Goal: Task Accomplishment & Management: Manage account settings

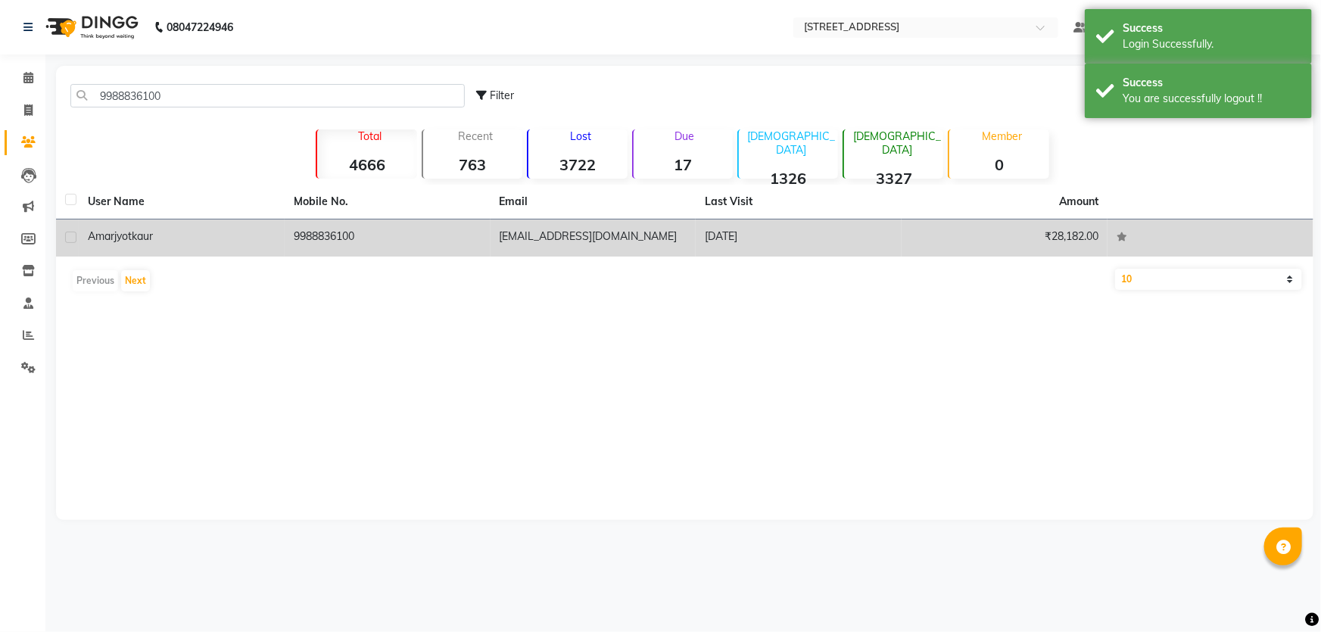
type input "9988836100"
click at [227, 224] on td "[PERSON_NAME]" at bounding box center [182, 237] width 206 height 37
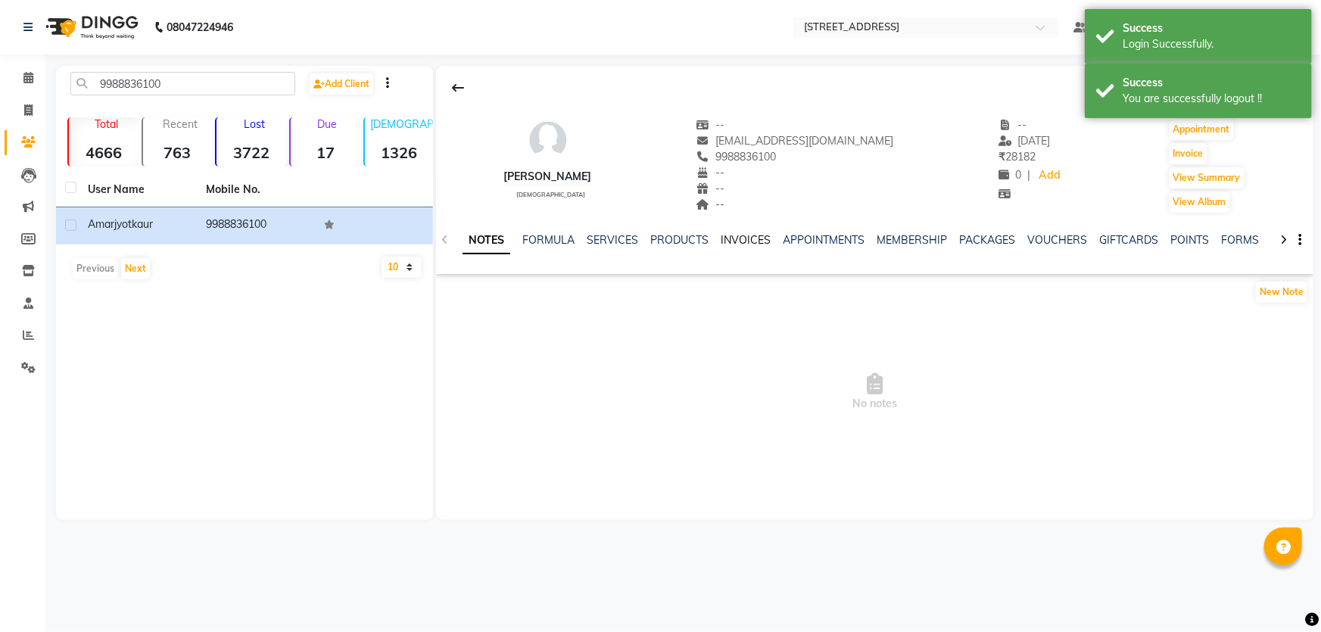
click at [732, 238] on link "INVOICES" at bounding box center [746, 240] width 50 height 14
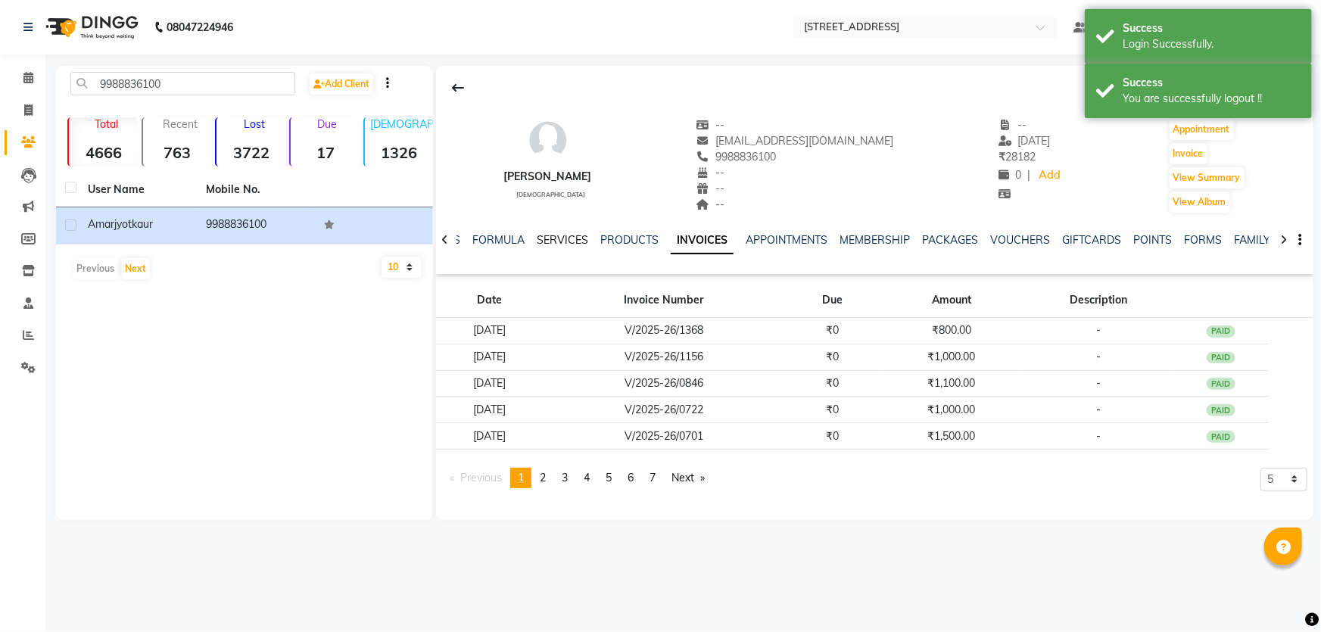
click at [577, 238] on link "SERVICES" at bounding box center [562, 240] width 51 height 14
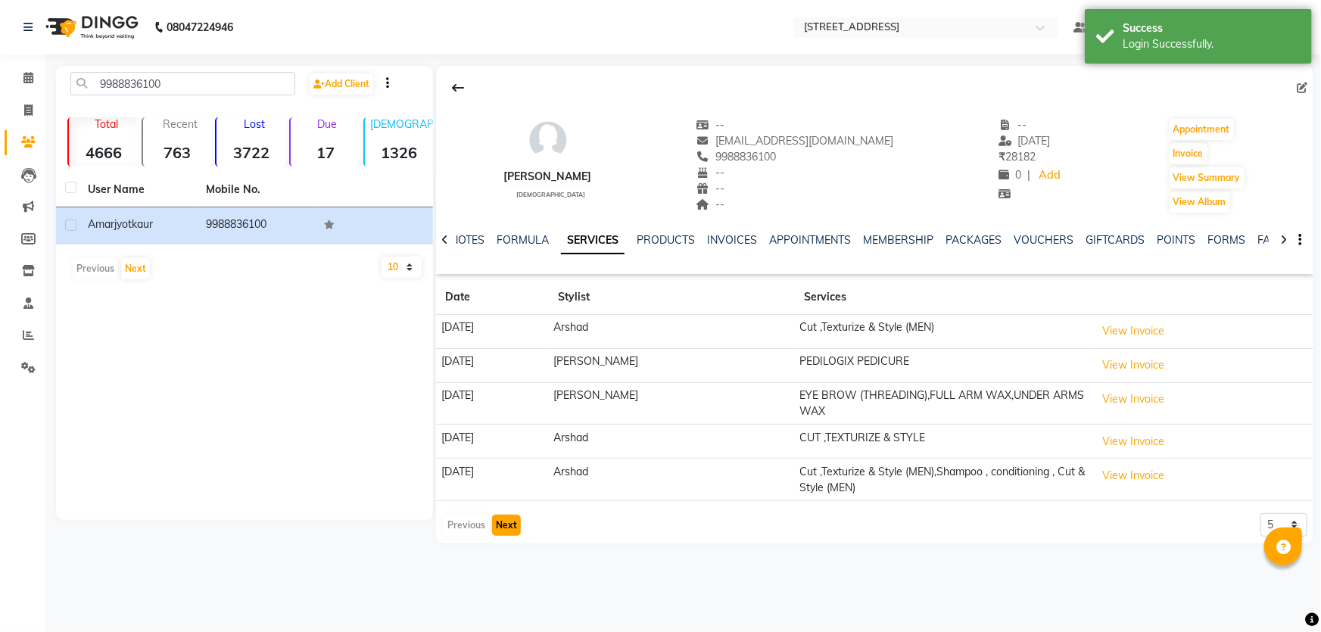
click at [509, 528] on button "Next" at bounding box center [506, 525] width 29 height 21
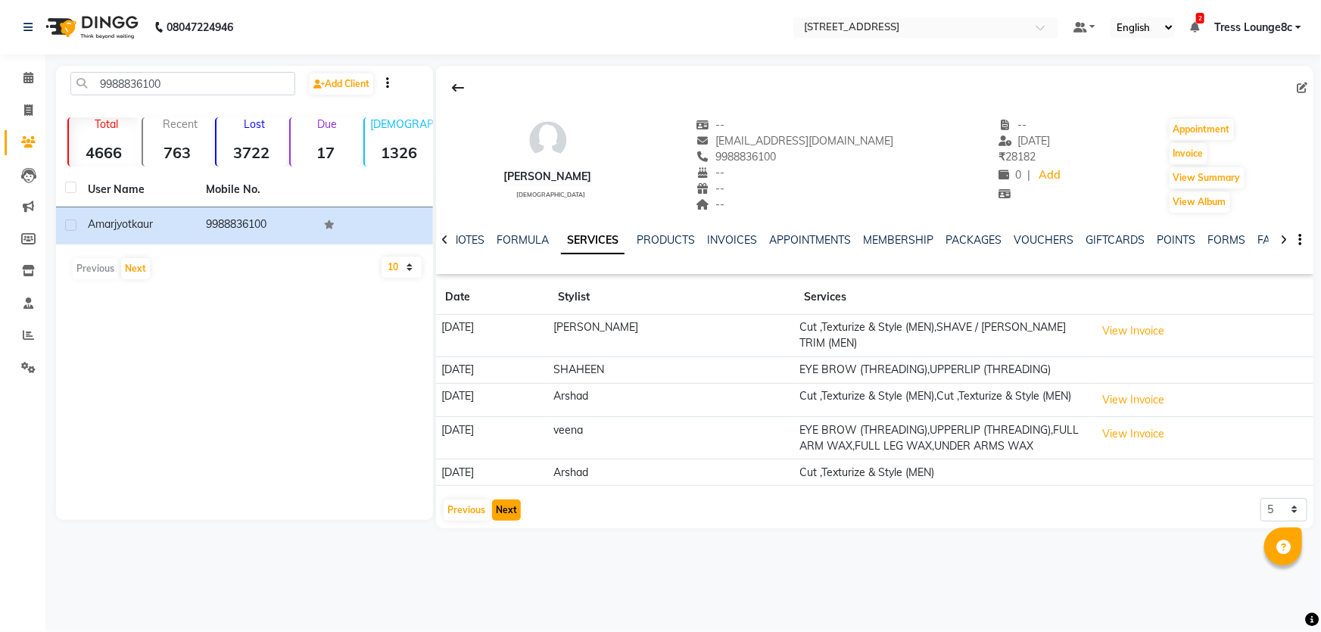
click at [509, 502] on button "Next" at bounding box center [506, 510] width 29 height 21
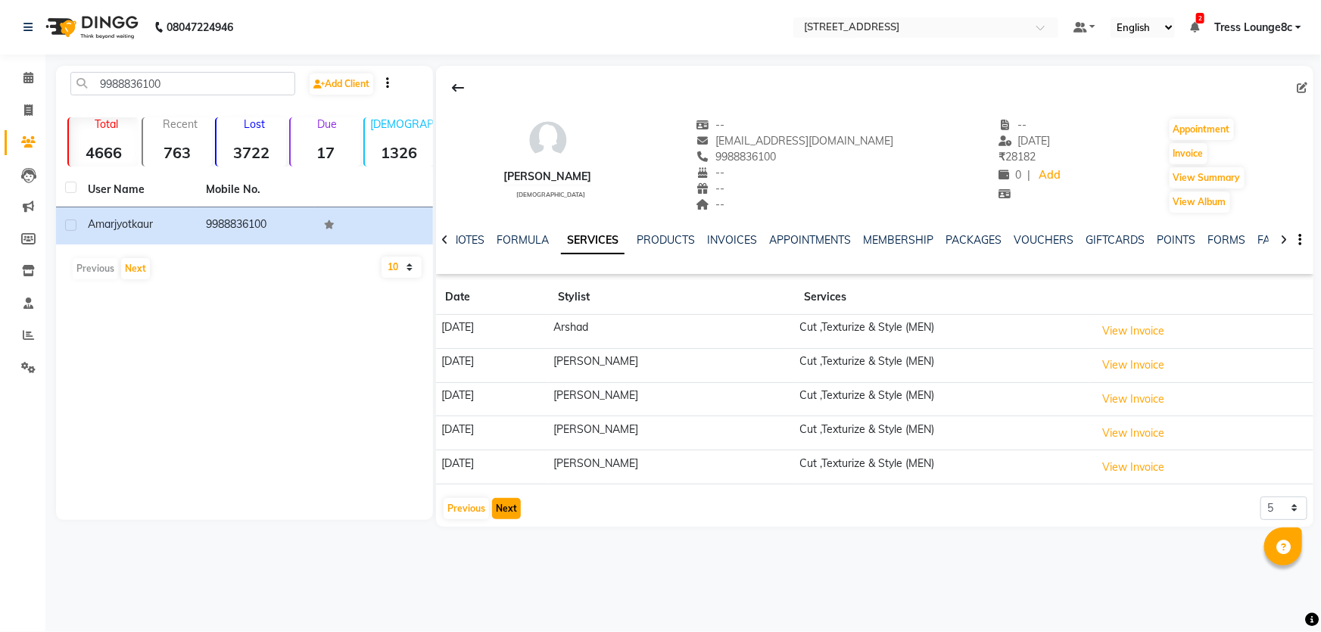
click at [507, 516] on button "Next" at bounding box center [506, 508] width 29 height 21
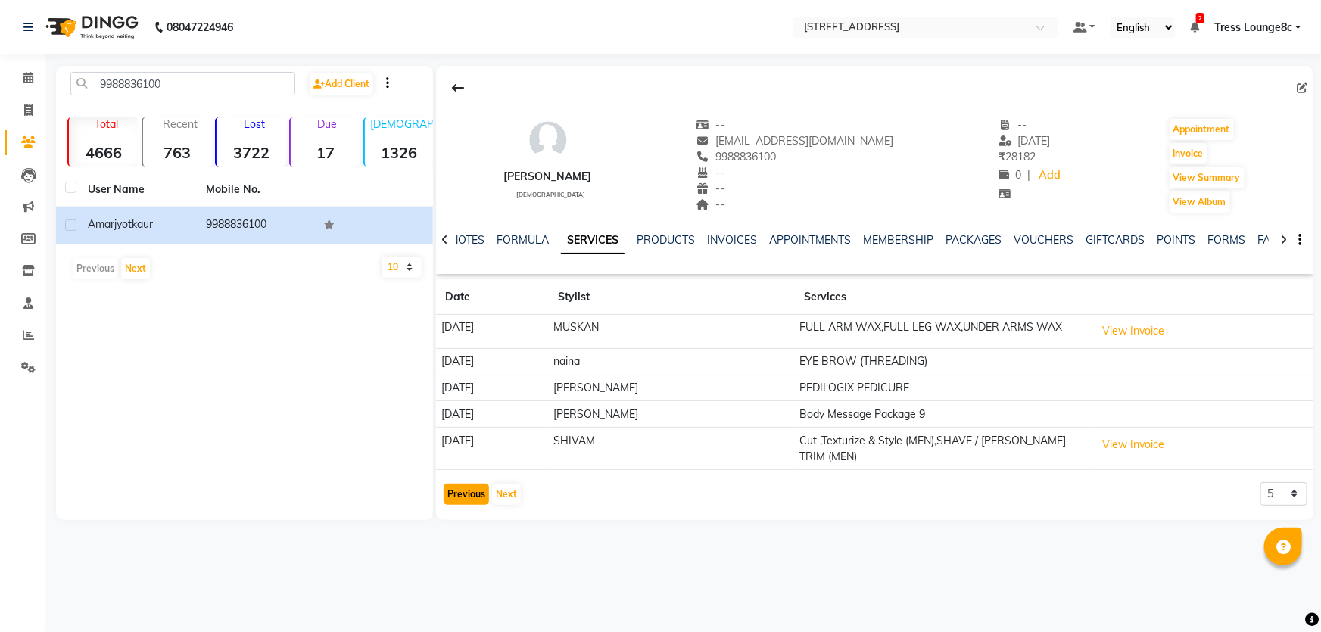
click at [475, 486] on button "Previous" at bounding box center [466, 494] width 45 height 21
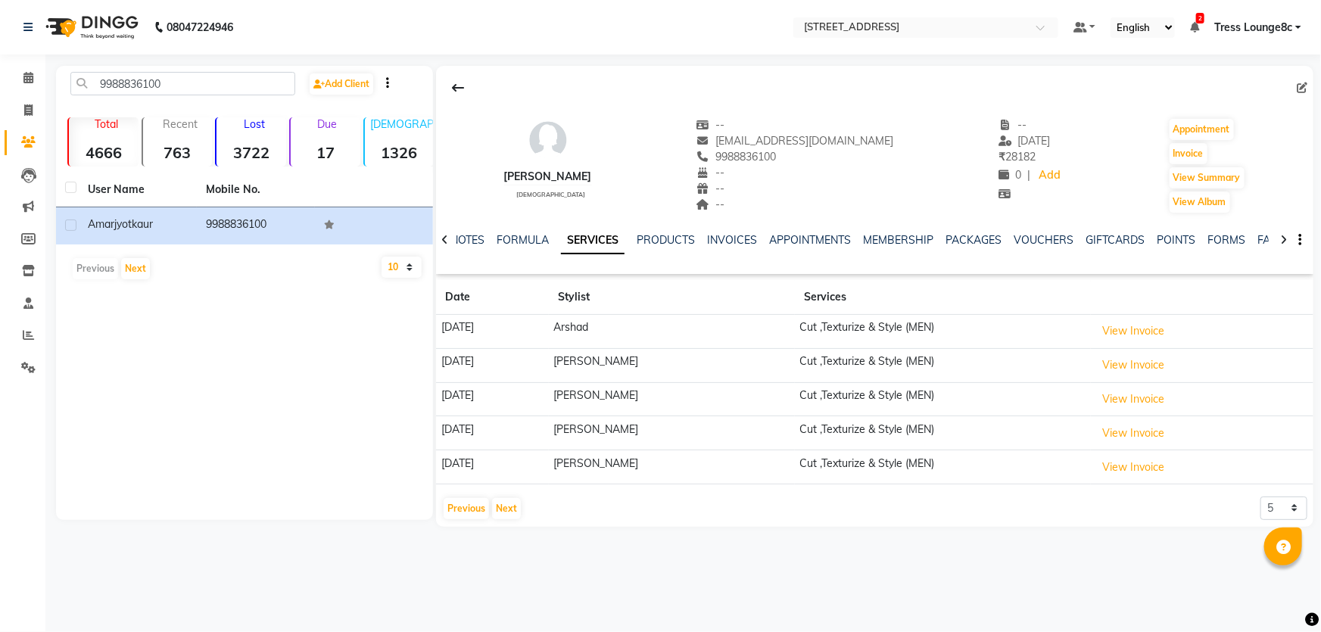
click at [522, 503] on div "Previous Next 5 10 50 100 500" at bounding box center [874, 509] width 865 height 24
click at [521, 503] on div "Previous Next 5 10 50 100 500" at bounding box center [874, 509] width 865 height 24
click at [520, 506] on div "Previous Next" at bounding box center [482, 509] width 80 height 24
click at [515, 507] on button "Next" at bounding box center [506, 508] width 29 height 21
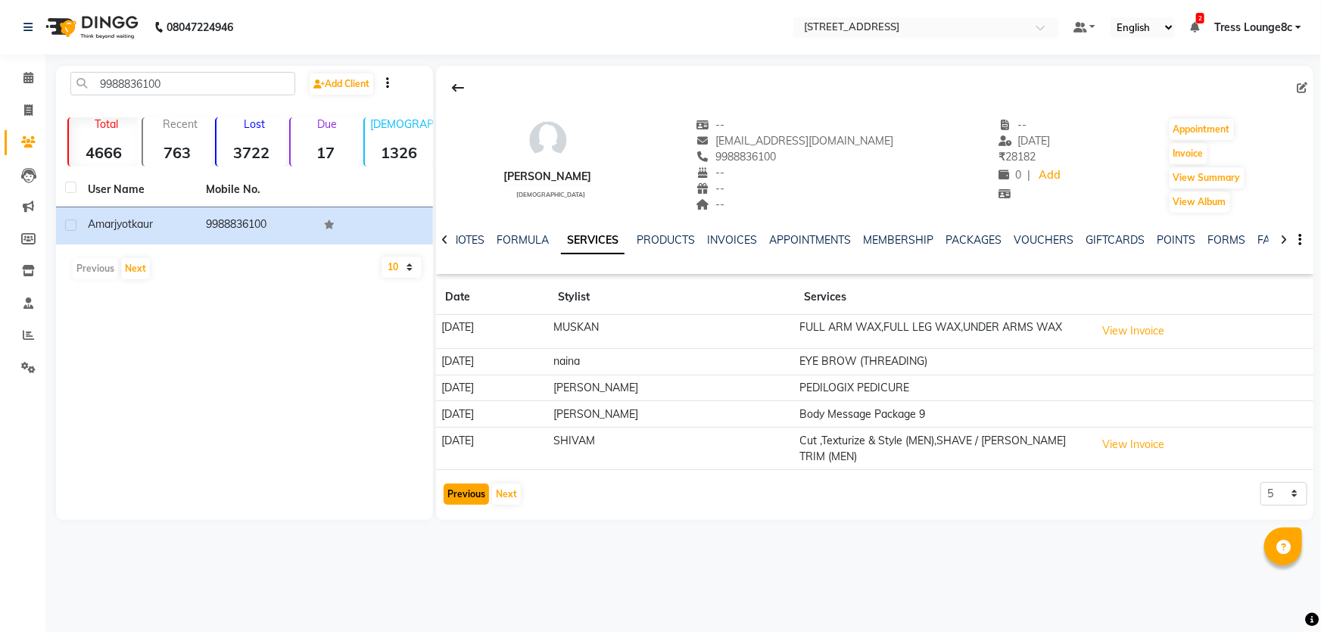
click at [483, 489] on button "Previous" at bounding box center [466, 494] width 45 height 21
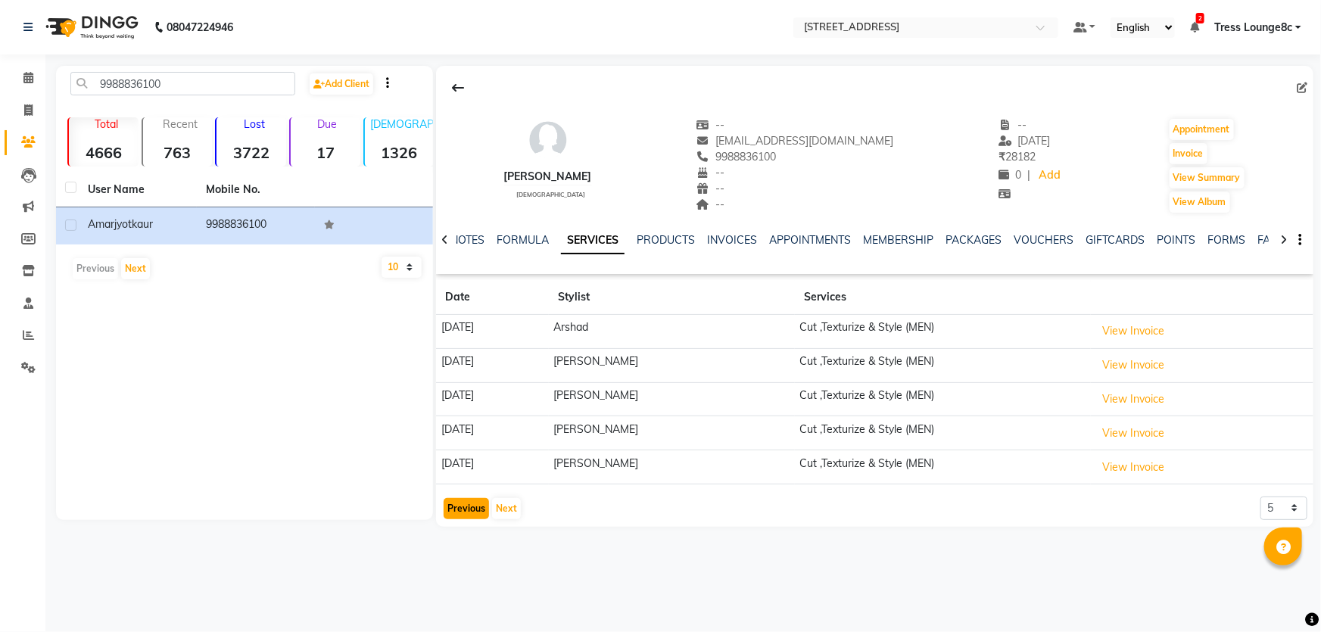
click at [454, 508] on button "Previous" at bounding box center [466, 508] width 45 height 21
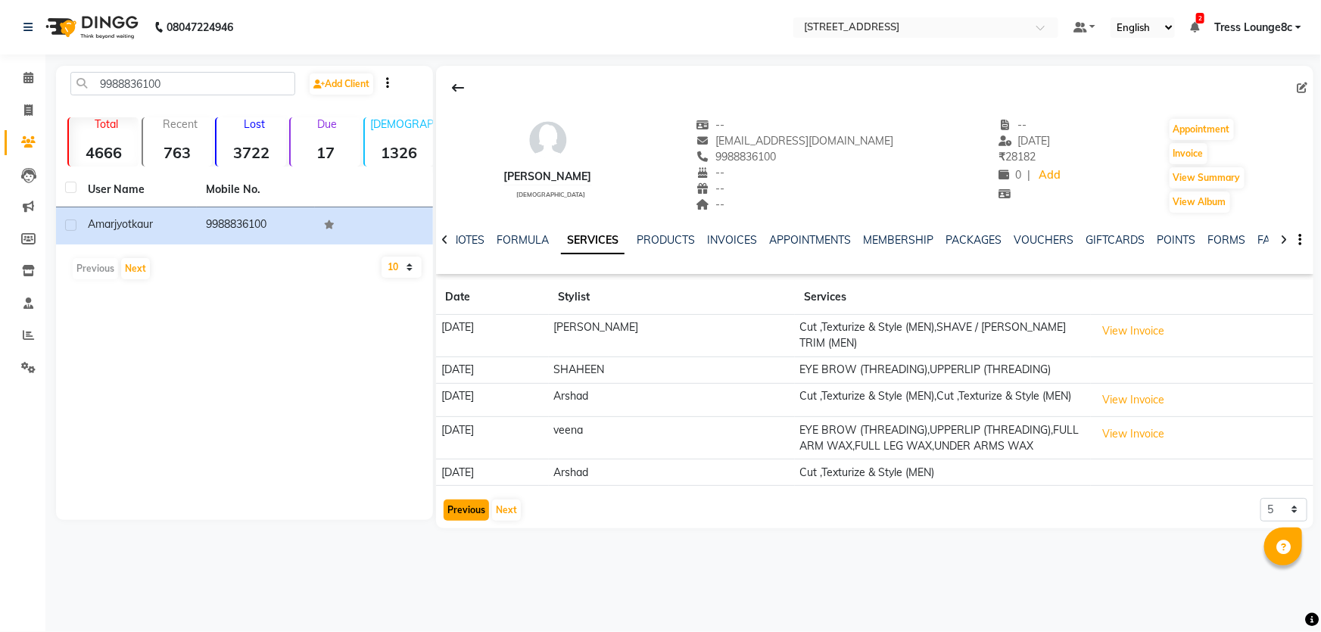
click at [478, 500] on button "Previous" at bounding box center [466, 510] width 45 height 21
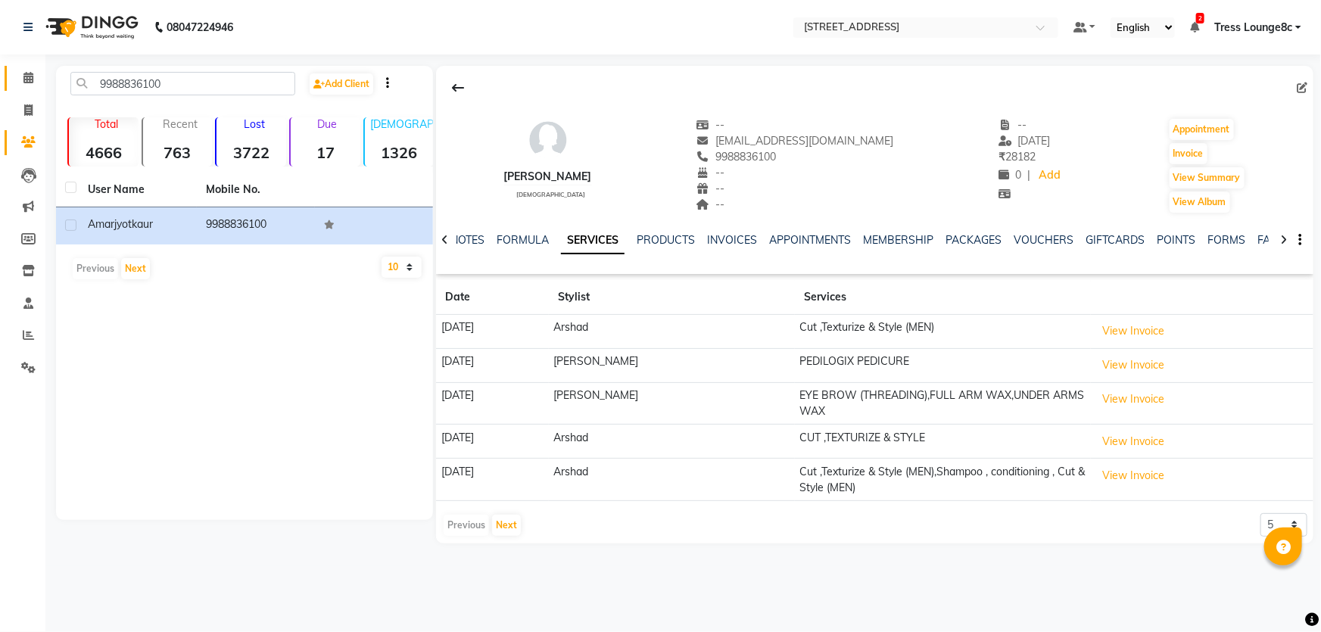
click at [24, 79] on icon at bounding box center [28, 77] width 10 height 11
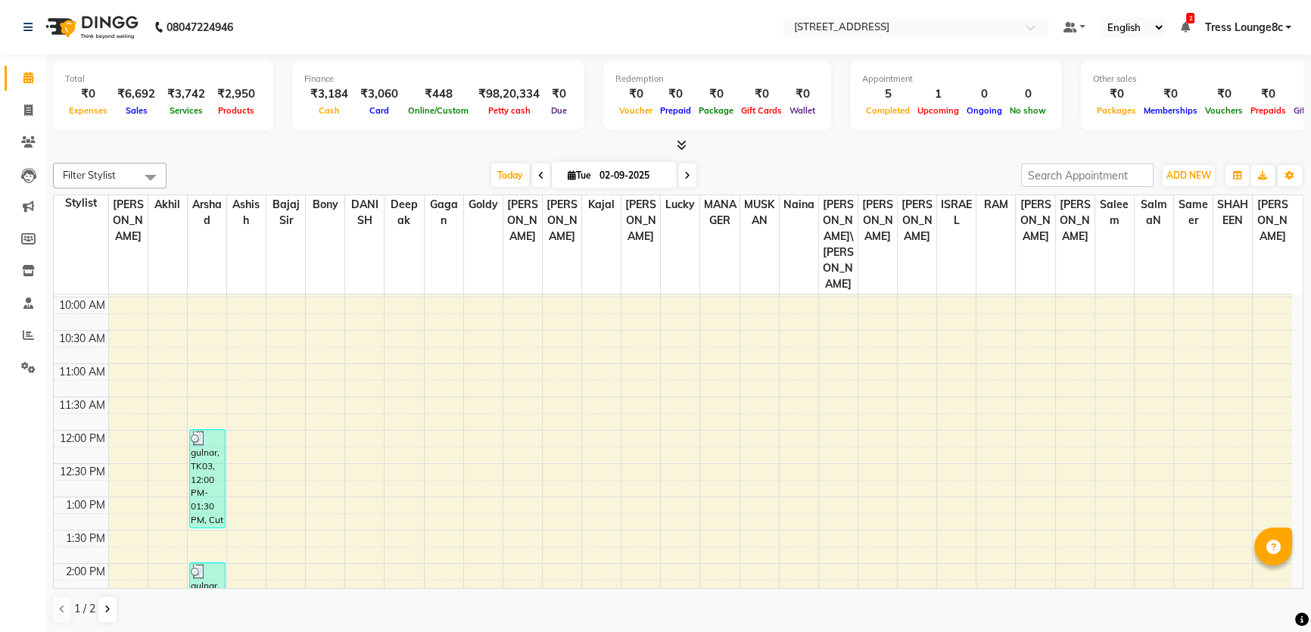
scroll to position [344, 0]
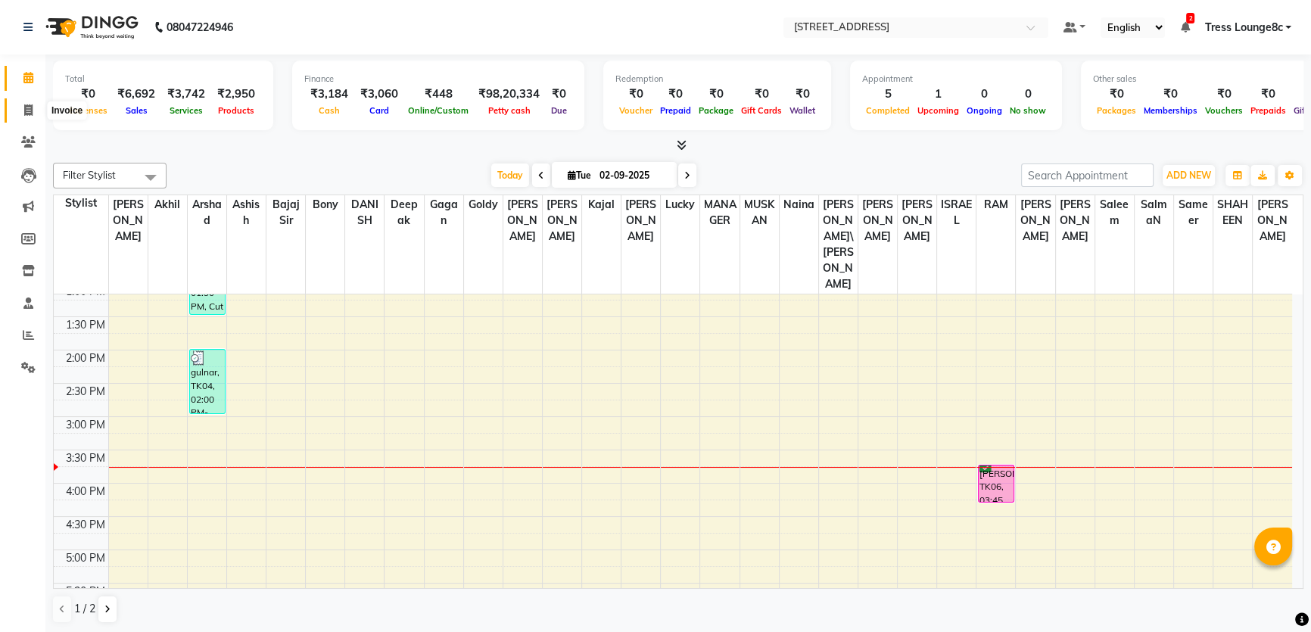
click at [29, 110] on icon at bounding box center [28, 109] width 8 height 11
click at [22, 57] on div "Calendar Invoice Clients Leads Marketing Members Inventory Staff Reports Settin…" at bounding box center [102, 327] width 204 height 568
select select "5703"
select select "service"
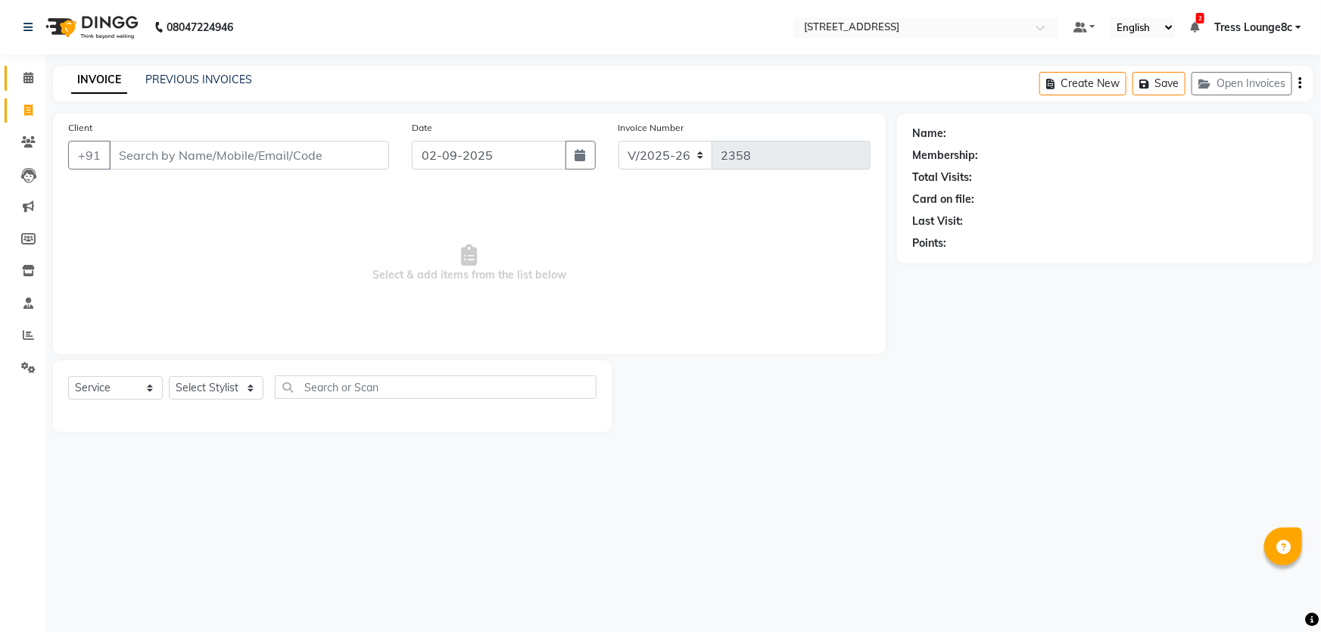
click at [23, 68] on link "Calendar" at bounding box center [23, 78] width 36 height 25
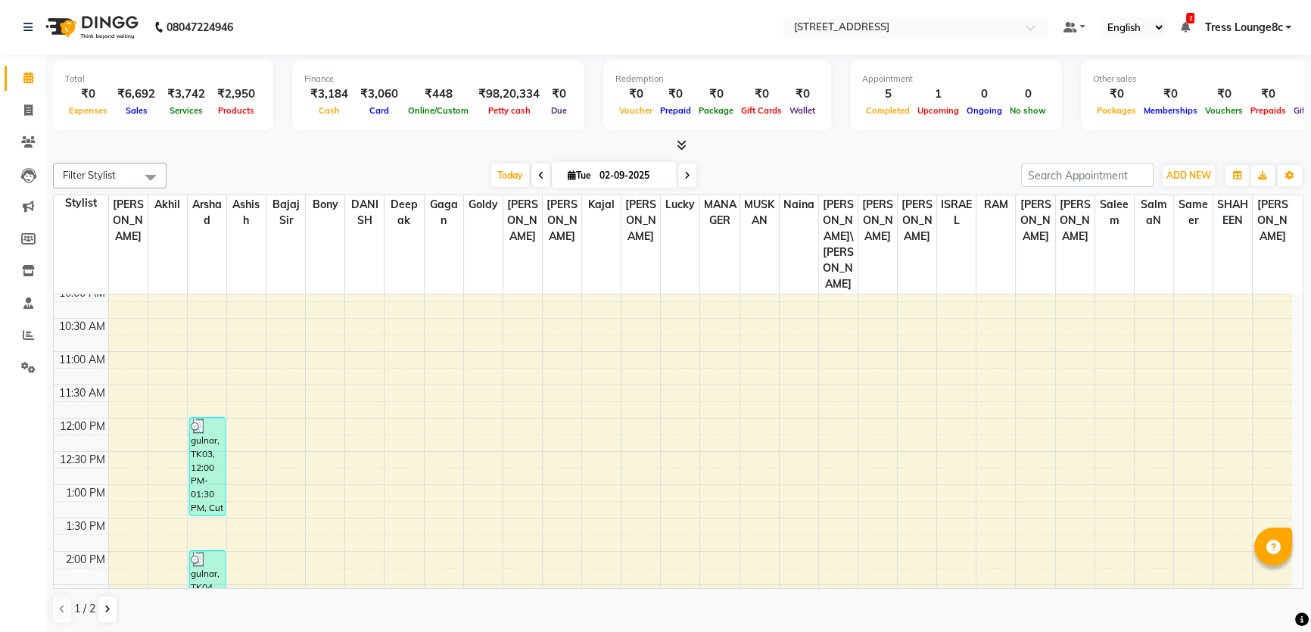
scroll to position [123, 0]
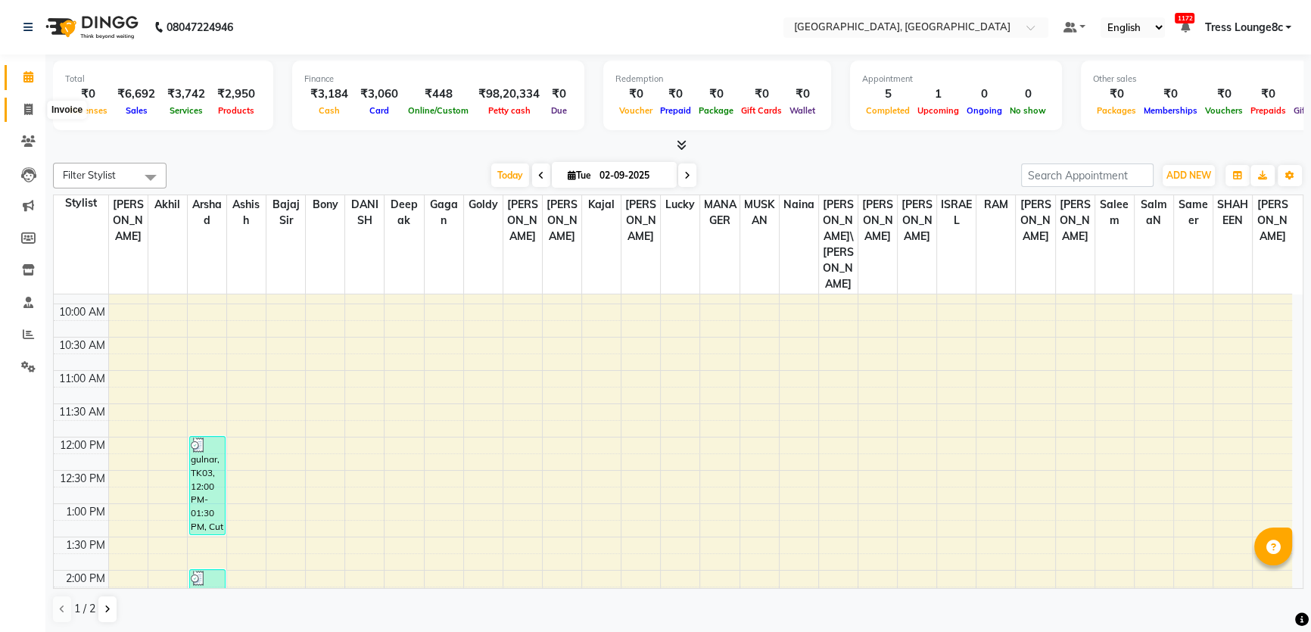
click at [30, 107] on icon at bounding box center [28, 109] width 8 height 11
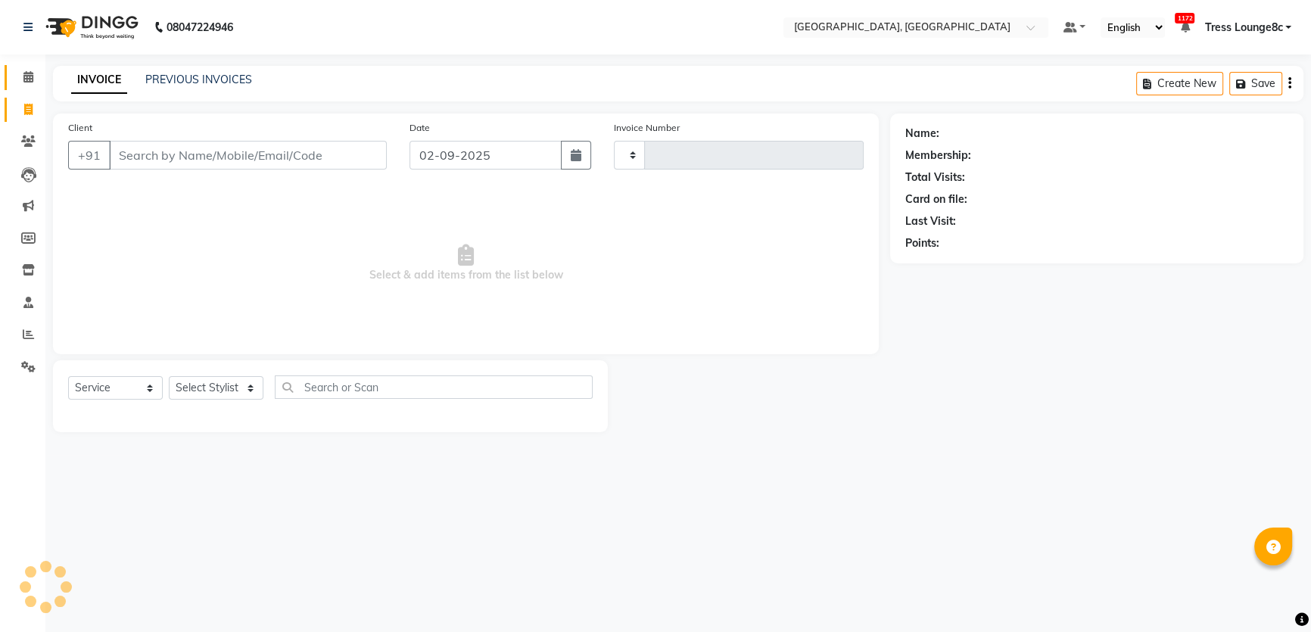
click at [24, 68] on link "Calendar" at bounding box center [23, 77] width 36 height 25
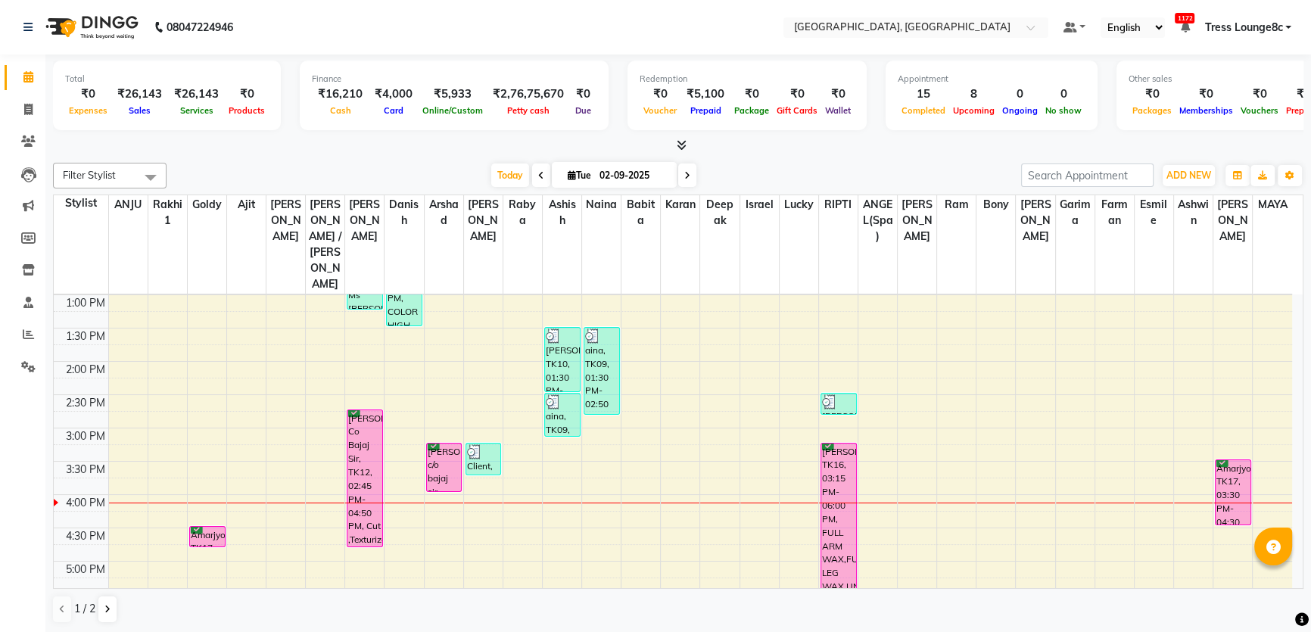
scroll to position [325, 0]
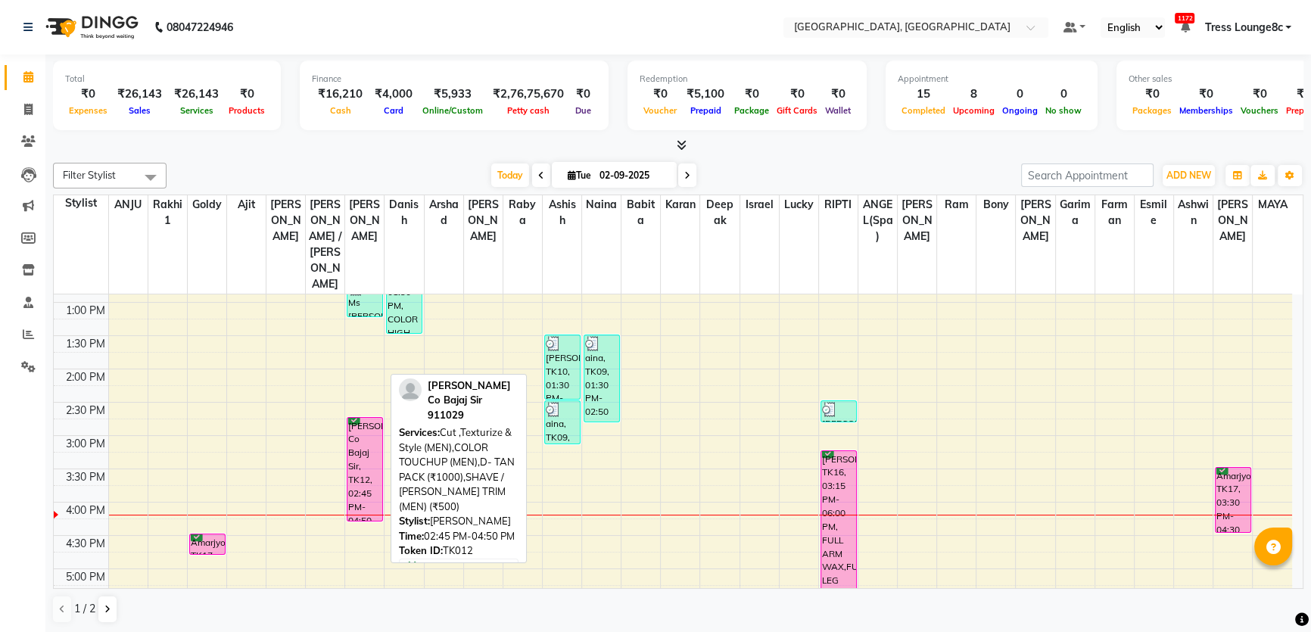
drag, startPoint x: 370, startPoint y: 503, endPoint x: 295, endPoint y: 493, distance: 75.7
click at [370, 469] on div "Ms [PERSON_NAME], TK08, 12:40 PM-01:15 PM, BLOW DRY [PERSON_NAME] Co Bajaj Sir,…" at bounding box center [364, 436] width 39 height 932
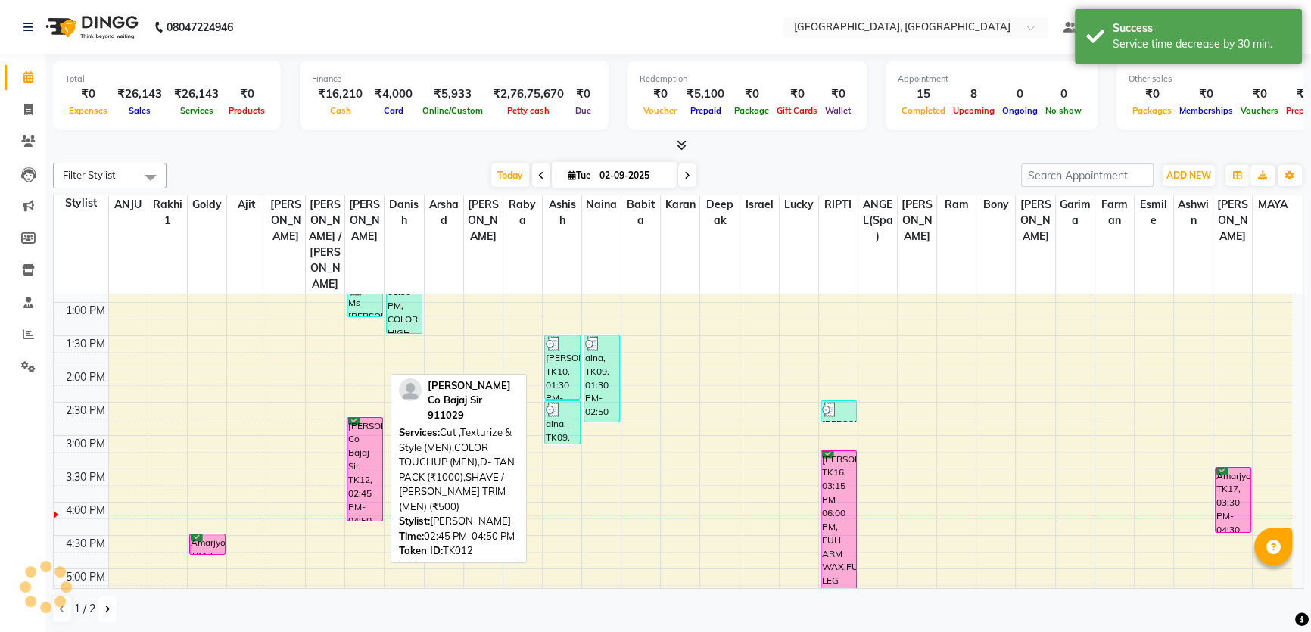
click at [106, 612] on icon at bounding box center [107, 609] width 6 height 9
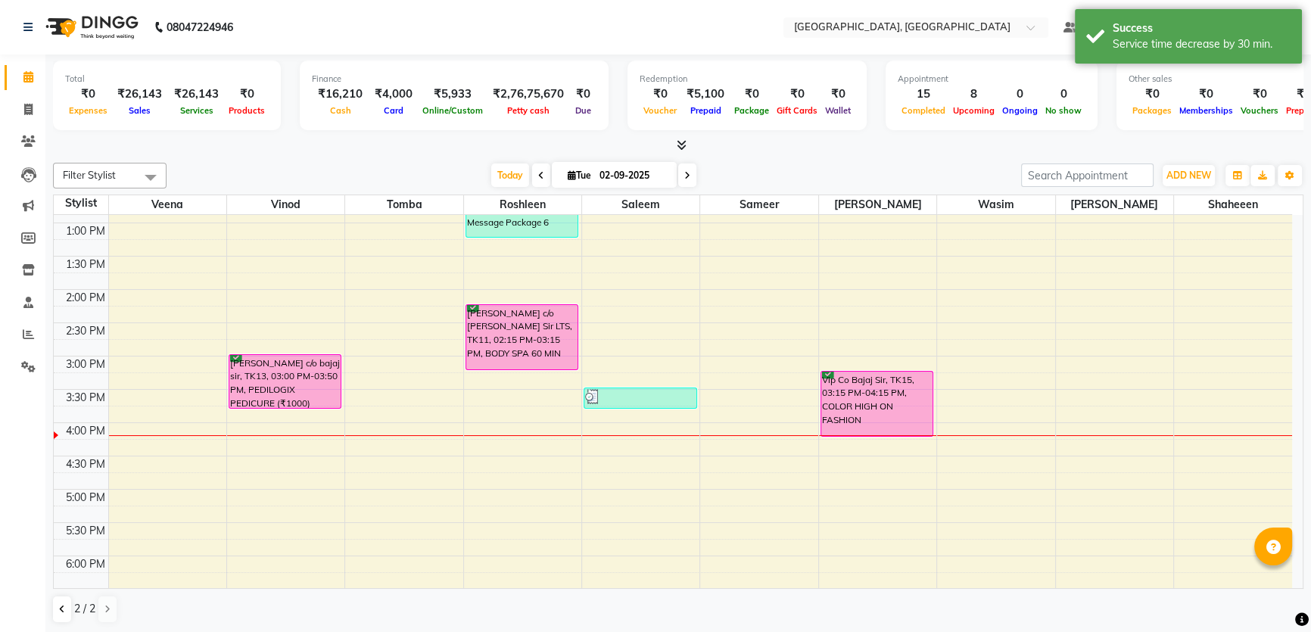
click at [304, 437] on div "8:00 AM 8:30 AM 9:00 AM 9:30 AM 10:00 AM 10:30 AM 11:00 AM 11:30 AM 12:00 PM 12…" at bounding box center [673, 356] width 1238 height 932
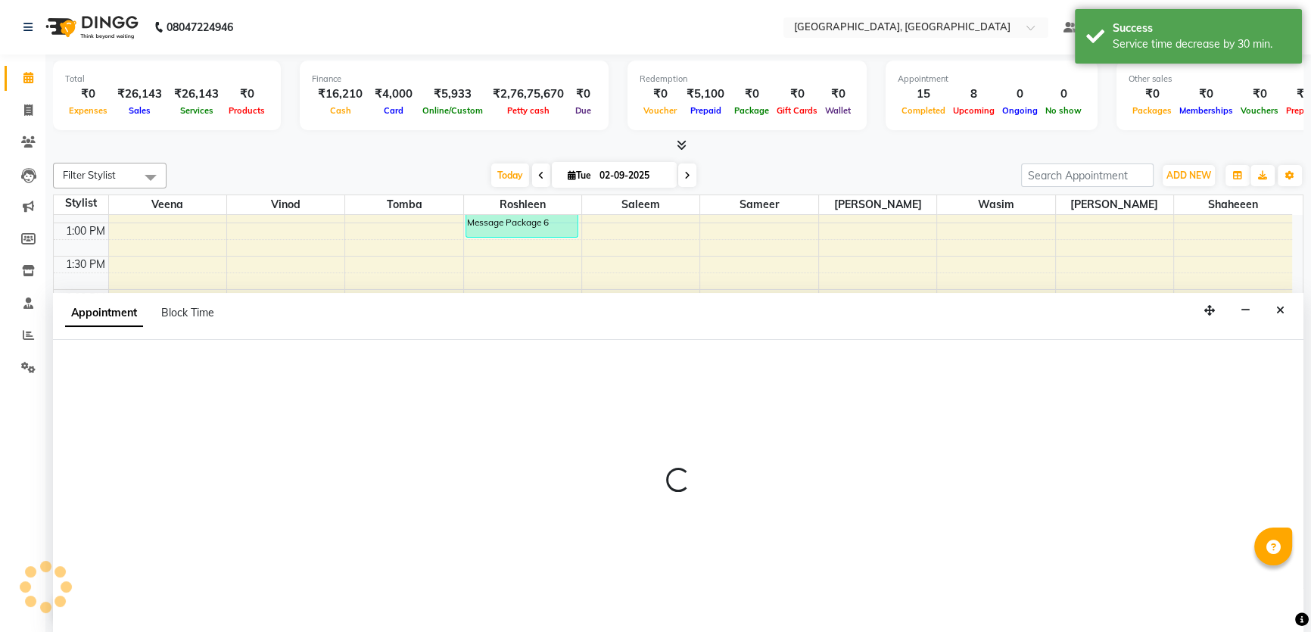
scroll to position [0, 0]
select select "25431"
select select "tentative"
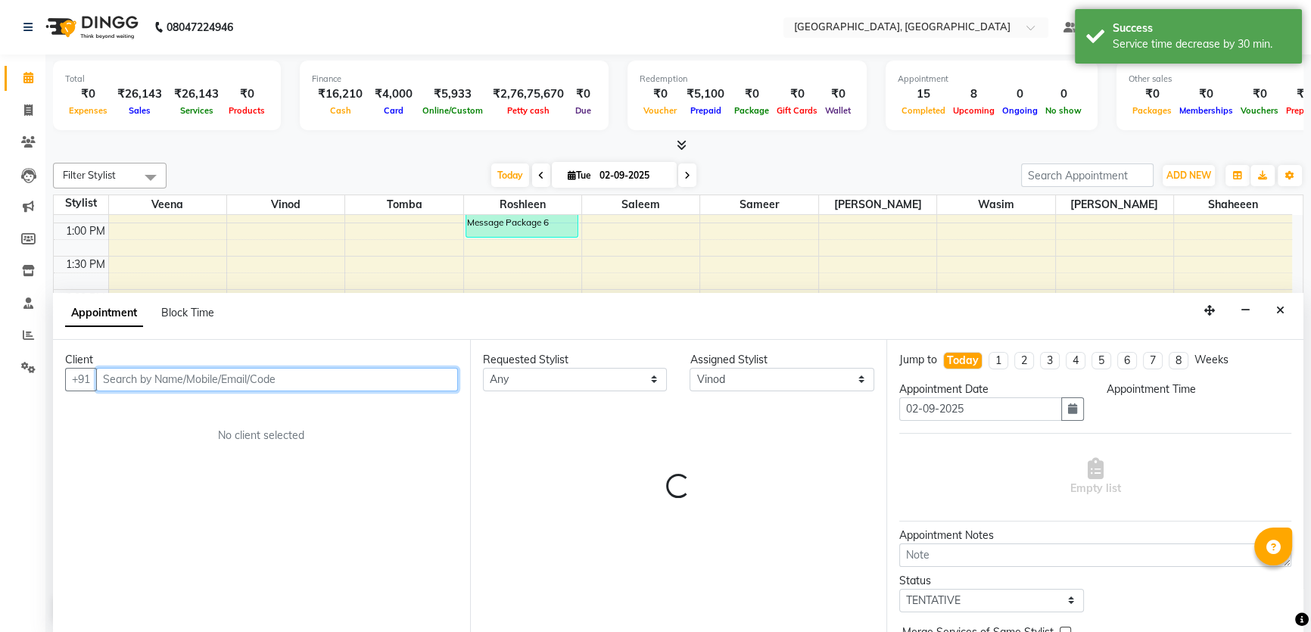
select select "975"
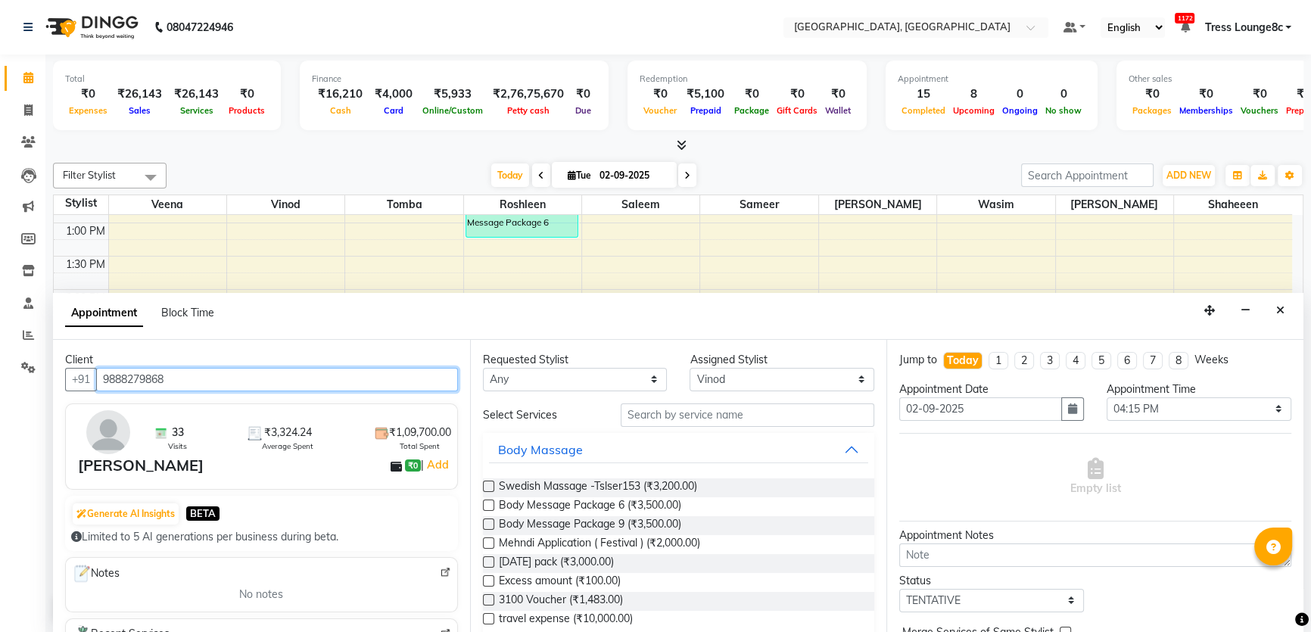
type input "9888279868"
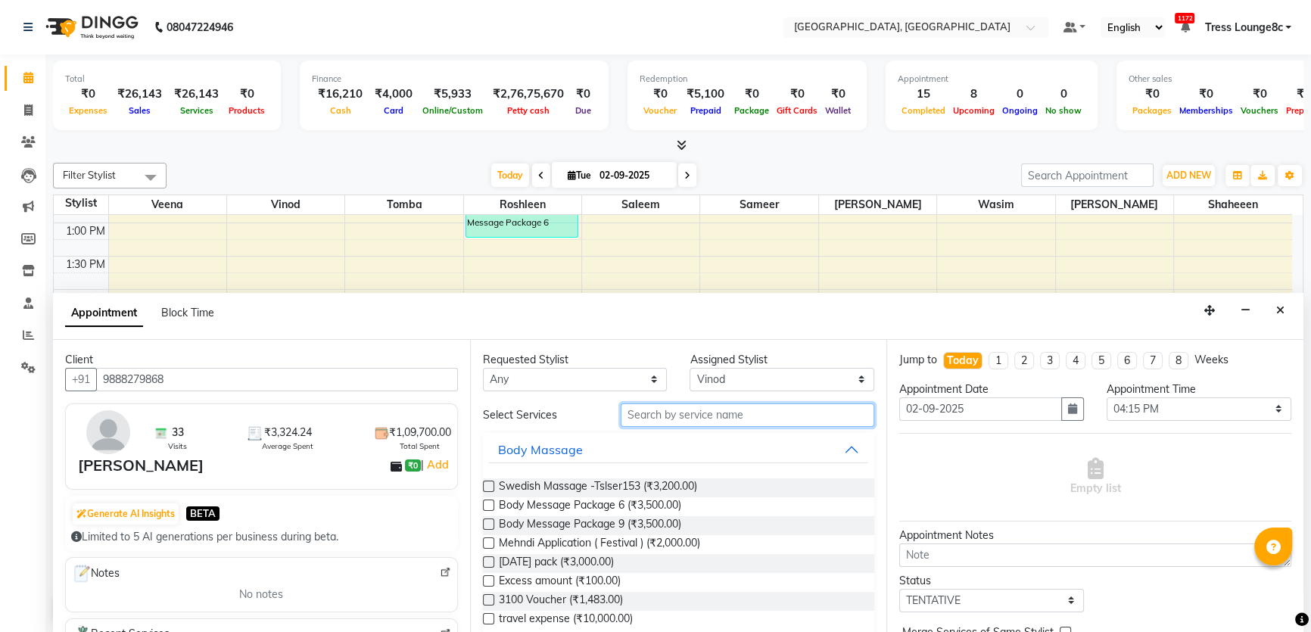
click at [697, 420] on input "text" at bounding box center [748, 414] width 254 height 23
type input "r"
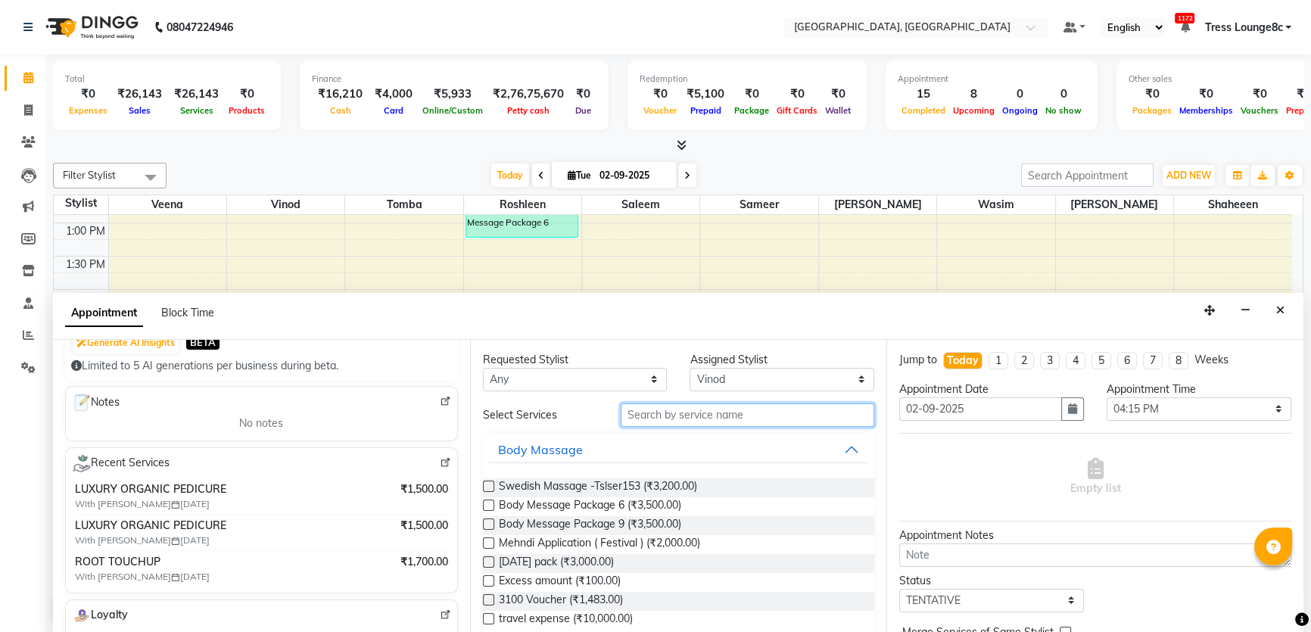
scroll to position [206, 0]
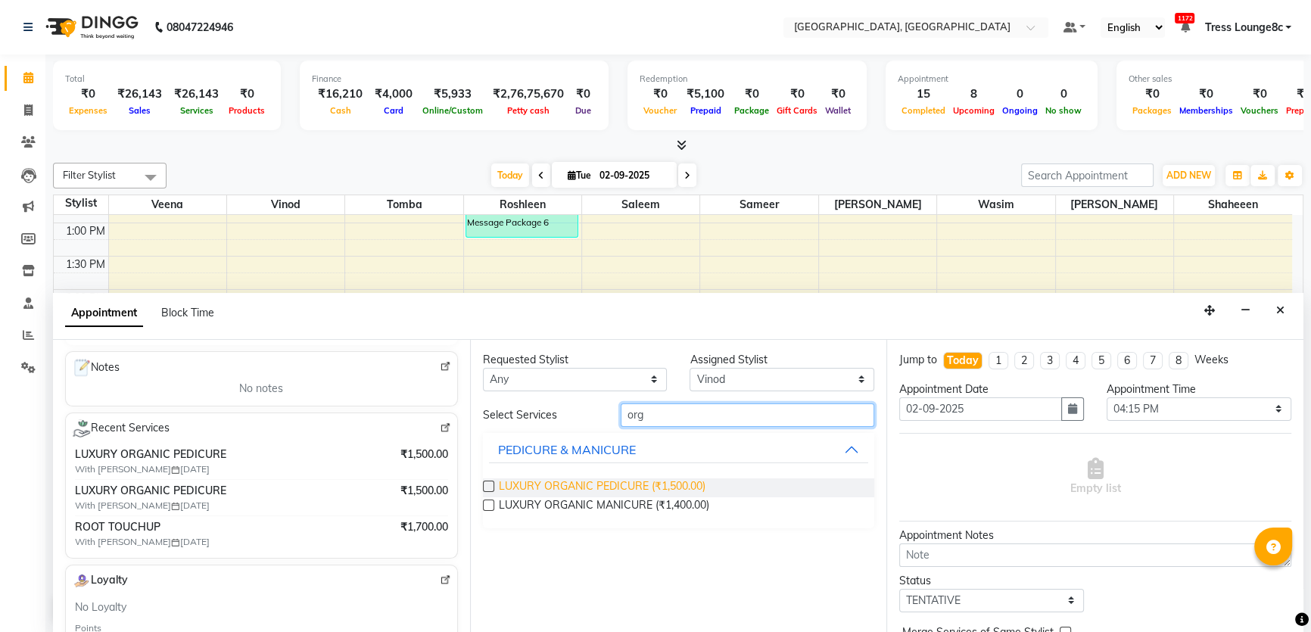
type input "org"
click at [674, 485] on span "LUXURY ORGANIC PEDICURE (₹1,500.00)" at bounding box center [602, 487] width 207 height 19
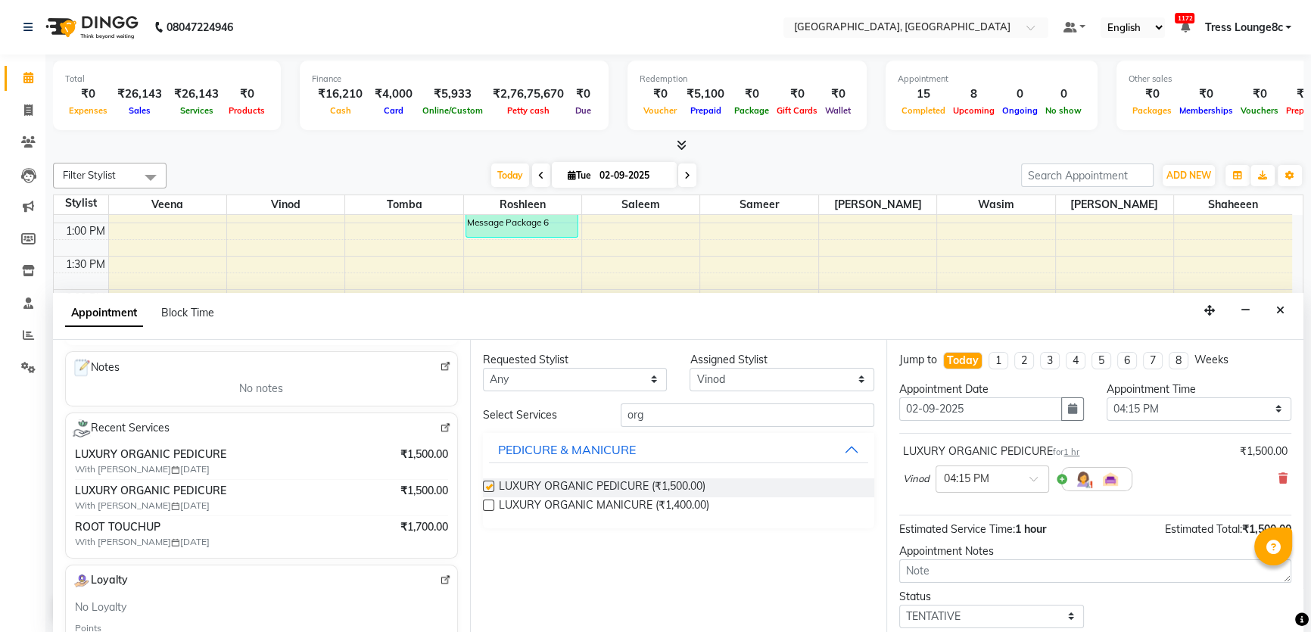
checkbox input "false"
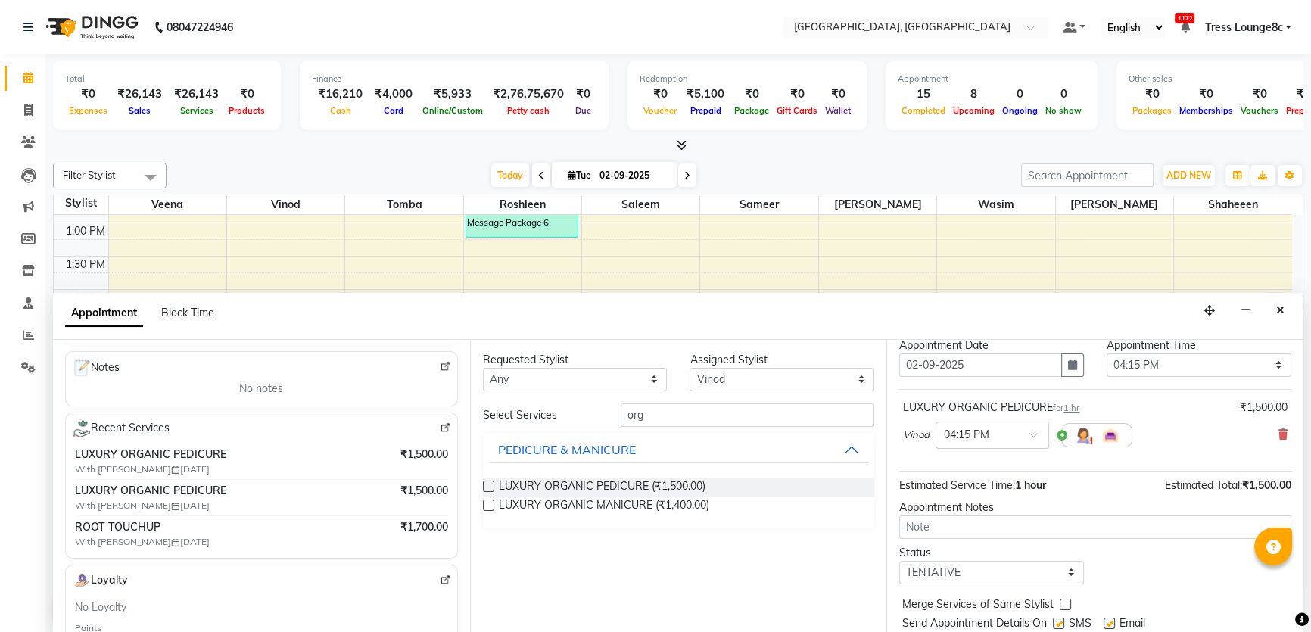
scroll to position [89, 0]
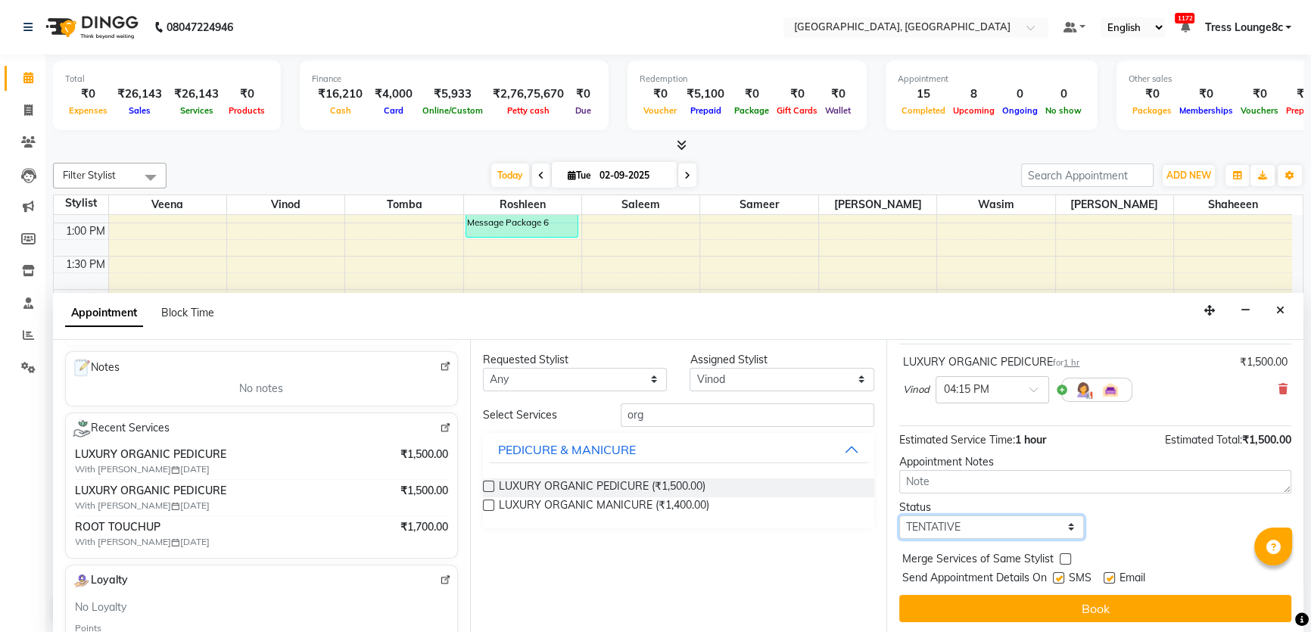
click at [991, 528] on select "Select TENTATIVE CONFIRM CHECK-IN UPCOMING" at bounding box center [991, 526] width 185 height 23
click at [899, 515] on select "Select TENTATIVE CONFIRM CHECK-IN UPCOMING" at bounding box center [991, 526] width 185 height 23
drag, startPoint x: 992, startPoint y: 518, endPoint x: 989, endPoint y: 533, distance: 15.3
click at [992, 518] on select "Select TENTATIVE CONFIRM CHECK-IN UPCOMING" at bounding box center [991, 526] width 185 height 23
select select "confirm booking"
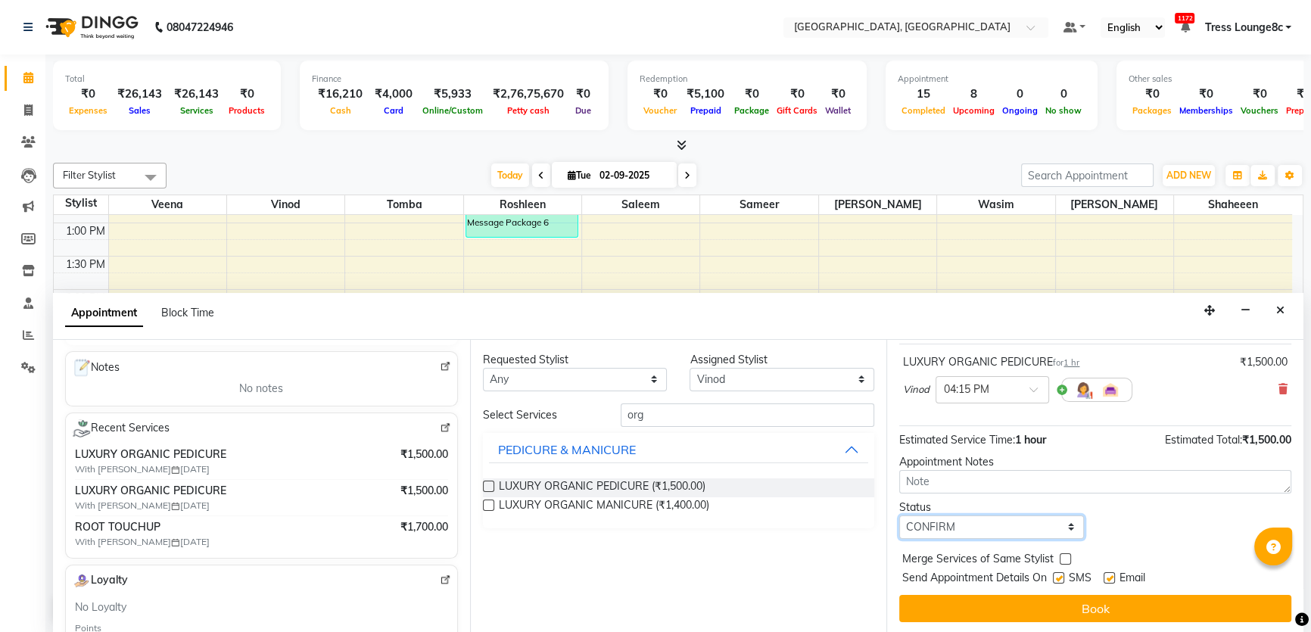
click at [899, 515] on select "Select TENTATIVE CONFIRM CHECK-IN UPCOMING" at bounding box center [991, 526] width 185 height 23
click at [1064, 556] on label at bounding box center [1065, 558] width 11 height 11
click at [1064, 556] on input "checkbox" at bounding box center [1065, 561] width 10 height 10
checkbox input "true"
click at [1057, 579] on label at bounding box center [1058, 577] width 11 height 11
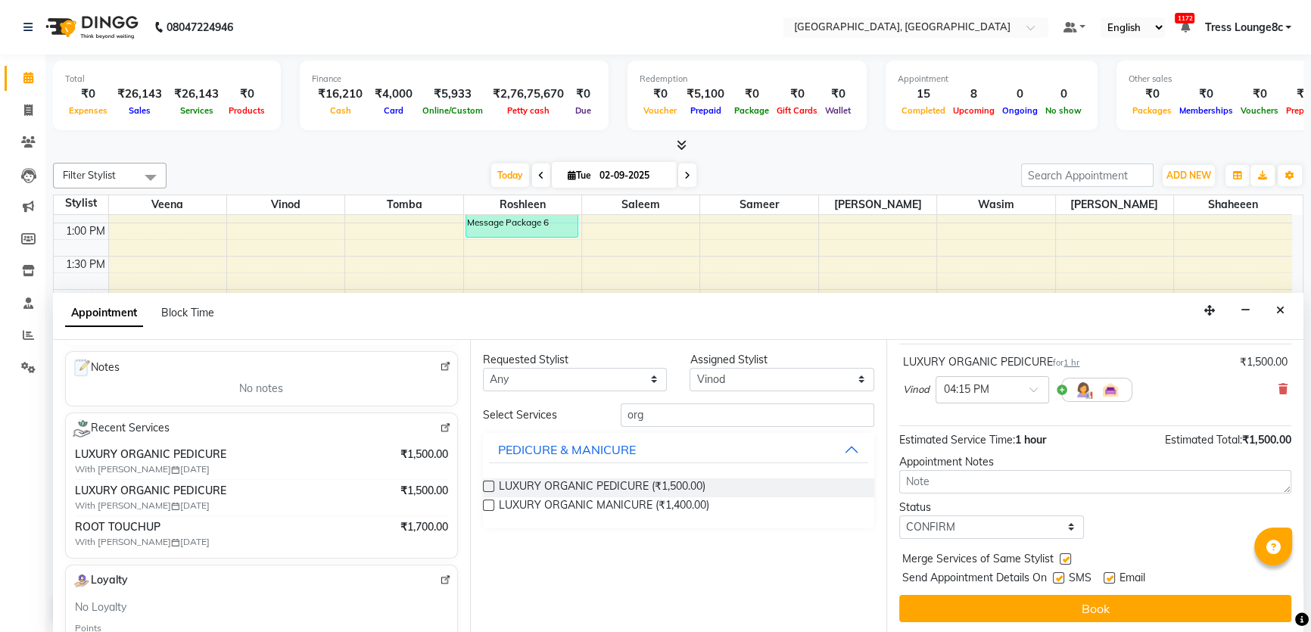
click at [1057, 579] on input "checkbox" at bounding box center [1058, 579] width 10 height 10
checkbox input "false"
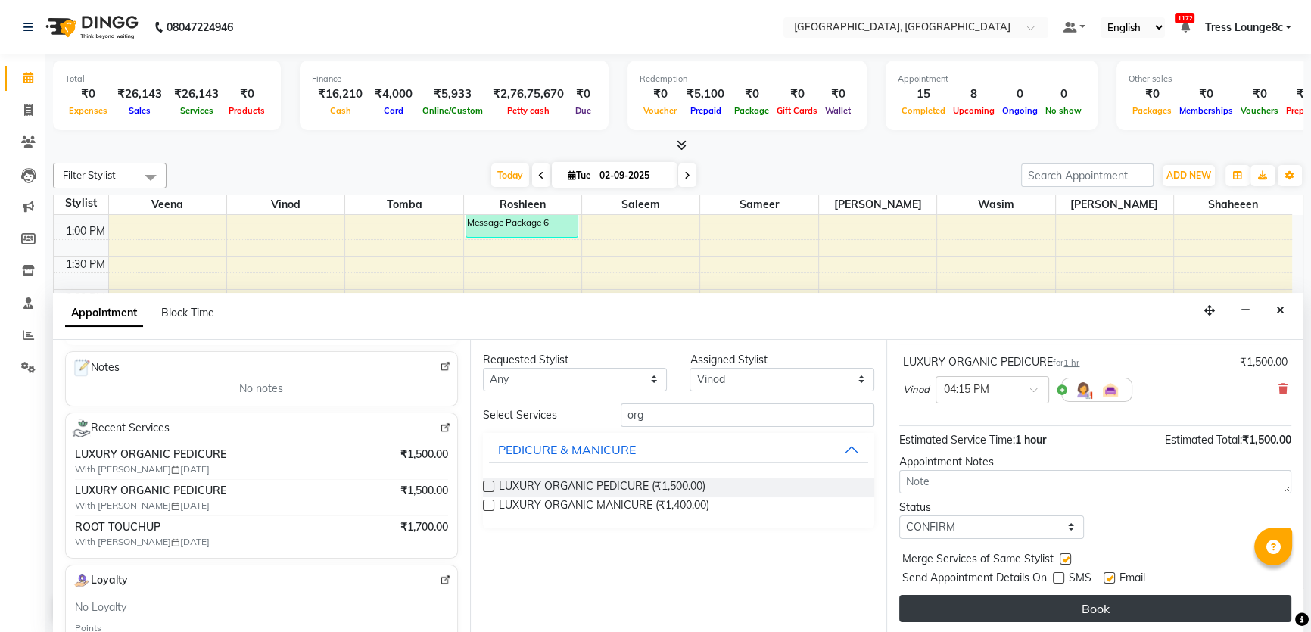
click at [1058, 600] on button "Book" at bounding box center [1095, 608] width 392 height 27
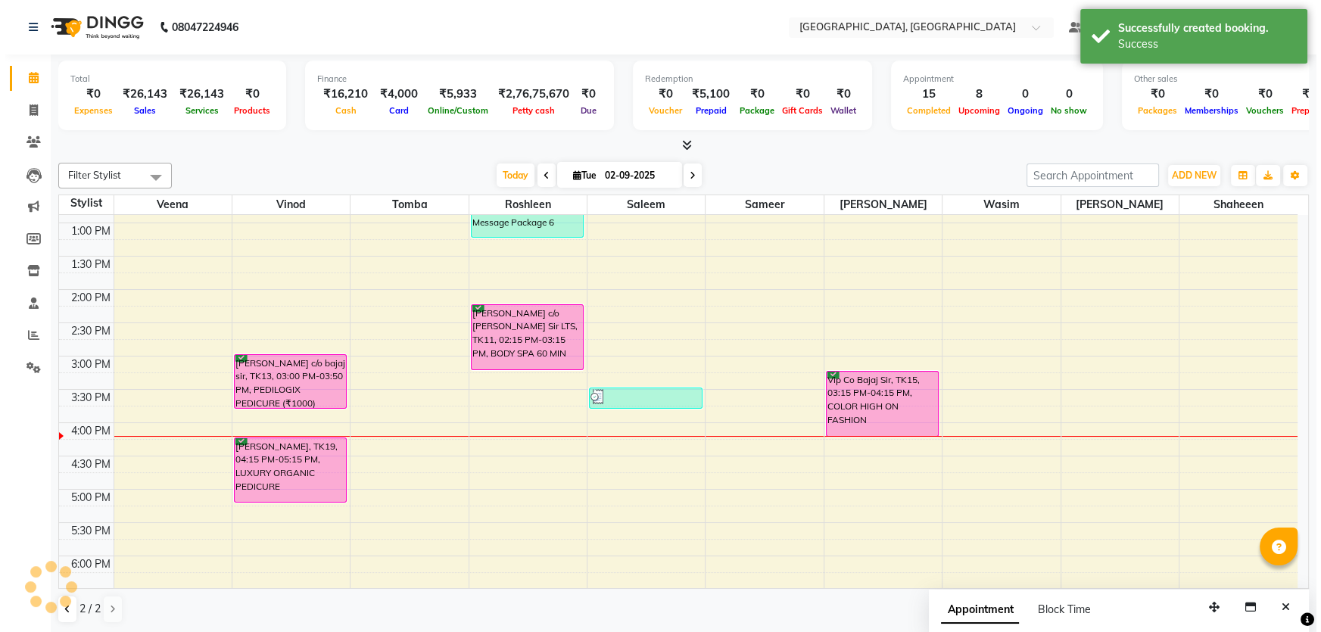
scroll to position [0, 0]
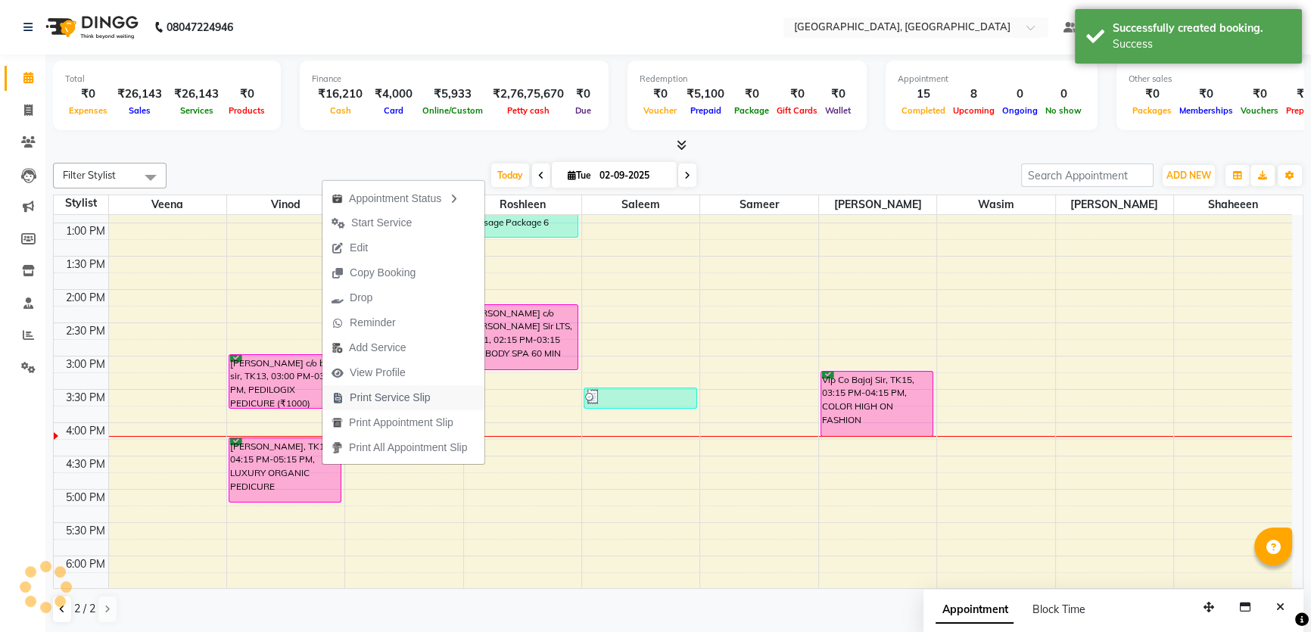
click at [383, 401] on span "Print Service Slip" at bounding box center [390, 398] width 81 height 16
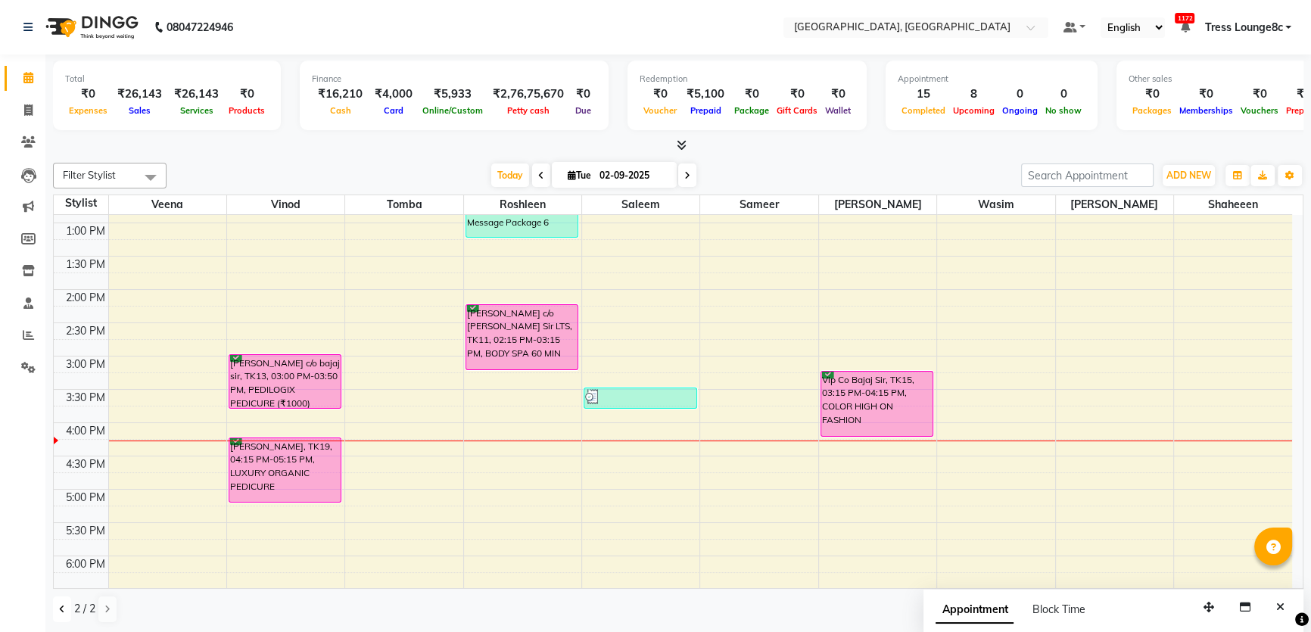
drag, startPoint x: 53, startPoint y: 615, endPoint x: 246, endPoint y: 615, distance: 193.0
click at [54, 615] on button at bounding box center [62, 609] width 18 height 26
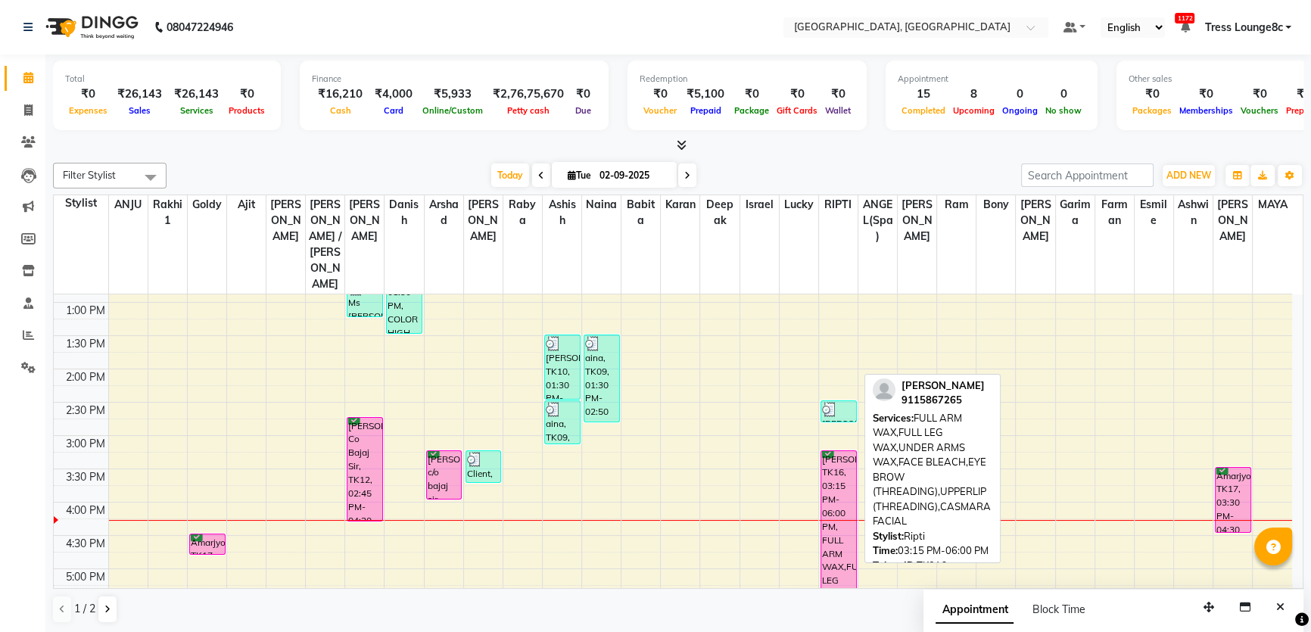
click at [839, 469] on div "[PERSON_NAME], TK16, 03:15 PM-06:00 PM, FULL ARM WAX,FULL LEG WAX,UNDER ARMS WA…" at bounding box center [838, 541] width 35 height 180
select select "6"
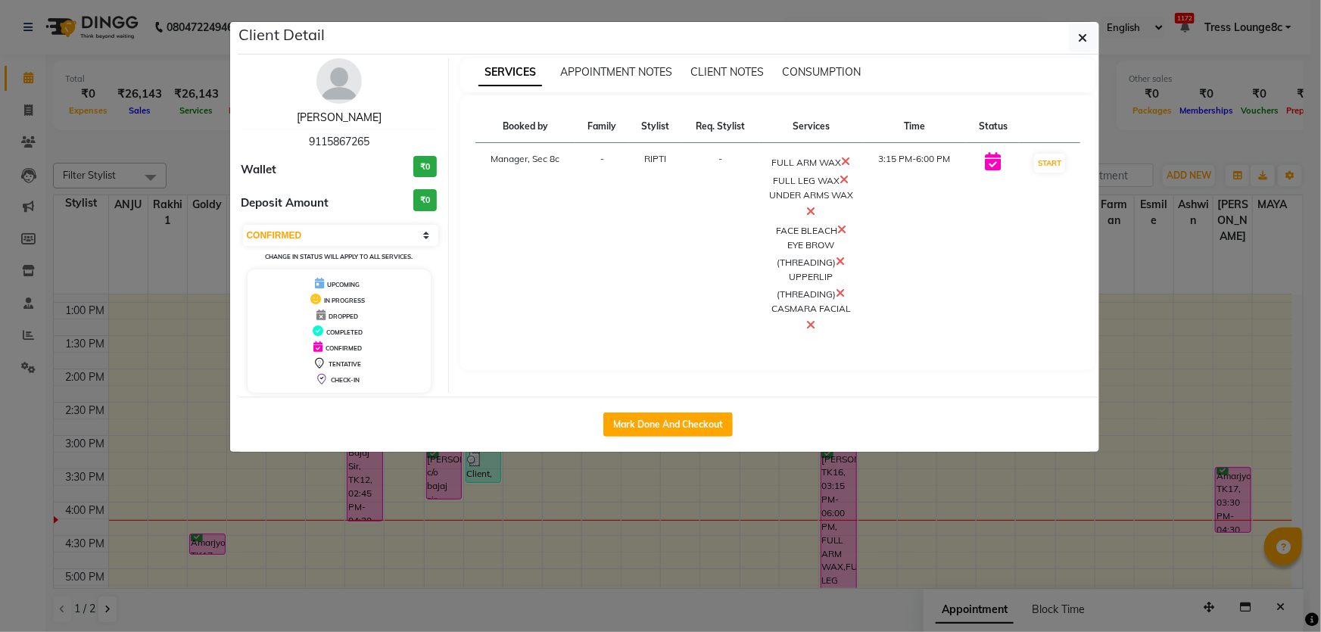
click at [347, 111] on link "[PERSON_NAME]" at bounding box center [339, 118] width 85 height 14
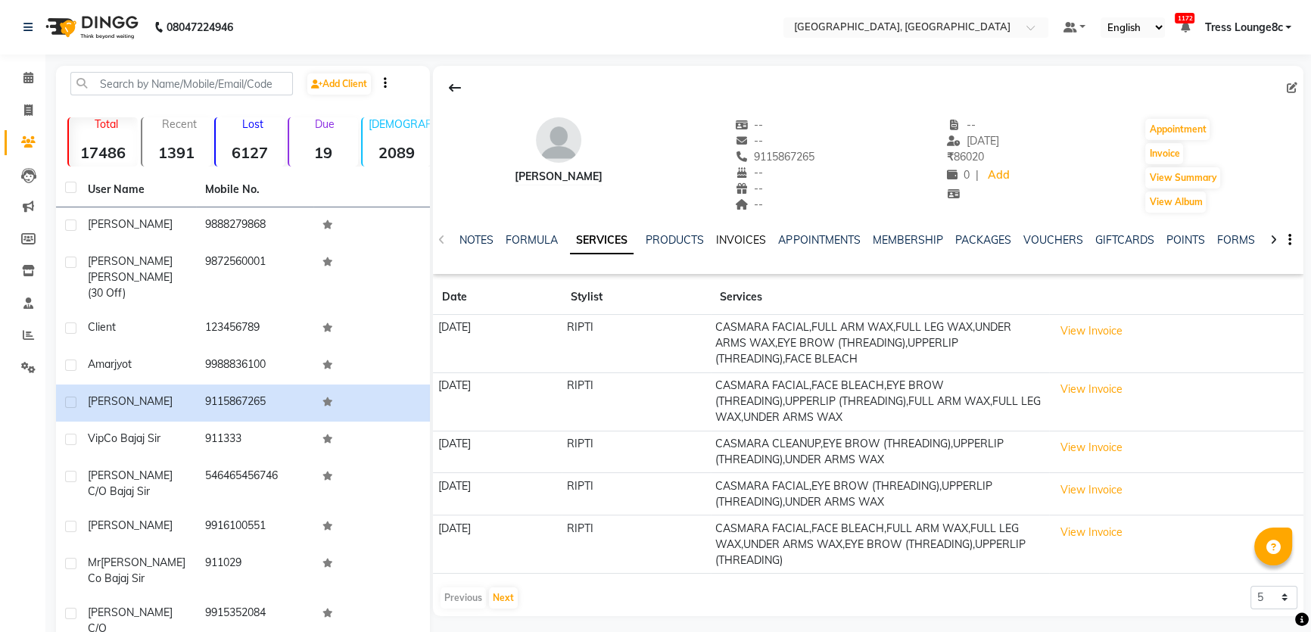
click at [749, 238] on link "INVOICES" at bounding box center [741, 240] width 50 height 14
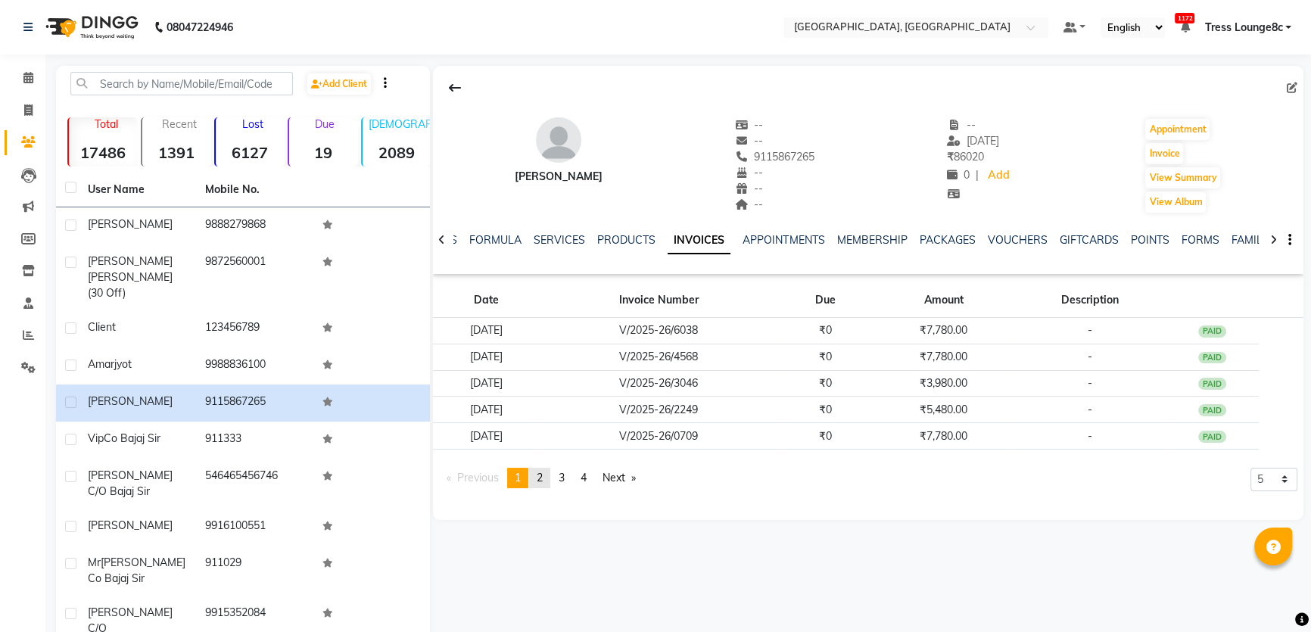
click at [546, 477] on link "page 2" at bounding box center [539, 478] width 21 height 20
click at [562, 481] on span "3" at bounding box center [562, 478] width 6 height 14
click at [580, 483] on link "page 4" at bounding box center [583, 478] width 21 height 20
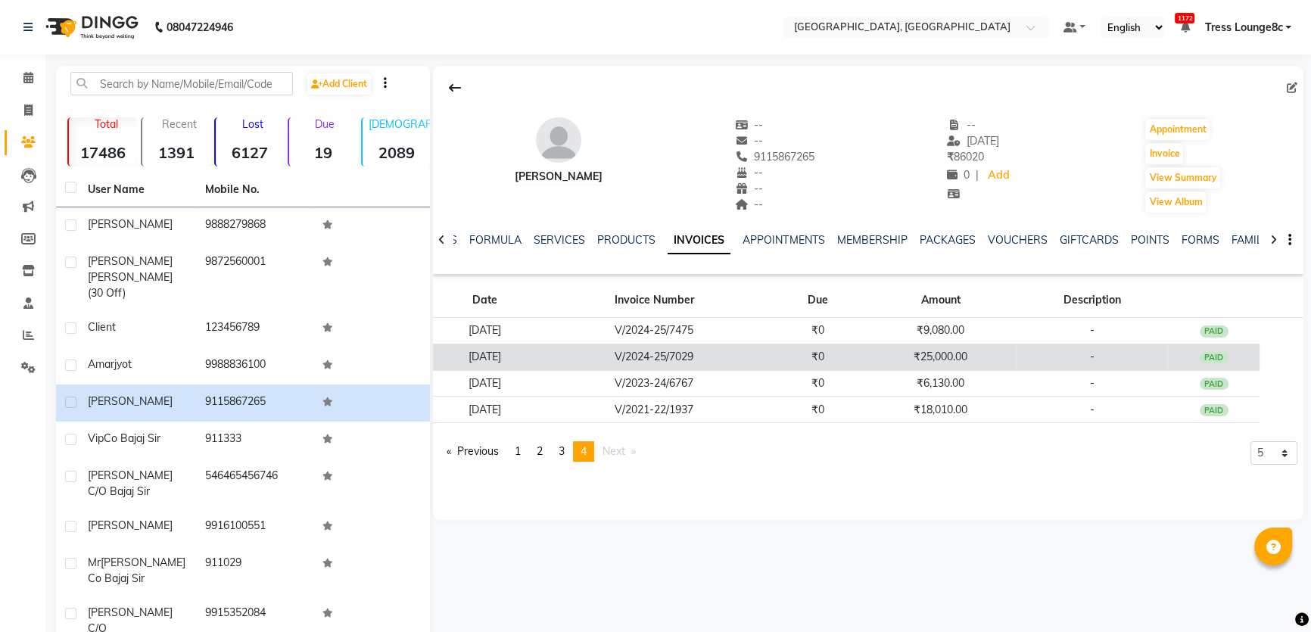
click at [897, 365] on td "₹25,000.00" at bounding box center [940, 357] width 152 height 26
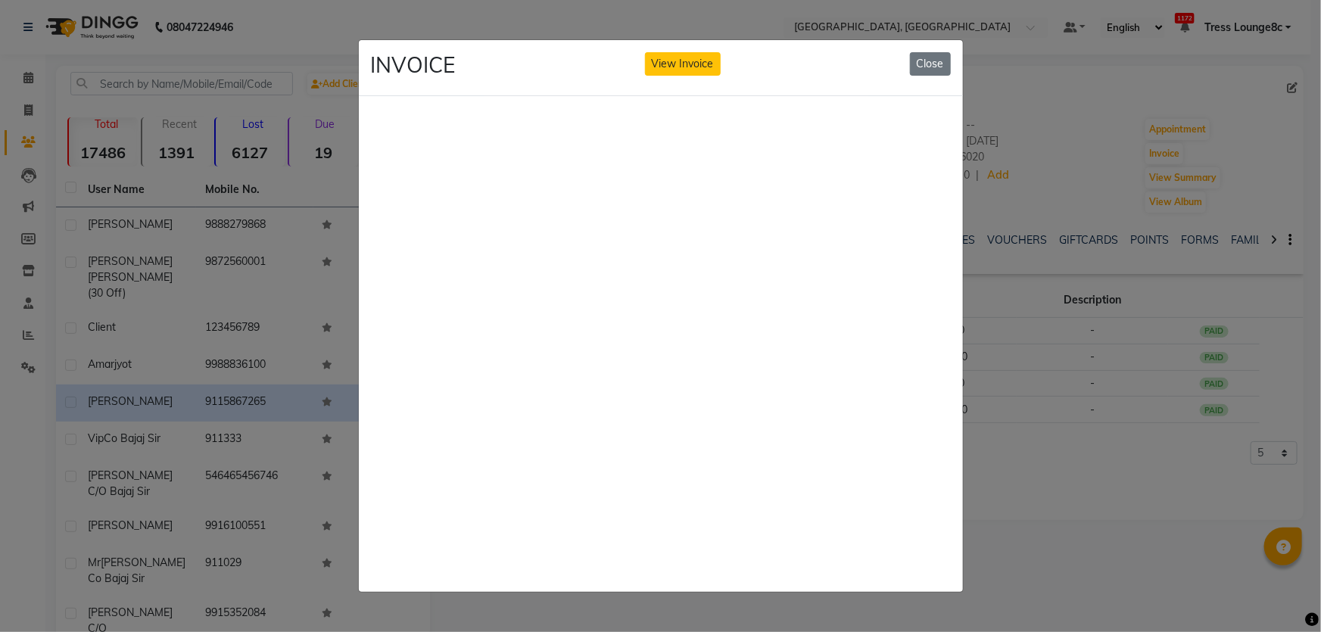
click at [1029, 507] on ngb-modal-window "INVOICE View Invoice Close" at bounding box center [660, 316] width 1321 height 632
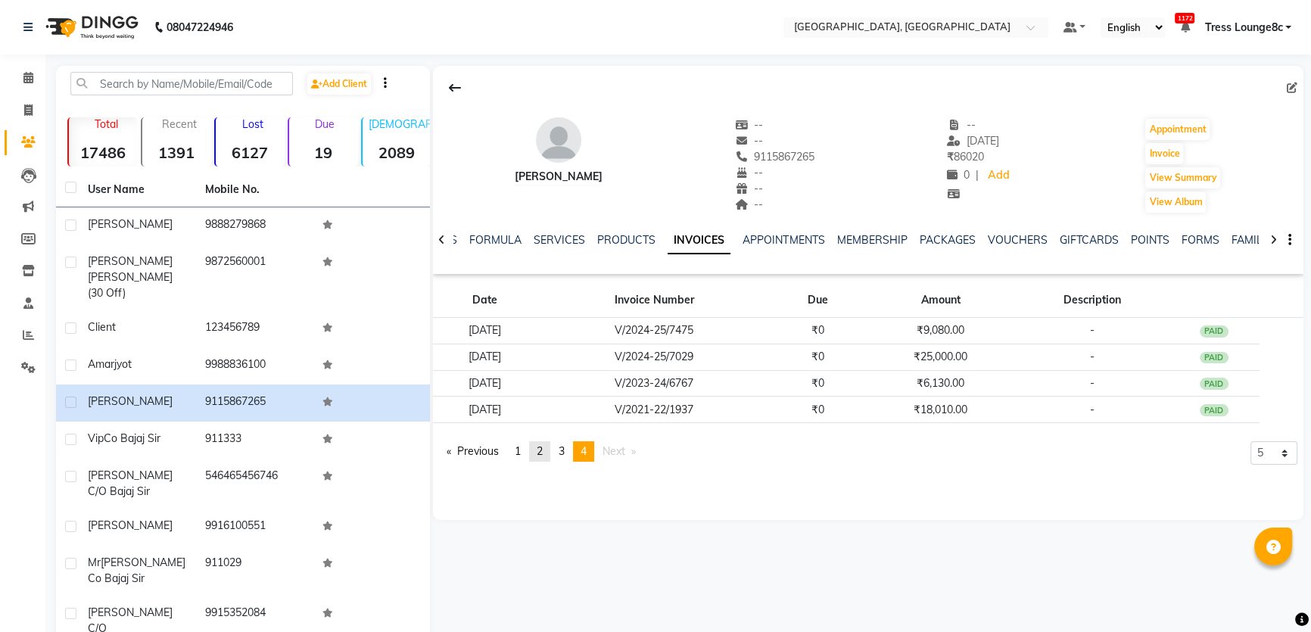
click at [543, 448] on span "2" at bounding box center [540, 451] width 6 height 14
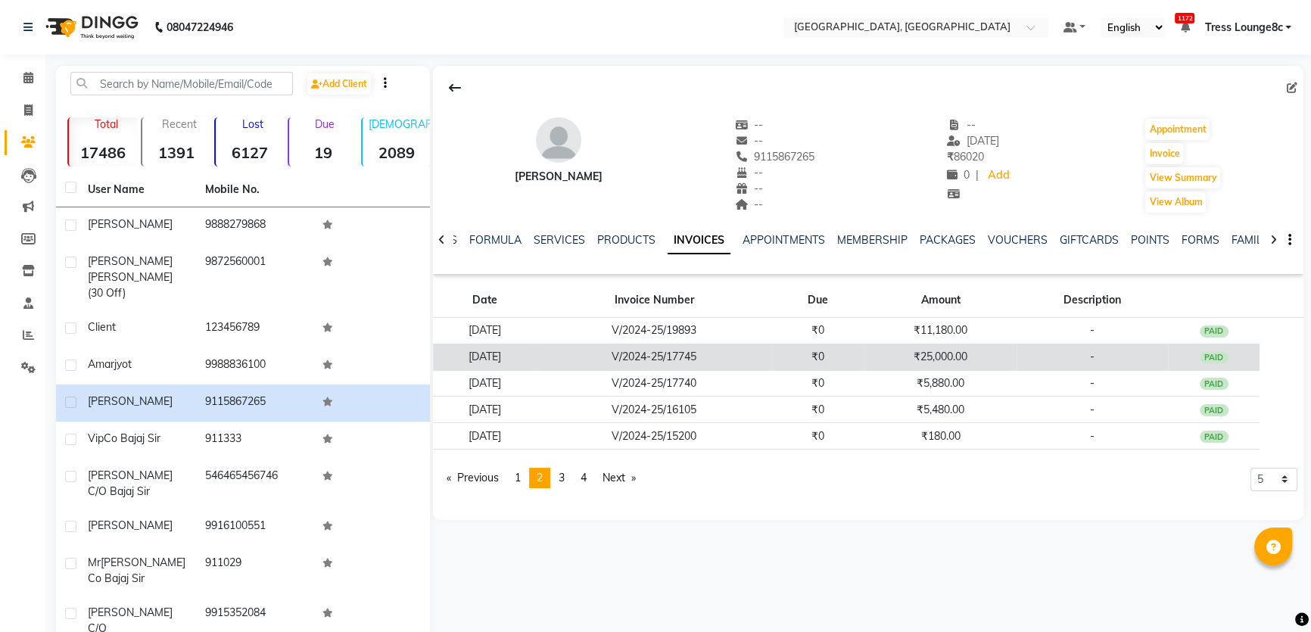
click at [889, 366] on td "₹25,000.00" at bounding box center [940, 357] width 152 height 26
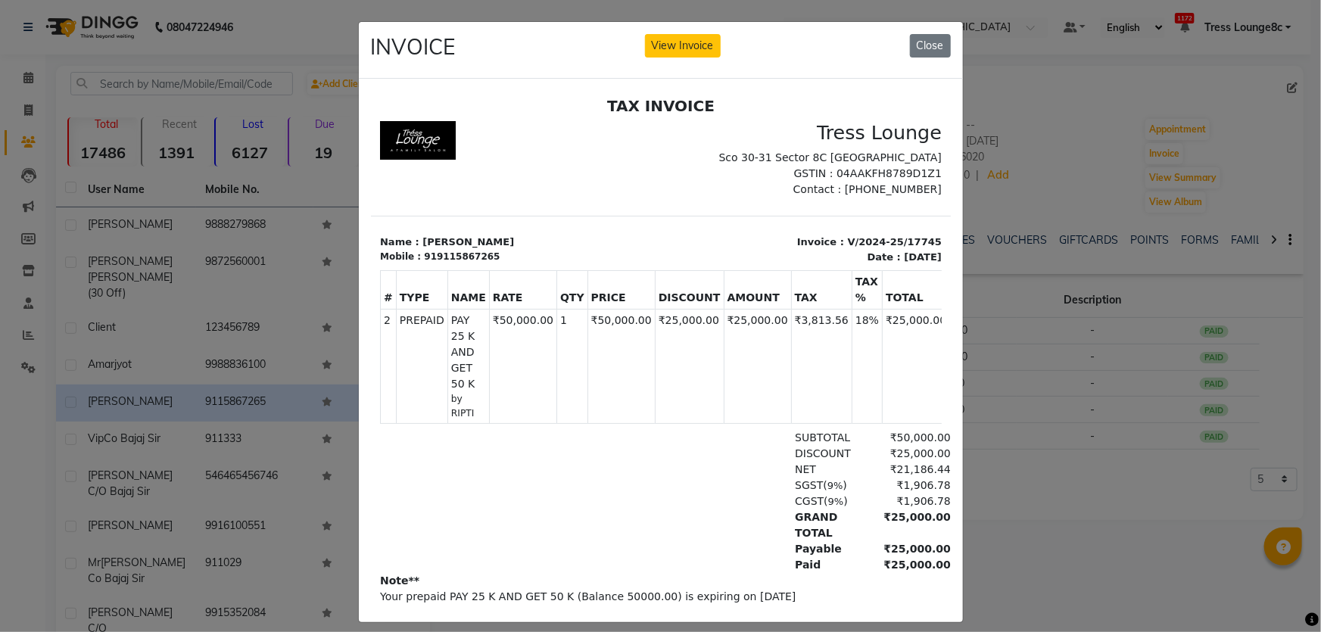
click at [1048, 394] on ngb-modal-window "INVOICE View Invoice Close" at bounding box center [660, 316] width 1321 height 632
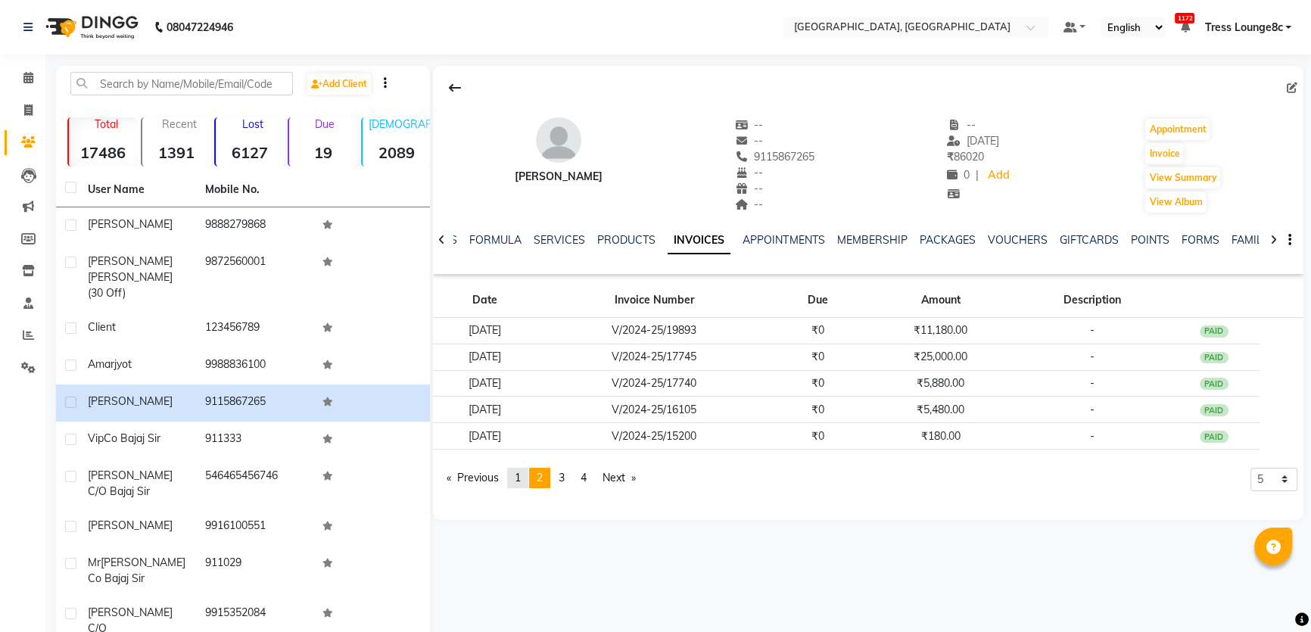
click at [527, 475] on link "page 1" at bounding box center [517, 478] width 21 height 20
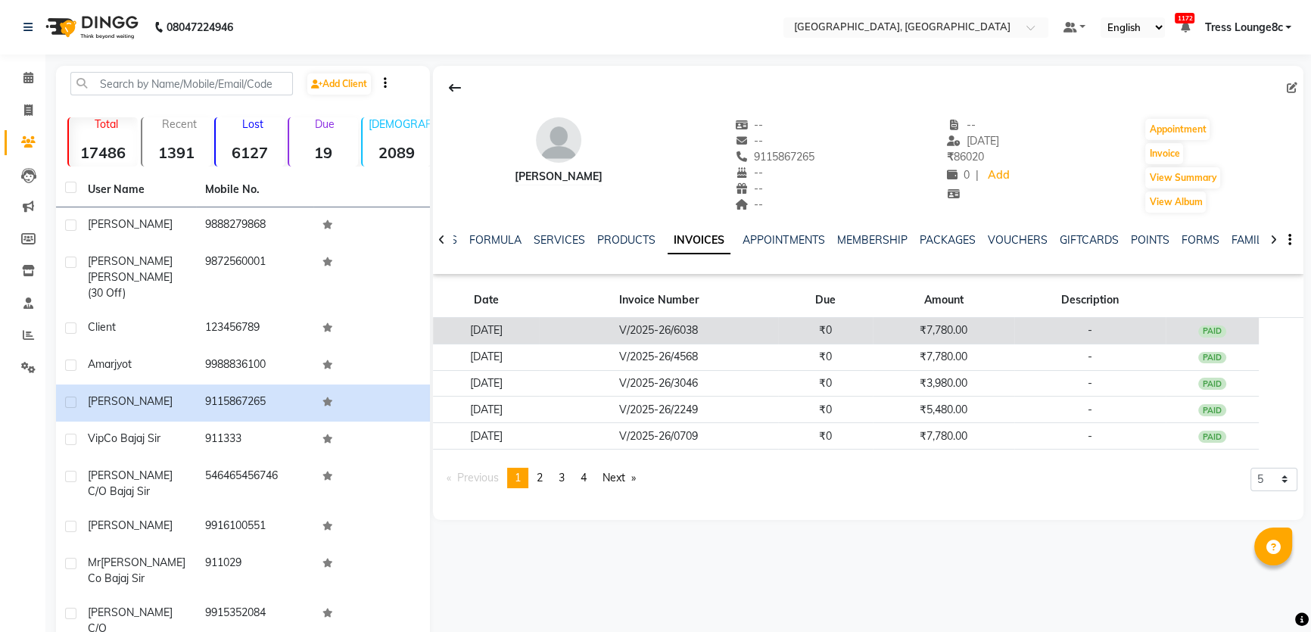
click at [920, 338] on td "₹7,780.00" at bounding box center [943, 331] width 141 height 26
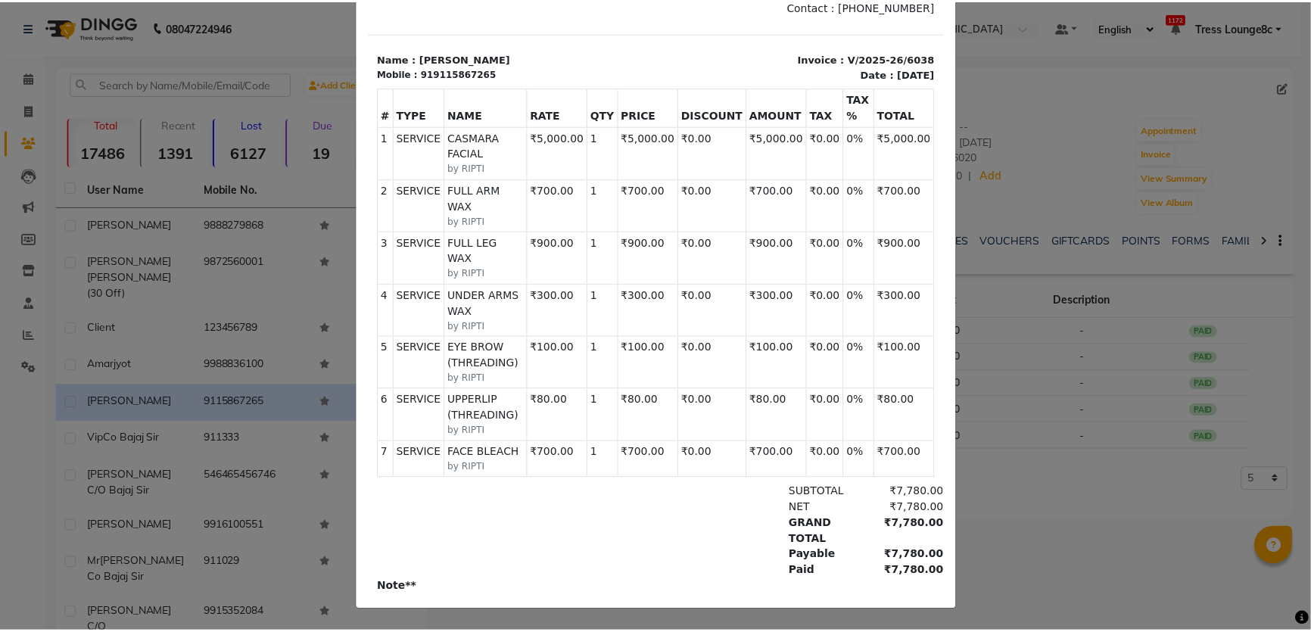
scroll to position [191, 0]
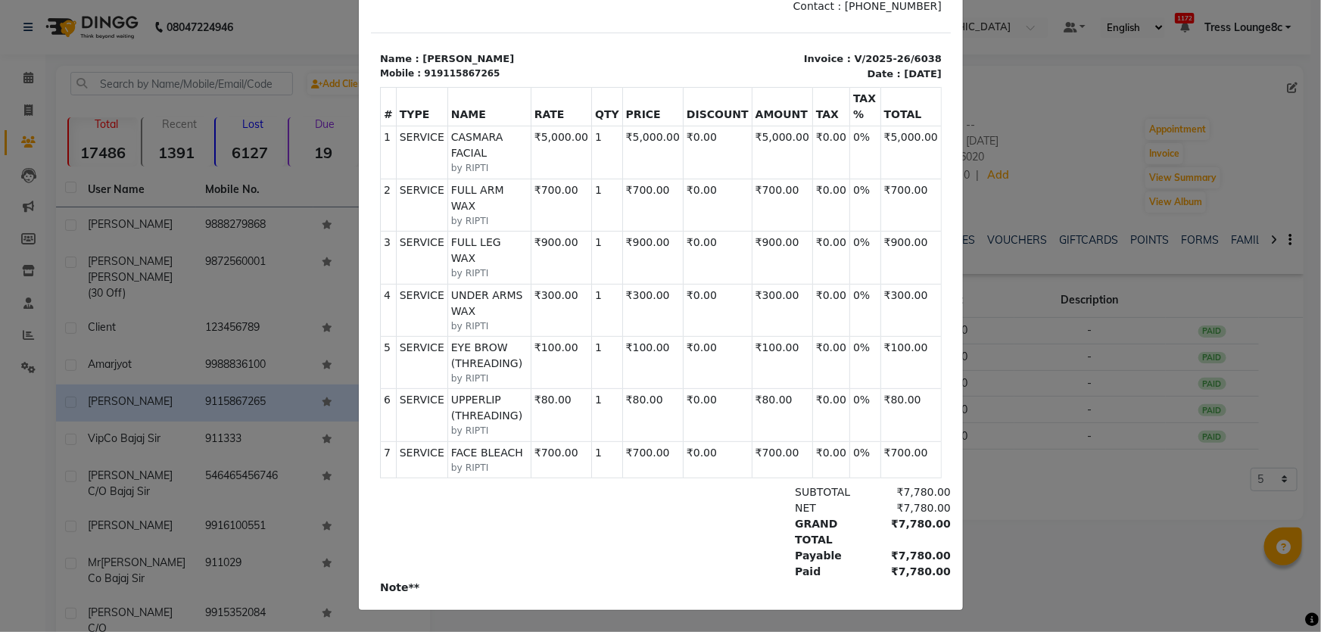
click at [1044, 318] on ngb-modal-window "INVOICE View Invoice Close" at bounding box center [660, 316] width 1321 height 632
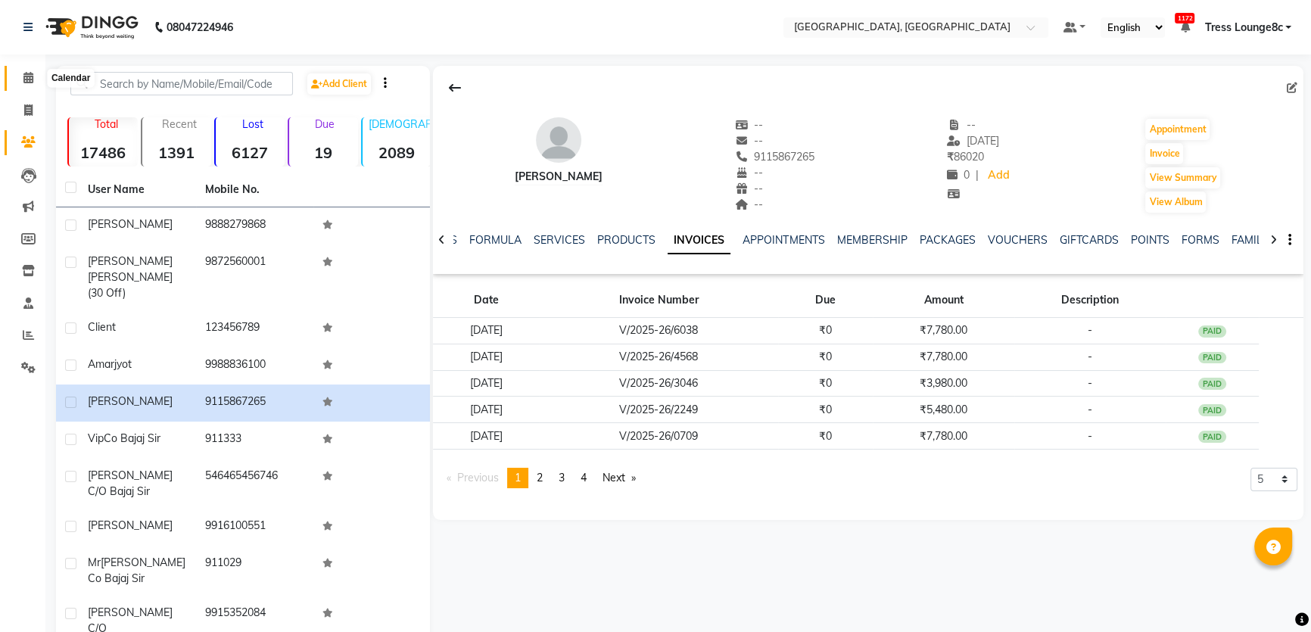
click at [22, 76] on span at bounding box center [28, 78] width 26 height 17
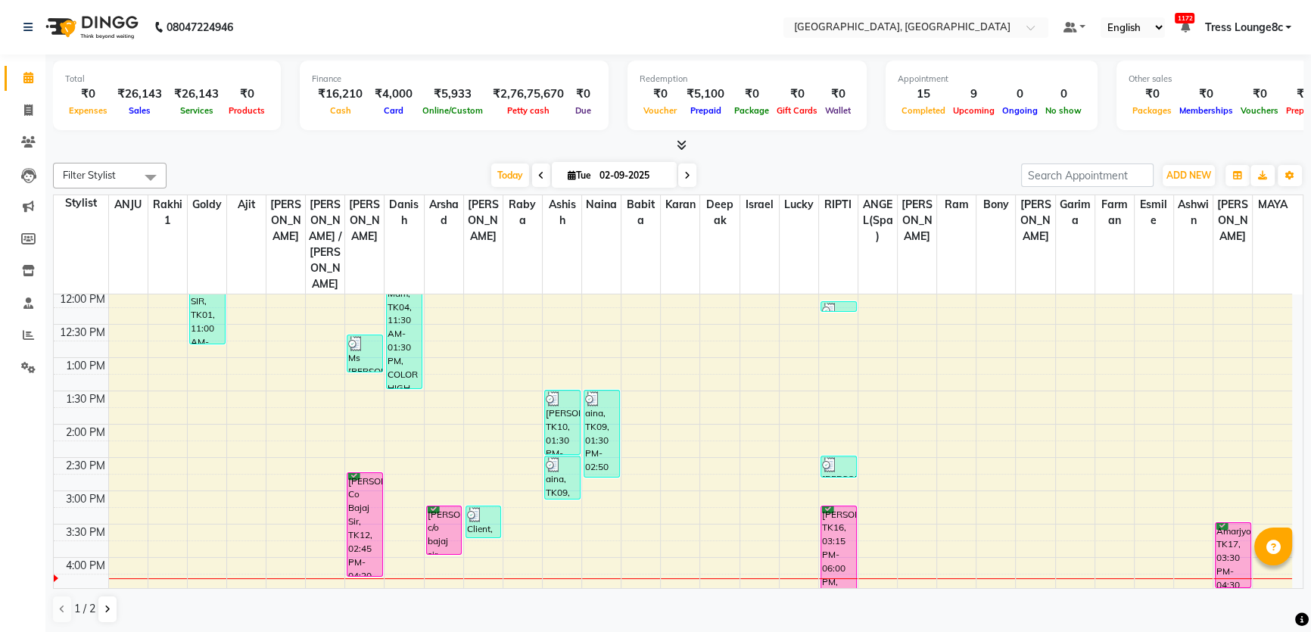
scroll to position [275, 0]
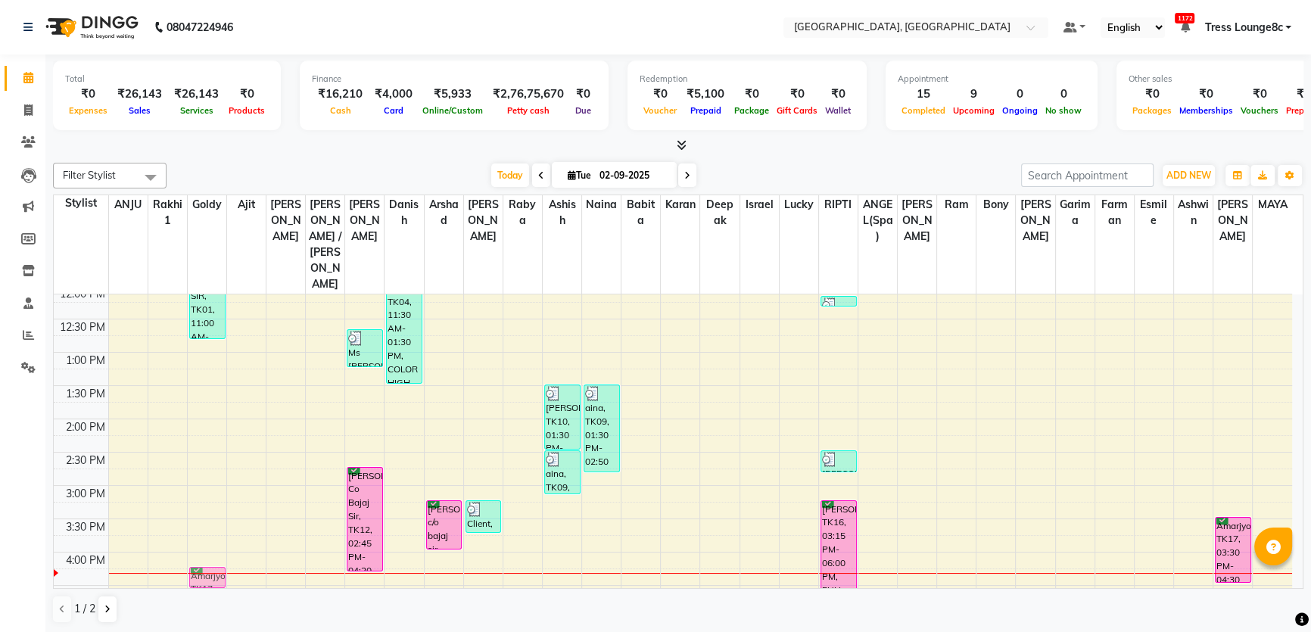
drag, startPoint x: 214, startPoint y: 536, endPoint x: 210, endPoint y: 525, distance: 12.2
click at [209, 521] on div "[PERSON_NAME] 50% C/O BAJAJ SIR, TK01, 11:00 AM-12:50 PM, CASMARA FACIAL,FACE B…" at bounding box center [207, 486] width 39 height 932
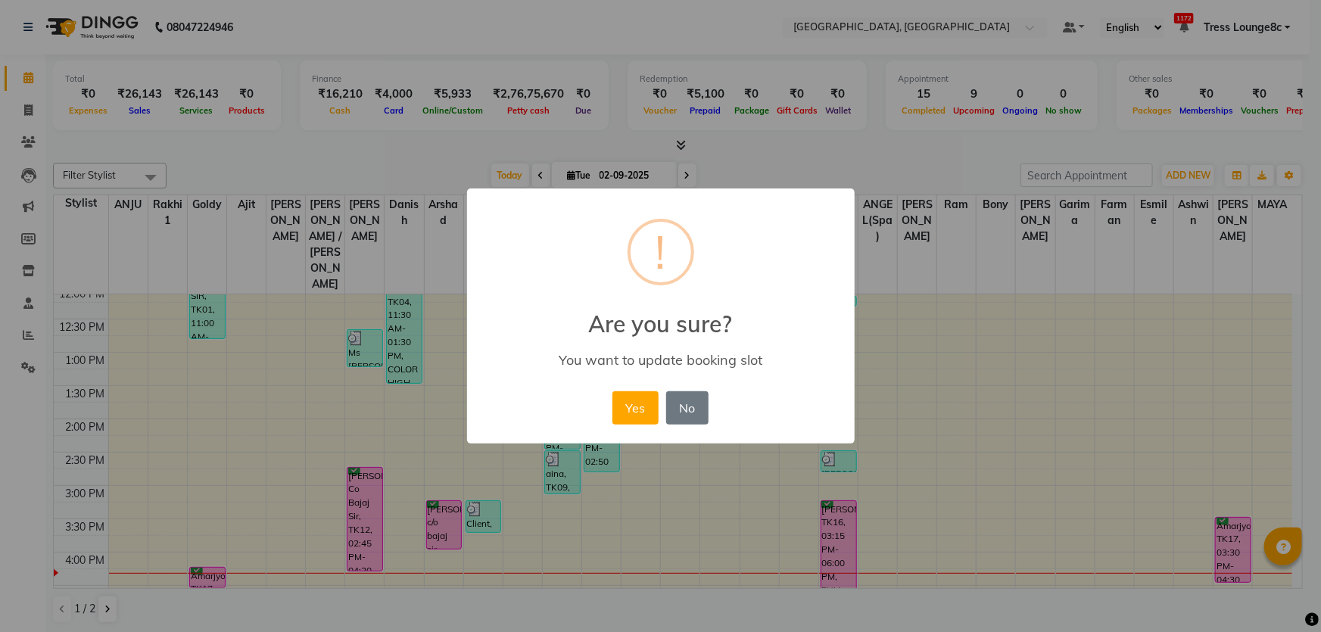
click at [612, 391] on button "Yes" at bounding box center [635, 407] width 46 height 33
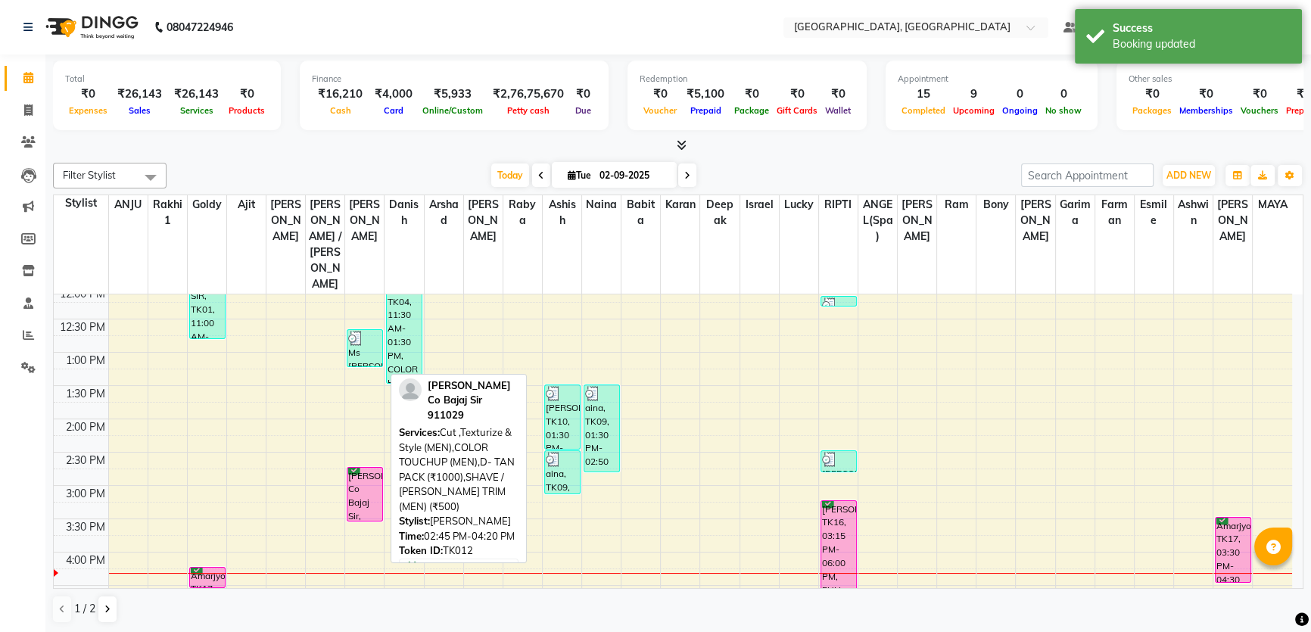
drag, startPoint x: 366, startPoint y: 523, endPoint x: 366, endPoint y: 475, distance: 47.7
click at [366, 475] on div "8:00 AM 8:30 AM 9:00 AM 9:30 AM 10:00 AM 10:30 AM 11:00 AM 11:30 AM 12:00 PM 12…" at bounding box center [673, 486] width 1238 height 932
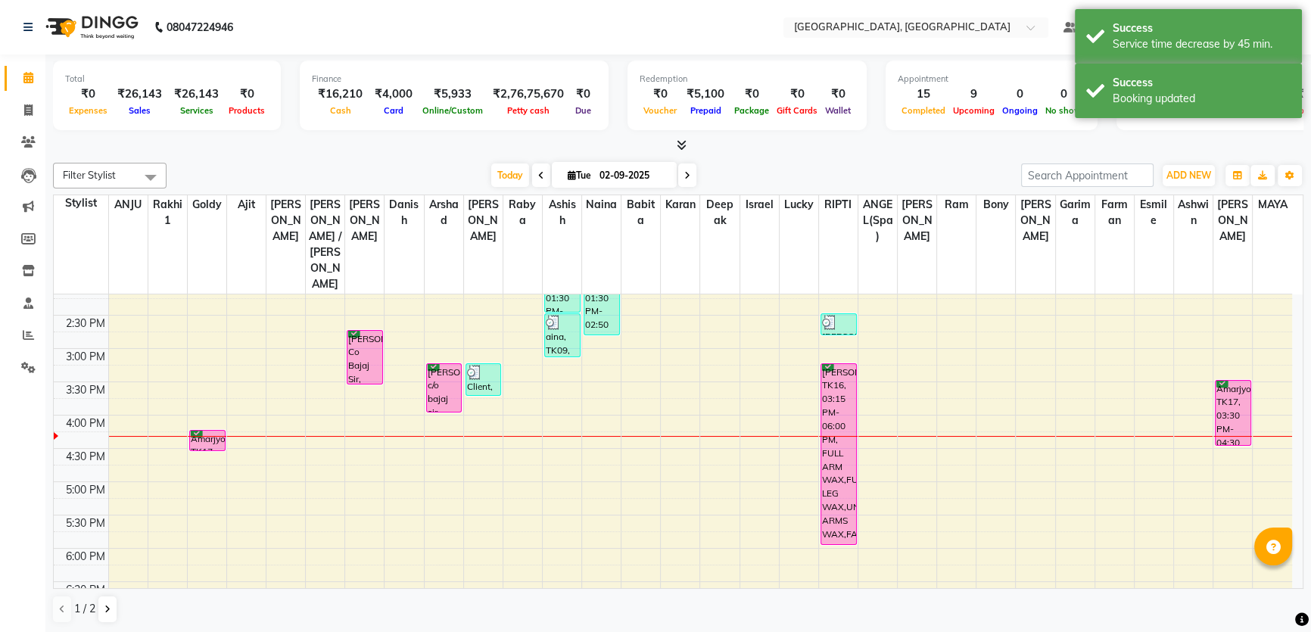
scroll to position [413, 0]
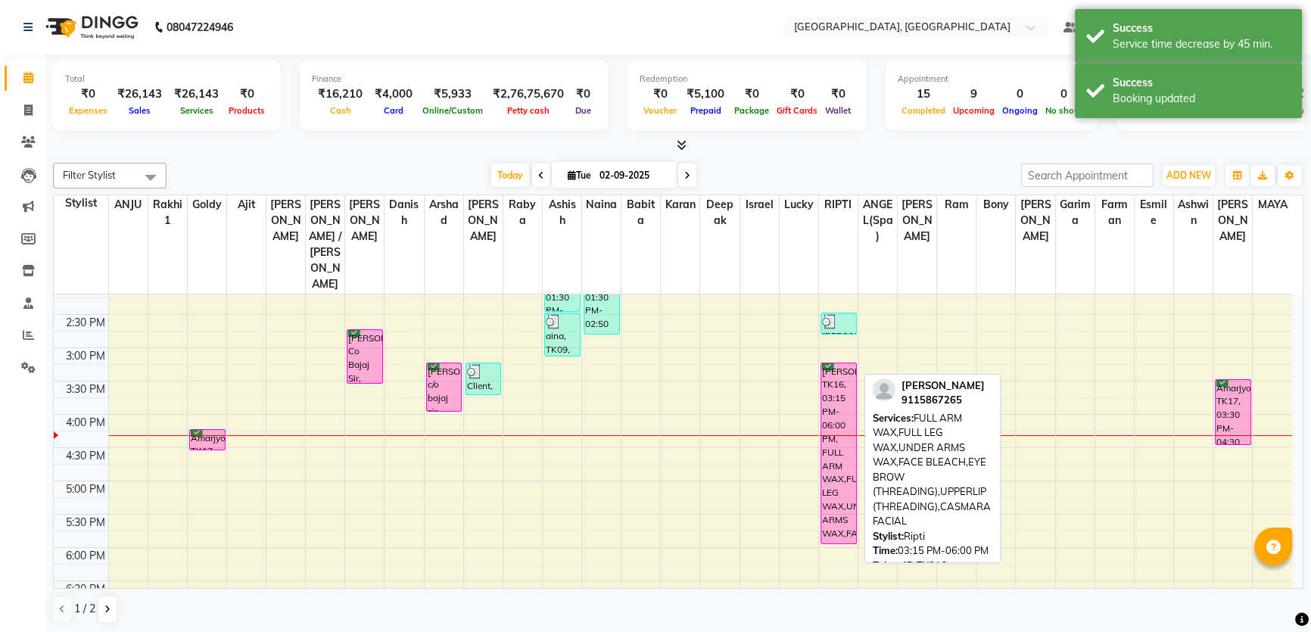
click at [843, 490] on div "[PERSON_NAME], TK16, 03:15 PM-06:00 PM, FULL ARM WAX,FULL LEG WAX,UNDER ARMS WA…" at bounding box center [838, 453] width 35 height 180
drag, startPoint x: 843, startPoint y: 492, endPoint x: 831, endPoint y: 413, distance: 80.4
click at [831, 413] on div "Anjali [MEDICAL_DATA] -45 k, TK05, 12:10 PM-12:20 PM, ADVANCE MAKE UP BOOKING […" at bounding box center [838, 348] width 39 height 932
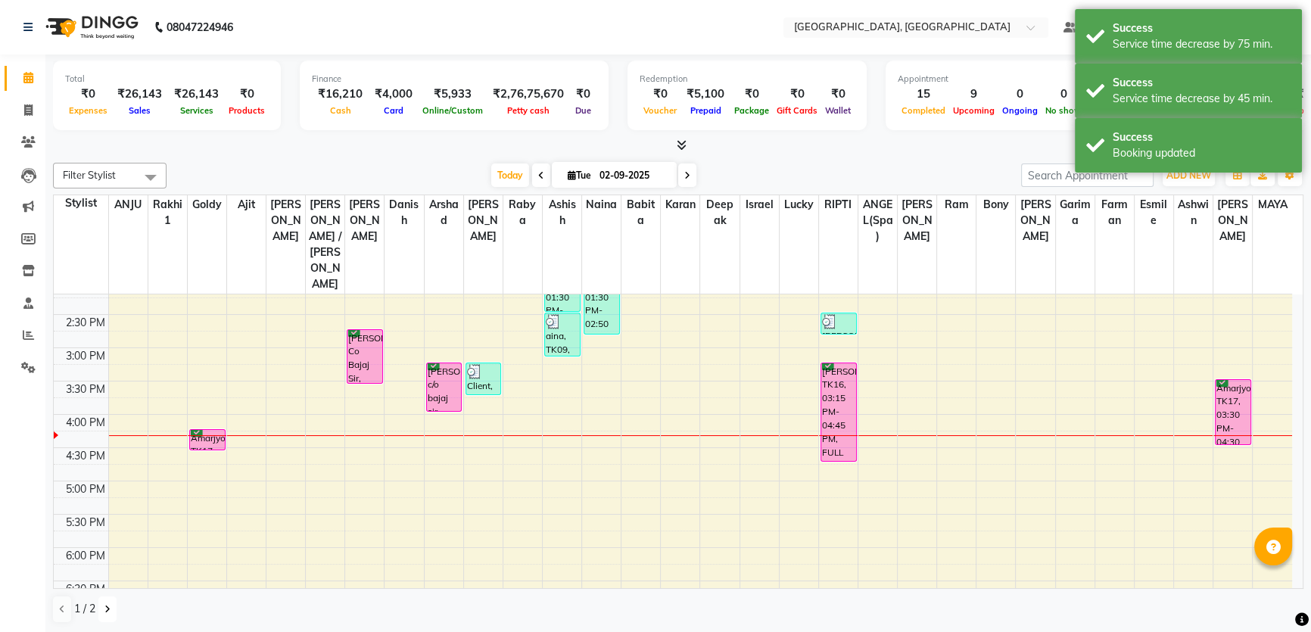
click at [98, 614] on button at bounding box center [107, 609] width 18 height 26
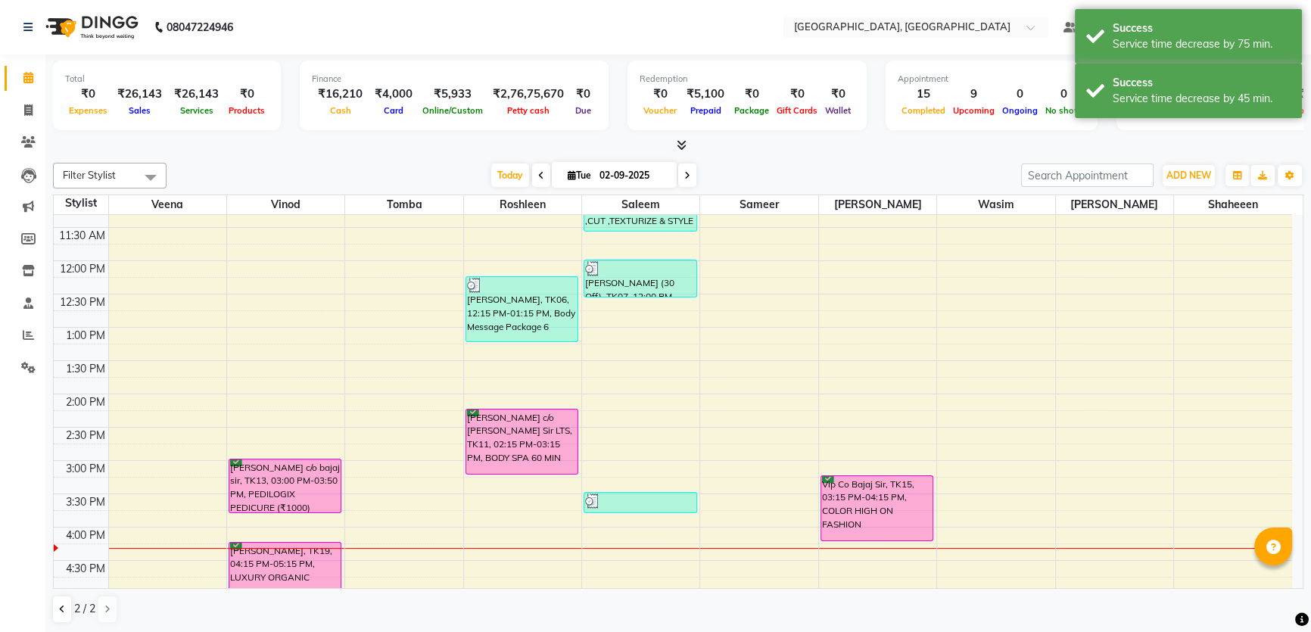
scroll to position [344, 0]
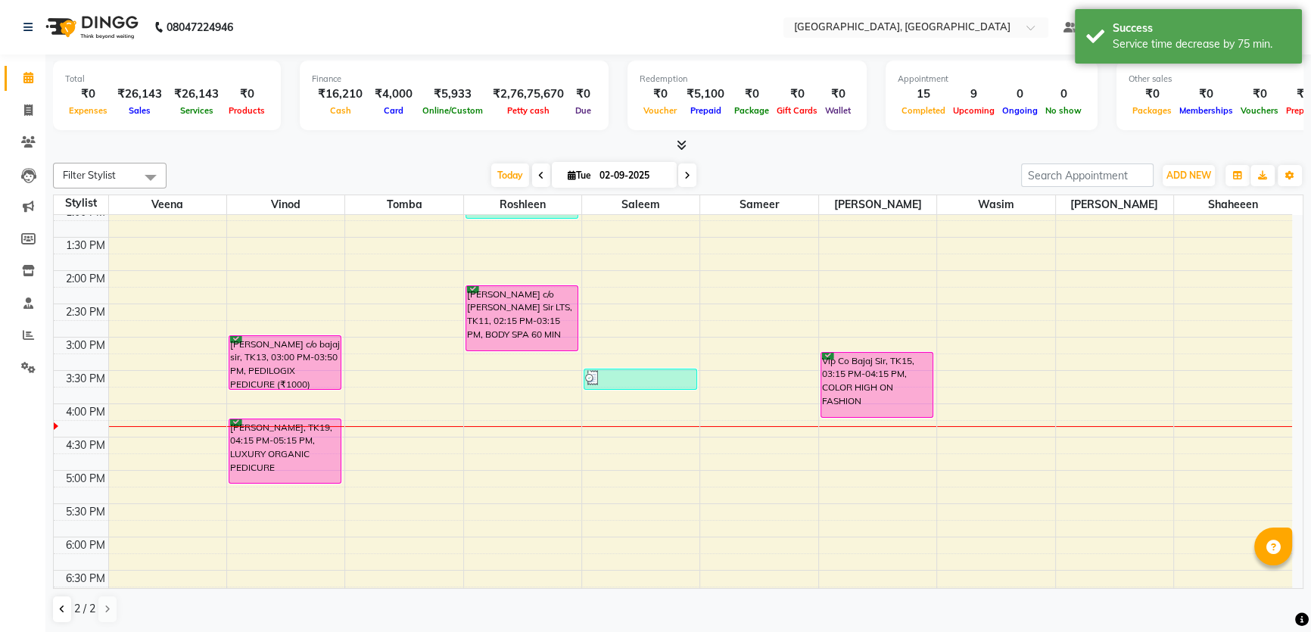
click at [52, 615] on div "Total ₹0 Expenses ₹26,143 Sales ₹26,143 Services ₹0 Products Finance ₹16,210 Ca…" at bounding box center [678, 343] width 1266 height 579
click at [65, 613] on button at bounding box center [62, 609] width 18 height 26
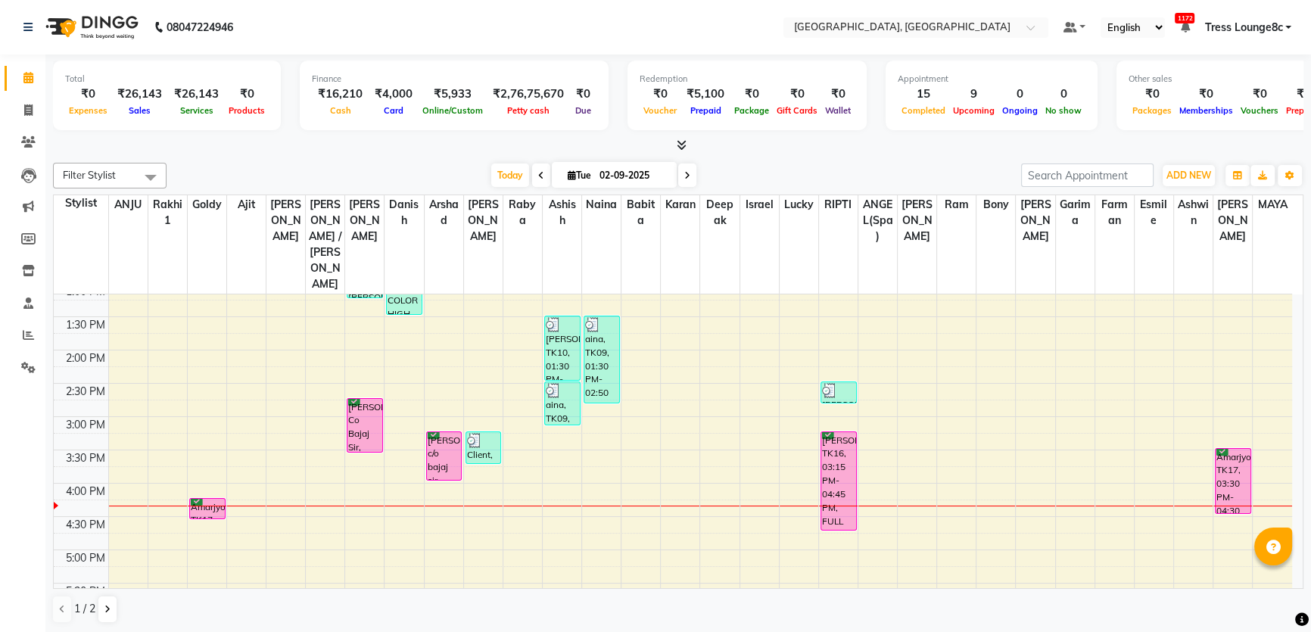
click at [970, 454] on div "8:00 AM 8:30 AM 9:00 AM 9:30 AM 10:00 AM 10:30 AM 11:00 AM 11:30 AM 12:00 PM 12…" at bounding box center [673, 417] width 1238 height 932
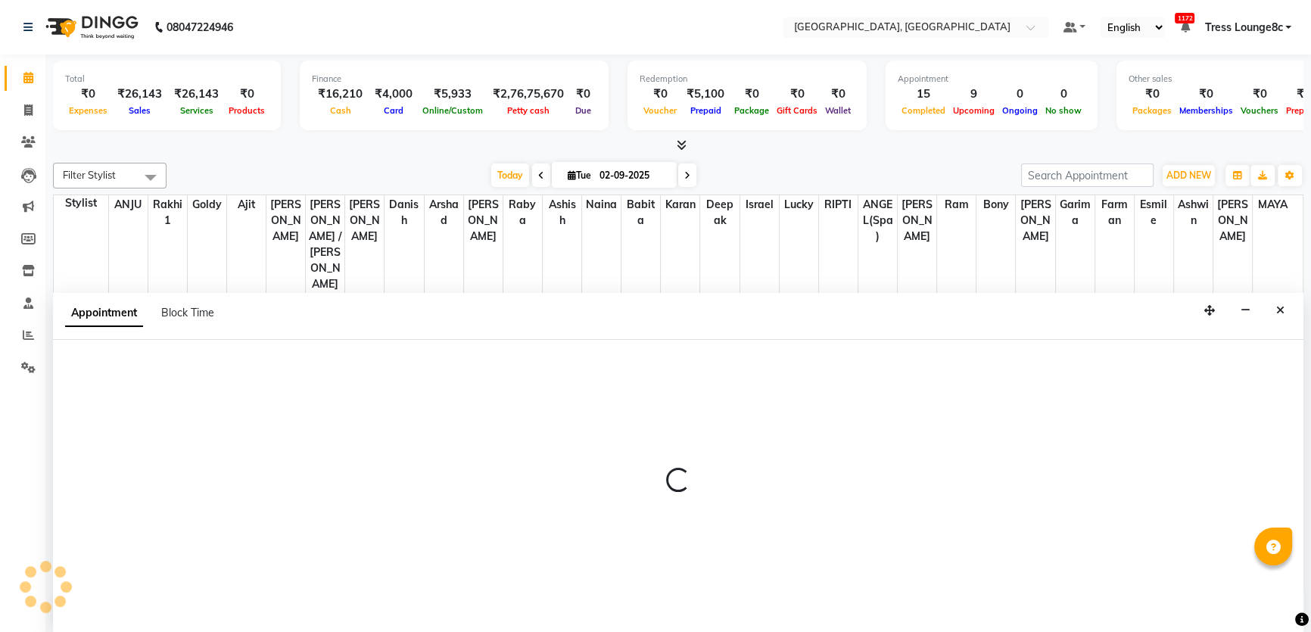
scroll to position [0, 0]
select select "59130"
select select "975"
select select "tentative"
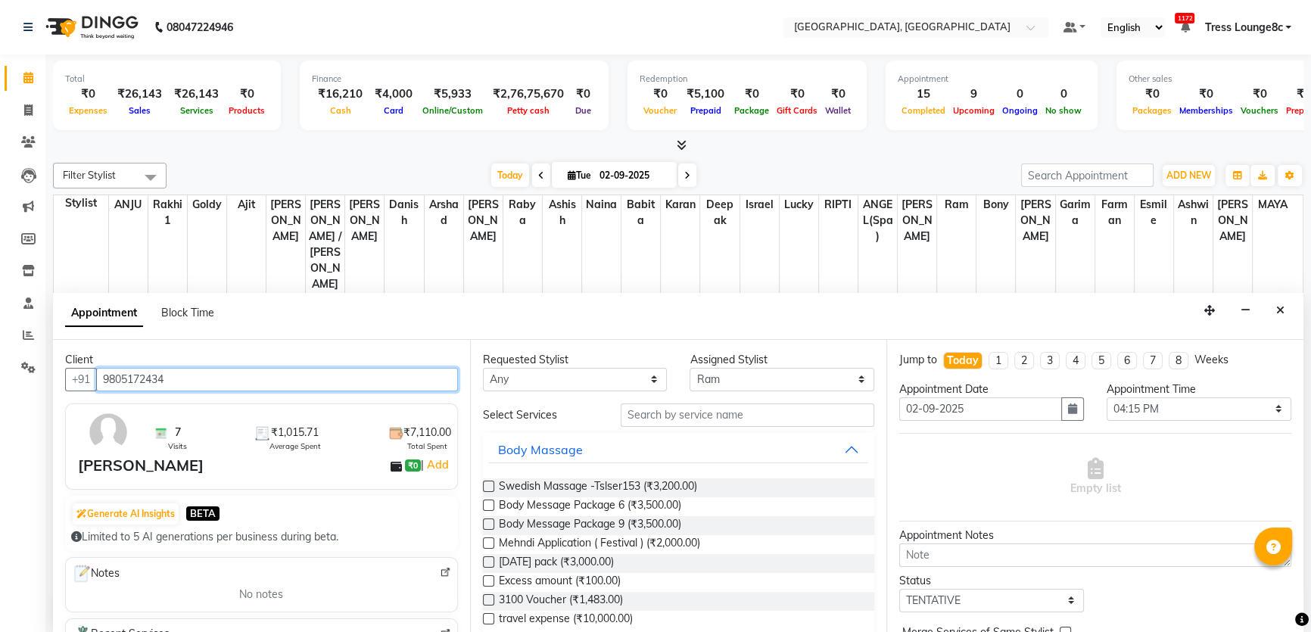
type input "9805172434"
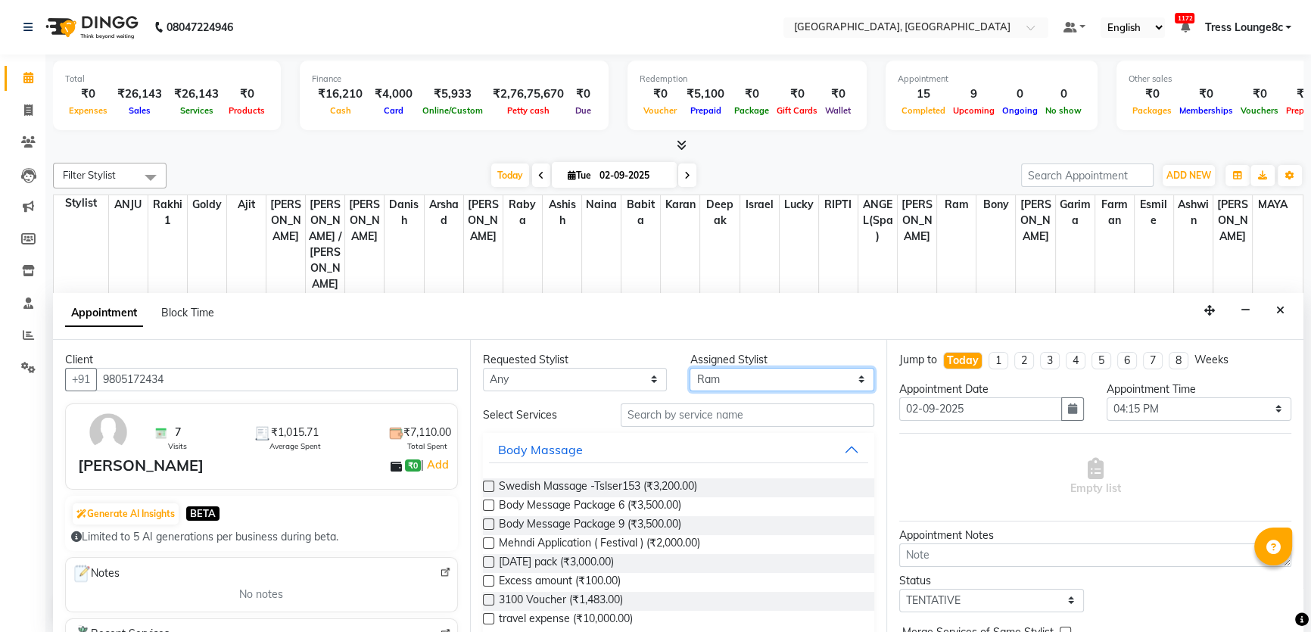
click at [726, 368] on select "Select [PERSON_NAME](Spa) [PERSON_NAME] [PERSON_NAME] [PERSON_NAME] [PERSON_NAM…" at bounding box center [782, 379] width 185 height 23
click at [726, 378] on select "Select [PERSON_NAME](Spa) [PERSON_NAME] [PERSON_NAME] [PERSON_NAME] [PERSON_NAM…" at bounding box center [782, 379] width 185 height 23
select select "25445"
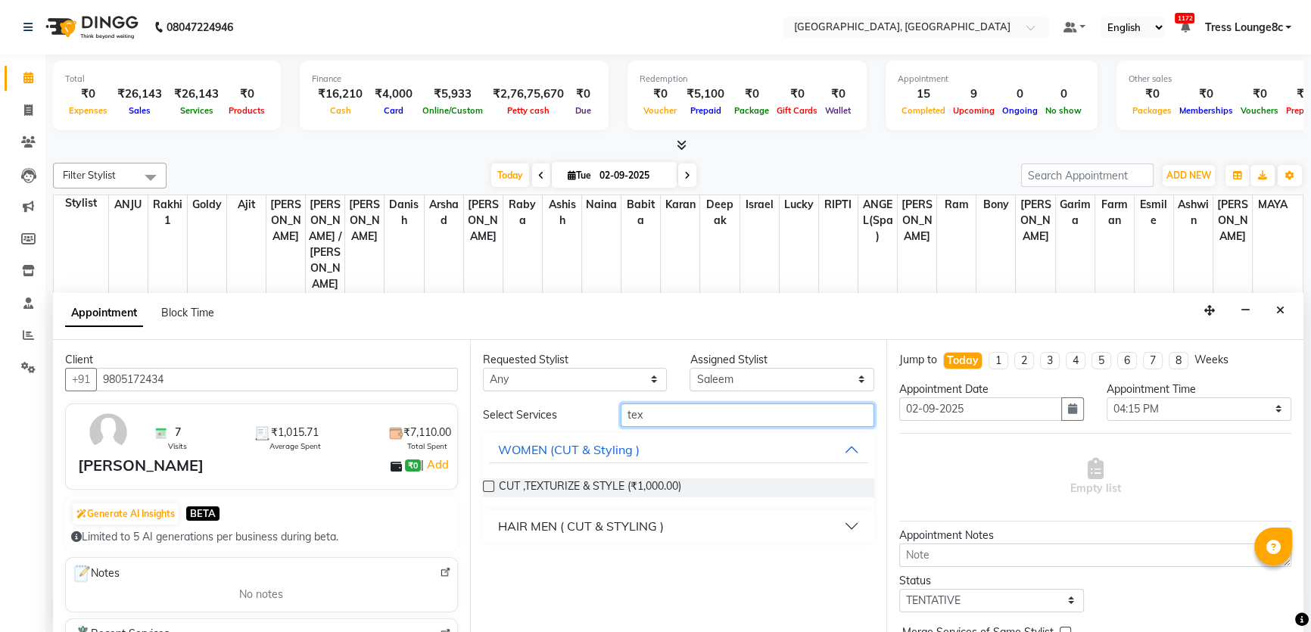
type input "tex"
click at [630, 519] on div "HAIR MEN ( CUT & STYLING )" at bounding box center [581, 526] width 166 height 18
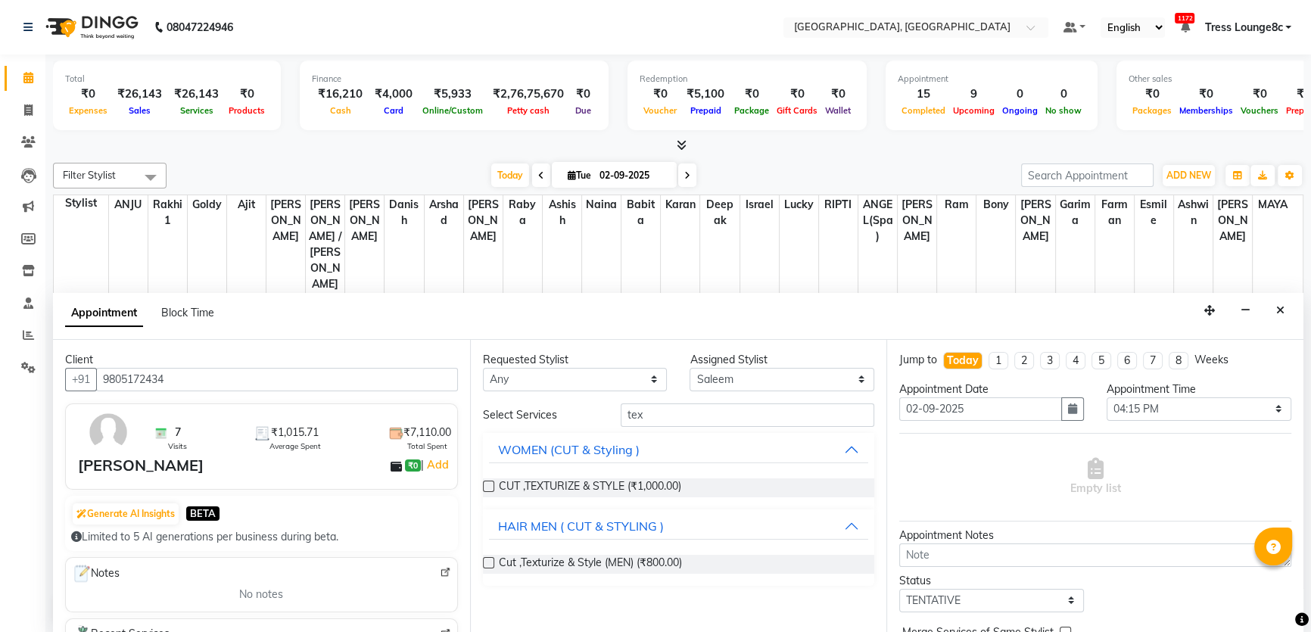
click at [630, 574] on div "Cut ,Texturize & Style (MEN) (₹800.00)" at bounding box center [679, 564] width 392 height 43
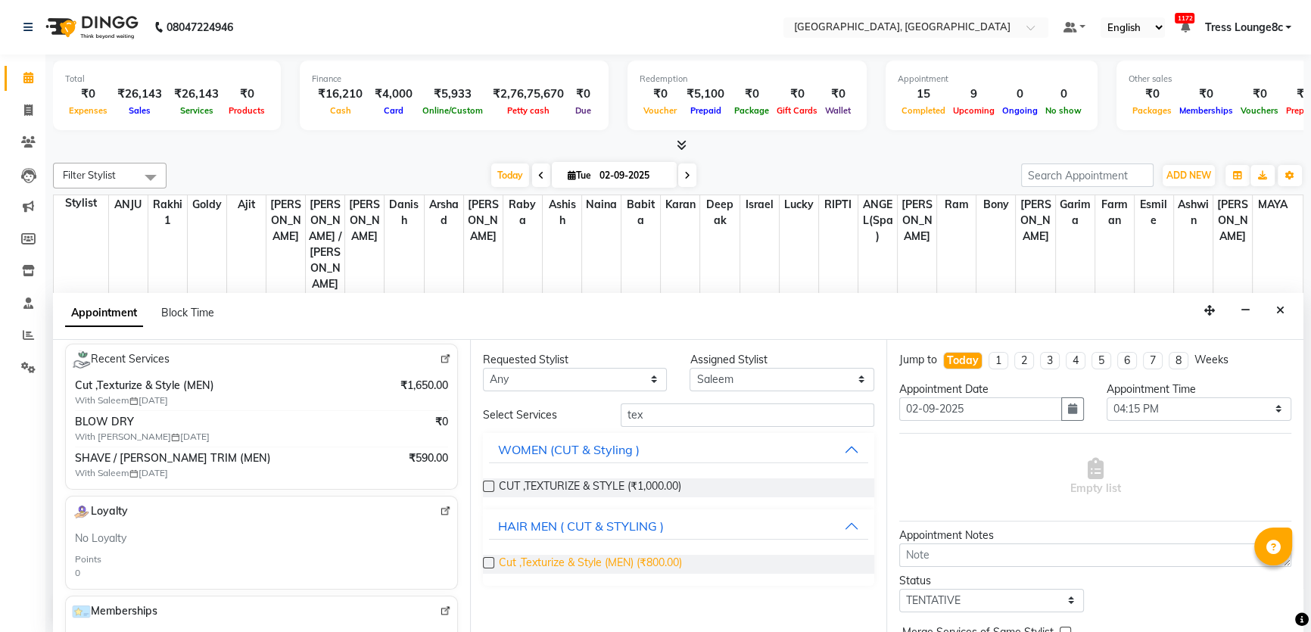
click at [642, 555] on span "Cut ,Texturize & Style (MEN) (₹800.00)" at bounding box center [590, 564] width 183 height 19
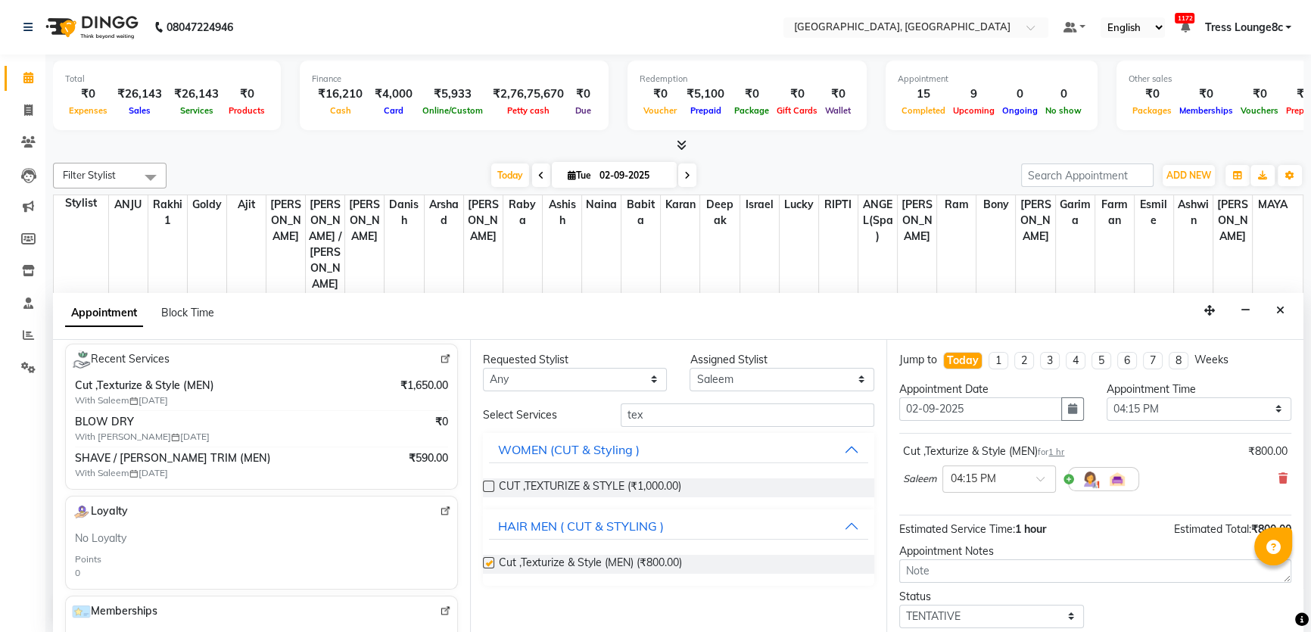
checkbox input "false"
click at [741, 378] on select "Select [PERSON_NAME](Spa) [PERSON_NAME] [PERSON_NAME] [PERSON_NAME] [PERSON_NAM…" at bounding box center [782, 379] width 185 height 23
select select "25443"
click at [690, 368] on select "Select [PERSON_NAME](Spa) [PERSON_NAME] [PERSON_NAME] [PERSON_NAME] [PERSON_NAM…" at bounding box center [782, 379] width 185 height 23
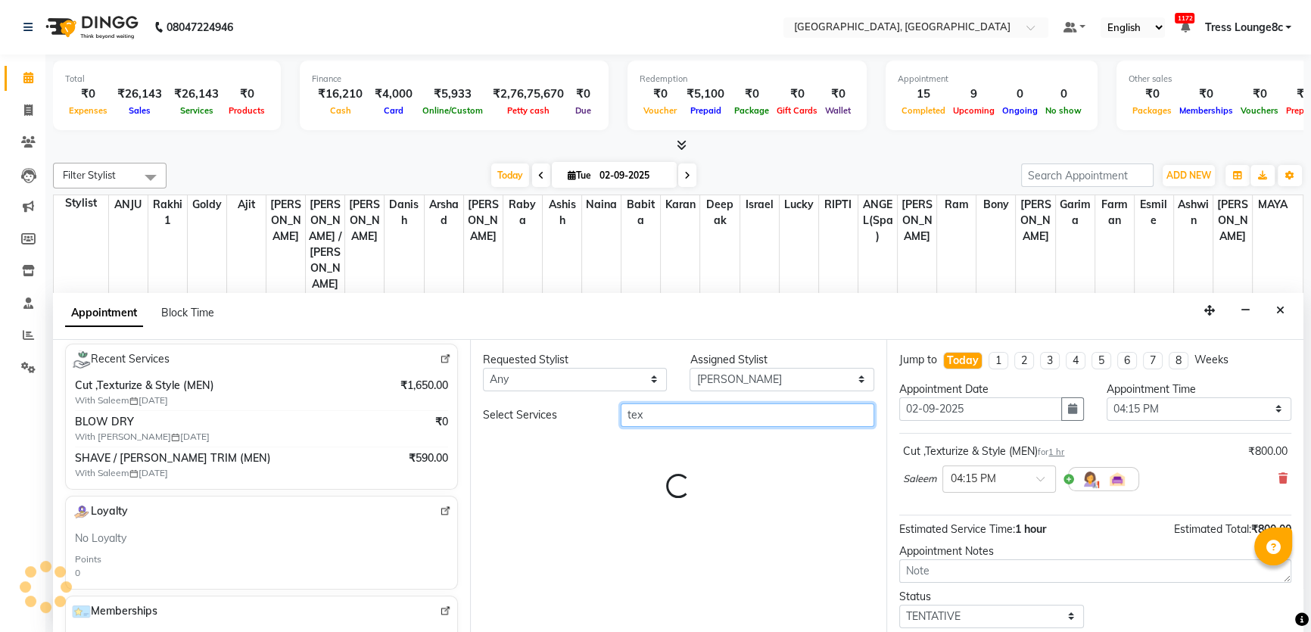
type input "n"
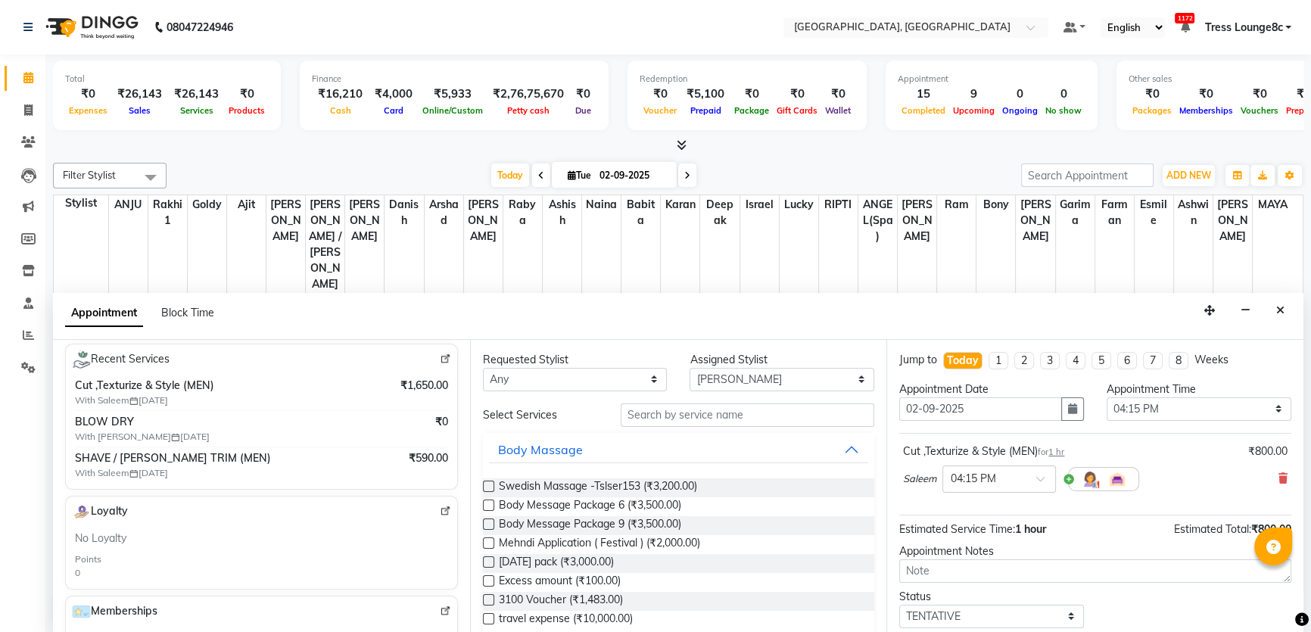
click at [722, 396] on div "Requested Stylist Any [PERSON_NAME](Spa) [PERSON_NAME] [PERSON_NAME] [PERSON_NA…" at bounding box center [678, 487] width 417 height 294
click at [717, 416] on input "text" at bounding box center [748, 414] width 254 height 23
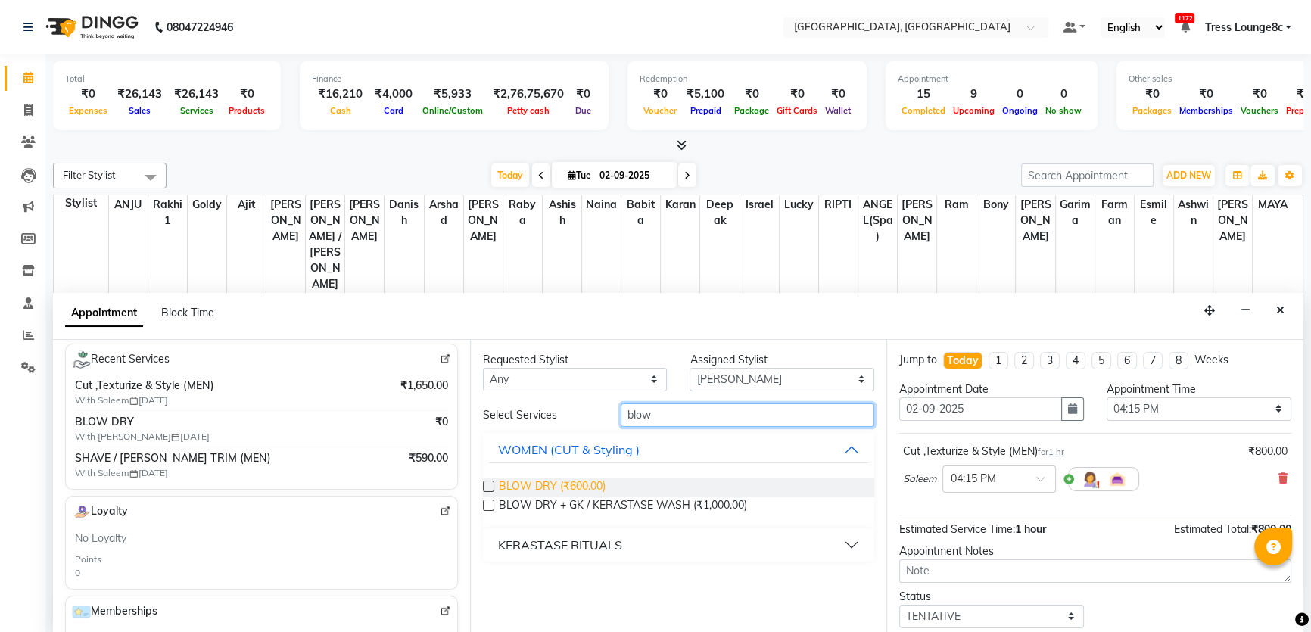
type input "blow"
click at [575, 478] on span "BLOW DRY (₹600.00)" at bounding box center [552, 487] width 107 height 19
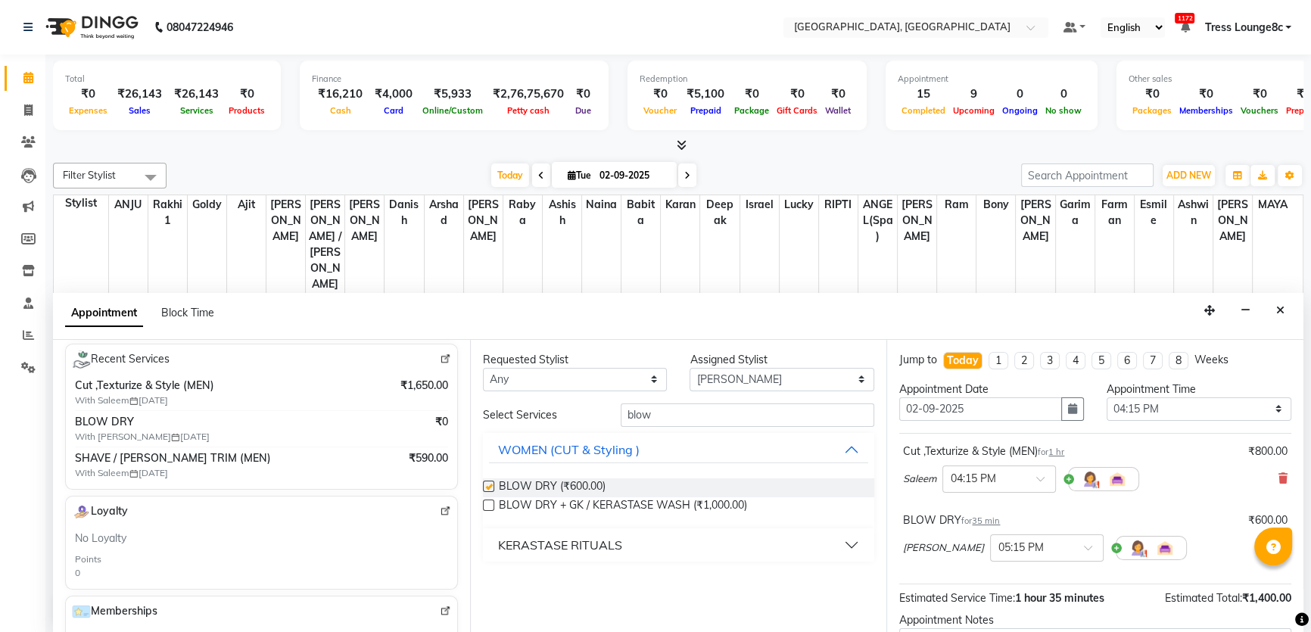
checkbox input "false"
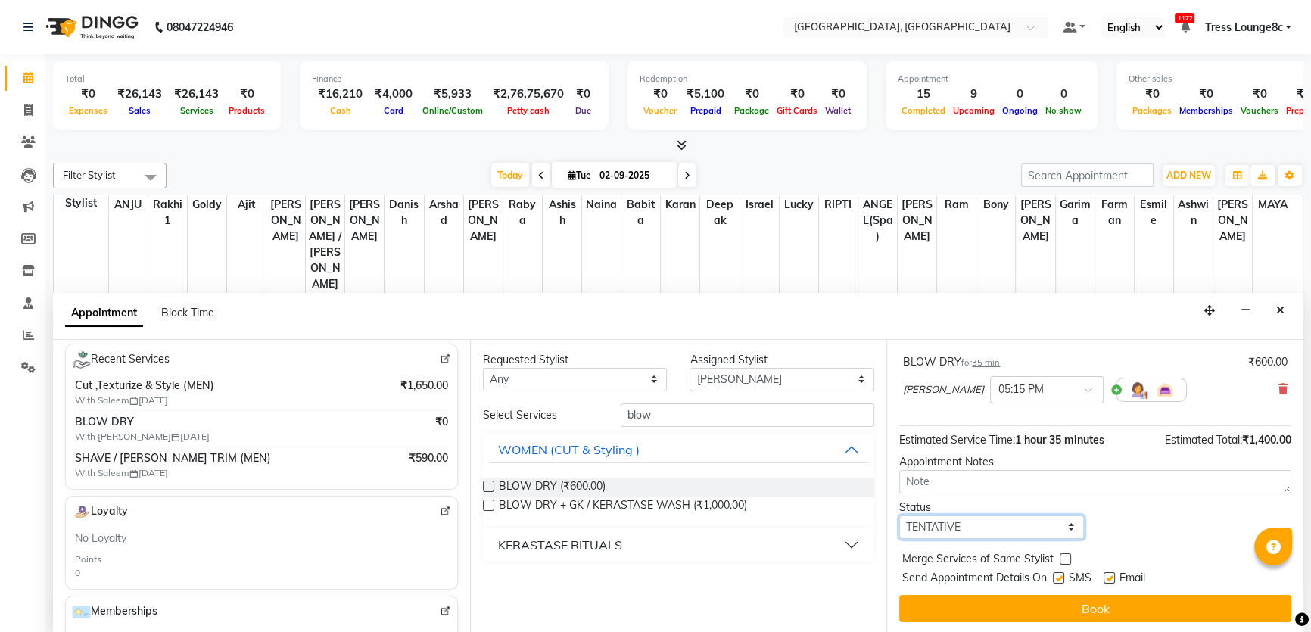
drag, startPoint x: 1016, startPoint y: 525, endPoint x: 1016, endPoint y: 536, distance: 10.6
click at [1016, 525] on select "Select TENTATIVE CONFIRM CHECK-IN UPCOMING" at bounding box center [991, 526] width 185 height 23
select select "confirm booking"
click at [899, 515] on select "Select TENTATIVE CONFIRM CHECK-IN UPCOMING" at bounding box center [991, 526] width 185 height 23
click at [1066, 556] on label at bounding box center [1065, 558] width 11 height 11
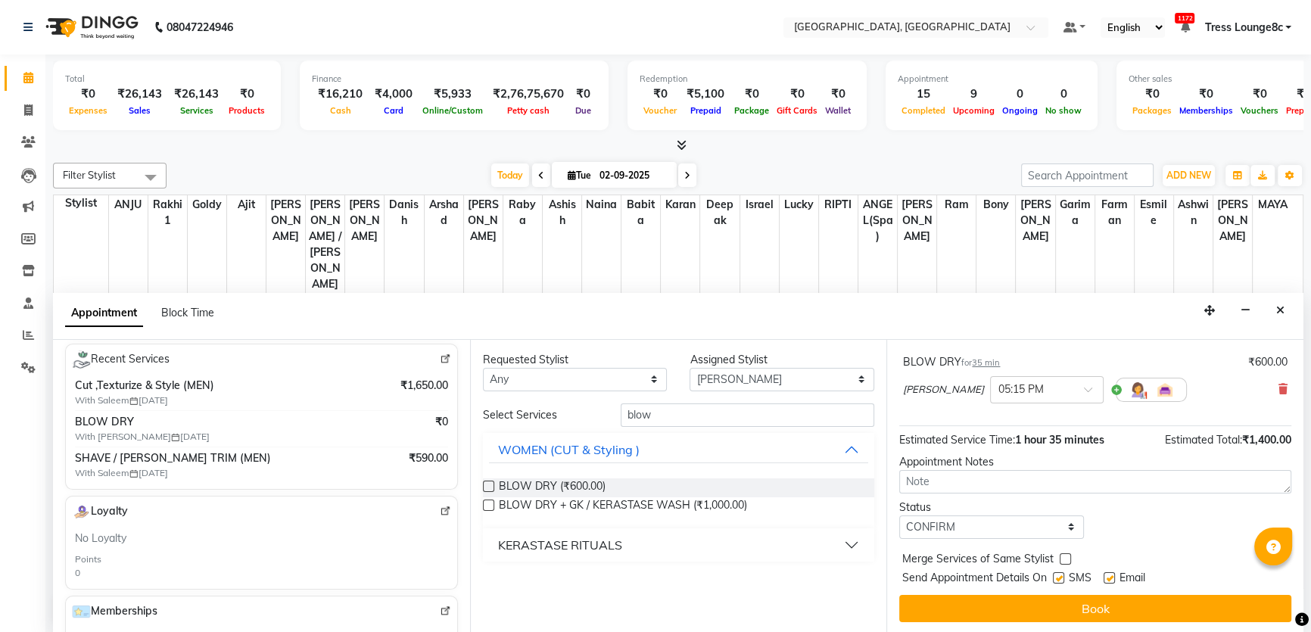
click at [1066, 556] on input "checkbox" at bounding box center [1065, 561] width 10 height 10
checkbox input "true"
click at [1059, 578] on label at bounding box center [1058, 577] width 11 height 11
click at [1059, 578] on input "checkbox" at bounding box center [1058, 579] width 10 height 10
checkbox input "false"
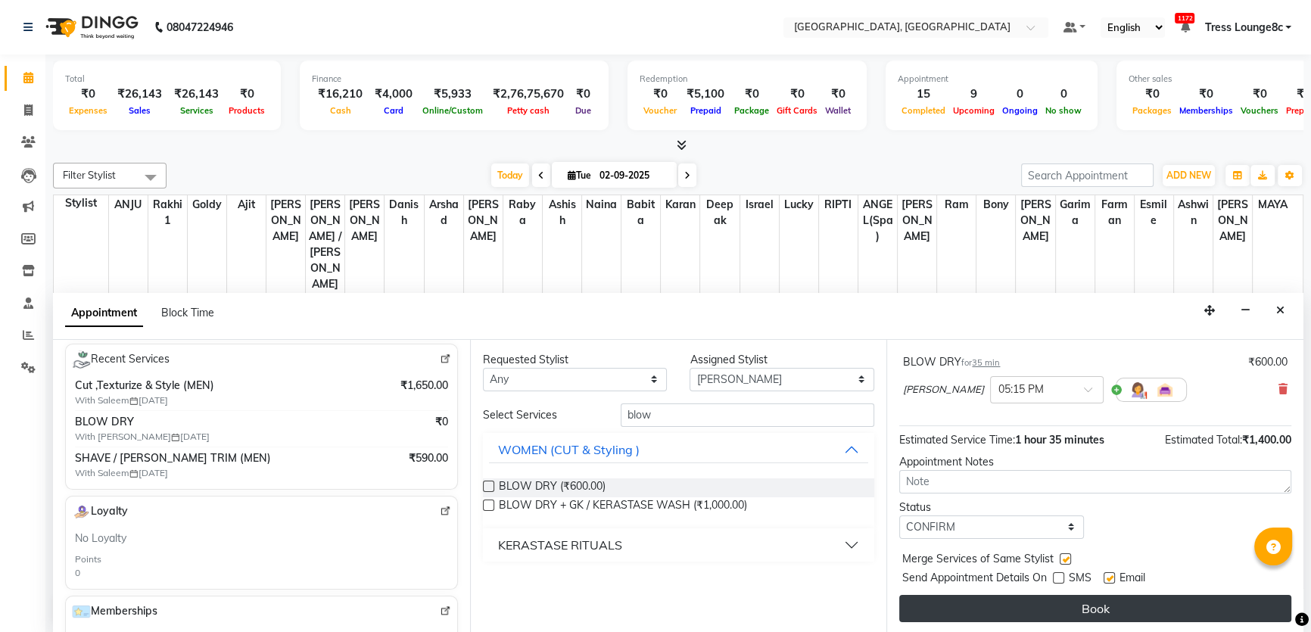
click at [1060, 610] on button "Book" at bounding box center [1095, 608] width 392 height 27
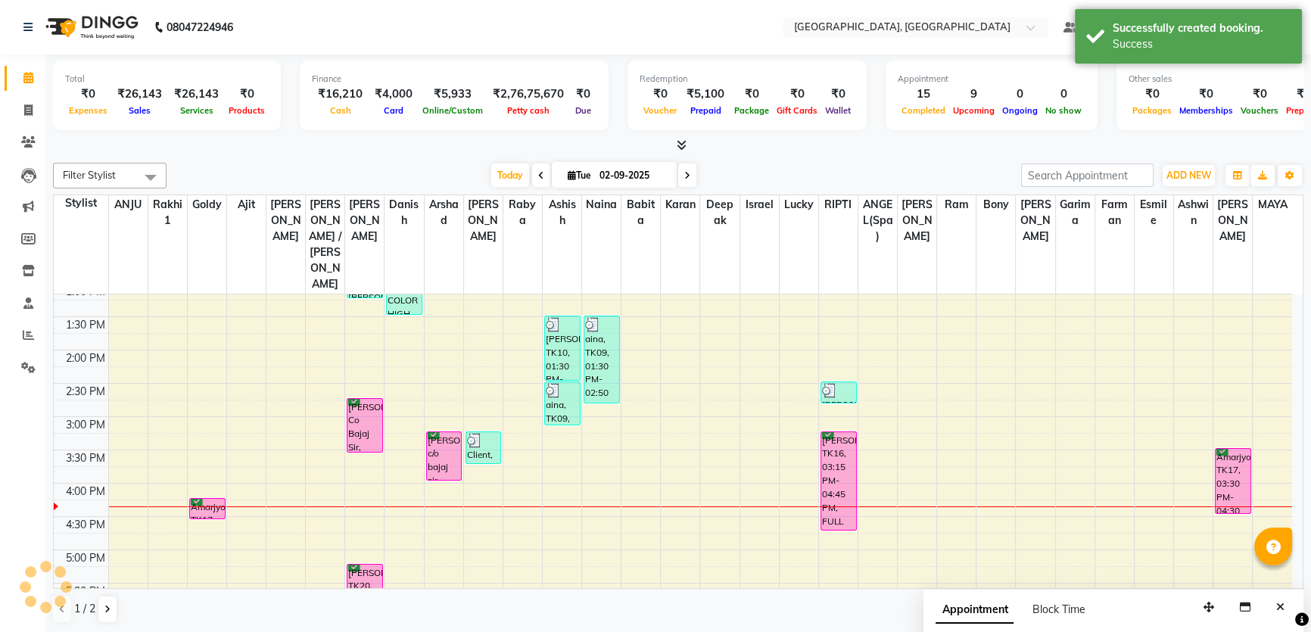
scroll to position [0, 0]
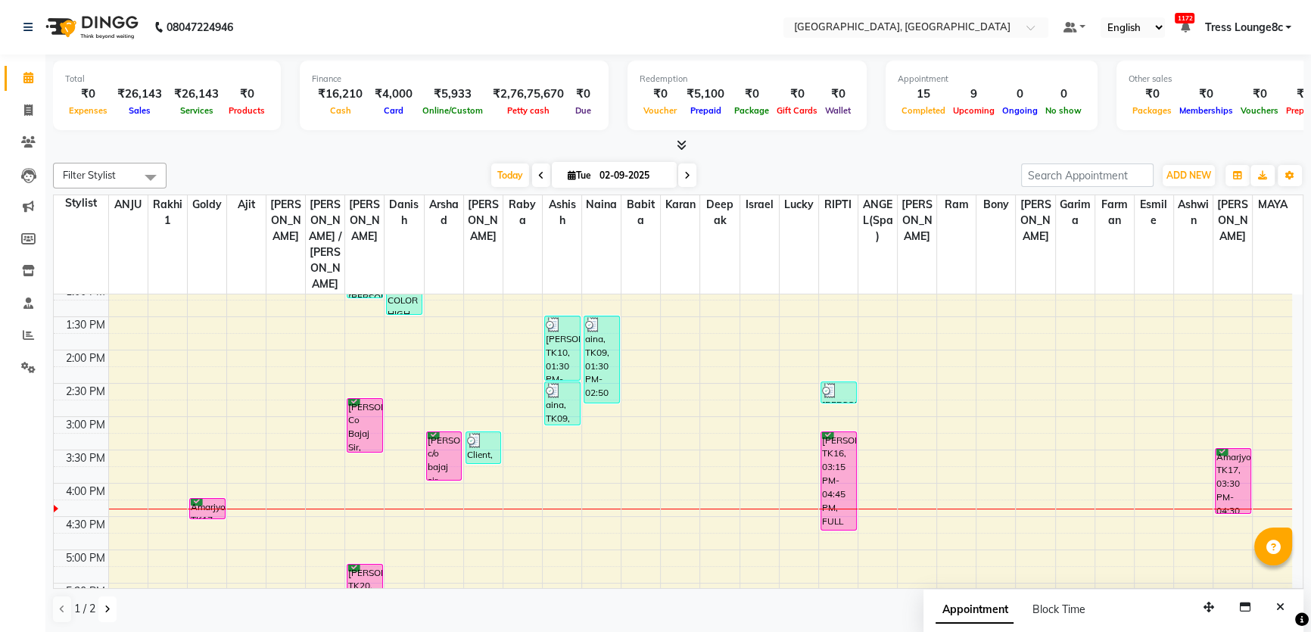
click at [112, 613] on button at bounding box center [107, 609] width 18 height 26
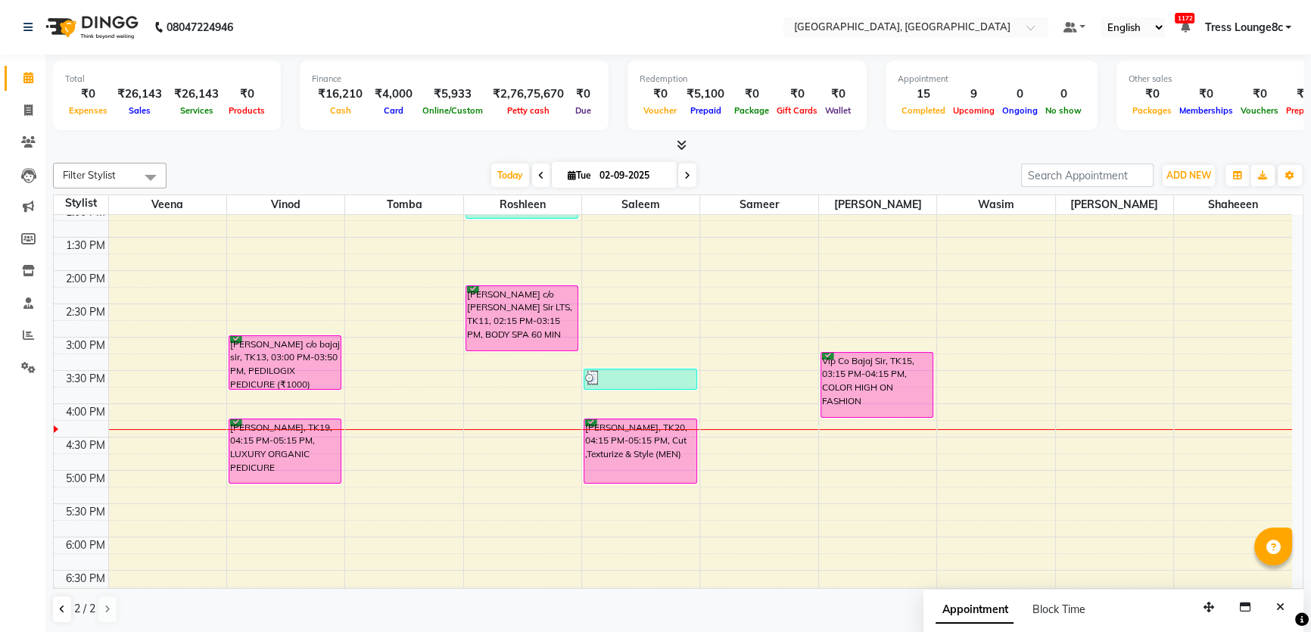
click at [528, 433] on div "8:00 AM 8:30 AM 9:00 AM 9:30 AM 10:00 AM 10:30 AM 11:00 AM 11:30 AM 12:00 PM 12…" at bounding box center [673, 337] width 1238 height 932
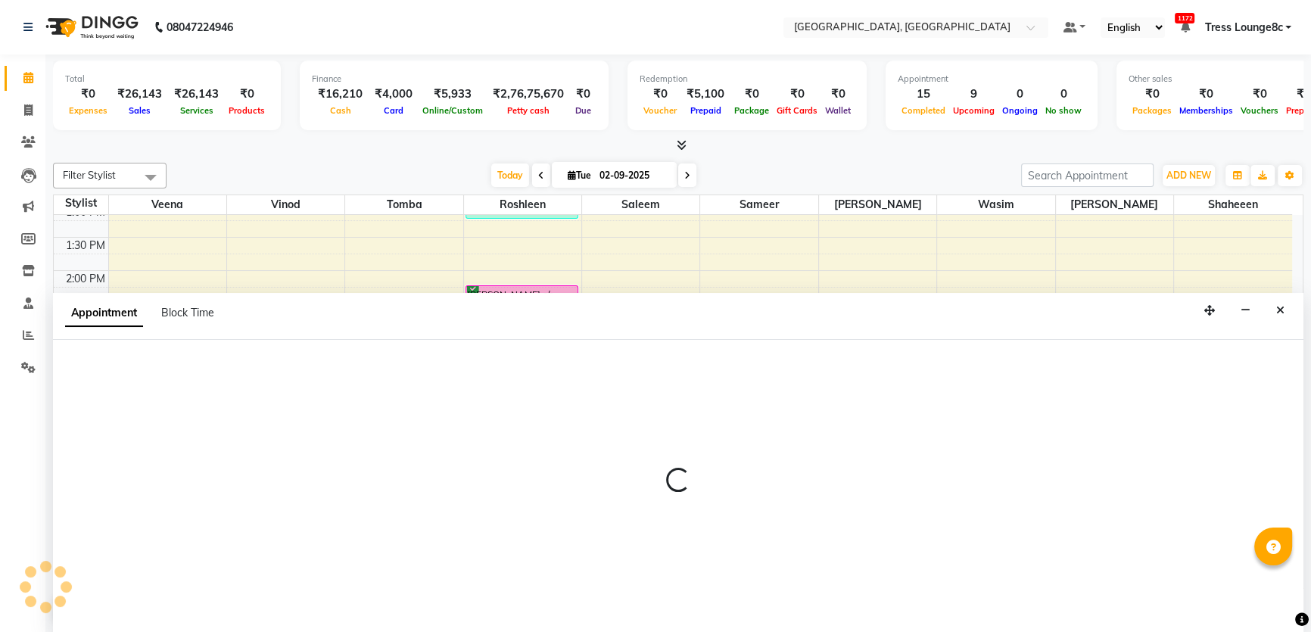
select select "25441"
select select "975"
select select "tentative"
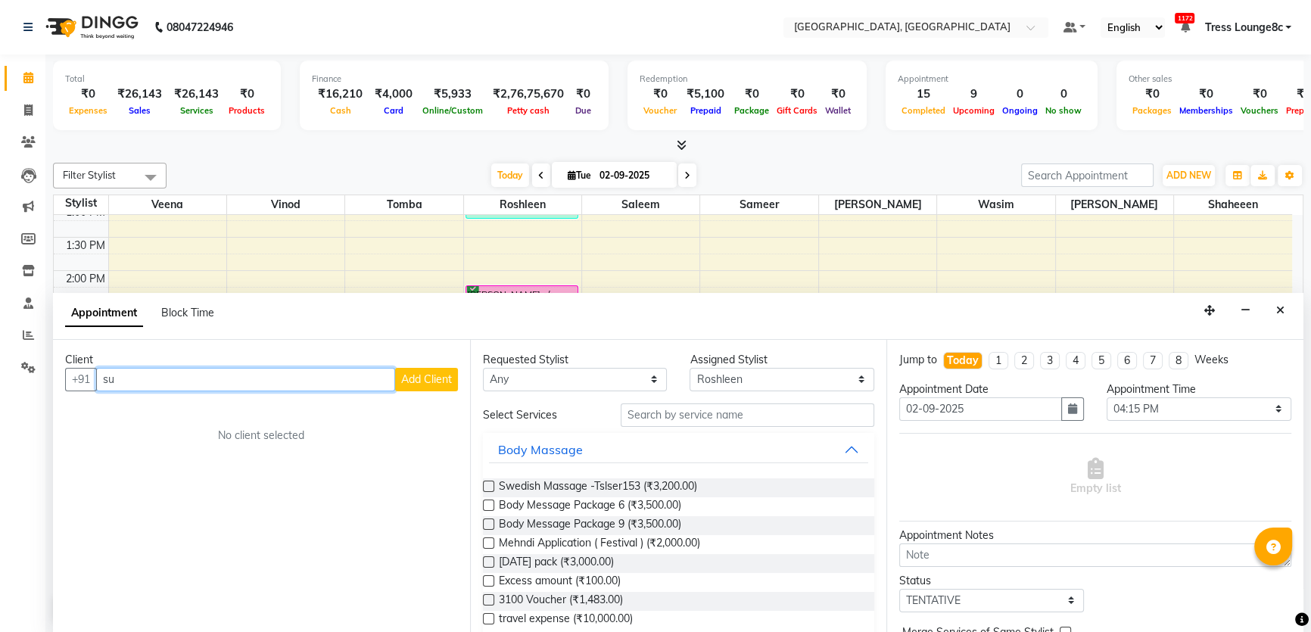
type input "s"
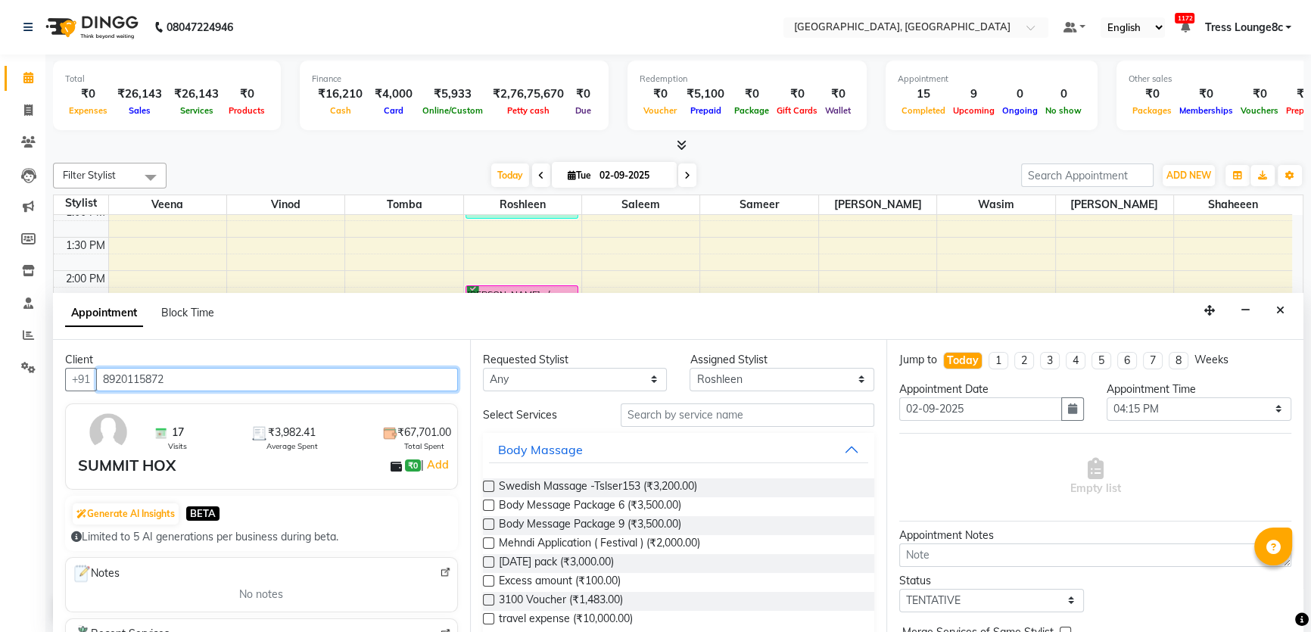
type input "8920115872"
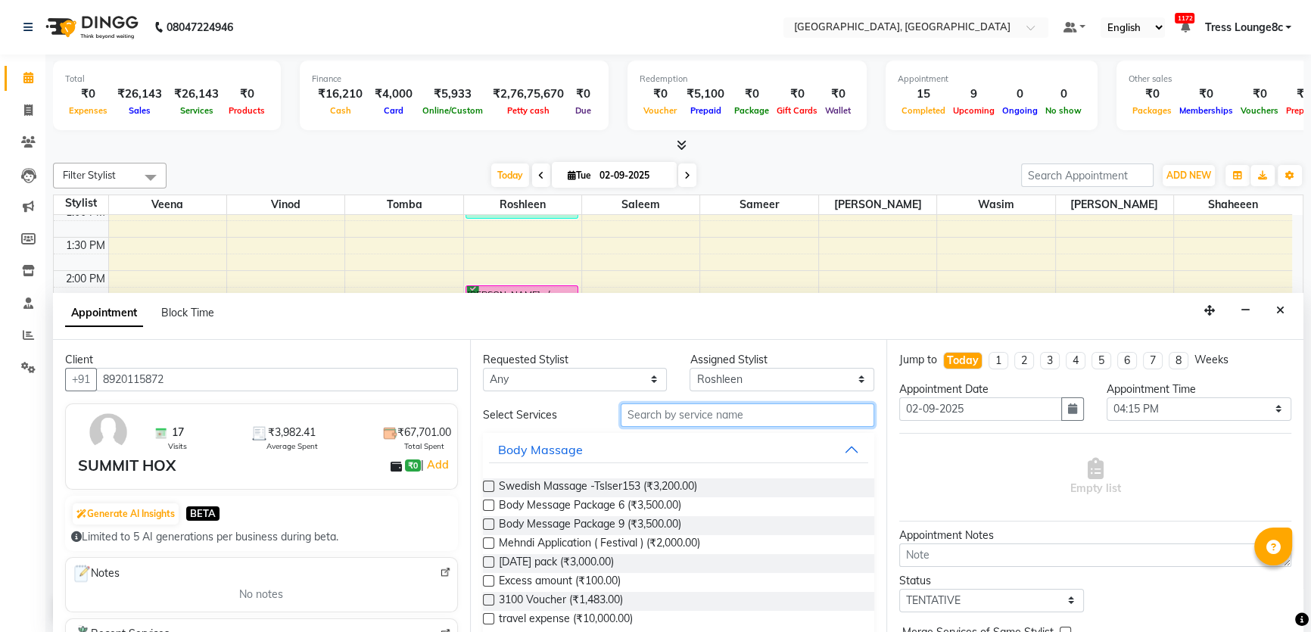
click at [792, 417] on input "text" at bounding box center [748, 414] width 254 height 23
click at [668, 527] on span "Body Message Package 9 (₹3,500.00)" at bounding box center [590, 525] width 182 height 19
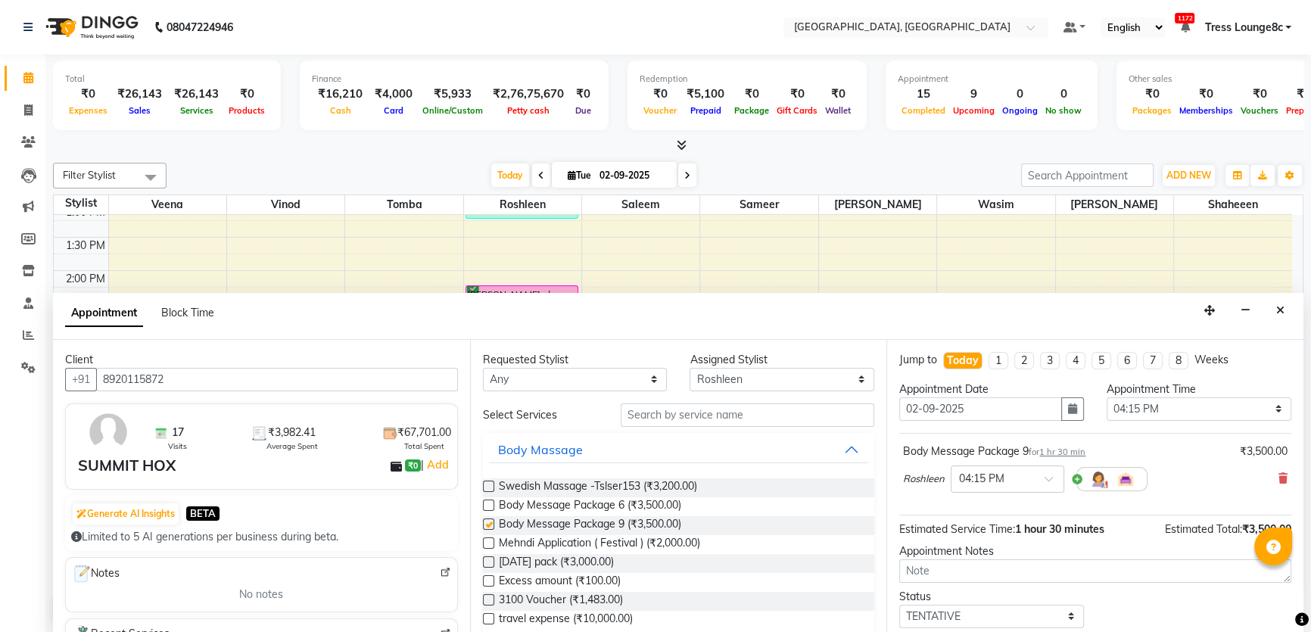
checkbox input "false"
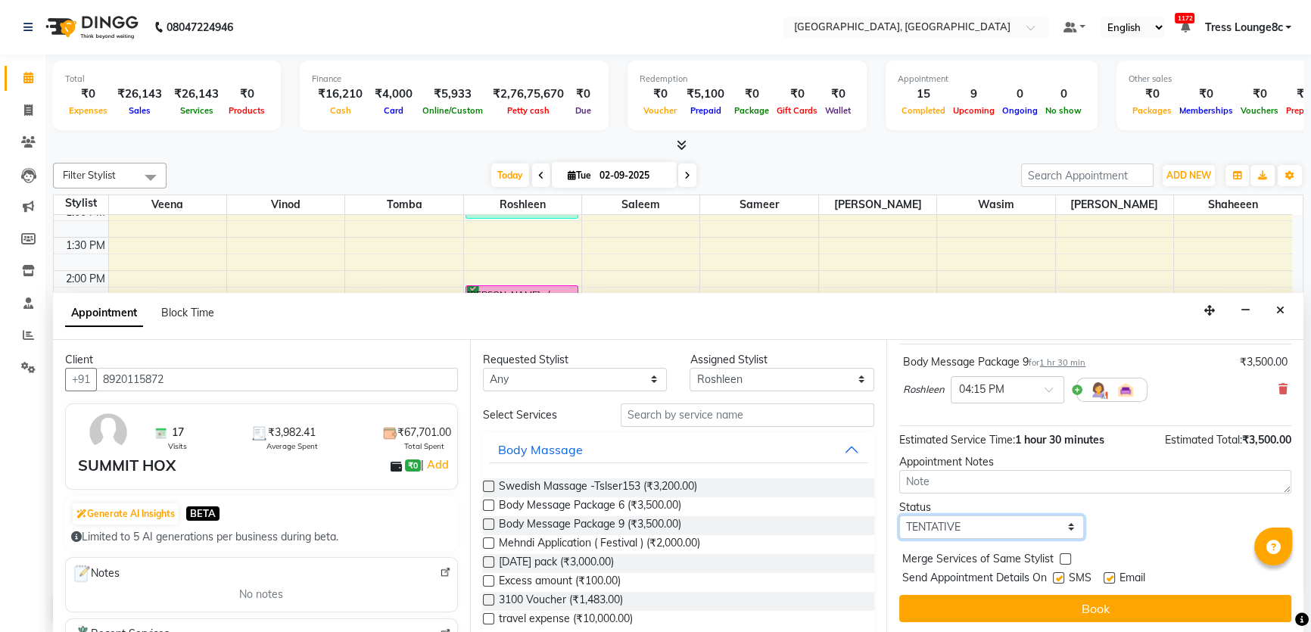
drag, startPoint x: 976, startPoint y: 522, endPoint x: 976, endPoint y: 536, distance: 13.6
click at [976, 522] on select "Select TENTATIVE CONFIRM CHECK-IN UPCOMING" at bounding box center [991, 526] width 185 height 23
select select "confirm booking"
click at [899, 515] on select "Select TENTATIVE CONFIRM CHECK-IN UPCOMING" at bounding box center [991, 526] width 185 height 23
click at [1063, 560] on label at bounding box center [1065, 558] width 11 height 11
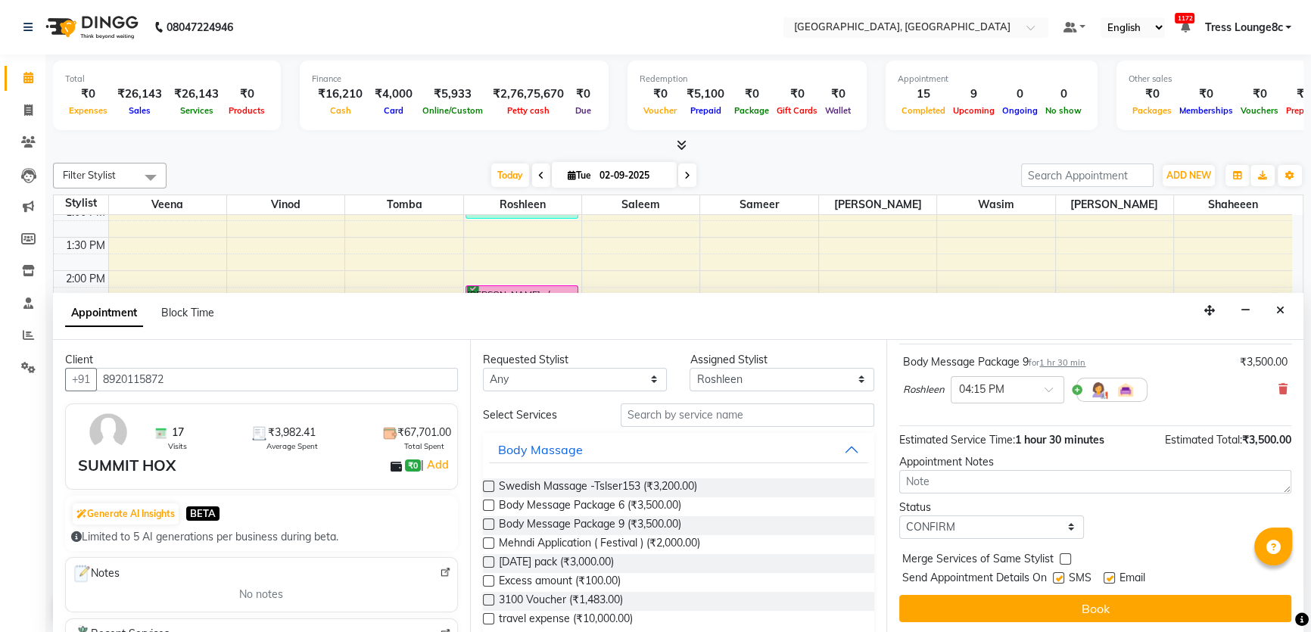
click at [1063, 560] on input "checkbox" at bounding box center [1065, 561] width 10 height 10
checkbox input "true"
click at [1058, 574] on label at bounding box center [1058, 577] width 11 height 11
click at [1058, 574] on input "checkbox" at bounding box center [1058, 579] width 10 height 10
checkbox input "false"
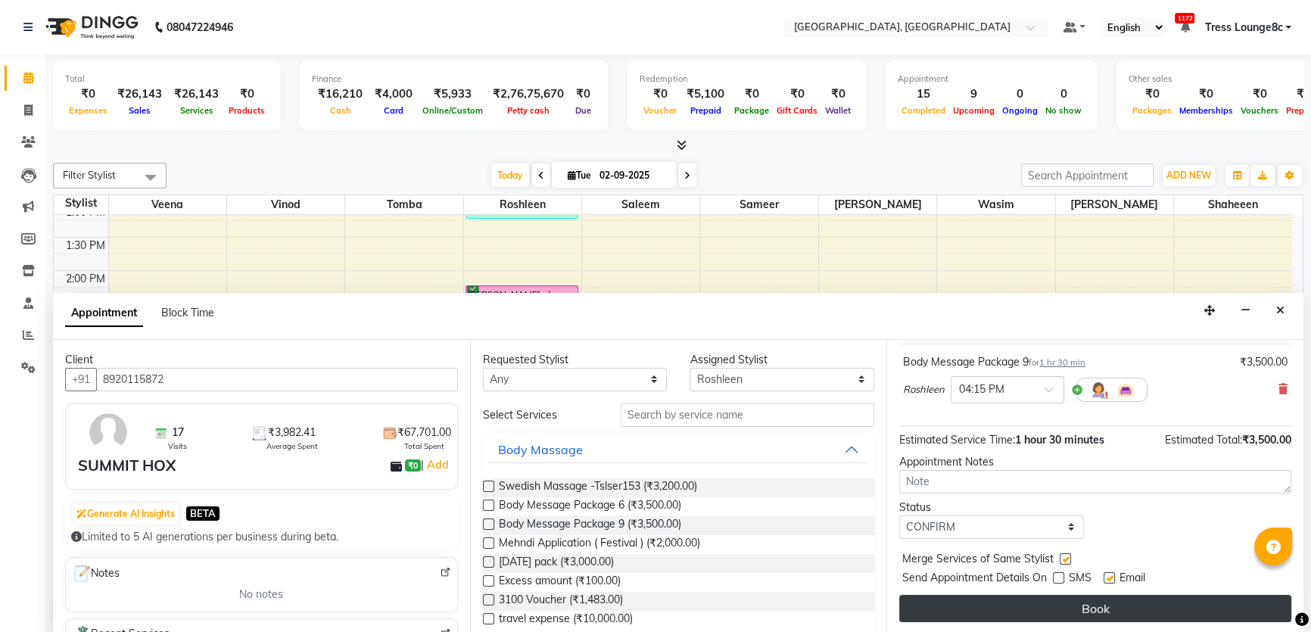
click at [1060, 615] on button "Book" at bounding box center [1095, 608] width 392 height 27
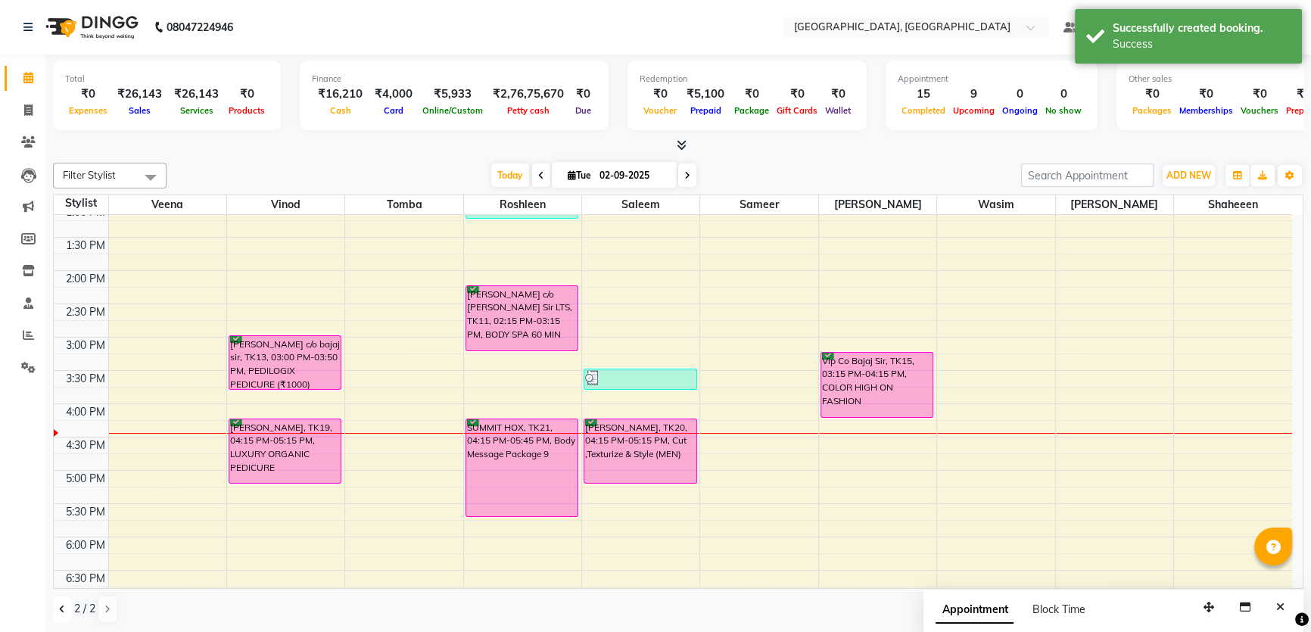
click at [60, 615] on button at bounding box center [62, 609] width 18 height 26
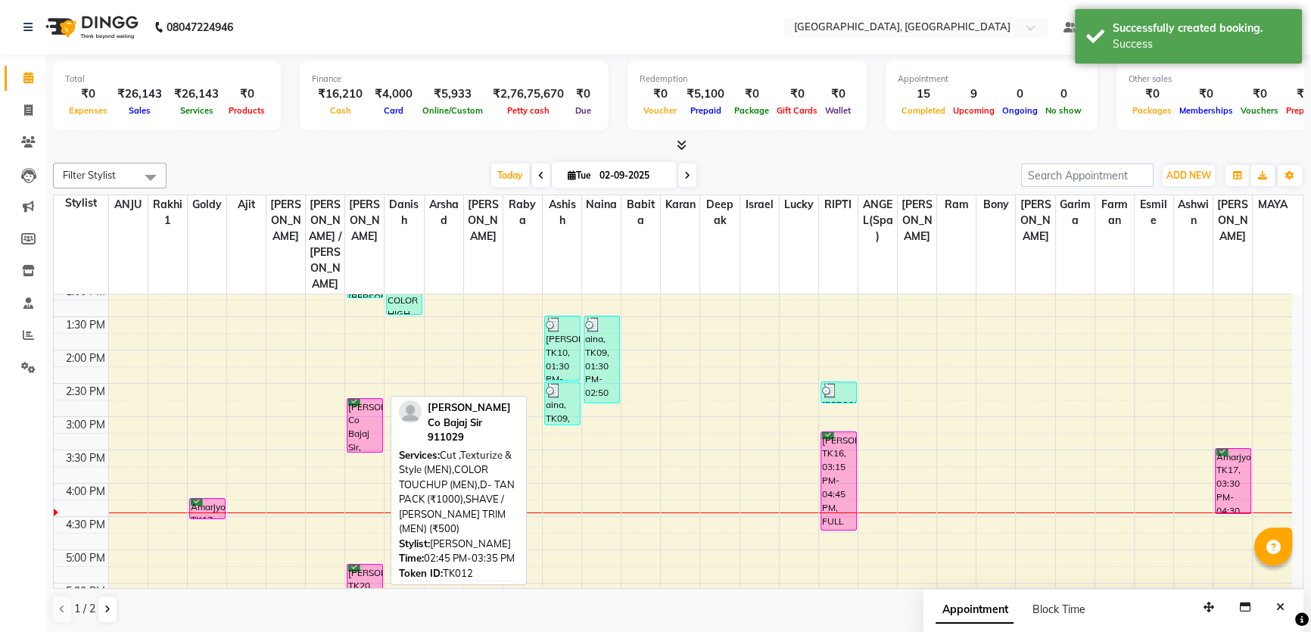
click at [355, 399] on div "[PERSON_NAME] Co Bajaj Sir, TK12, 02:45 PM-03:35 PM, Cut ,Texturize & Style (ME…" at bounding box center [364, 425] width 35 height 53
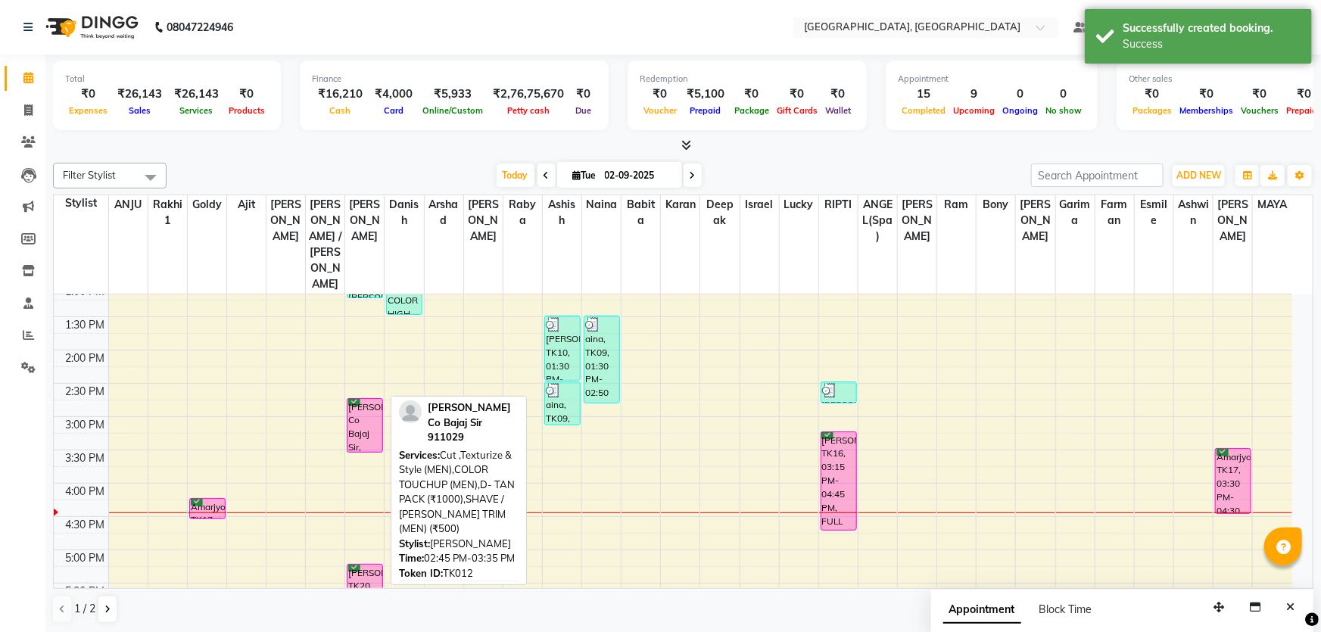
select select "6"
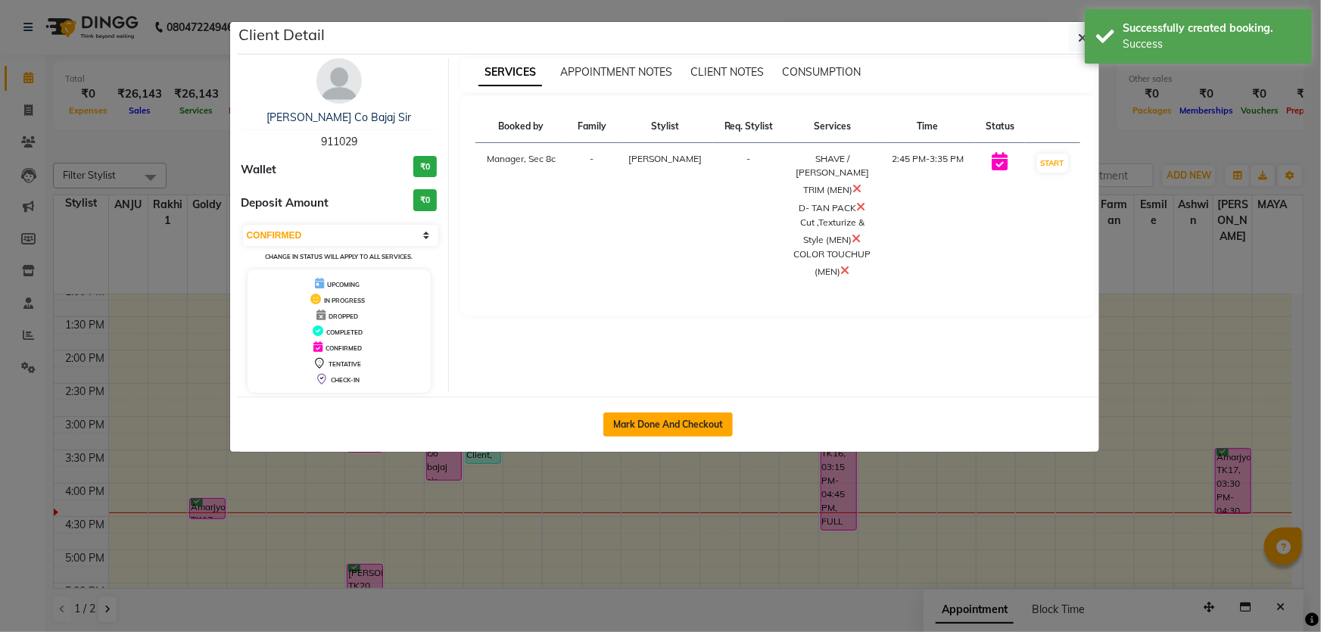
click at [718, 416] on button "Mark Done And Checkout" at bounding box center [667, 425] width 129 height 24
select select "service"
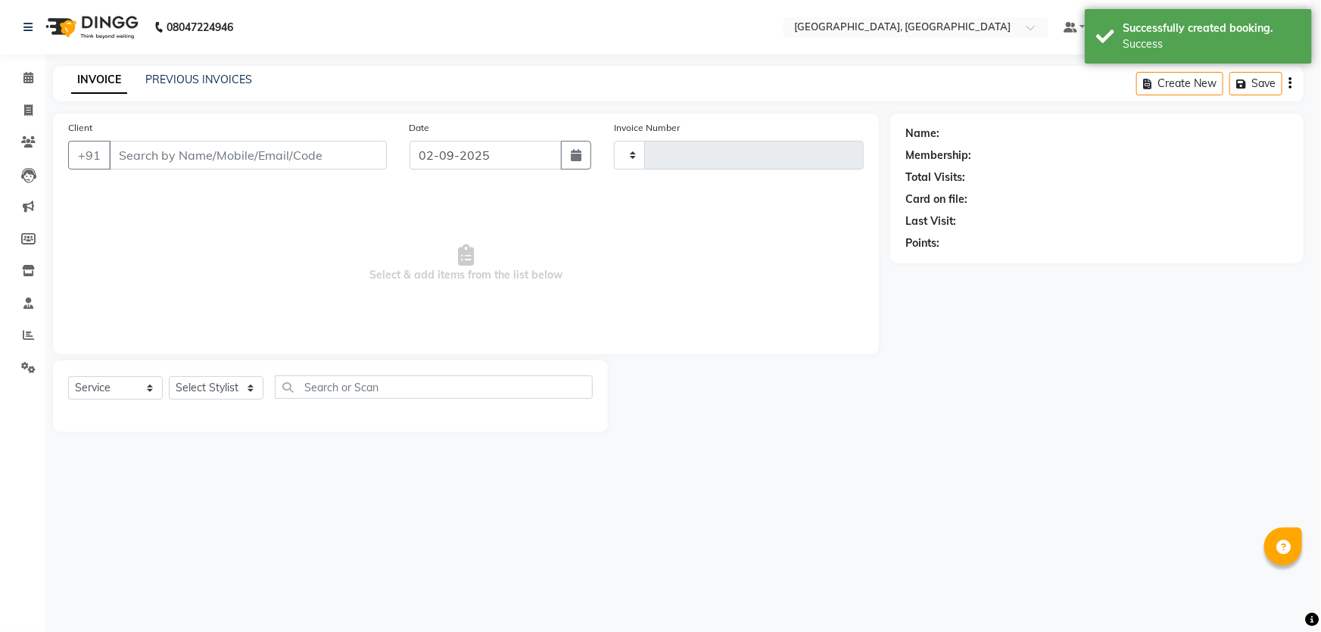
type input "7996"
select select "4281"
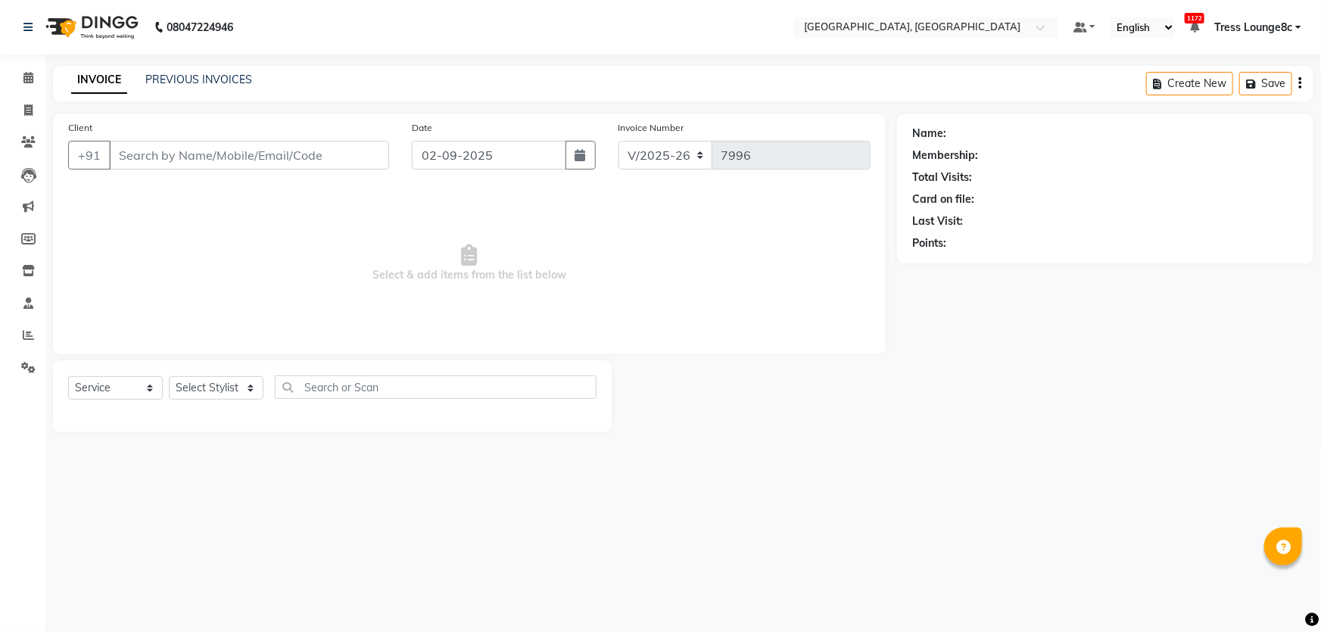
type input "911029"
select select "25443"
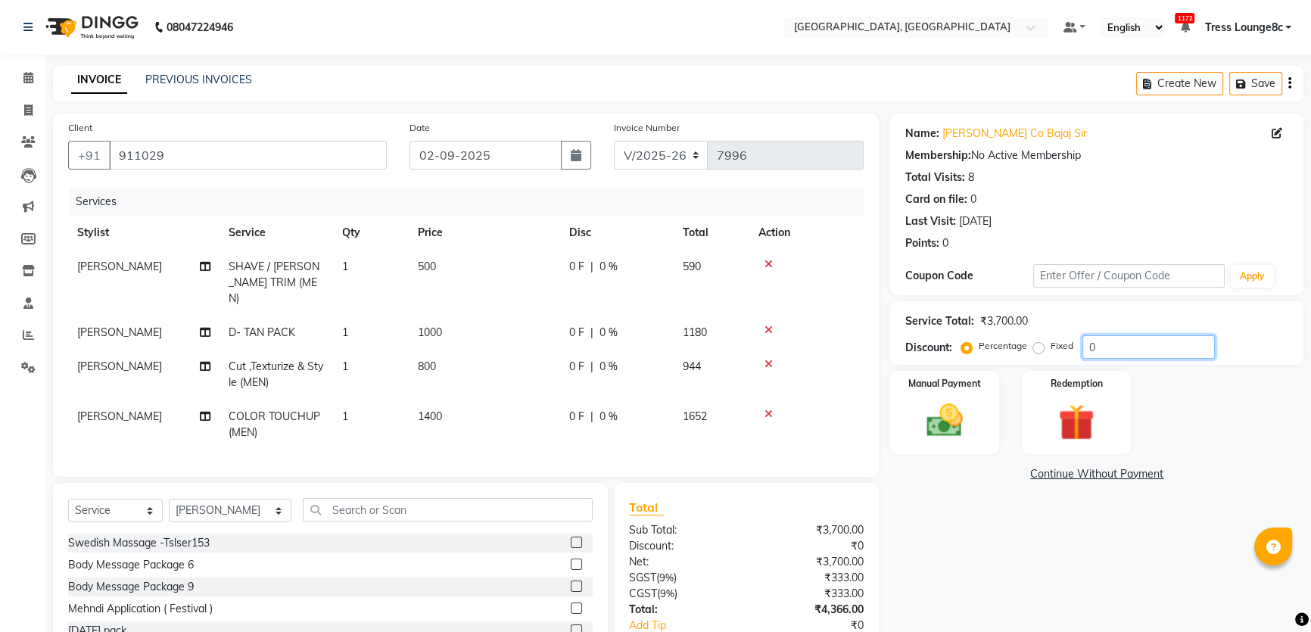
drag, startPoint x: 1153, startPoint y: 341, endPoint x: 737, endPoint y: 311, distance: 416.6
click at [743, 313] on div "Client [PHONE_NUMBER] Date [DATE] Invoice Number V/2025 V/[PHONE_NUMBER] Servic…" at bounding box center [678, 410] width 1273 height 593
type input "100"
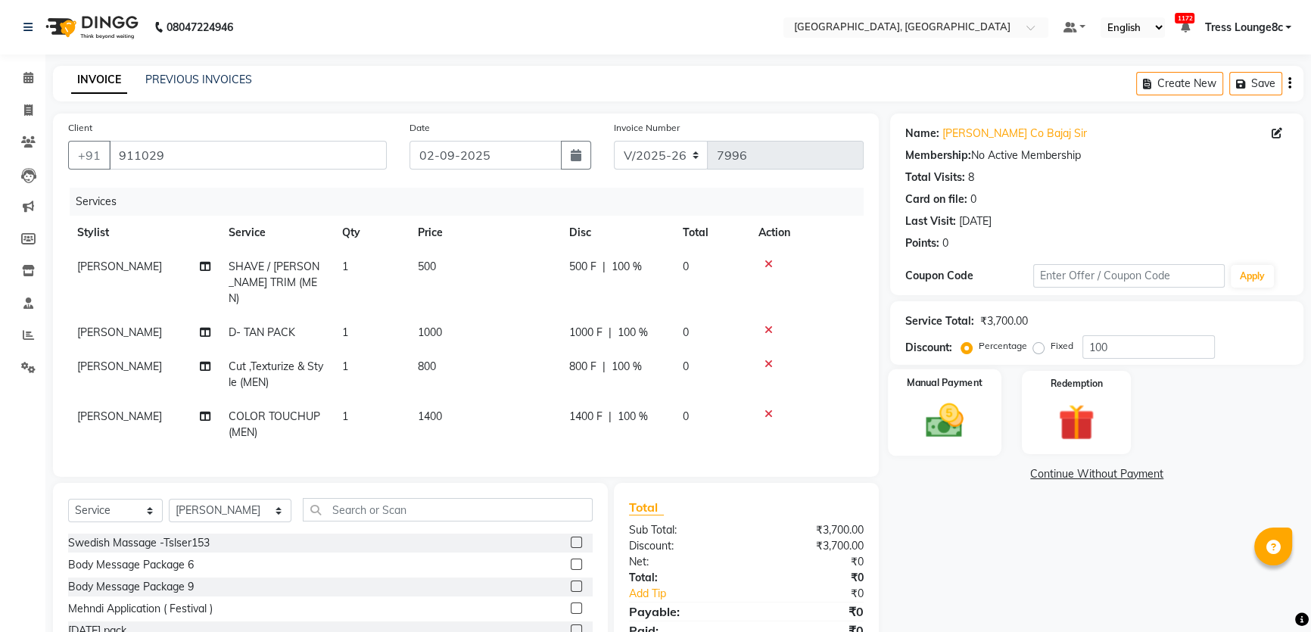
click at [970, 428] on img at bounding box center [944, 420] width 61 height 43
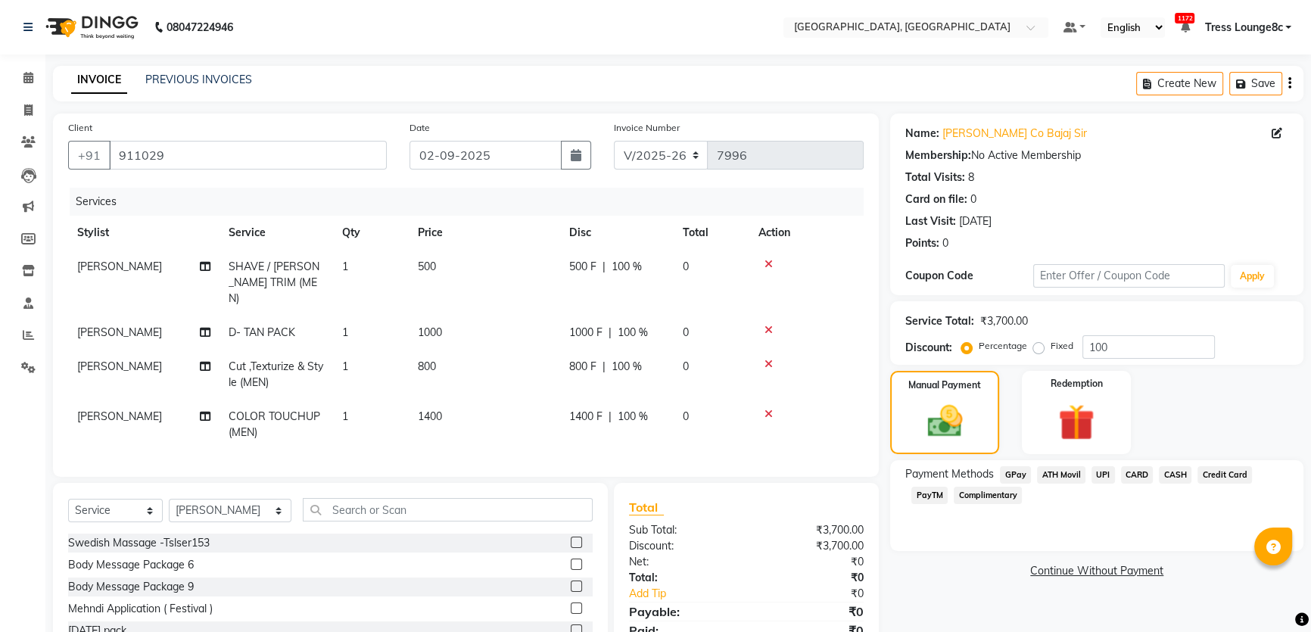
click at [1007, 500] on span "Complimentary" at bounding box center [988, 495] width 68 height 17
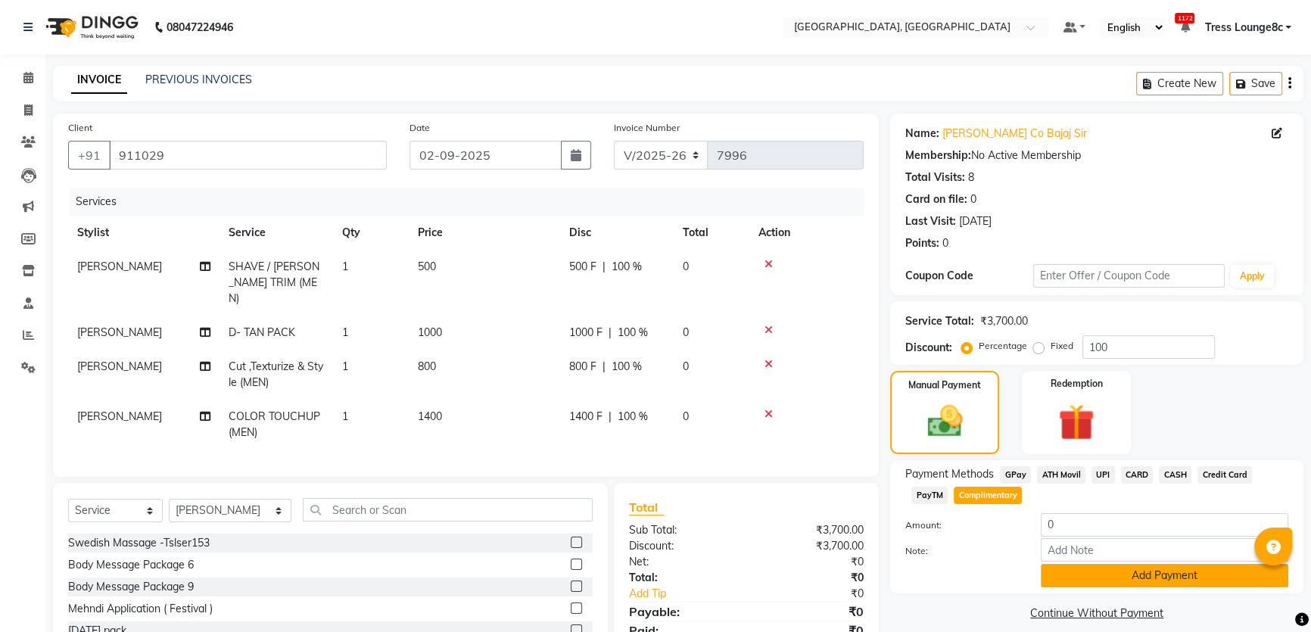
click at [1090, 570] on button "Add Payment" at bounding box center [1165, 575] width 248 height 23
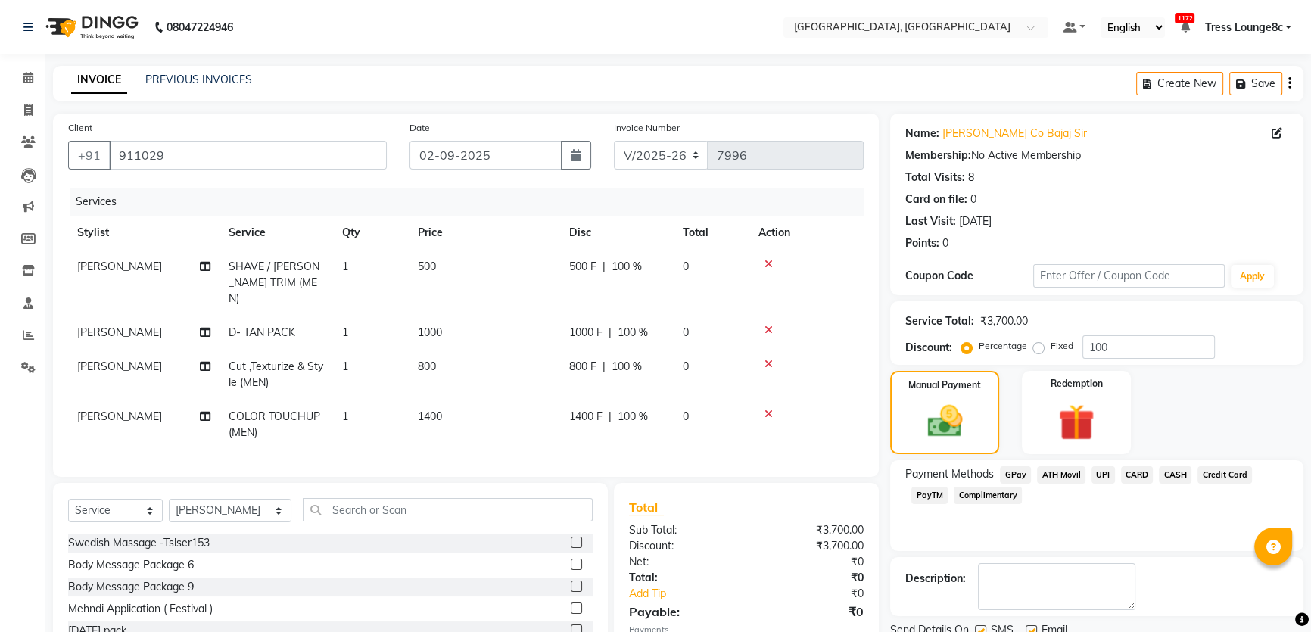
scroll to position [91, 0]
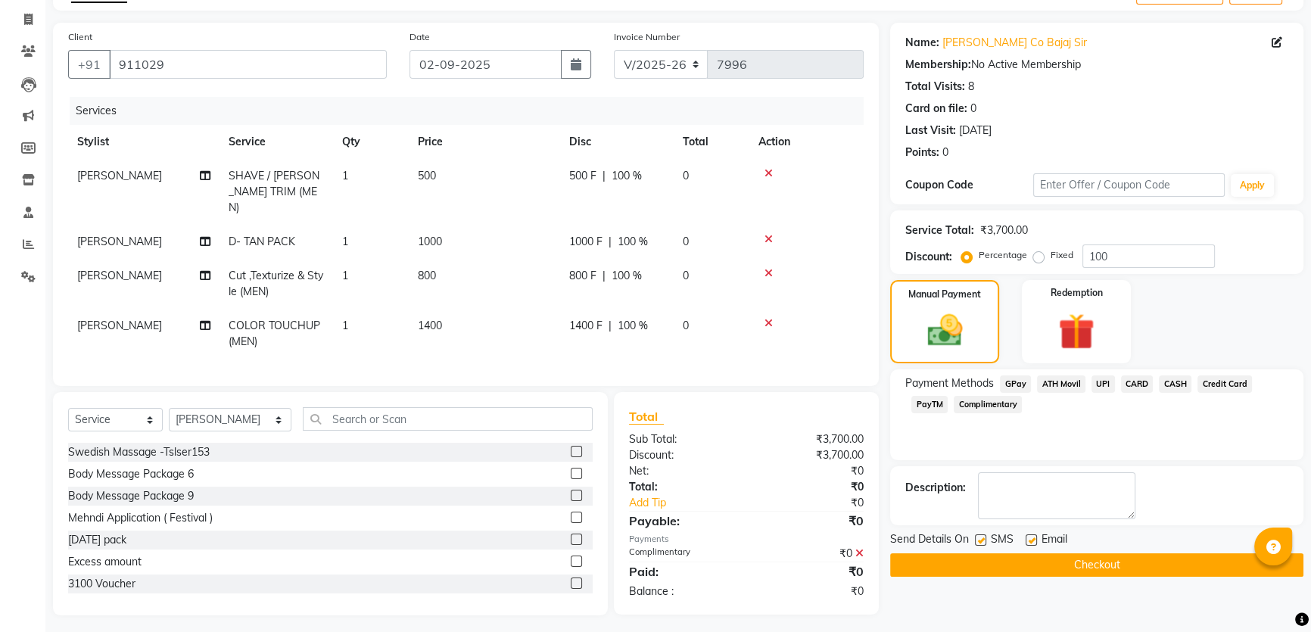
click at [981, 541] on label at bounding box center [980, 539] width 11 height 11
click at [981, 541] on input "checkbox" at bounding box center [980, 541] width 10 height 10
checkbox input "false"
click at [989, 563] on button "Checkout" at bounding box center [1096, 564] width 413 height 23
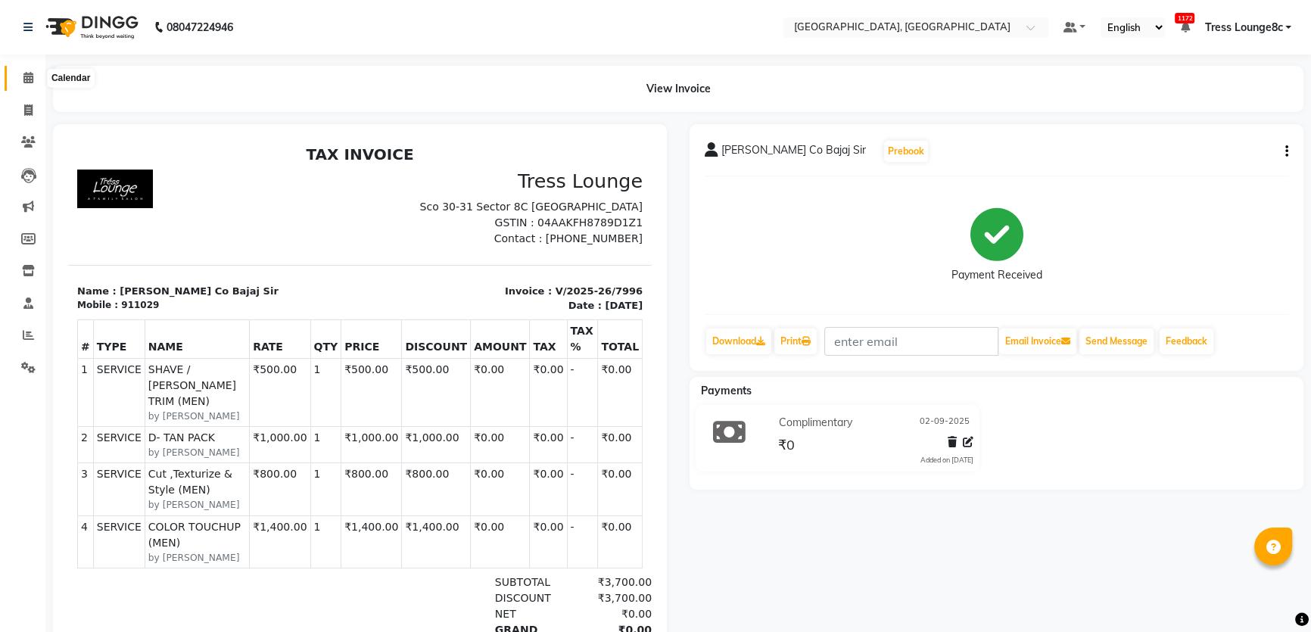
click at [28, 83] on icon at bounding box center [28, 77] width 10 height 11
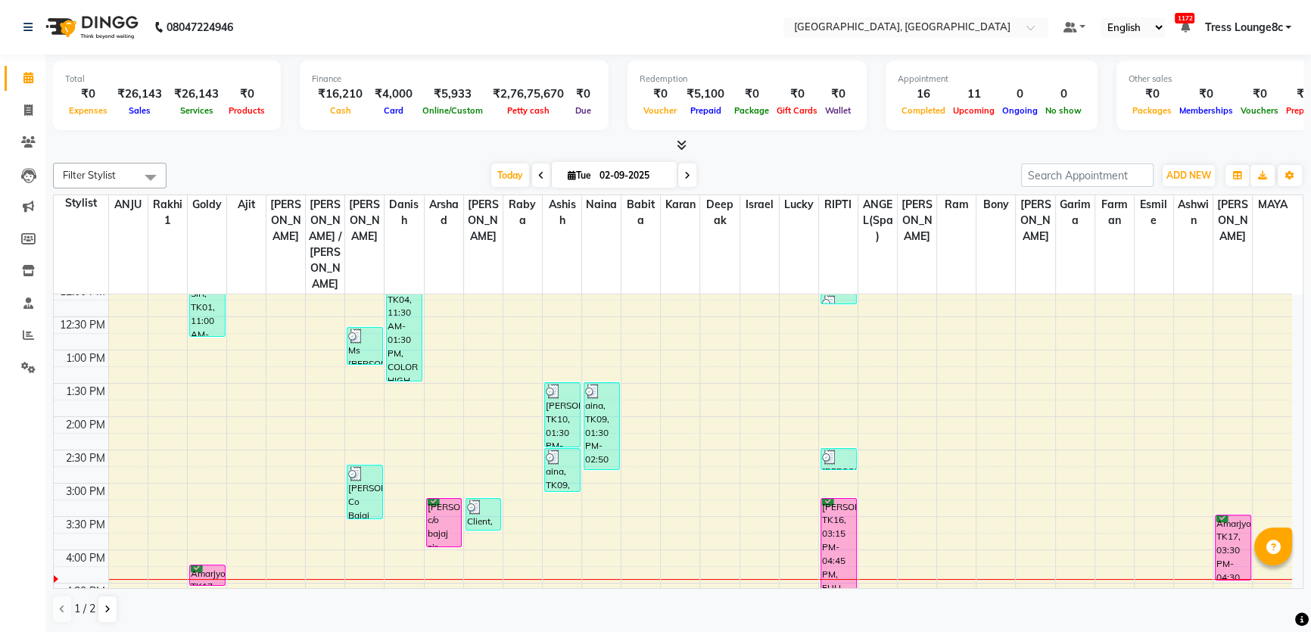
scroll to position [344, 0]
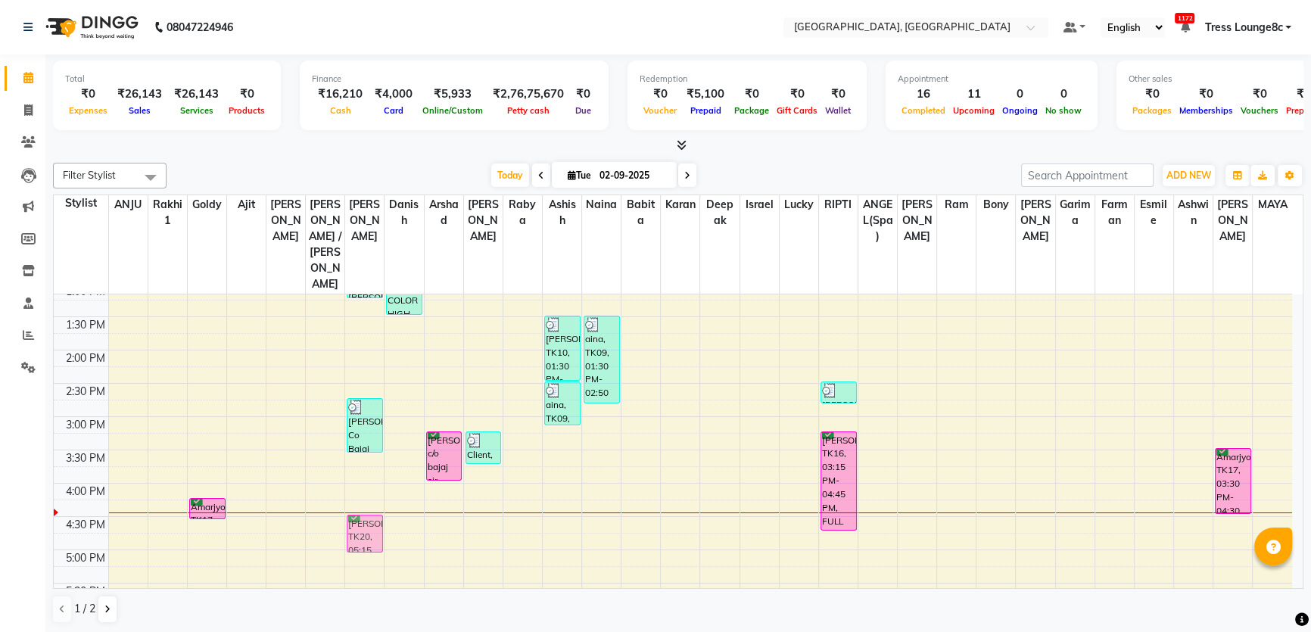
drag, startPoint x: 375, startPoint y: 521, endPoint x: 375, endPoint y: 477, distance: 43.9
click at [375, 477] on div "Ms [PERSON_NAME], TK08, 12:40 PM-01:15 PM, BLOW DRY [PERSON_NAME] Co Bajaj Sir,…" at bounding box center [364, 417] width 39 height 932
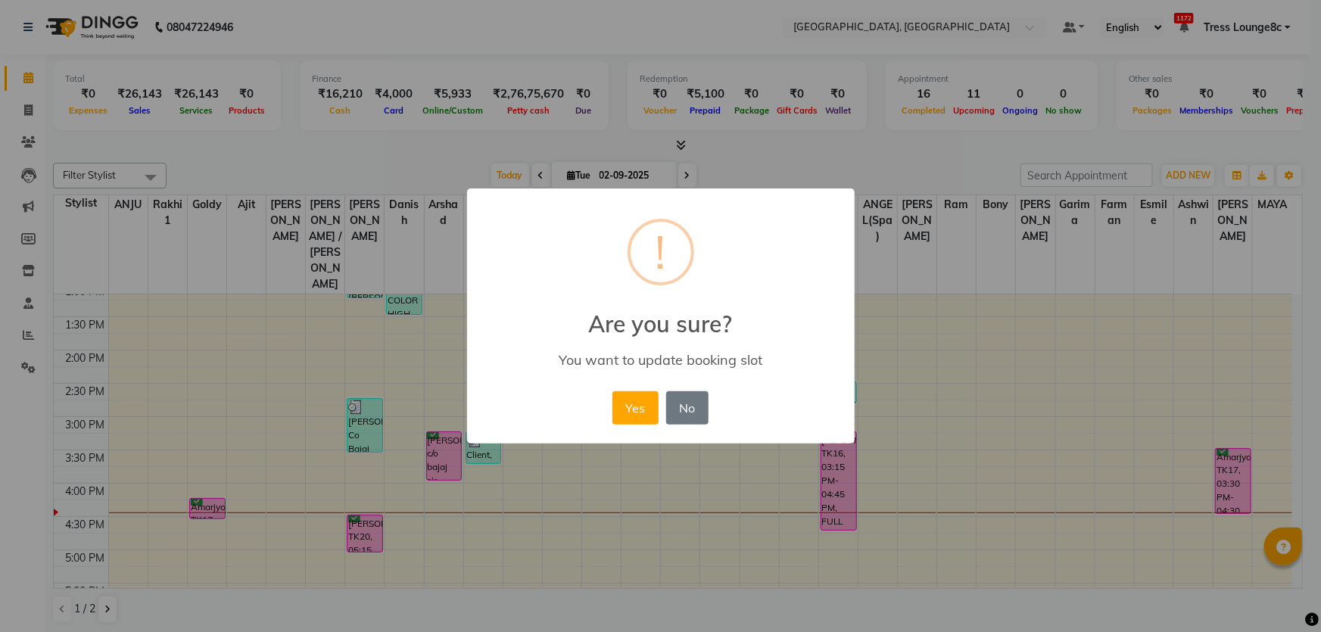
click at [612, 391] on button "Yes" at bounding box center [635, 407] width 46 height 33
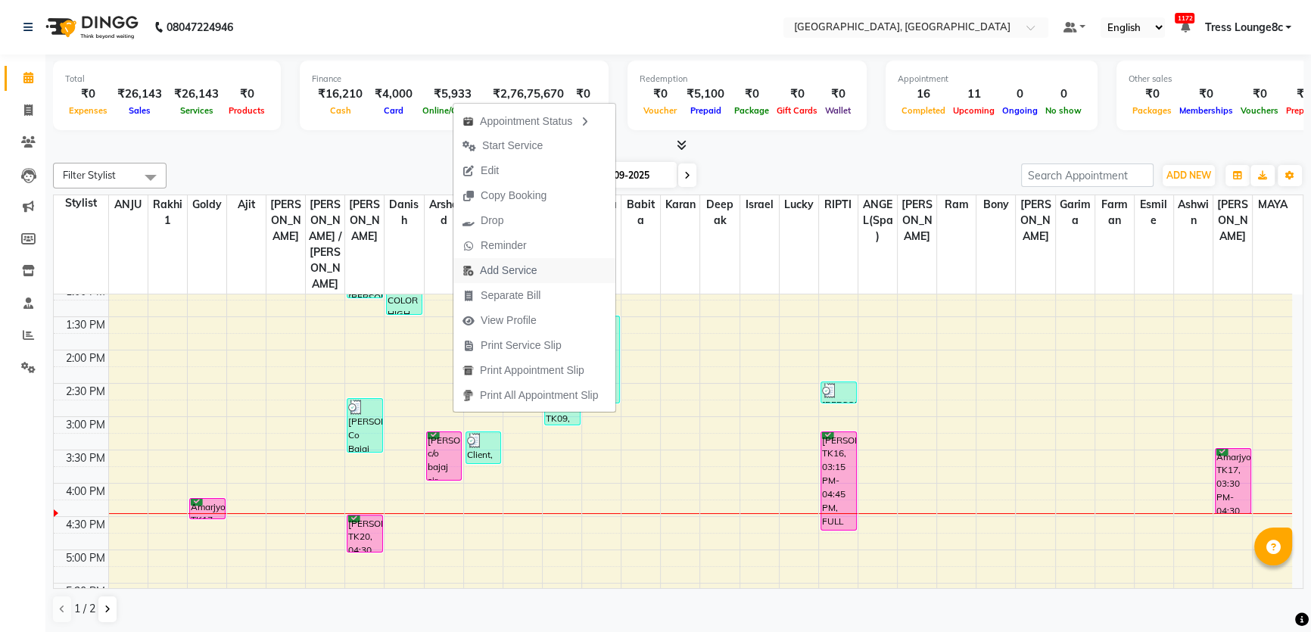
click at [505, 272] on span "Add Service" at bounding box center [508, 271] width 57 height 16
select select "25449"
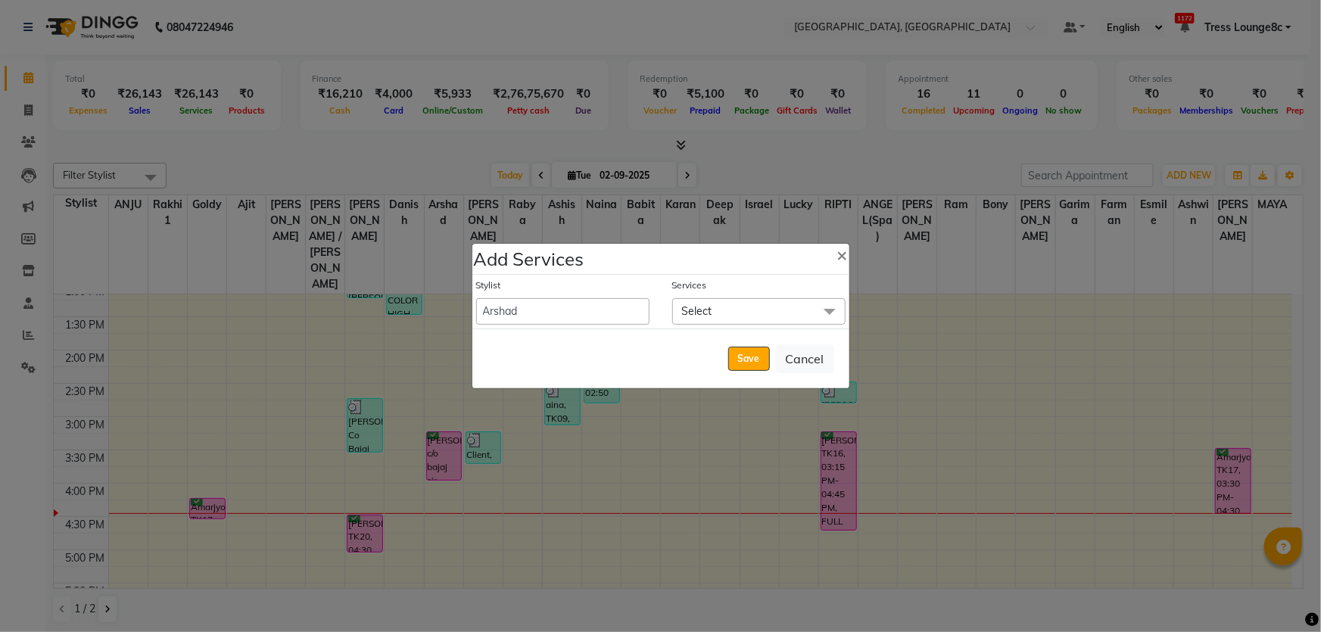
click at [709, 313] on span "Select" at bounding box center [697, 311] width 30 height 14
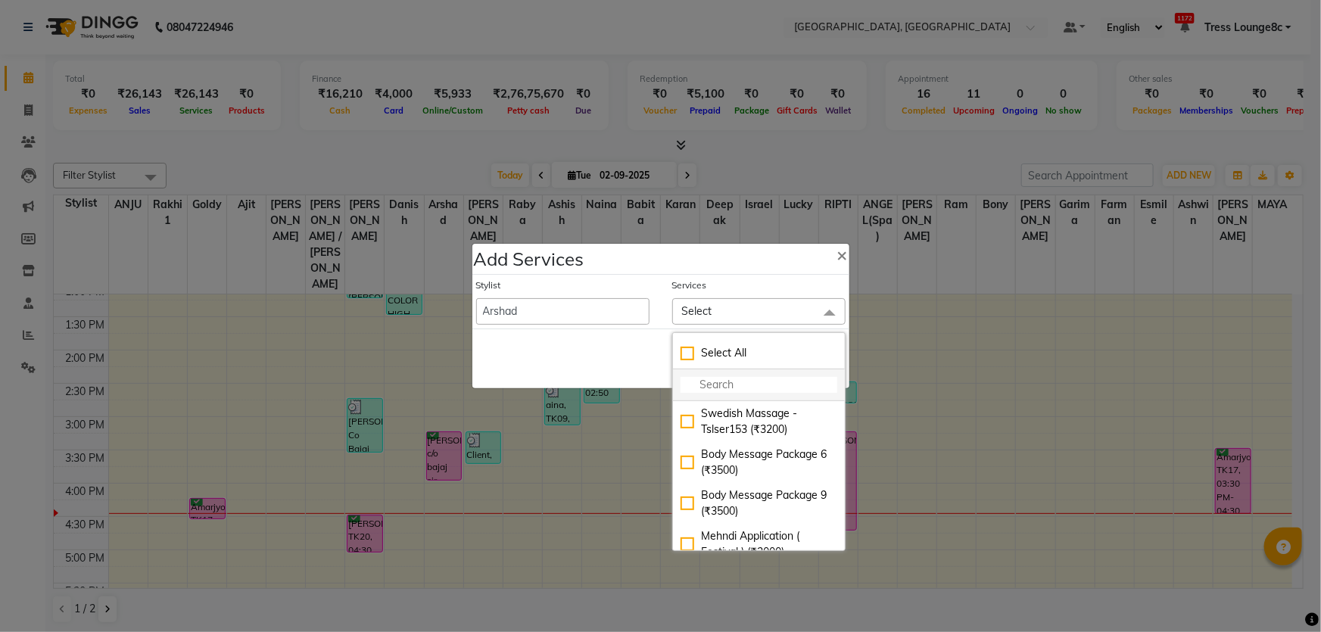
click at [733, 387] on input "multiselect-search" at bounding box center [758, 385] width 157 height 16
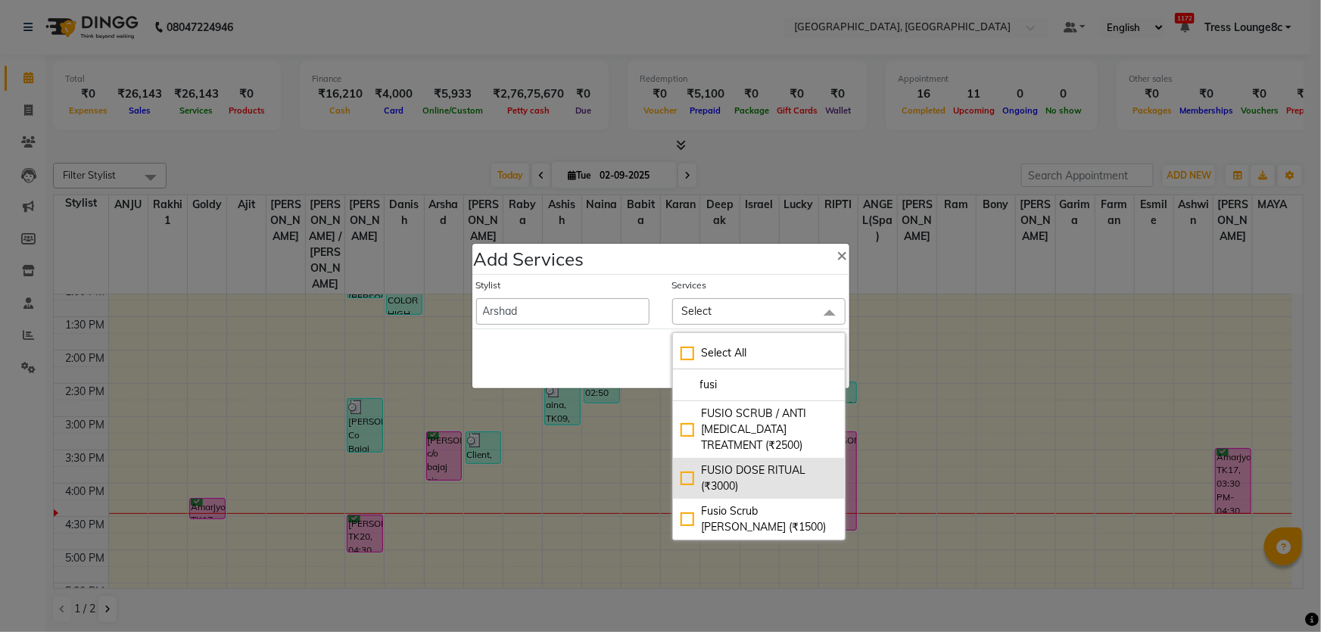
type input "fusi"
click at [779, 469] on div "FUSIO DOSE RITUAL (₹3000)" at bounding box center [758, 478] width 157 height 32
checkbox input "true"
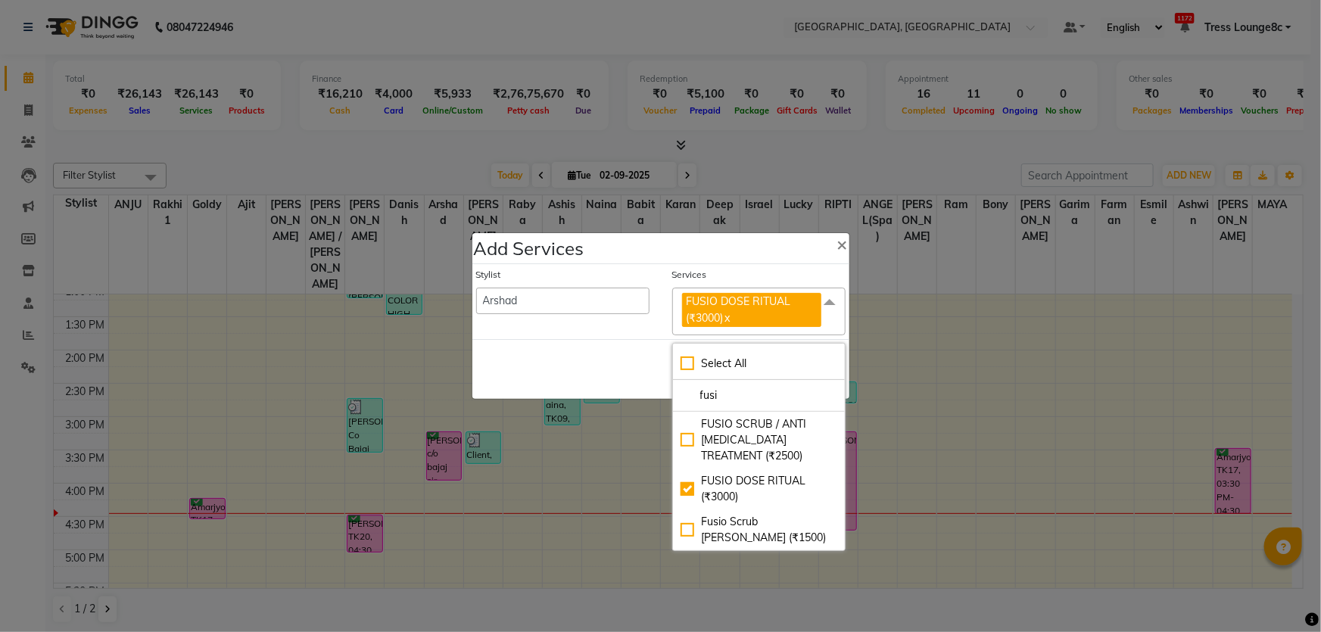
drag, startPoint x: 626, startPoint y: 362, endPoint x: 737, endPoint y: 375, distance: 112.0
click at [627, 362] on div "Save Cancel" at bounding box center [660, 369] width 377 height 60
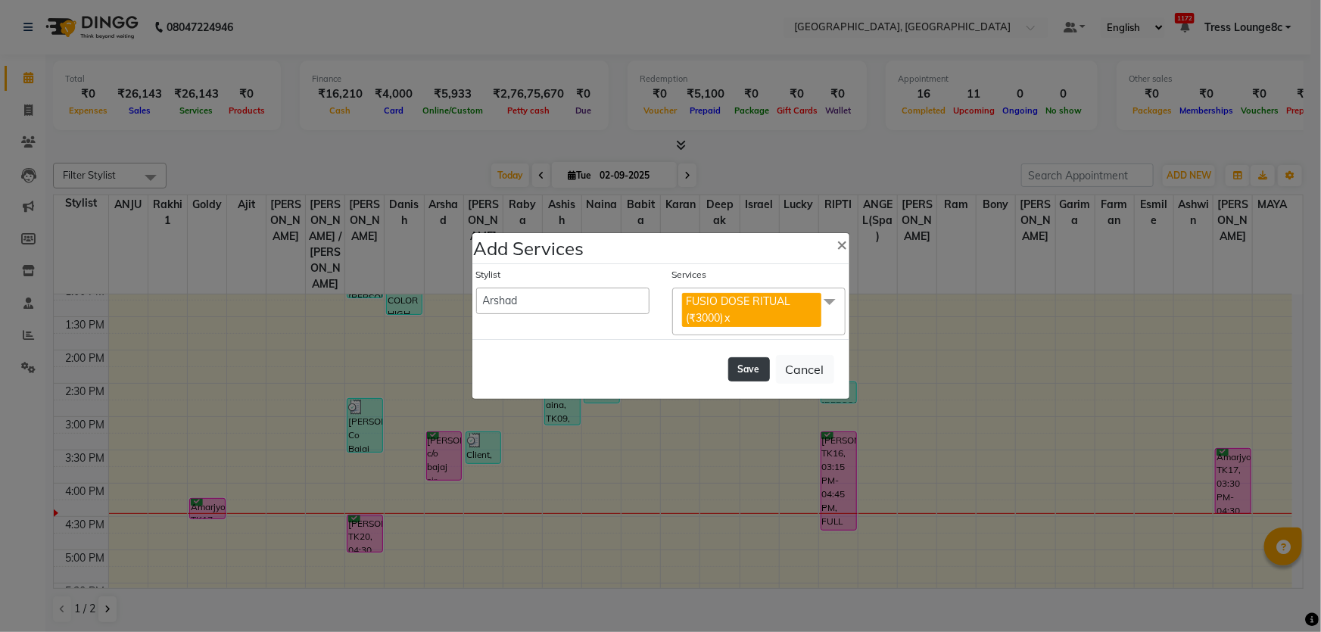
click at [749, 373] on button "Save" at bounding box center [749, 369] width 42 height 24
select select "63743"
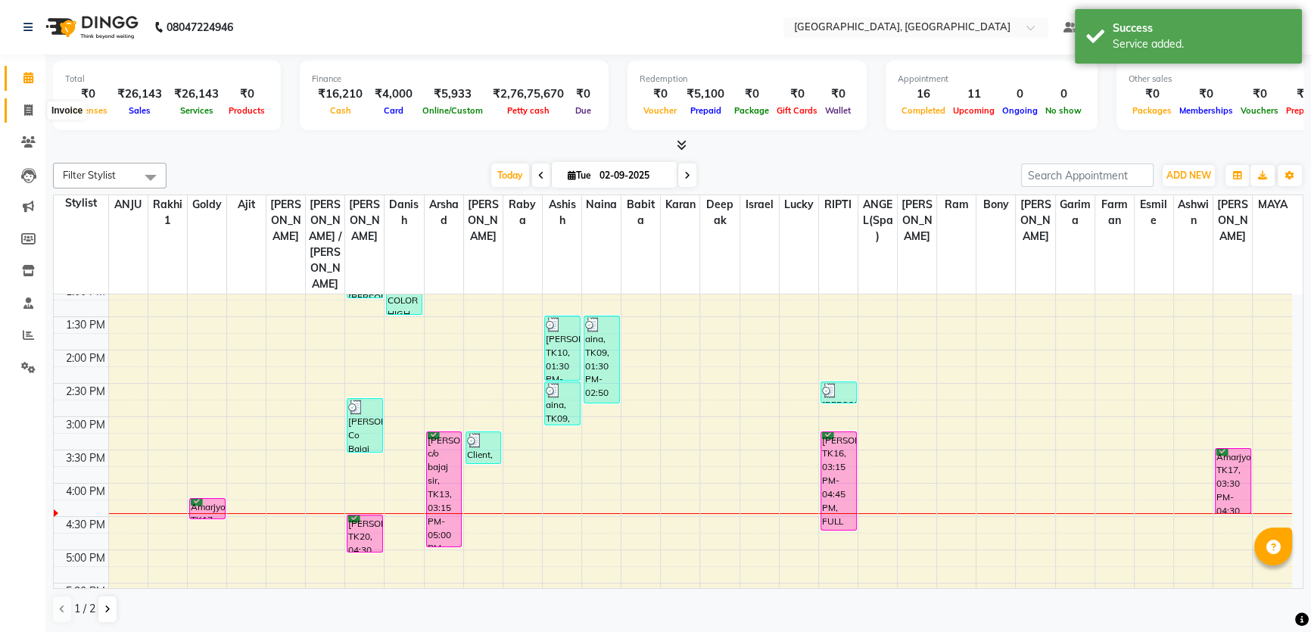
click at [15, 106] on span at bounding box center [28, 110] width 26 height 17
click at [27, 76] on icon at bounding box center [28, 77] width 10 height 11
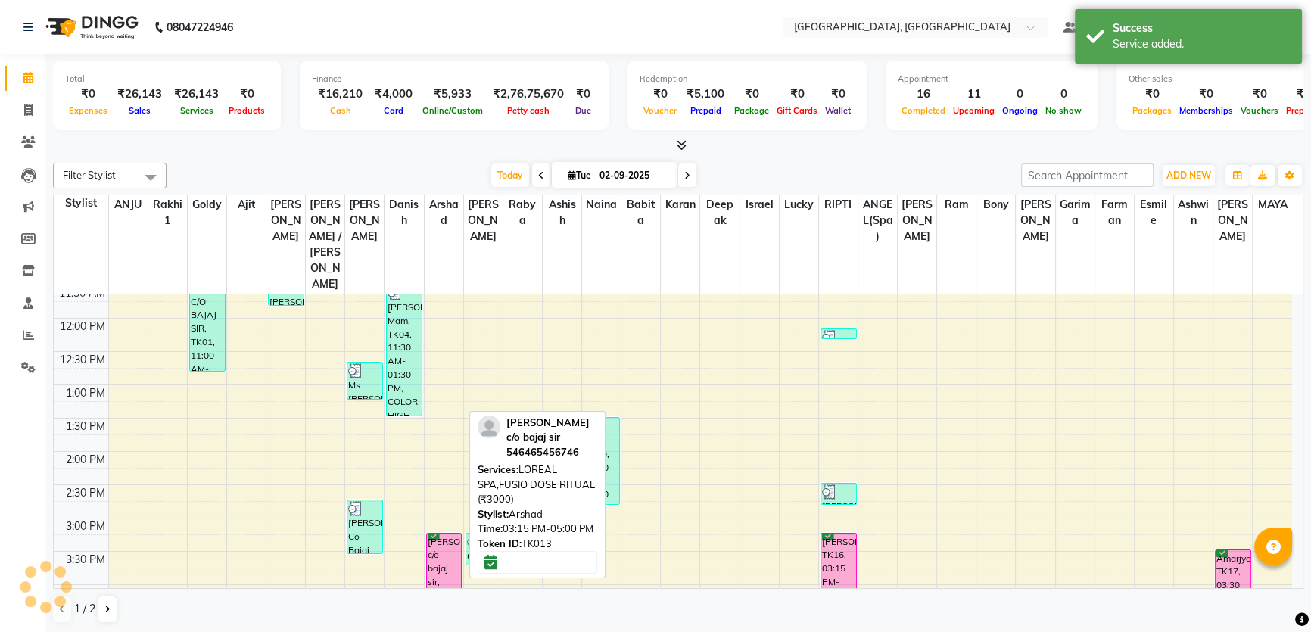
scroll to position [275, 0]
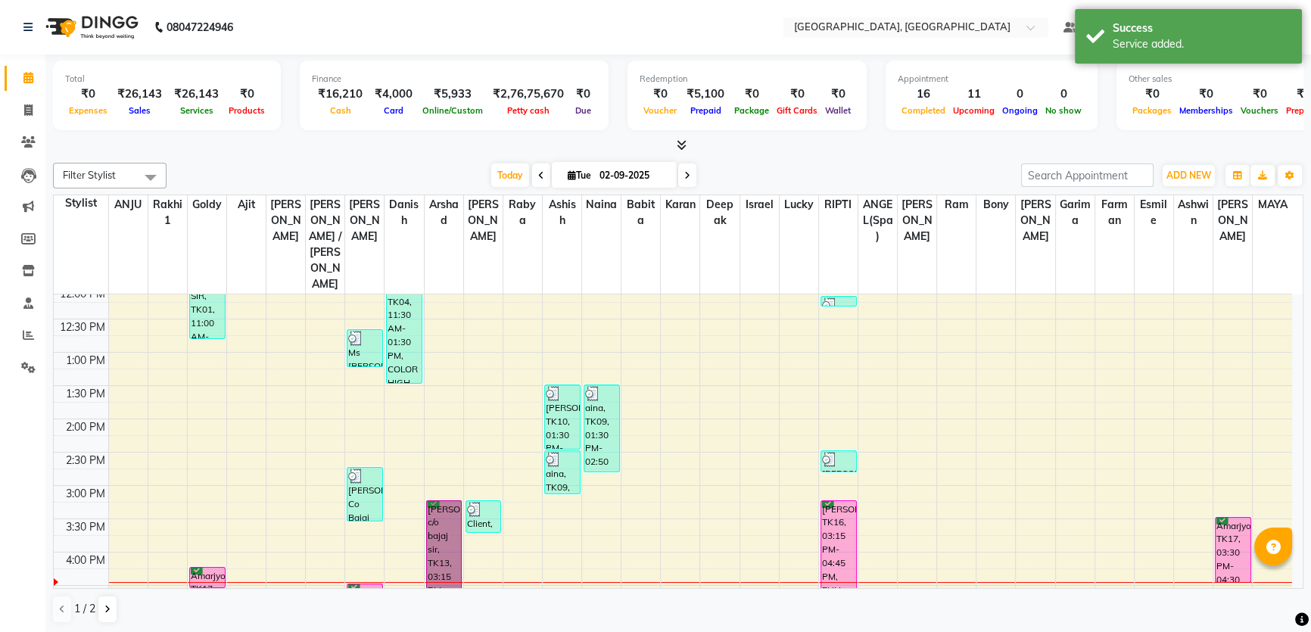
drag, startPoint x: 447, startPoint y: 533, endPoint x: 439, endPoint y: 544, distance: 14.1
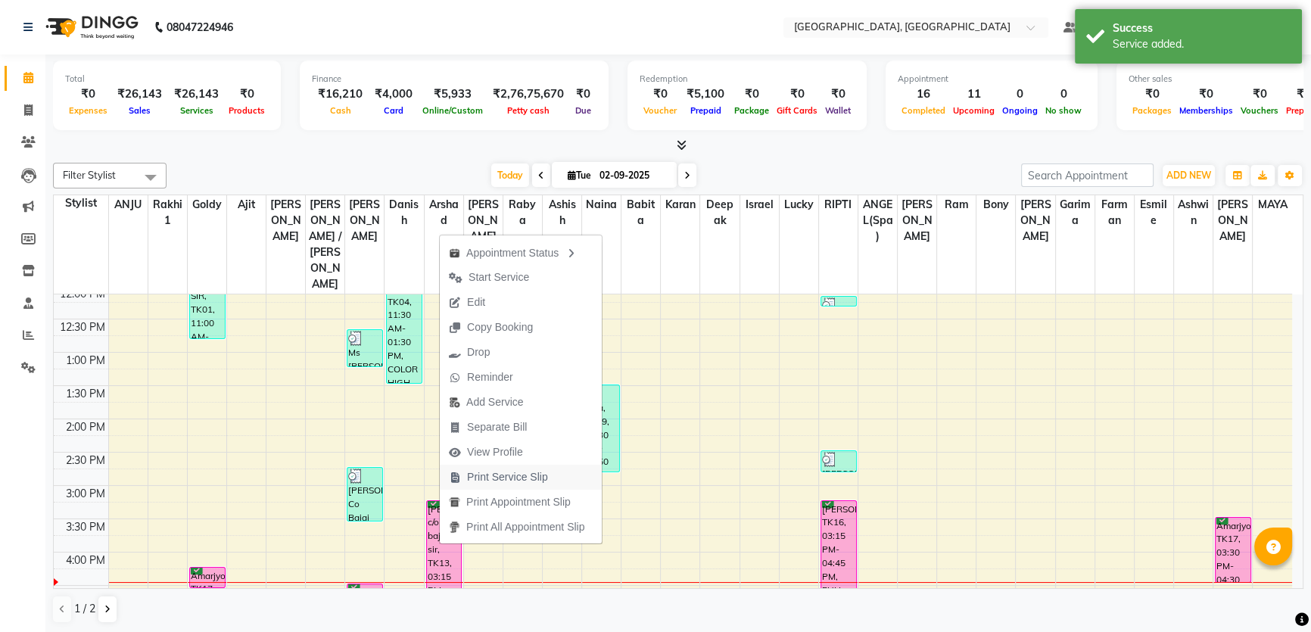
click at [494, 484] on span "Print Service Slip" at bounding box center [507, 477] width 81 height 16
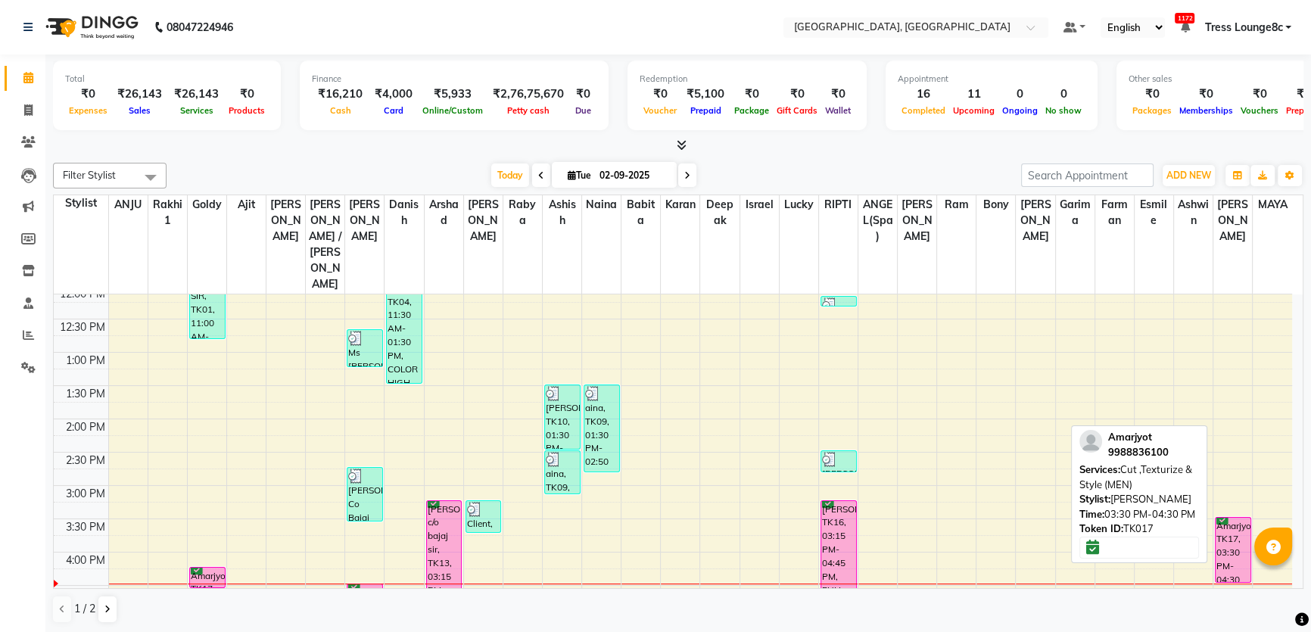
click at [1232, 518] on div "Amarjyot, TK17, 03:30 PM-04:30 PM, Cut ,Texturize & Style (MEN)" at bounding box center [1233, 550] width 35 height 64
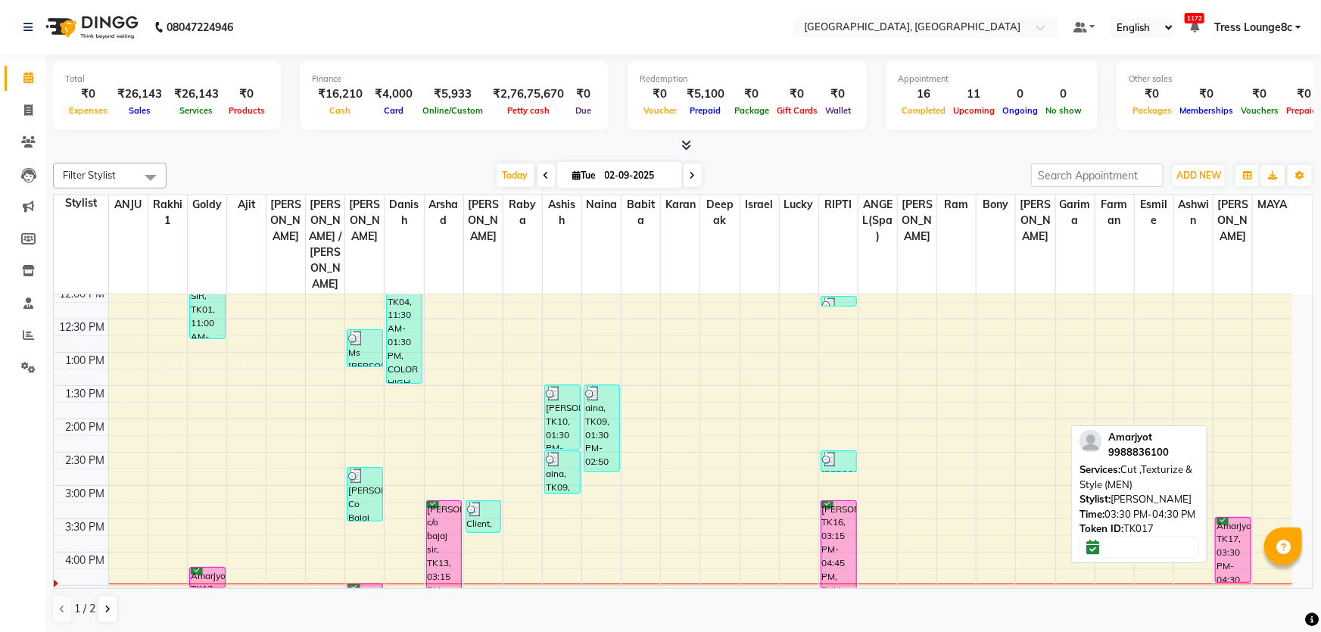
select select "6"
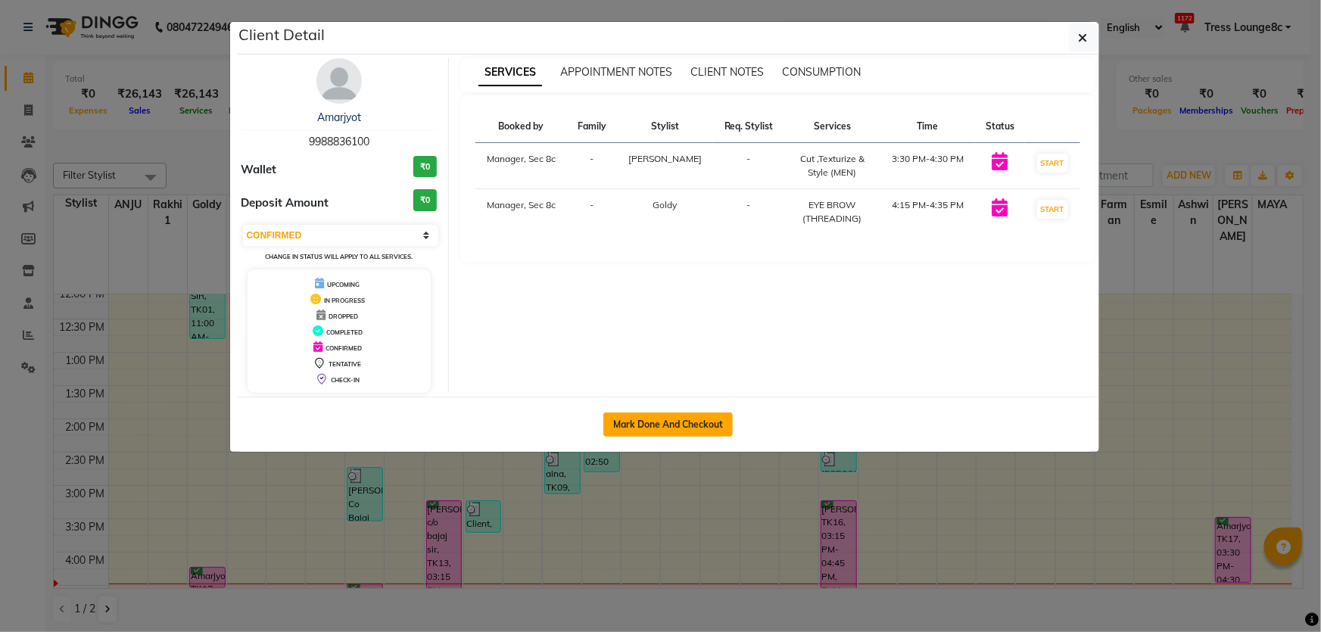
click at [680, 423] on button "Mark Done And Checkout" at bounding box center [667, 425] width 129 height 24
select select "service"
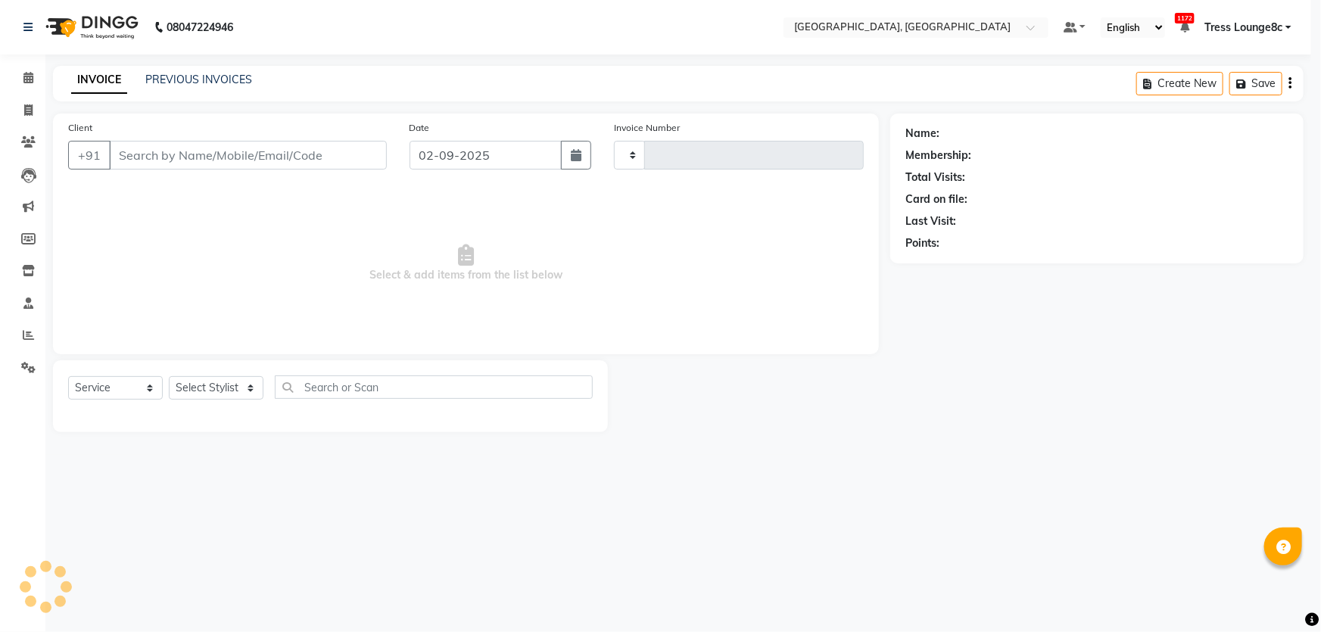
type input "7997"
select select "4281"
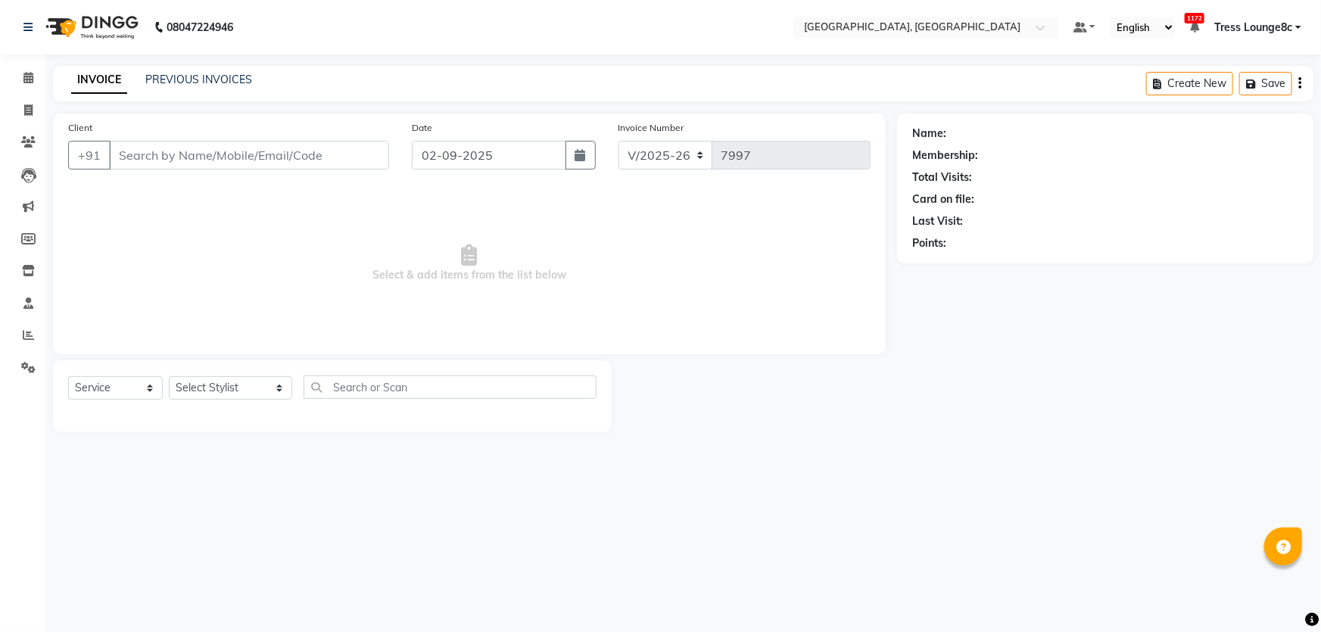
type input "9988836100"
select select "71091"
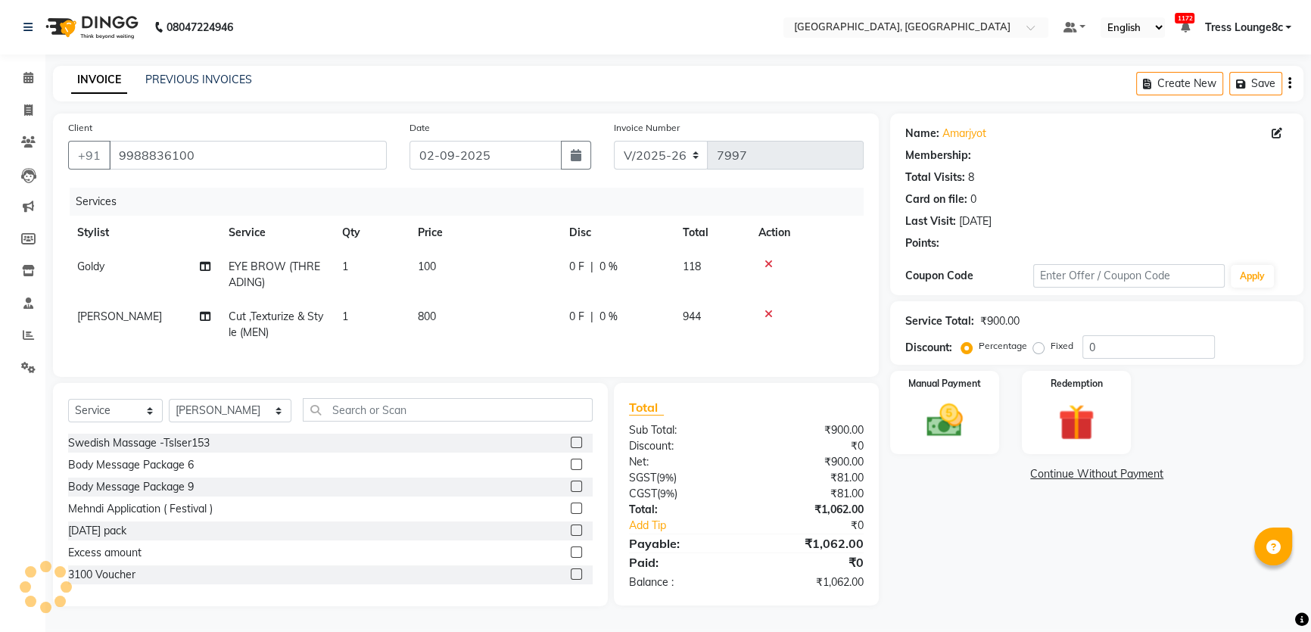
click at [108, 319] on span "[PERSON_NAME]" at bounding box center [119, 317] width 85 height 14
click at [108, 319] on td "[PERSON_NAME]" at bounding box center [143, 325] width 151 height 50
select select "71091"
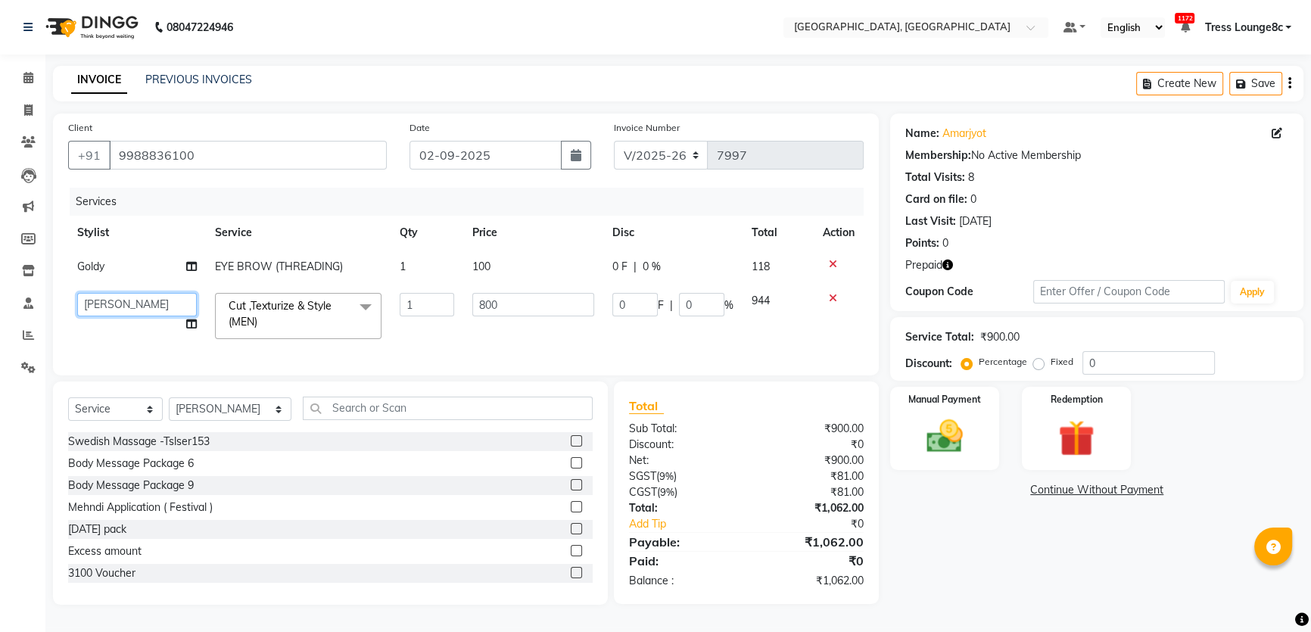
click at [129, 314] on select "[PERSON_NAME] [PERSON_NAME] Aditya [PERSON_NAME] [PERSON_NAME](Spa) [PERSON_NAM…" at bounding box center [137, 304] width 120 height 23
select select "25449"
click at [241, 417] on select "Select Stylist [PERSON_NAME] [PERSON_NAME] Aditya [PERSON_NAME] [PERSON_NAME](S…" at bounding box center [230, 408] width 123 height 23
select select "25449"
click at [169, 408] on select "Select Stylist [PERSON_NAME] [PERSON_NAME] Aditya [PERSON_NAME] [PERSON_NAME](S…" at bounding box center [230, 408] width 123 height 23
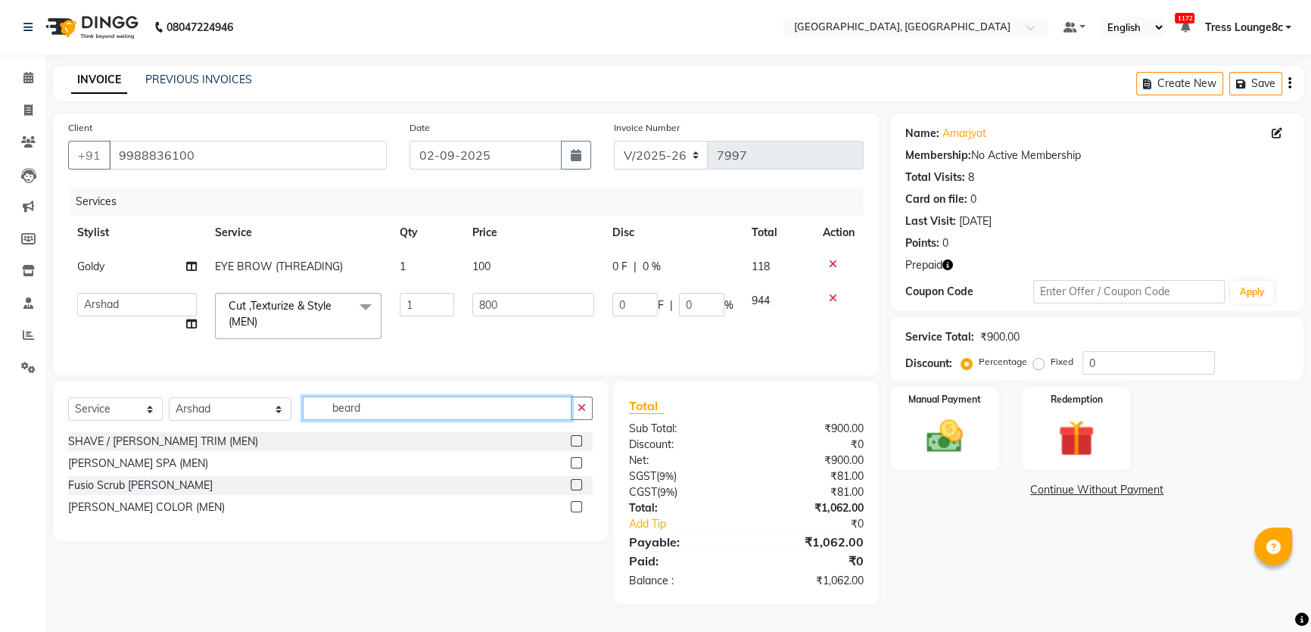
type input "beard"
click at [185, 449] on div "SHAVE / [PERSON_NAME] TRIM (MEN)" at bounding box center [163, 442] width 190 height 16
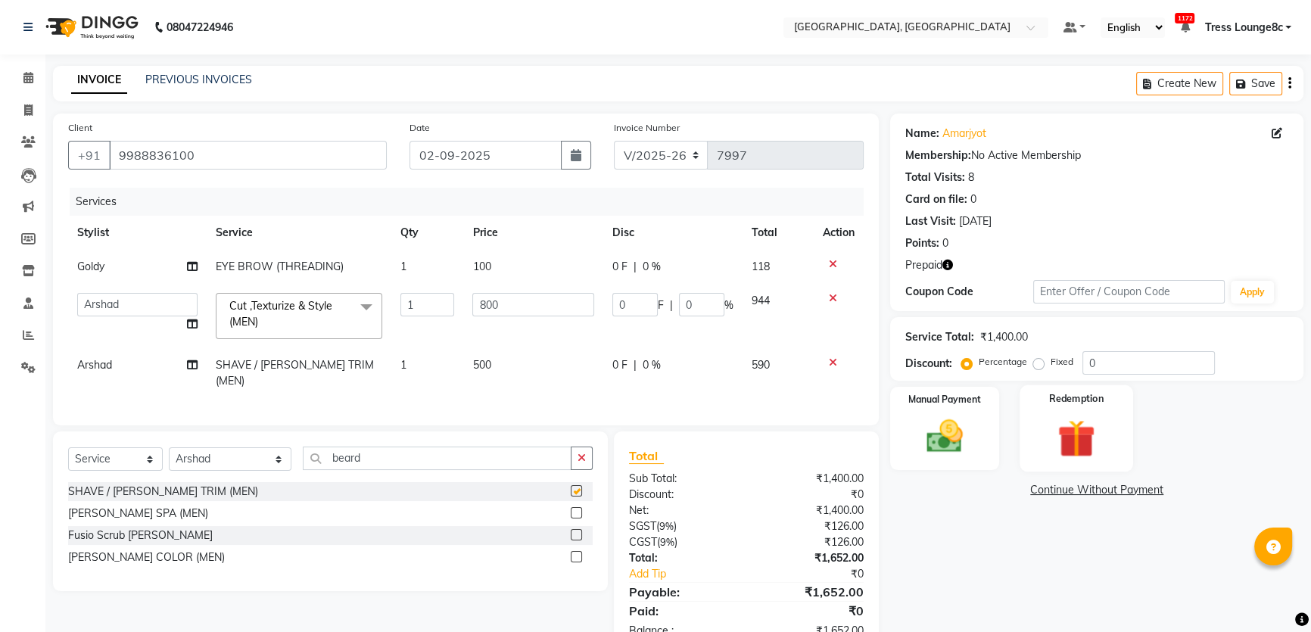
checkbox input "false"
click at [1104, 446] on img at bounding box center [1076, 438] width 61 height 47
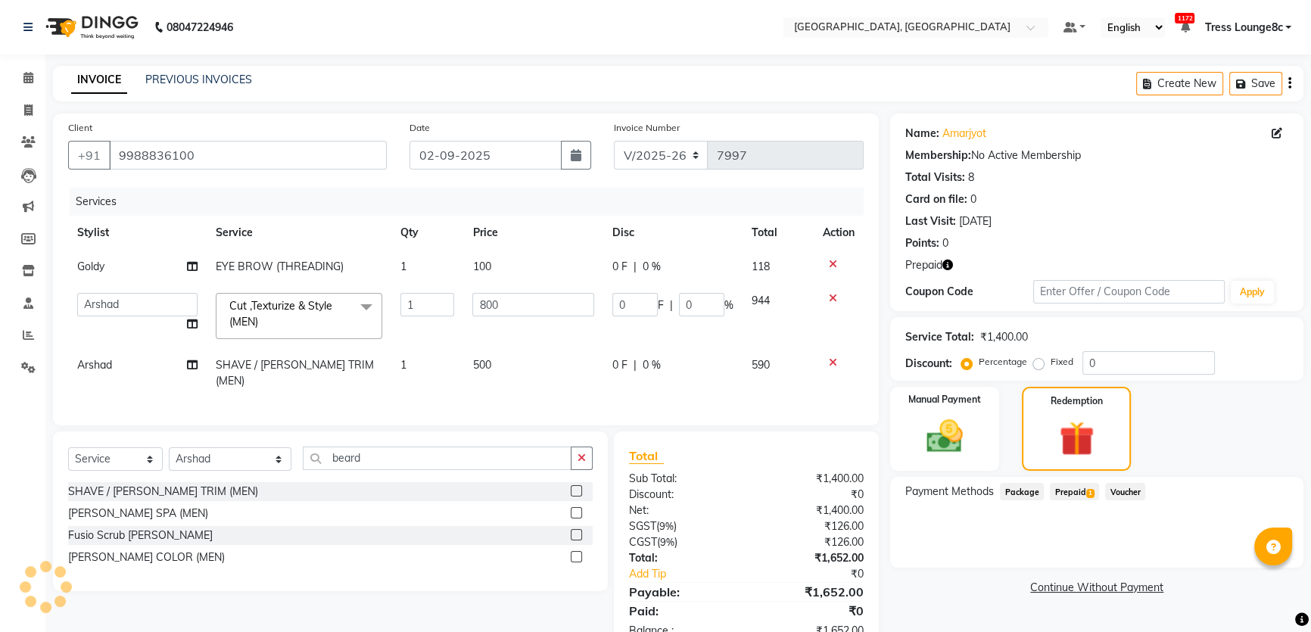
drag, startPoint x: 1082, startPoint y: 493, endPoint x: 1152, endPoint y: 504, distance: 71.3
click at [1082, 492] on span "Prepaid 1" at bounding box center [1074, 491] width 49 height 17
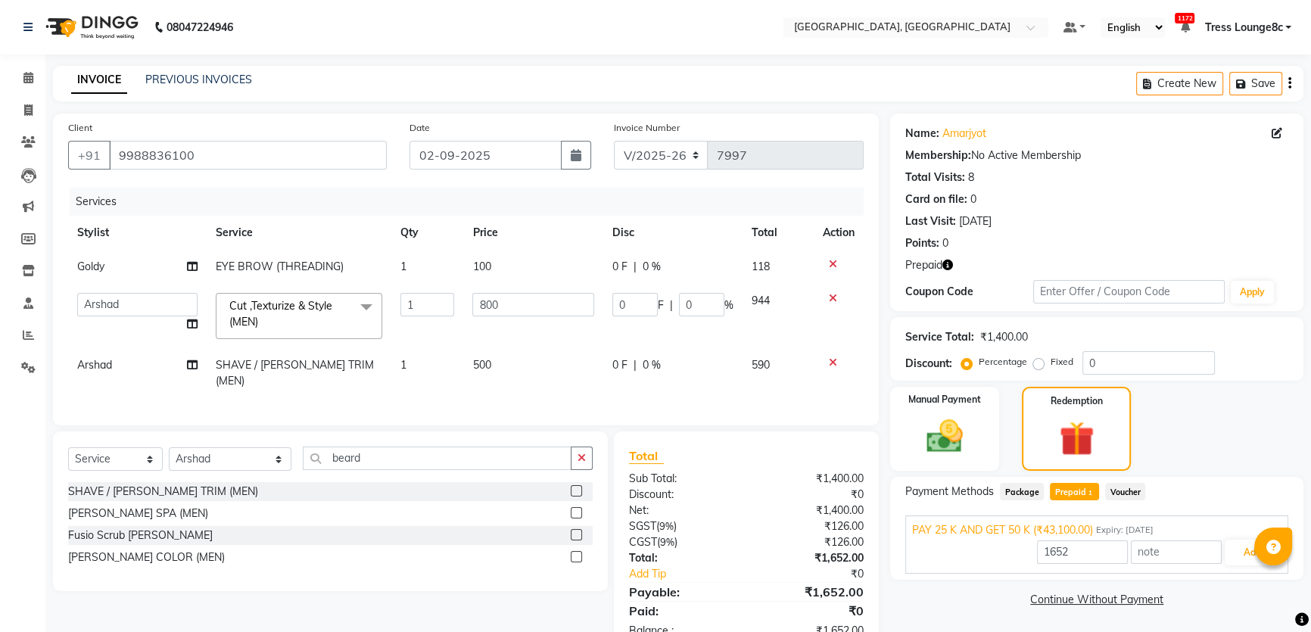
click at [1246, 538] on div "1652 Add" at bounding box center [1096, 552] width 369 height 29
click at [1246, 546] on button "Add" at bounding box center [1252, 553] width 55 height 26
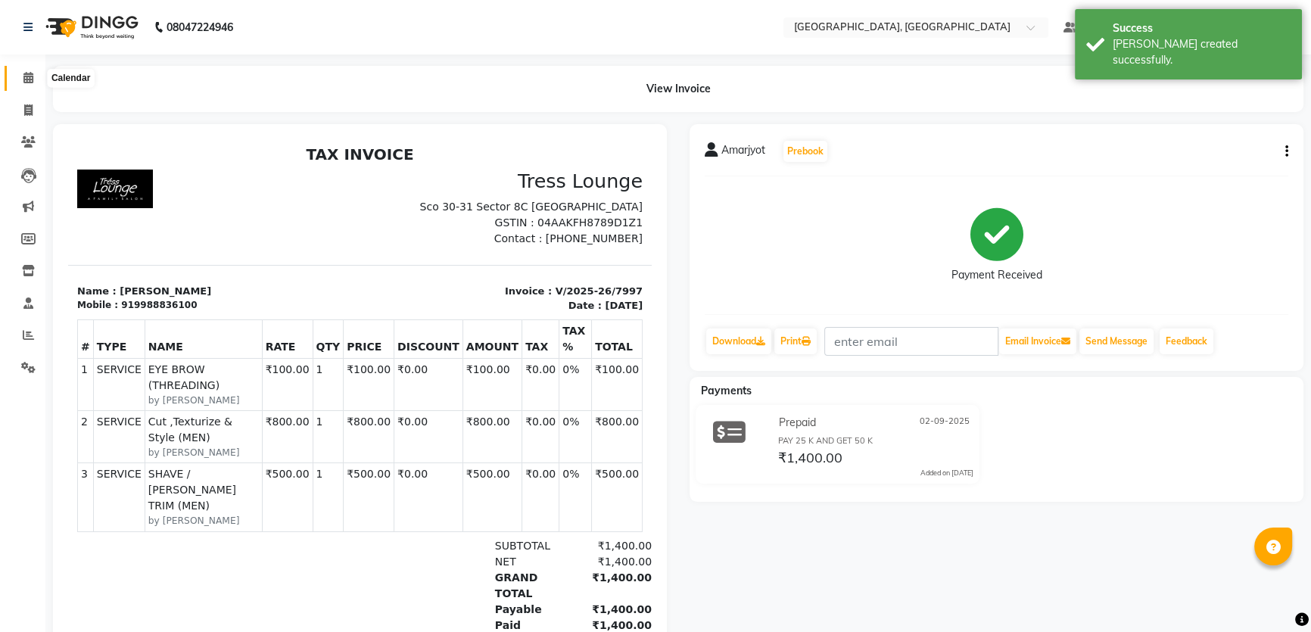
click at [23, 76] on icon at bounding box center [28, 77] width 10 height 11
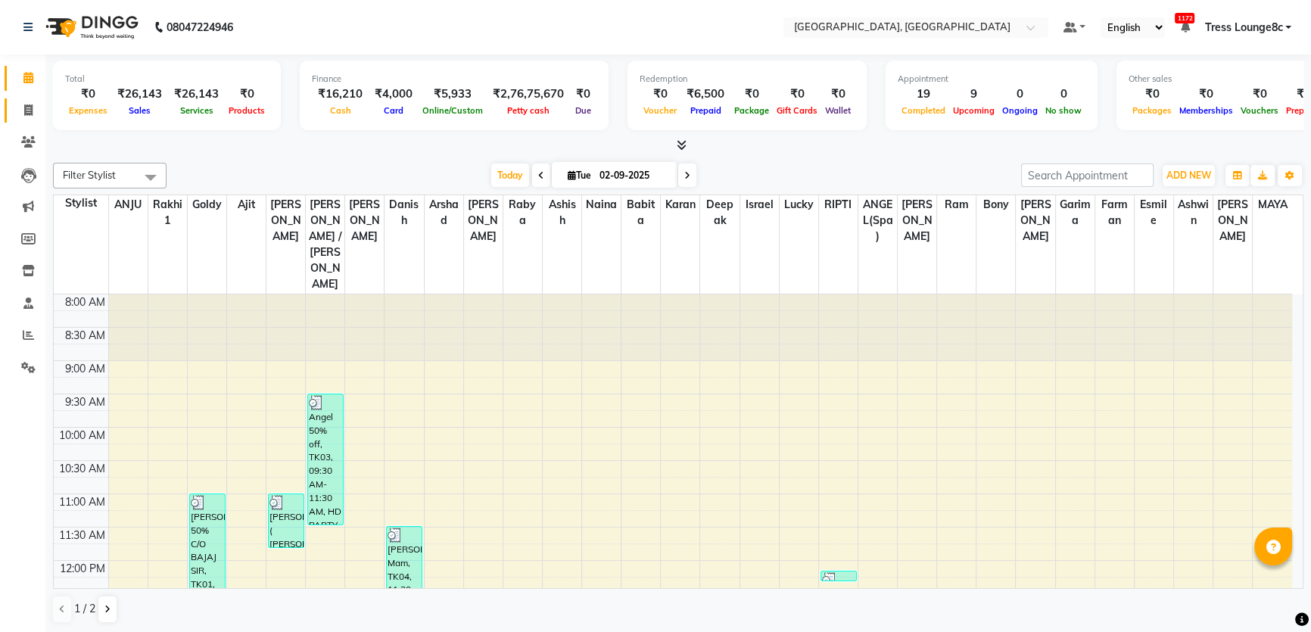
click at [15, 117] on span at bounding box center [28, 110] width 26 height 17
select select "service"
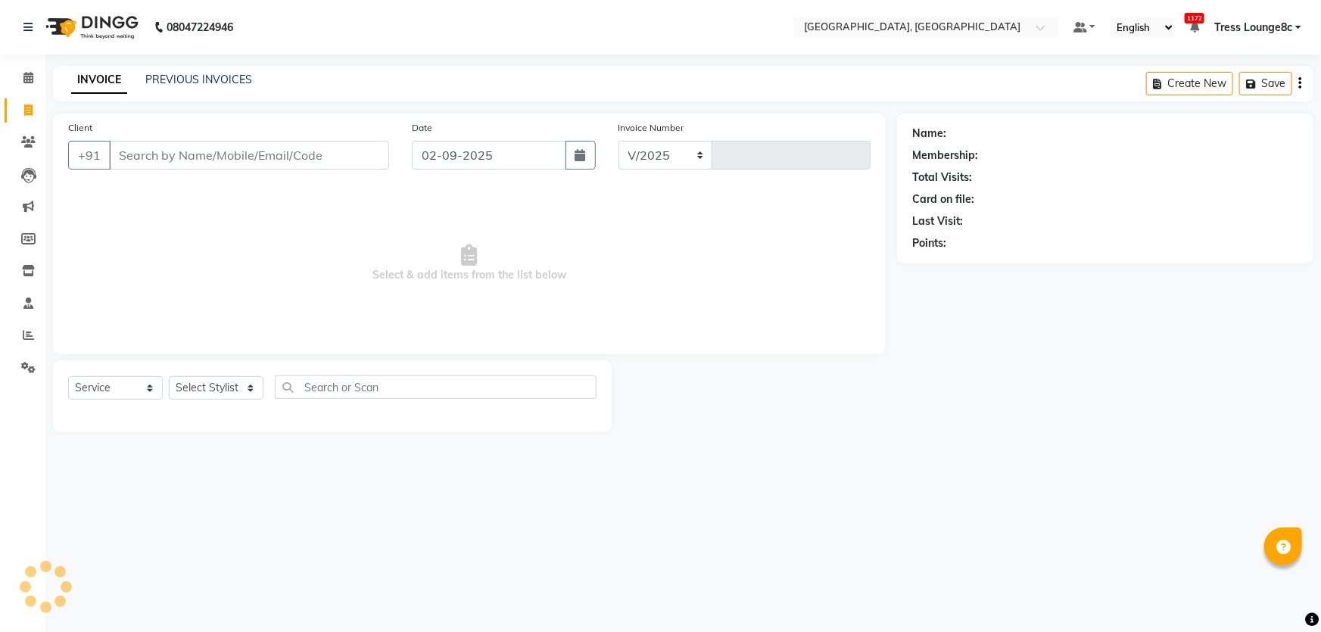
select select "4281"
type input "7998"
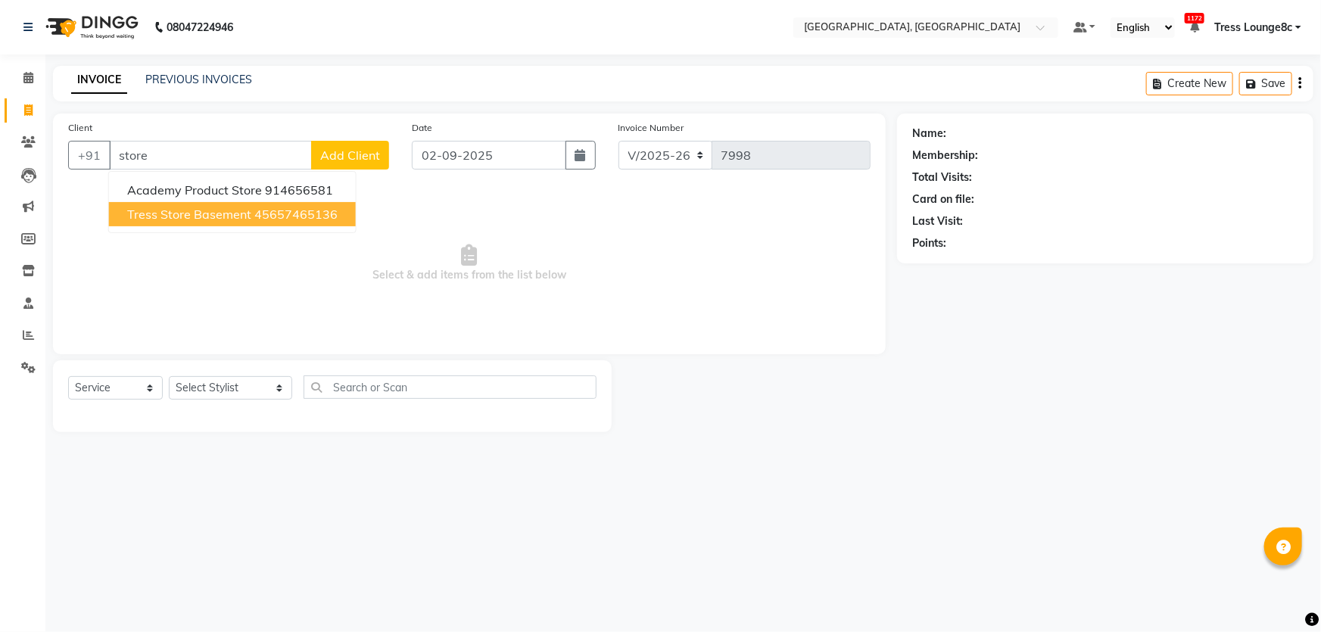
click at [316, 223] on button "Tress Store Basement 45657465136" at bounding box center [232, 214] width 247 height 24
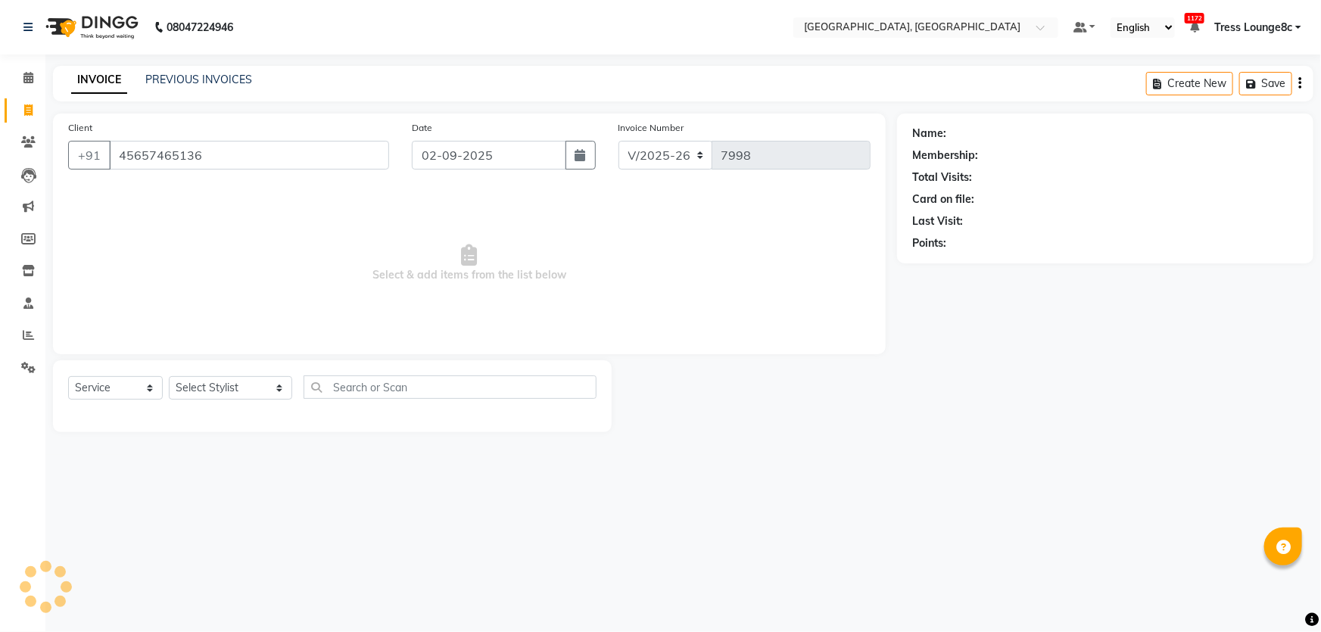
type input "45657465136"
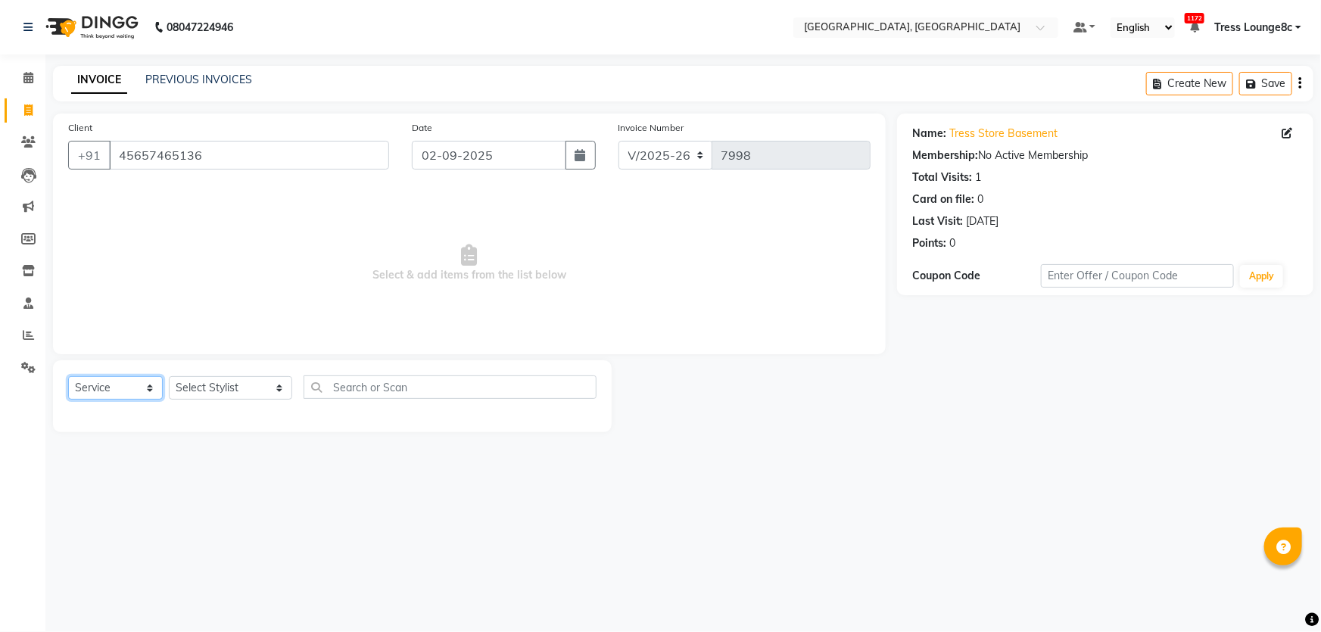
click at [114, 387] on select "Select Service Product Membership Package Voucher Prepaid Gift Card" at bounding box center [115, 387] width 95 height 23
select select "product"
click at [68, 376] on select "Select Service Product Membership Package Voucher Prepaid Gift Card" at bounding box center [115, 387] width 95 height 23
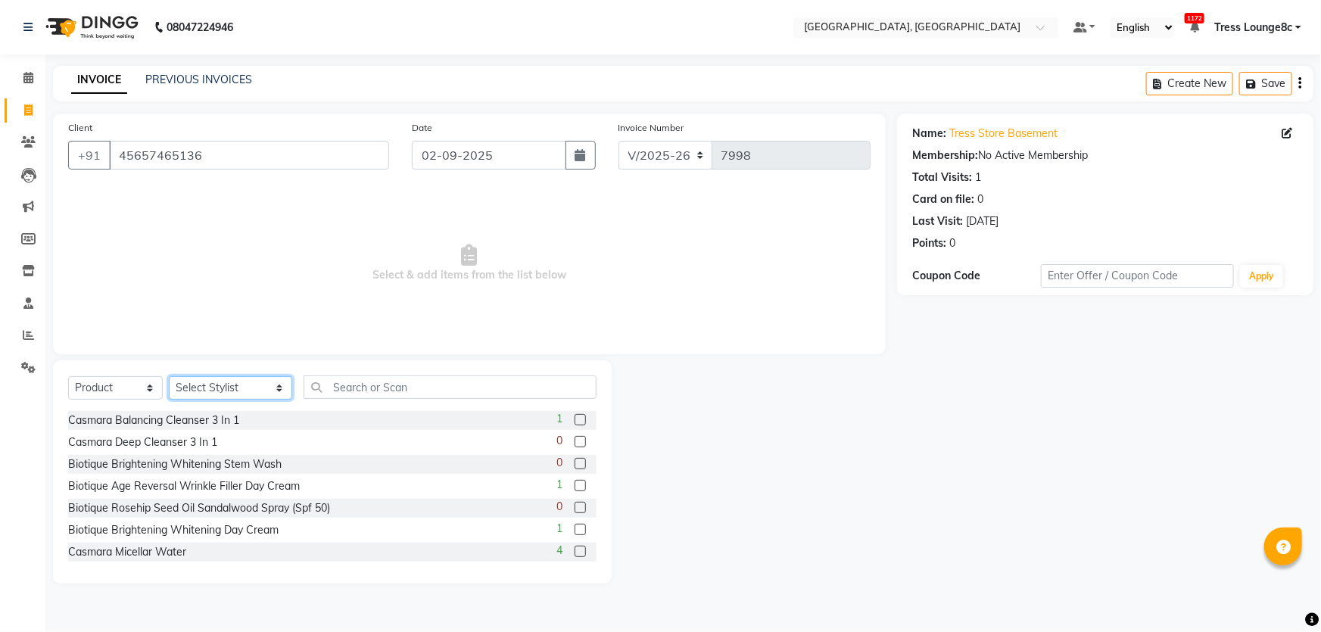
click at [207, 378] on select "Select Stylist [PERSON_NAME] [PERSON_NAME] Aditya [PERSON_NAME] [PERSON_NAME](S…" at bounding box center [230, 387] width 123 height 23
select select "23572"
click at [169, 376] on select "Select Stylist [PERSON_NAME] [PERSON_NAME] Aditya [PERSON_NAME] [PERSON_NAME](S…" at bounding box center [230, 387] width 123 height 23
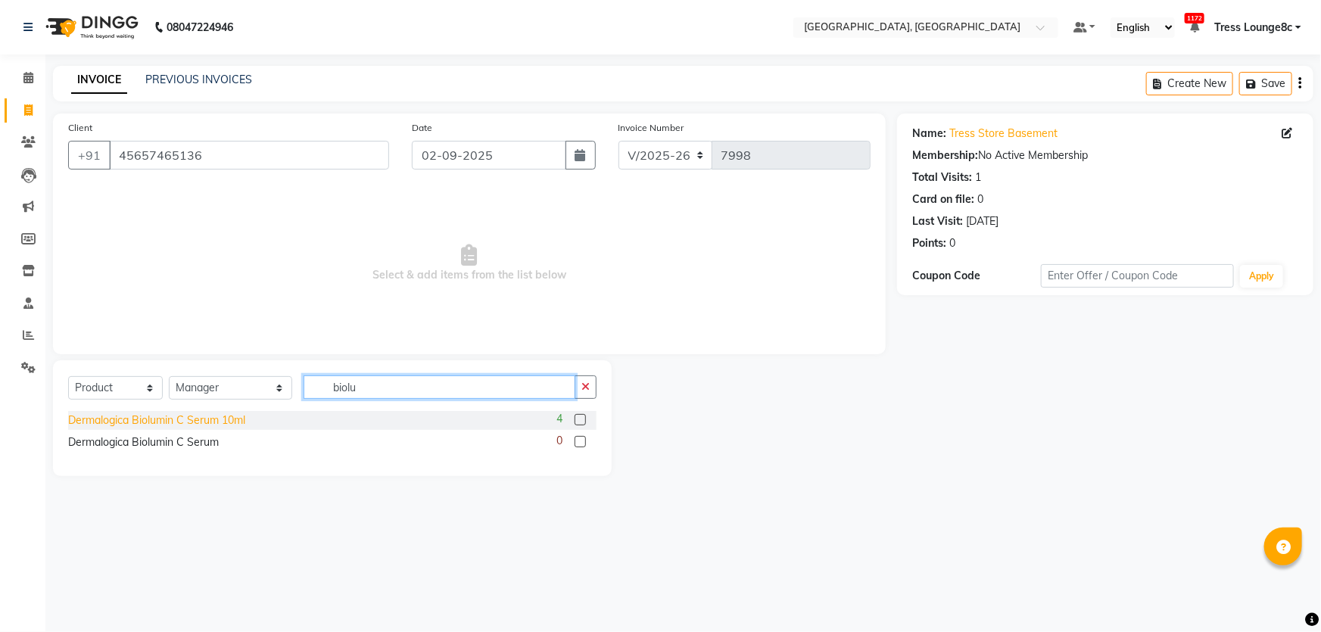
type input "biolu"
click at [206, 416] on div "Dermalogica Biolumin C Serum 10ml" at bounding box center [156, 421] width 177 height 16
checkbox input "false"
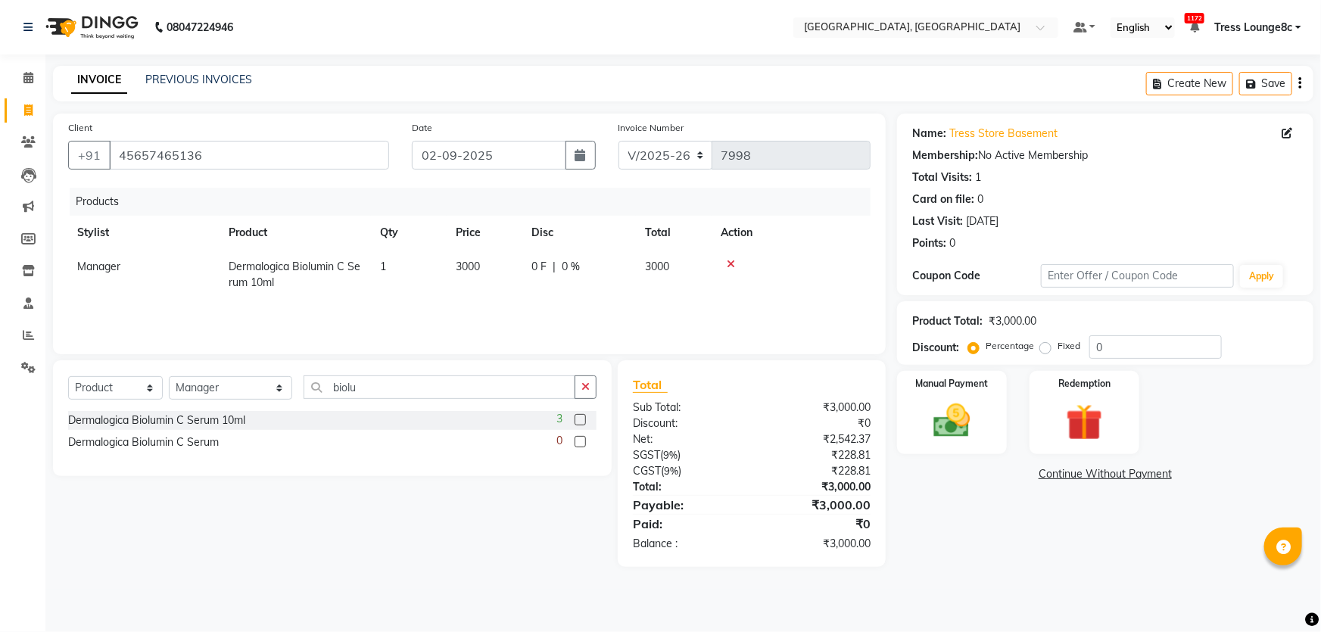
click at [408, 274] on td "1" at bounding box center [409, 275] width 76 height 50
select select "23572"
drag, startPoint x: 416, startPoint y: 272, endPoint x: 302, endPoint y: 255, distance: 114.9
click at [313, 256] on tr "[PERSON_NAME] [PERSON_NAME] Aditya [PERSON_NAME] [PERSON_NAME](Spa) [PERSON_NAM…" at bounding box center [469, 271] width 802 height 43
type input "4"
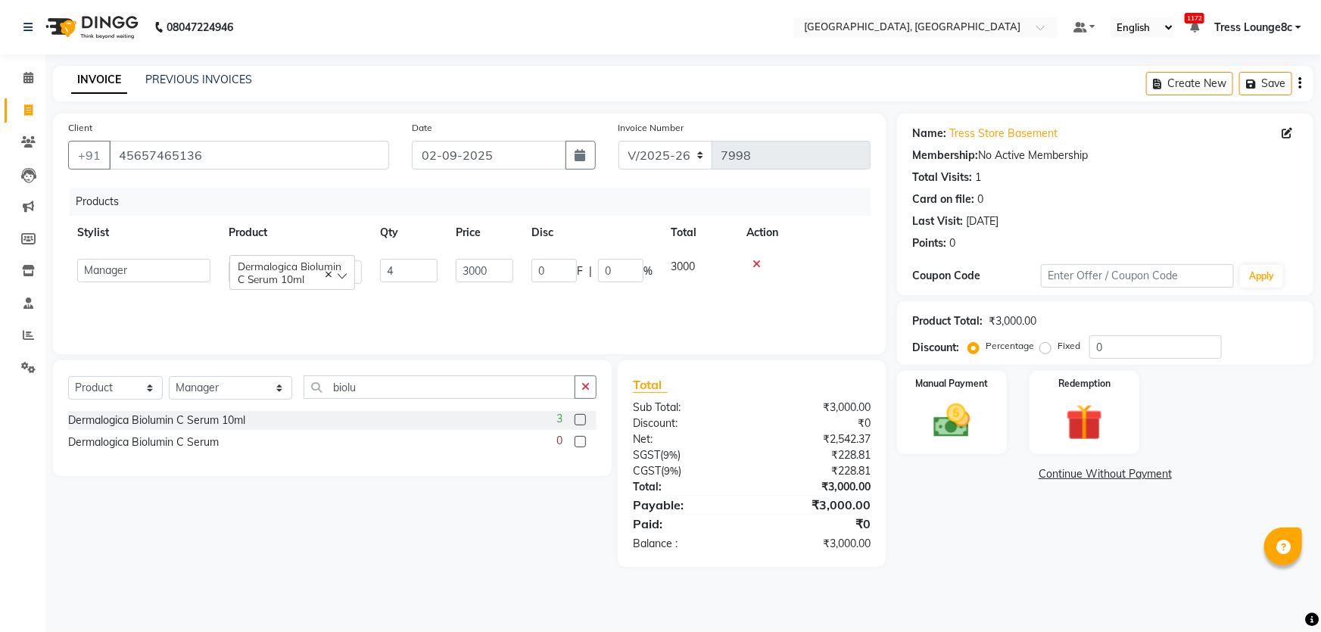
click at [353, 307] on div "Products Stylist Product Qty Price Disc Total Action [PERSON_NAME] [PERSON_NAME…" at bounding box center [469, 263] width 802 height 151
drag, startPoint x: 391, startPoint y: 389, endPoint x: 274, endPoint y: 370, distance: 118.8
click at [279, 370] on div "Select Service Product Membership Package Voucher Prepaid Gift Card Select Styl…" at bounding box center [332, 418] width 559 height 116
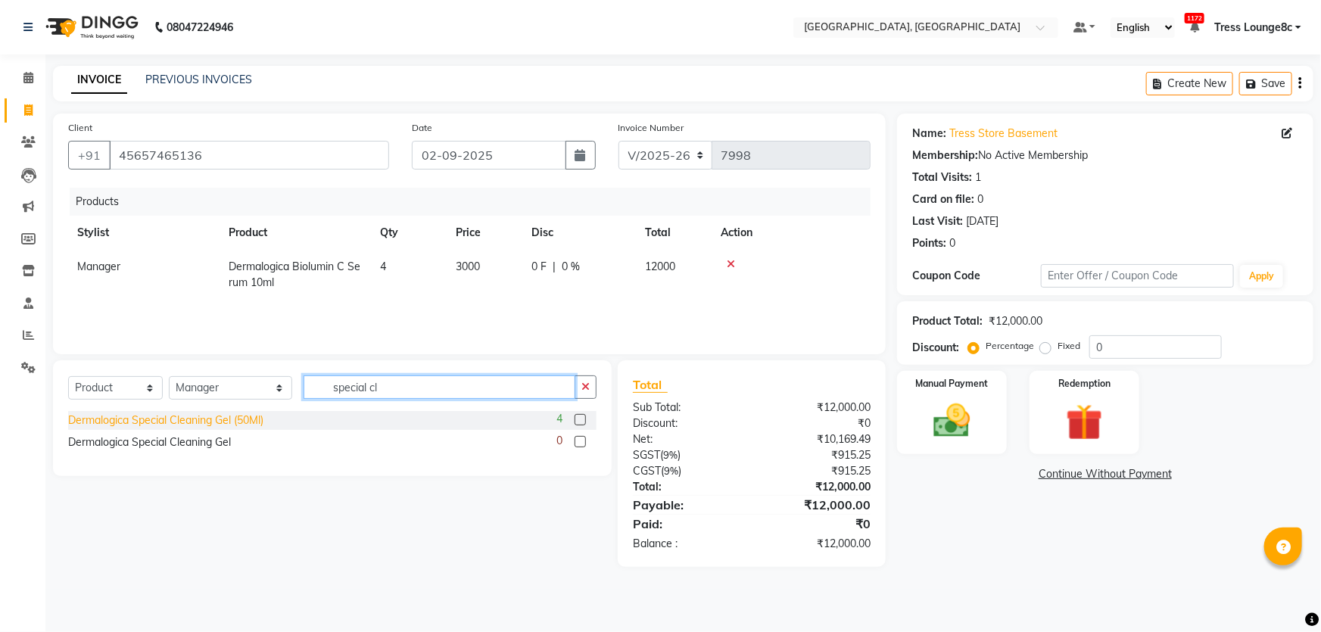
type input "special cl"
click at [235, 424] on div "Dermalogica Special Cleaning Gel (50Ml)" at bounding box center [165, 421] width 195 height 16
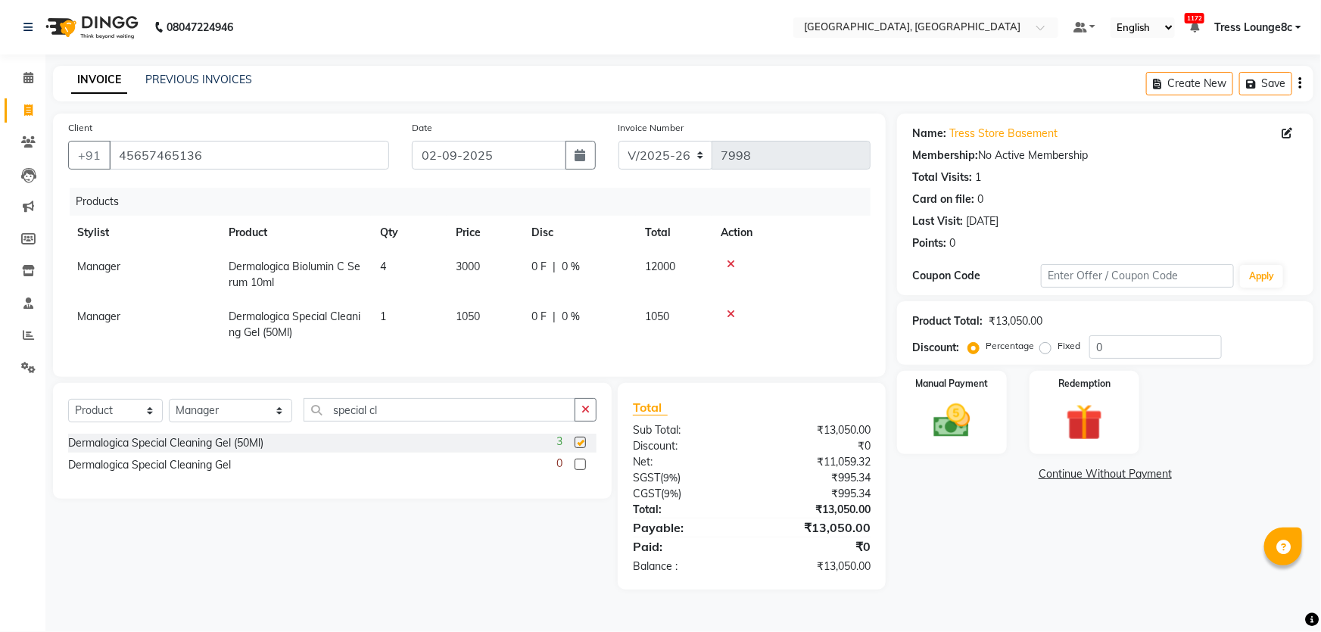
checkbox input "false"
click at [409, 313] on td "1" at bounding box center [409, 325] width 76 height 50
select select "23572"
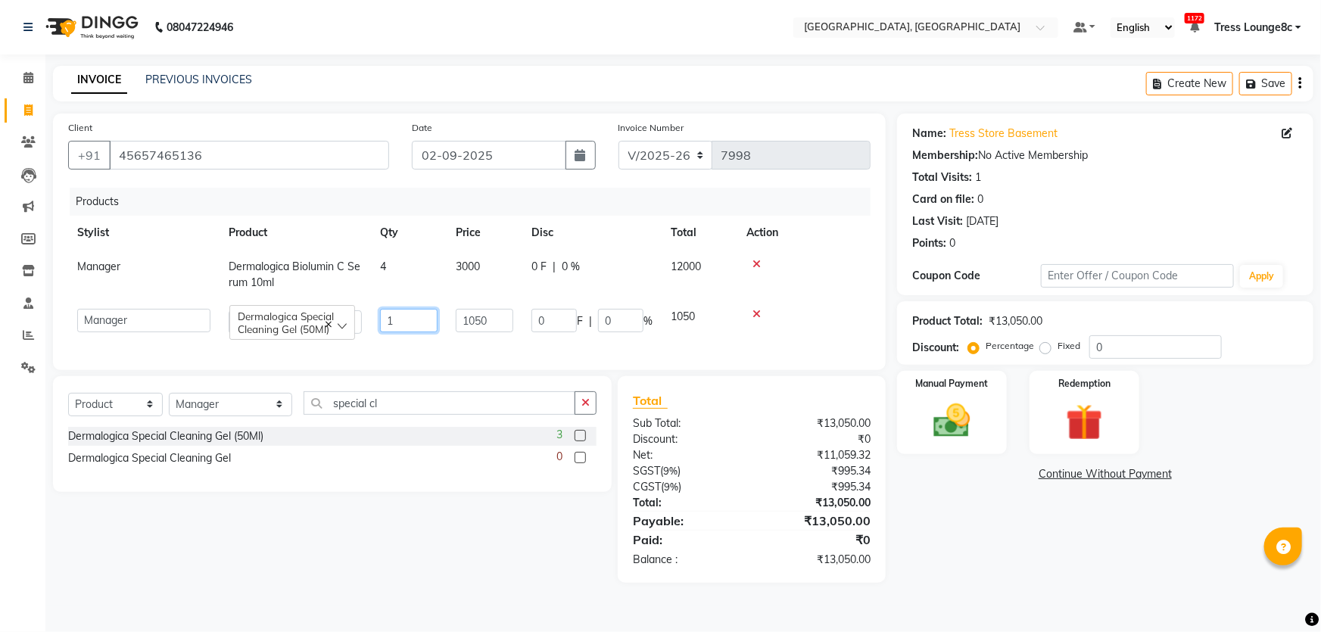
drag, startPoint x: 321, startPoint y: 313, endPoint x: 163, endPoint y: 288, distance: 160.1
click at [181, 288] on tbody "Manager Dermalogica Biolumin C Serum 10ml 4 3000 0 F | 0 % 12000 [PERSON_NAME] …" at bounding box center [469, 296] width 802 height 93
type input "3"
click at [406, 338] on td "3" at bounding box center [409, 321] width 76 height 43
select select "23572"
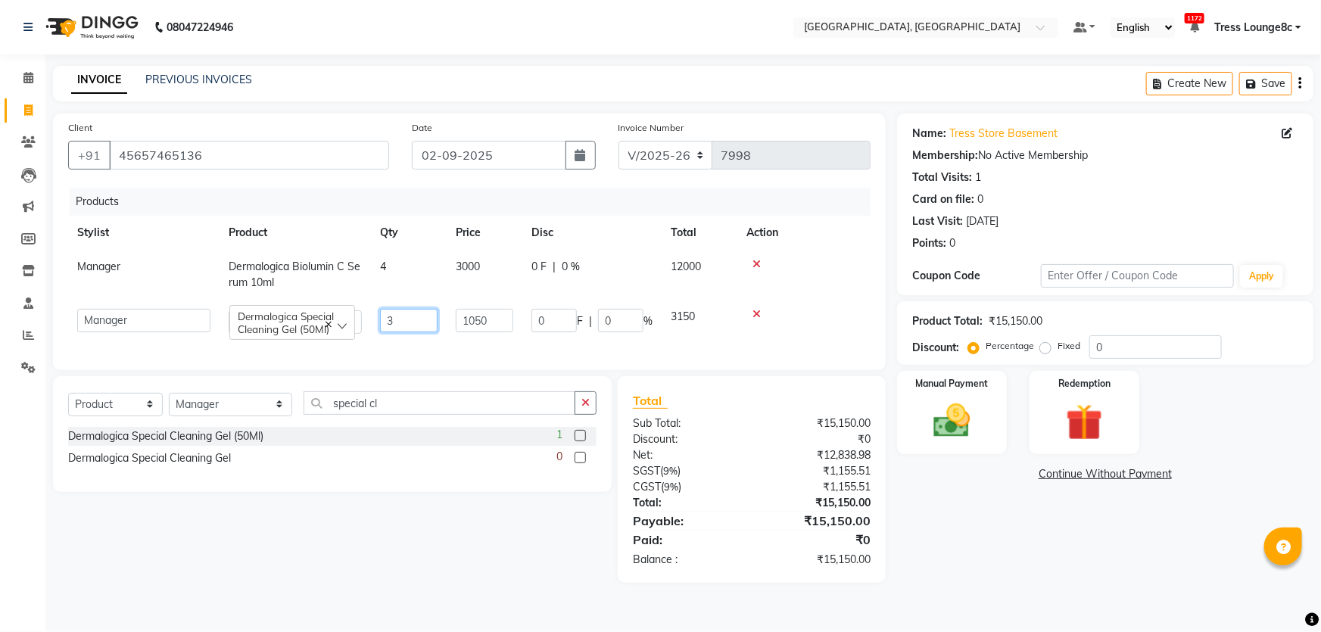
drag, startPoint x: 412, startPoint y: 316, endPoint x: 341, endPoint y: 316, distance: 71.1
click at [350, 316] on tr "[PERSON_NAME] [PERSON_NAME] Aditya [PERSON_NAME] [PERSON_NAME](Spa) [PERSON_NAM…" at bounding box center [469, 321] width 802 height 43
type input "4"
click at [455, 350] on div "Products Stylist Product Qty Price Disc Total Action Manager Dermalogica Biolum…" at bounding box center [469, 271] width 802 height 167
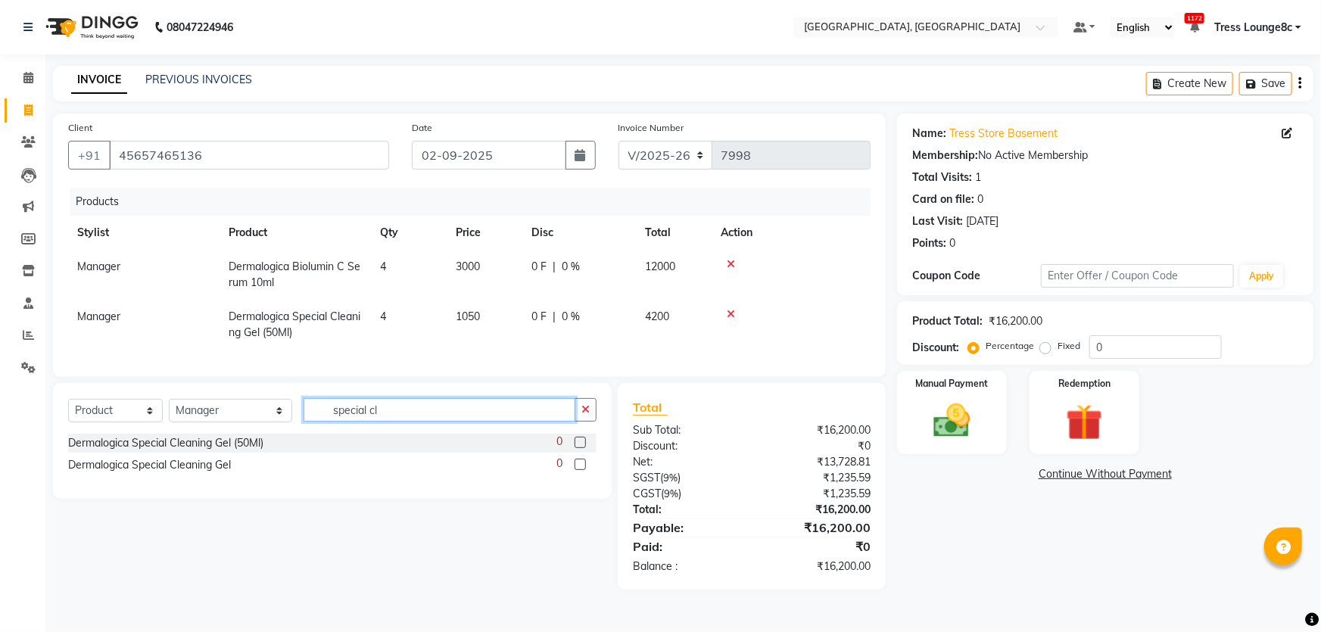
drag, startPoint x: 347, startPoint y: 425, endPoint x: 12, endPoint y: 413, distance: 334.8
click at [58, 418] on div "Select Service Product Membership Package Voucher Prepaid Gift Card Select Styl…" at bounding box center [332, 441] width 559 height 116
type input "multi"
click at [231, 451] on div "Dermalogica Multi Active Toner 50ml" at bounding box center [156, 443] width 177 height 16
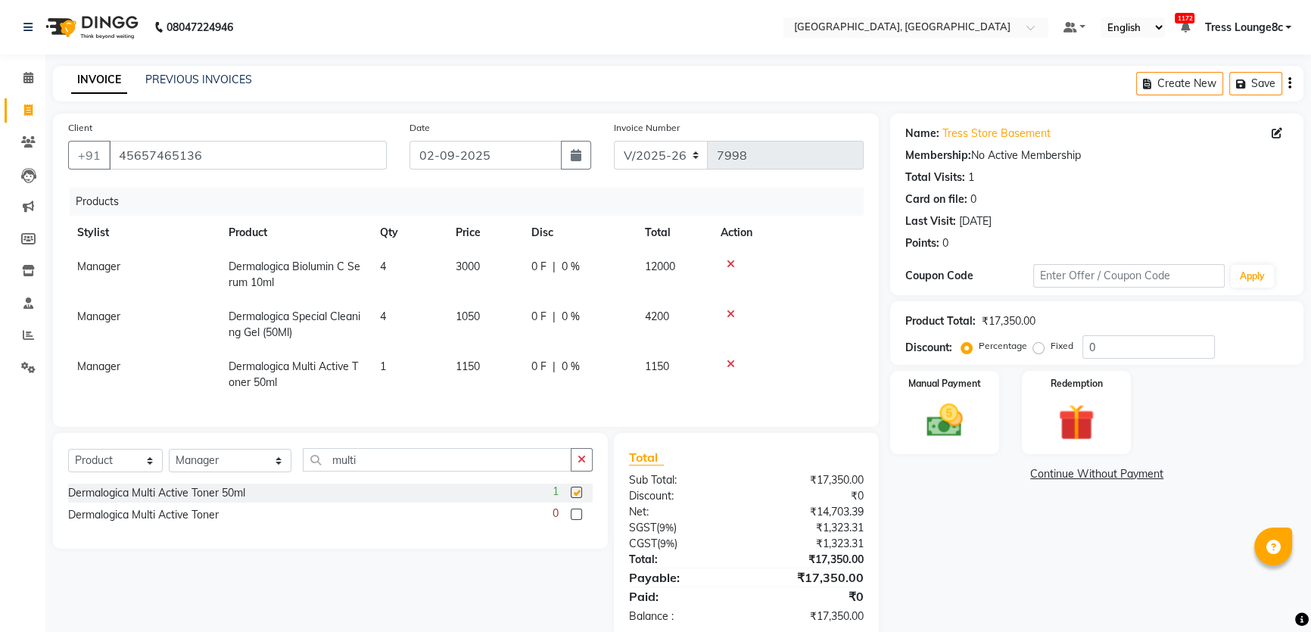
checkbox input "false"
click at [391, 363] on td "1" at bounding box center [409, 375] width 76 height 50
select select "23572"
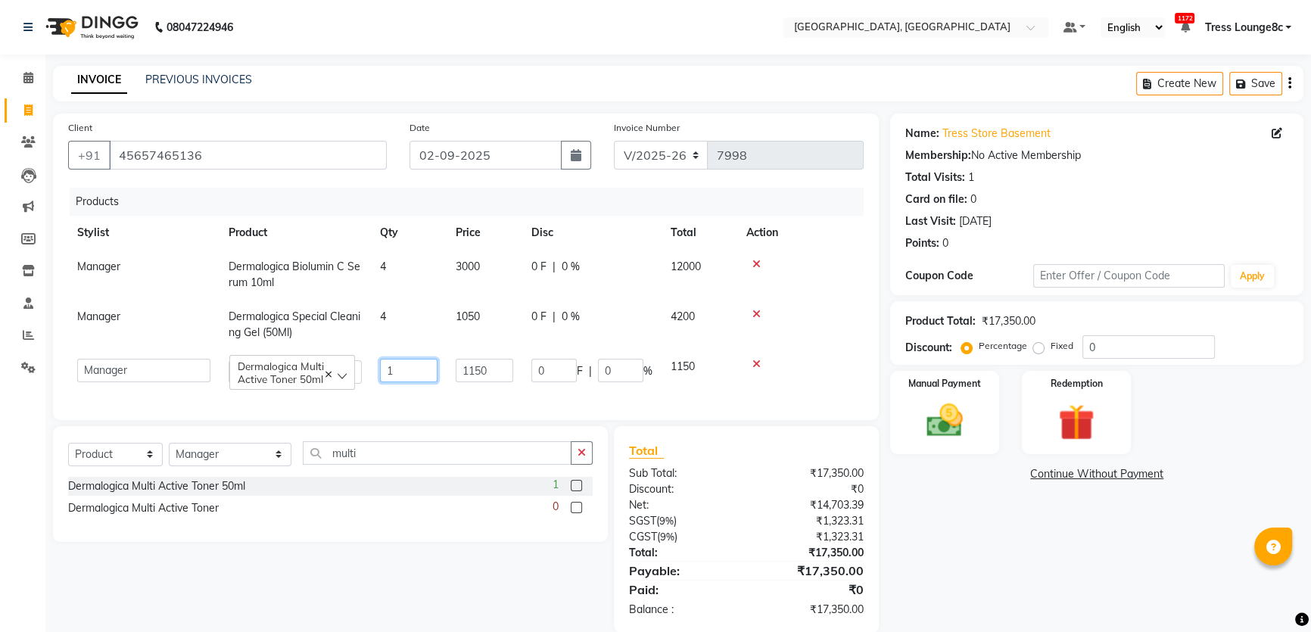
drag, startPoint x: 425, startPoint y: 369, endPoint x: 207, endPoint y: 338, distance: 220.8
click at [216, 335] on tbody "Manager Dermalogica Biolumin C Serum 10ml 4 3000 0 F | 0 % 12000 Manager Dermal…" at bounding box center [465, 321] width 795 height 143
type input "2"
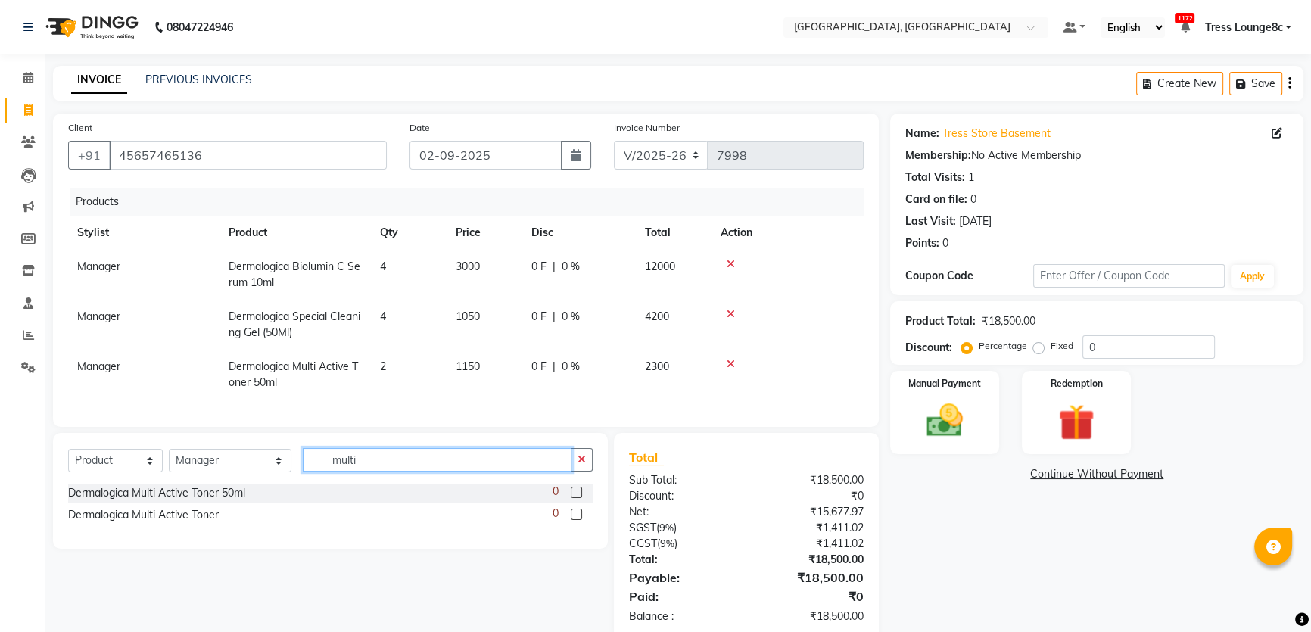
drag, startPoint x: 403, startPoint y: 477, endPoint x: 290, endPoint y: 468, distance: 113.9
click at [301, 469] on div "Select Service Product Membership Package Voucher Prepaid Gift Card Select Styl…" at bounding box center [330, 466] width 525 height 36
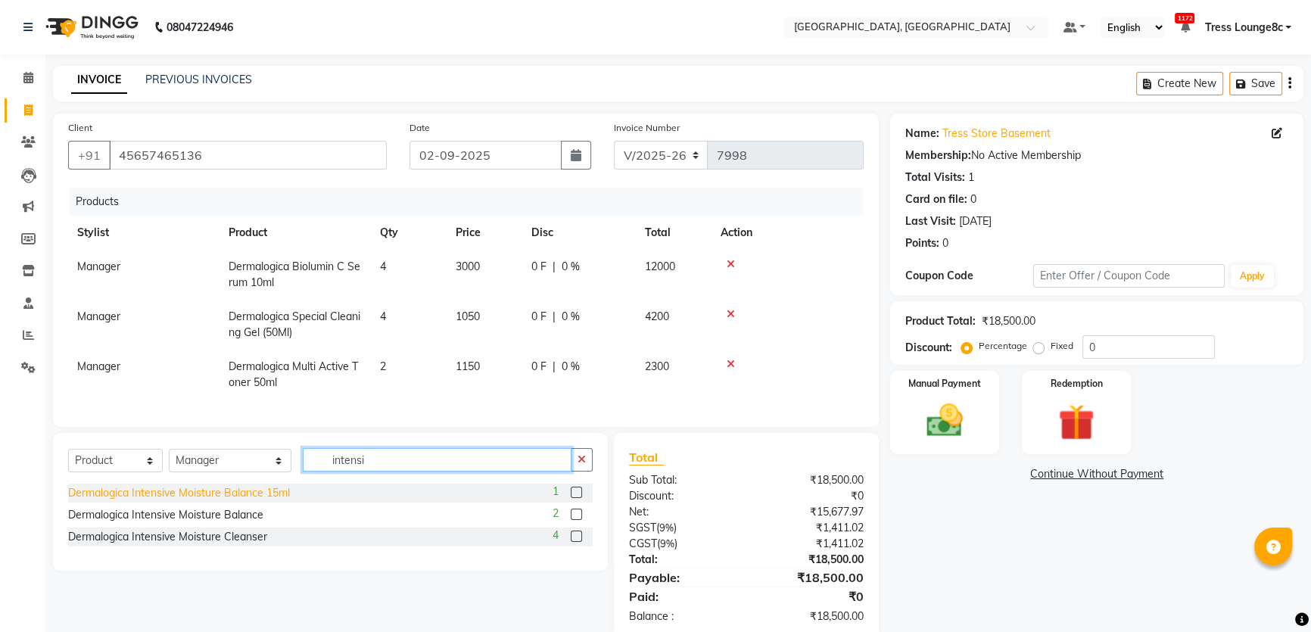
type input "intensi"
click at [282, 501] on div "Dermalogica Intensive Moisture Balance 15ml" at bounding box center [179, 493] width 222 height 16
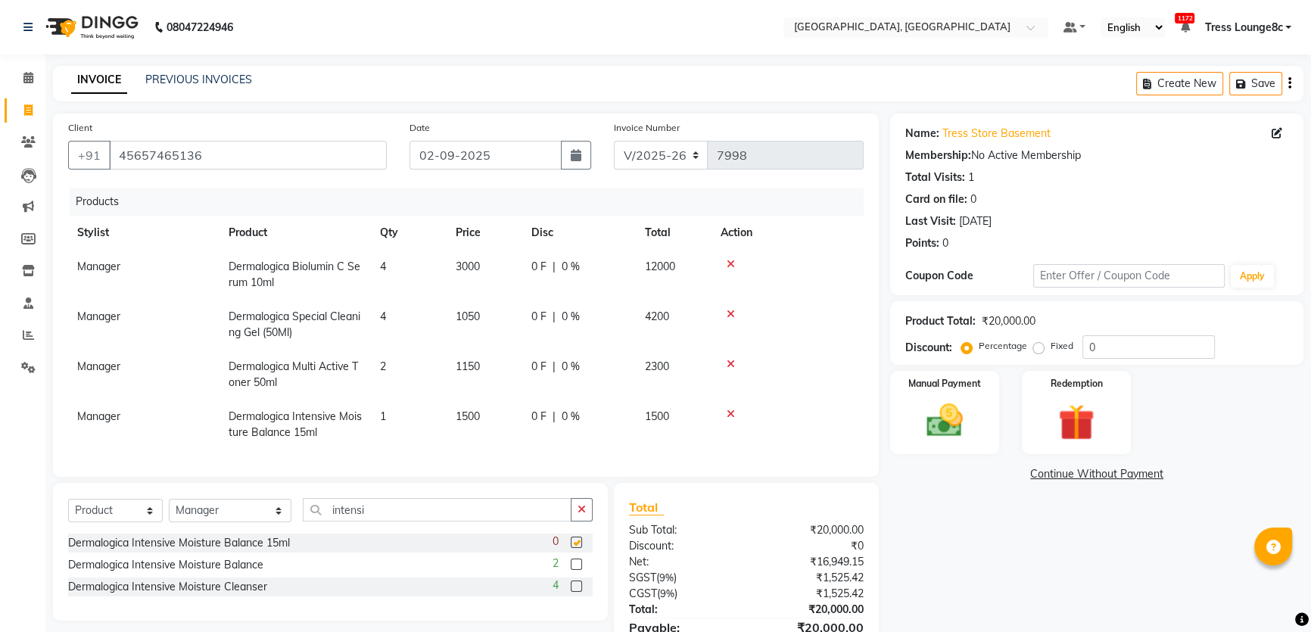
checkbox input "false"
drag, startPoint x: 1104, startPoint y: 349, endPoint x: 822, endPoint y: 296, distance: 287.2
click at [851, 317] on div "Client [PHONE_NUMBER] Date [DATE] Invoice Number V/2025 V/[PHONE_NUMBER] Produc…" at bounding box center [678, 402] width 1273 height 576
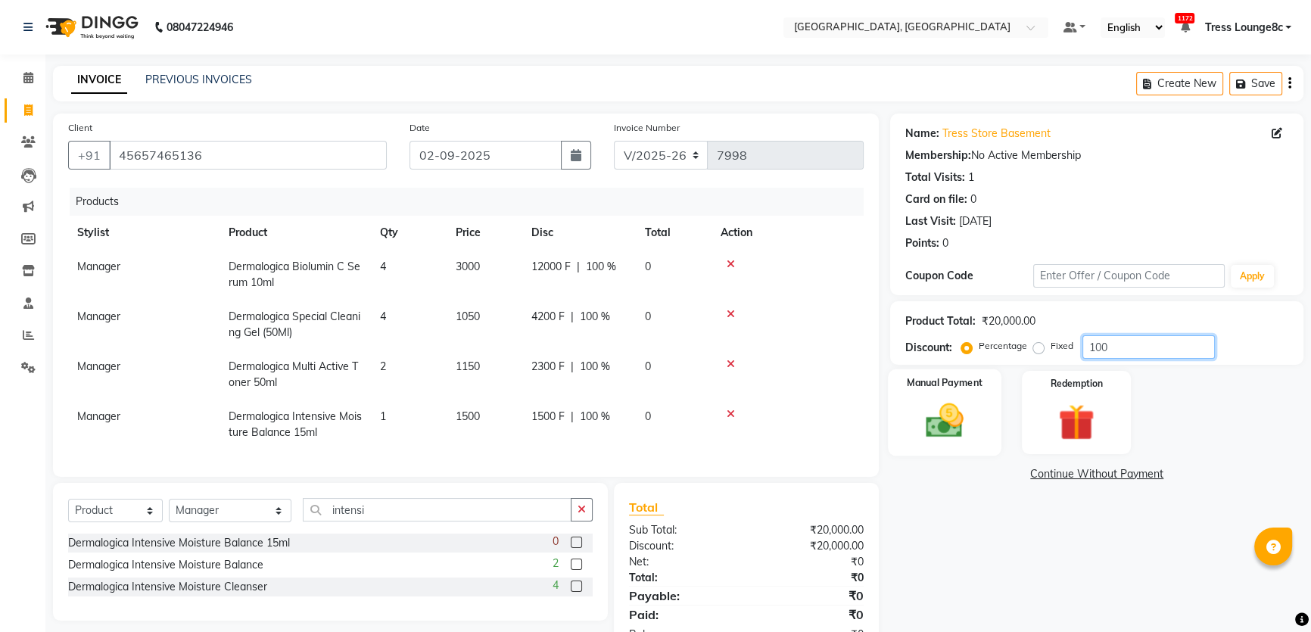
type input "100"
click at [945, 399] on img at bounding box center [944, 420] width 61 height 43
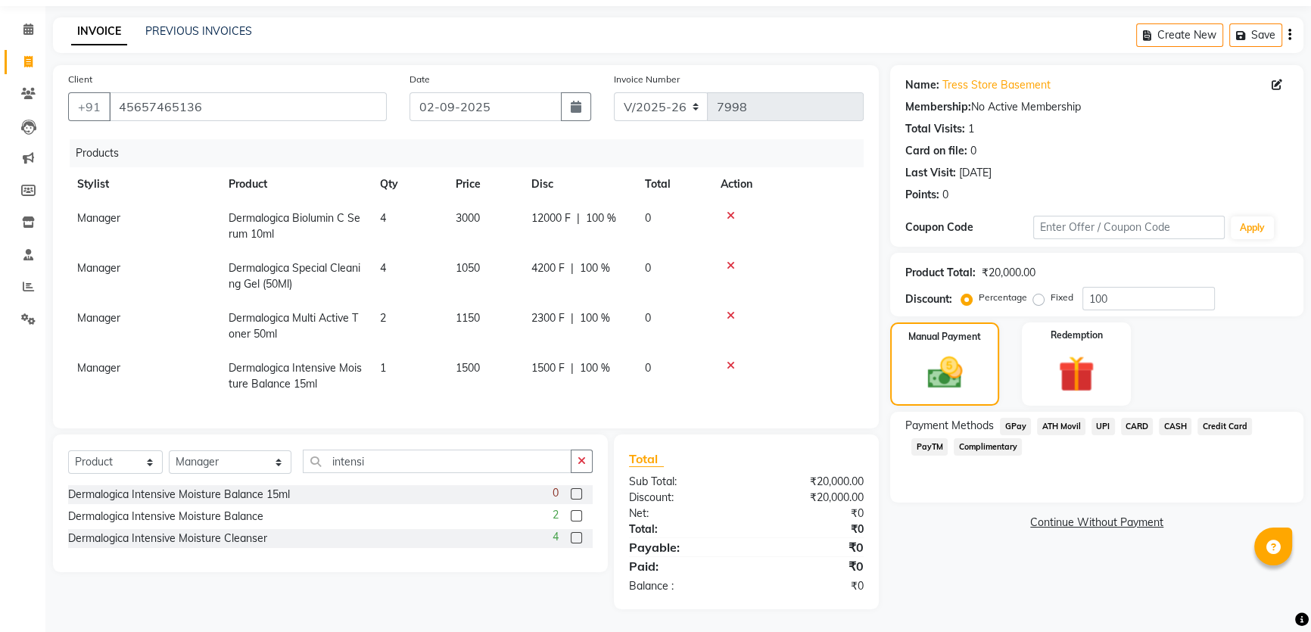
click at [1002, 438] on span "Complimentary" at bounding box center [988, 446] width 68 height 17
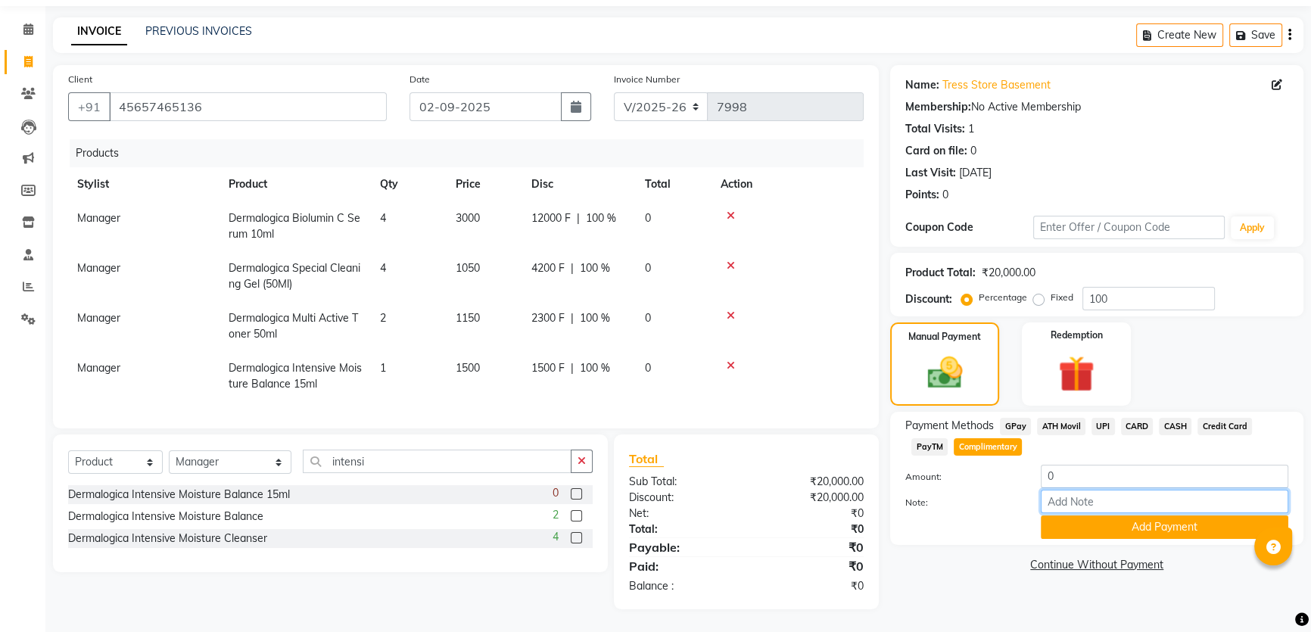
click at [1062, 503] on input "Note:" at bounding box center [1165, 501] width 248 height 23
click at [1065, 515] on button "Add Payment" at bounding box center [1165, 526] width 248 height 23
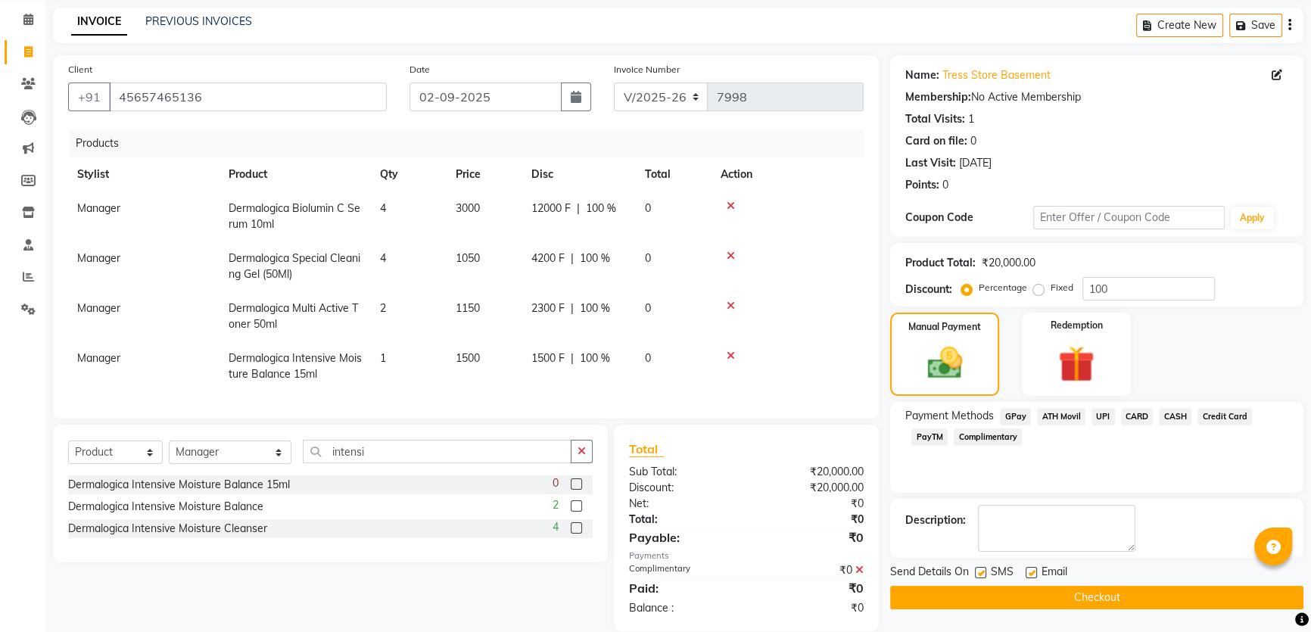
scroll to position [90, 0]
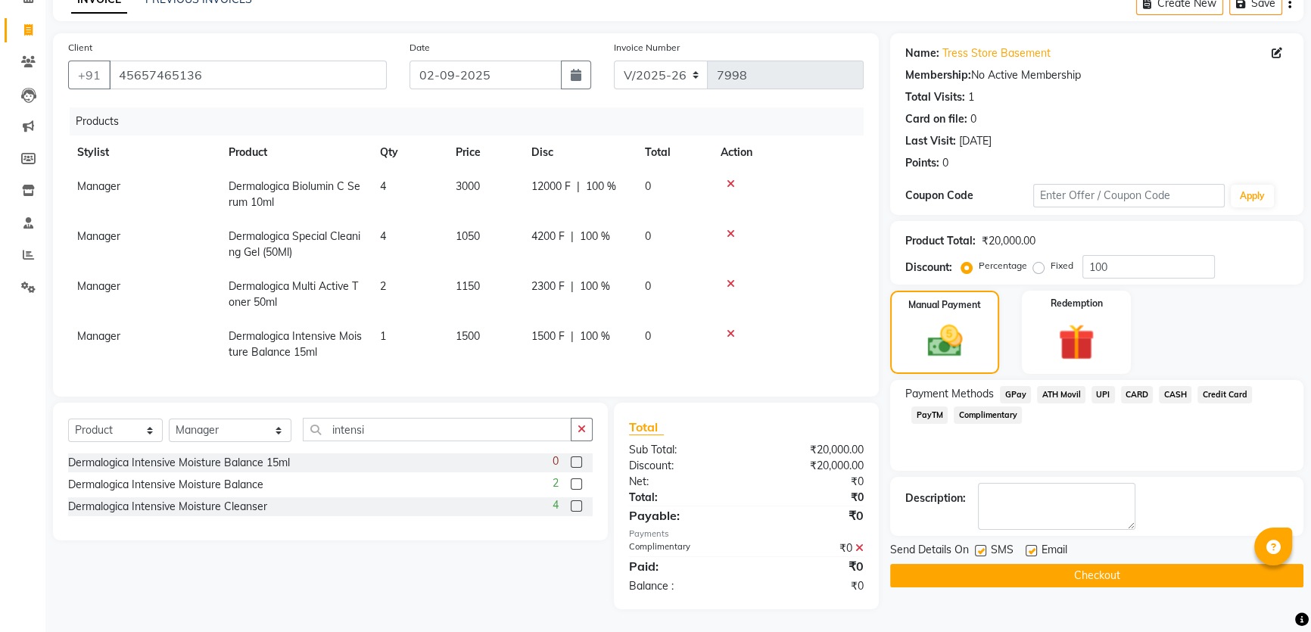
click at [980, 545] on label at bounding box center [980, 550] width 11 height 11
click at [980, 546] on input "checkbox" at bounding box center [980, 551] width 10 height 10
checkbox input "false"
click at [1007, 565] on button "Checkout" at bounding box center [1096, 575] width 413 height 23
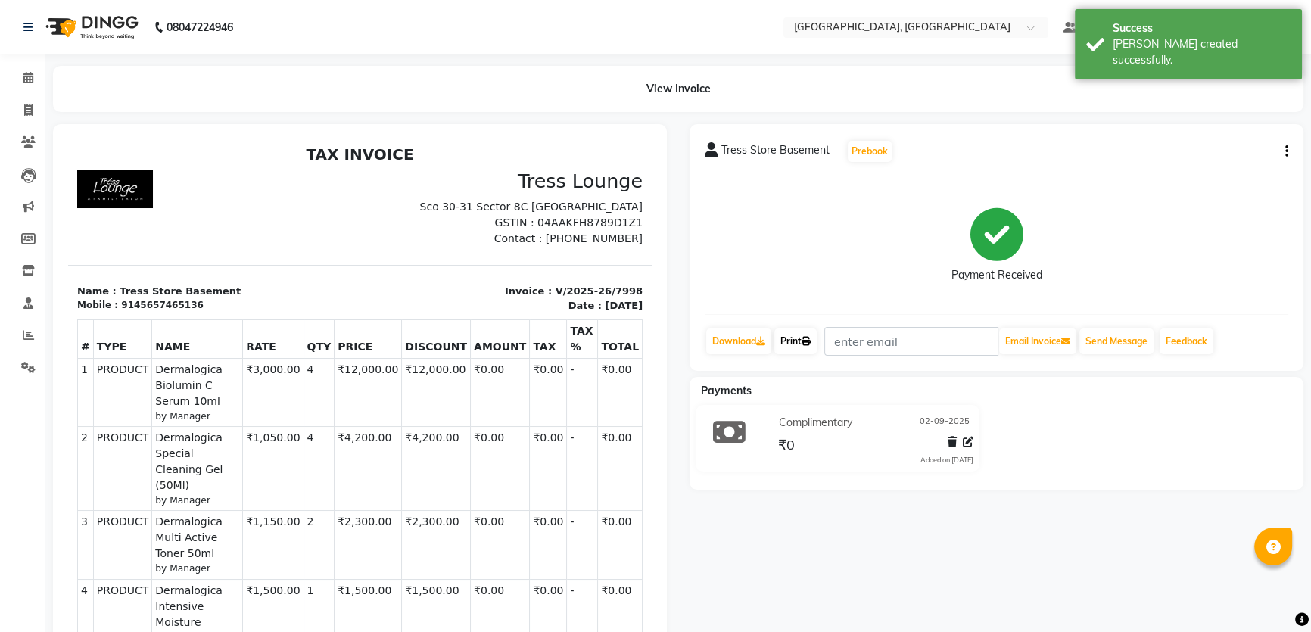
click at [806, 340] on icon at bounding box center [806, 341] width 9 height 9
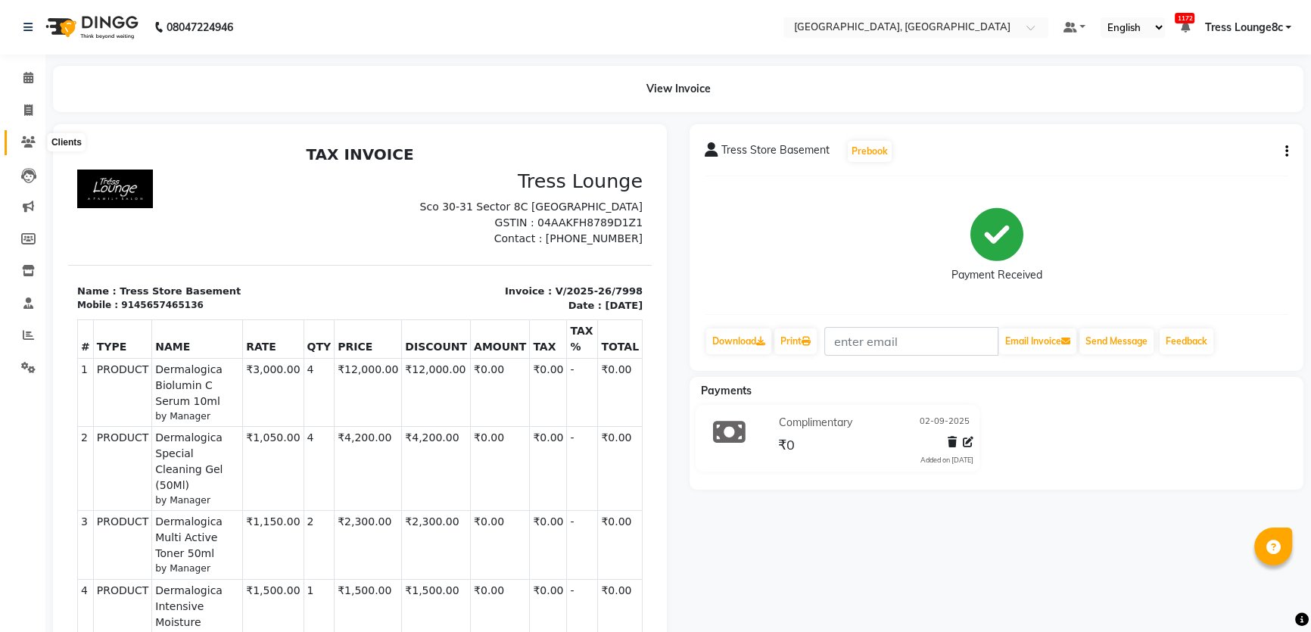
click at [30, 140] on icon at bounding box center [28, 141] width 14 height 11
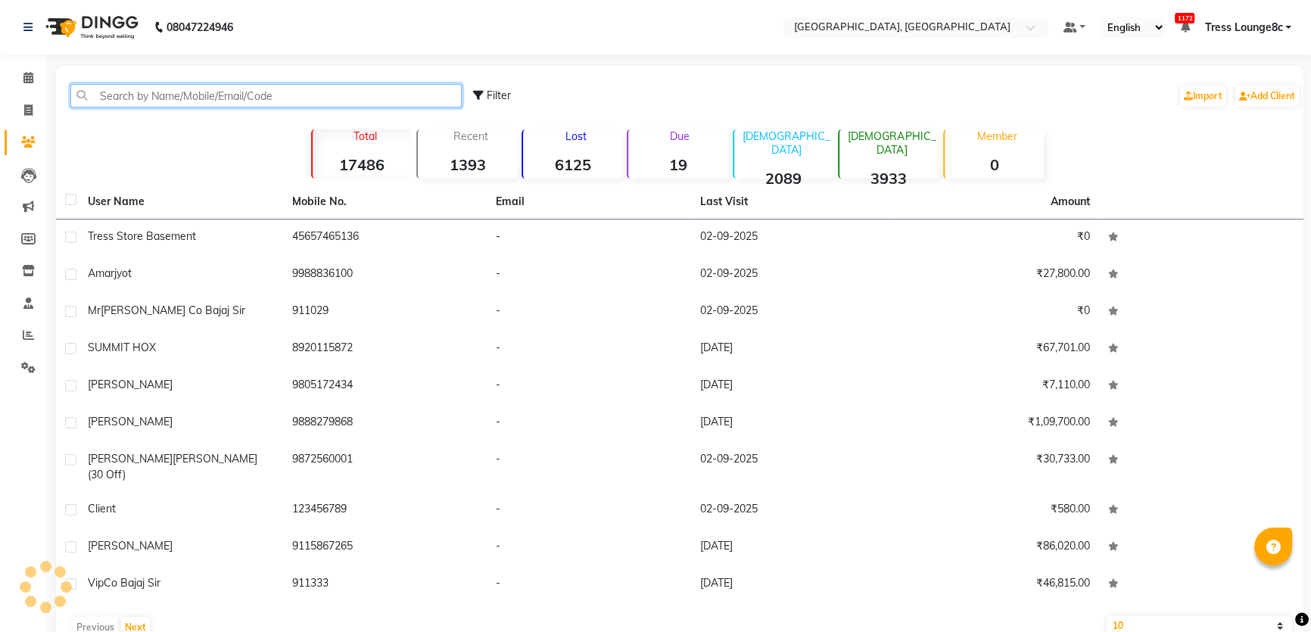
click at [159, 104] on input "text" at bounding box center [265, 95] width 391 height 23
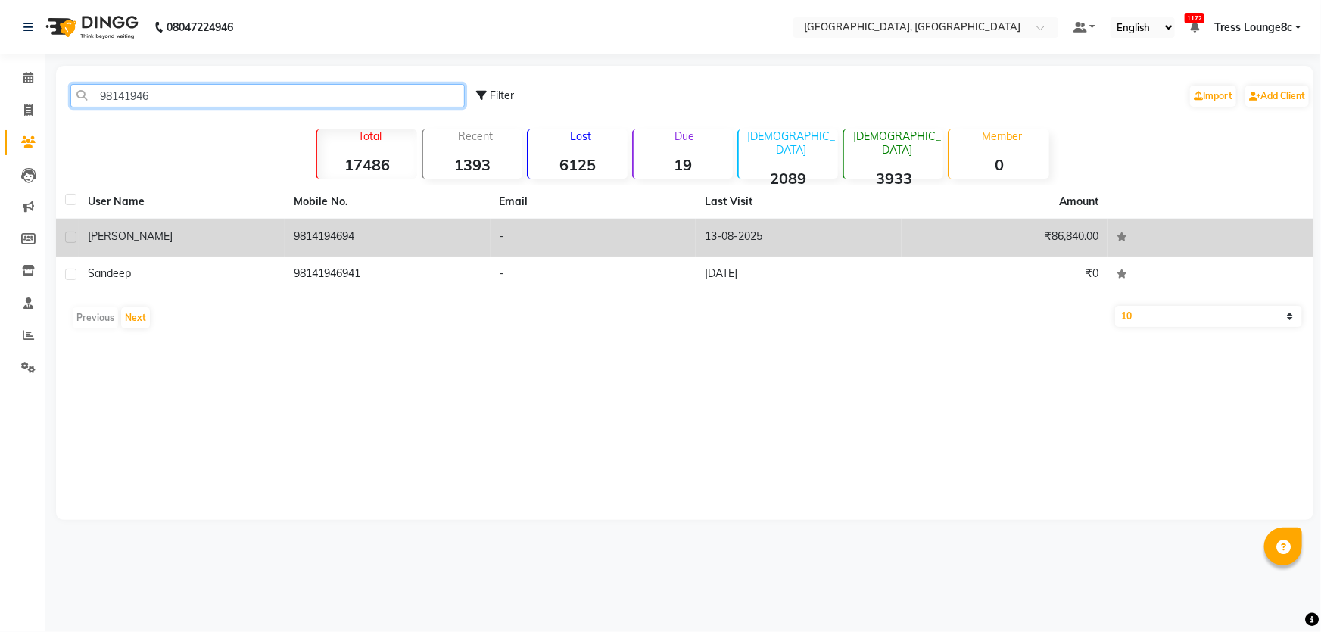
type input "98141946"
click at [453, 253] on td "9814194694" at bounding box center [388, 237] width 206 height 37
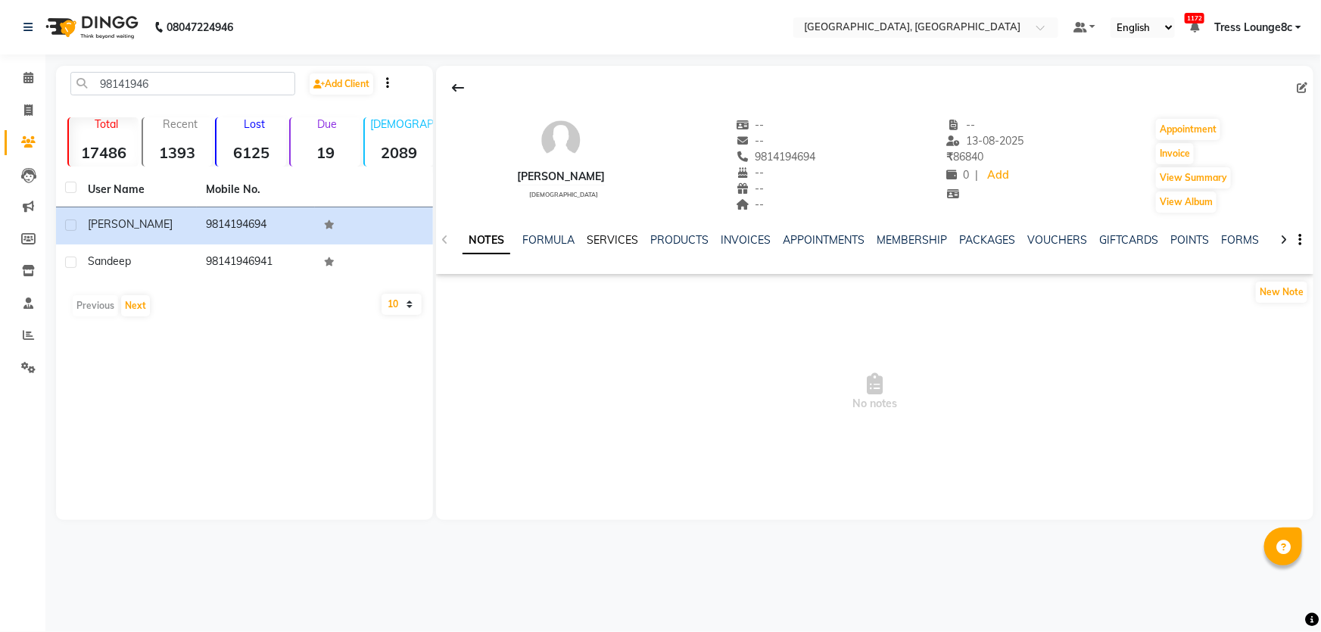
click at [598, 242] on link "SERVICES" at bounding box center [612, 240] width 51 height 14
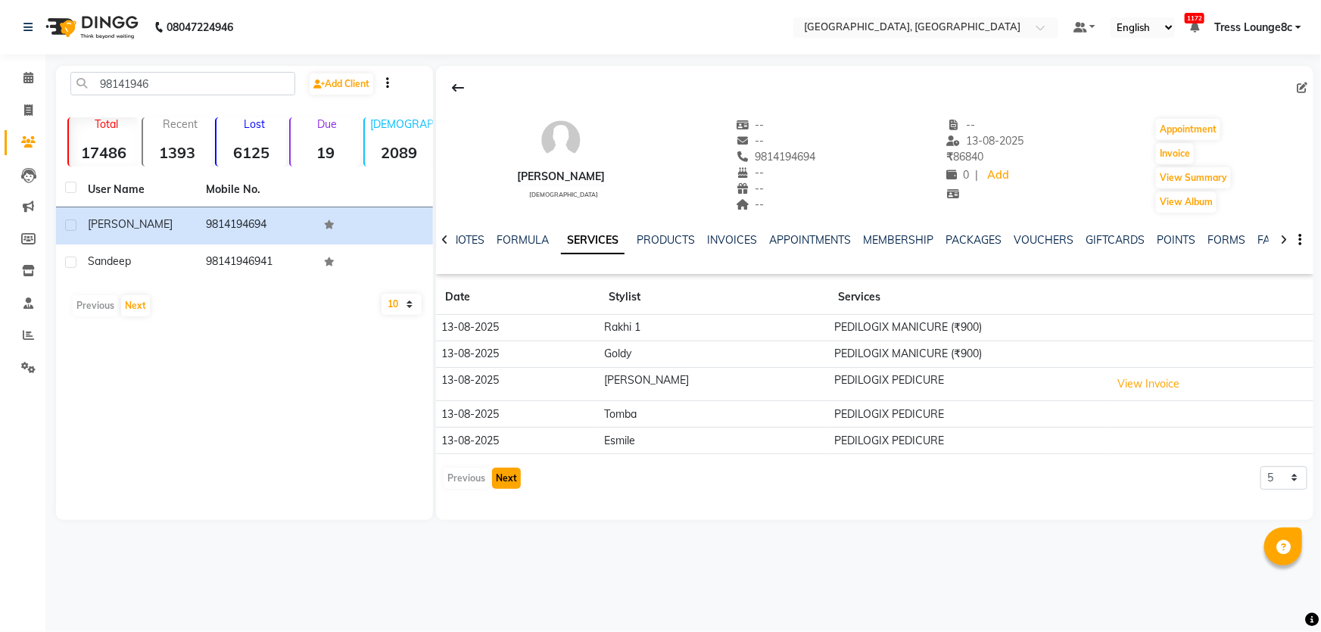
click at [493, 473] on button "Next" at bounding box center [506, 478] width 29 height 21
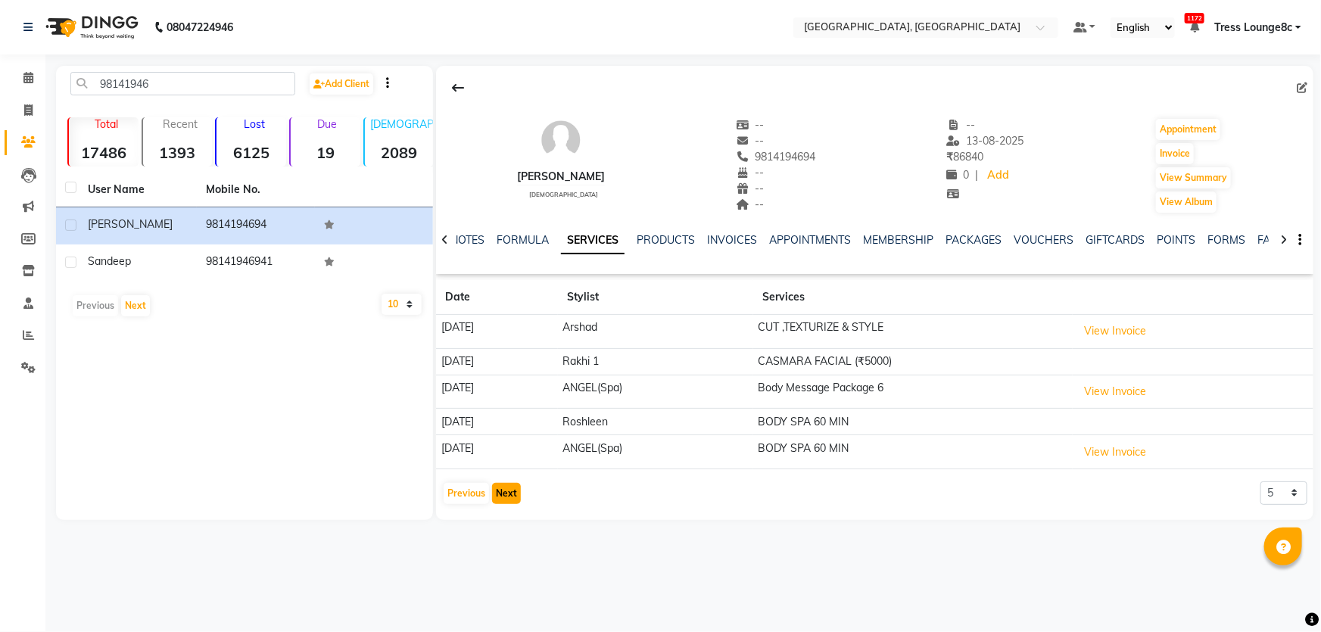
click at [509, 496] on button "Next" at bounding box center [506, 493] width 29 height 21
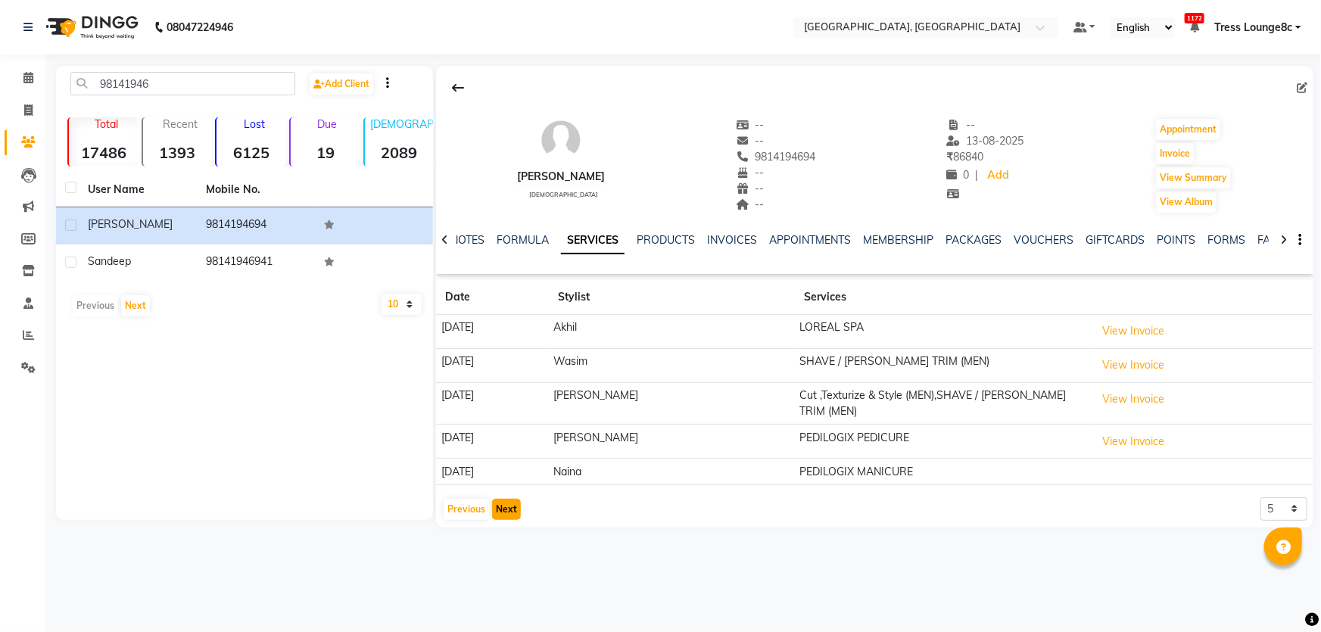
click at [509, 499] on button "Next" at bounding box center [506, 509] width 29 height 21
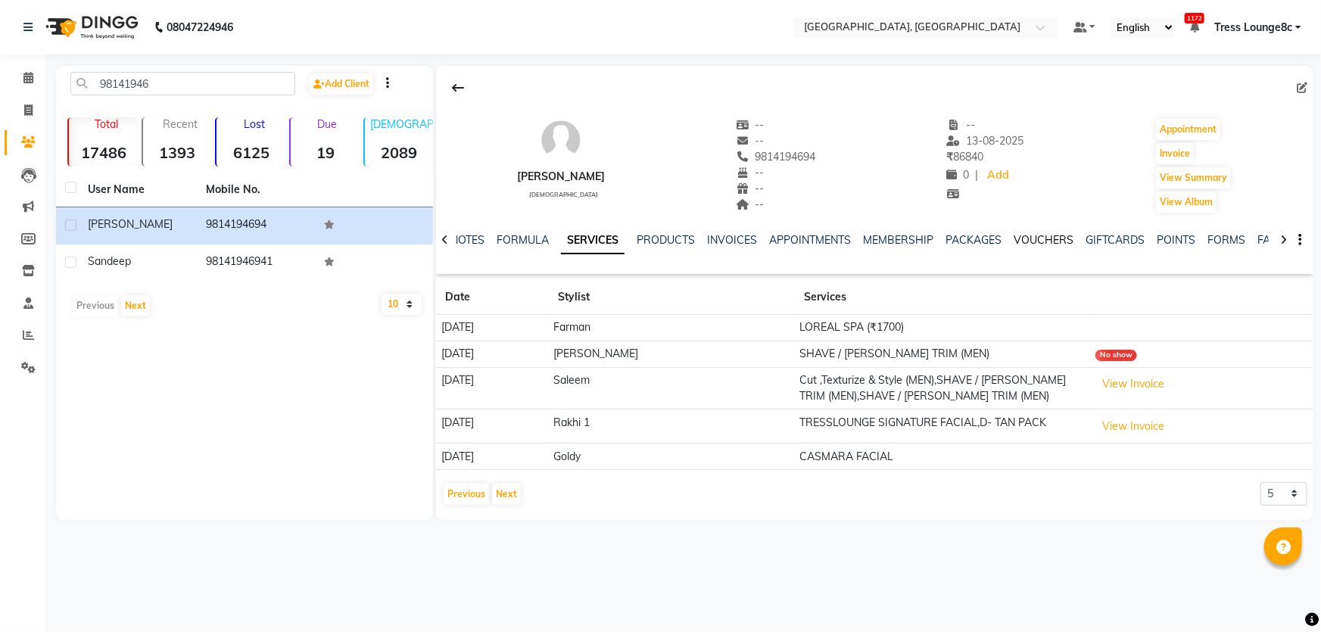
click at [1043, 244] on link "VOUCHERS" at bounding box center [1043, 240] width 60 height 14
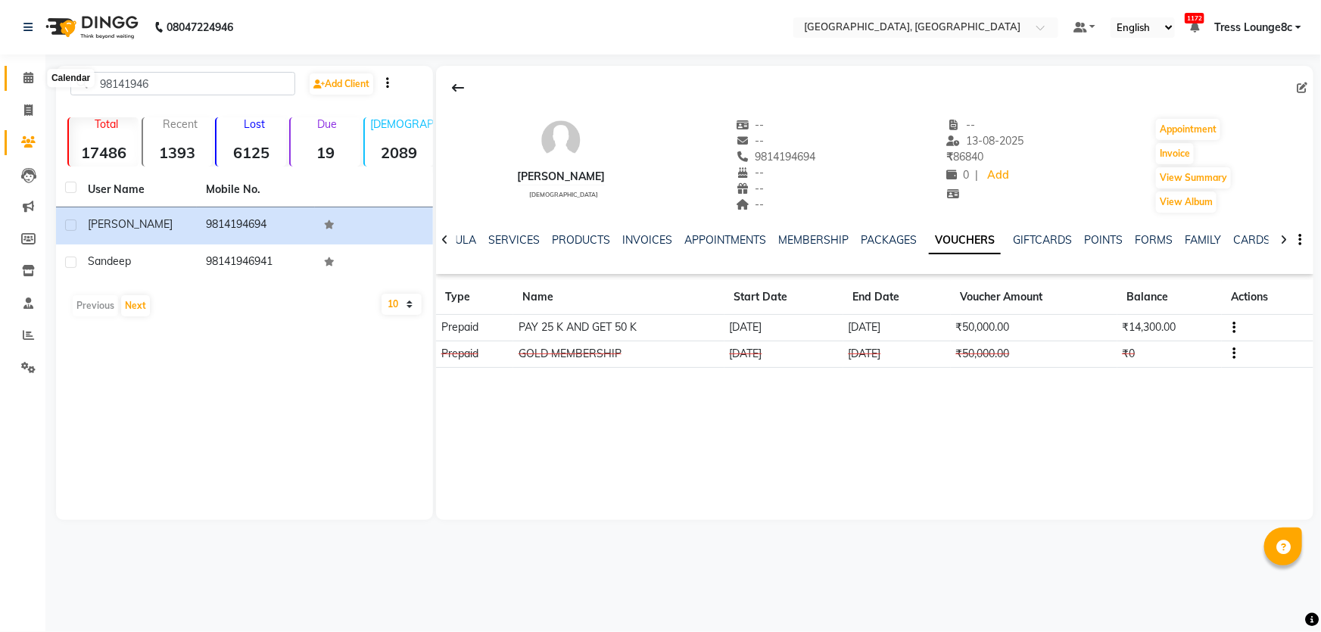
click at [35, 74] on span at bounding box center [28, 78] width 26 height 17
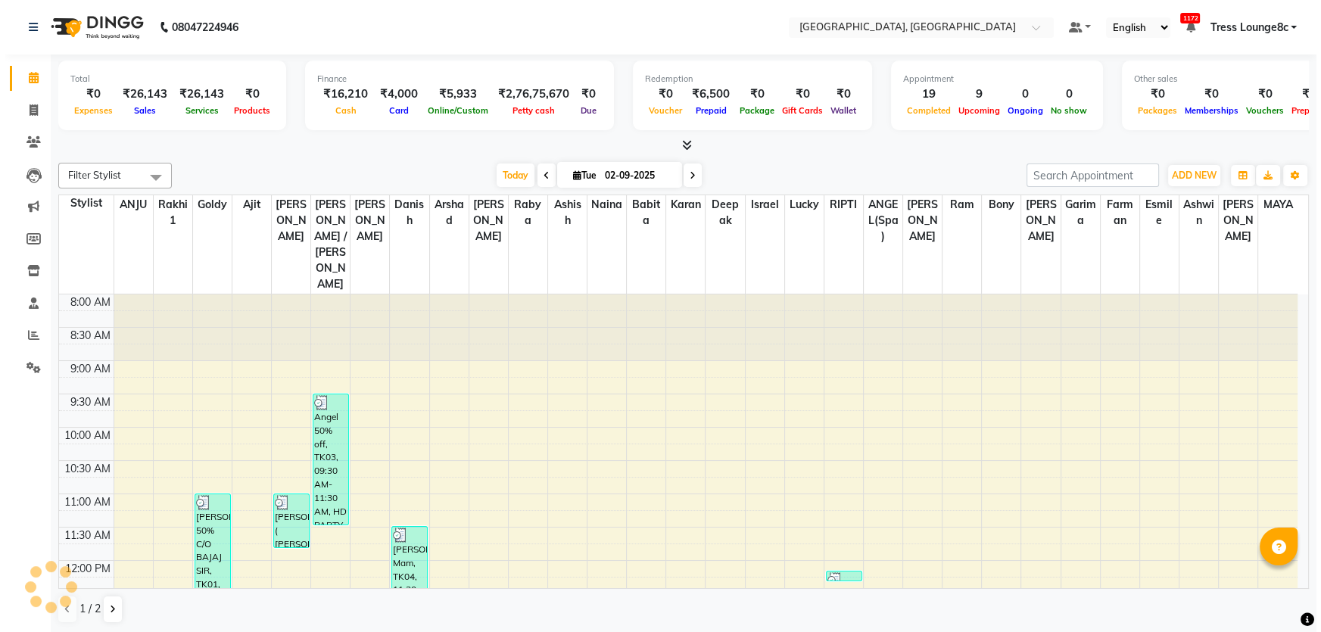
scroll to position [531, 0]
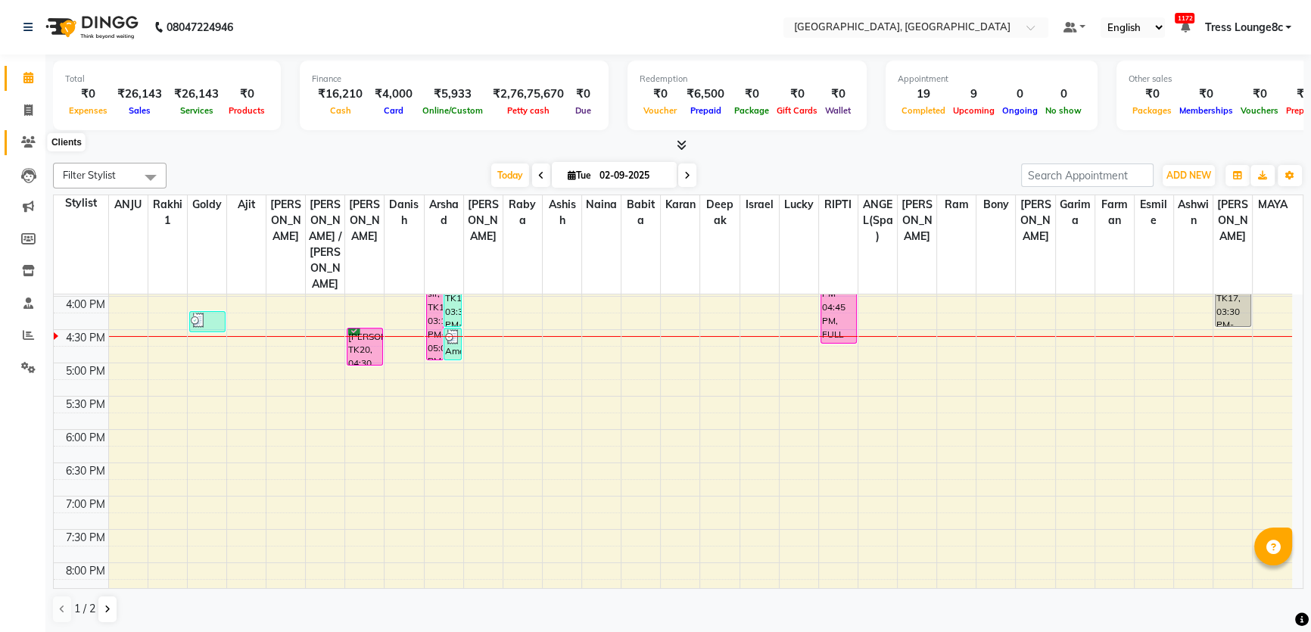
click at [37, 137] on span at bounding box center [28, 142] width 26 height 17
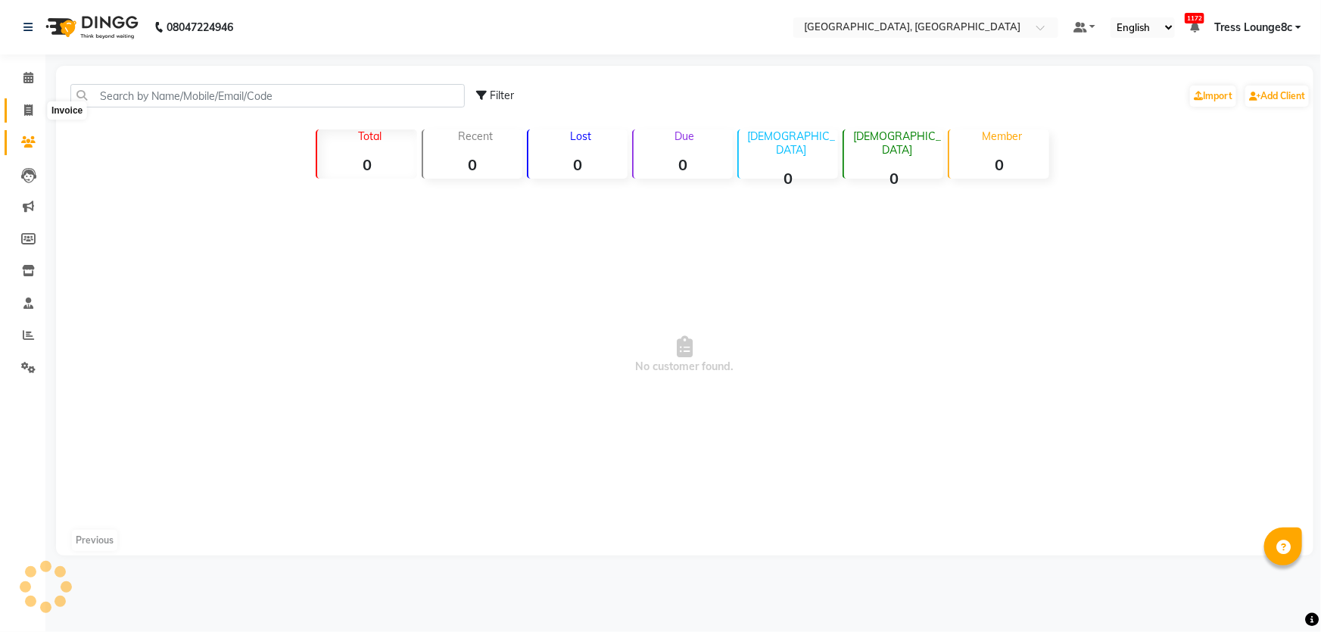
click at [36, 102] on span at bounding box center [28, 110] width 26 height 17
select select "service"
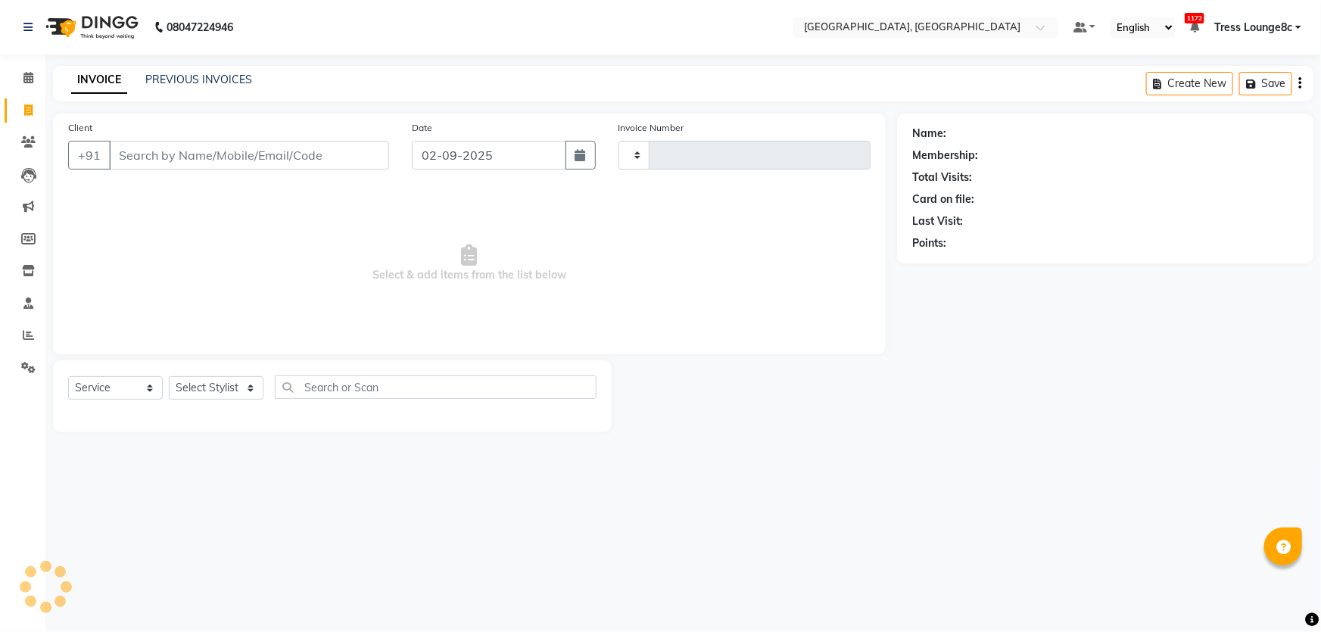
type input "7999"
select select "4281"
click at [207, 400] on select "Select Stylist [PERSON_NAME] [PERSON_NAME] Aditya [PERSON_NAME] [PERSON_NAME](S…" at bounding box center [230, 387] width 123 height 23
select select "23572"
click at [169, 376] on select "Select Stylist [PERSON_NAME] [PERSON_NAME] Aditya [PERSON_NAME] [PERSON_NAME](S…" at bounding box center [230, 387] width 123 height 23
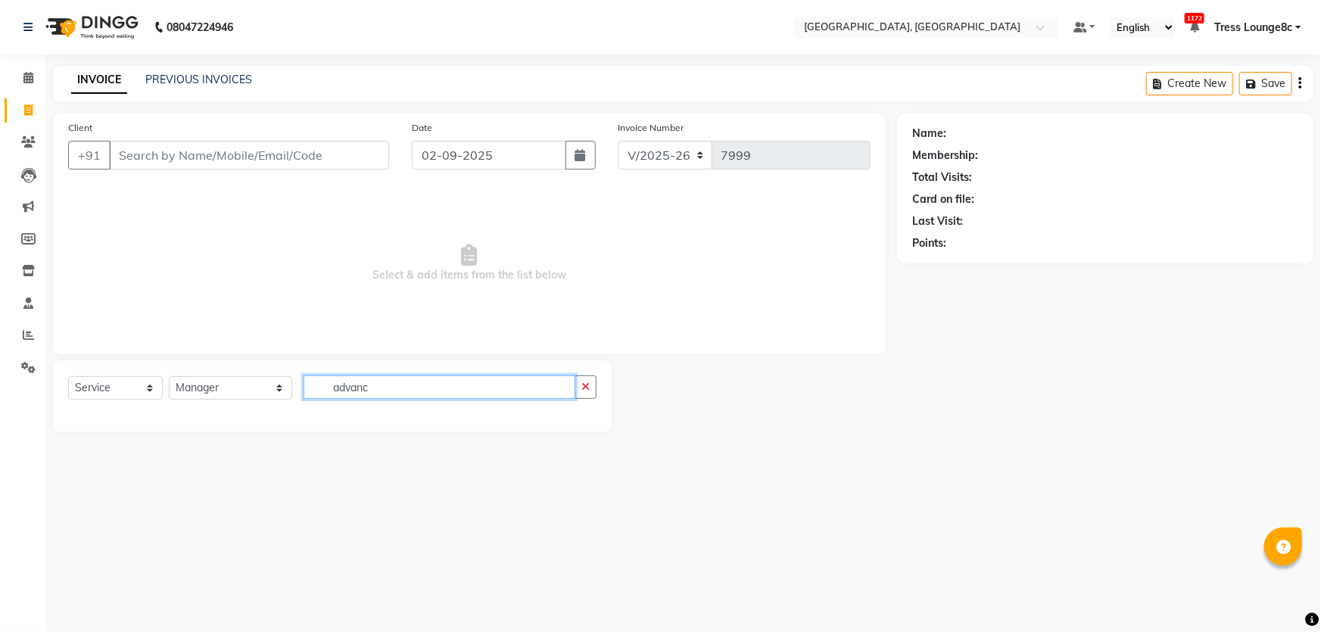
type input "advanc"
click at [129, 388] on select "Select Service Product Membership Package Voucher Prepaid Gift Card" at bounding box center [115, 387] width 95 height 23
drag, startPoint x: 129, startPoint y: 388, endPoint x: 159, endPoint y: 386, distance: 30.4
click at [129, 388] on select "Select Service Product Membership Package Voucher Prepaid Gift Card" at bounding box center [115, 387] width 95 height 23
click at [194, 386] on select "Select Stylist [PERSON_NAME] [PERSON_NAME] Aditya [PERSON_NAME] [PERSON_NAME](S…" at bounding box center [230, 387] width 123 height 23
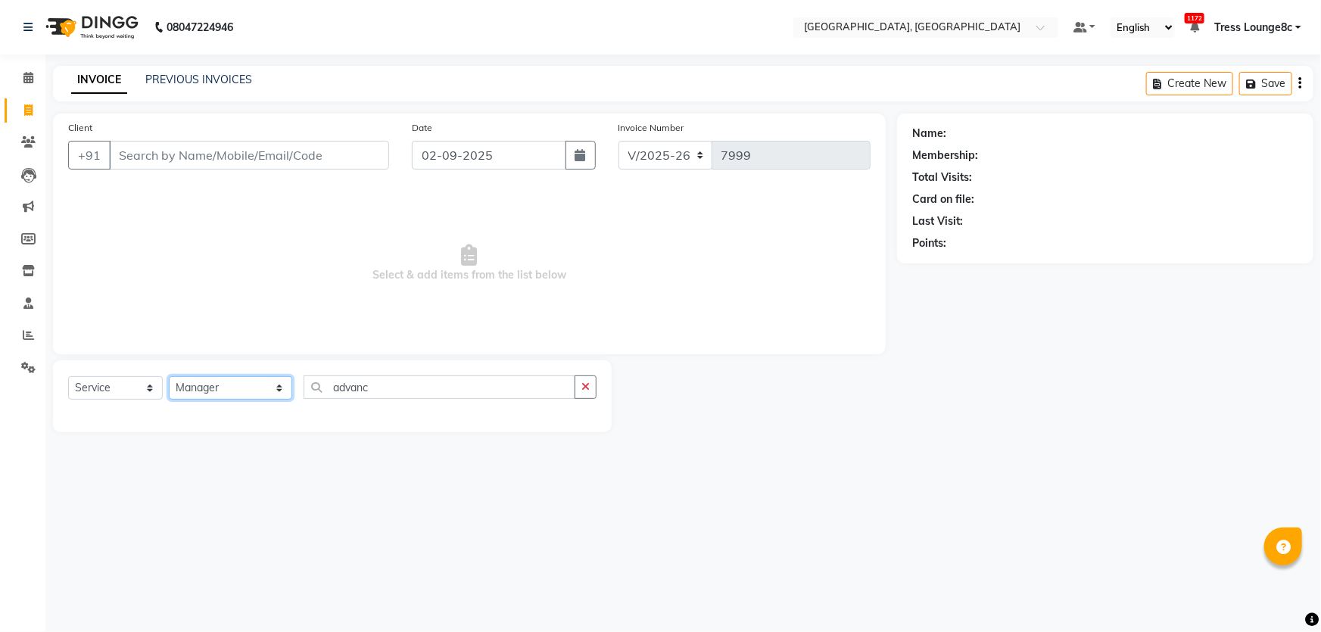
select select "59629"
click at [169, 376] on select "Select Stylist [PERSON_NAME] [PERSON_NAME] Aditya [PERSON_NAME] [PERSON_NAME](S…" at bounding box center [230, 387] width 123 height 23
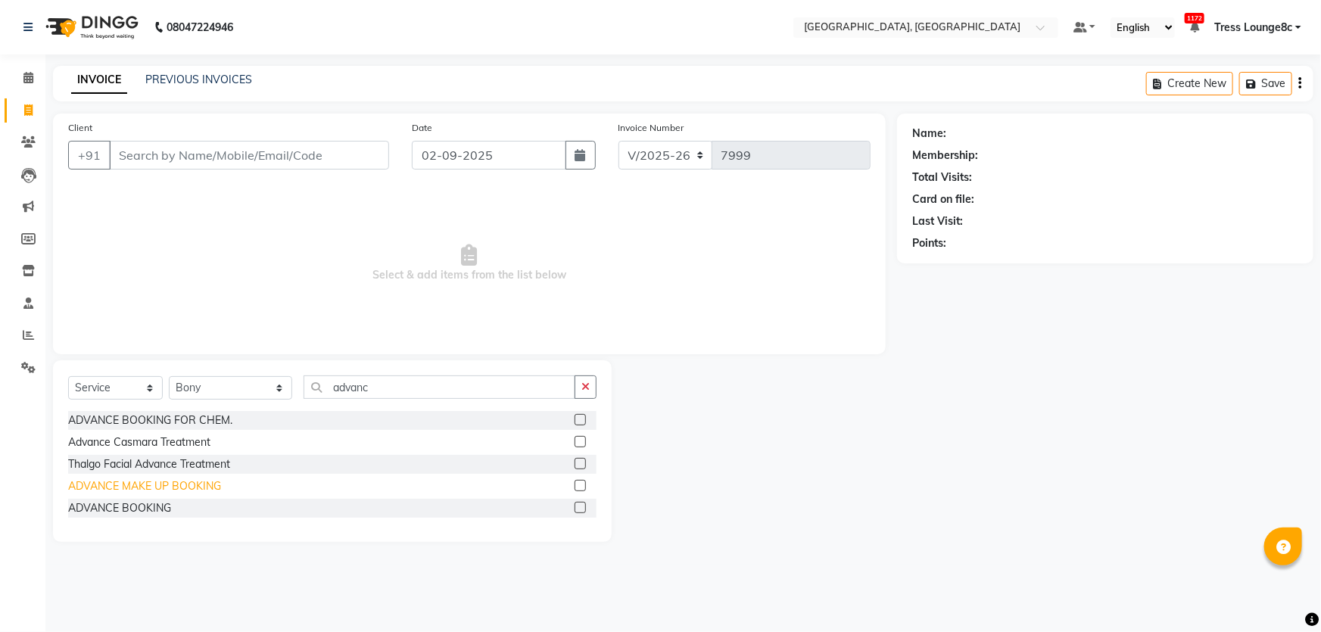
click at [194, 484] on div "ADVANCE MAKE UP BOOKING" at bounding box center [144, 486] width 153 height 16
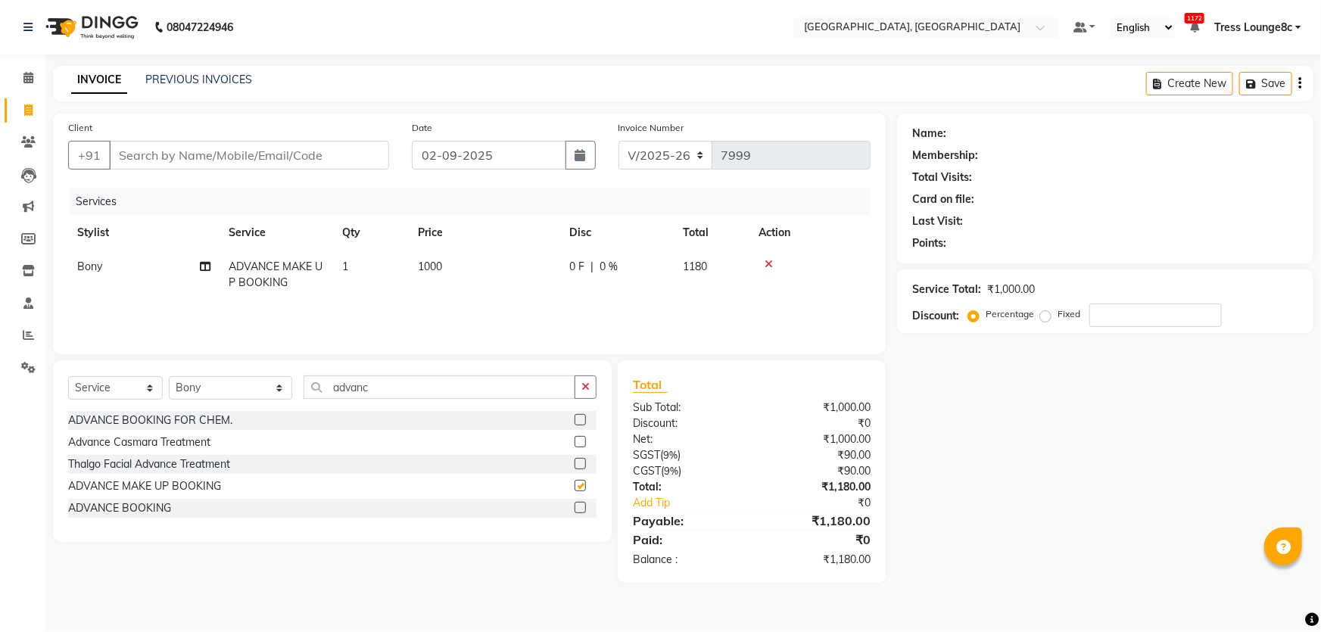
checkbox input "false"
click at [235, 161] on input "Client" at bounding box center [249, 155] width 280 height 29
click at [117, 265] on td "Bony" at bounding box center [143, 275] width 151 height 50
select select "59629"
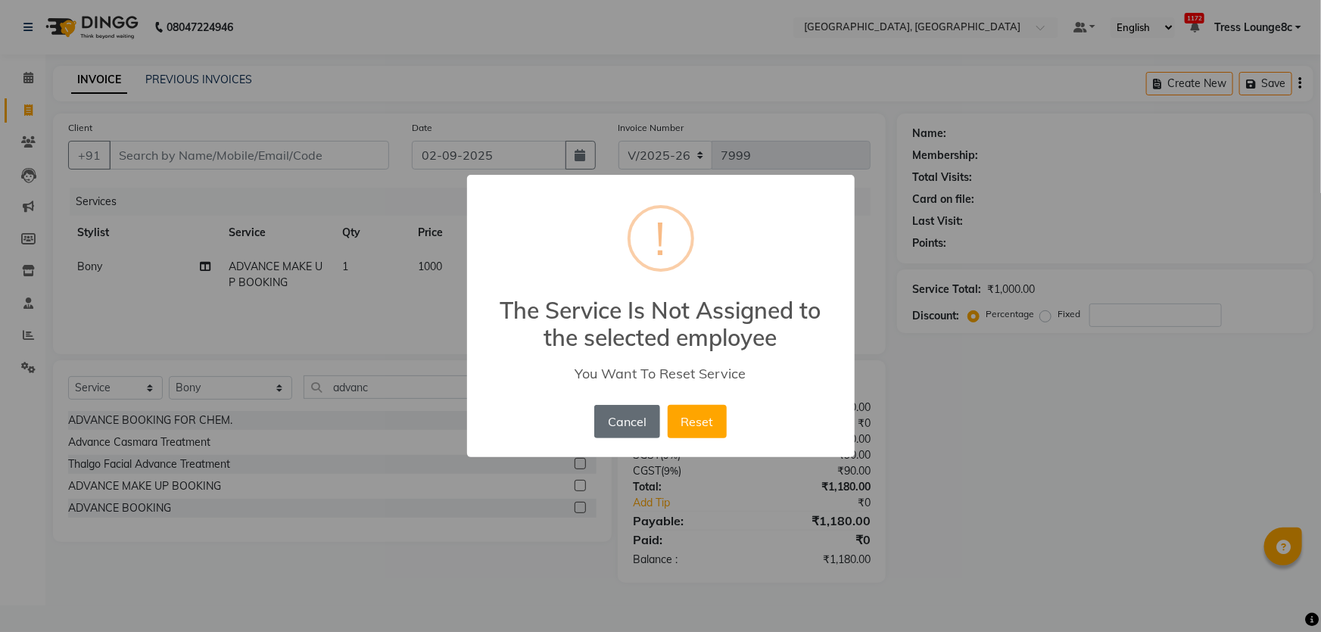
click at [628, 410] on button "Cancel" at bounding box center [626, 421] width 65 height 33
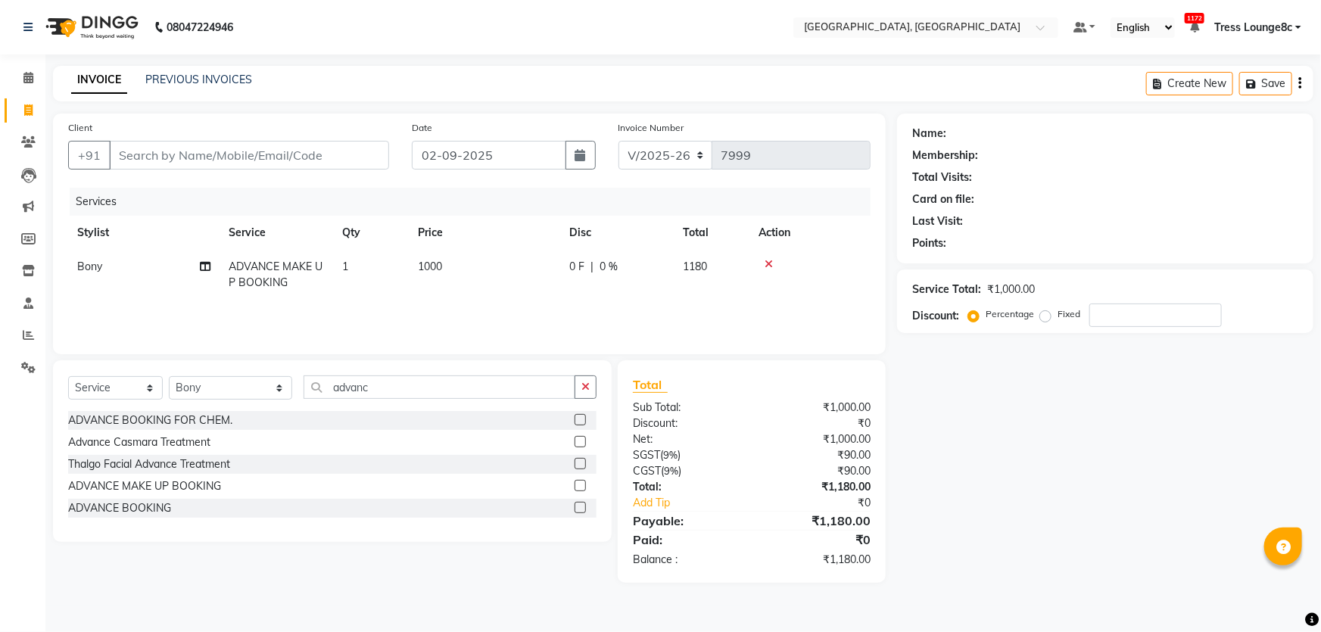
click at [139, 266] on td "Bony" at bounding box center [143, 275] width 151 height 50
select select "59629"
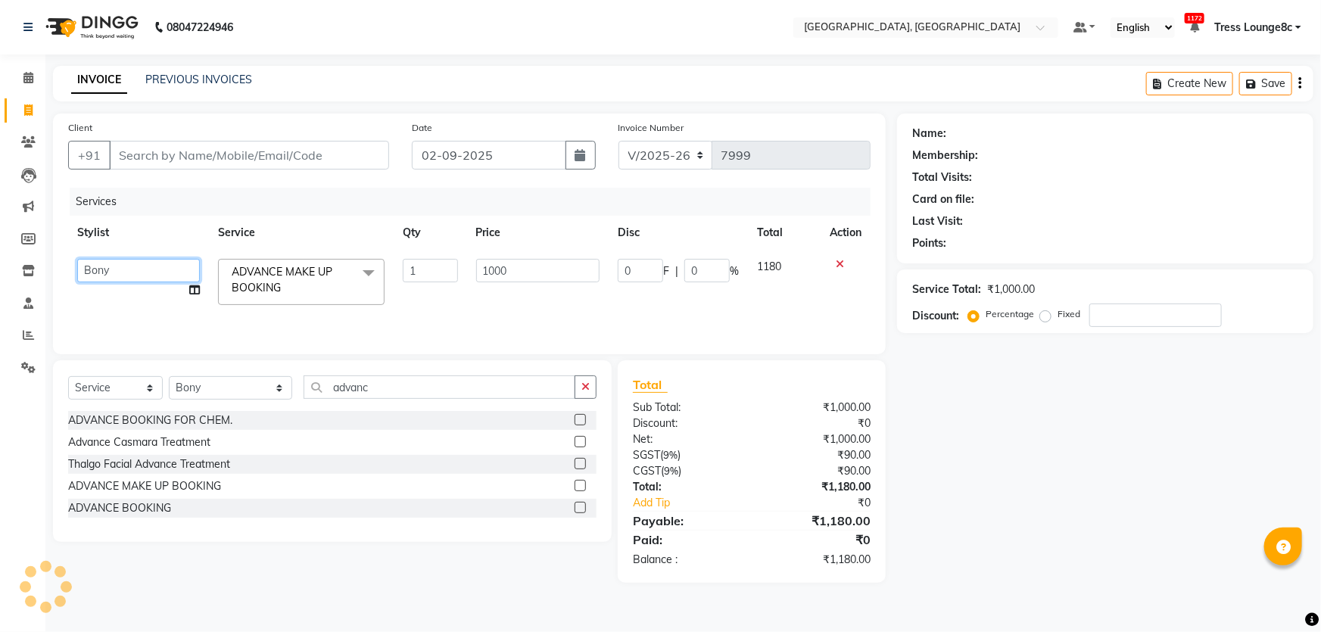
click at [136, 266] on select "[PERSON_NAME] [PERSON_NAME] Aditya [PERSON_NAME] [PERSON_NAME](Spa) [PERSON_NAM…" at bounding box center [138, 270] width 123 height 23
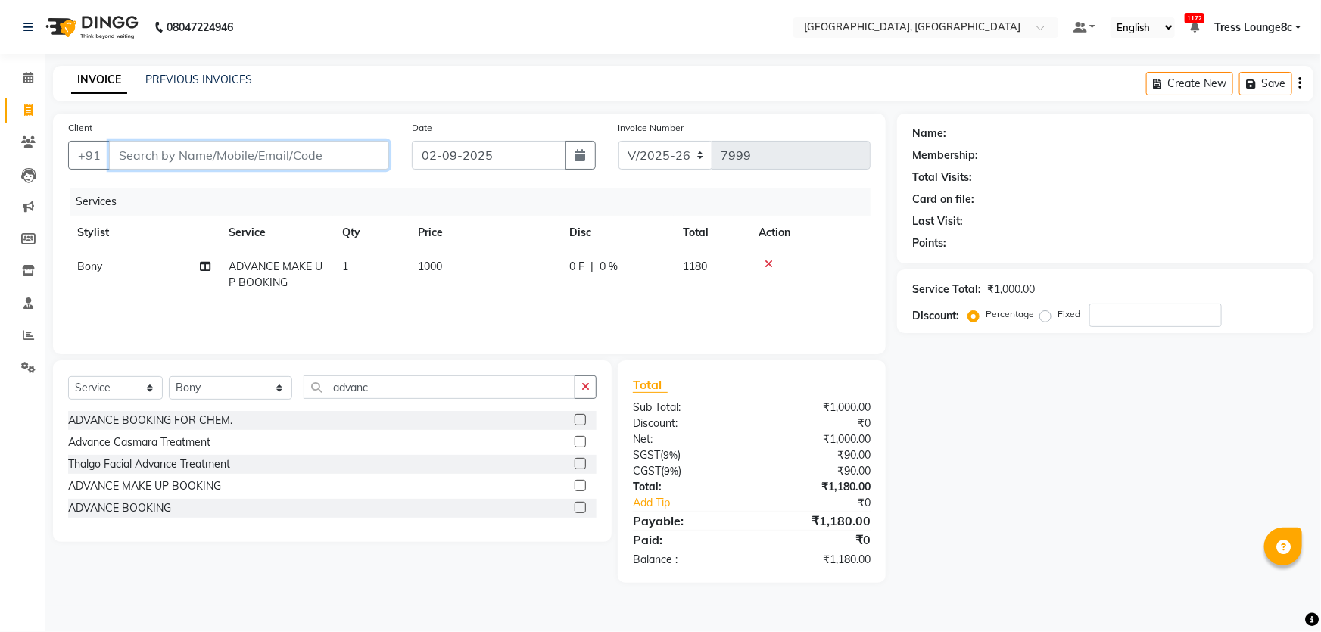
click at [243, 150] on input "Client" at bounding box center [249, 155] width 280 height 29
type input "9"
type input "0"
type input "9717811600"
click at [369, 157] on span "Add Client" at bounding box center [350, 155] width 60 height 15
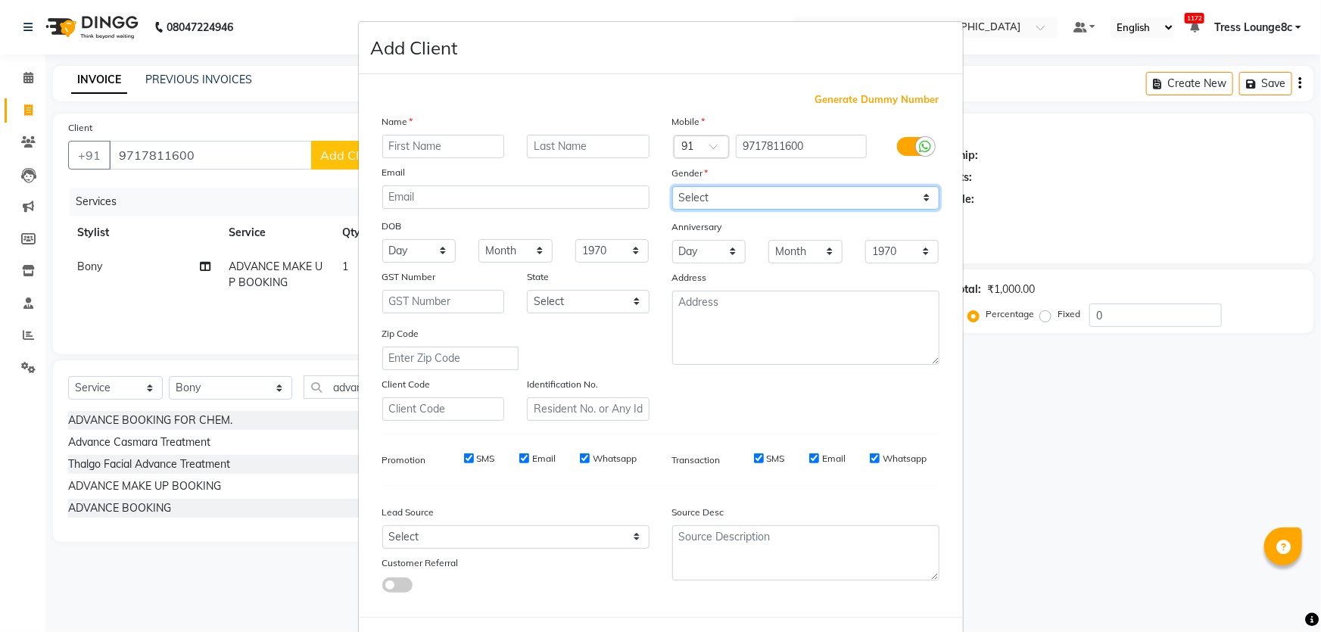
drag, startPoint x: 780, startPoint y: 195, endPoint x: 776, endPoint y: 207, distance: 12.9
click at [780, 195] on select "Select [DEMOGRAPHIC_DATA] [DEMOGRAPHIC_DATA] Other Prefer Not To Say" at bounding box center [805, 197] width 267 height 23
select select "[DEMOGRAPHIC_DATA]"
click at [672, 186] on select "Select [DEMOGRAPHIC_DATA] [DEMOGRAPHIC_DATA] Other Prefer Not To Say" at bounding box center [805, 197] width 267 height 23
click at [463, 146] on input "text" at bounding box center [443, 146] width 123 height 23
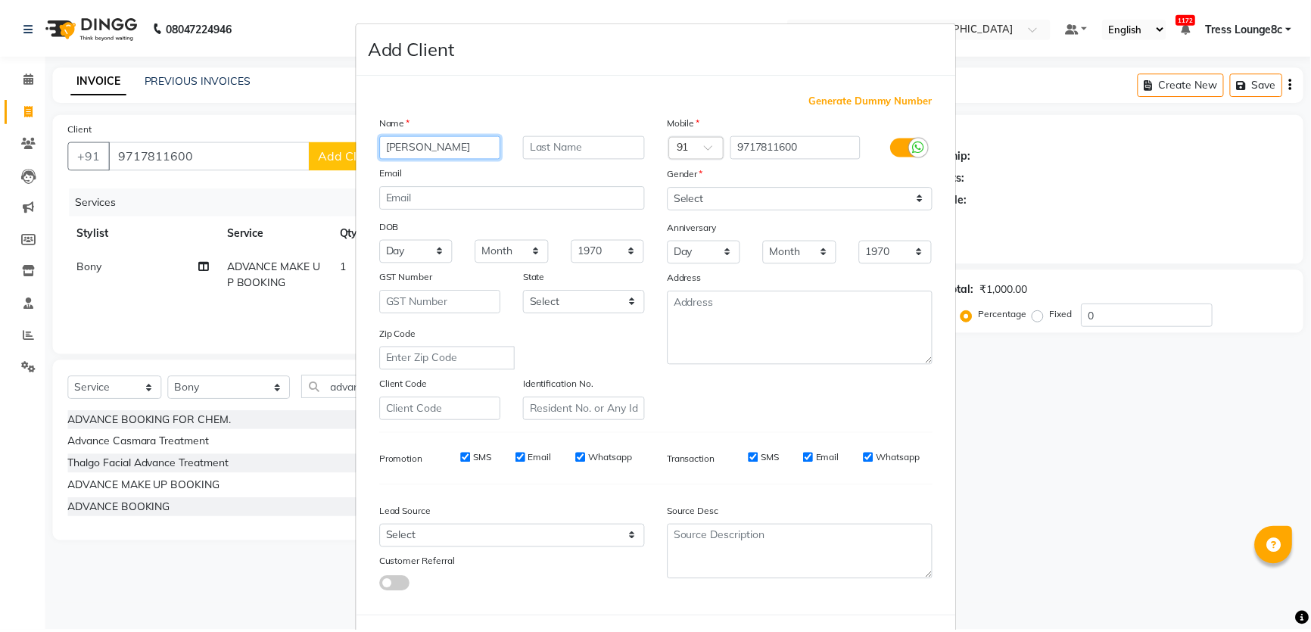
scroll to position [70, 0]
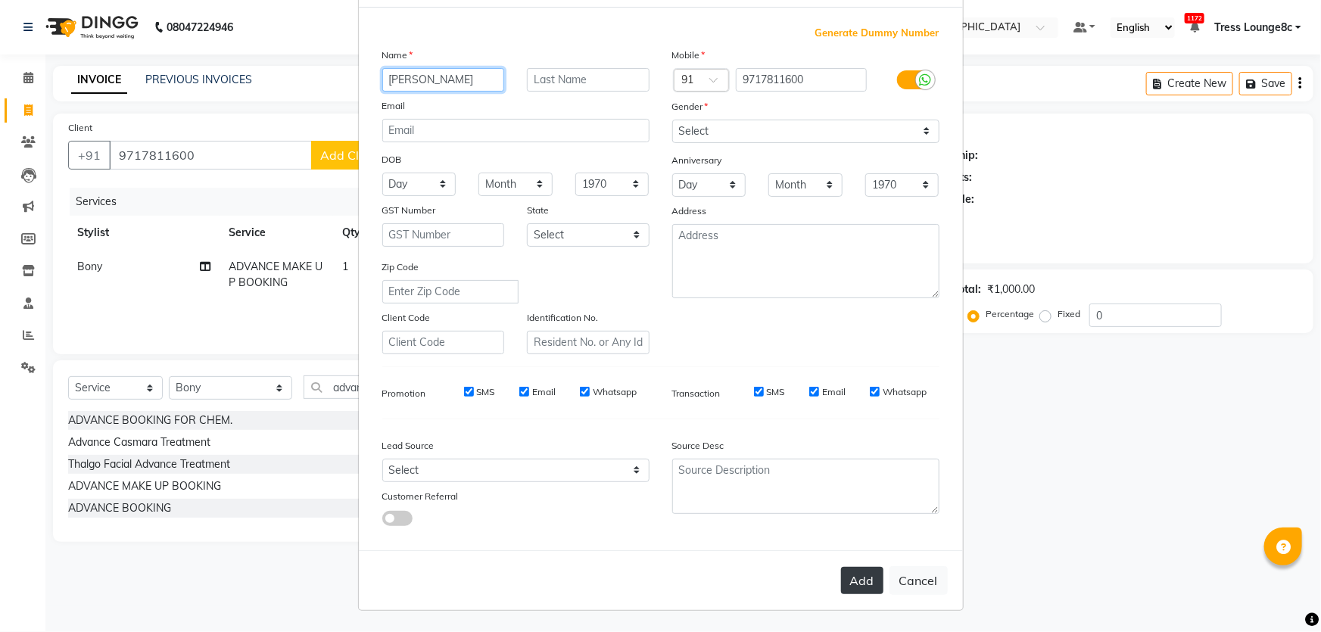
type input "[PERSON_NAME]"
click at [854, 573] on button "Add" at bounding box center [862, 580] width 42 height 27
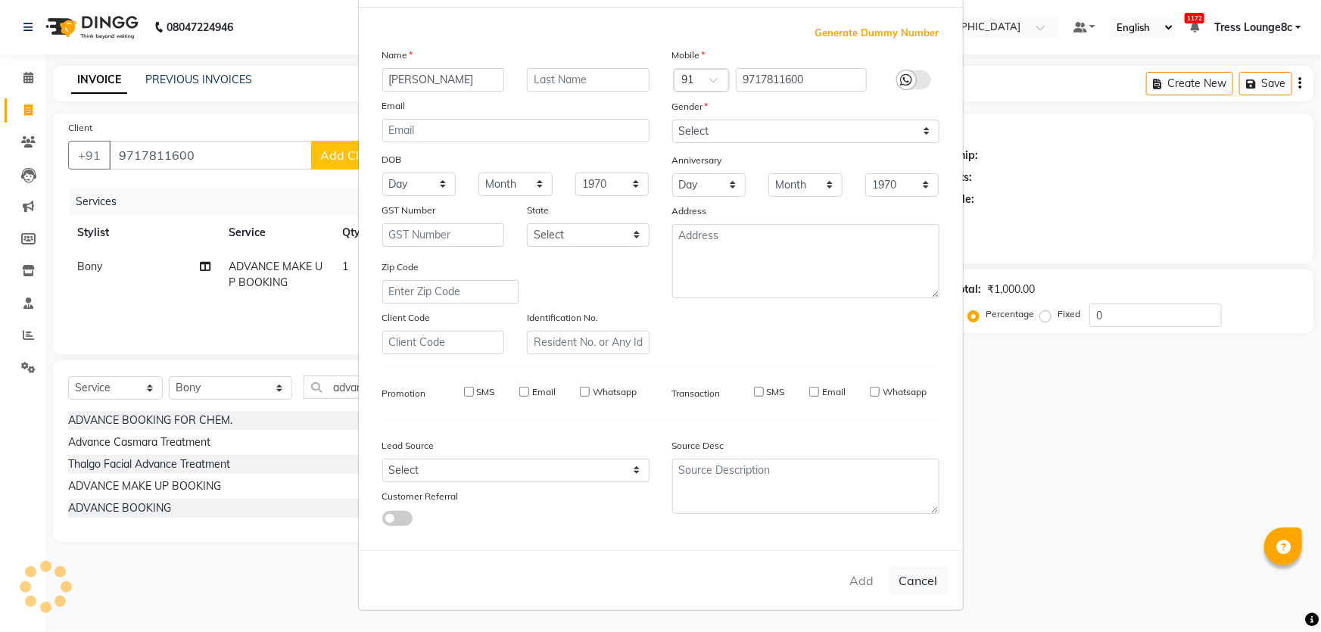
select select
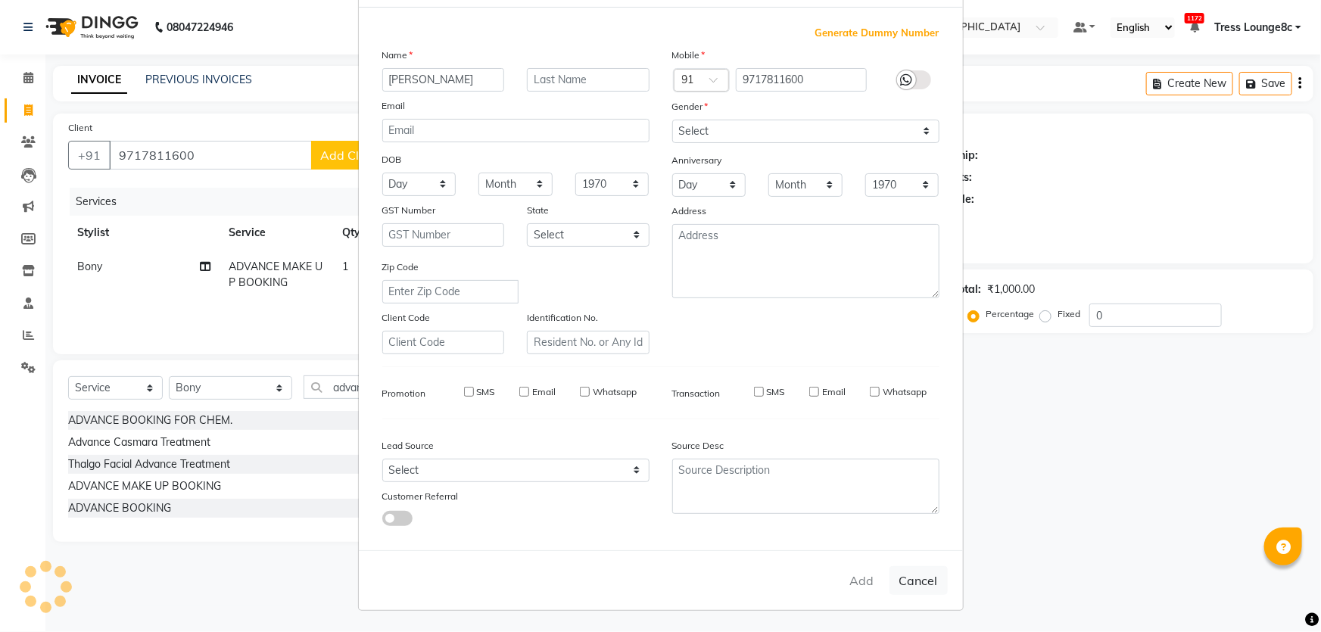
select select
checkbox input "false"
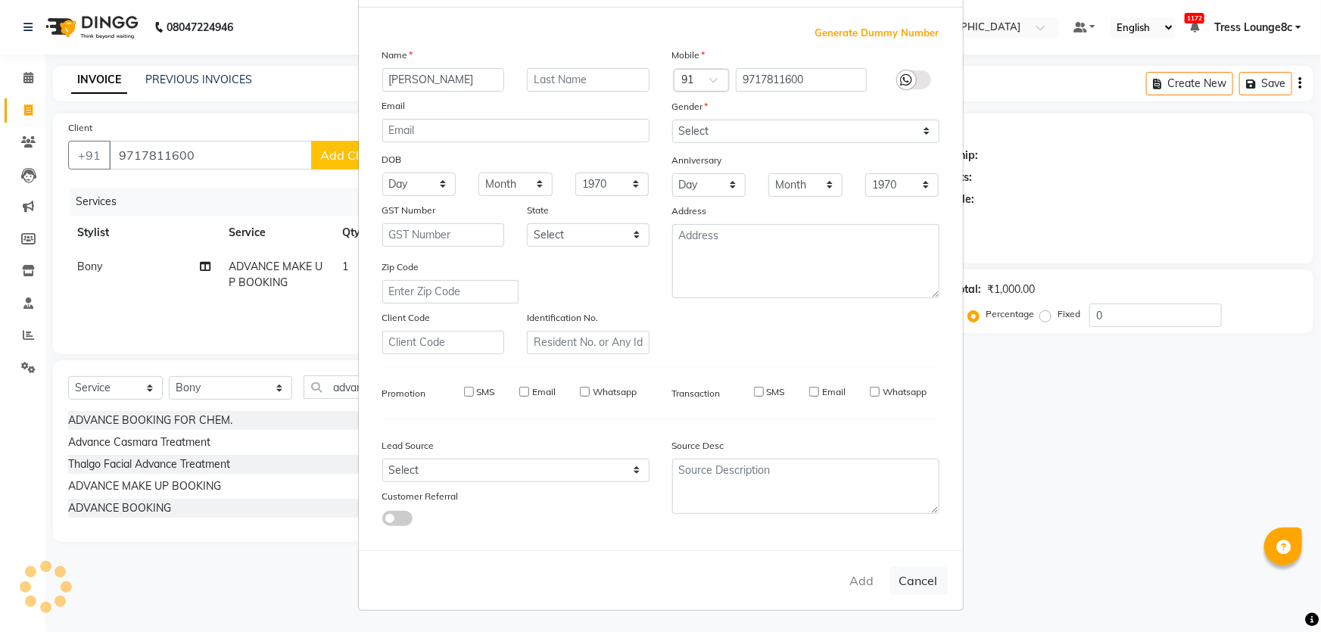
checkbox input "false"
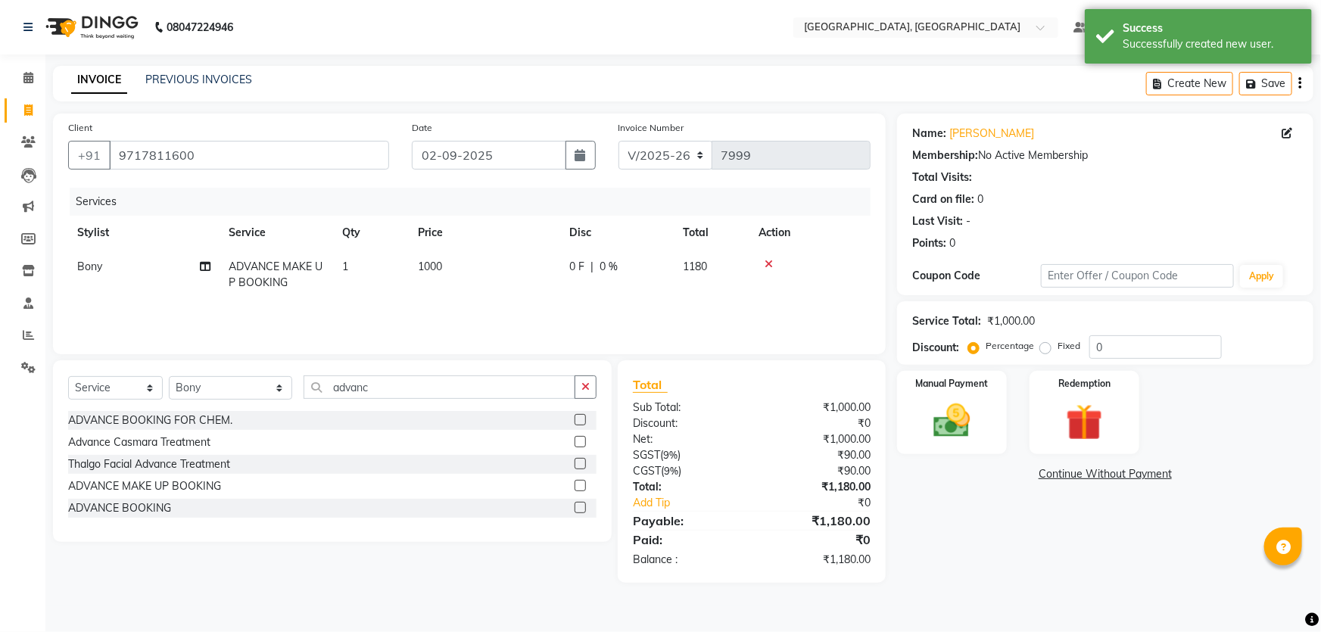
click at [437, 269] on span "1000" at bounding box center [430, 267] width 24 height 14
select select "59629"
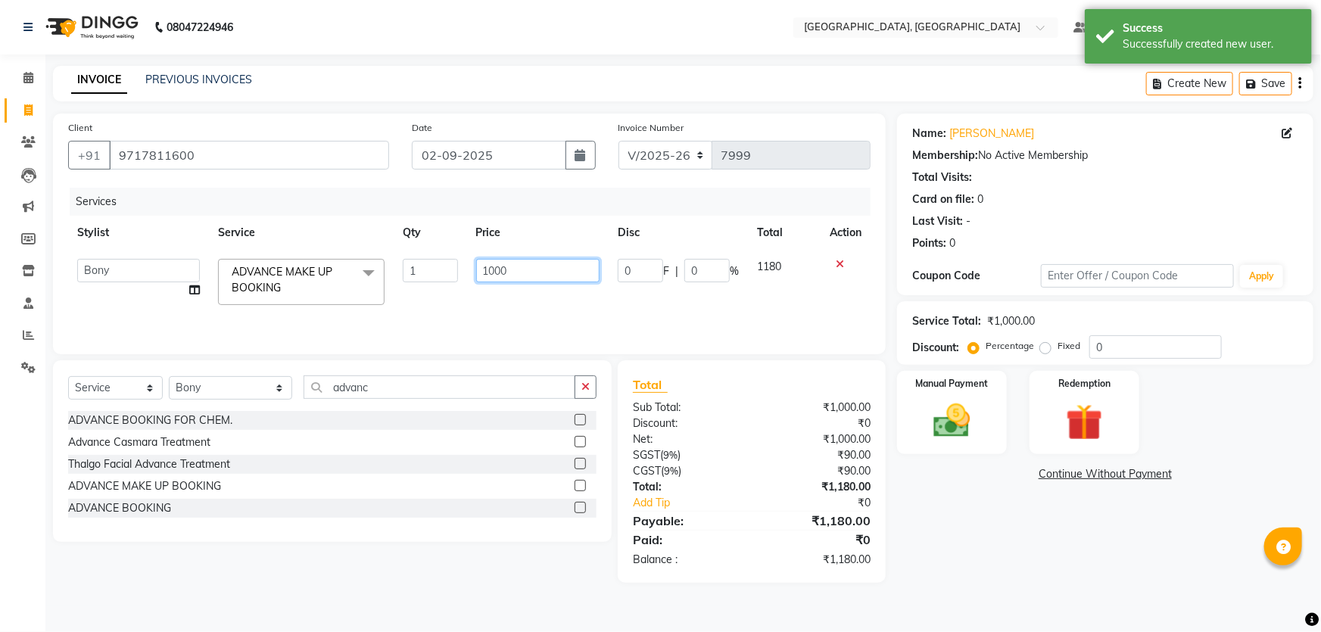
drag, startPoint x: 516, startPoint y: 273, endPoint x: 288, endPoint y: 257, distance: 229.2
click at [360, 264] on tr "[PERSON_NAME] [PERSON_NAME] Aditya [PERSON_NAME] [PERSON_NAME](Spa) [PERSON_NAM…" at bounding box center [469, 282] width 802 height 64
type input "6000"
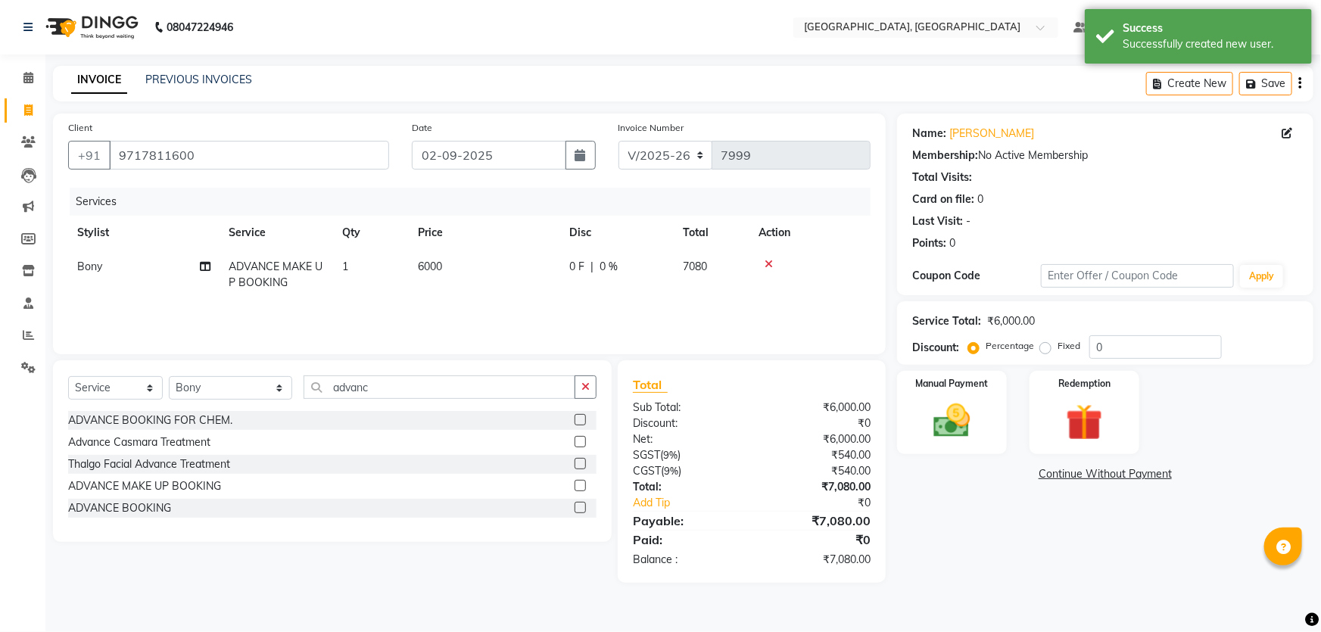
click at [455, 289] on tr "Bony ADVANCE MAKE UP BOOKING 1 6000 0 F | 0 % 7080" at bounding box center [469, 275] width 802 height 50
click at [1057, 345] on label "Fixed" at bounding box center [1068, 346] width 23 height 14
click at [1046, 345] on input "Fixed" at bounding box center [1048, 346] width 11 height 11
radio input "true"
drag, startPoint x: 1179, startPoint y: 347, endPoint x: 906, endPoint y: 324, distance: 274.2
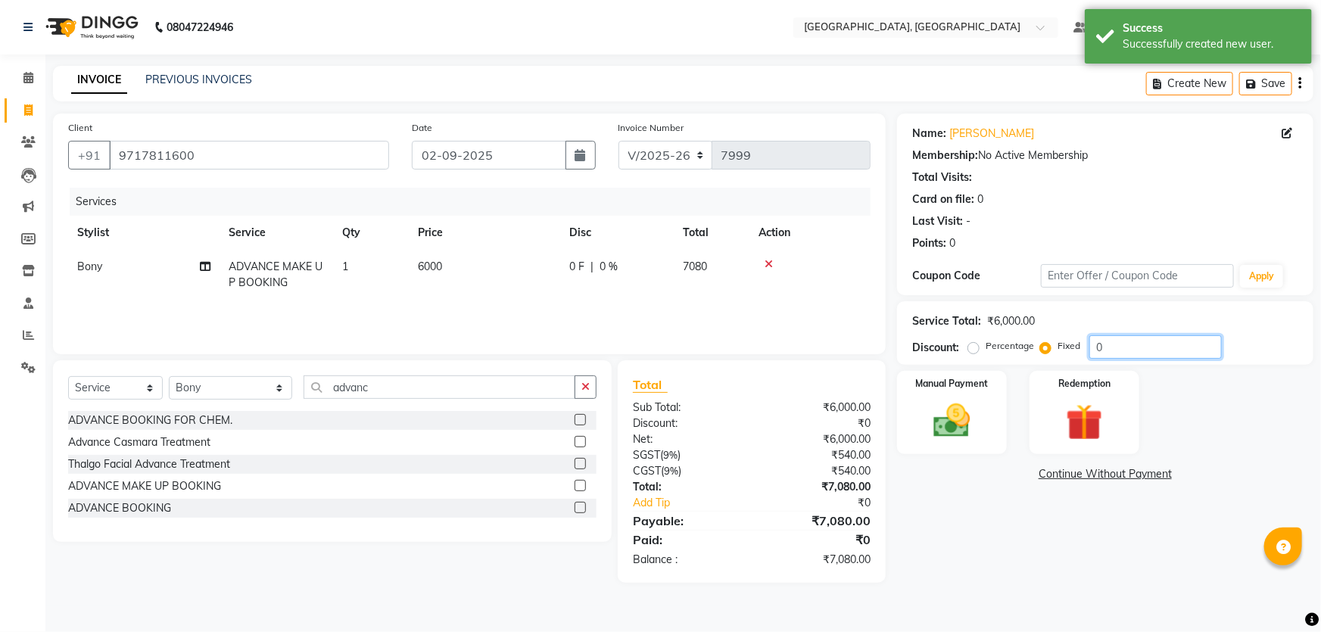
click at [954, 332] on div "Service Total: ₹6,000.00 Discount: Percentage Fixed 0" at bounding box center [1105, 332] width 386 height 51
type input "1080"
click at [916, 419] on div "Manual Payment" at bounding box center [952, 412] width 114 height 87
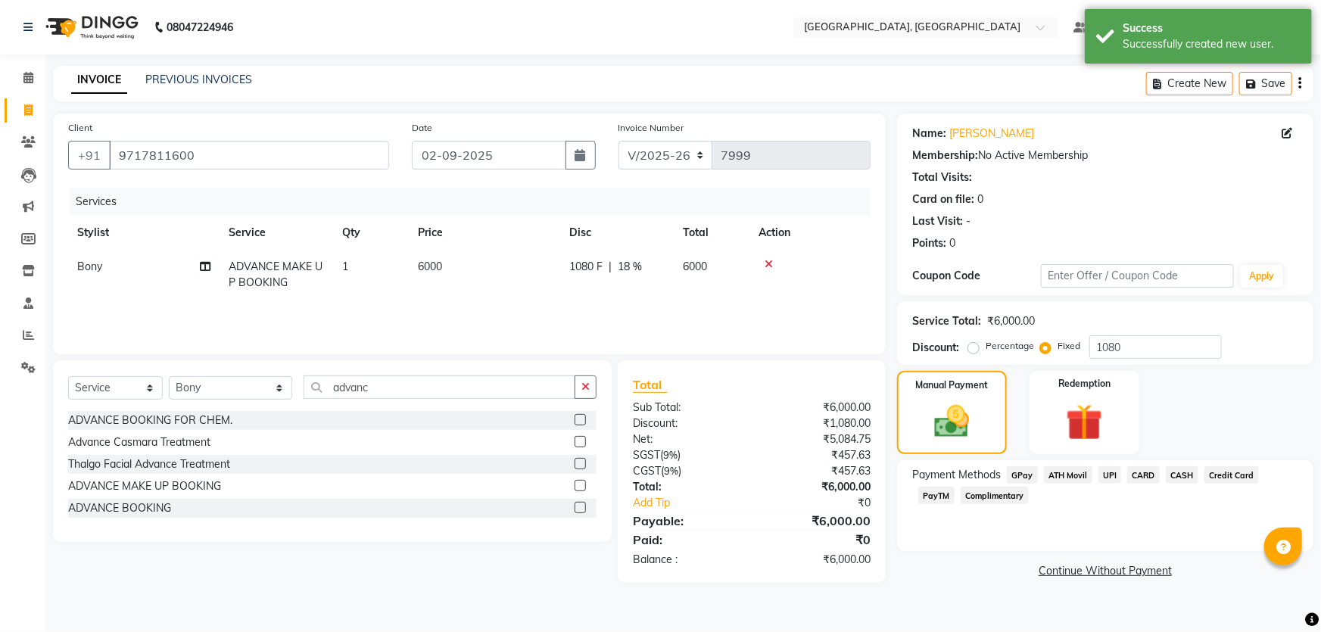
click at [1101, 469] on span "UPI" at bounding box center [1109, 474] width 23 height 17
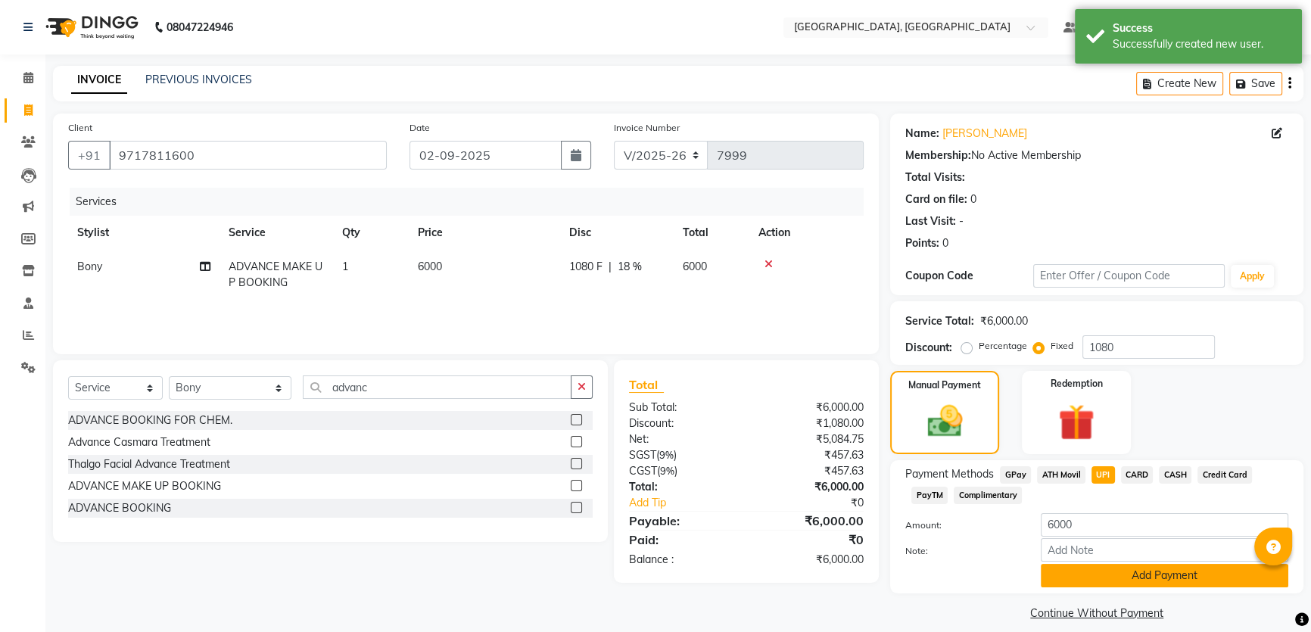
click at [1124, 568] on button "Add Payment" at bounding box center [1165, 575] width 248 height 23
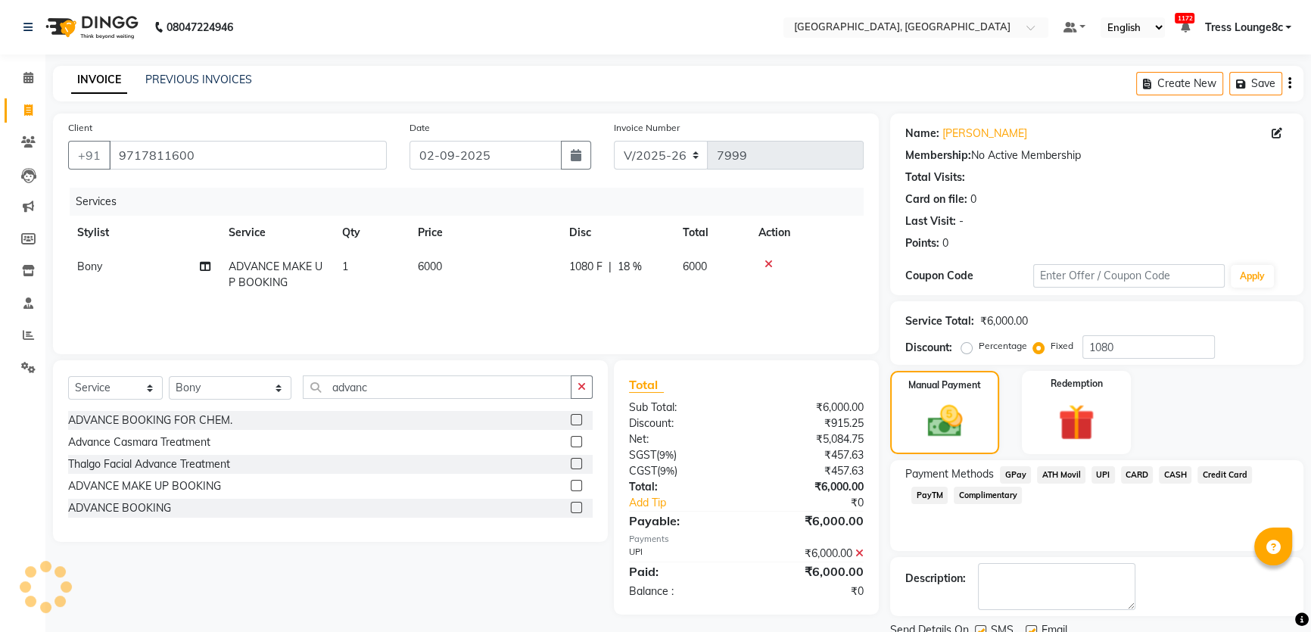
scroll to position [57, 0]
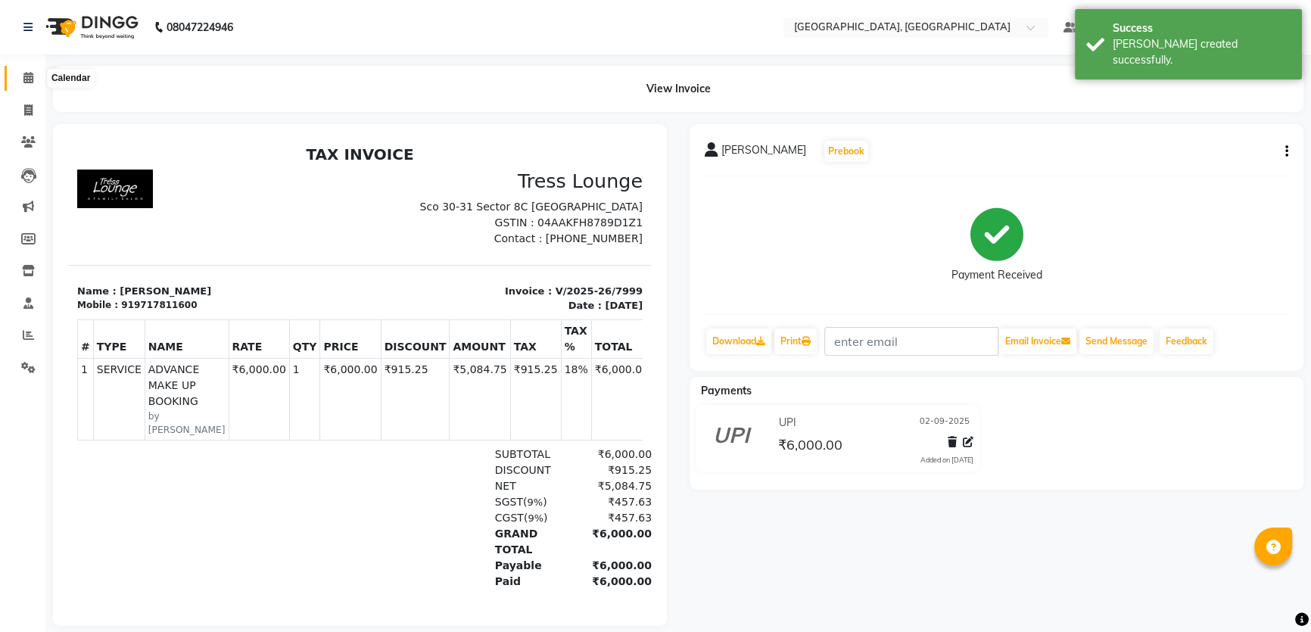
click at [27, 73] on icon at bounding box center [28, 77] width 10 height 11
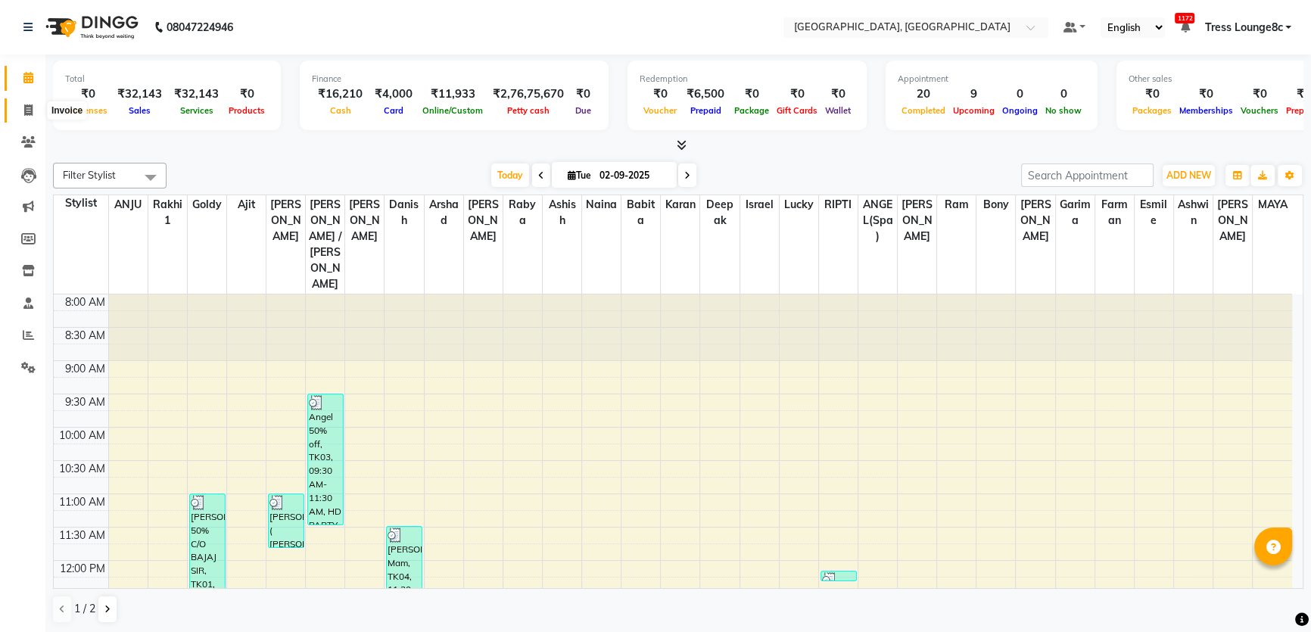
click at [22, 104] on span at bounding box center [28, 110] width 26 height 17
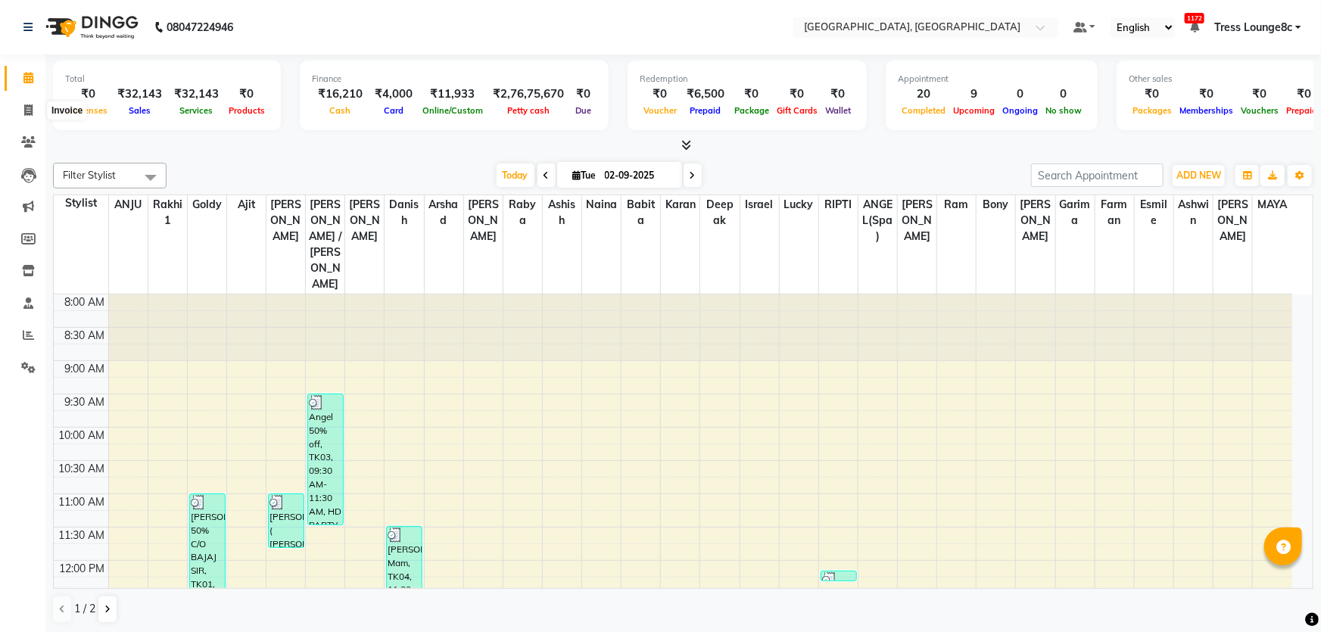
select select "service"
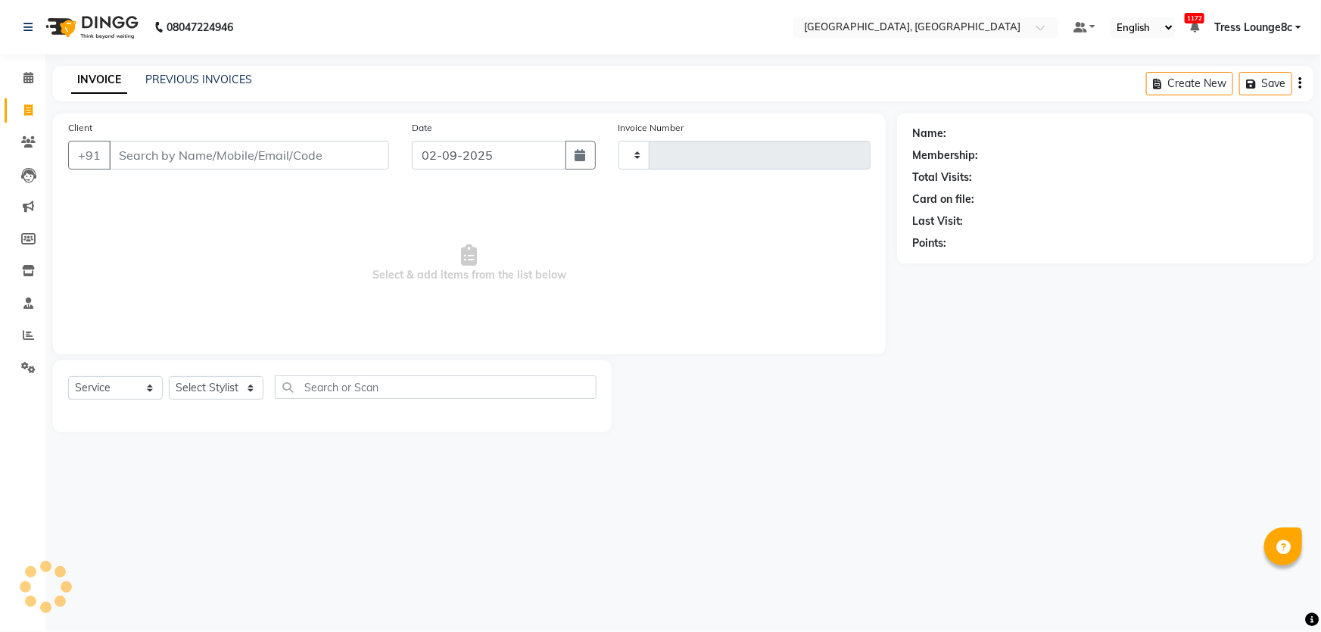
type input "8000"
select select "4281"
click at [28, 90] on li "Calendar" at bounding box center [22, 78] width 45 height 33
click at [27, 83] on span at bounding box center [28, 78] width 26 height 17
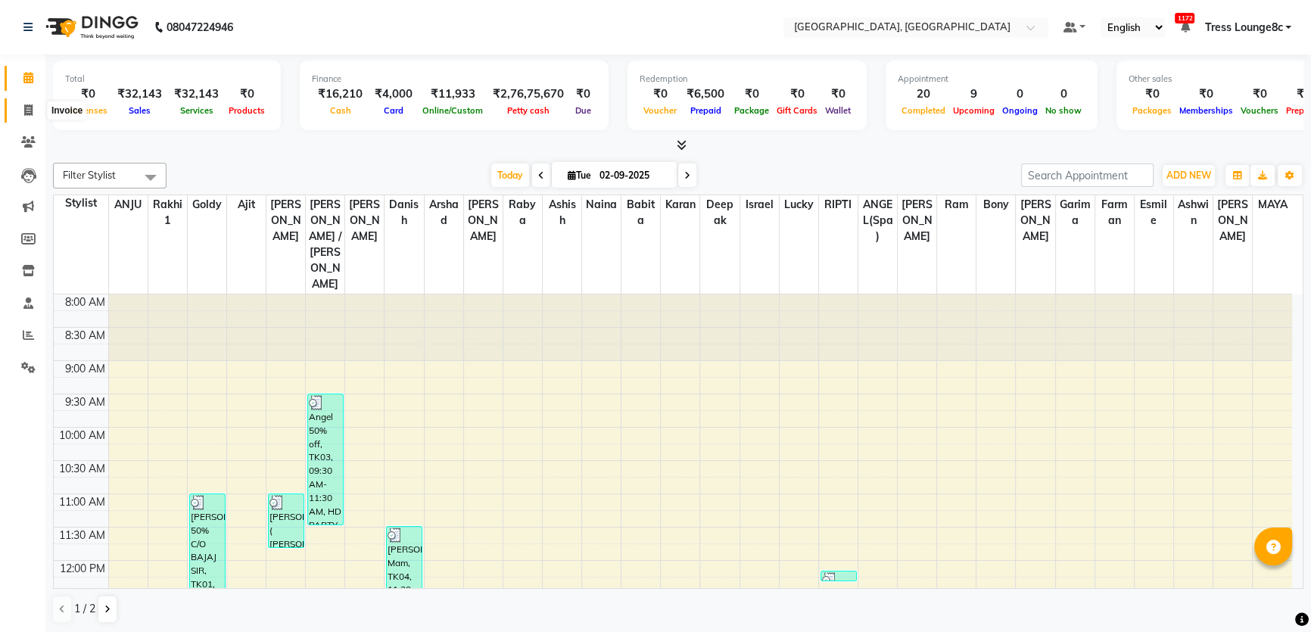
click at [34, 106] on span at bounding box center [28, 110] width 26 height 17
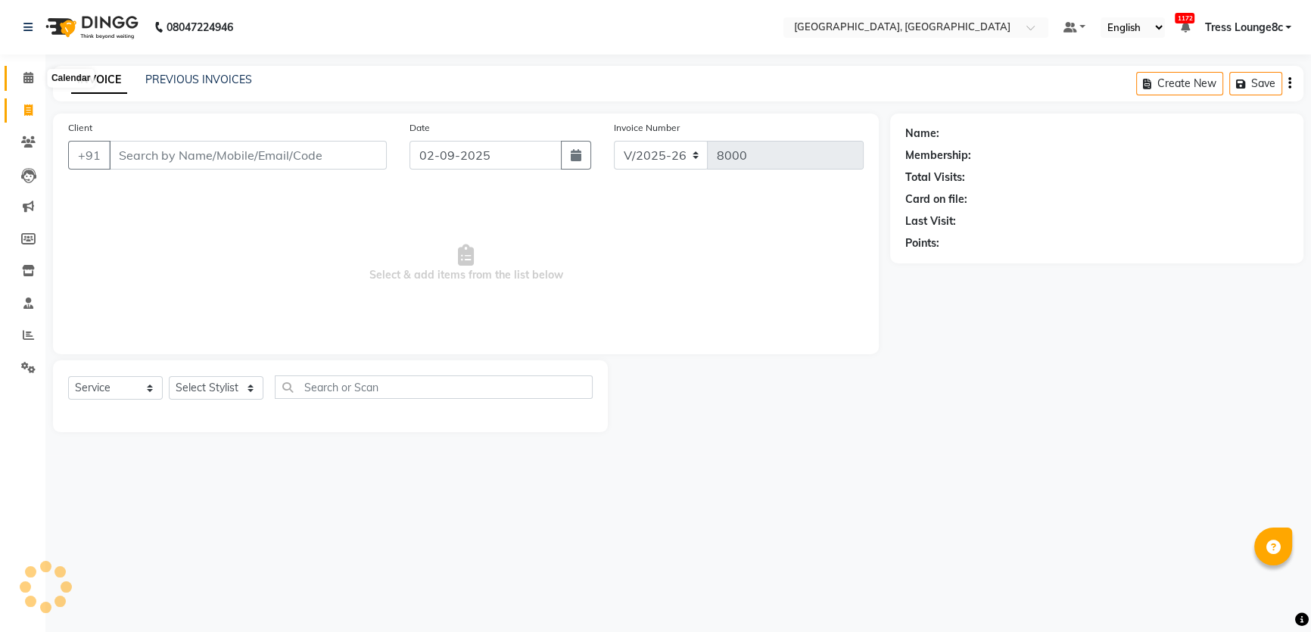
click at [36, 76] on span at bounding box center [28, 78] width 26 height 17
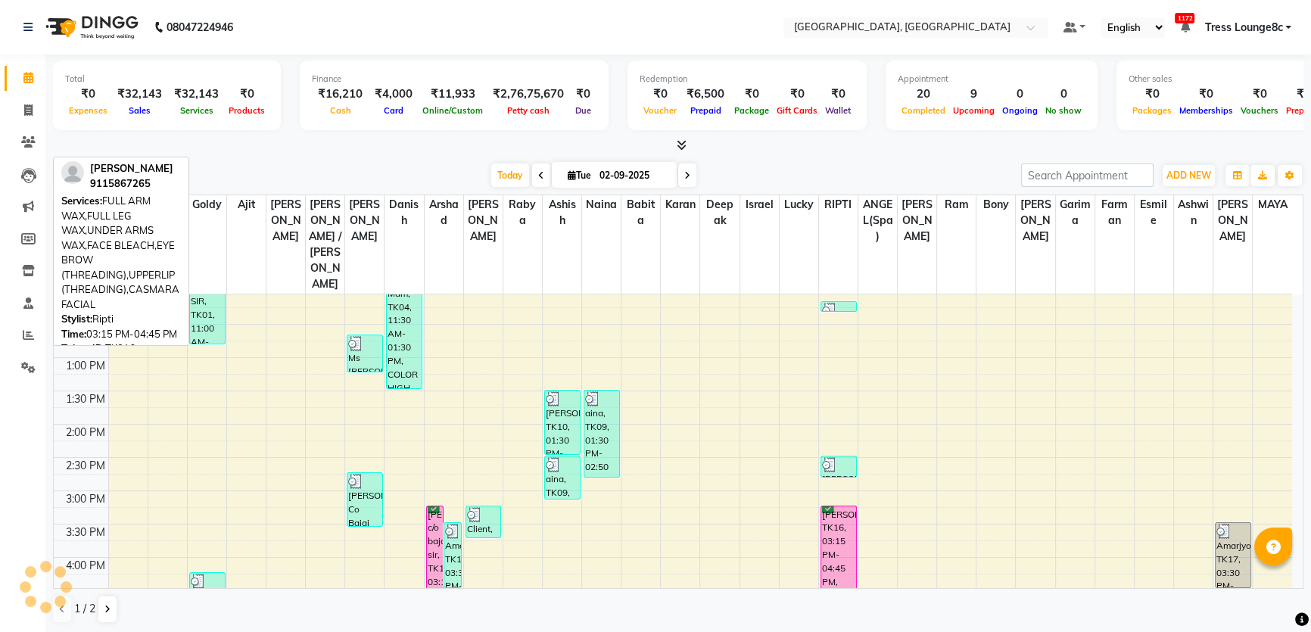
scroll to position [344, 0]
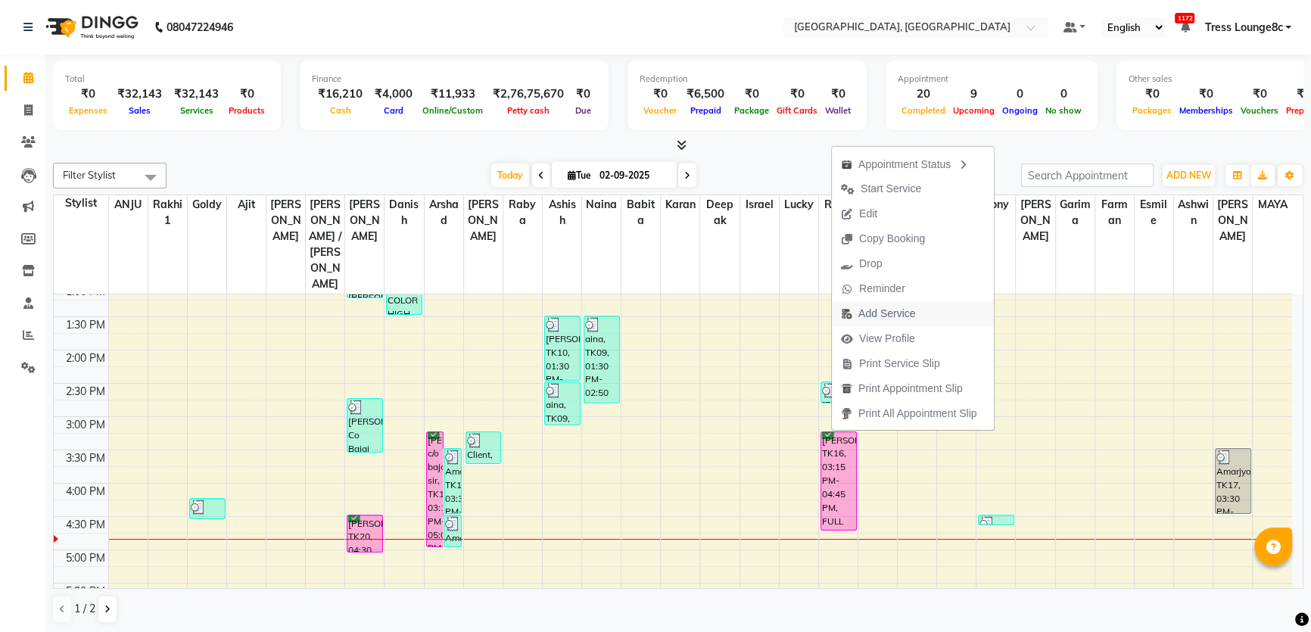
click at [878, 316] on span "Add Service" at bounding box center [886, 314] width 57 height 16
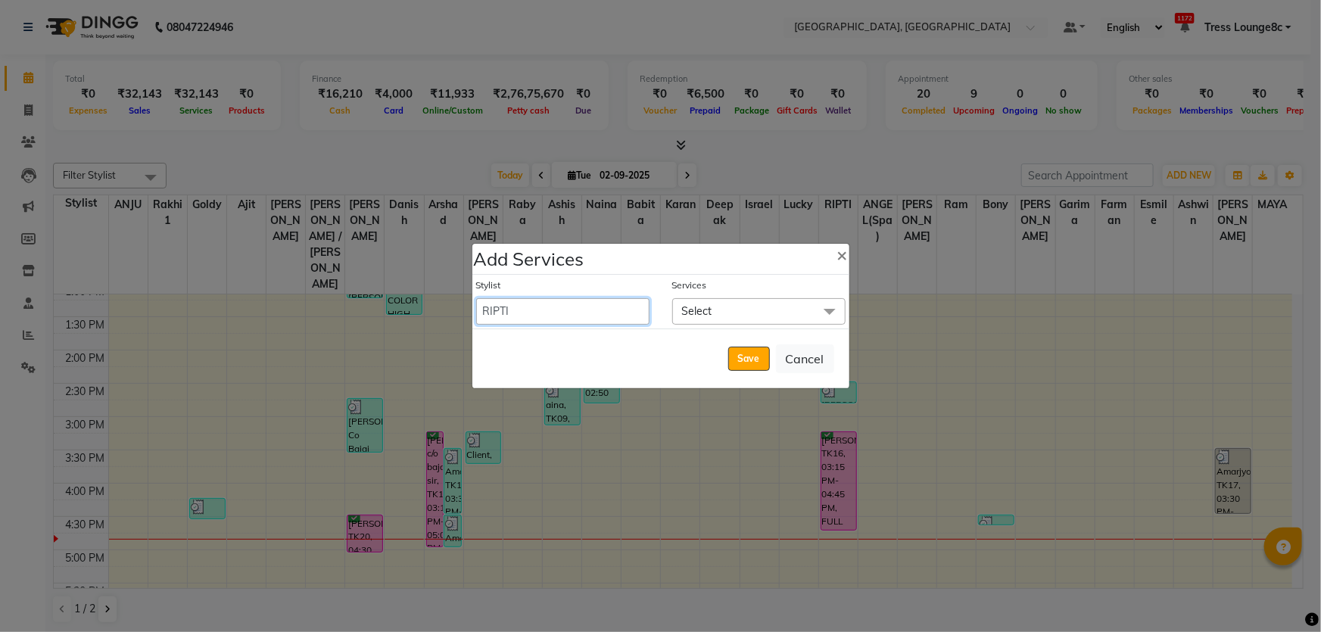
click at [561, 310] on select "[PERSON_NAME] [PERSON_NAME] Aditya [PERSON_NAME] [PERSON_NAME](Spa) [PERSON_NAM…" at bounding box center [562, 311] width 173 height 26
select select "46917"
click at [476, 298] on select "[PERSON_NAME] [PERSON_NAME] Aditya [PERSON_NAME] [PERSON_NAME](Spa) [PERSON_NAM…" at bounding box center [562, 311] width 173 height 26
select select "1005"
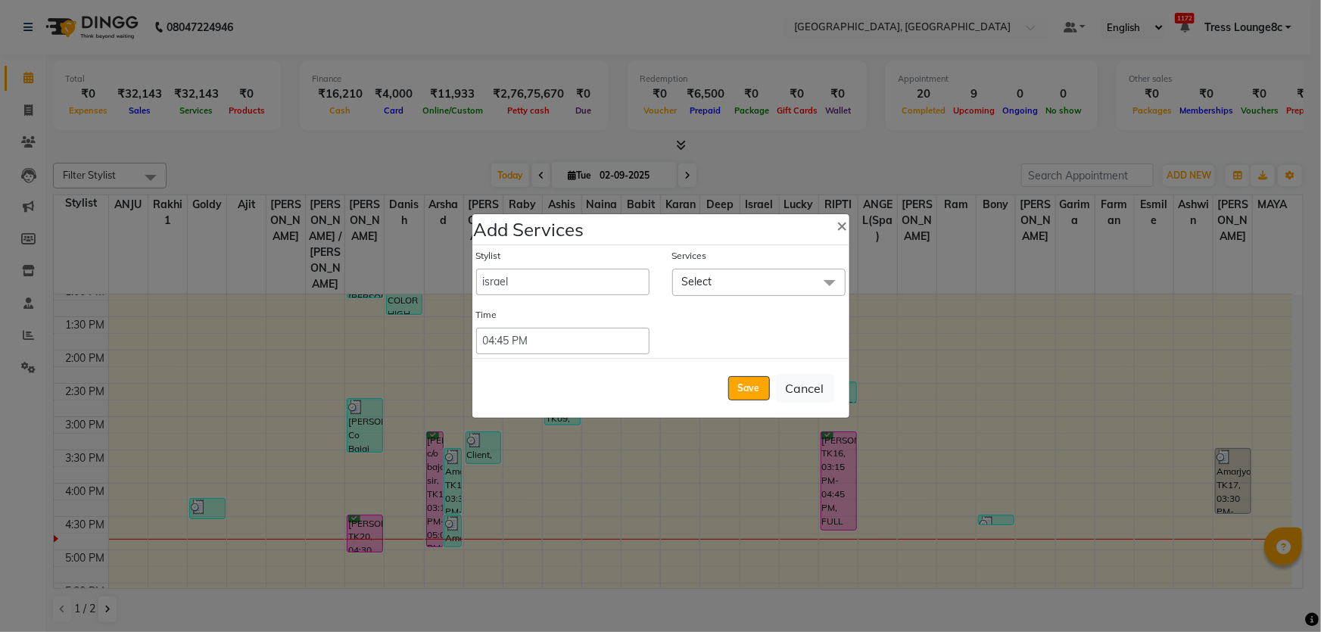
click at [736, 275] on span "Select" at bounding box center [758, 282] width 173 height 26
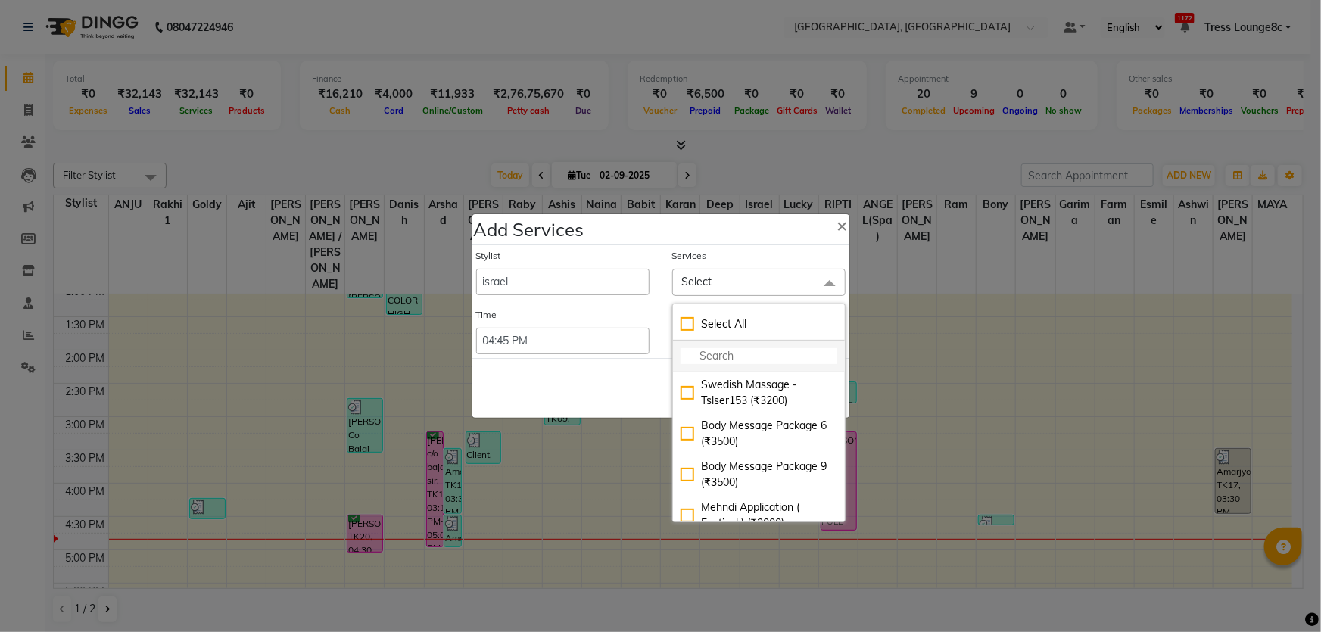
click at [725, 354] on input "multiselect-search" at bounding box center [758, 356] width 157 height 16
type input "head"
drag, startPoint x: 727, startPoint y: 472, endPoint x: 700, endPoint y: 451, distance: 34.5
click at [728, 472] on div "HEAD REJUVENATION (MEN) (₹800)" at bounding box center [758, 475] width 157 height 32
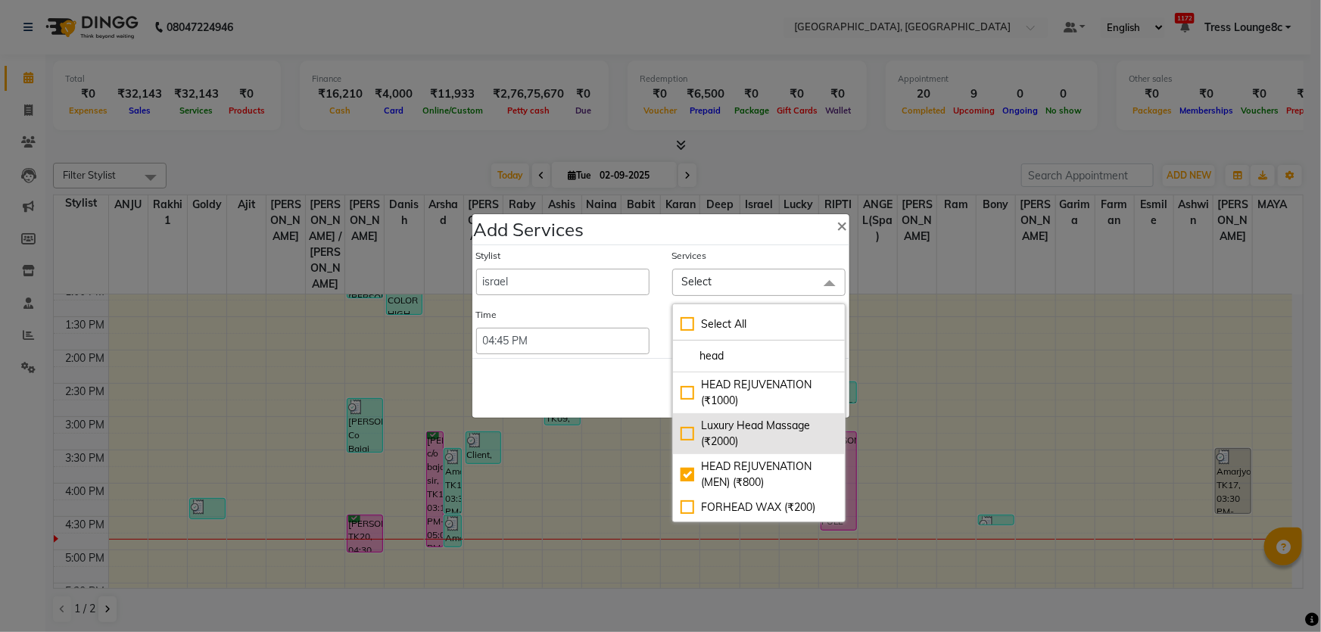
checkbox input "true"
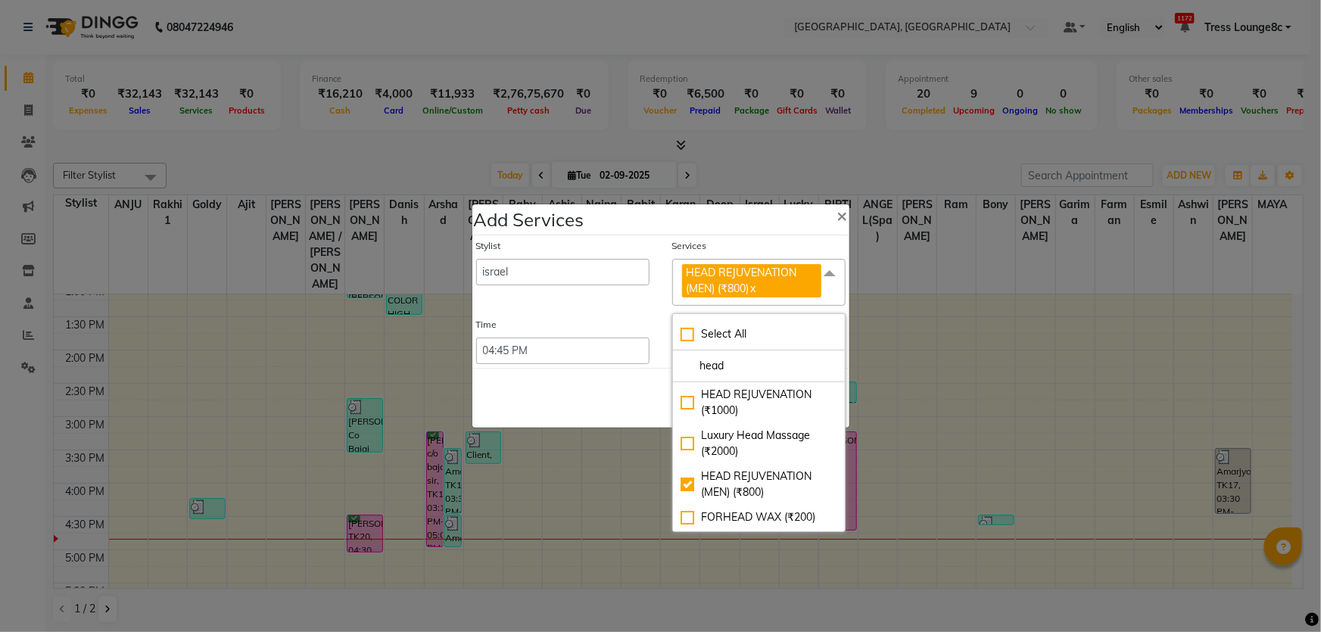
click at [654, 410] on div "Save Cancel" at bounding box center [660, 398] width 377 height 60
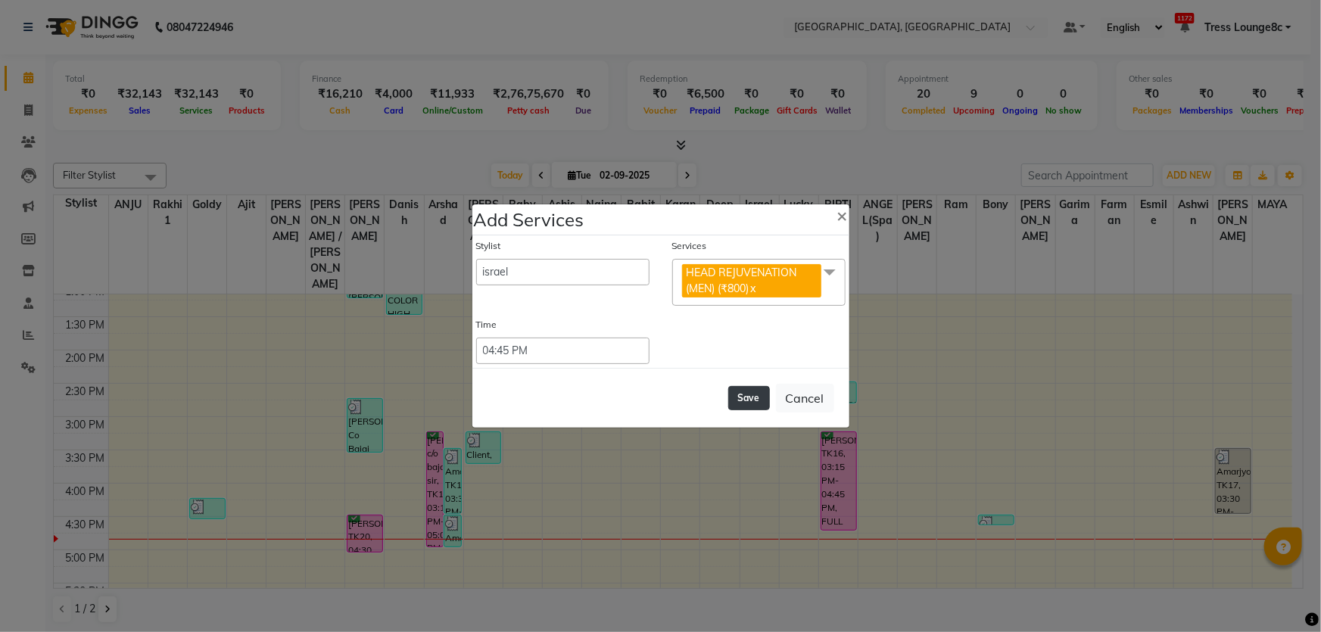
click at [750, 395] on button "Save" at bounding box center [749, 398] width 42 height 24
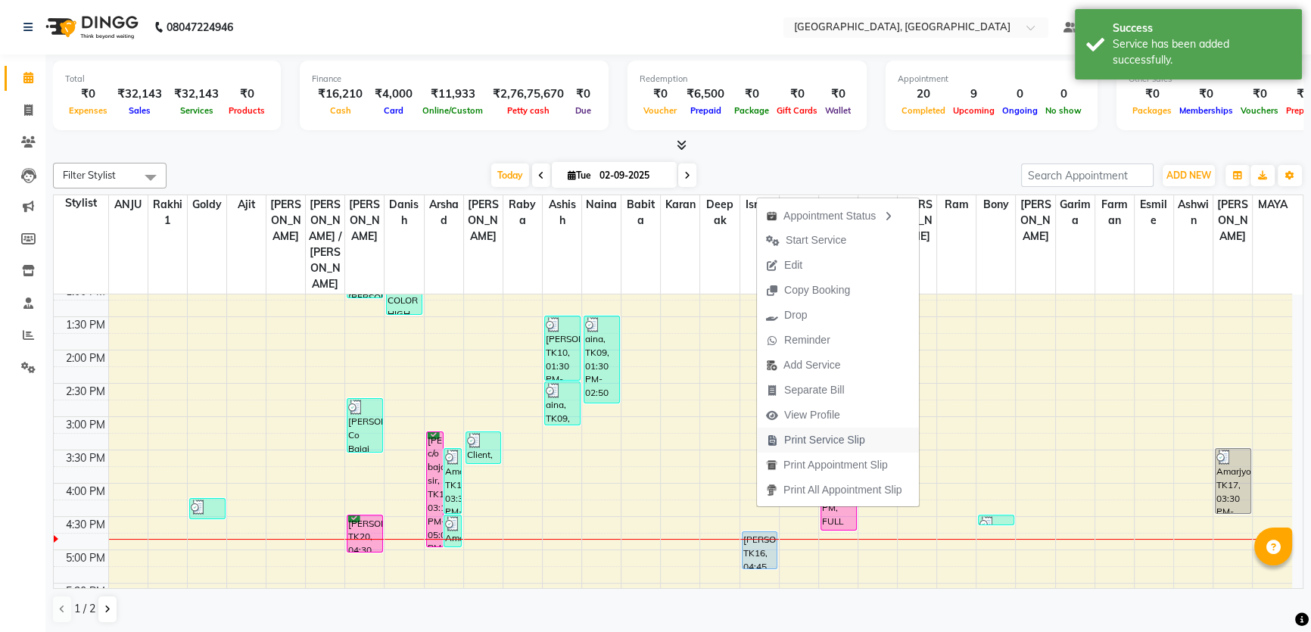
click at [798, 444] on span "Print Service Slip" at bounding box center [824, 440] width 81 height 16
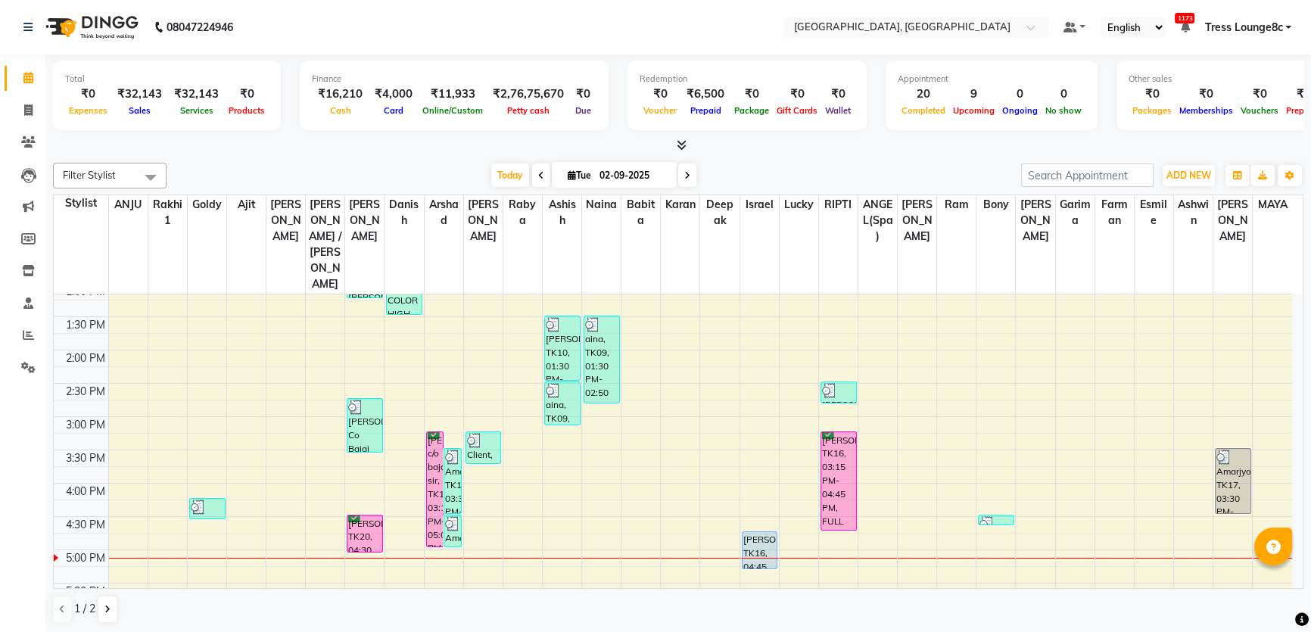
click at [594, 526] on div "8:00 AM 8:30 AM 9:00 AM 9:30 AM 10:00 AM 10:30 AM 11:00 AM 11:30 AM 12:00 PM 12…" at bounding box center [673, 417] width 1238 height 932
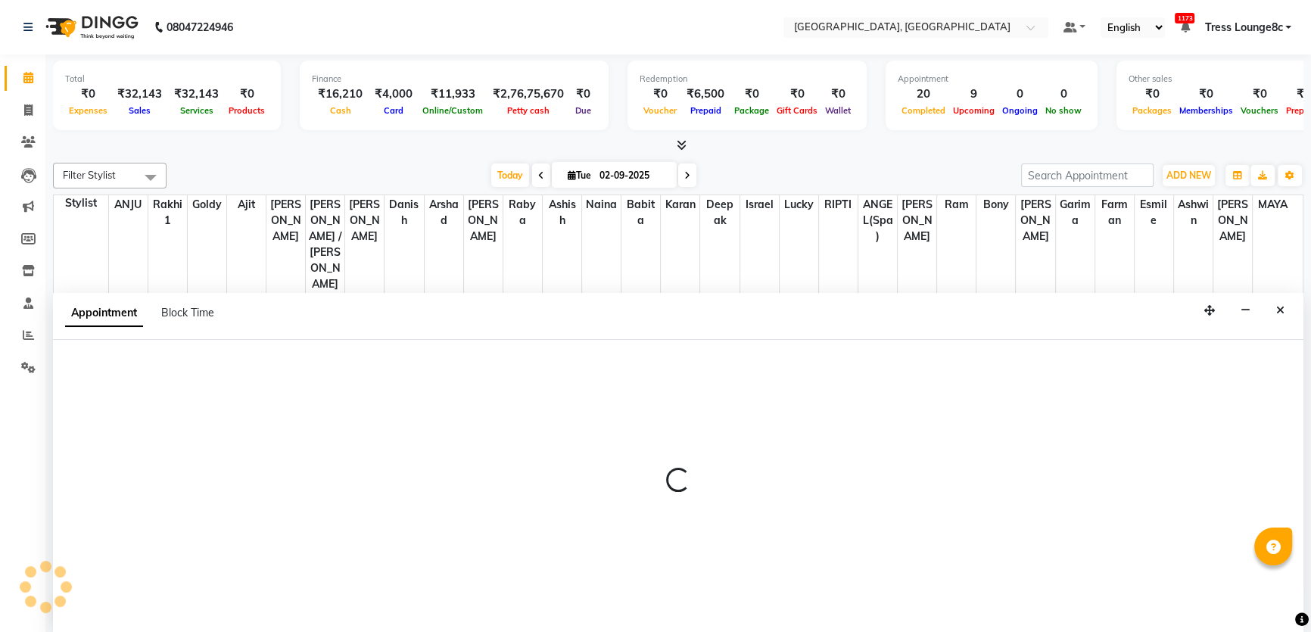
scroll to position [0, 0]
select select "25925"
select select "tentative"
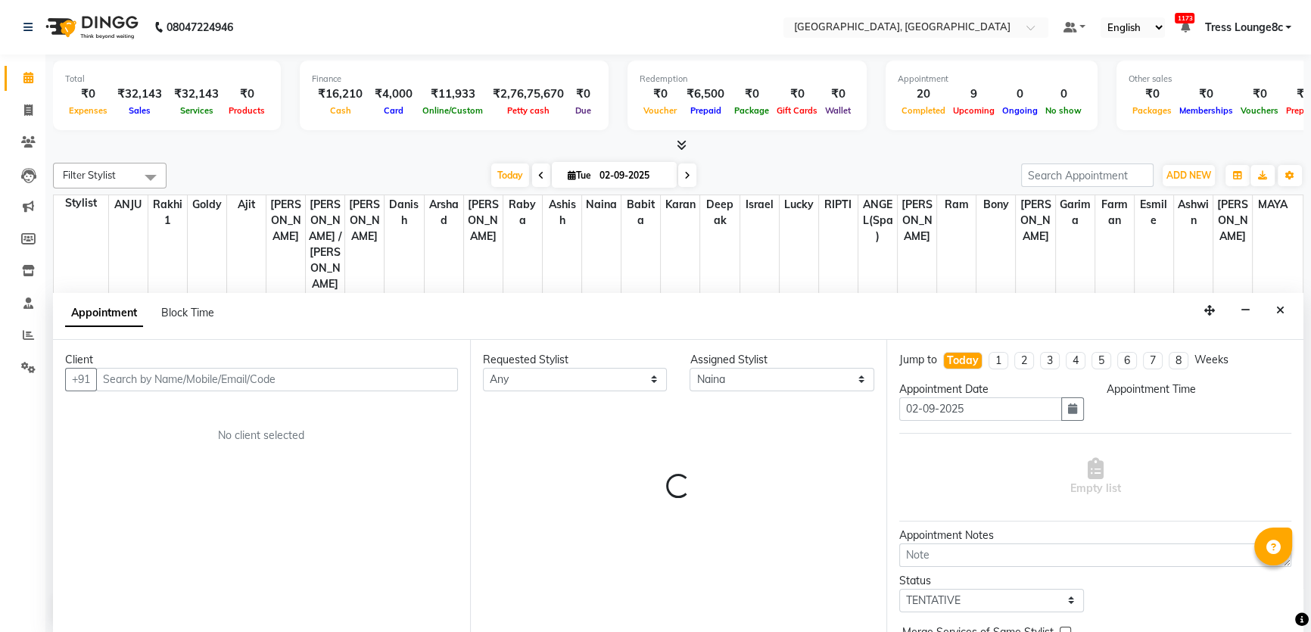
select select "1035"
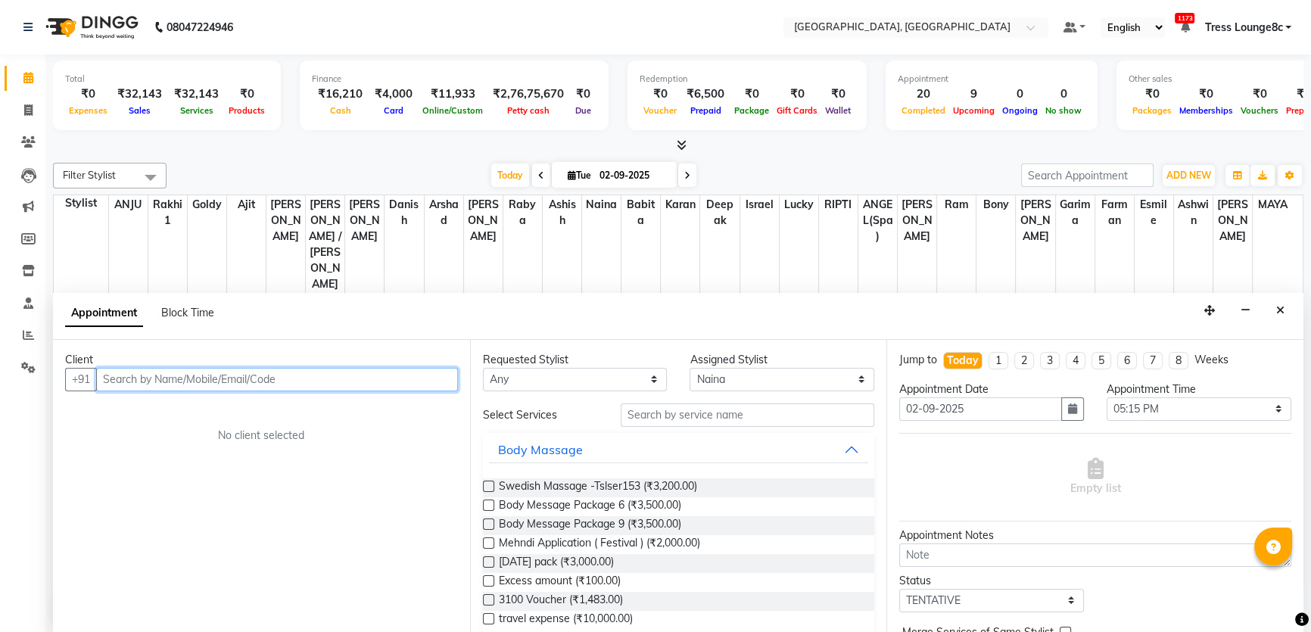
click at [347, 372] on input "text" at bounding box center [277, 379] width 362 height 23
paste input "9815633588"
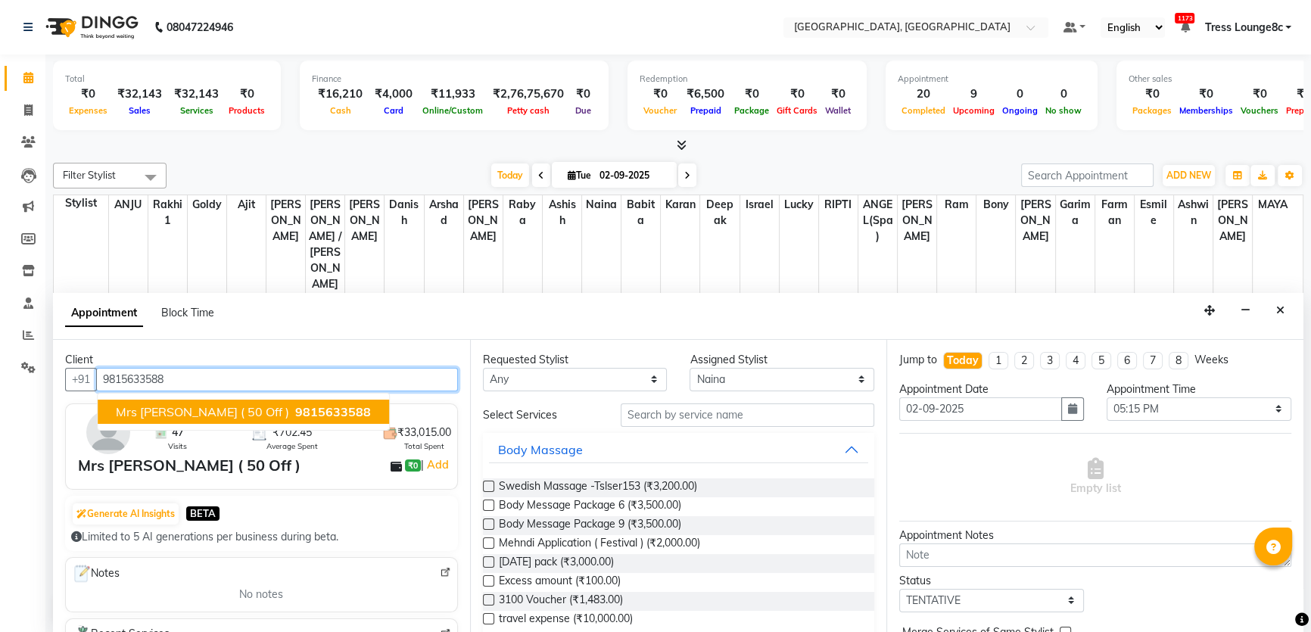
click at [292, 414] on ngb-highlight "9815633588" at bounding box center [331, 411] width 79 height 15
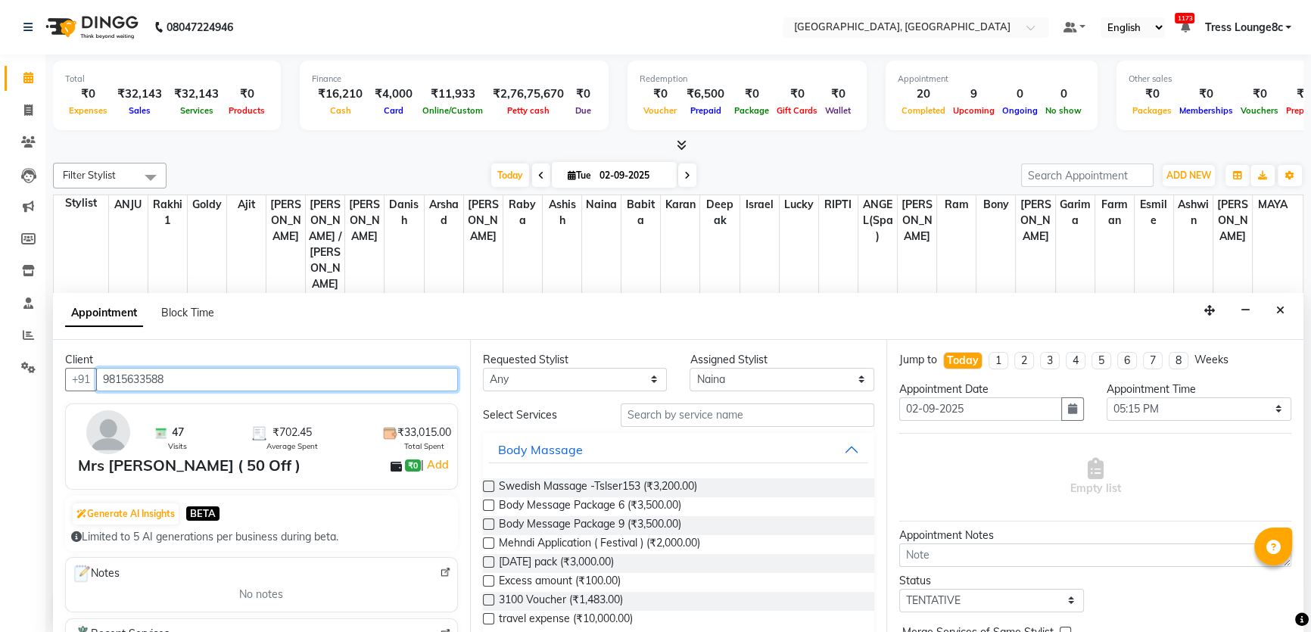
type input "9815633588"
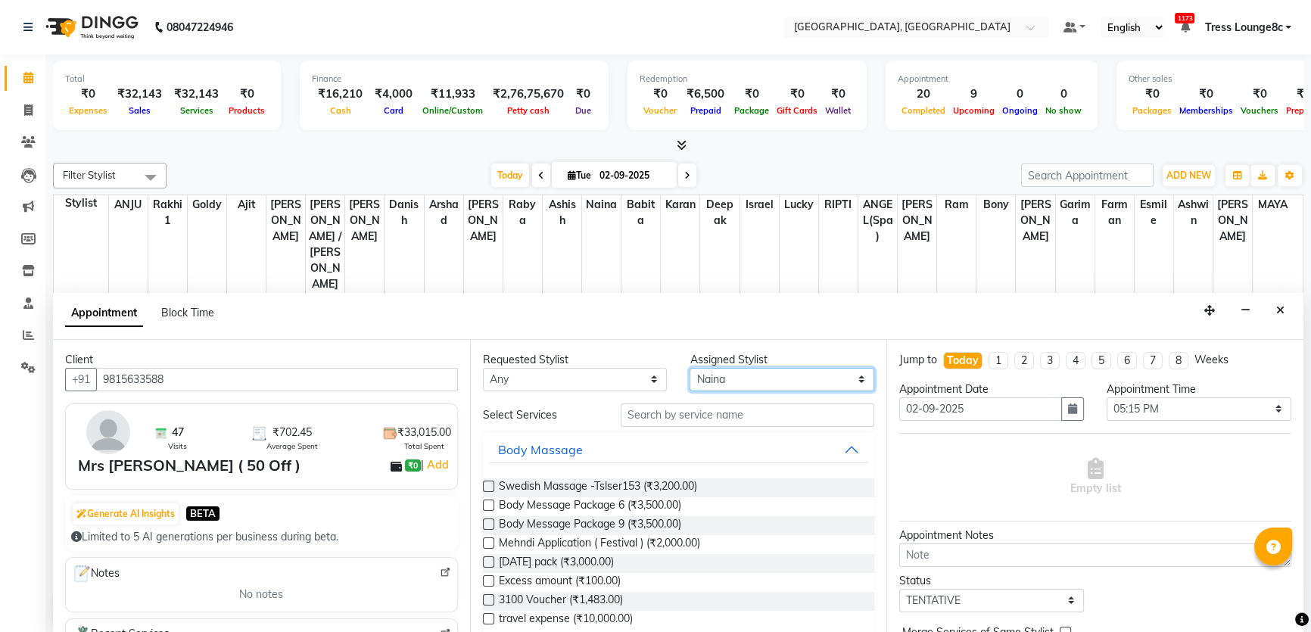
click at [783, 371] on select "Select [PERSON_NAME](Spa) [PERSON_NAME] [PERSON_NAME] [PERSON_NAME] [PERSON_NAM…" at bounding box center [782, 379] width 185 height 23
select select "25445"
click at [690, 368] on select "Select [PERSON_NAME](Spa) [PERSON_NAME] [PERSON_NAME] [PERSON_NAME] [PERSON_NAM…" at bounding box center [782, 379] width 185 height 23
click at [706, 406] on input "text" at bounding box center [748, 414] width 254 height 23
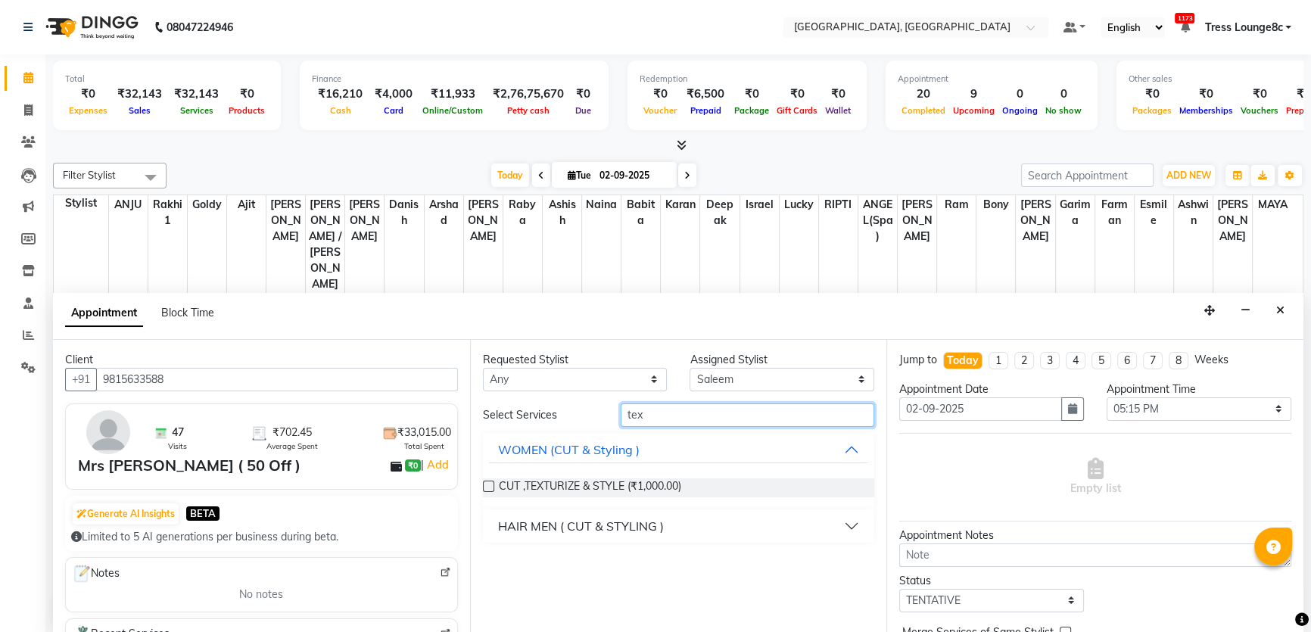
type input "tex"
click at [659, 513] on button "HAIR MEN ( CUT & STYLING )" at bounding box center [679, 525] width 380 height 27
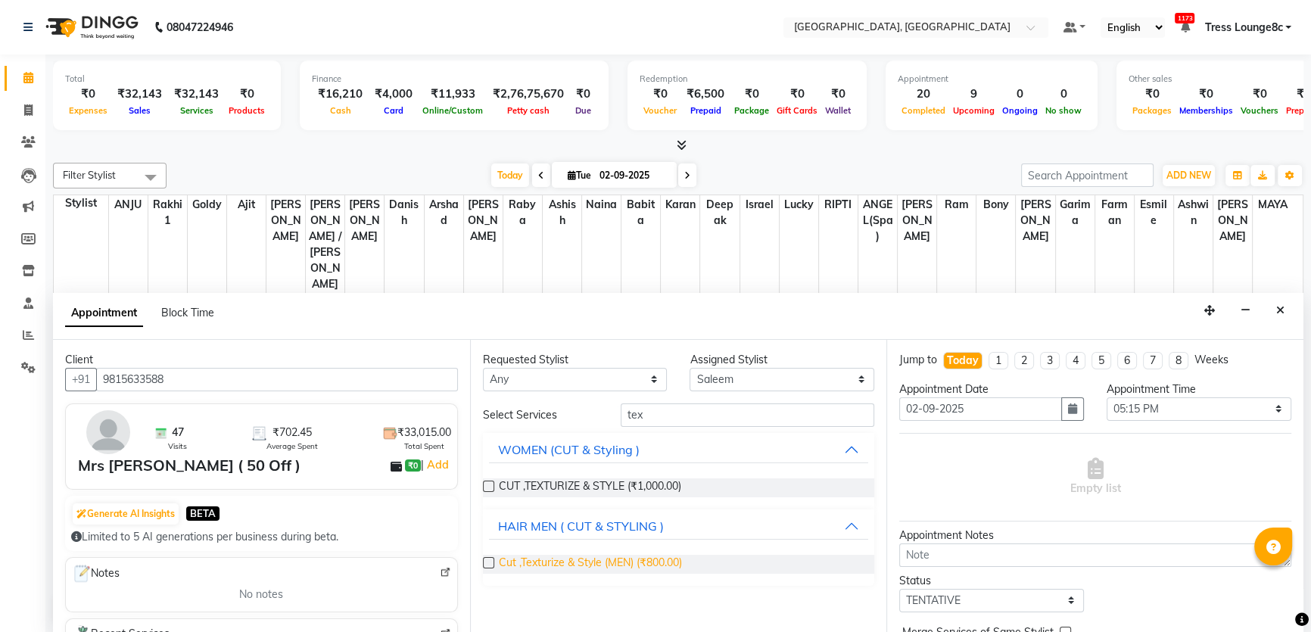
click at [647, 562] on span "Cut ,Texturize & Style (MEN) (₹800.00)" at bounding box center [590, 564] width 183 height 19
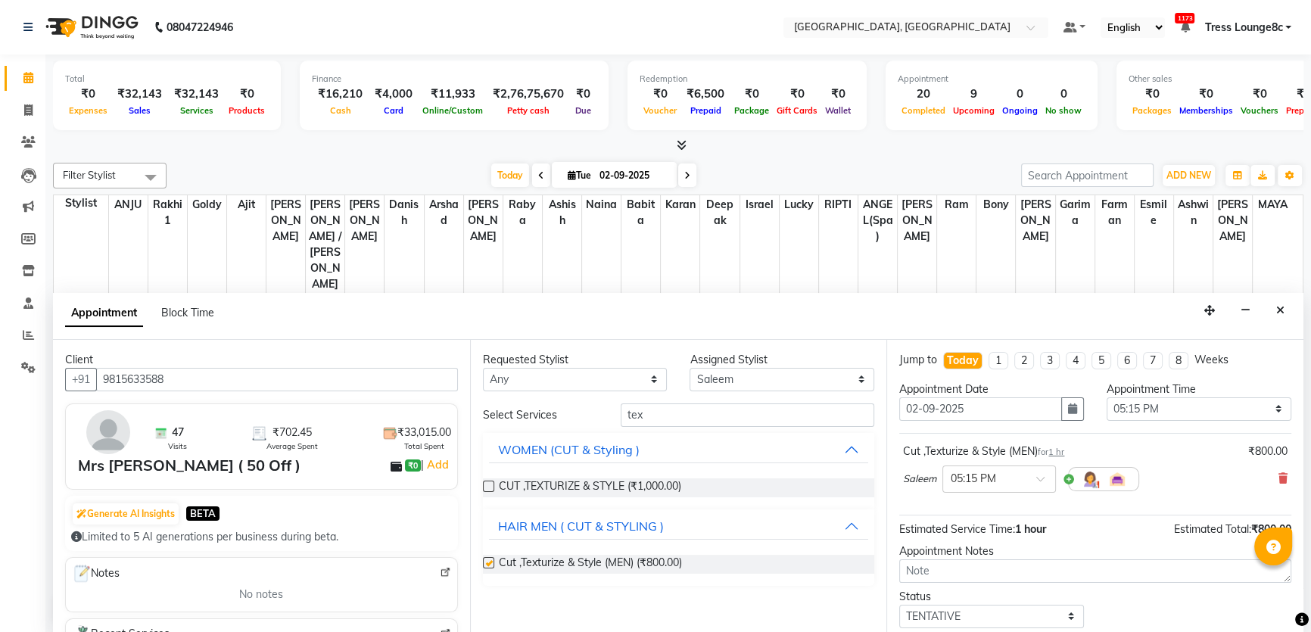
checkbox input "false"
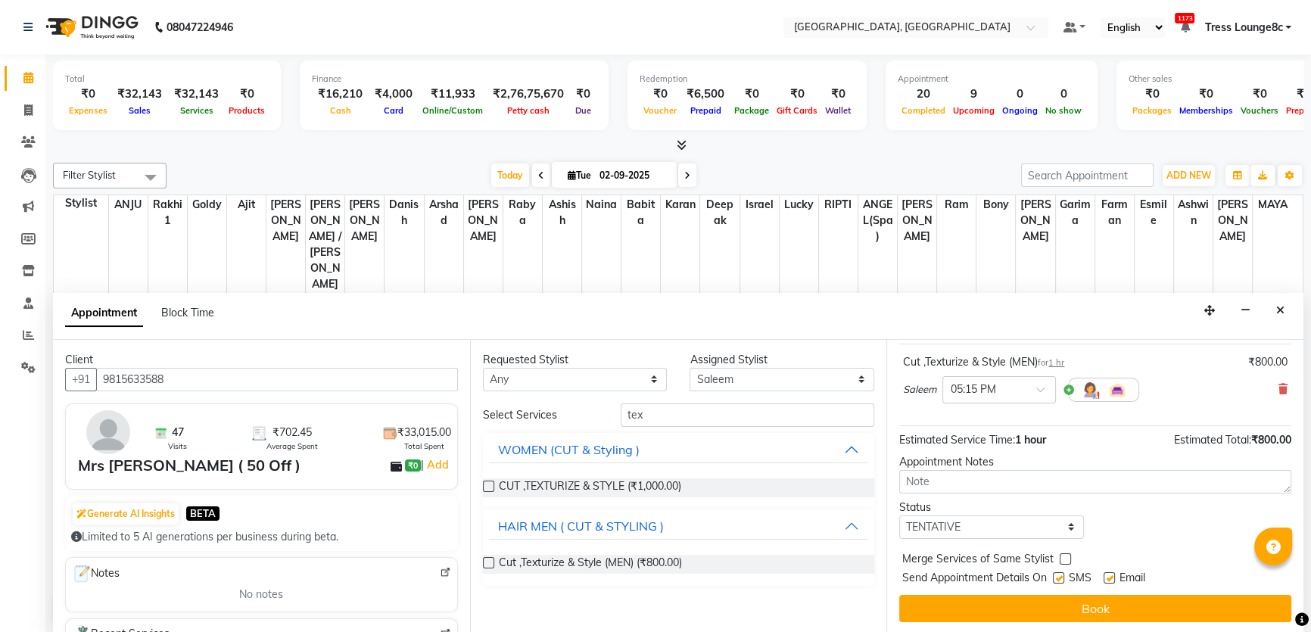
click at [985, 512] on div "Status" at bounding box center [991, 508] width 185 height 16
click at [986, 515] on select "Select TENTATIVE CONFIRM CHECK-IN UPCOMING" at bounding box center [991, 526] width 185 height 23
select select "confirm booking"
click at [899, 515] on select "Select TENTATIVE CONFIRM CHECK-IN UPCOMING" at bounding box center [991, 526] width 185 height 23
click at [1066, 556] on label at bounding box center [1065, 558] width 11 height 11
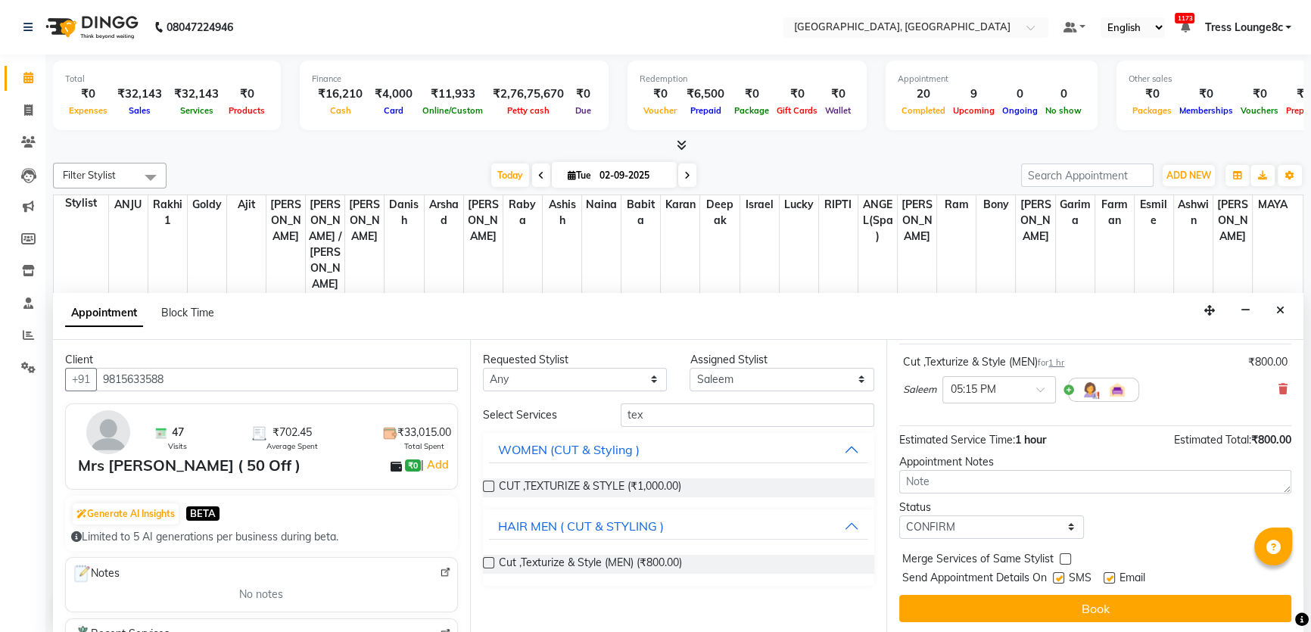
click at [1066, 556] on input "checkbox" at bounding box center [1065, 561] width 10 height 10
checkbox input "true"
click at [1054, 579] on label at bounding box center [1058, 577] width 11 height 11
click at [1054, 579] on input "checkbox" at bounding box center [1058, 579] width 10 height 10
checkbox input "false"
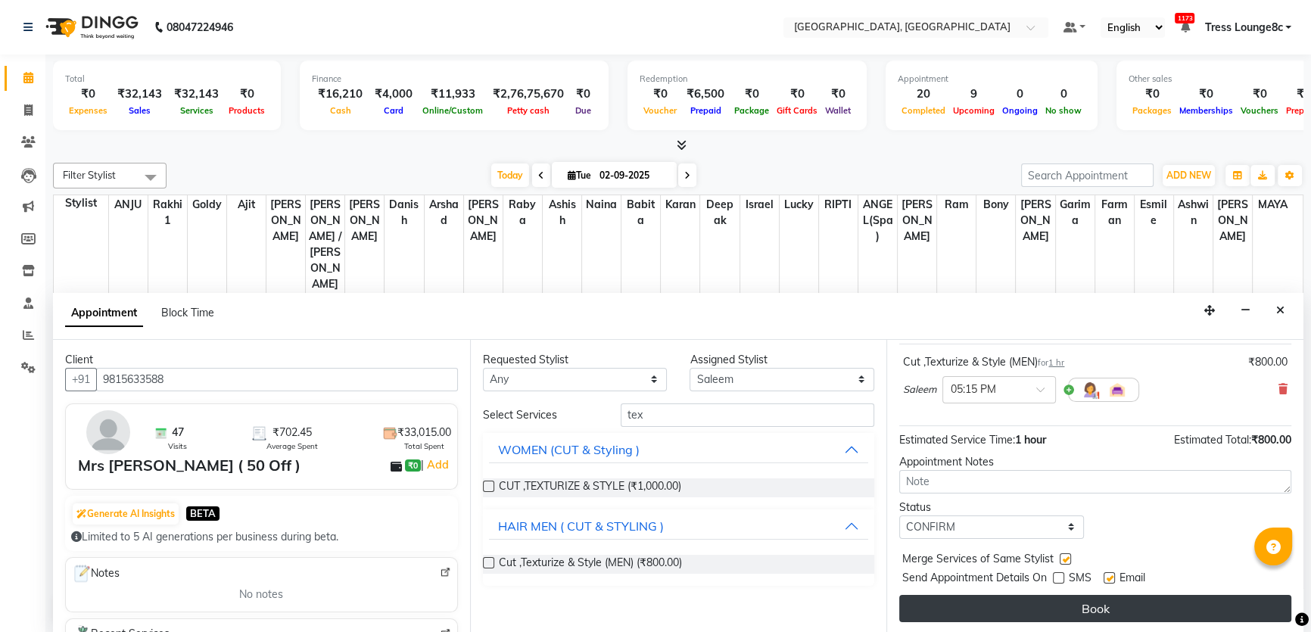
click at [1060, 598] on button "Book" at bounding box center [1095, 608] width 392 height 27
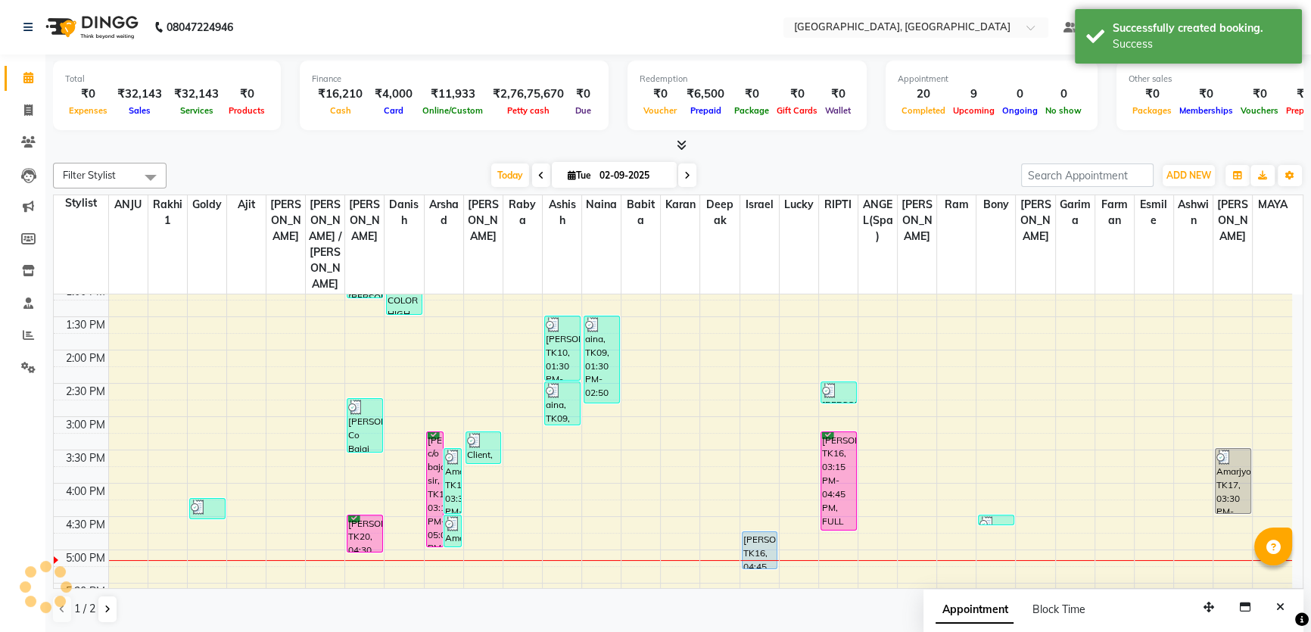
scroll to position [0, 0]
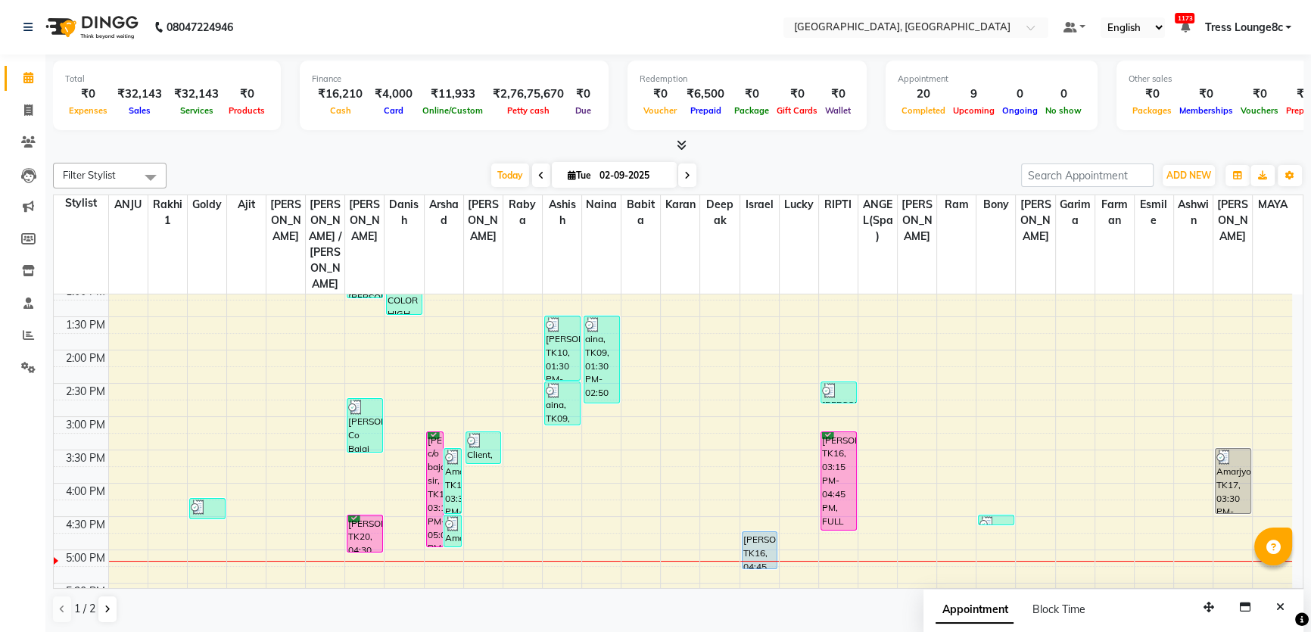
click at [288, 515] on div "8:00 AM 8:30 AM 9:00 AM 9:30 AM 10:00 AM 10:30 AM 11:00 AM 11:30 AM 12:00 PM 12…" at bounding box center [673, 417] width 1238 height 932
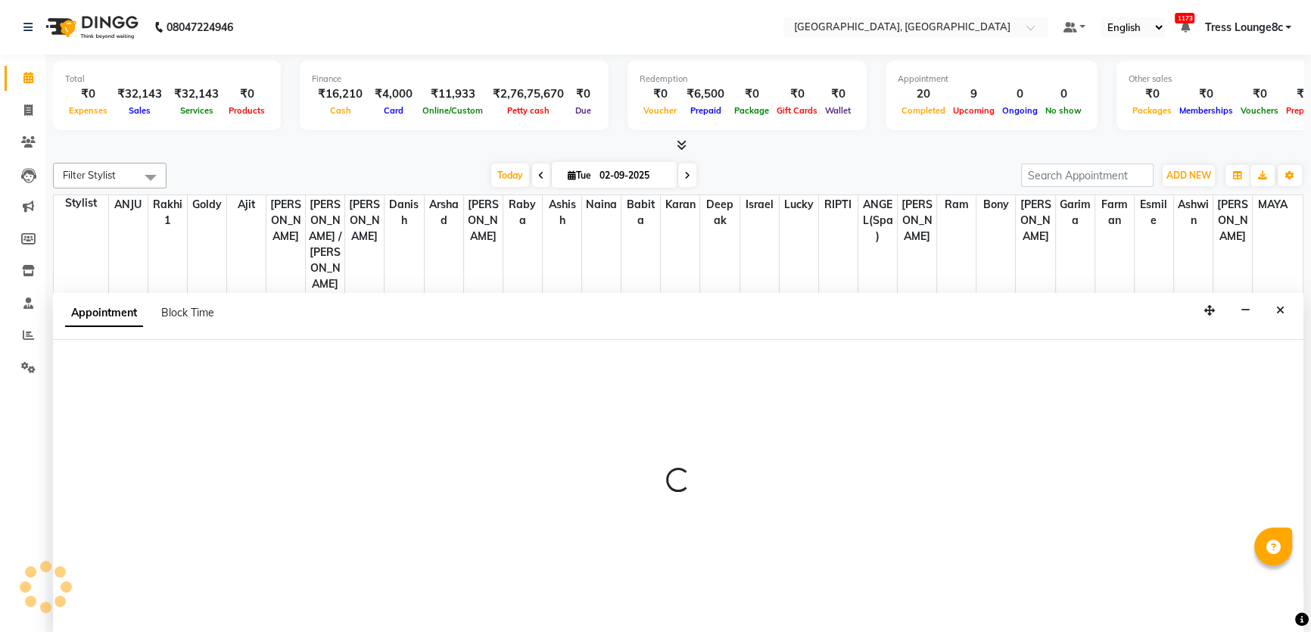
select select "25433"
select select "1020"
select select "tentative"
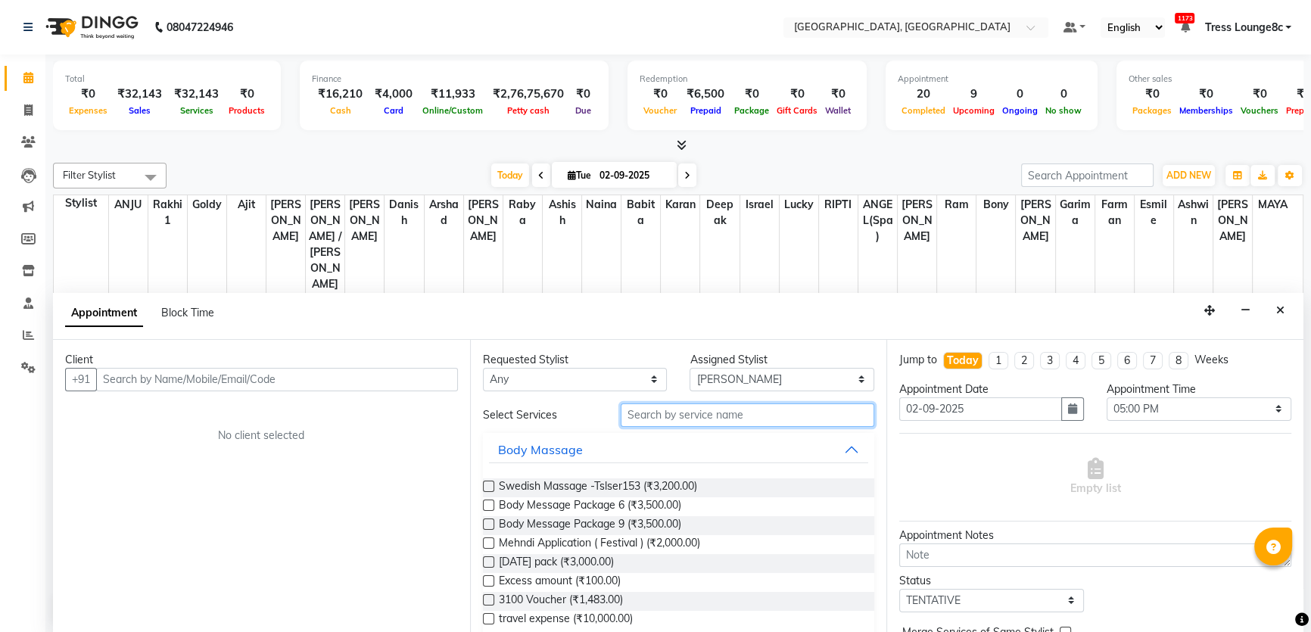
click at [802, 409] on input "text" at bounding box center [748, 414] width 254 height 23
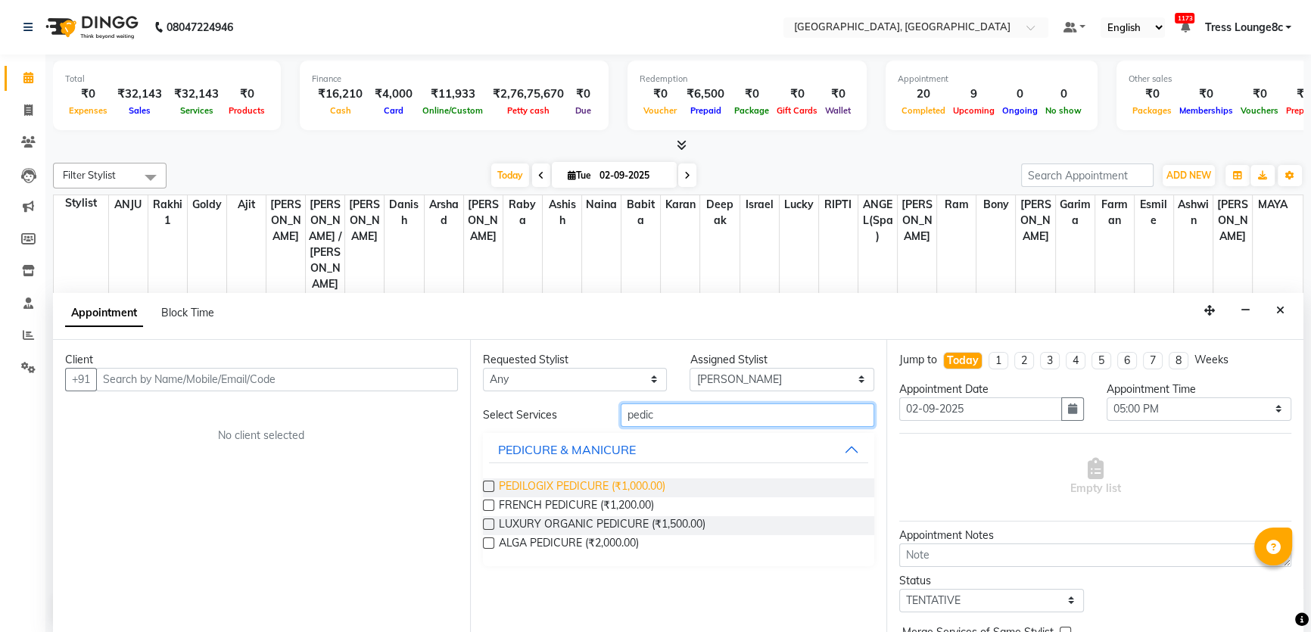
type input "pedic"
click at [656, 478] on span "PEDILOGIX PEDICURE (₹1,000.00)" at bounding box center [582, 487] width 167 height 19
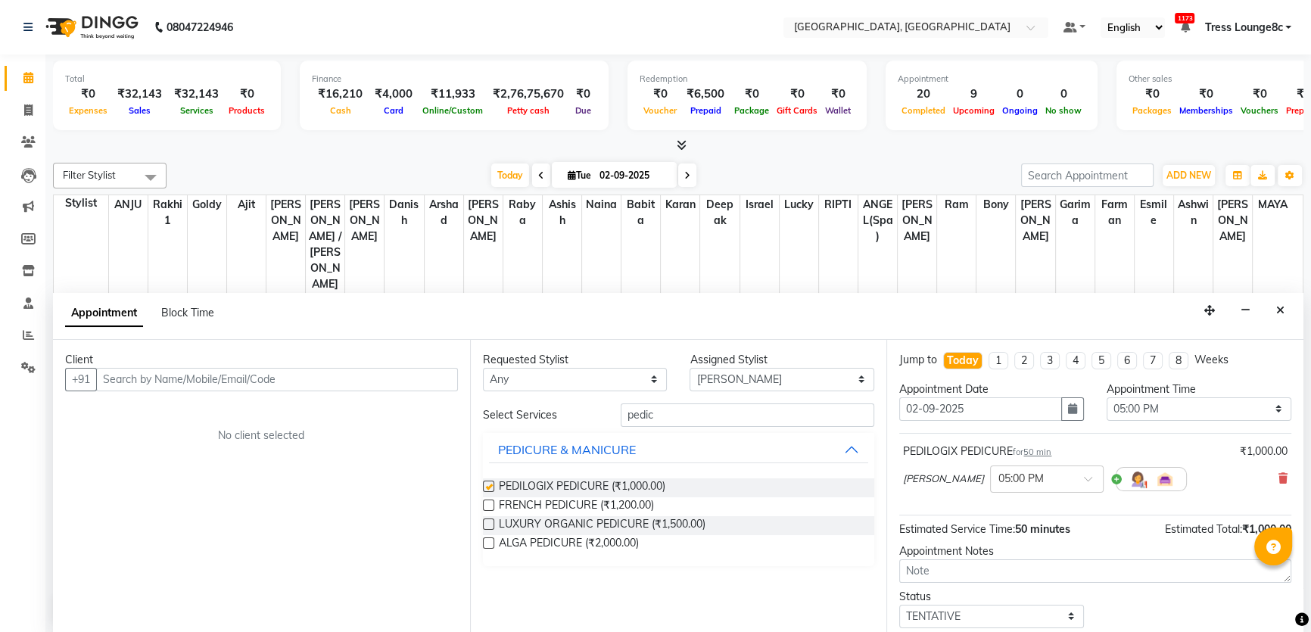
checkbox input "false"
click at [304, 381] on input "text" at bounding box center [277, 379] width 362 height 23
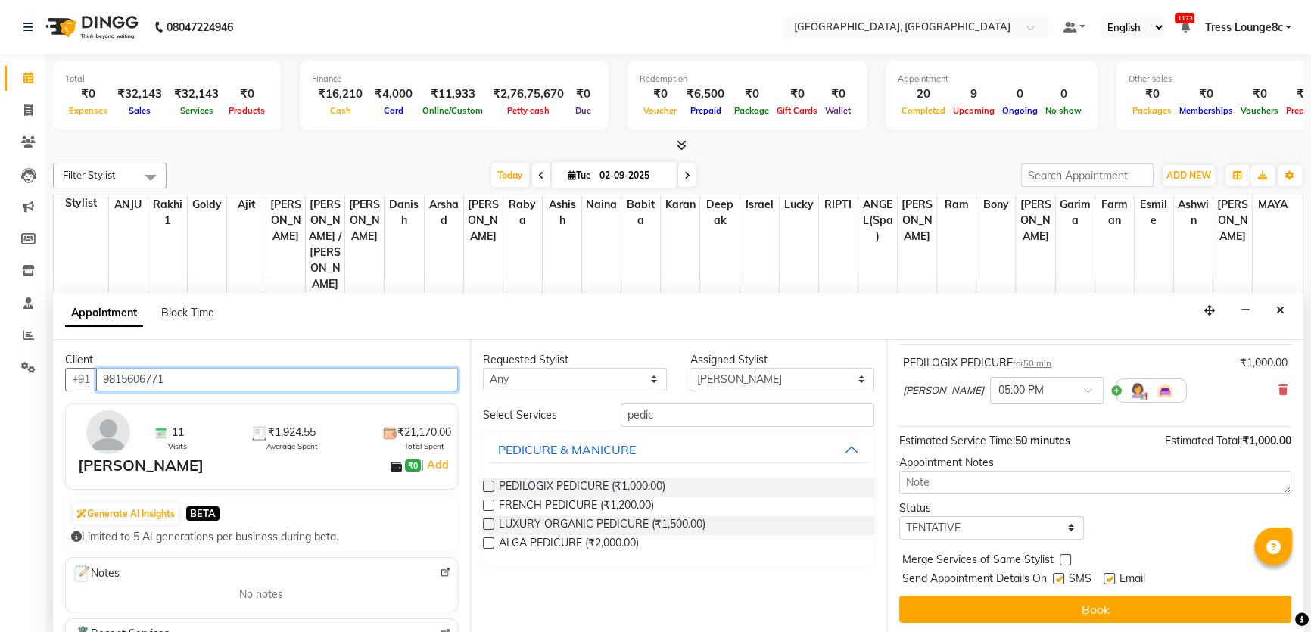
scroll to position [89, 0]
type input "9815606771"
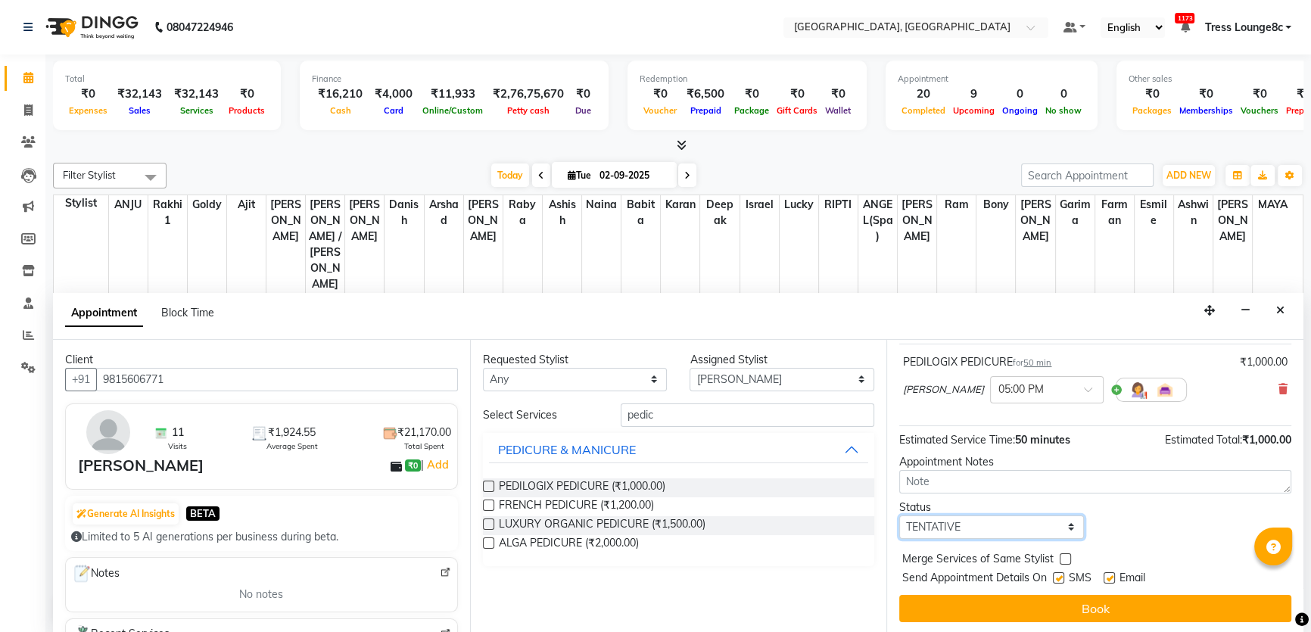
click at [1016, 527] on select "Select TENTATIVE CONFIRM CHECK-IN UPCOMING" at bounding box center [991, 526] width 185 height 23
select select "confirm booking"
click at [899, 515] on select "Select TENTATIVE CONFIRM CHECK-IN UPCOMING" at bounding box center [991, 526] width 185 height 23
click at [1064, 556] on label at bounding box center [1065, 558] width 11 height 11
click at [1064, 556] on input "checkbox" at bounding box center [1065, 561] width 10 height 10
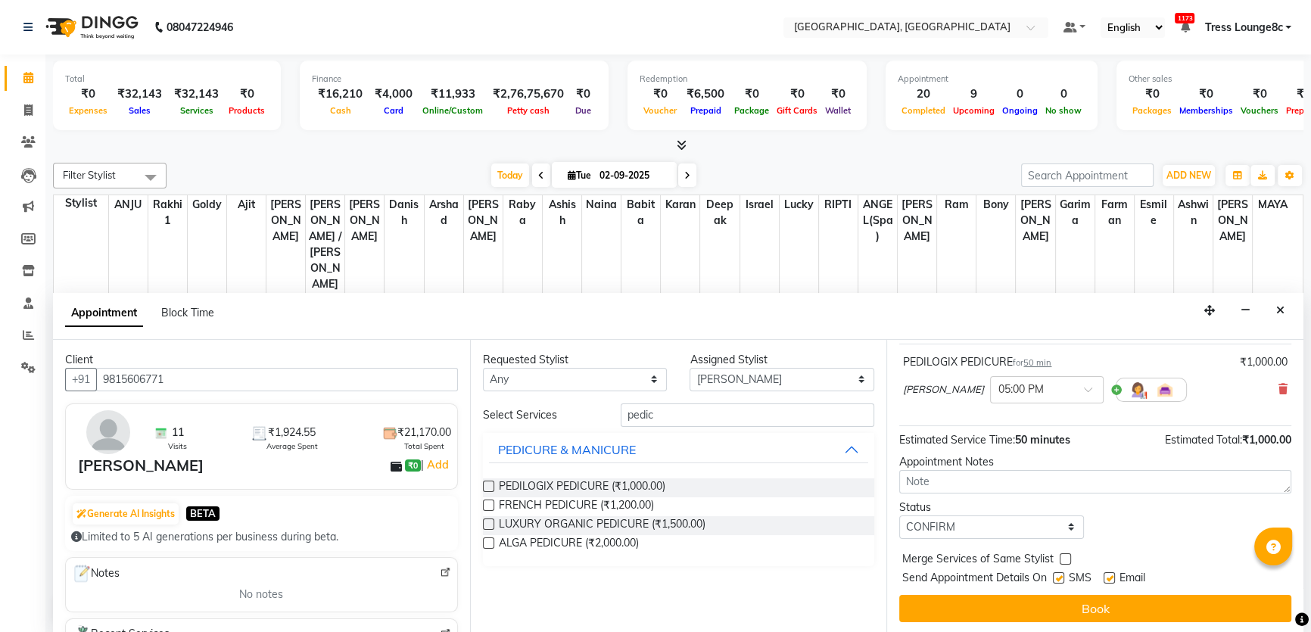
checkbox input "true"
drag, startPoint x: 1063, startPoint y: 568, endPoint x: 1057, endPoint y: 582, distance: 15.6
click at [1063, 568] on div "Jump to [DATE] 1 2 3 4 5 6 7 8 Weeks Appointment Date [DATE] Appointment Time S…" at bounding box center [1094, 487] width 417 height 294
click at [1056, 578] on label at bounding box center [1058, 577] width 11 height 11
click at [1056, 578] on input "checkbox" at bounding box center [1058, 579] width 10 height 10
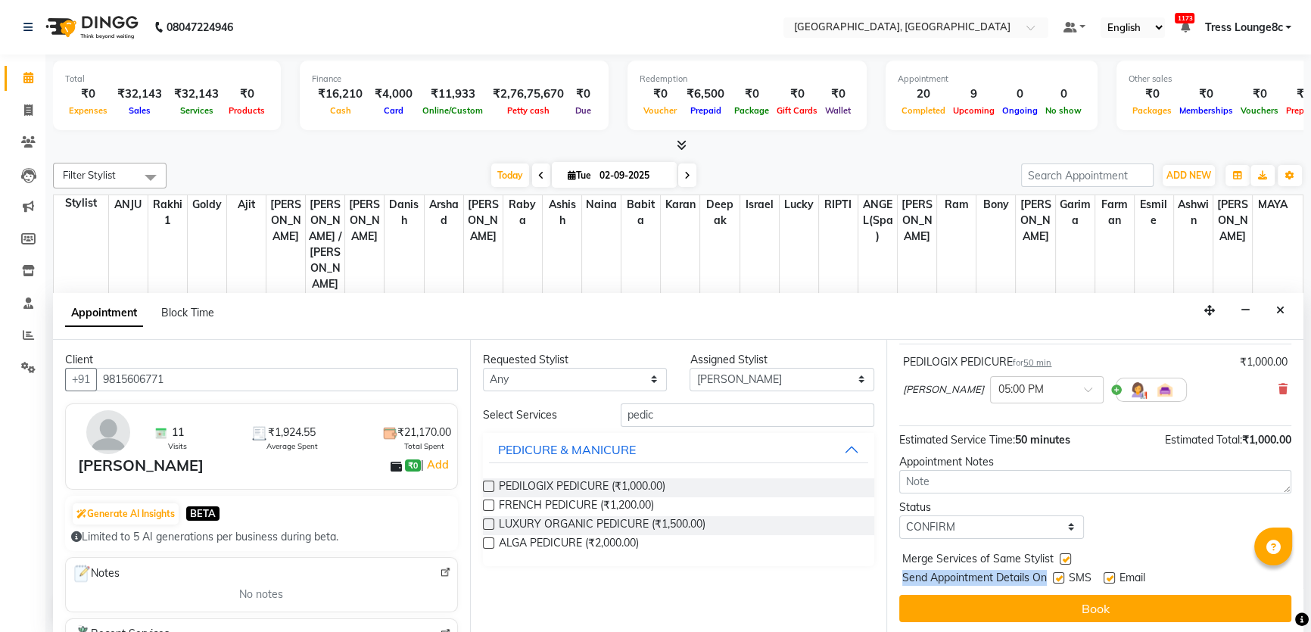
checkbox input "false"
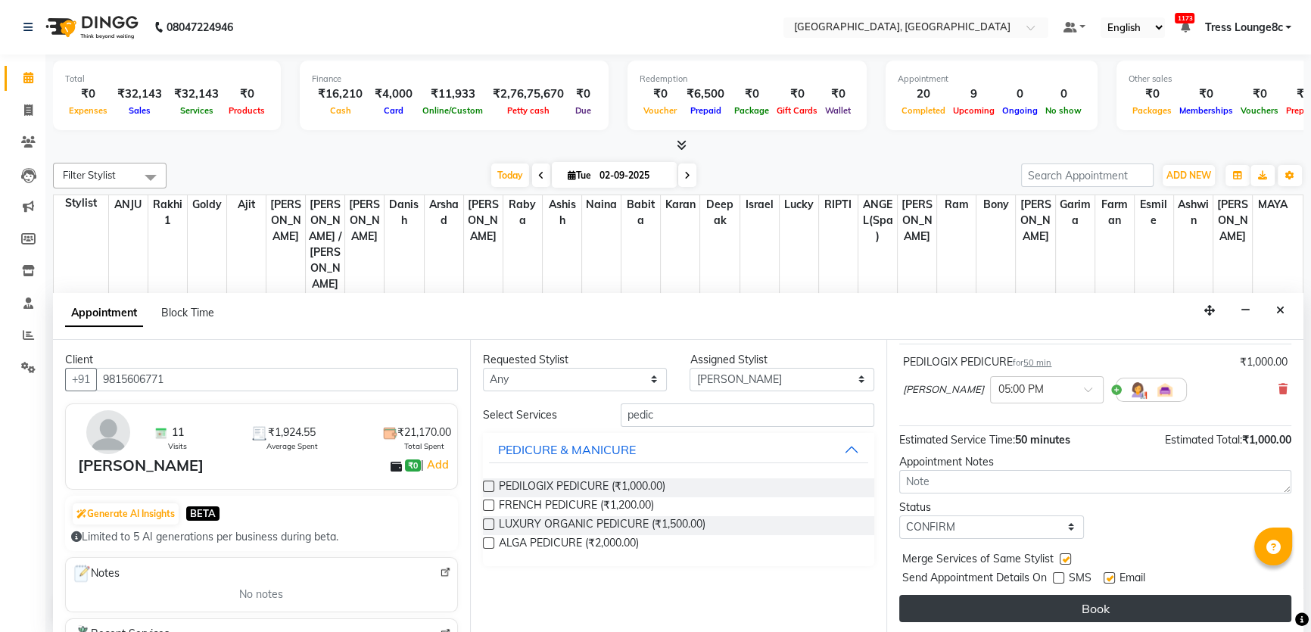
click at [1062, 609] on button "Book" at bounding box center [1095, 608] width 392 height 27
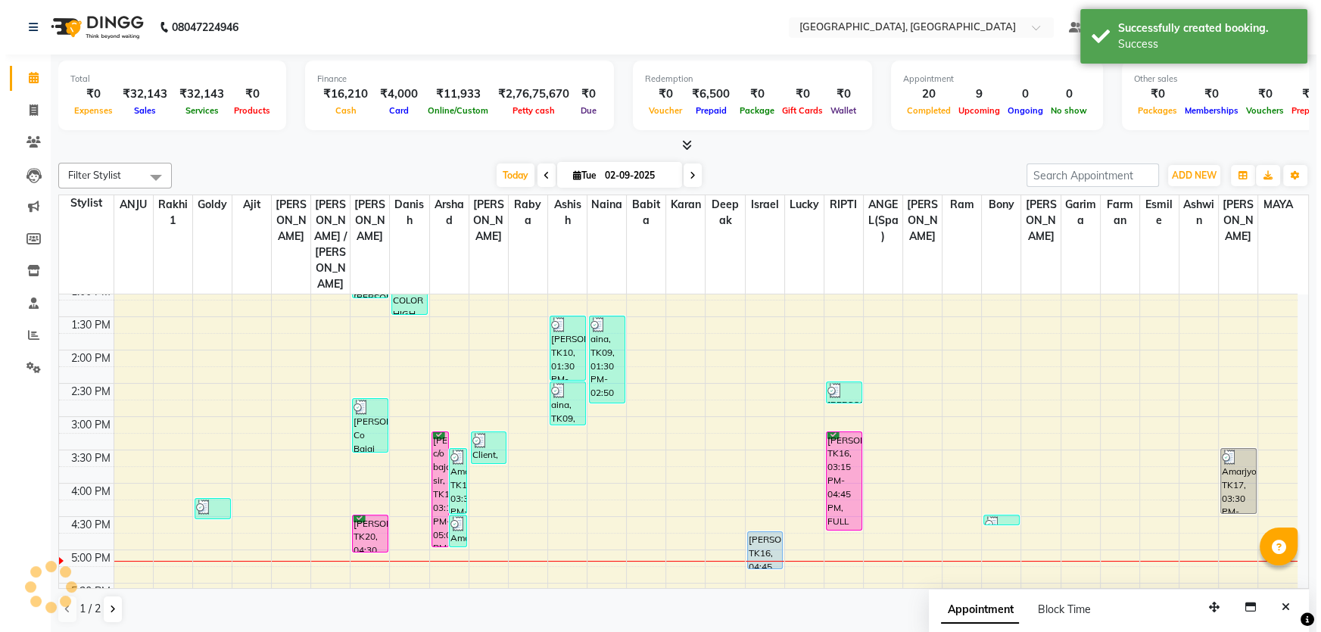
scroll to position [0, 0]
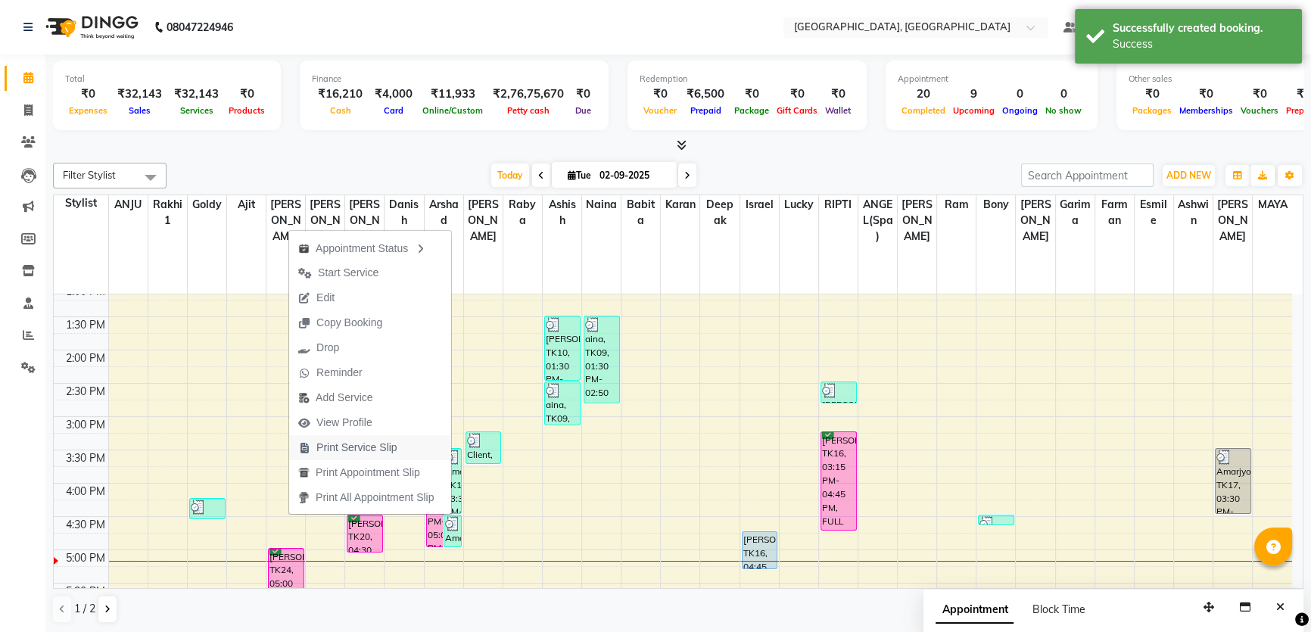
click at [381, 452] on span "Print Service Slip" at bounding box center [356, 448] width 81 height 16
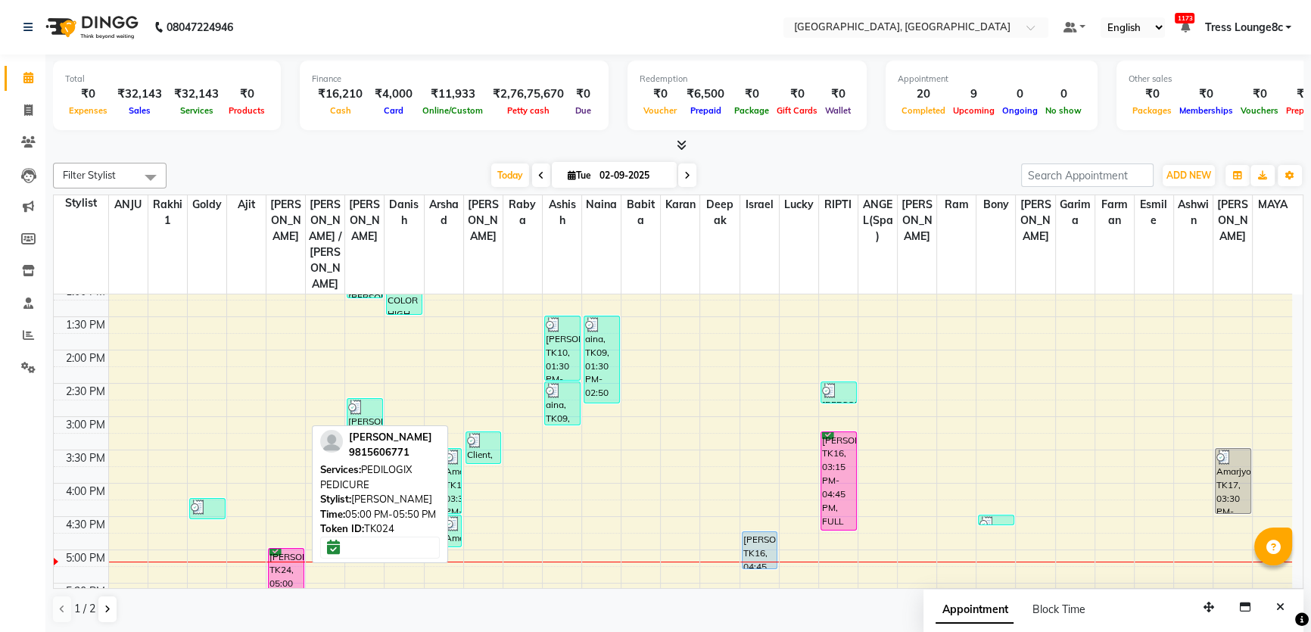
click at [302, 549] on div "[PERSON_NAME], TK24, 05:00 PM-05:50 PM, PEDILOGIX PEDICURE" at bounding box center [286, 575] width 35 height 53
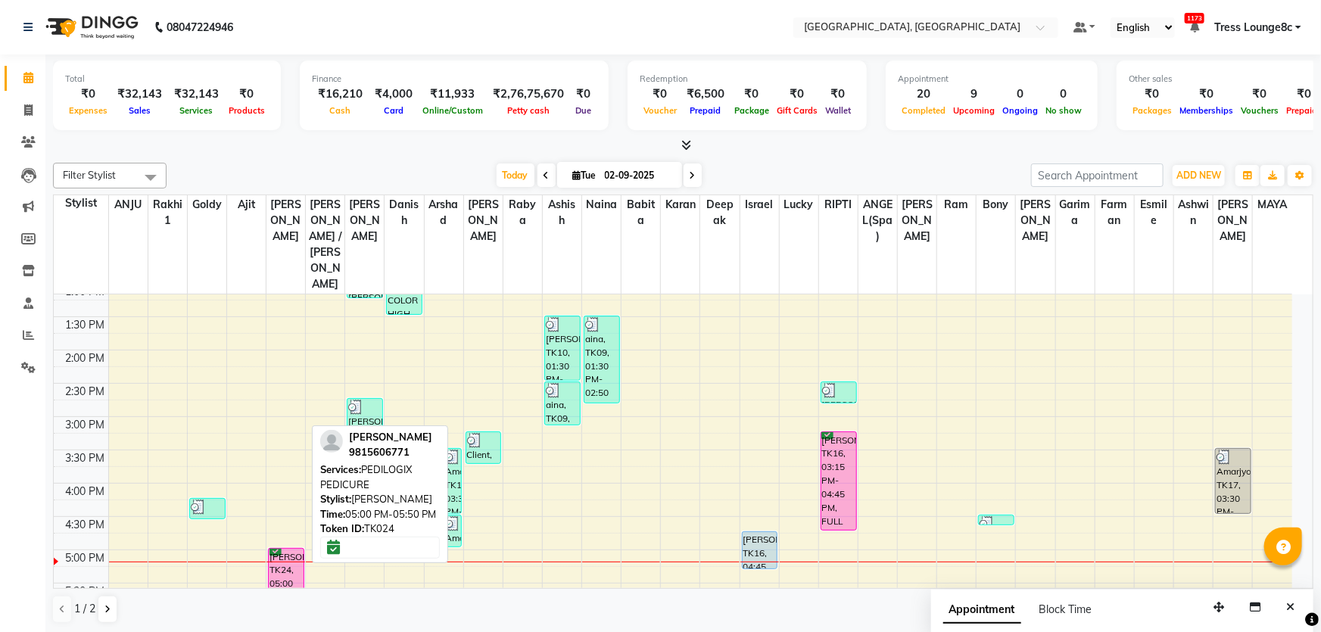
select select "6"
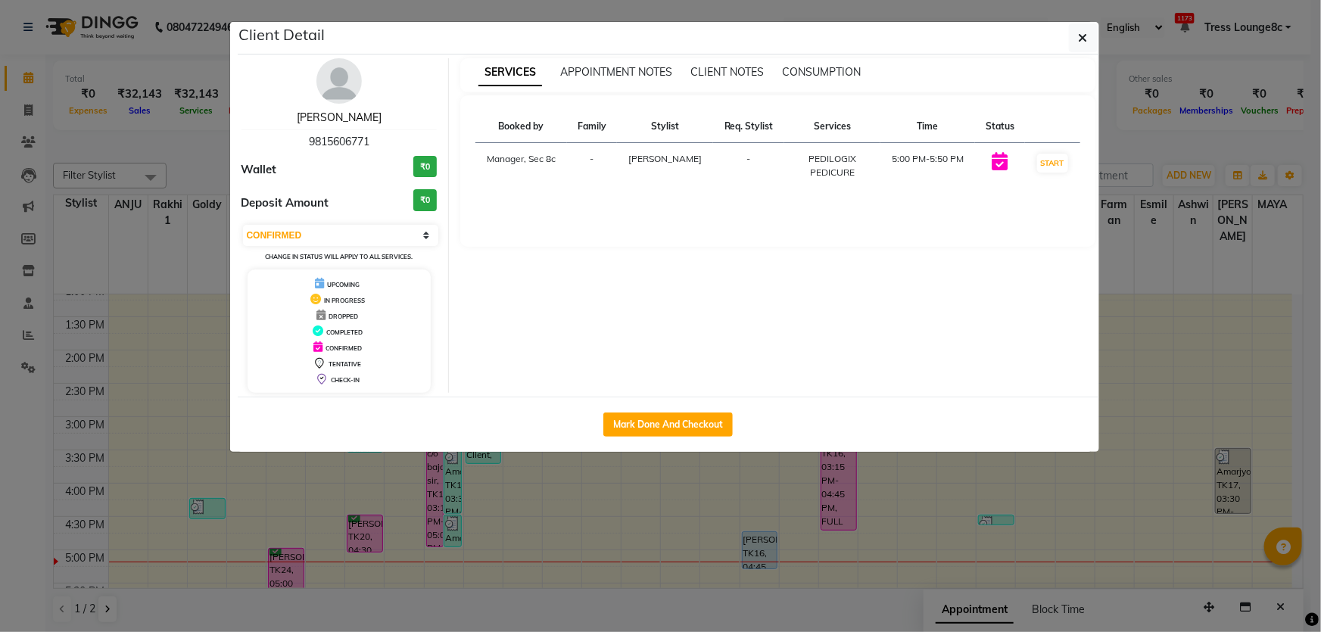
click at [335, 115] on link "[PERSON_NAME]" at bounding box center [339, 118] width 85 height 14
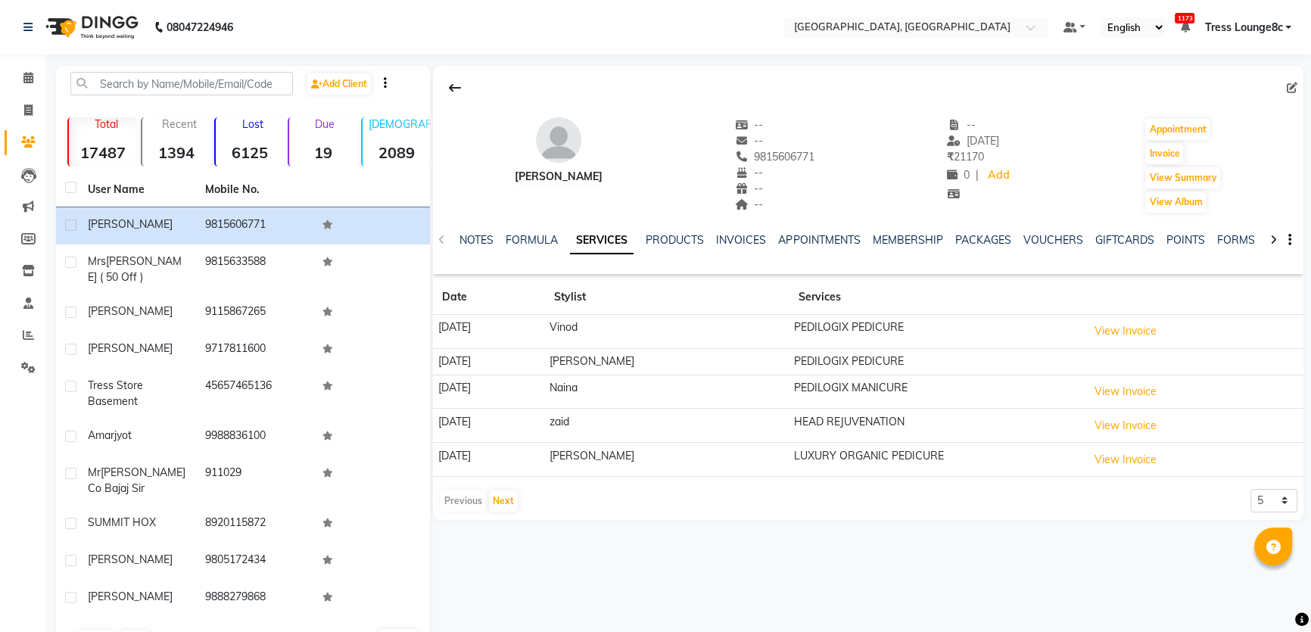
click at [1285, 89] on div at bounding box center [868, 87] width 870 height 29
click at [1290, 90] on icon at bounding box center [1292, 88] width 11 height 11
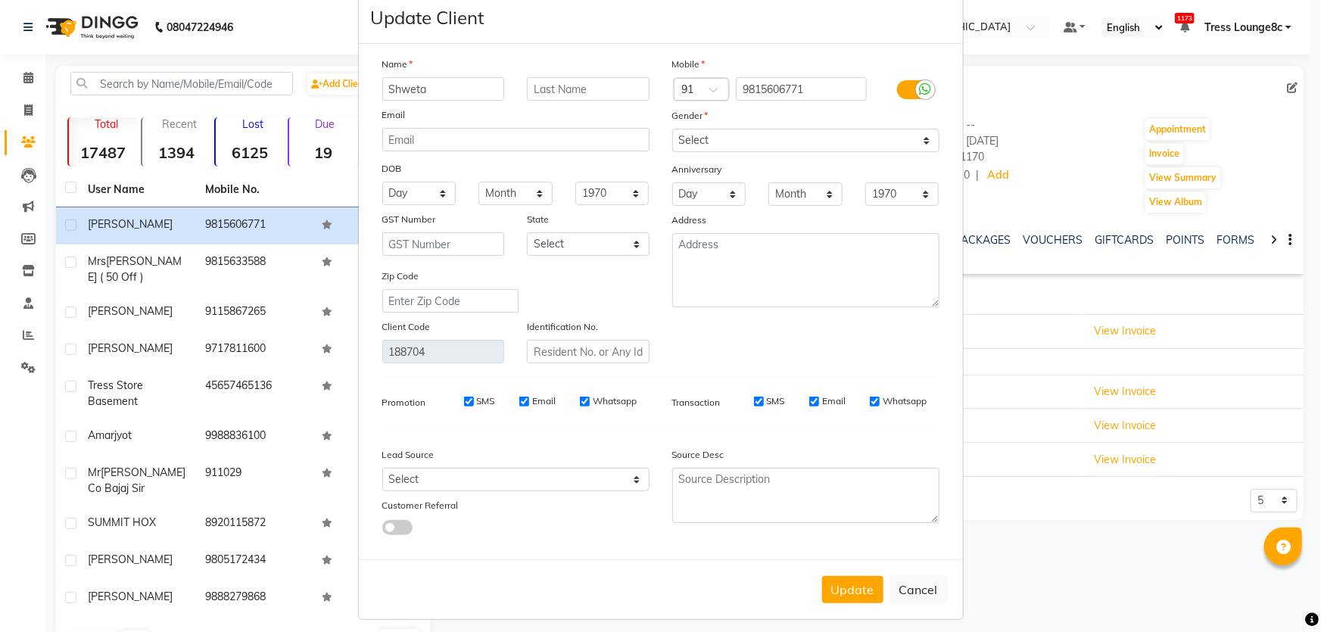
scroll to position [44, 0]
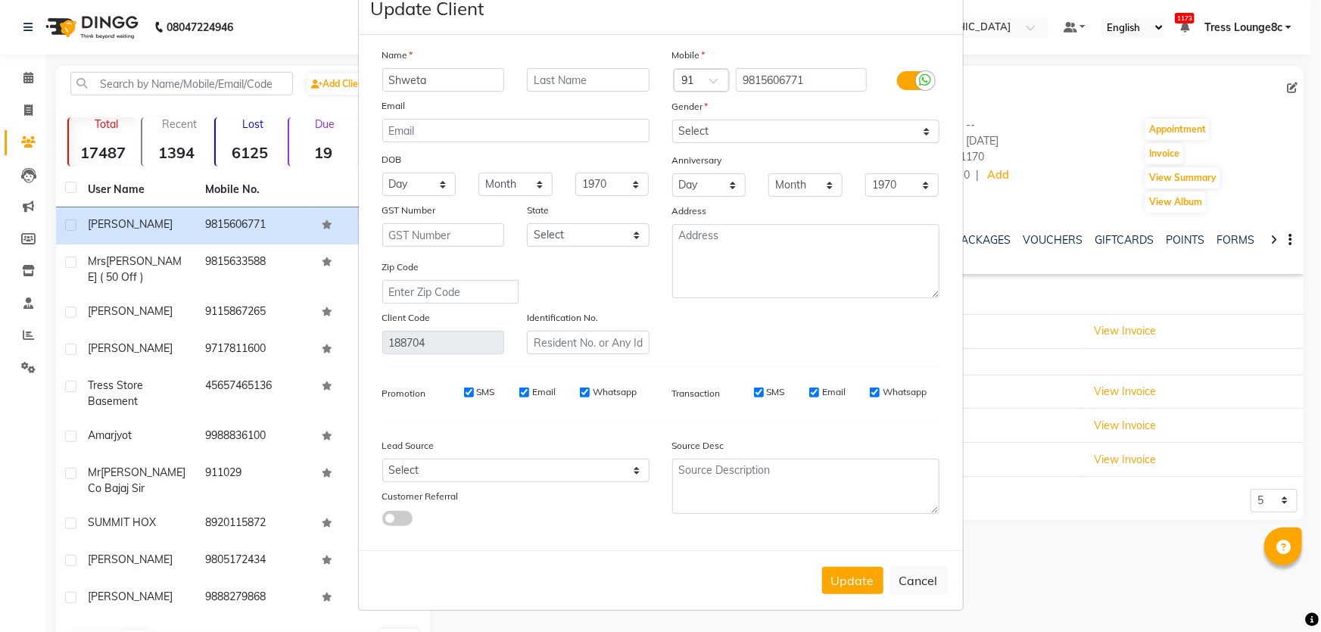
type input "Shweta"
click at [792, 132] on select "Select [DEMOGRAPHIC_DATA] [DEMOGRAPHIC_DATA] Other Prefer Not To Say" at bounding box center [805, 131] width 267 height 23
select select "[DEMOGRAPHIC_DATA]"
click at [672, 120] on select "Select [DEMOGRAPHIC_DATA] [DEMOGRAPHIC_DATA] Other Prefer Not To Say" at bounding box center [805, 131] width 267 height 23
click at [833, 585] on button "Update" at bounding box center [852, 580] width 61 height 27
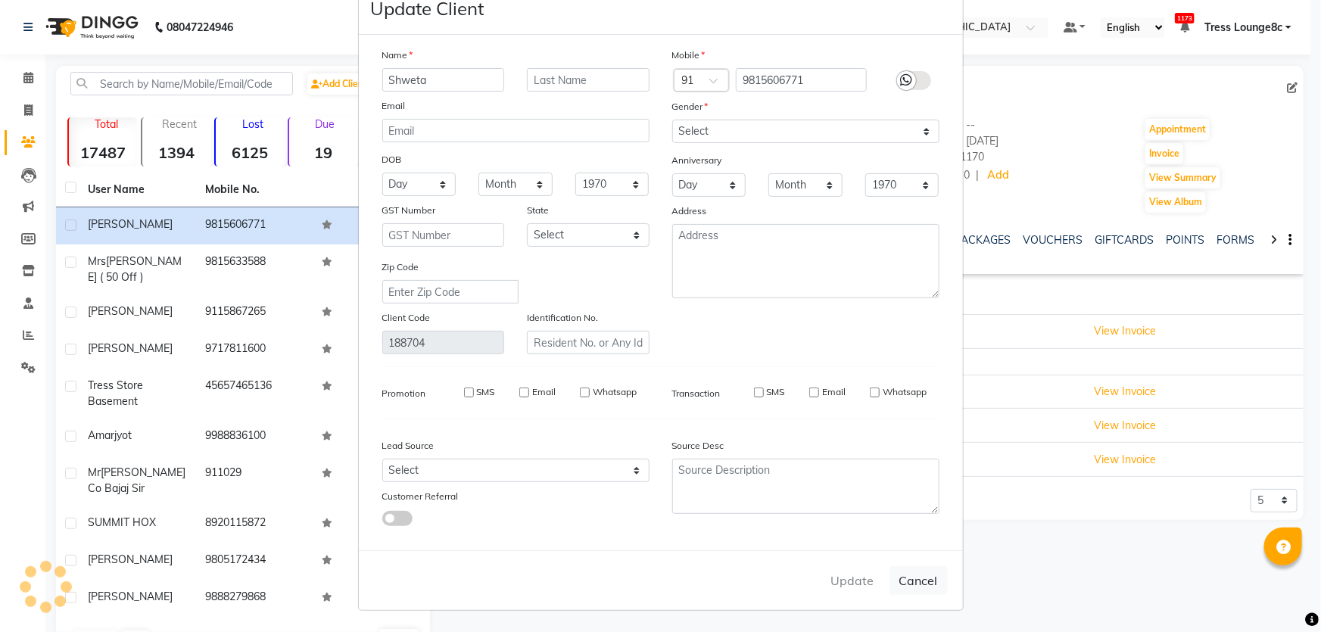
select select
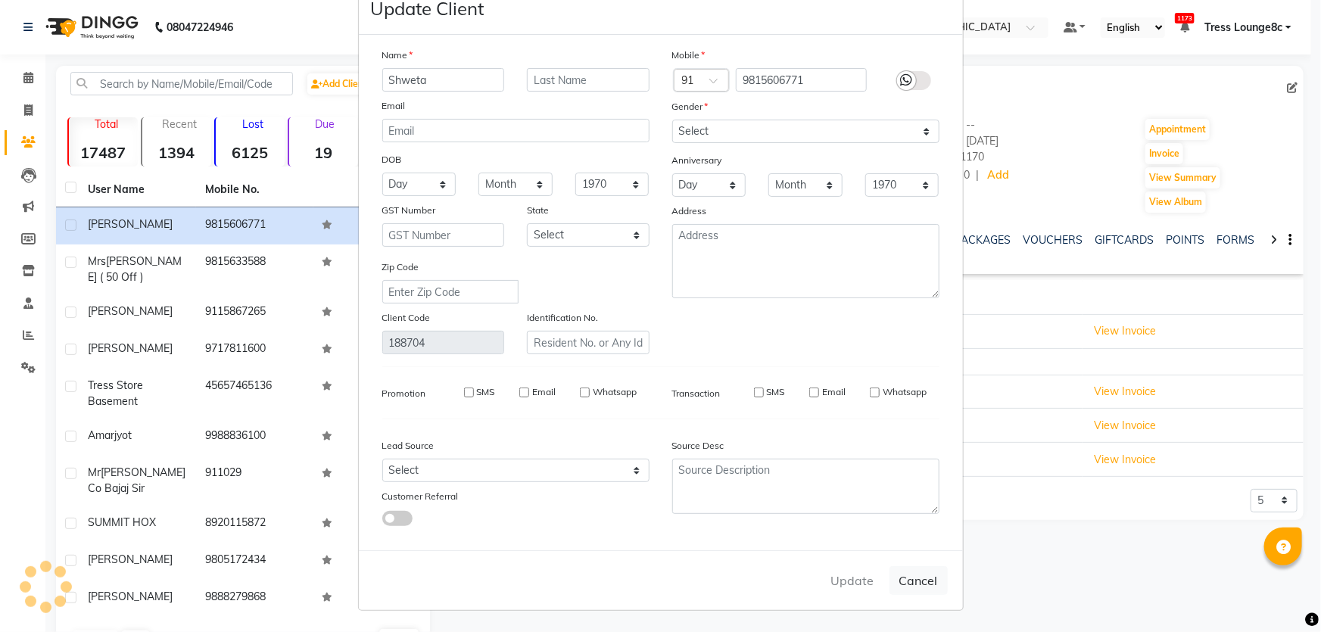
select select
checkbox input "false"
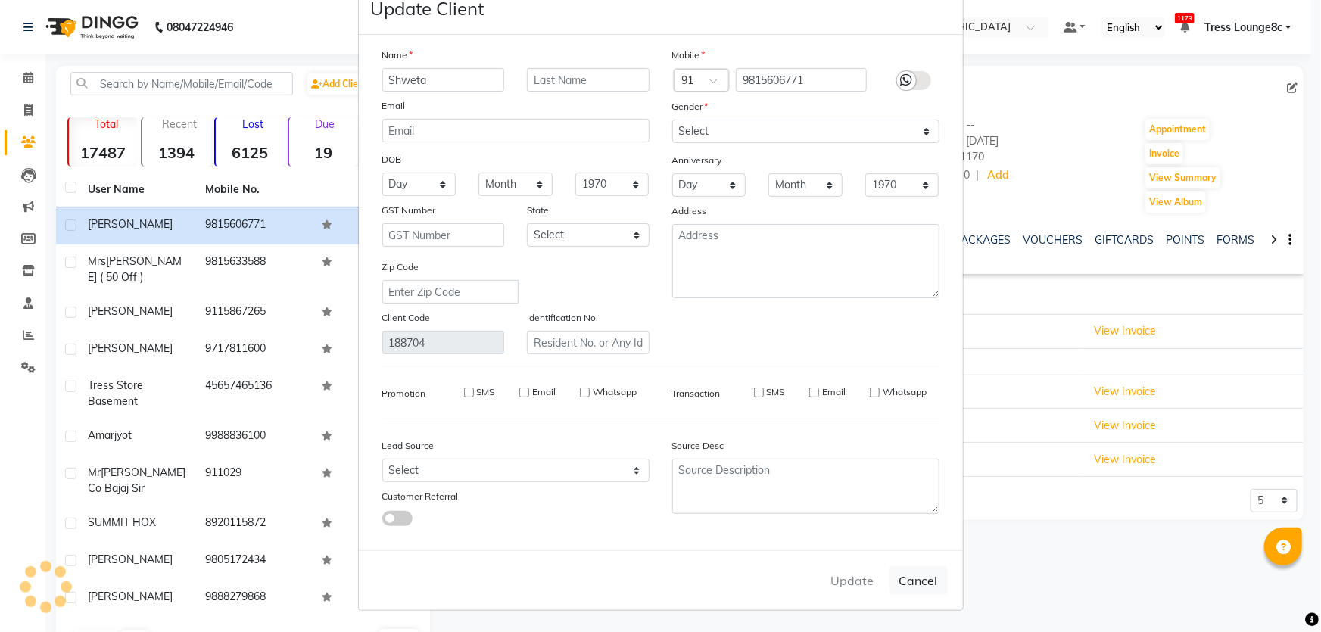
checkbox input "false"
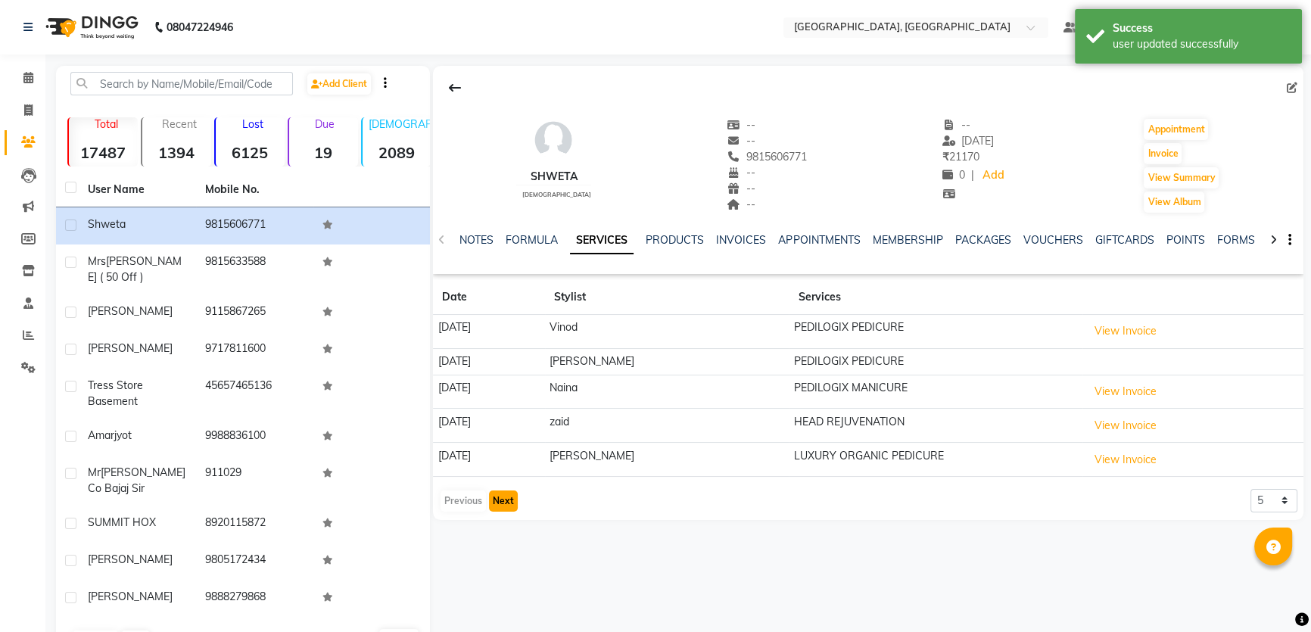
click at [489, 500] on button "Next" at bounding box center [503, 500] width 29 height 21
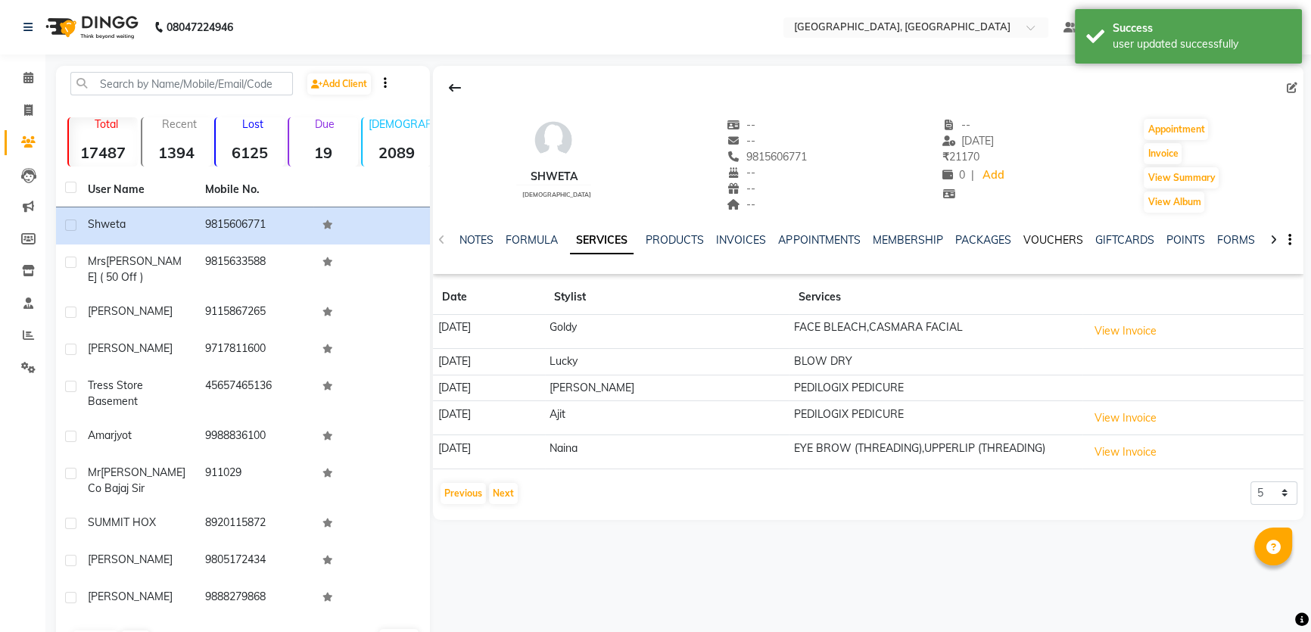
click at [1035, 242] on link "VOUCHERS" at bounding box center [1053, 240] width 60 height 14
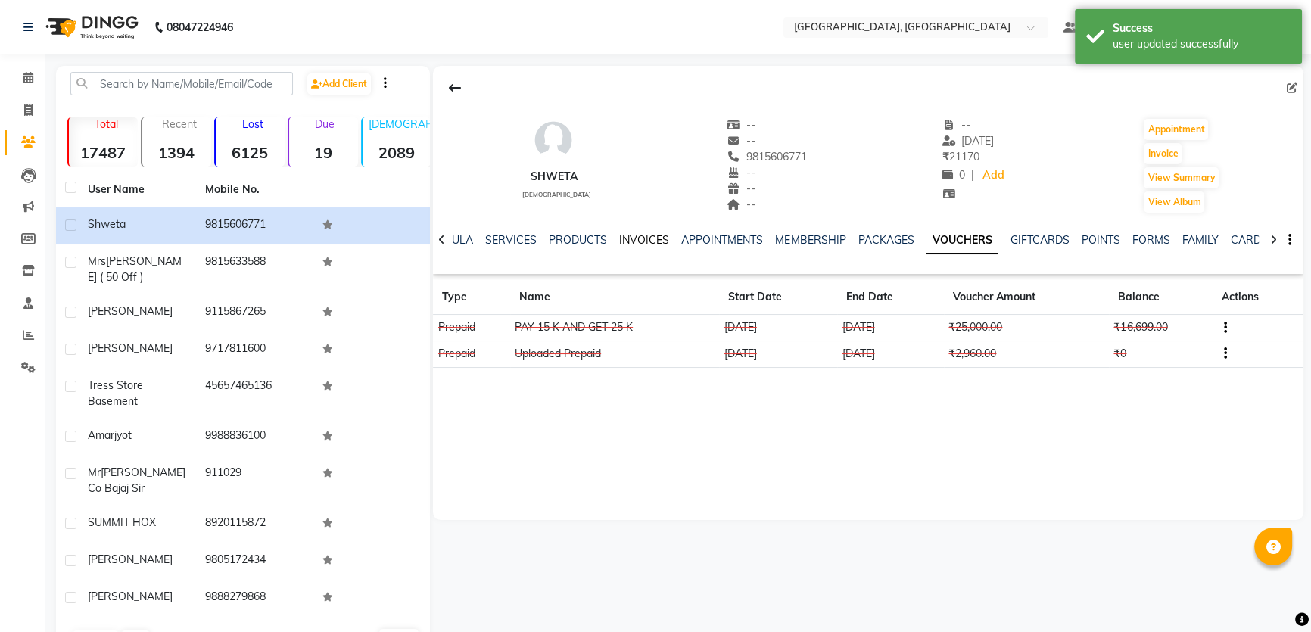
click at [636, 238] on link "INVOICES" at bounding box center [644, 240] width 50 height 14
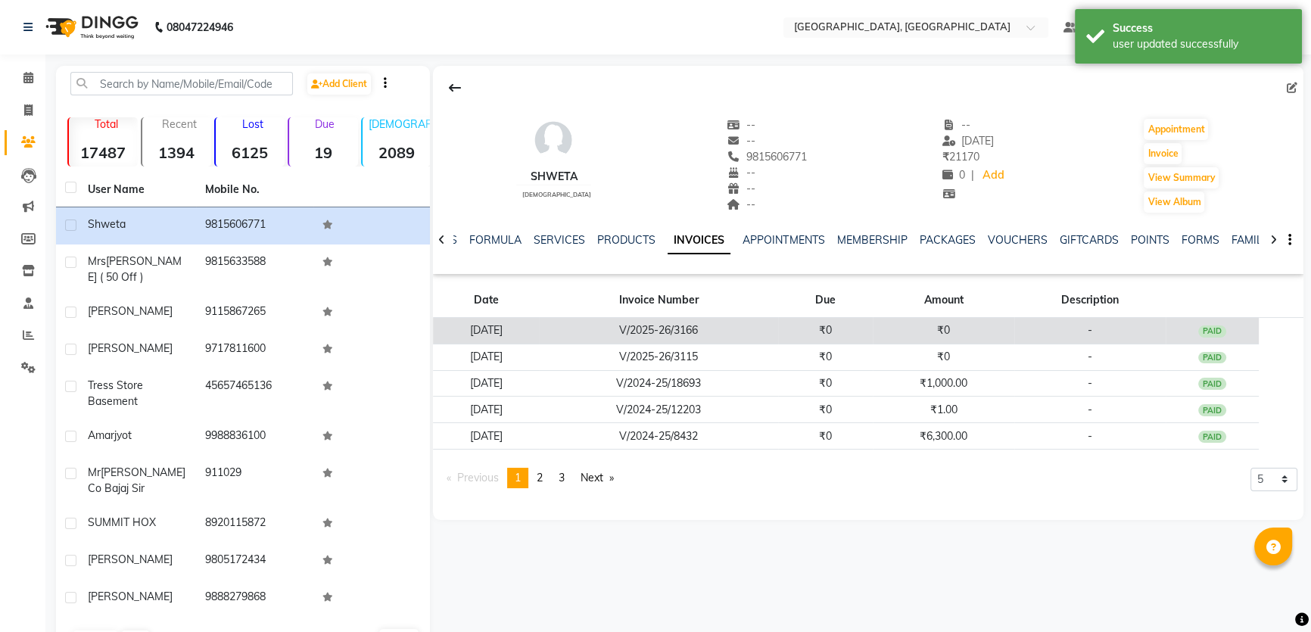
click at [776, 339] on td "V/2025-26/3166" at bounding box center [658, 331] width 239 height 26
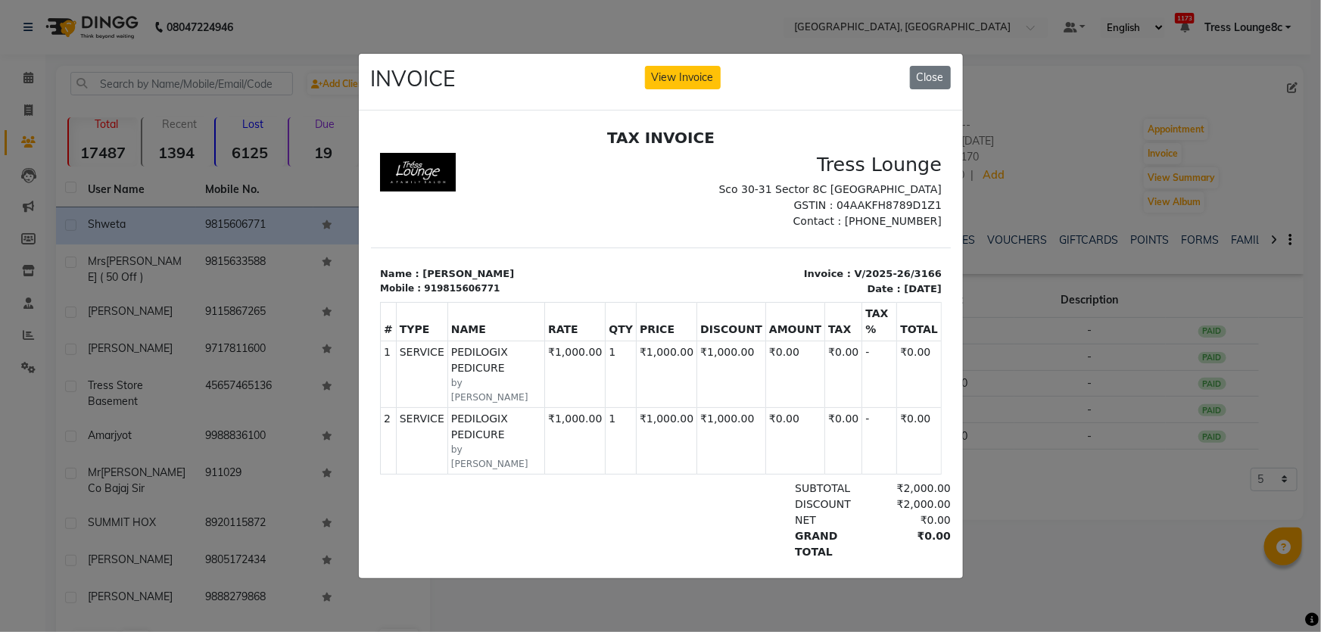
click at [1082, 357] on ngb-modal-window "INVOICE View Invoice Close" at bounding box center [660, 316] width 1321 height 632
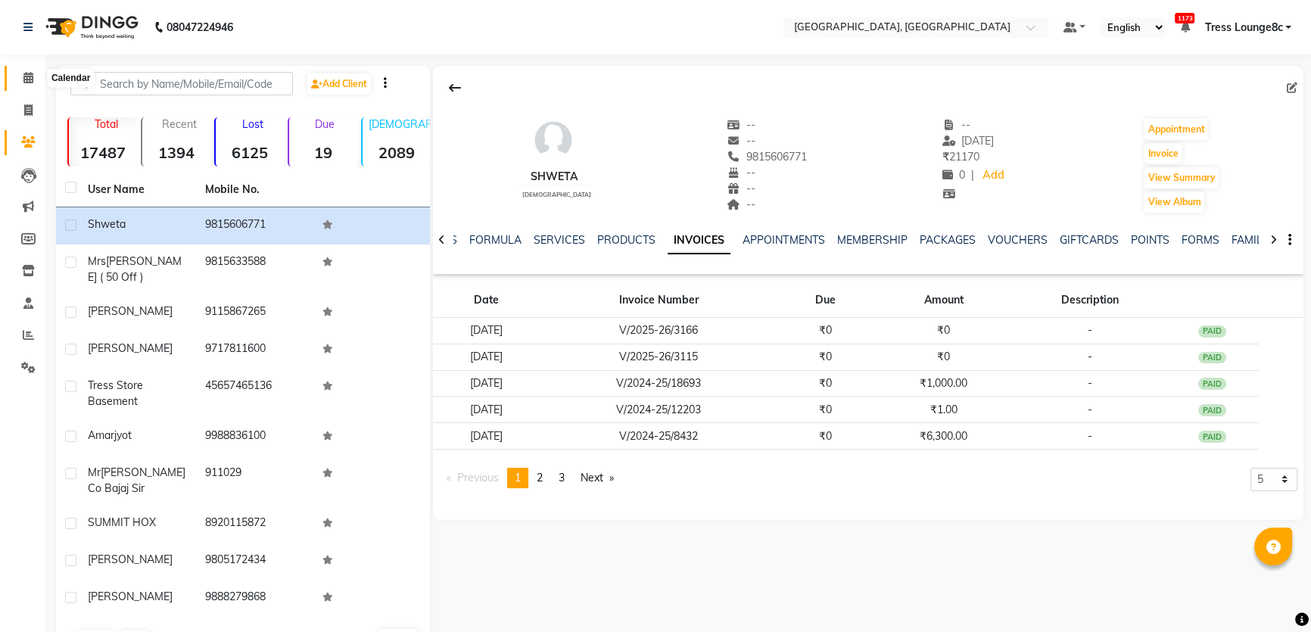
click at [25, 70] on span at bounding box center [28, 78] width 26 height 17
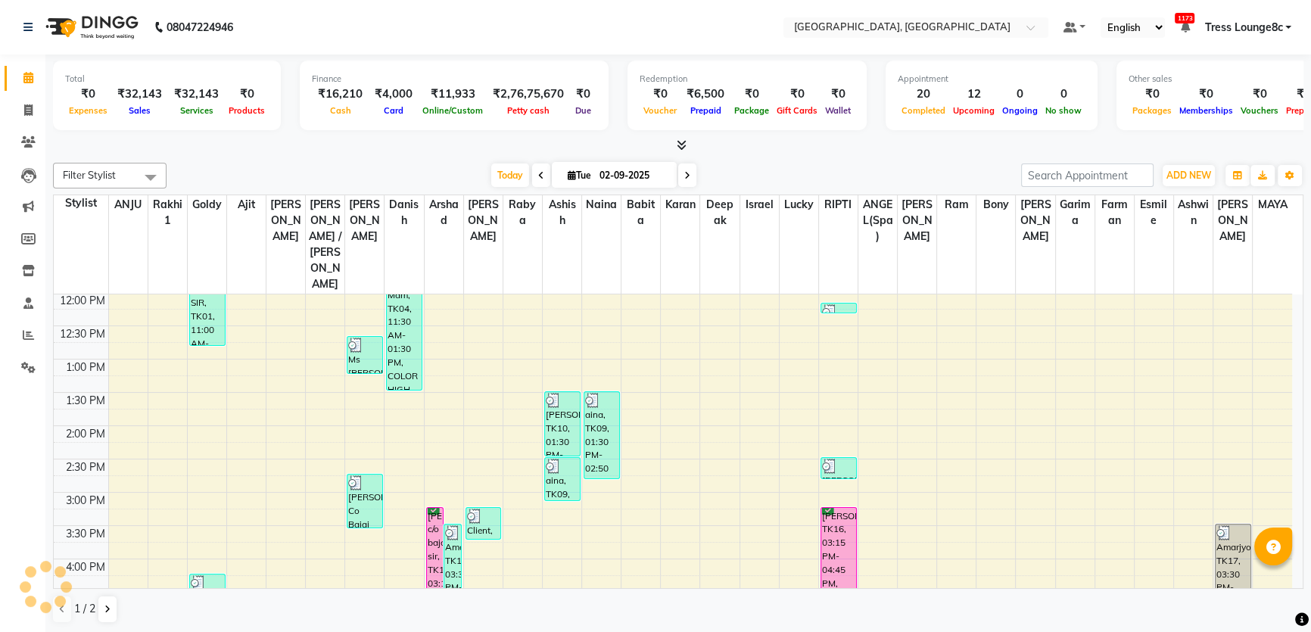
scroll to position [275, 0]
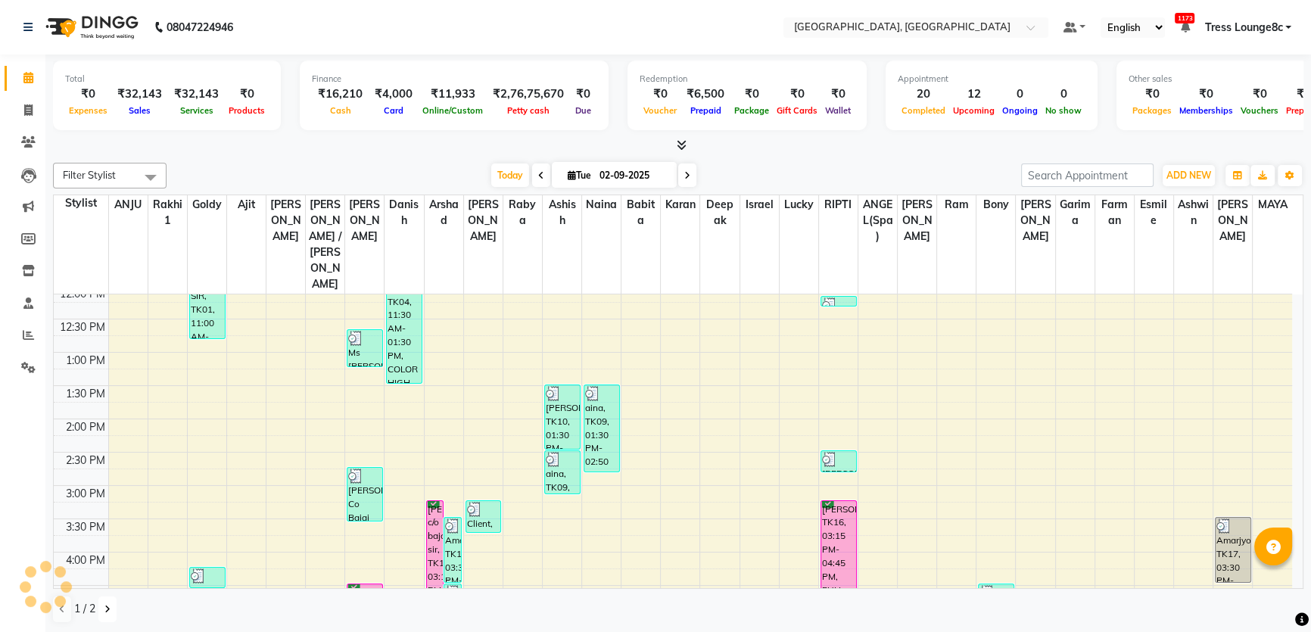
click at [106, 609] on icon at bounding box center [107, 609] width 6 height 9
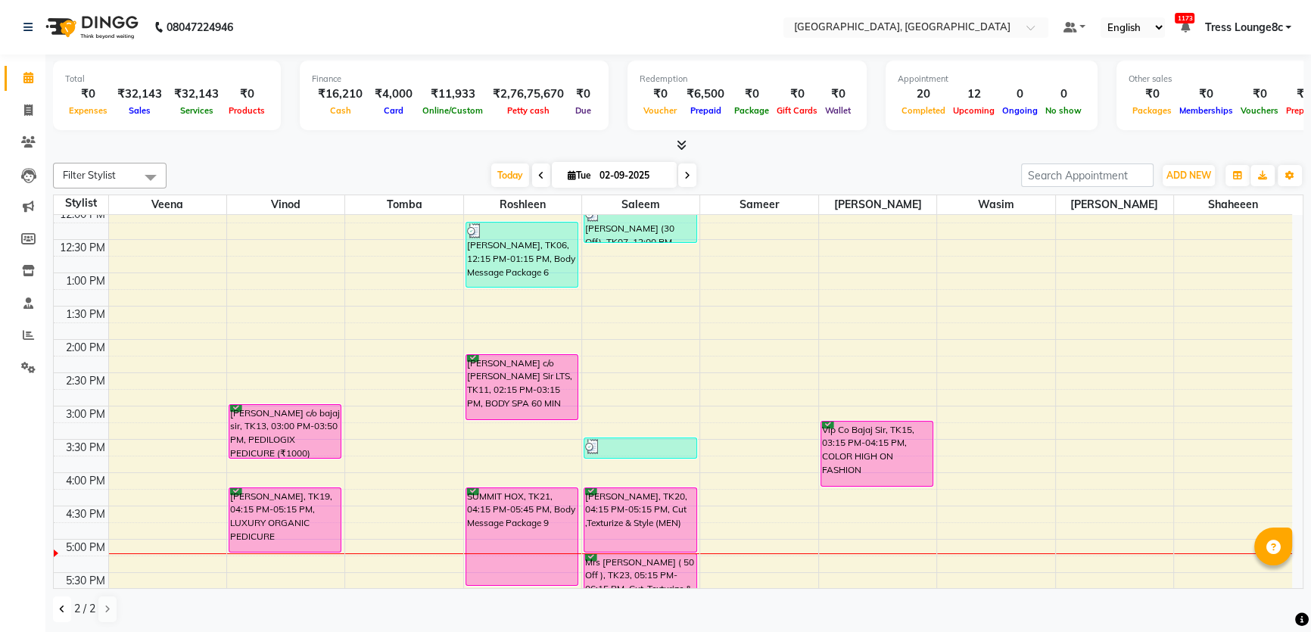
click at [60, 612] on icon at bounding box center [62, 609] width 6 height 9
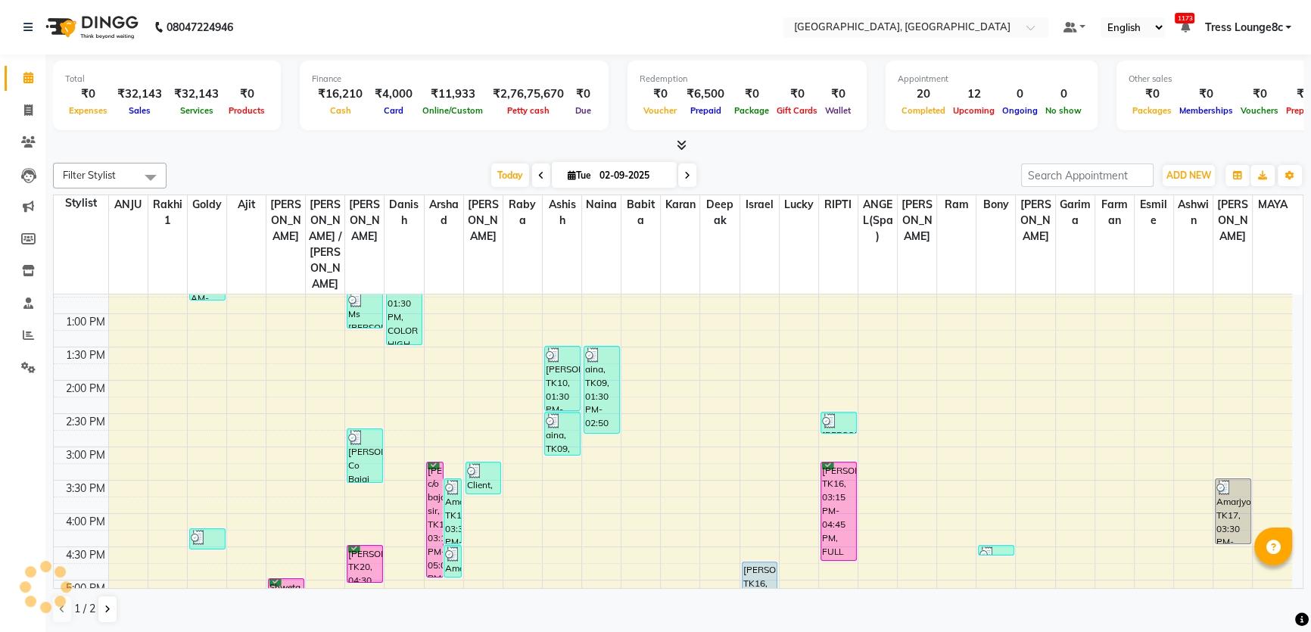
scroll to position [344, 0]
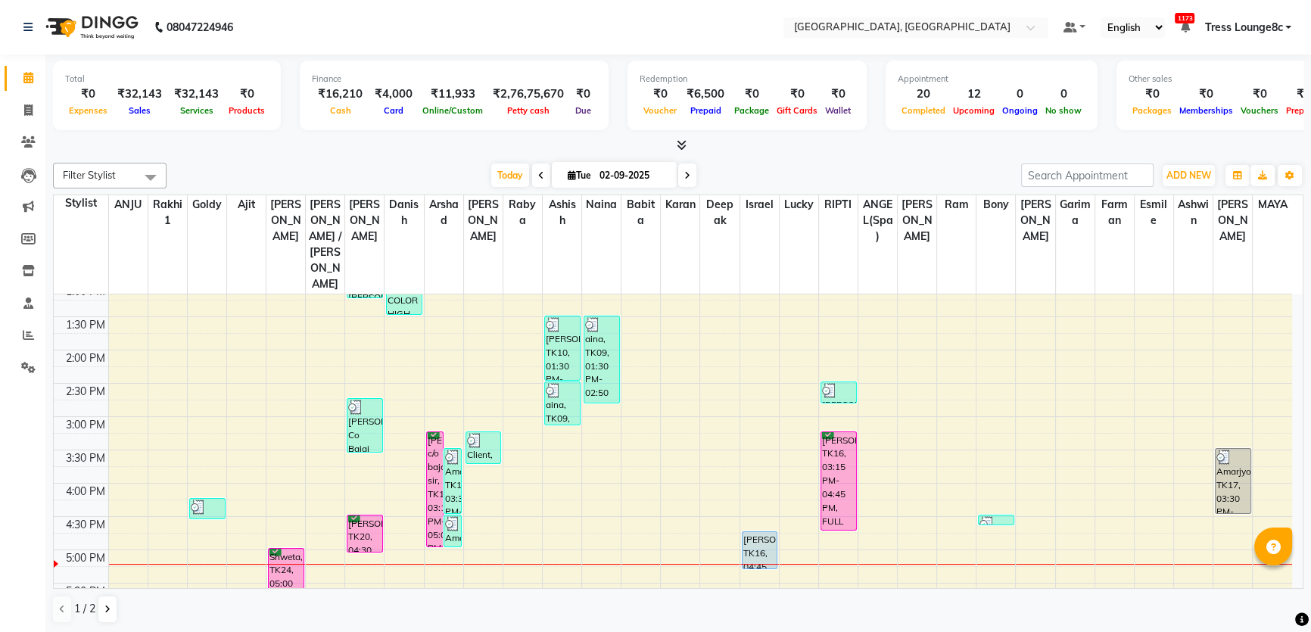
click at [491, 516] on div "8:00 AM 8:30 AM 9:00 AM 9:30 AM 10:00 AM 10:30 AM 11:00 AM 11:30 AM 12:00 PM 12…" at bounding box center [673, 417] width 1238 height 932
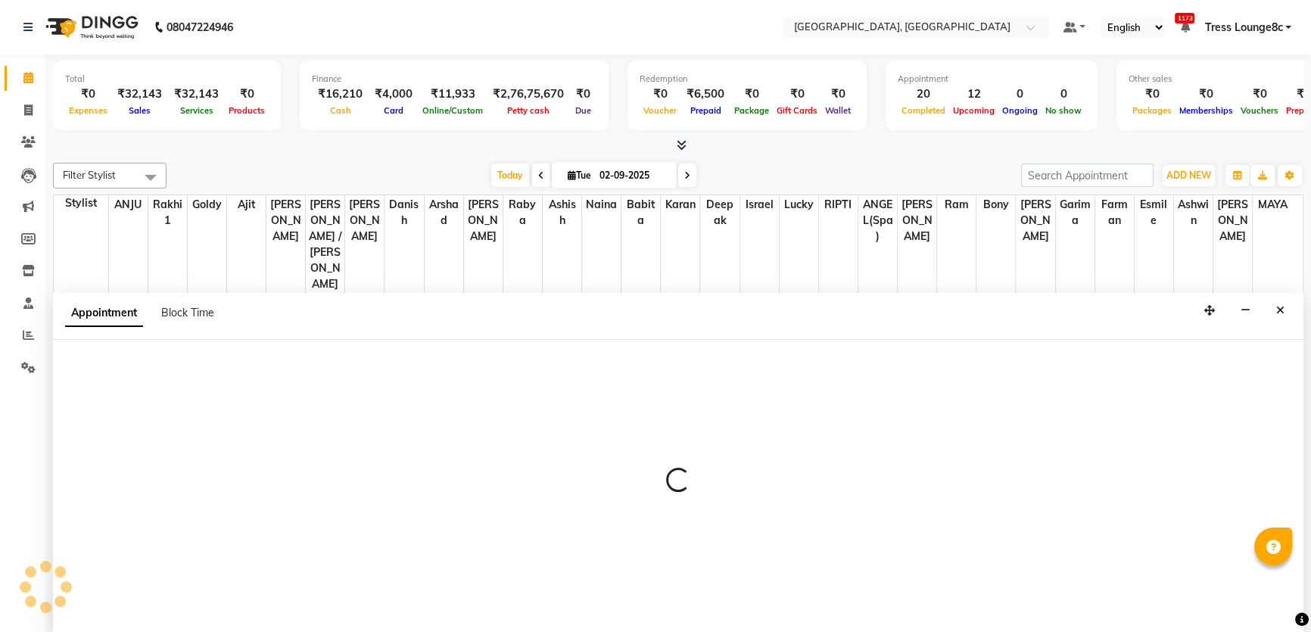
scroll to position [0, 0]
select select "25452"
select select "1035"
select select "tentative"
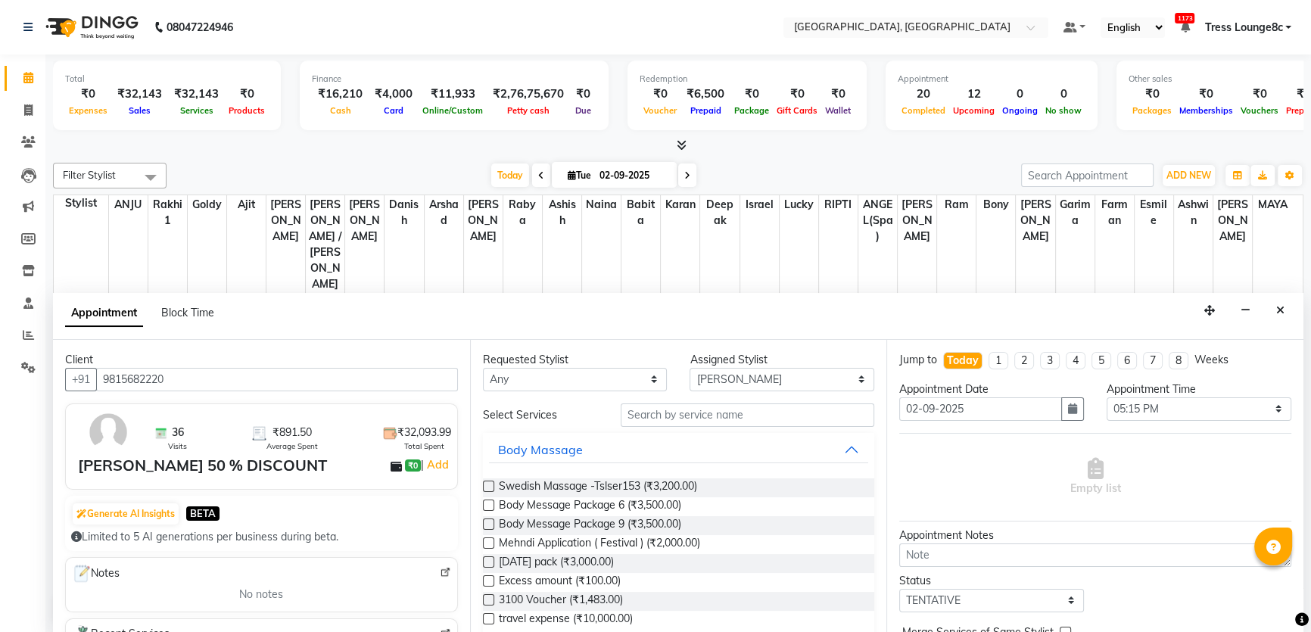
type input "9815682220"
click at [764, 407] on input "text" at bounding box center [748, 414] width 254 height 23
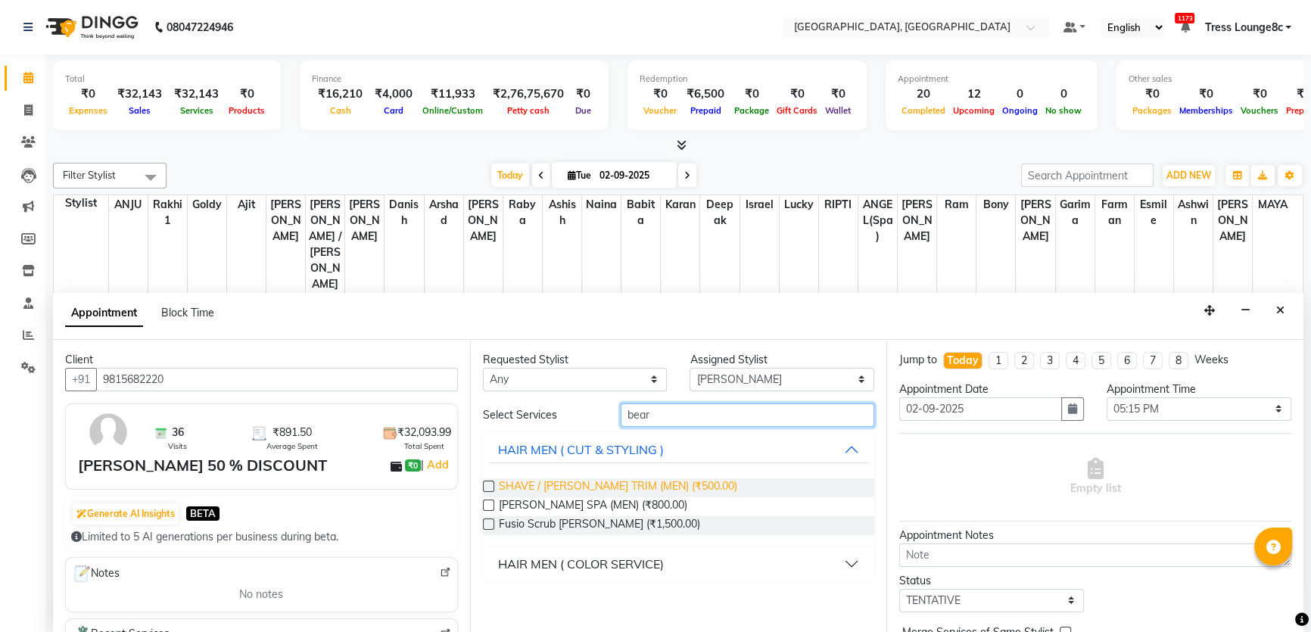
type input "bear"
click at [661, 488] on span "SHAVE / [PERSON_NAME] TRIM (MEN) (₹500.00)" at bounding box center [618, 487] width 238 height 19
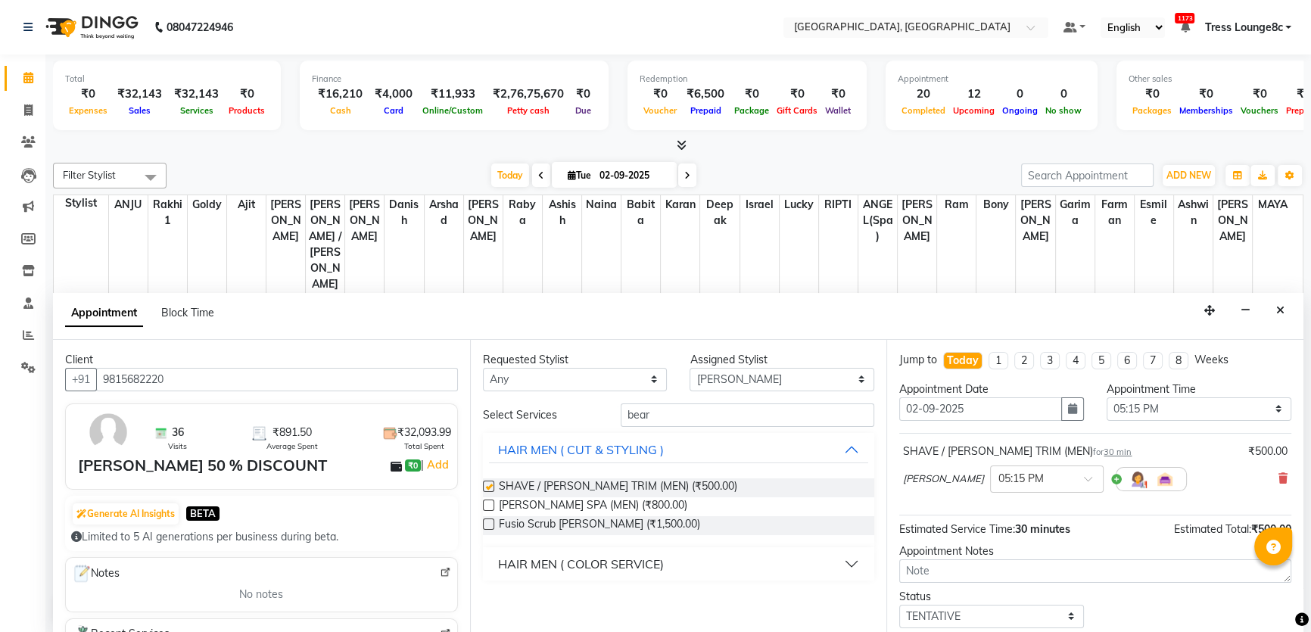
checkbox input "false"
click at [680, 426] on div "Select Services bear HAIR MEN ( CUT & STYLING ) SHAVE / [PERSON_NAME] TRIM (MEN…" at bounding box center [679, 491] width 392 height 177
click at [681, 416] on input "bear" at bounding box center [748, 414] width 254 height 23
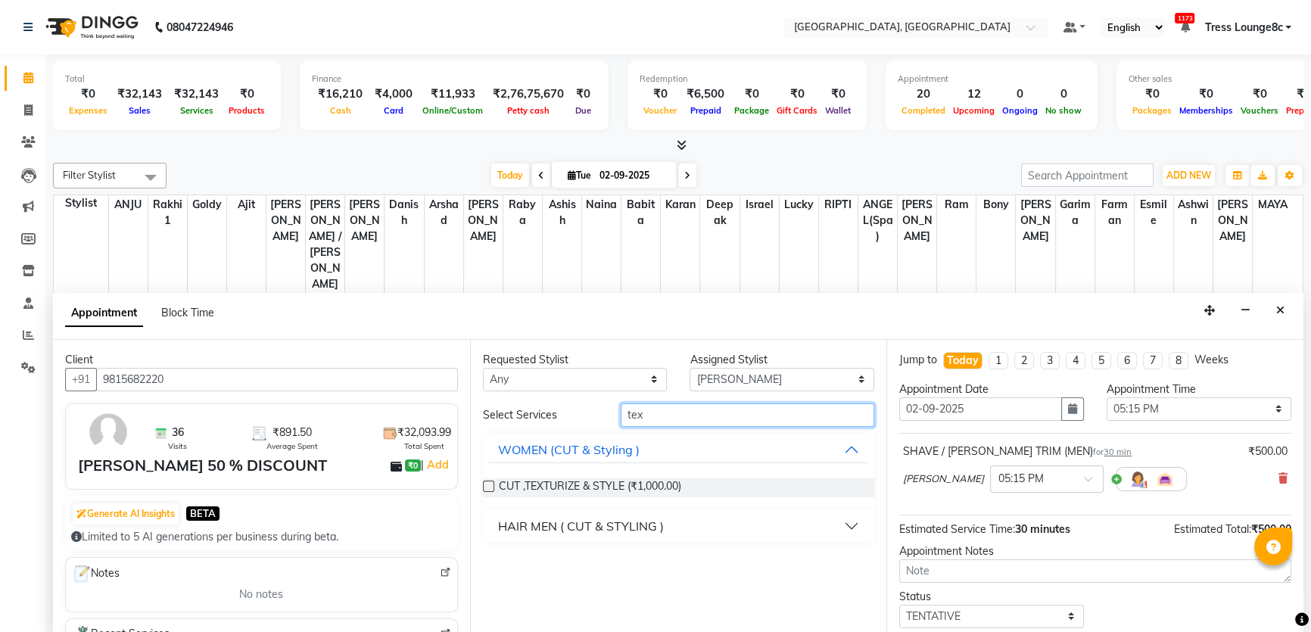
type input "tex"
click at [624, 525] on div "HAIR MEN ( CUT & STYLING )" at bounding box center [581, 526] width 166 height 18
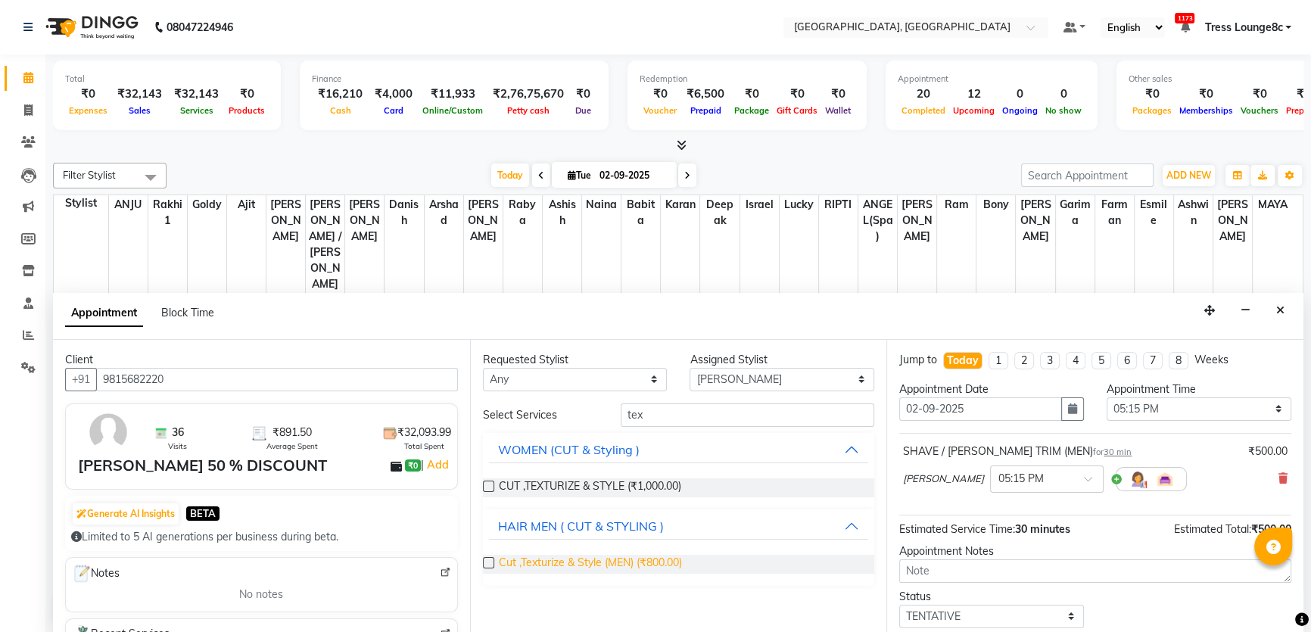
drag, startPoint x: 622, startPoint y: 540, endPoint x: 625, endPoint y: 553, distance: 14.0
click at [625, 555] on span "Cut ,Texturize & Style (MEN) (₹800.00)" at bounding box center [590, 564] width 183 height 19
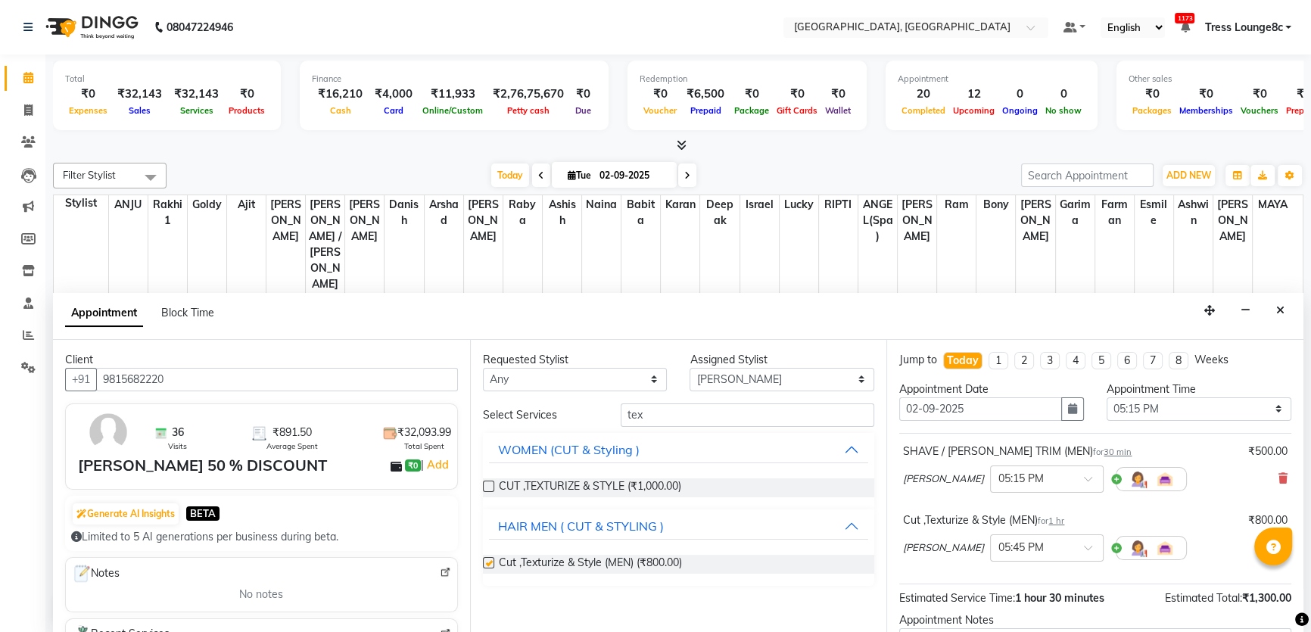
checkbox input "false"
click at [749, 378] on select "Select [PERSON_NAME](Spa) [PERSON_NAME] [PERSON_NAME] [PERSON_NAME] [PERSON_NAM…" at bounding box center [782, 379] width 185 height 23
click at [690, 368] on select "Select [PERSON_NAME](Spa) [PERSON_NAME] [PERSON_NAME] [PERSON_NAME] [PERSON_NAM…" at bounding box center [782, 379] width 185 height 23
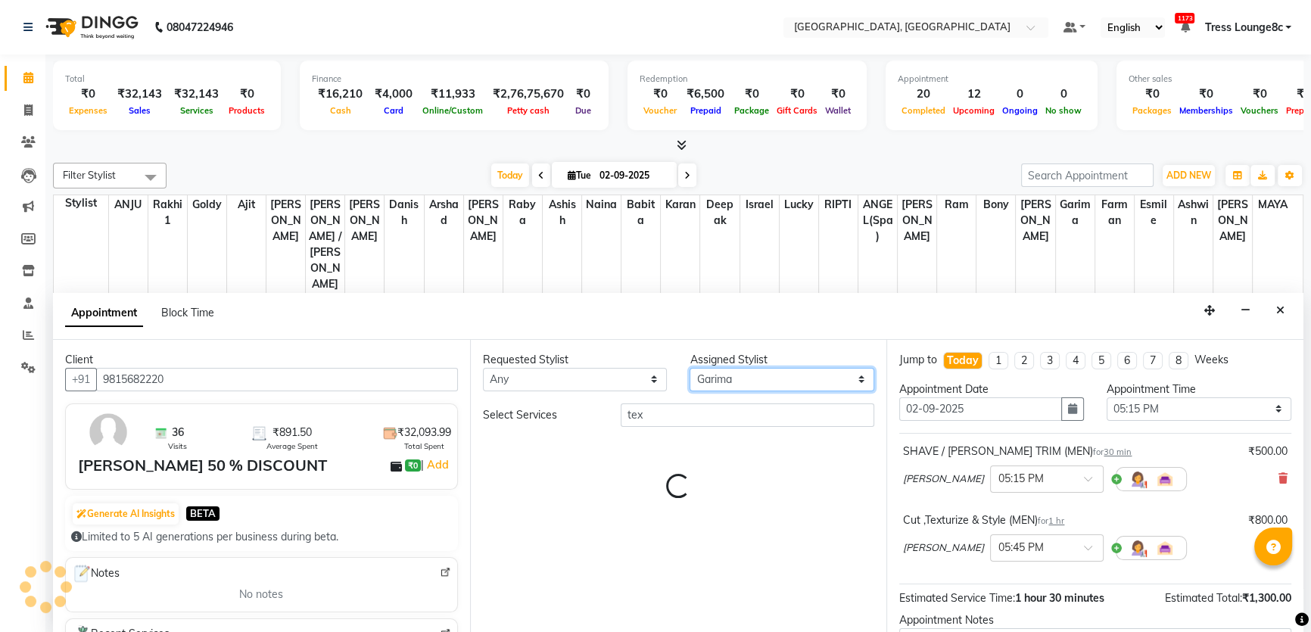
select select "25427"
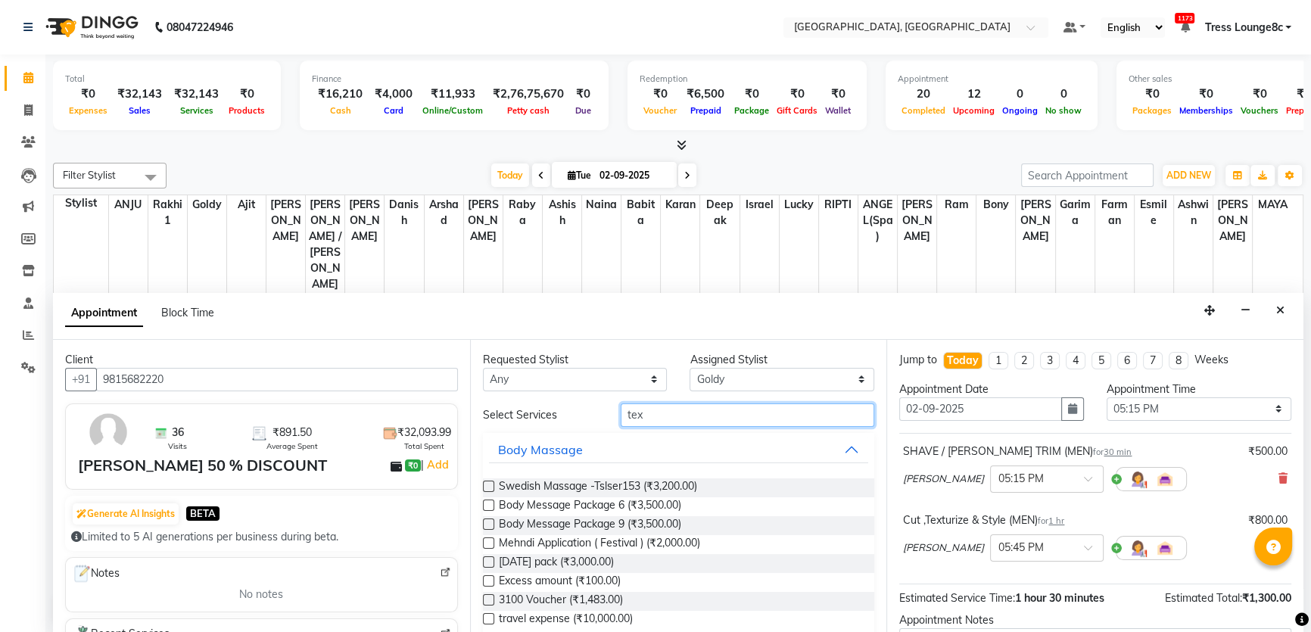
click at [718, 419] on input "tex" at bounding box center [748, 414] width 254 height 23
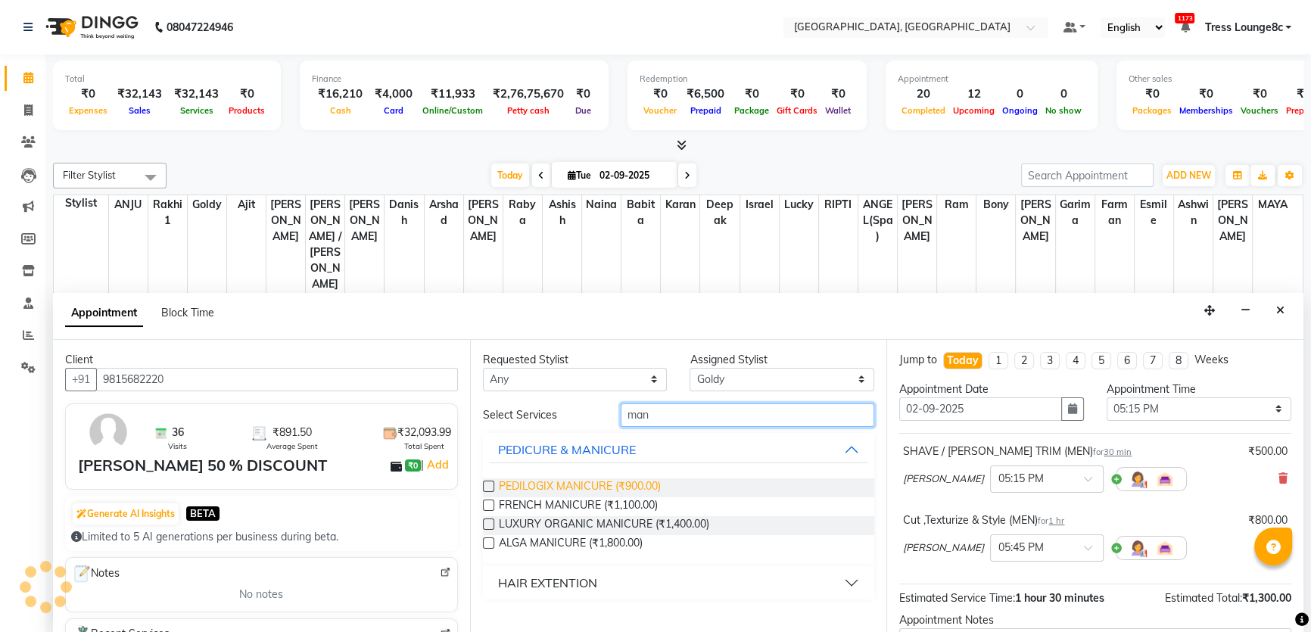
type input "man"
click at [652, 478] on span "PEDILOGIX MANICURE (₹900.00)" at bounding box center [580, 487] width 162 height 19
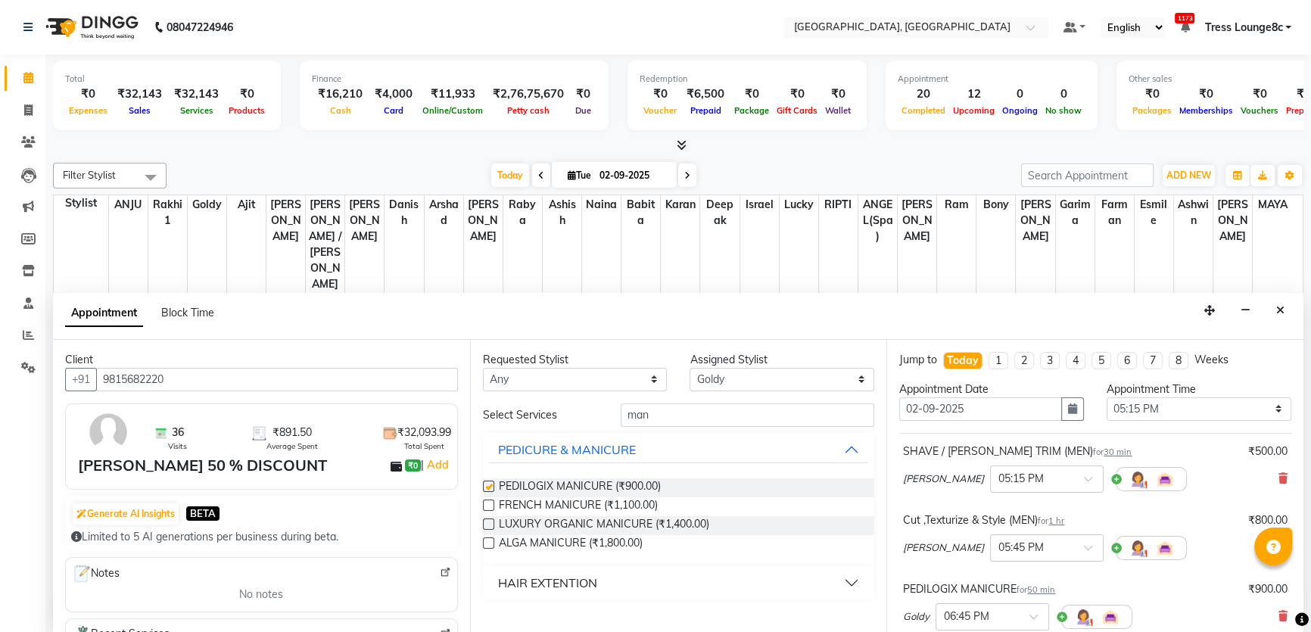
checkbox input "false"
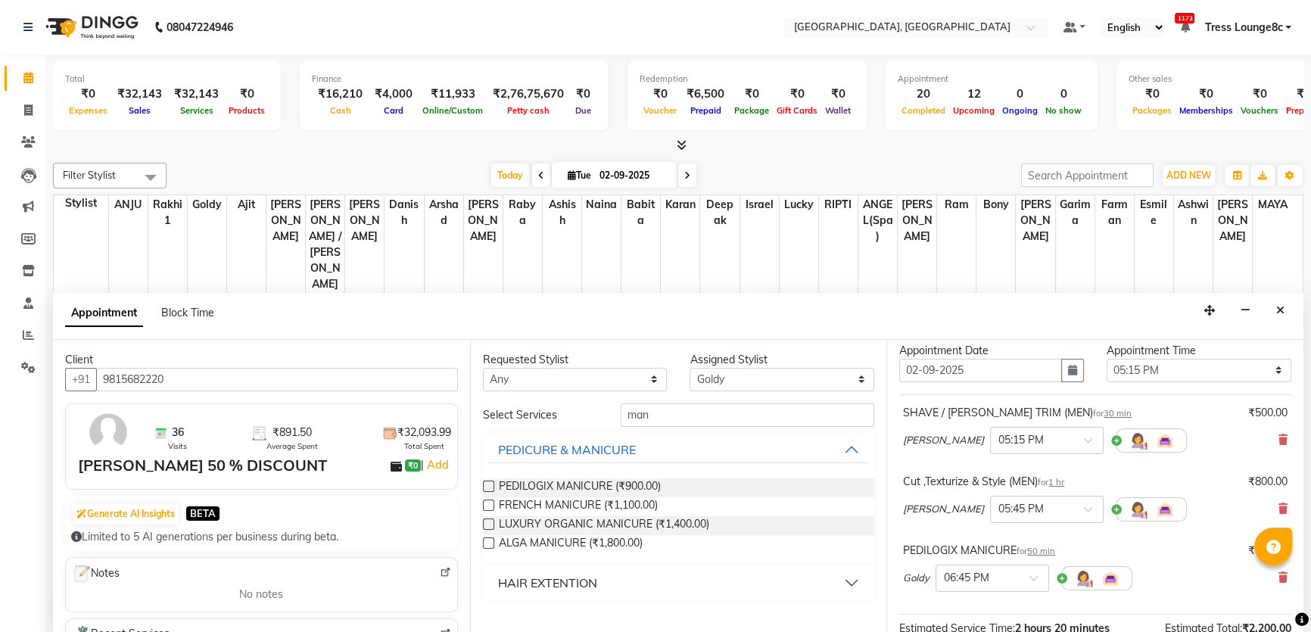
scroll to position [227, 0]
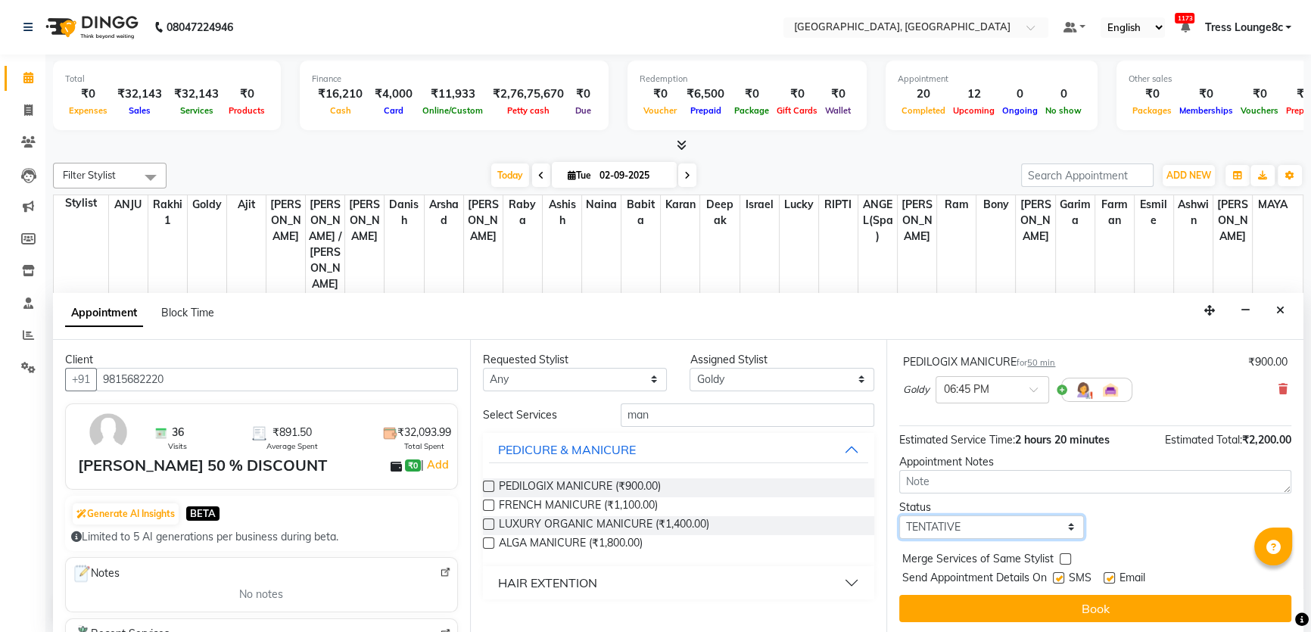
click at [999, 526] on select "Select TENTATIVE CONFIRM CHECK-IN UPCOMING" at bounding box center [991, 526] width 185 height 23
click at [899, 515] on select "Select TENTATIVE CONFIRM CHECK-IN UPCOMING" at bounding box center [991, 526] width 185 height 23
click at [1020, 535] on select "Select TENTATIVE CONFIRM CHECK-IN UPCOMING" at bounding box center [991, 526] width 185 height 23
select select "confirm booking"
click at [899, 515] on select "Select TENTATIVE CONFIRM CHECK-IN UPCOMING" at bounding box center [991, 526] width 185 height 23
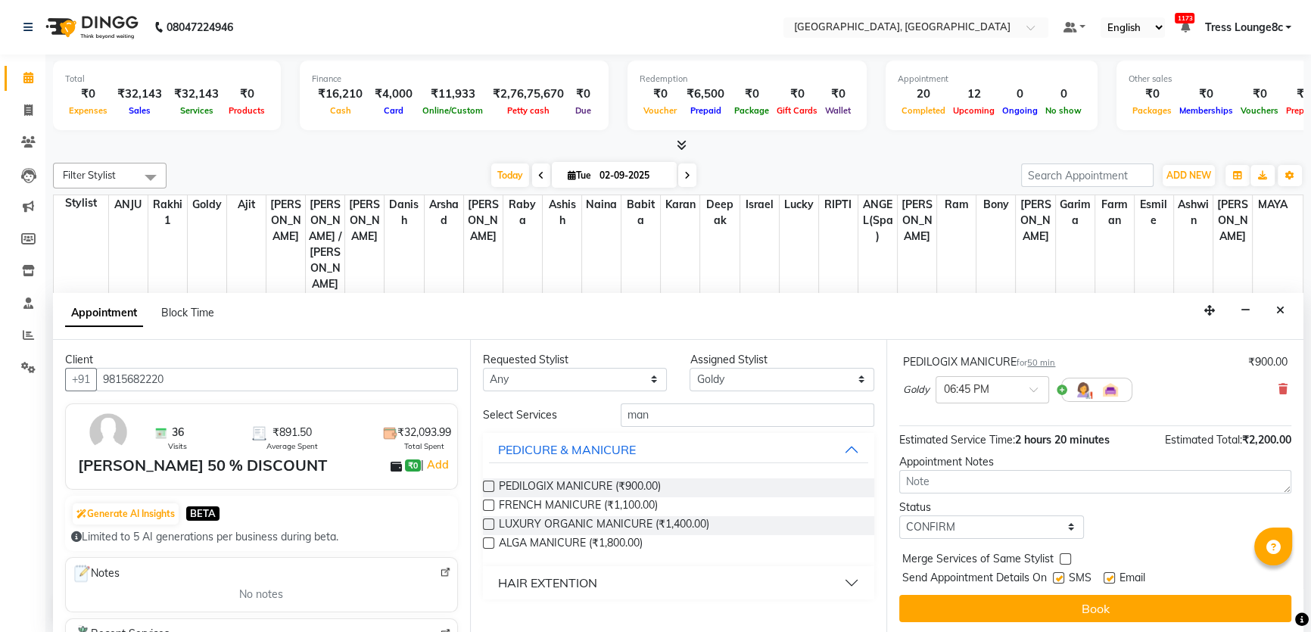
click at [1063, 560] on label at bounding box center [1065, 558] width 11 height 11
click at [1063, 560] on input "checkbox" at bounding box center [1065, 561] width 10 height 10
checkbox input "true"
click at [1063, 574] on label at bounding box center [1058, 577] width 11 height 11
click at [1063, 574] on input "checkbox" at bounding box center [1058, 579] width 10 height 10
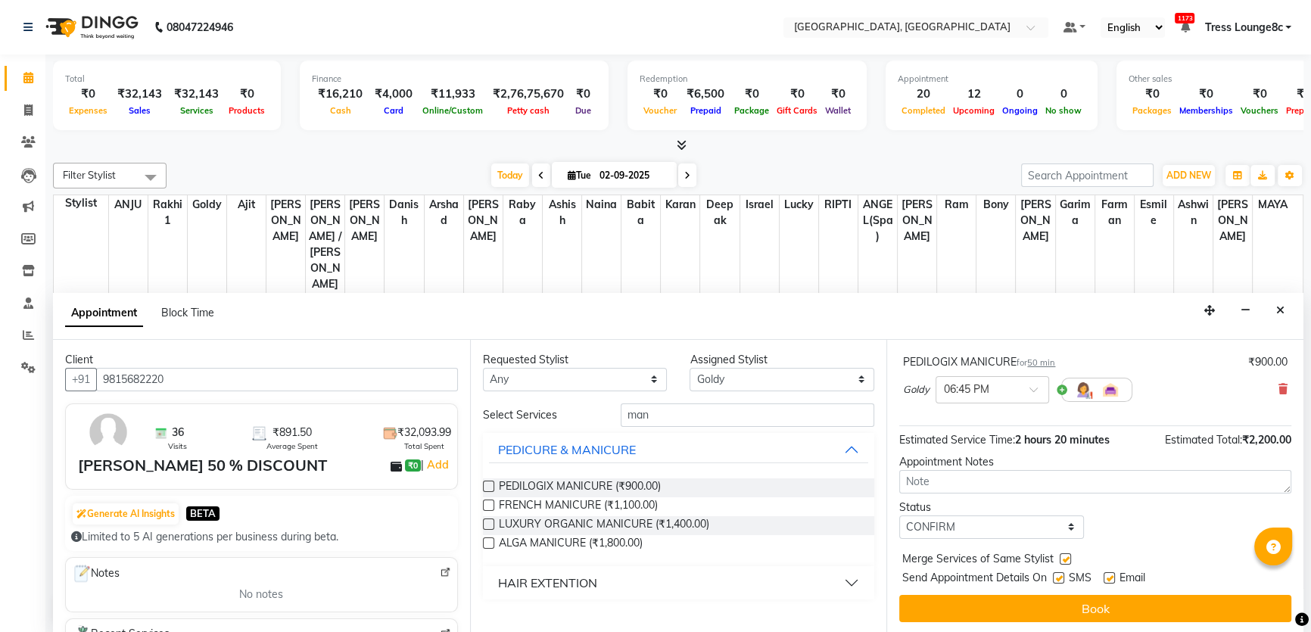
checkbox input "false"
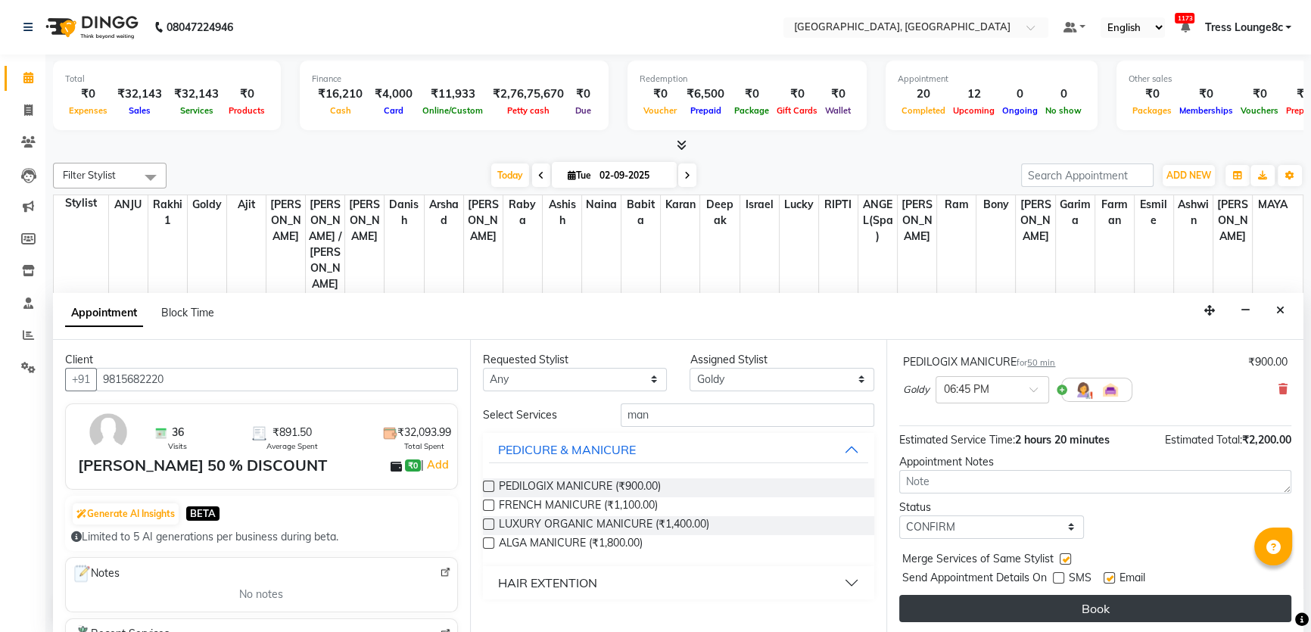
click at [1066, 599] on button "Book" at bounding box center [1095, 608] width 392 height 27
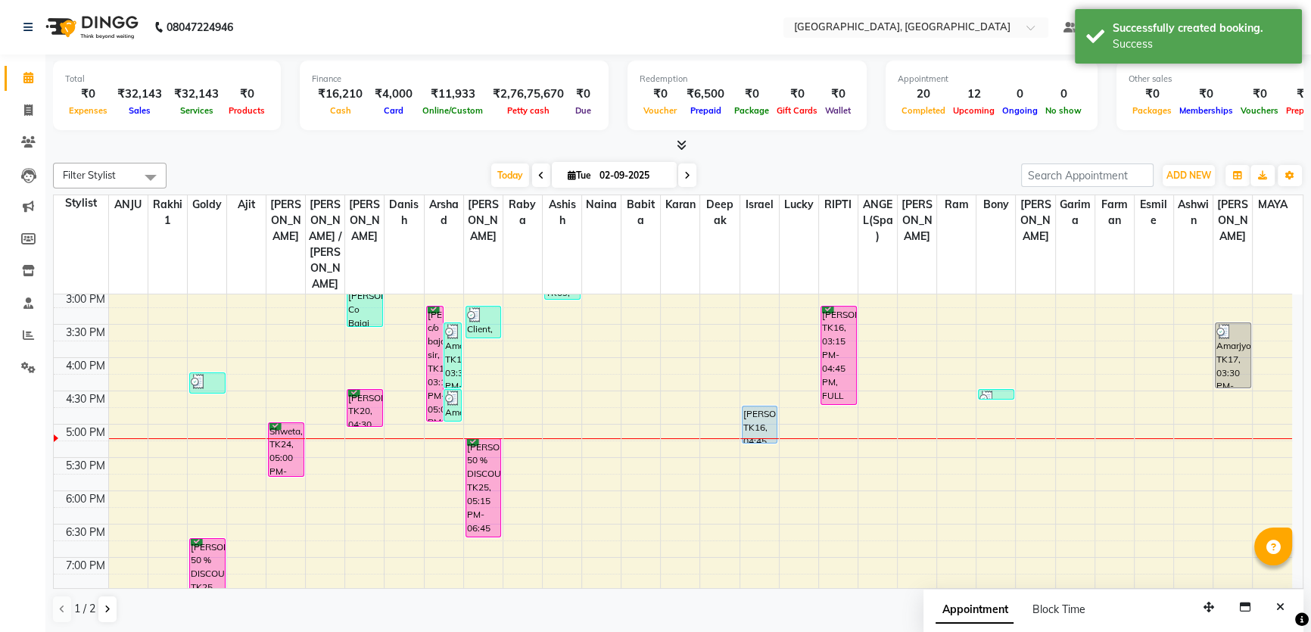
scroll to position [550, 0]
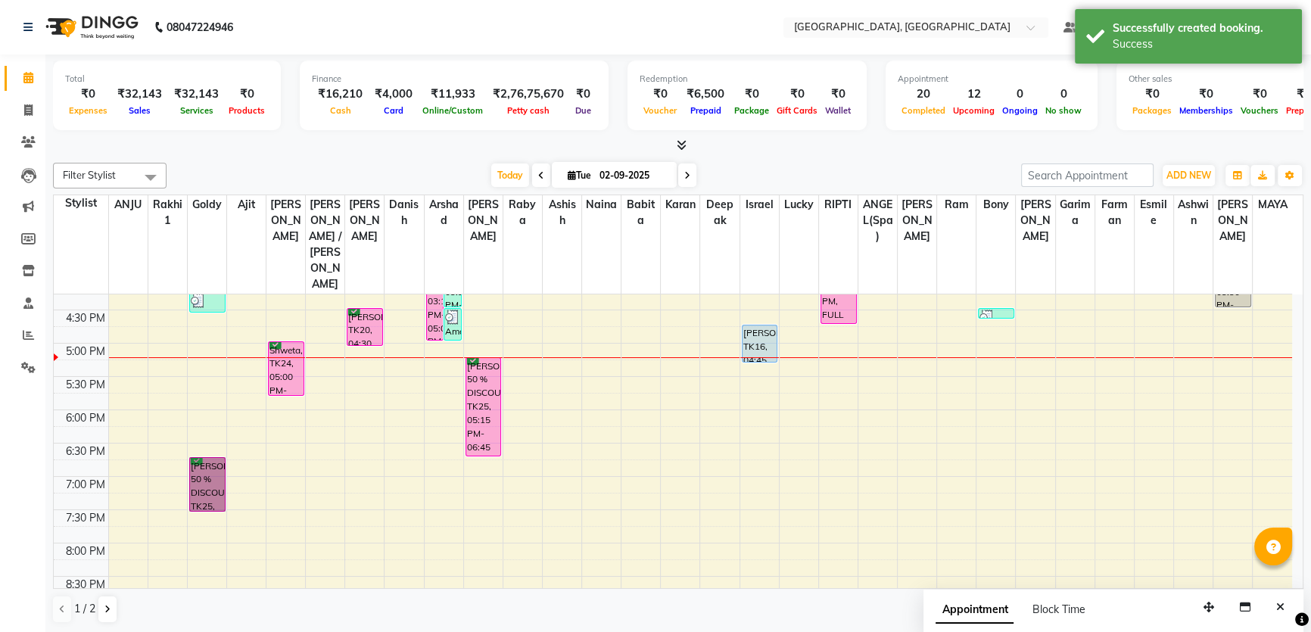
drag, startPoint x: 207, startPoint y: 407, endPoint x: 207, endPoint y: 428, distance: 20.4
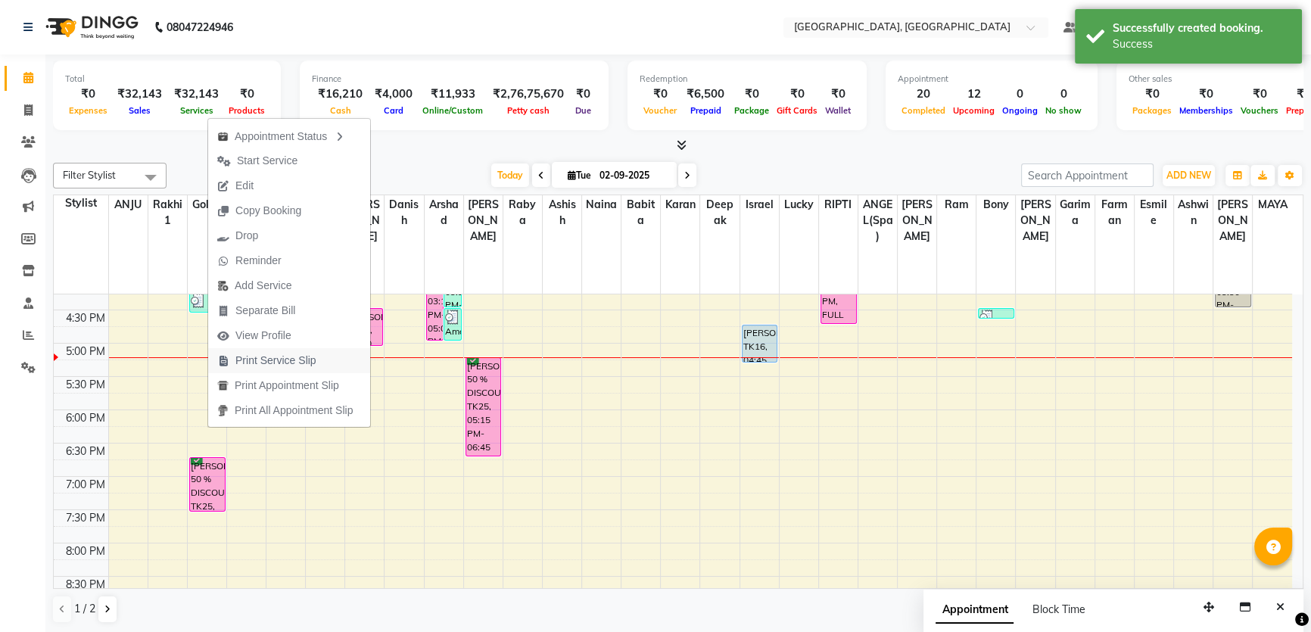
click at [288, 355] on span "Print Service Slip" at bounding box center [275, 361] width 81 height 16
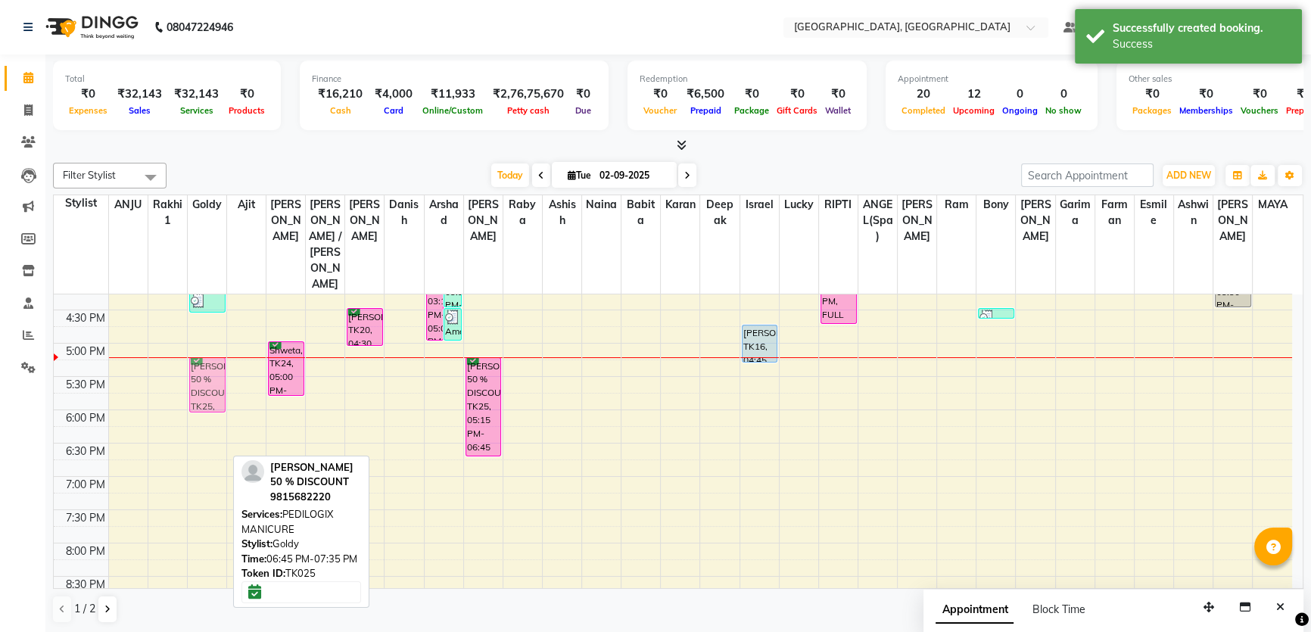
drag, startPoint x: 203, startPoint y: 449, endPoint x: 204, endPoint y: 350, distance: 98.4
click at [204, 350] on div "[PERSON_NAME] 50% C/O BAJAJ SIR, TK01, 11:00 AM-12:50 PM, CASMARA FACIAL,FACE B…" at bounding box center [207, 210] width 39 height 932
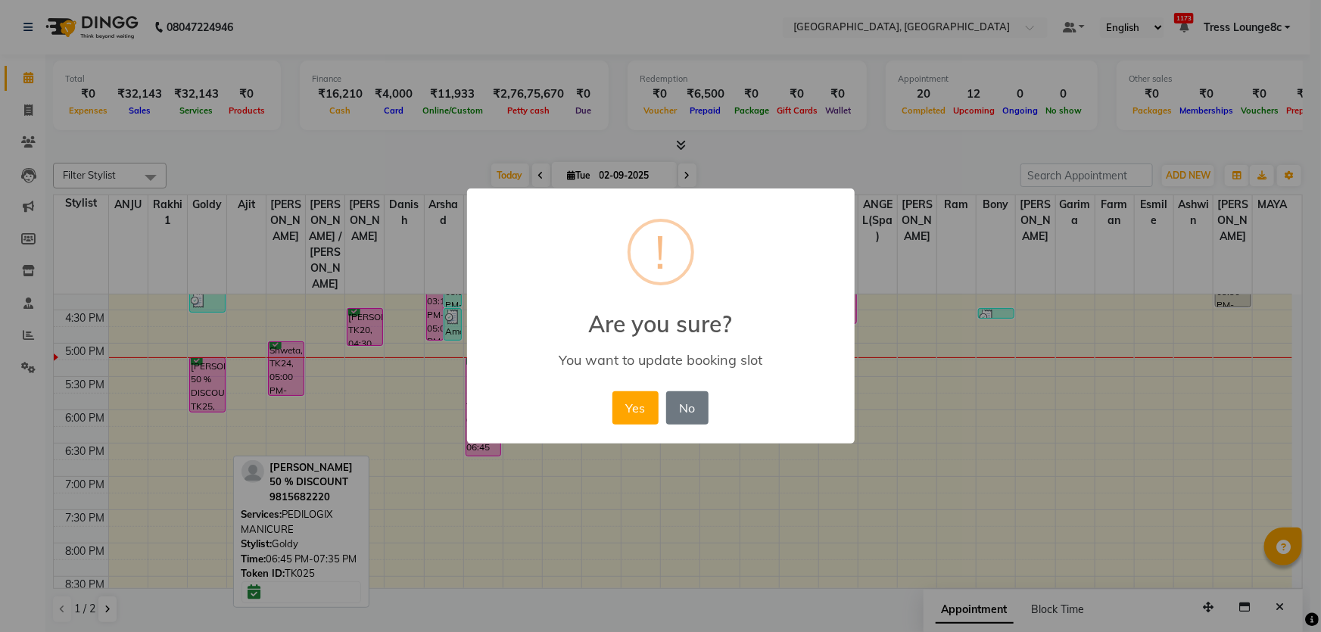
click at [612, 391] on button "Yes" at bounding box center [635, 407] width 46 height 33
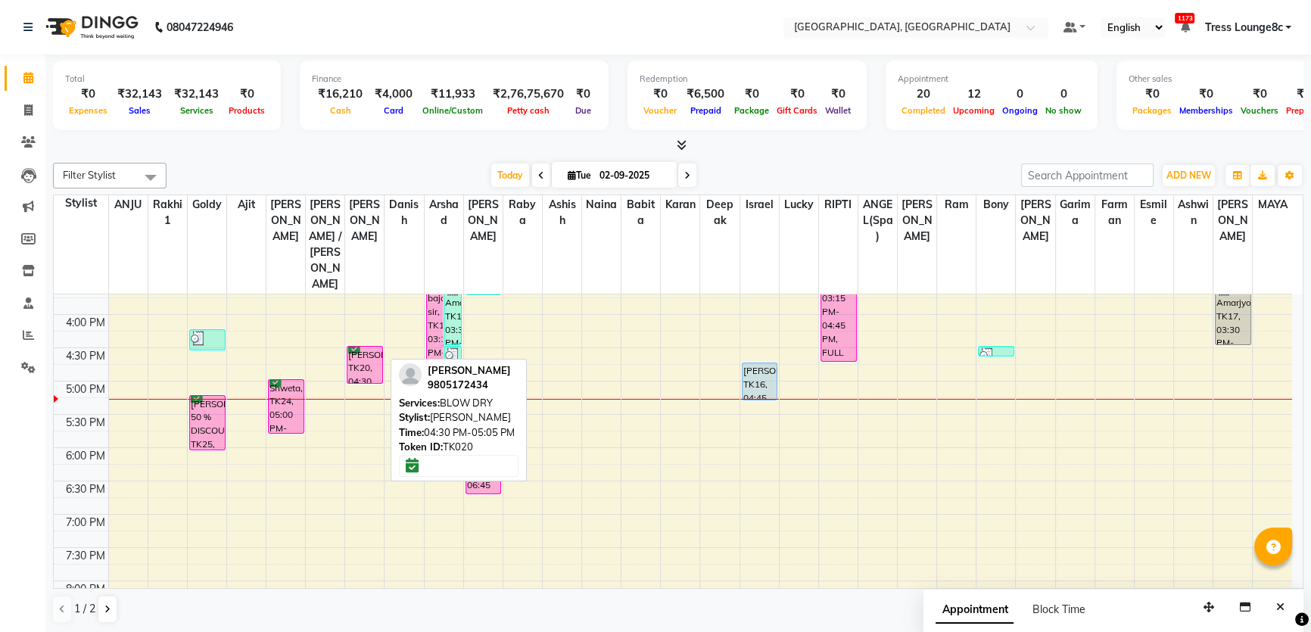
scroll to position [481, 0]
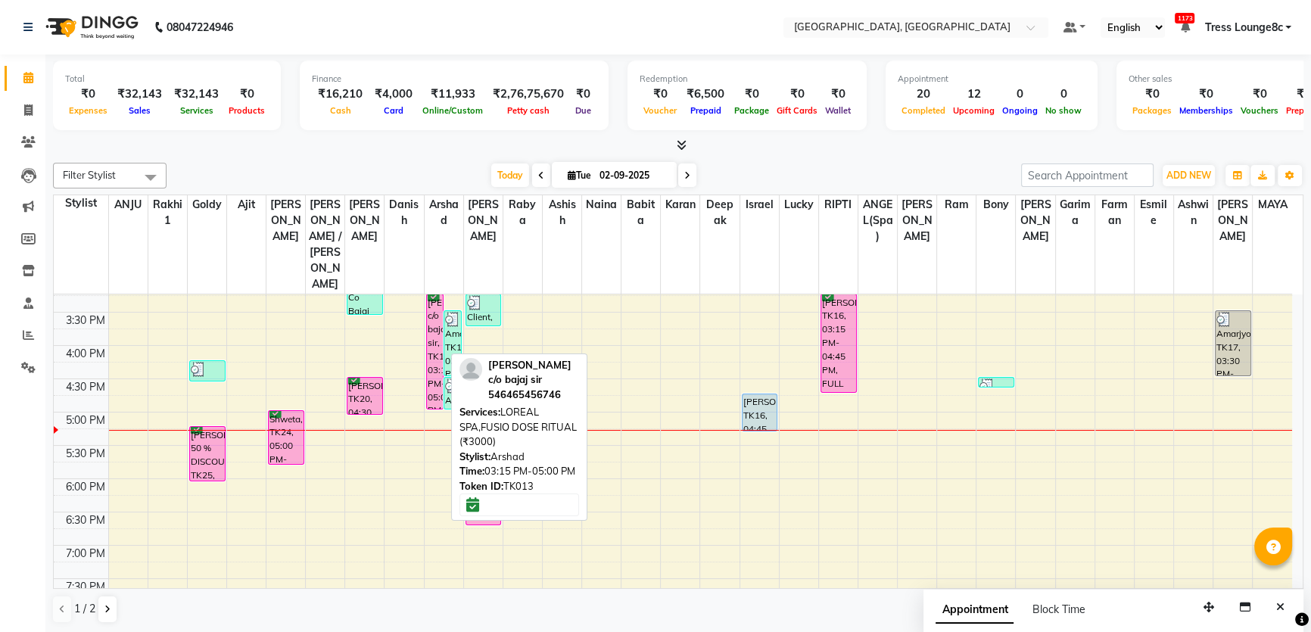
click at [428, 324] on div "[PERSON_NAME] c/o bajaj sir, TK13, 03:15 PM-05:00 PM, LOREAL SPA,FUSIO DOSE RIT…" at bounding box center [435, 351] width 17 height 114
click at [433, 294] on div "[PERSON_NAME] c/o bajaj sir, TK13, 03:15 PM-05:00 PM, LOREAL SPA,FUSIO DOSE RIT…" at bounding box center [435, 351] width 17 height 114
select select "6"
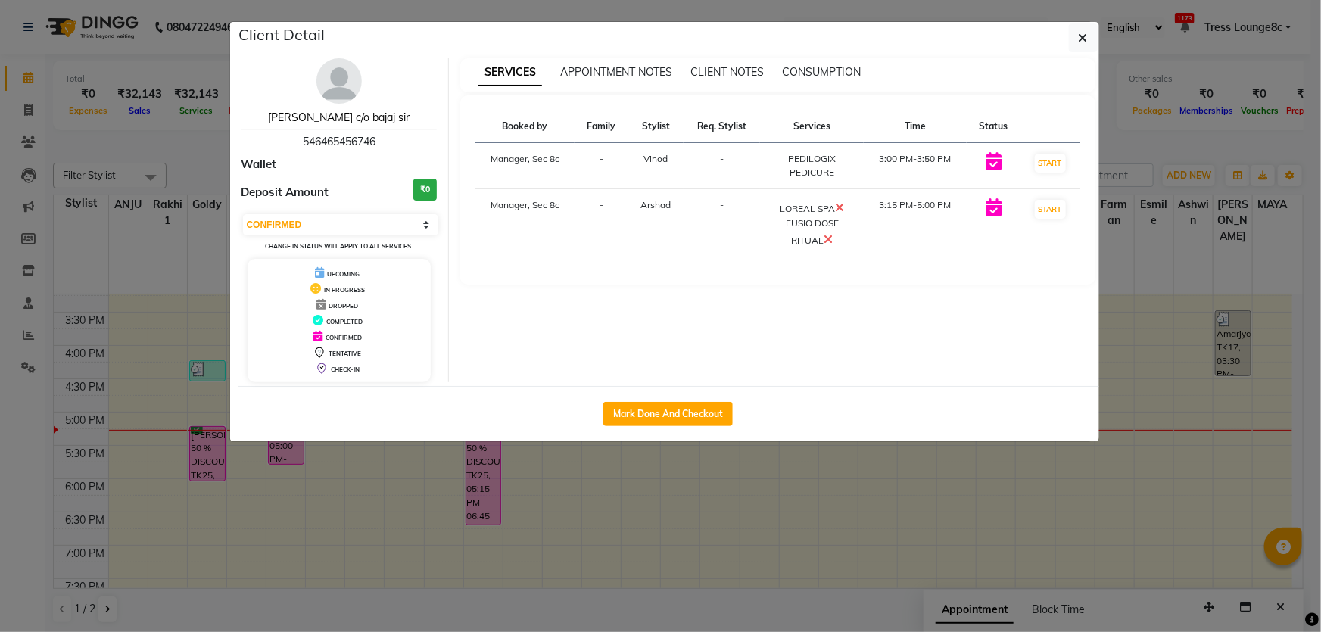
click at [364, 114] on link "[PERSON_NAME] c/o bajaj sir" at bounding box center [339, 118] width 142 height 14
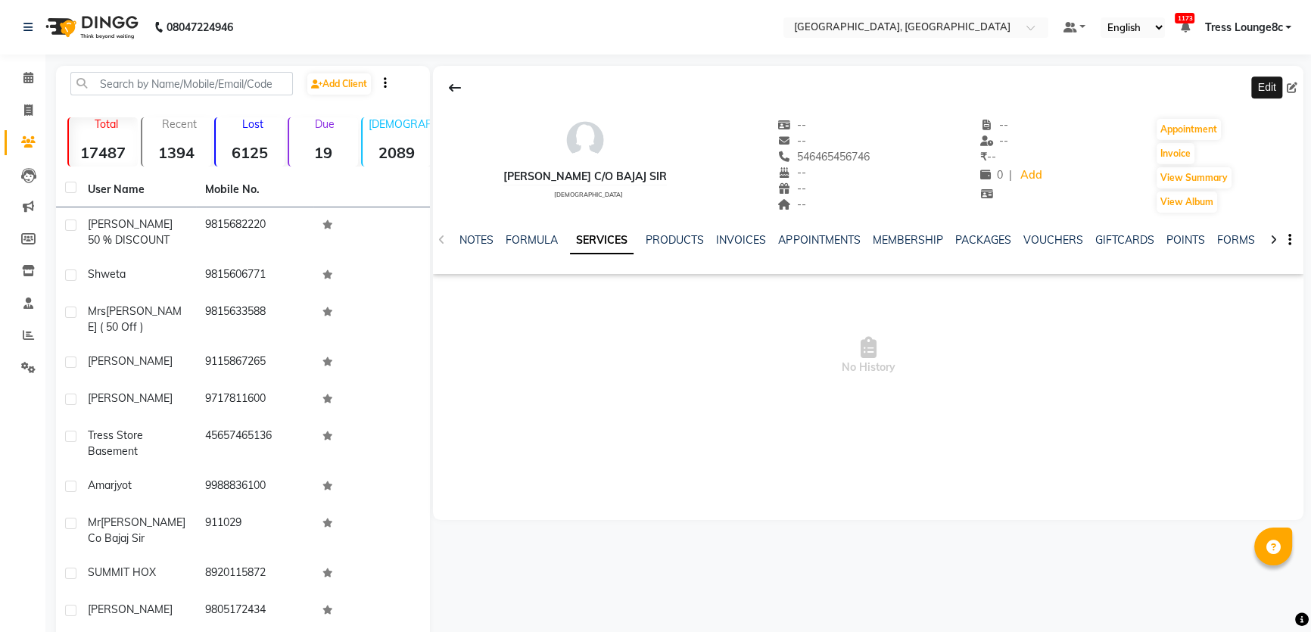
click at [1289, 80] on span at bounding box center [1295, 88] width 17 height 16
click at [1294, 86] on icon at bounding box center [1292, 88] width 11 height 11
select select "[DEMOGRAPHIC_DATA]"
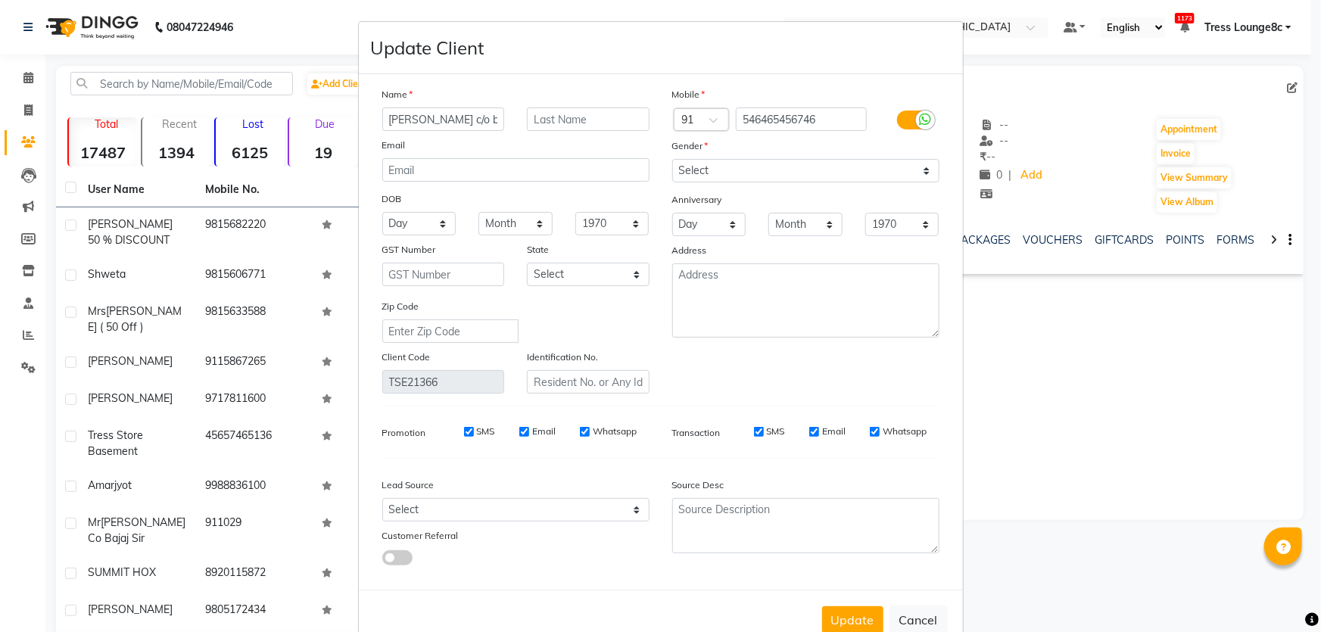
click at [382, 120] on input "[PERSON_NAME] c/o bajaj sir" at bounding box center [443, 118] width 123 height 23
click at [425, 123] on input "Dr. [PERSON_NAME] c/o bajaj sir" at bounding box center [443, 118] width 123 height 23
type input "[PERSON_NAME] c/o bajaj sir"
click at [834, 619] on button "Update" at bounding box center [852, 619] width 61 height 27
select select
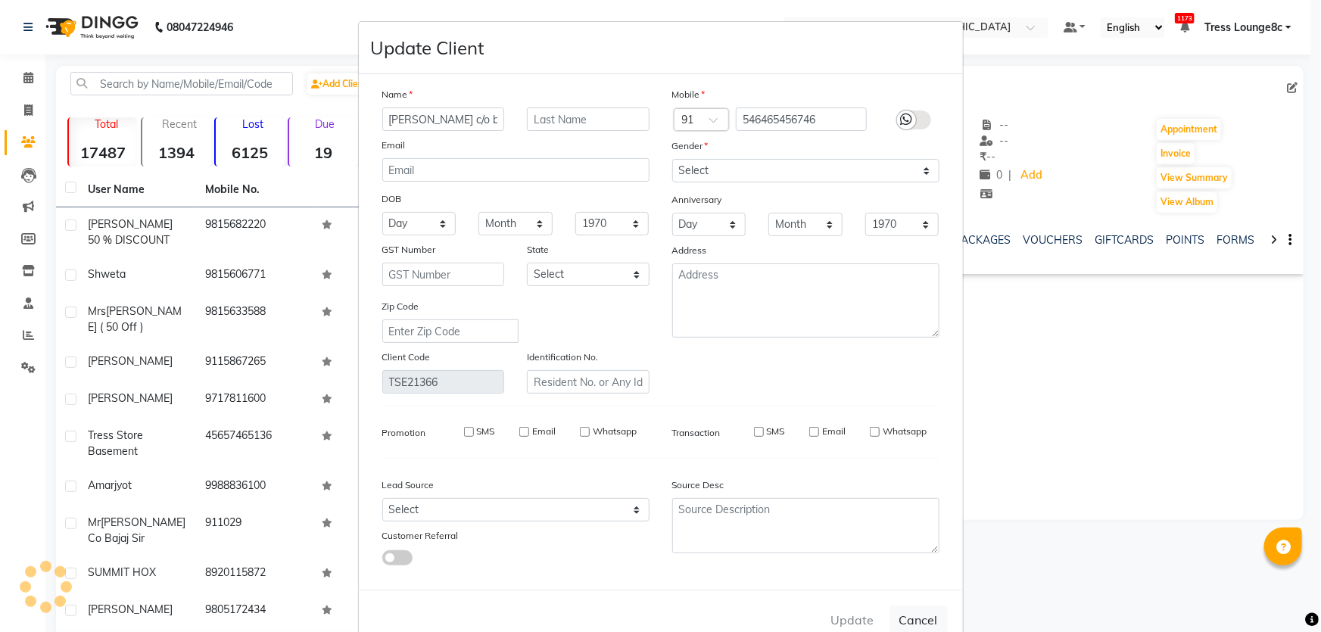
select select
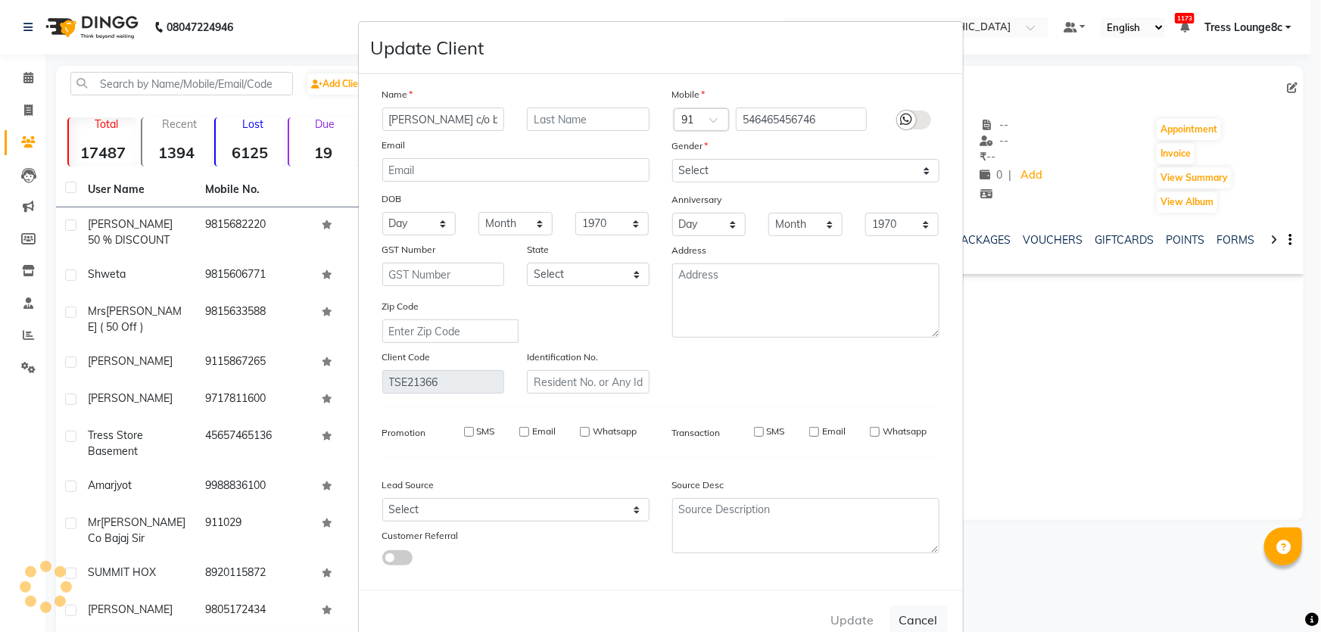
select select
checkbox input "false"
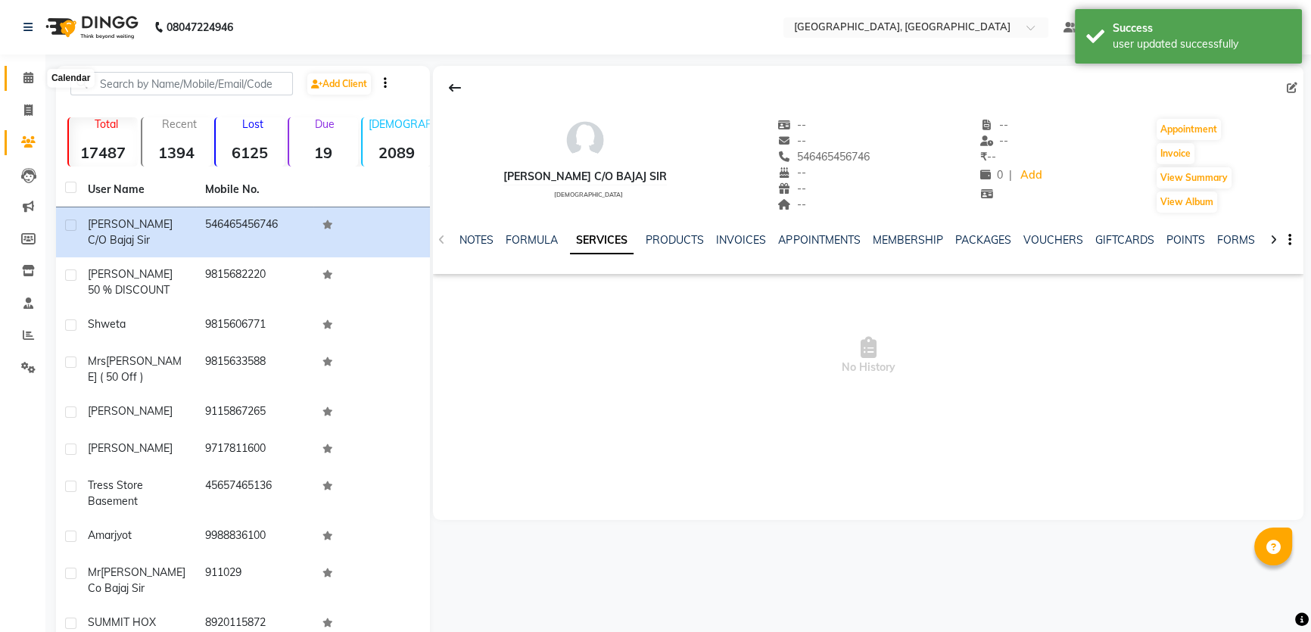
click at [24, 76] on icon at bounding box center [28, 77] width 10 height 11
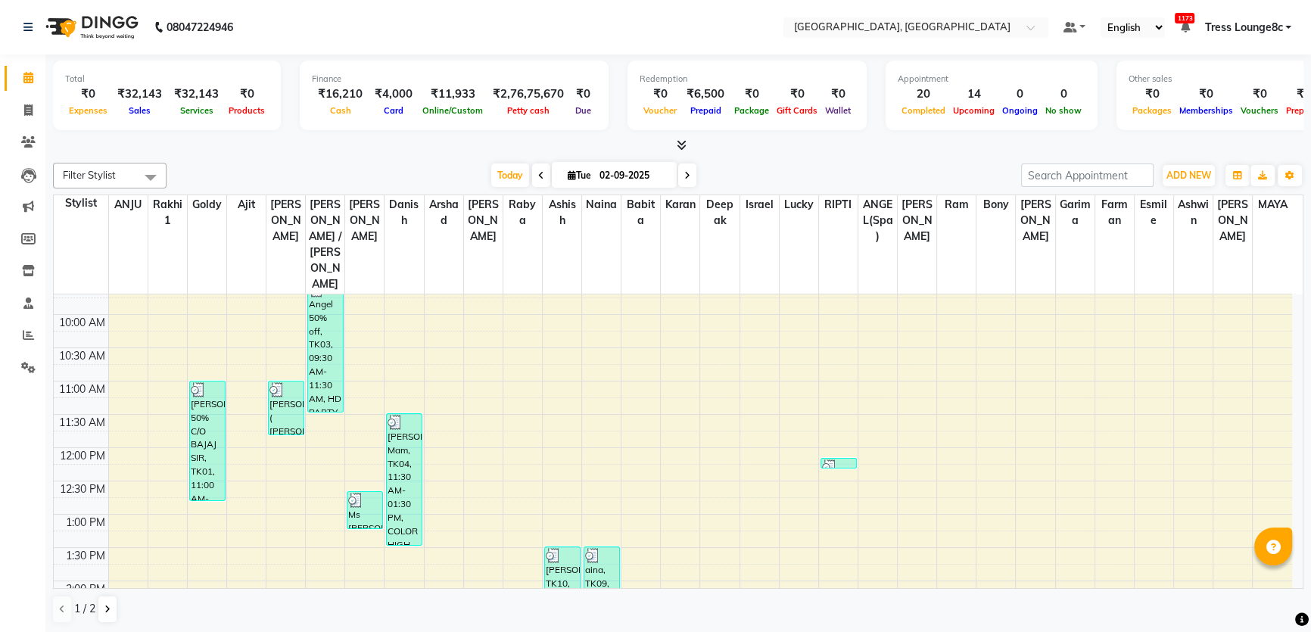
scroll to position [344, 0]
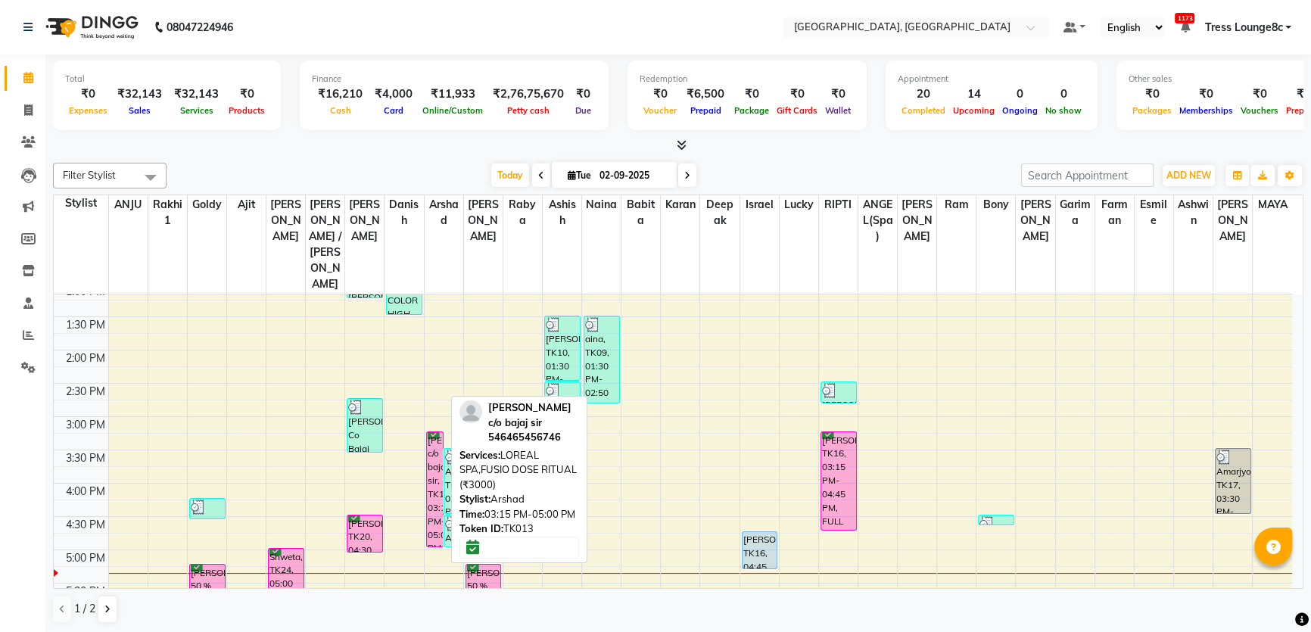
click at [441, 432] on div "[PERSON_NAME] c/o bajaj sir, TK13, 03:15 PM-05:00 PM, LOREAL SPA,FUSIO DOSE RIT…" at bounding box center [435, 489] width 17 height 114
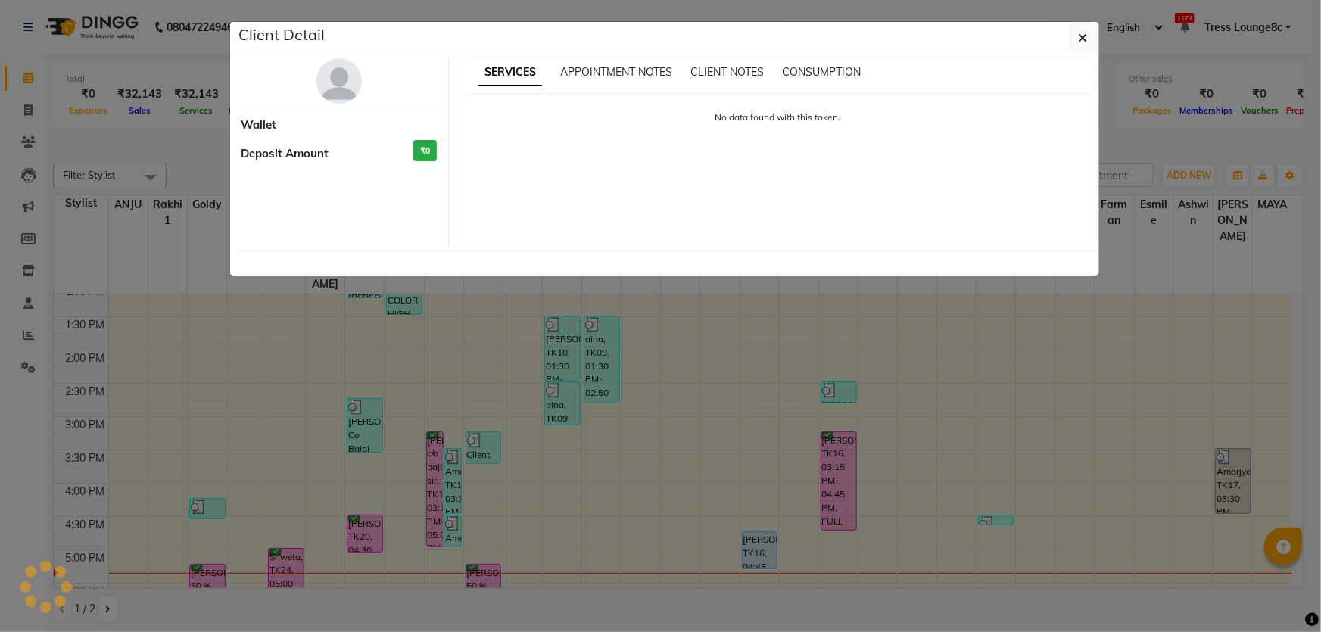
select select "6"
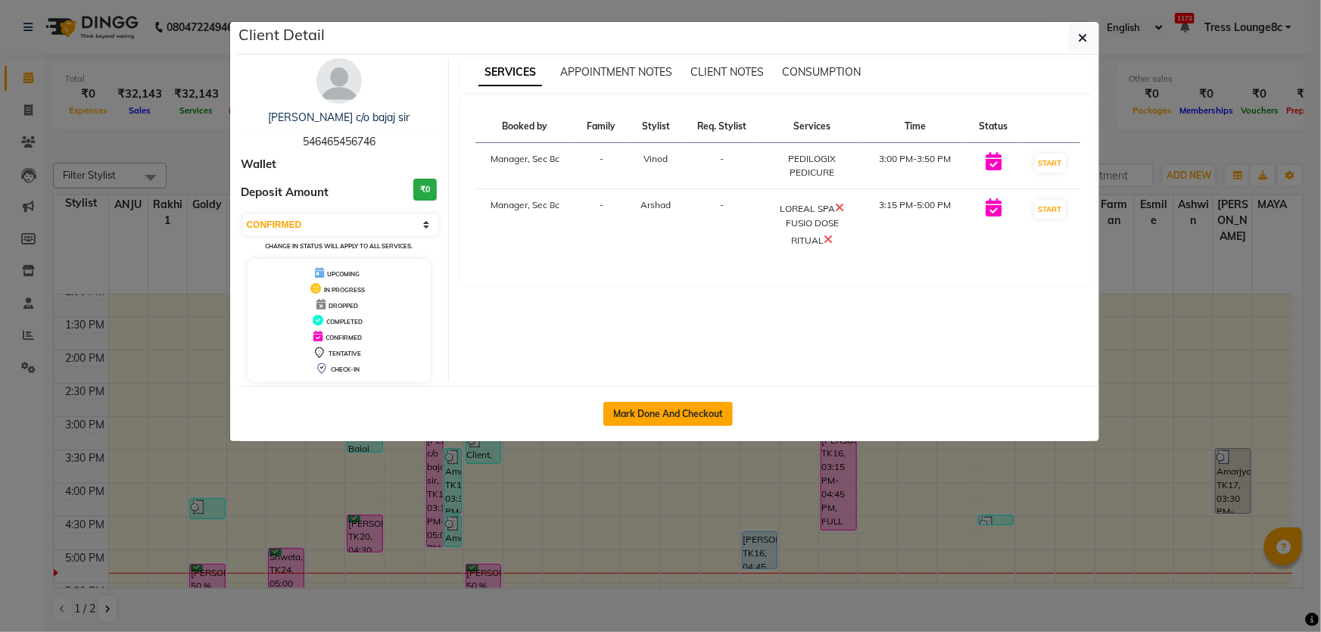
click at [676, 415] on button "Mark Done And Checkout" at bounding box center [667, 414] width 129 height 24
select select "service"
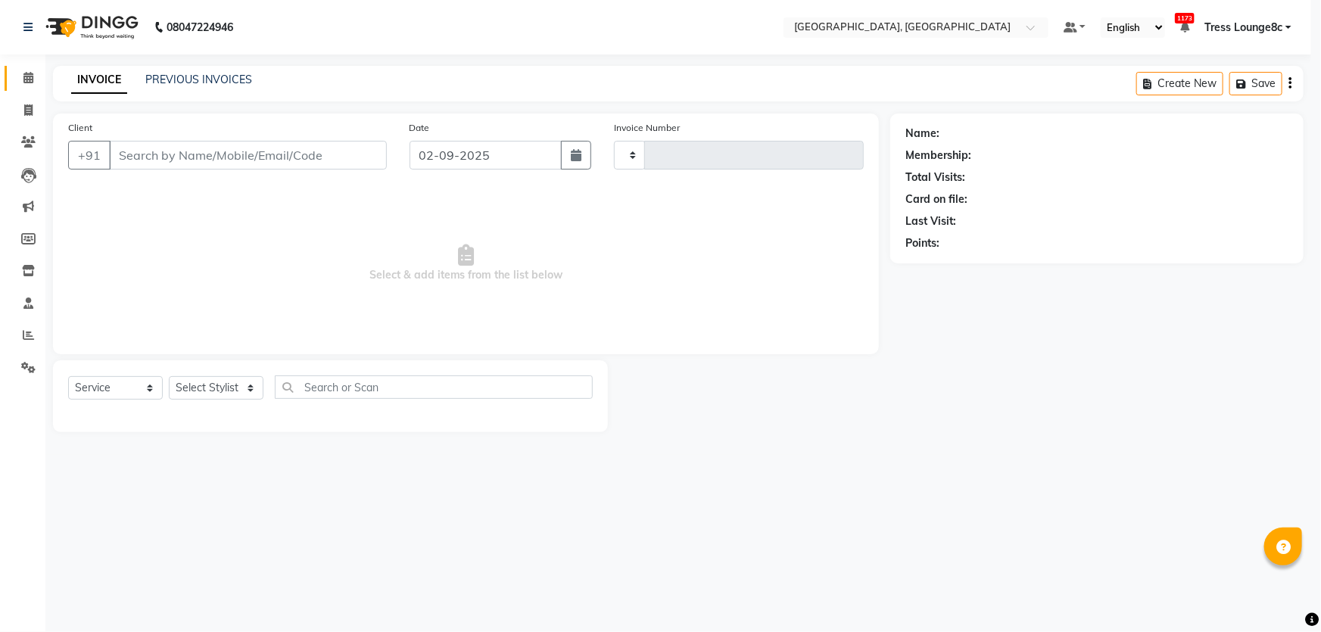
type input "8000"
select select "4281"
type input "546465456746"
select select "25431"
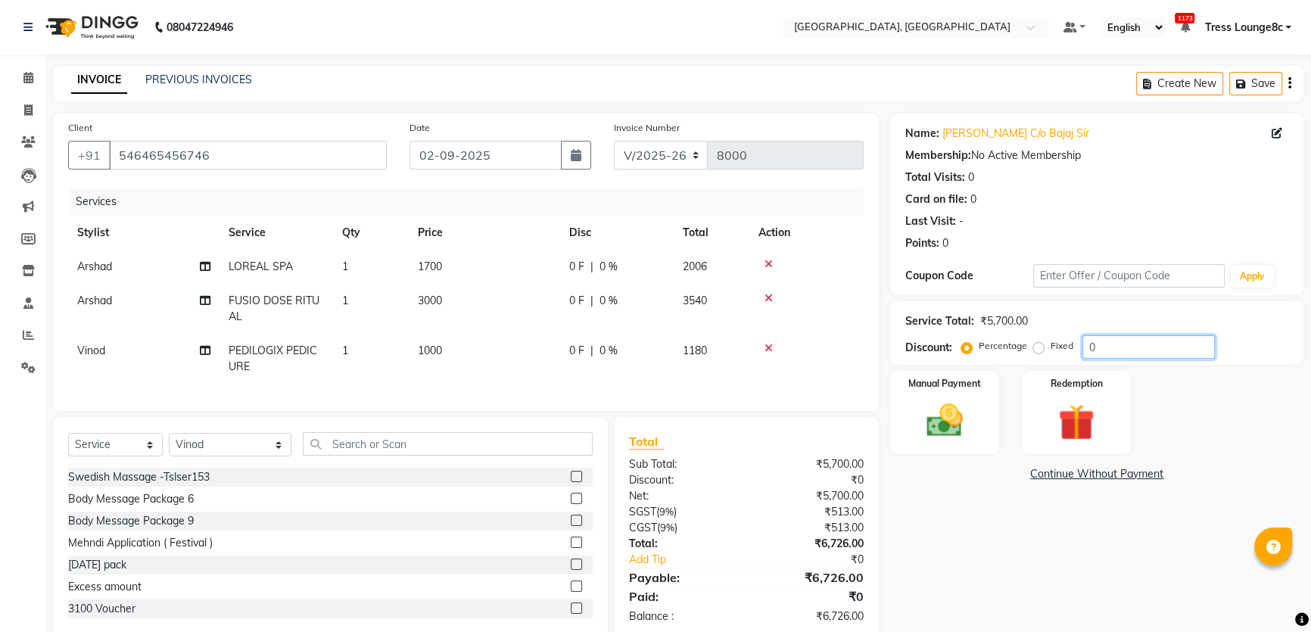
drag, startPoint x: 1177, startPoint y: 343, endPoint x: 839, endPoint y: 333, distance: 338.5
click at [924, 328] on div "Service Total: ₹5,700.00 Discount: Percentage Fixed 0" at bounding box center [1096, 332] width 383 height 51
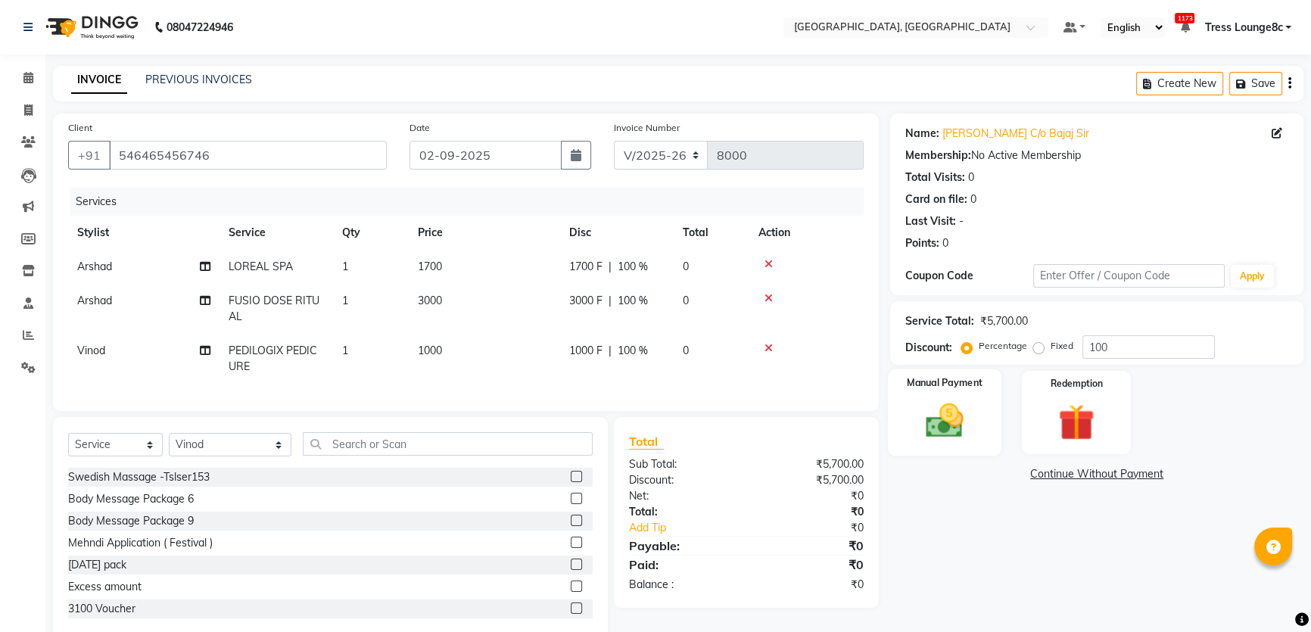
click at [977, 424] on div "Manual Payment" at bounding box center [945, 412] width 114 height 86
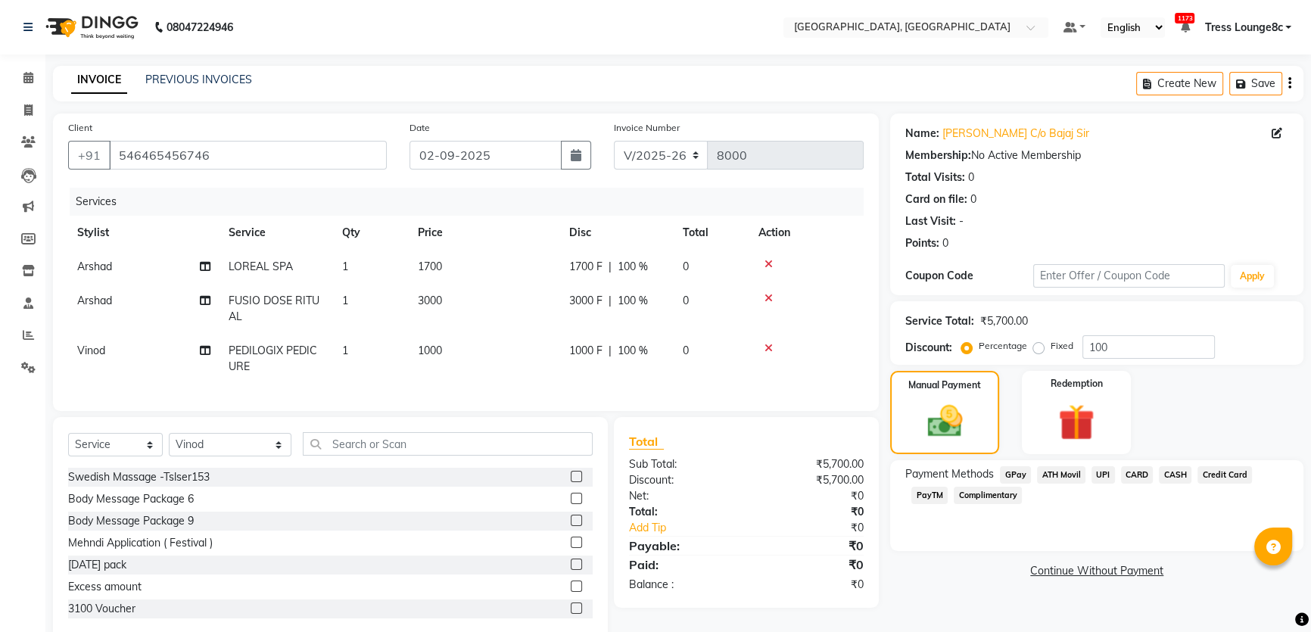
click at [995, 501] on span "Complimentary" at bounding box center [988, 495] width 68 height 17
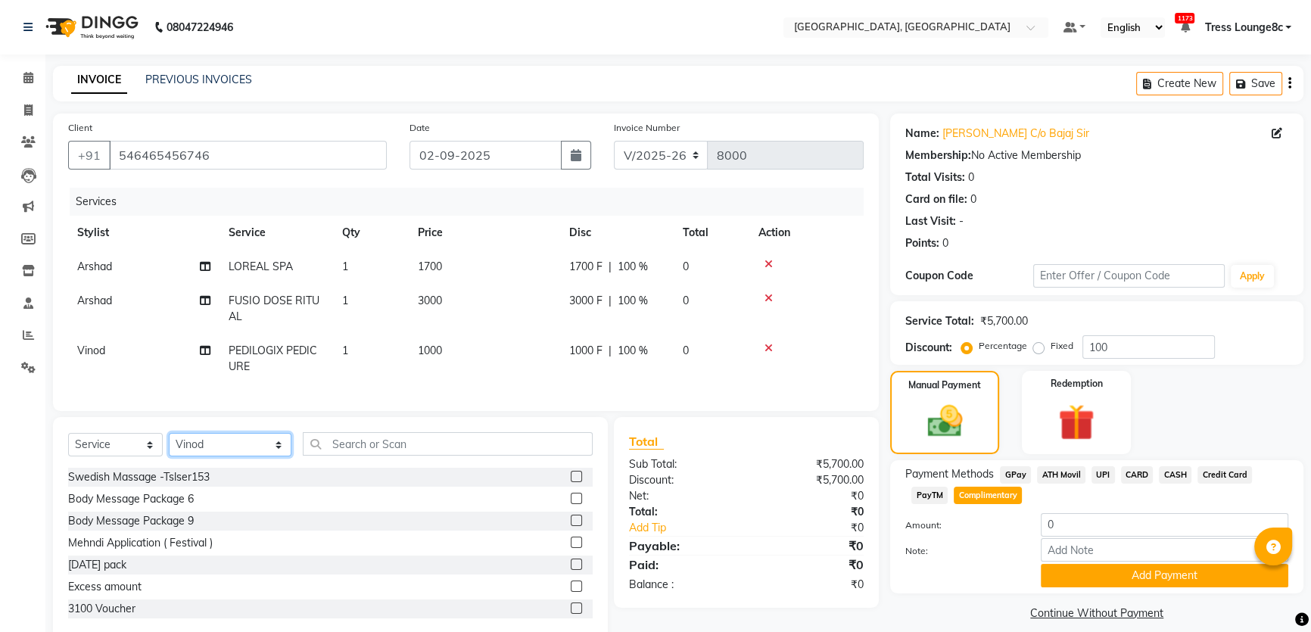
click at [218, 456] on select "Select Stylist [PERSON_NAME] [PERSON_NAME] Aditya [PERSON_NAME] [PERSON_NAME](S…" at bounding box center [230, 444] width 123 height 23
click at [169, 444] on select "Select Stylist [PERSON_NAME] [PERSON_NAME] Aditya [PERSON_NAME] [PERSON_NAME](S…" at bounding box center [230, 444] width 123 height 23
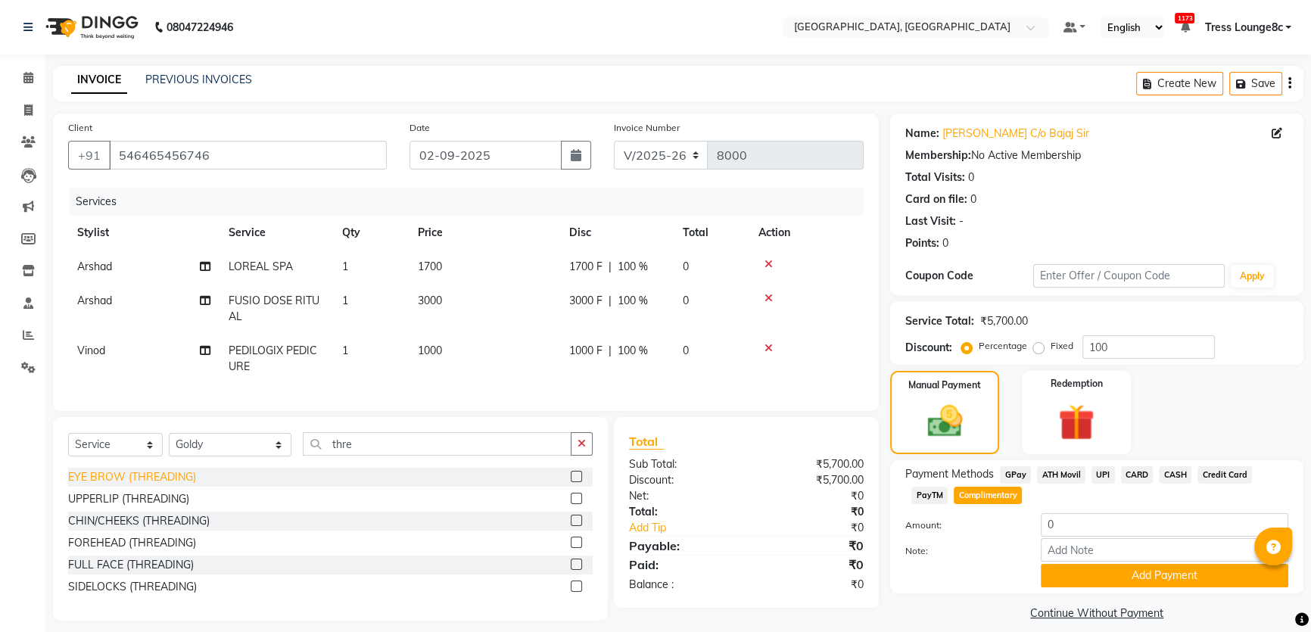
click at [176, 485] on div "EYE BROW (THREADING)" at bounding box center [132, 477] width 128 height 16
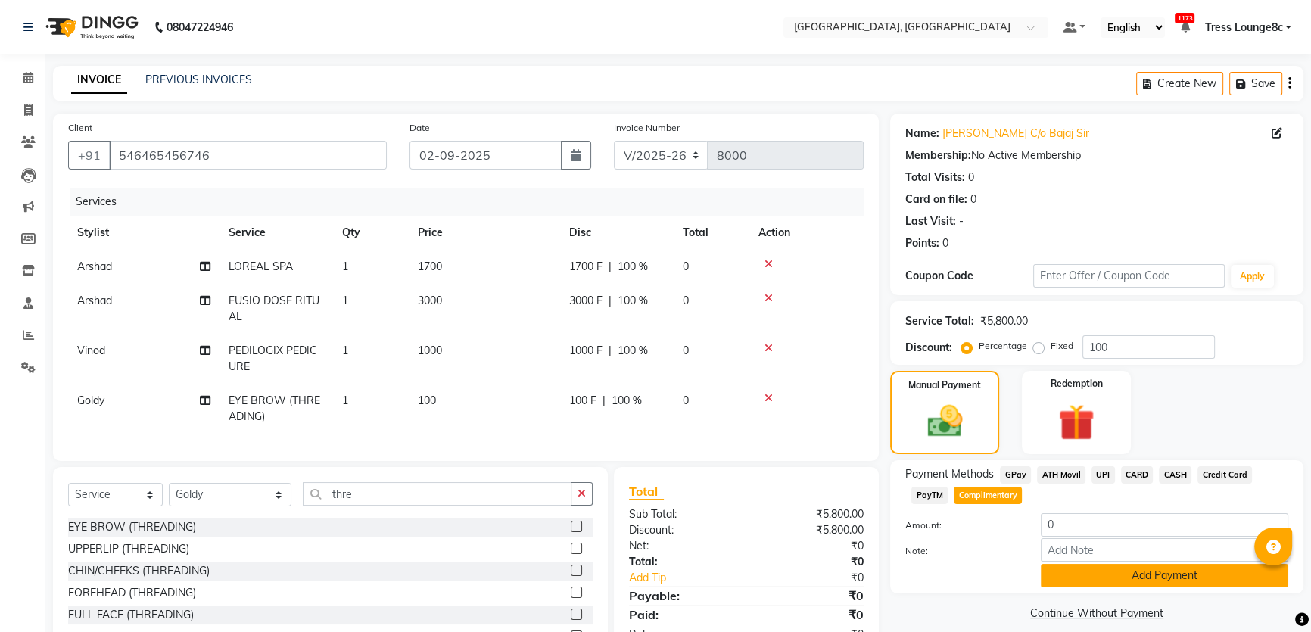
click at [1097, 564] on button "Add Payment" at bounding box center [1165, 575] width 248 height 23
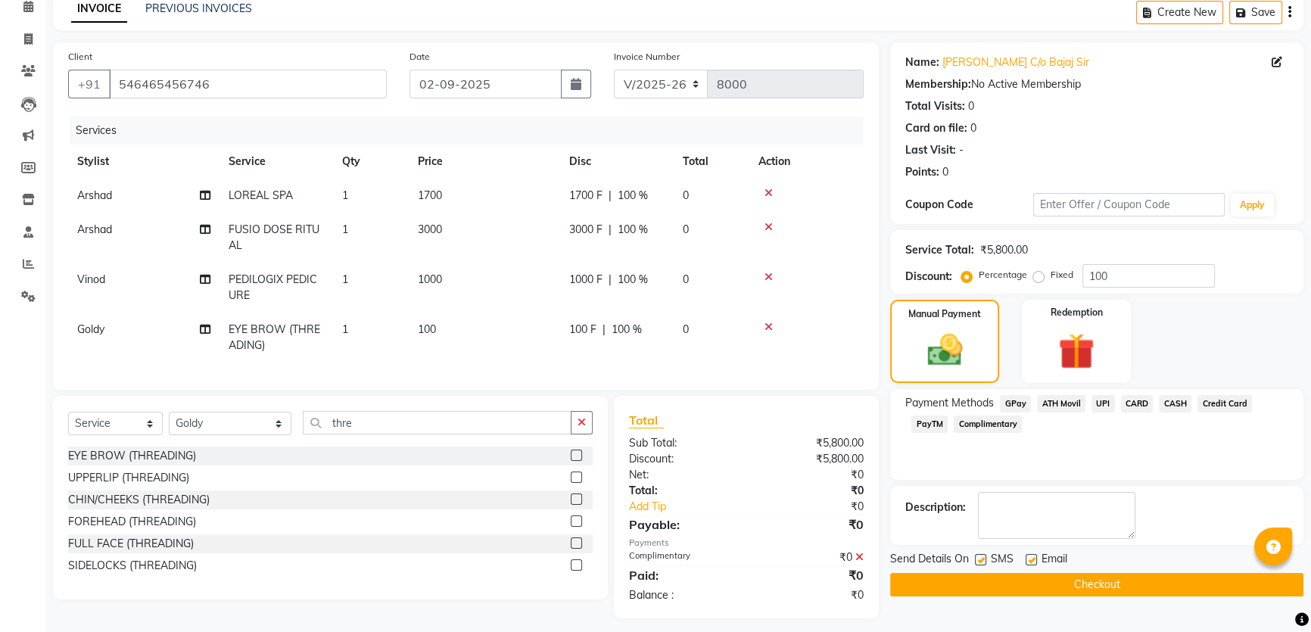
click at [982, 560] on label at bounding box center [980, 559] width 11 height 11
click at [982, 560] on input "checkbox" at bounding box center [980, 561] width 10 height 10
click at [985, 581] on button "Checkout" at bounding box center [1096, 584] width 413 height 23
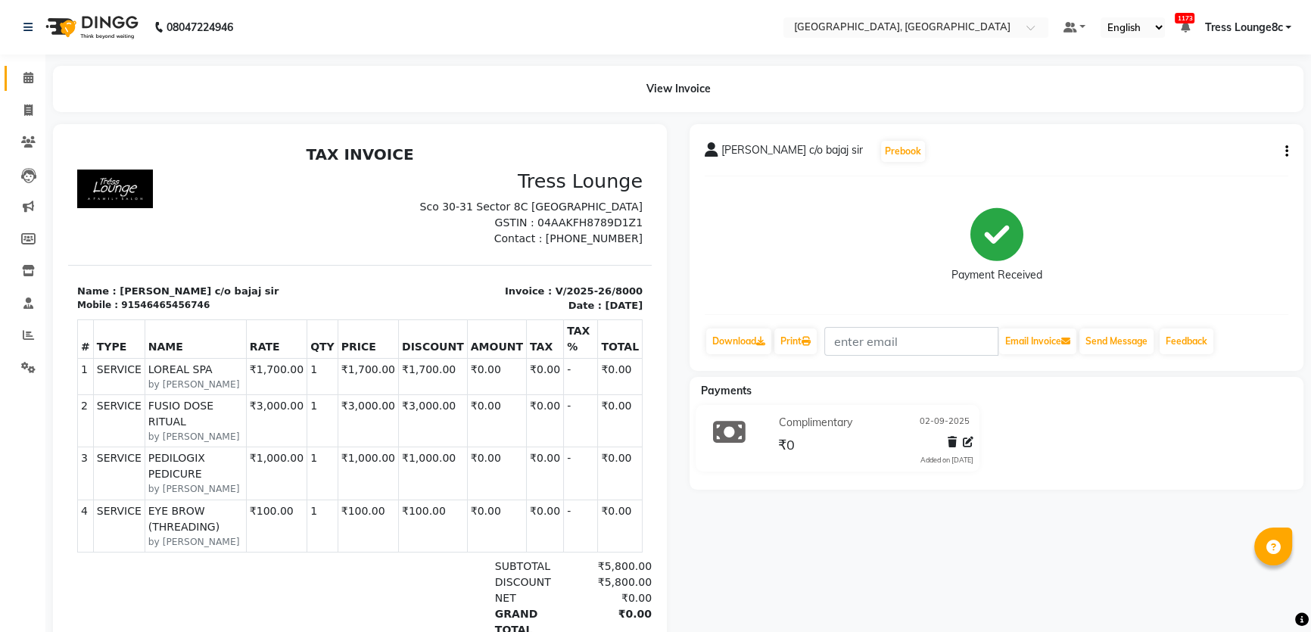
click at [24, 66] on link "Calendar" at bounding box center [23, 78] width 36 height 25
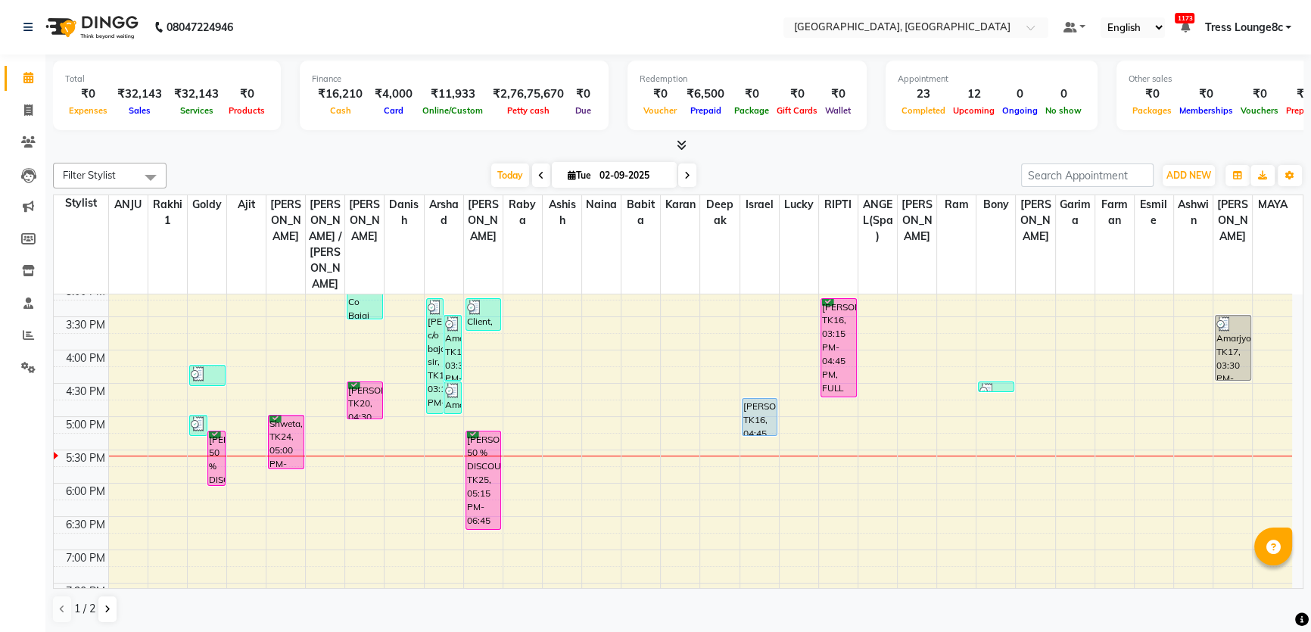
scroll to position [481, 0]
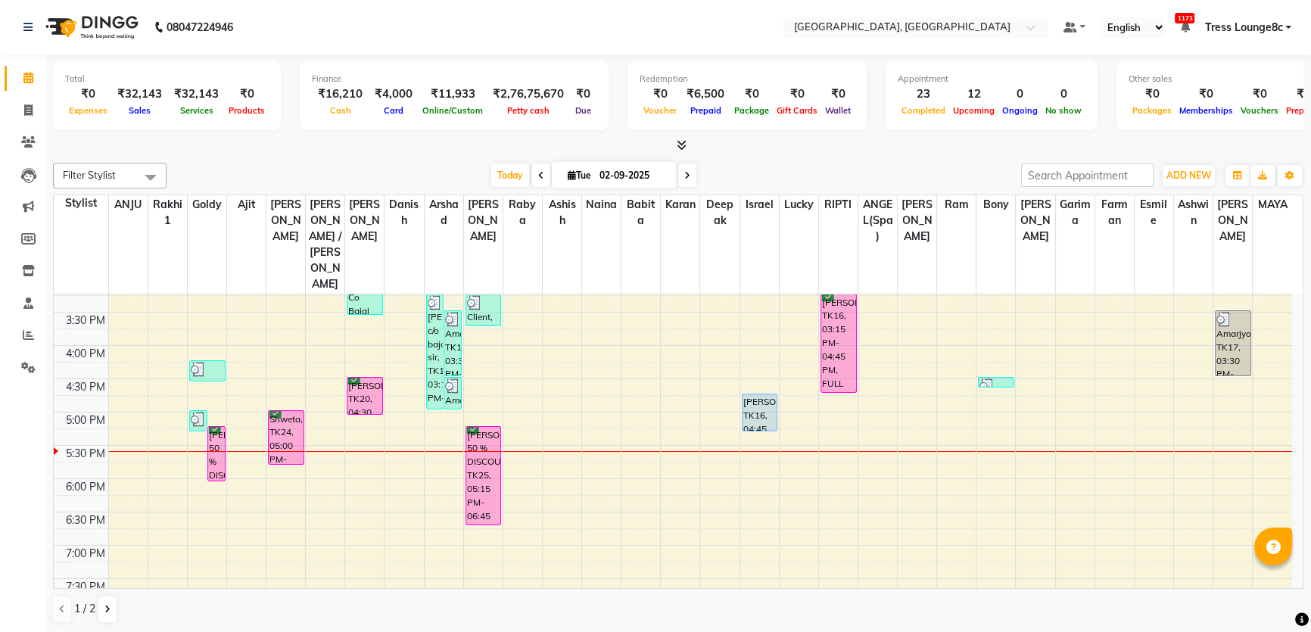
click at [416, 400] on div "8:00 AM 8:30 AM 9:00 AM 9:30 AM 10:00 AM 10:30 AM 11:00 AM 11:30 AM 12:00 PM 12…" at bounding box center [673, 279] width 1238 height 932
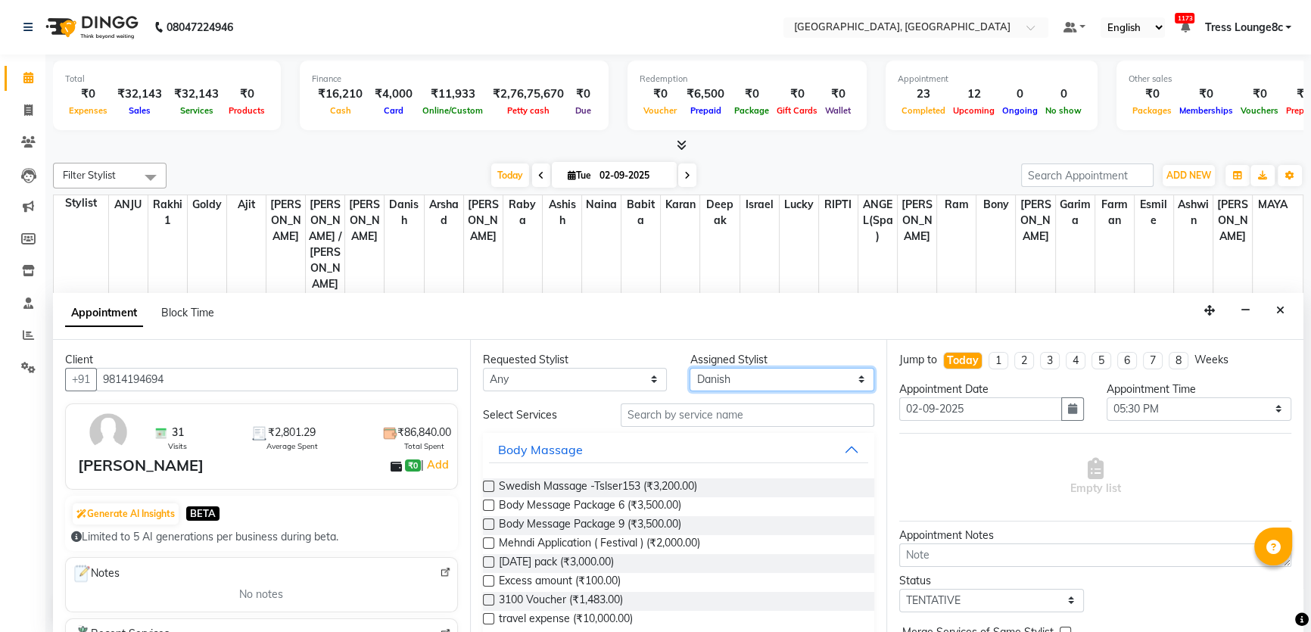
click at [736, 389] on select "Select [PERSON_NAME](Spa) [PERSON_NAME] [PERSON_NAME] [PERSON_NAME] [PERSON_NAM…" at bounding box center [782, 379] width 185 height 23
click at [735, 388] on select "Select [PERSON_NAME](Spa) [PERSON_NAME] [PERSON_NAME] [PERSON_NAME] [PERSON_NAM…" at bounding box center [782, 379] width 185 height 23
click at [735, 387] on select "Select [PERSON_NAME](Spa) [PERSON_NAME] [PERSON_NAME] [PERSON_NAME] [PERSON_NAM…" at bounding box center [782, 379] width 185 height 23
click at [690, 368] on select "Select [PERSON_NAME](Spa) [PERSON_NAME] [PERSON_NAME] [PERSON_NAME] [PERSON_NAM…" at bounding box center [782, 379] width 185 height 23
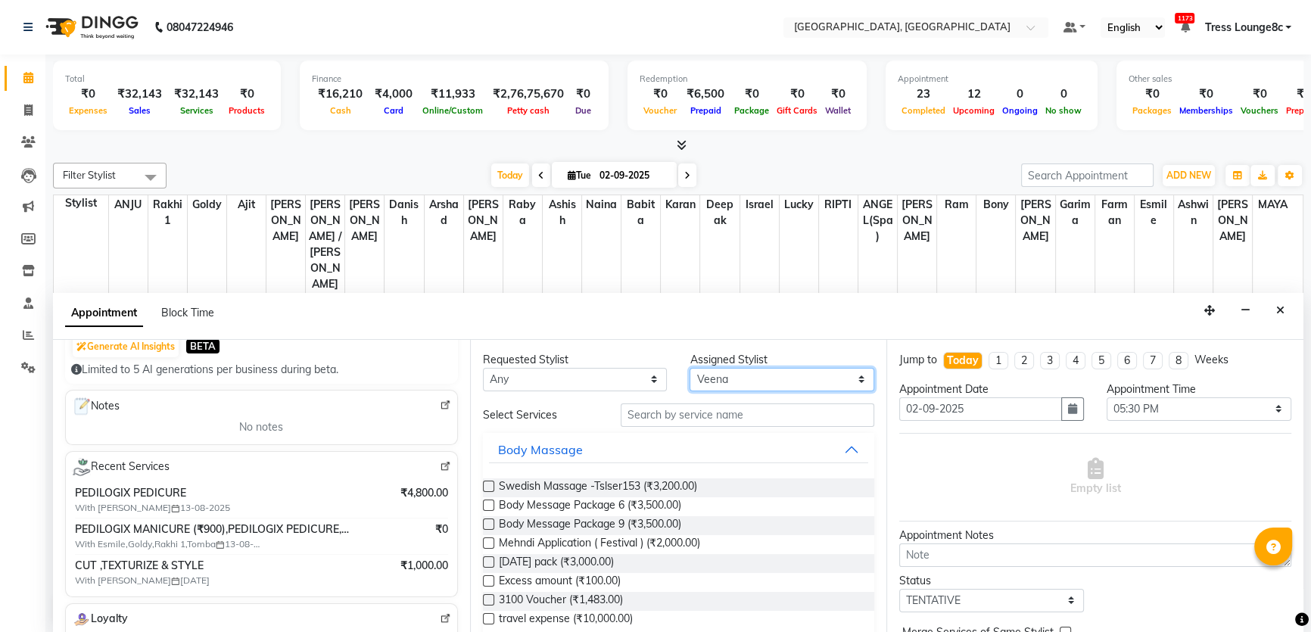
scroll to position [275, 0]
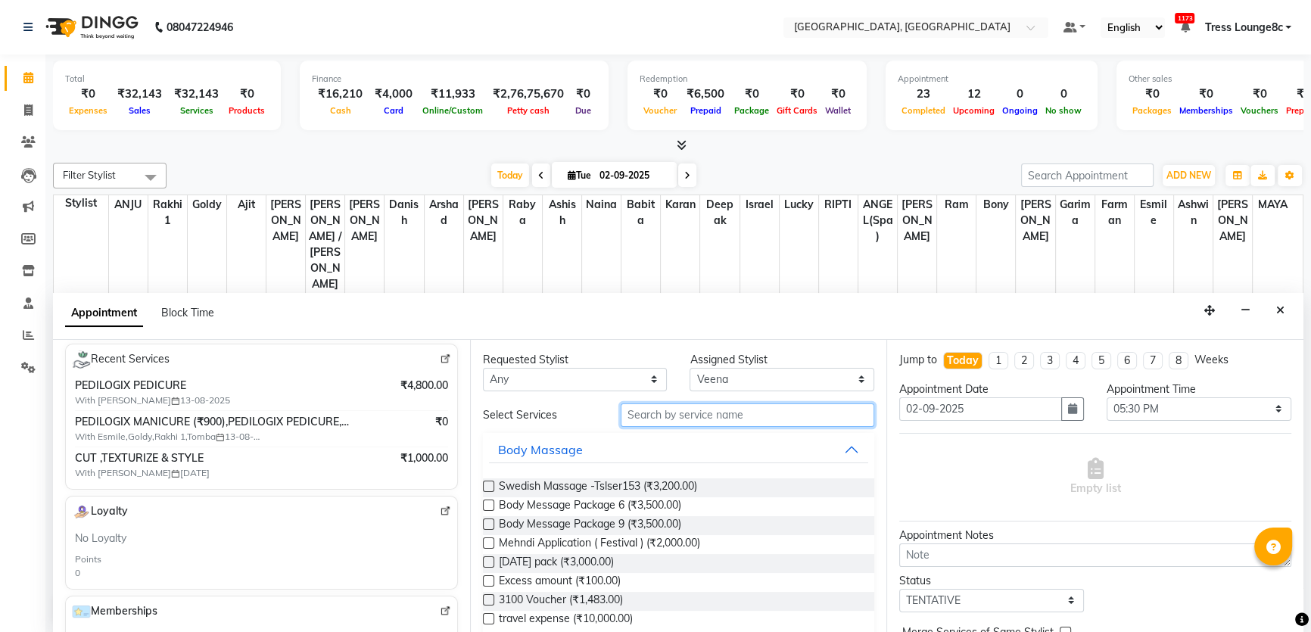
click at [727, 417] on input "text" at bounding box center [748, 414] width 254 height 23
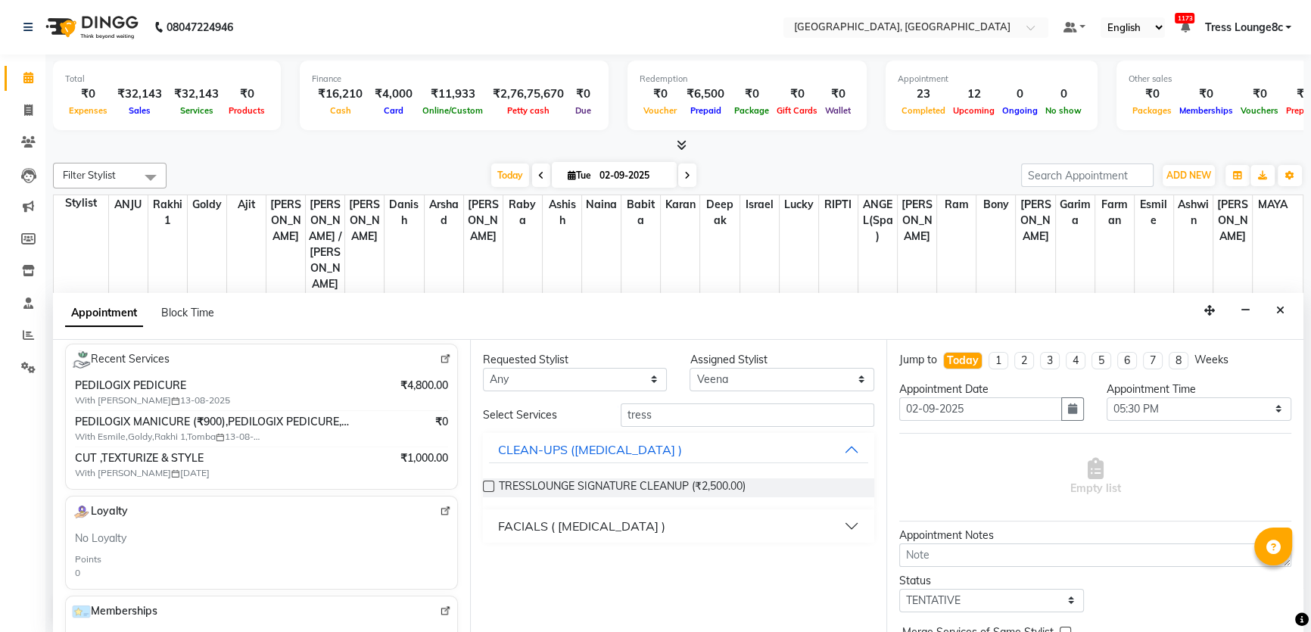
click at [652, 517] on button "FACIALS ( [MEDICAL_DATA] )" at bounding box center [679, 525] width 380 height 27
click at [627, 564] on span "TRESSLOUNGE SIGNATURE FACIAL (₹3,500.00)" at bounding box center [616, 564] width 235 height 19
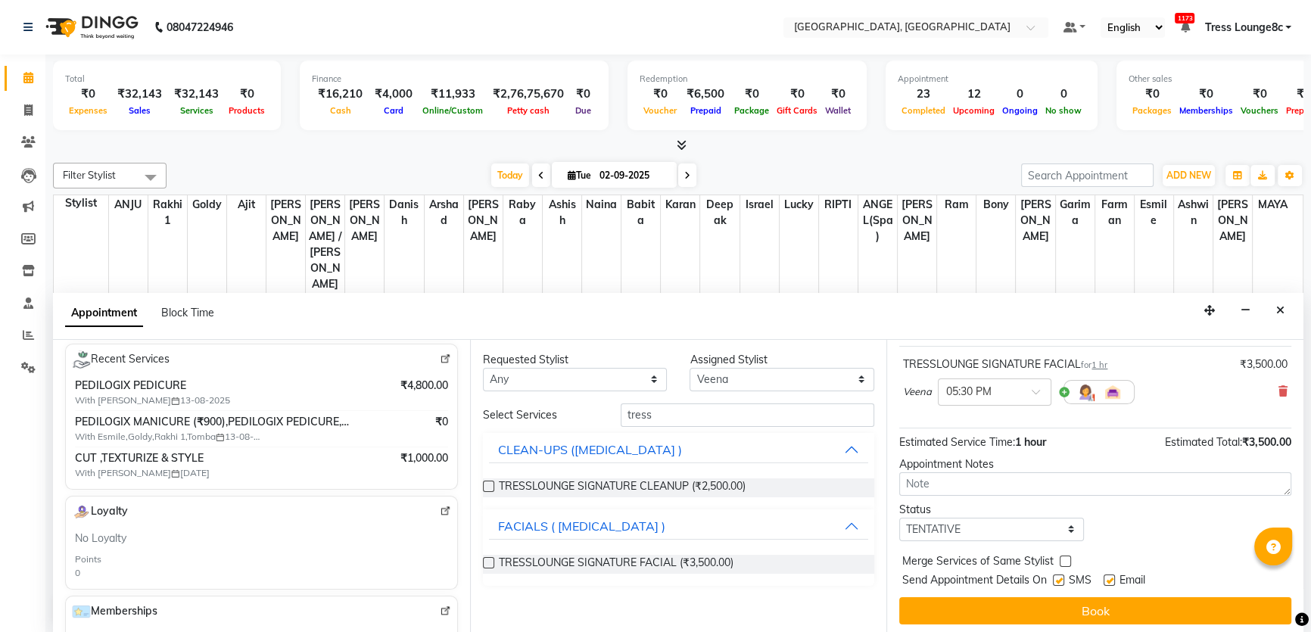
scroll to position [89, 0]
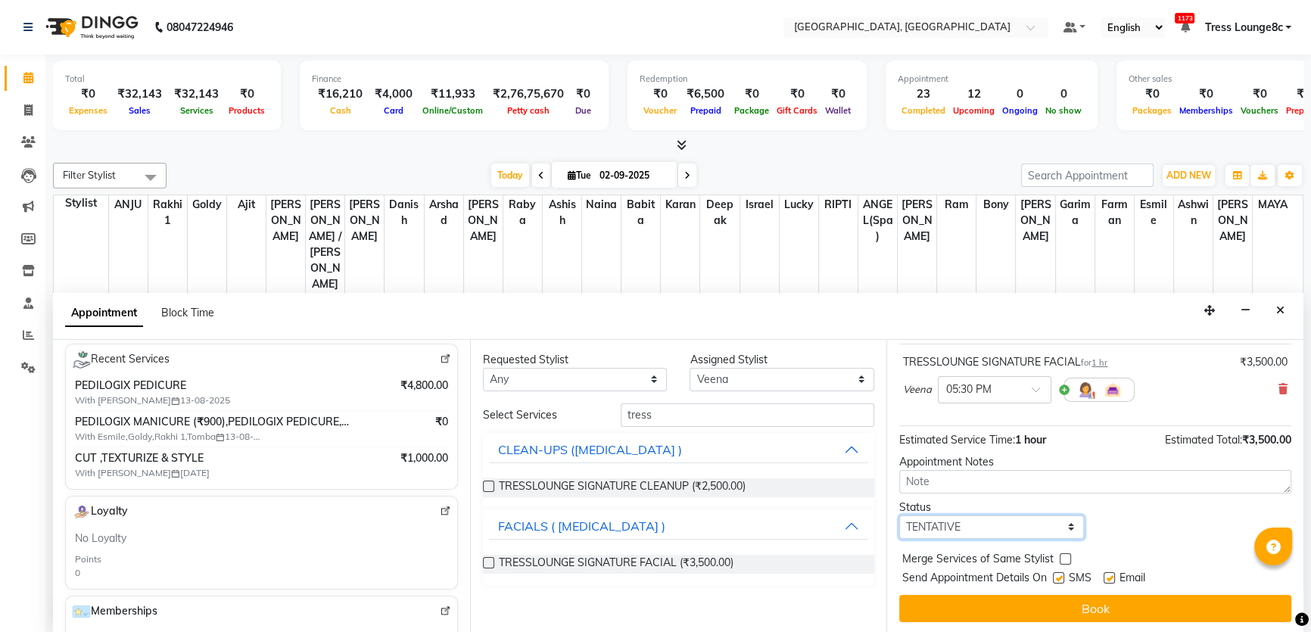
click at [996, 531] on select "Select TENTATIVE CONFIRM CHECK-IN UPCOMING" at bounding box center [991, 526] width 185 height 23
click at [899, 515] on select "Select TENTATIVE CONFIRM CHECK-IN UPCOMING" at bounding box center [991, 526] width 185 height 23
click at [1064, 559] on label at bounding box center [1065, 558] width 11 height 11
click at [1064, 559] on input "checkbox" at bounding box center [1065, 561] width 10 height 10
click at [1064, 588] on div "Jump to [DATE] 1 2 3 4 5 6 7 8 Weeks Appointment Date [DATE] Appointment Time S…" at bounding box center [1094, 487] width 417 height 294
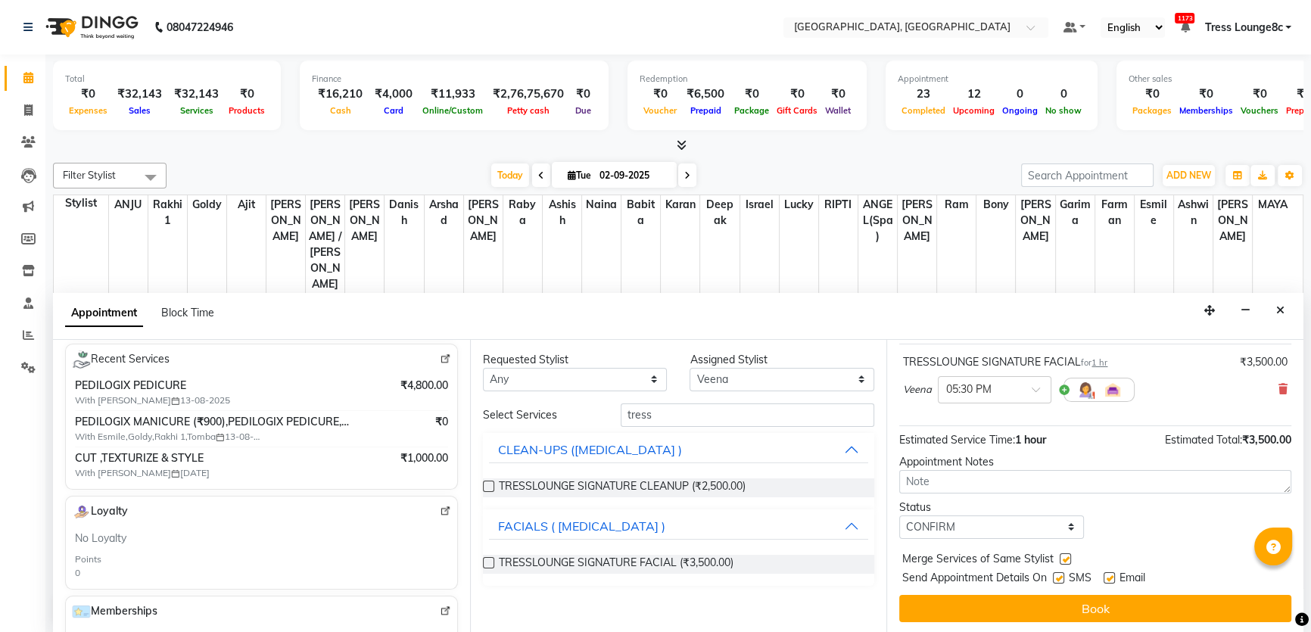
click at [1060, 567] on div at bounding box center [1065, 562] width 10 height 16
click at [1060, 574] on label at bounding box center [1058, 577] width 11 height 11
click at [1060, 574] on input "checkbox" at bounding box center [1058, 579] width 10 height 10
click at [1278, 384] on icon at bounding box center [1282, 389] width 9 height 11
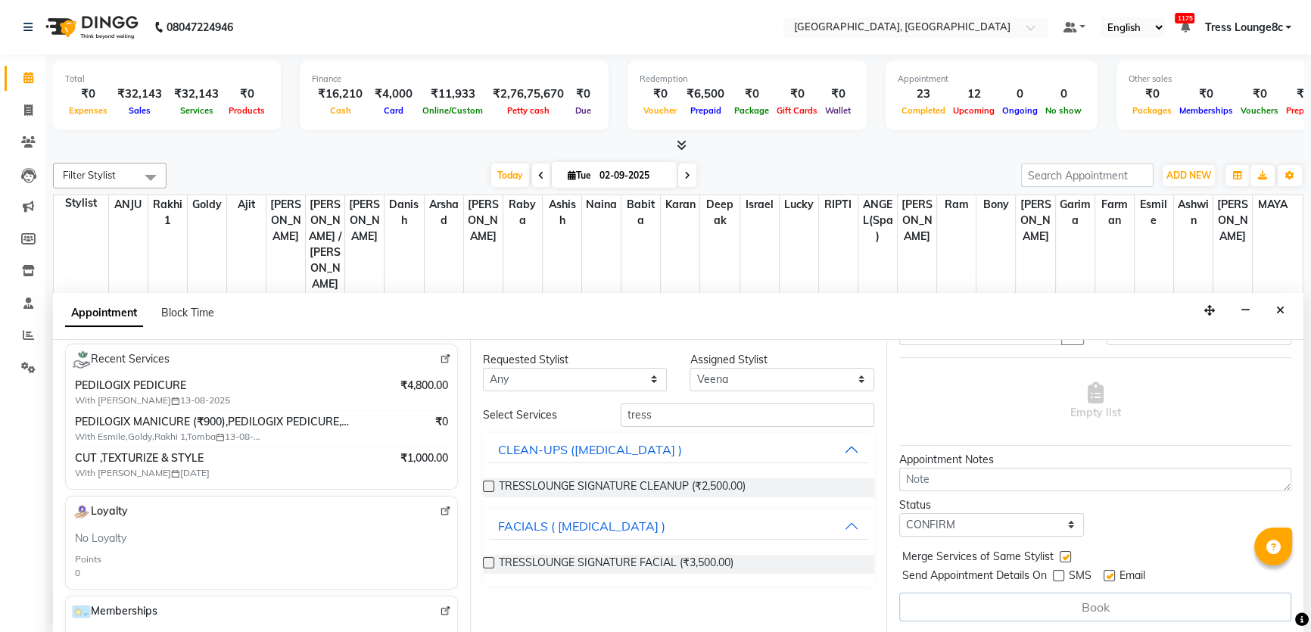
scroll to position [74, 0]
click at [678, 412] on input "tress" at bounding box center [748, 414] width 254 height 23
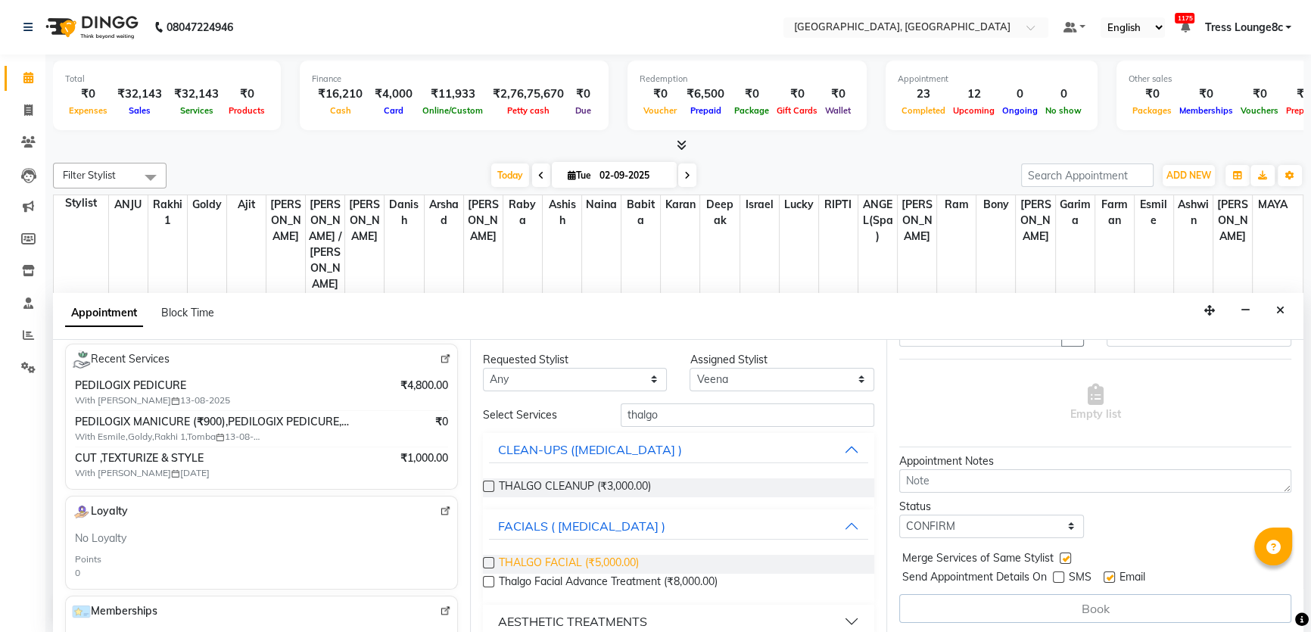
click at [621, 561] on span "THALGO FACIAL (₹5,000.00)" at bounding box center [569, 564] width 140 height 19
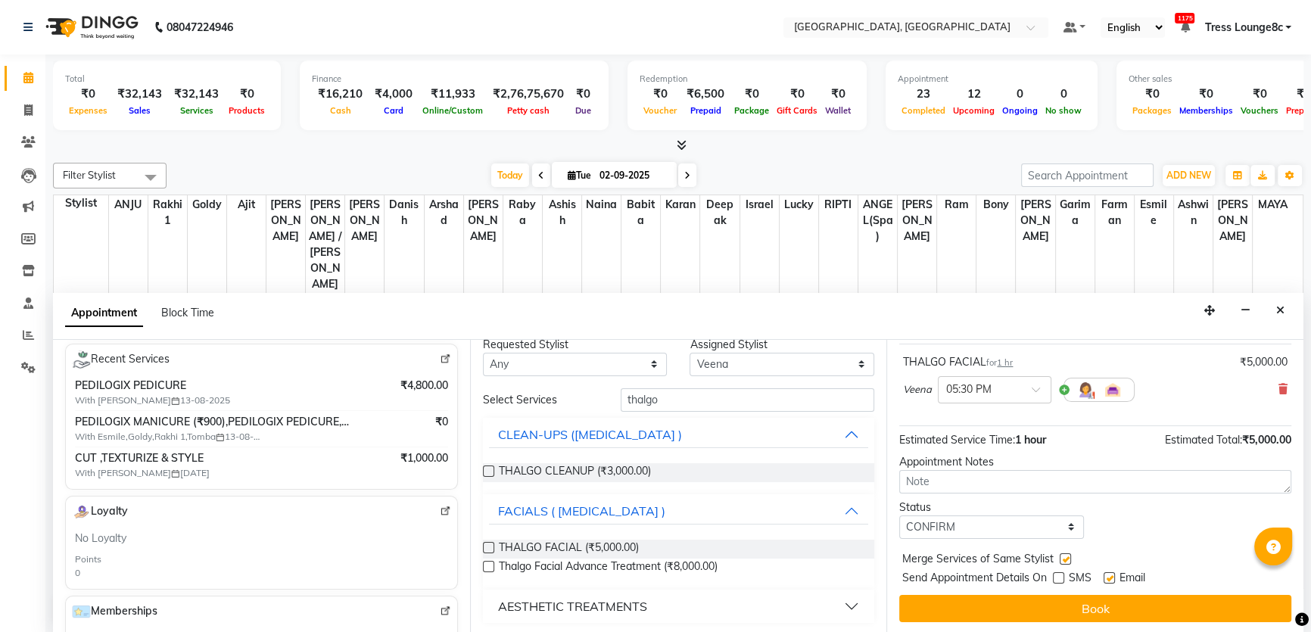
scroll to position [16, 0]
click at [1092, 587] on div "Jump to [DATE] 1 2 3 4 5 6 7 8 Weeks Appointment Date [DATE] Appointment Time S…" at bounding box center [1094, 487] width 417 height 294
click at [1094, 596] on button "Book" at bounding box center [1095, 608] width 392 height 27
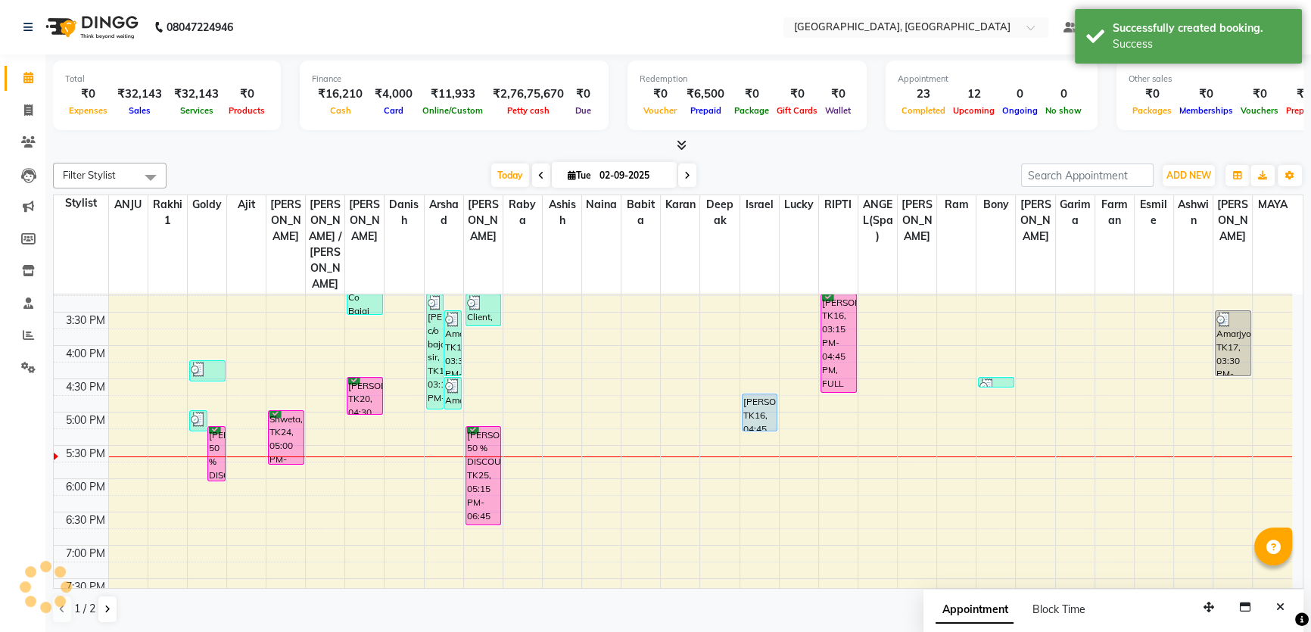
scroll to position [0, 0]
click at [107, 611] on icon at bounding box center [107, 609] width 6 height 9
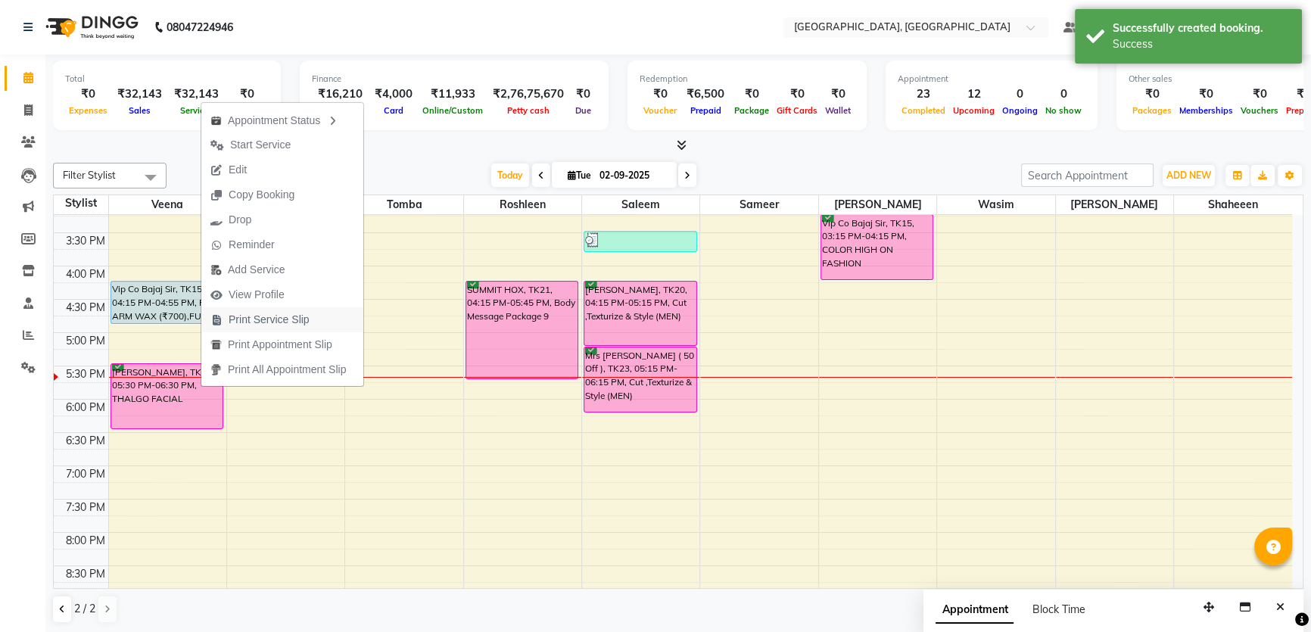
click at [258, 328] on span "Print Service Slip" at bounding box center [259, 319] width 117 height 25
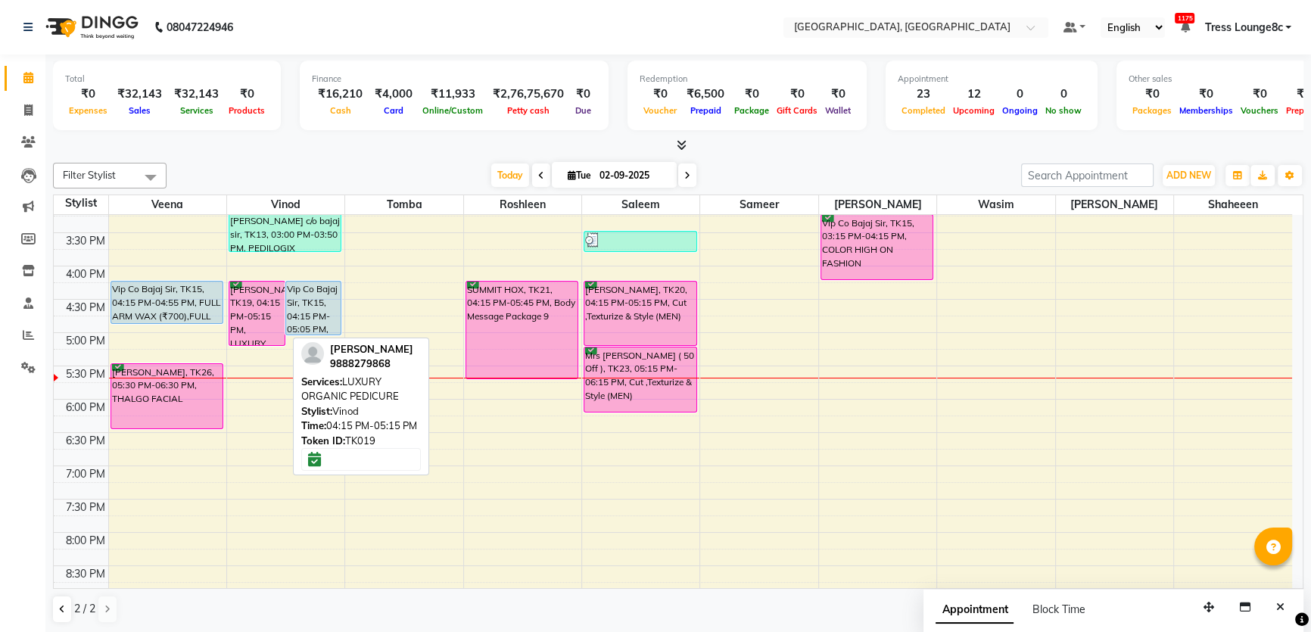
click at [244, 325] on div "[PERSON_NAME], TK19, 04:15 PM-05:15 PM, LUXURY ORGANIC PEDICURE" at bounding box center [256, 314] width 55 height 64
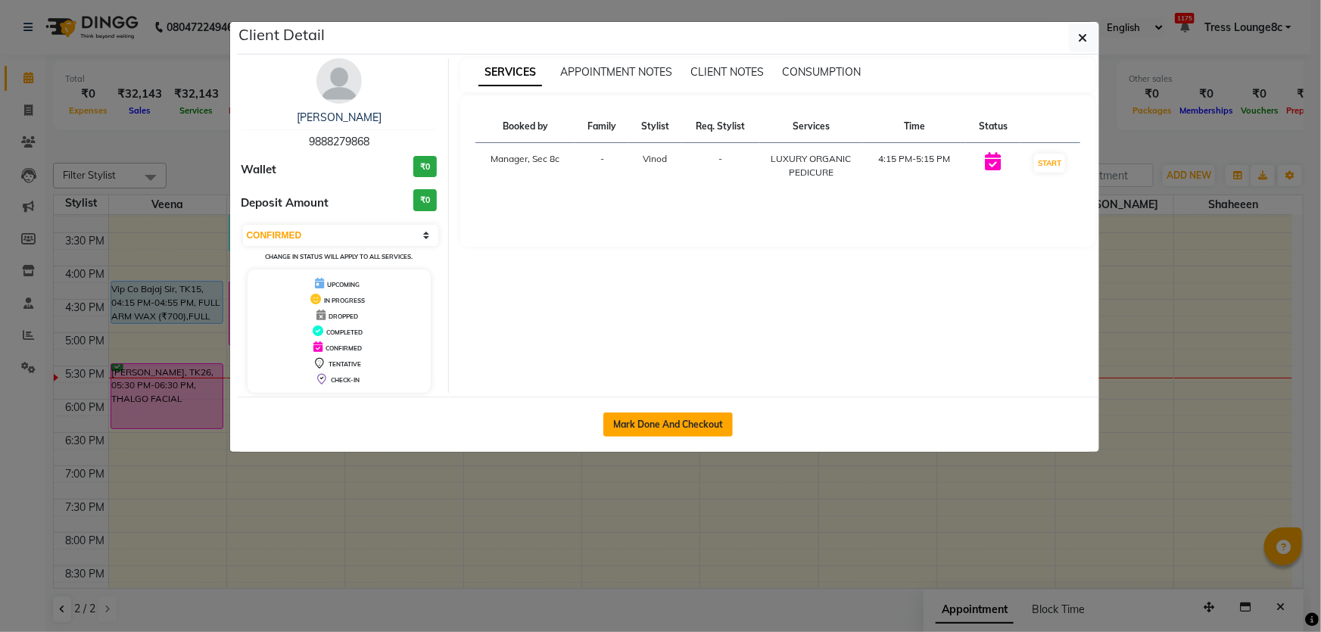
click at [704, 420] on button "Mark Done And Checkout" at bounding box center [667, 425] width 129 height 24
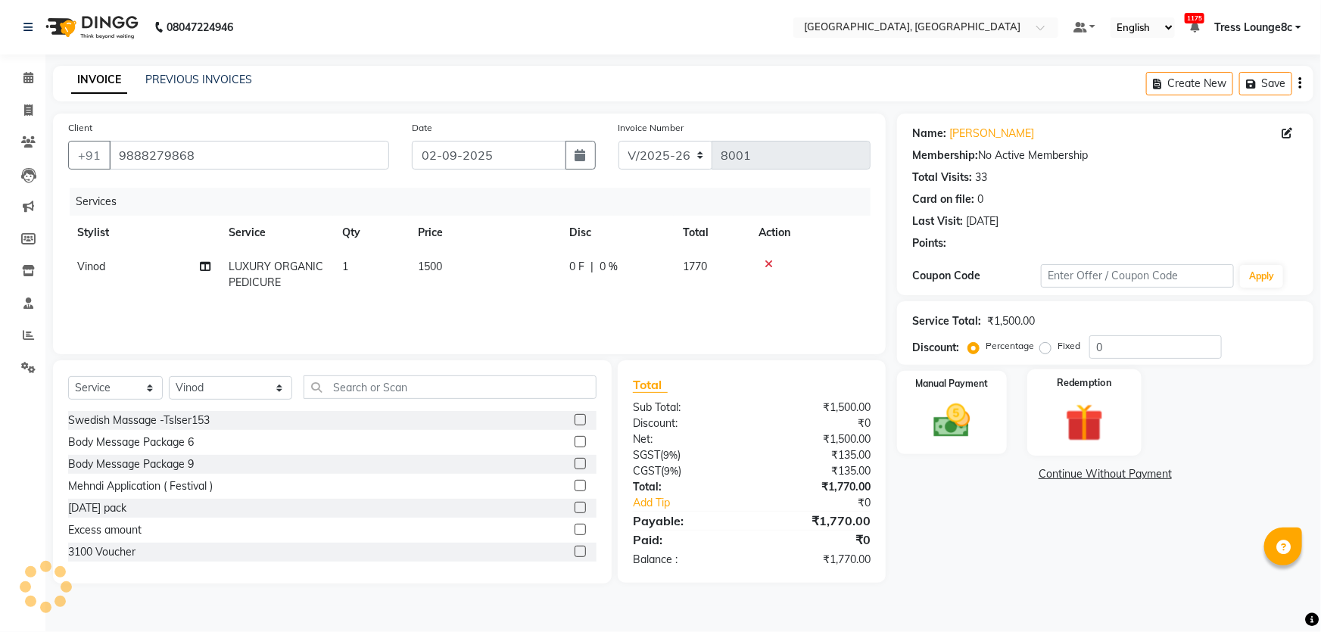
click at [1082, 409] on img at bounding box center [1085, 423] width 62 height 48
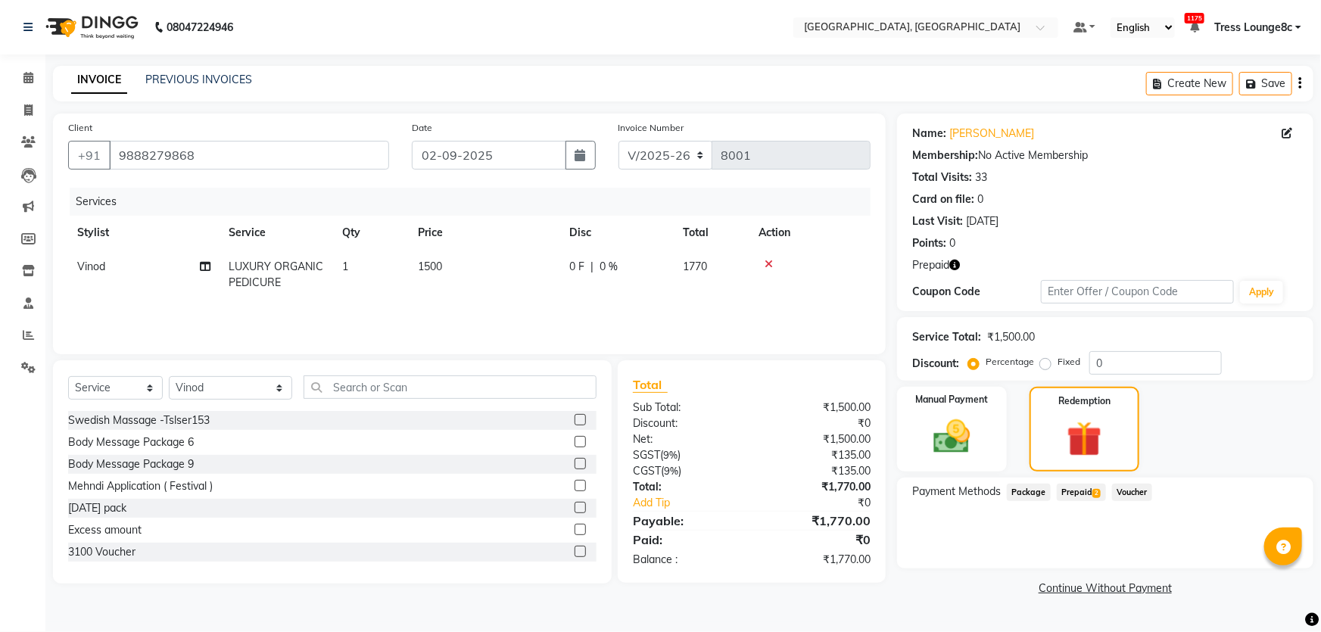
click at [1091, 488] on span "Prepaid 2" at bounding box center [1081, 492] width 49 height 17
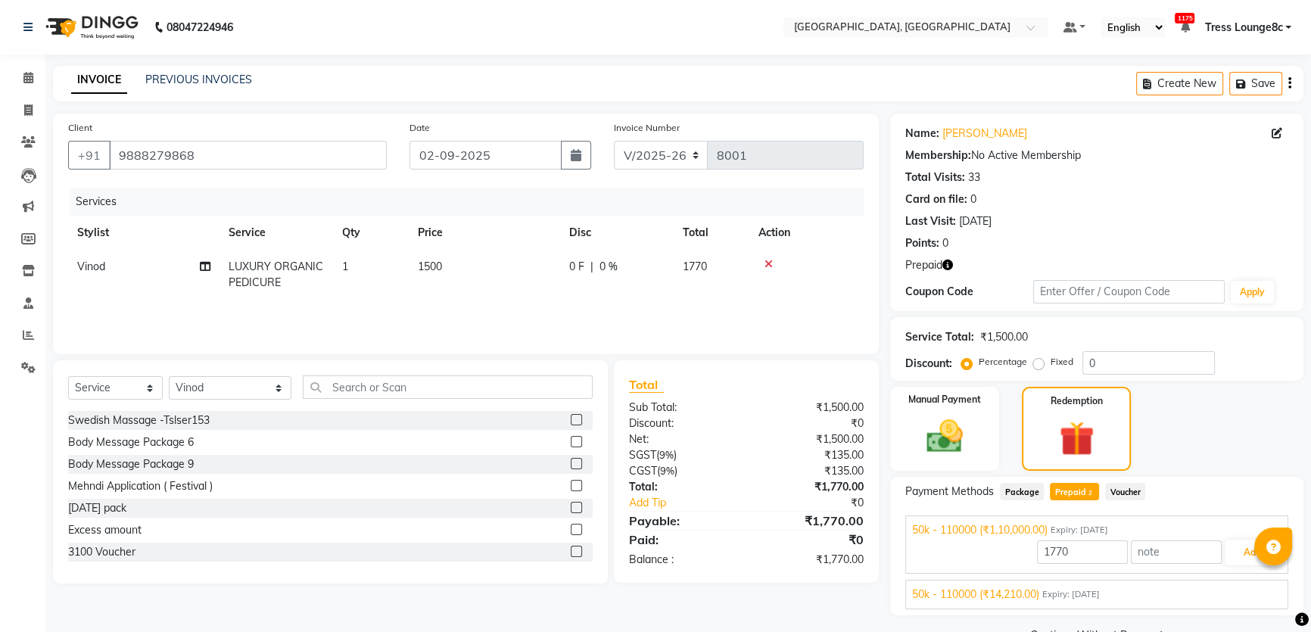
click at [1226, 589] on div "50k - 110000 (₹14,210.00) Expiry: [DATE]" at bounding box center [1096, 595] width 369 height 16
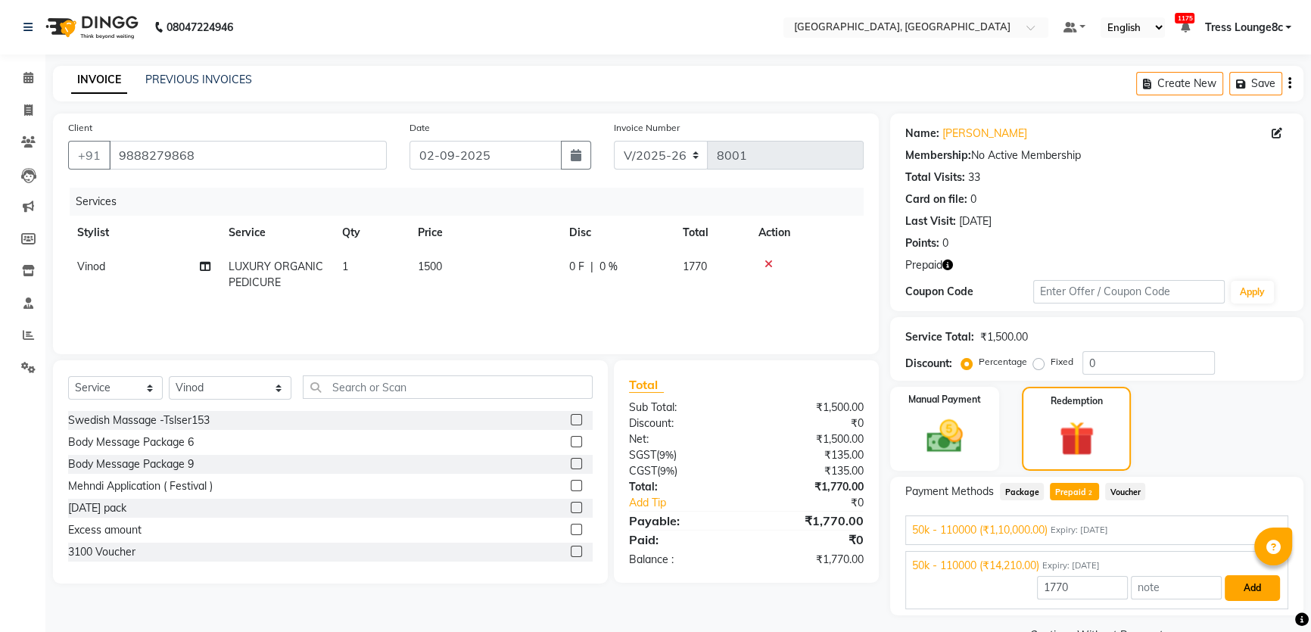
click at [1253, 587] on button "Add" at bounding box center [1252, 588] width 55 height 26
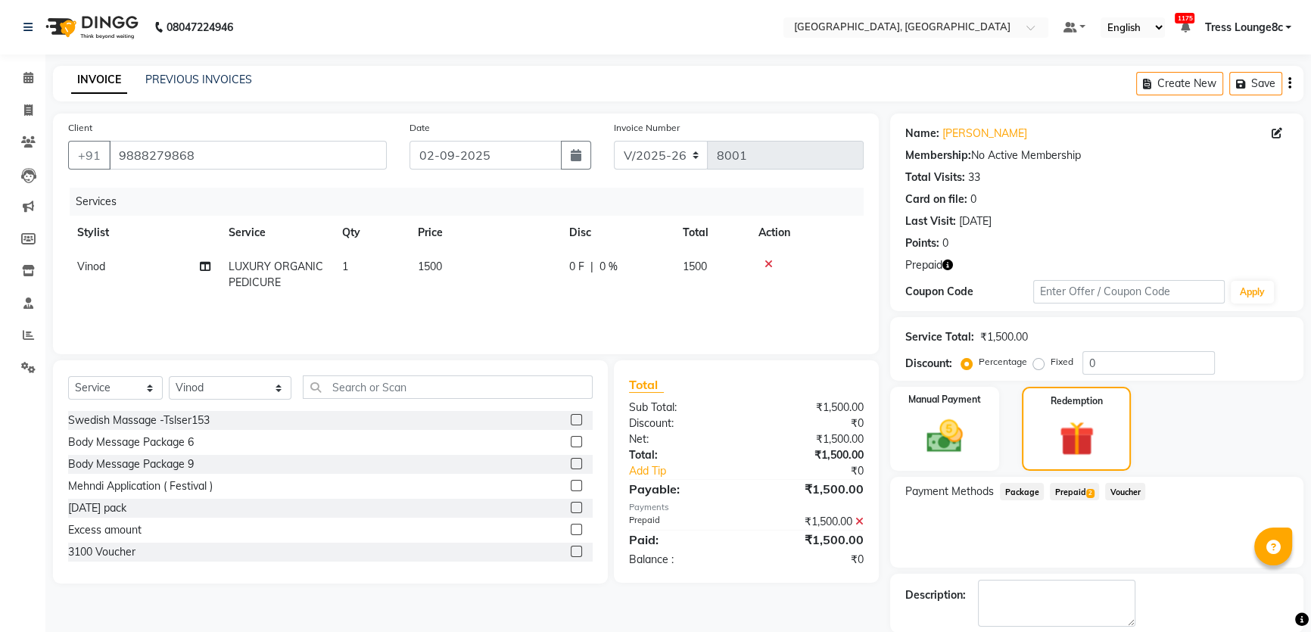
click at [1050, 611] on main "INVOICE PREVIOUS INVOICES Create New Save Client [PHONE_NUMBER] Date [DATE] Inv…" at bounding box center [678, 386] width 1266 height 641
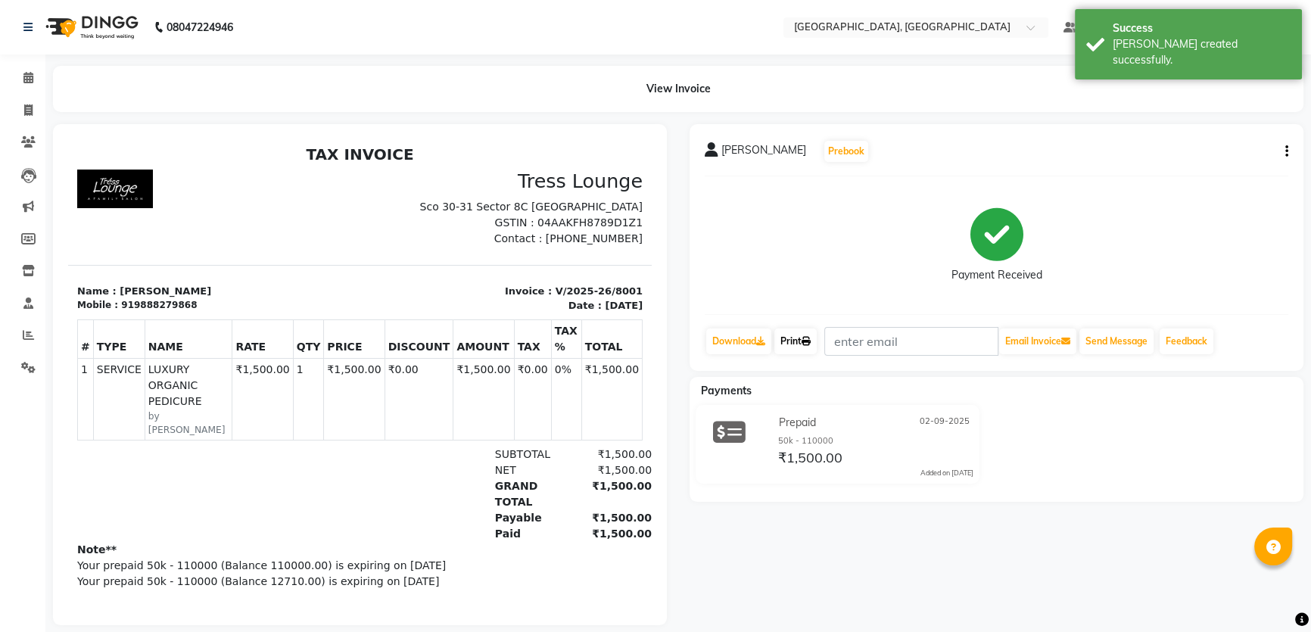
click at [811, 338] on icon at bounding box center [806, 341] width 9 height 9
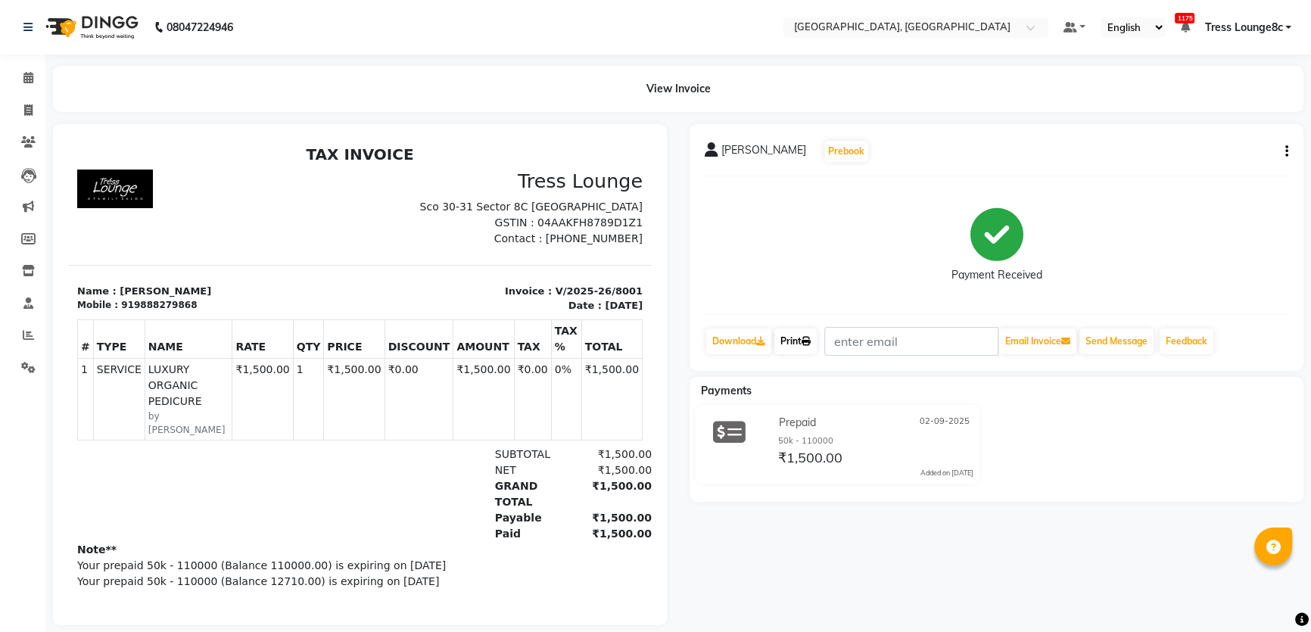
scroll to position [25, 0]
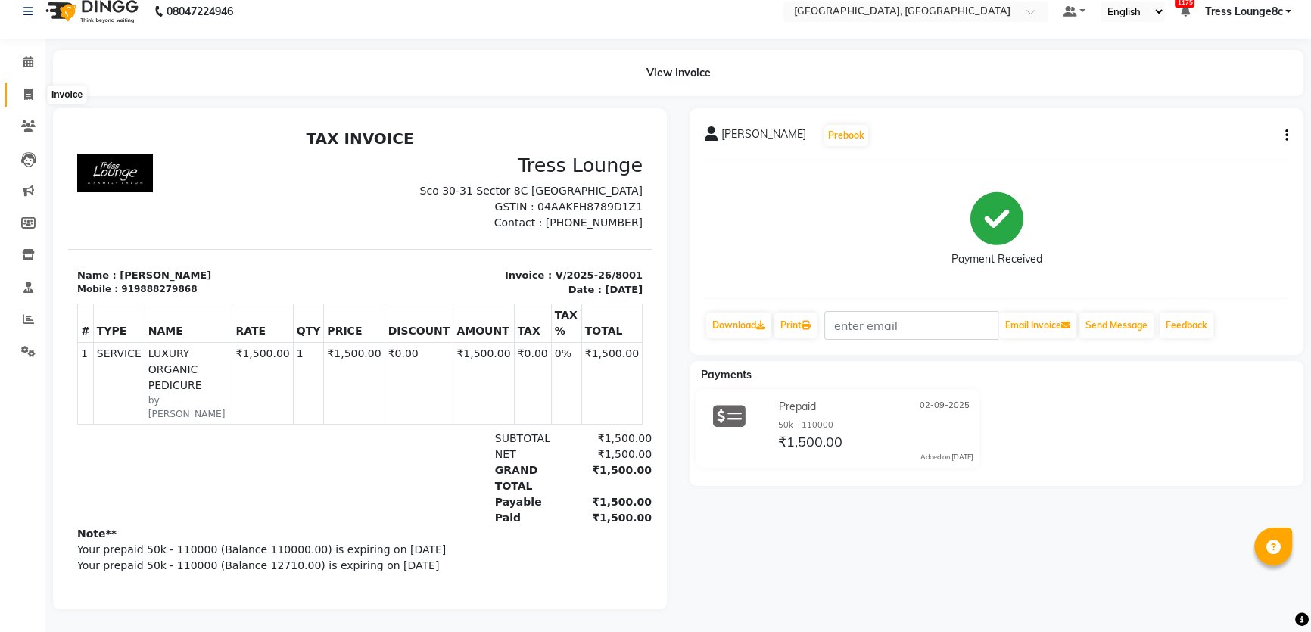
click at [22, 86] on span at bounding box center [28, 94] width 26 height 17
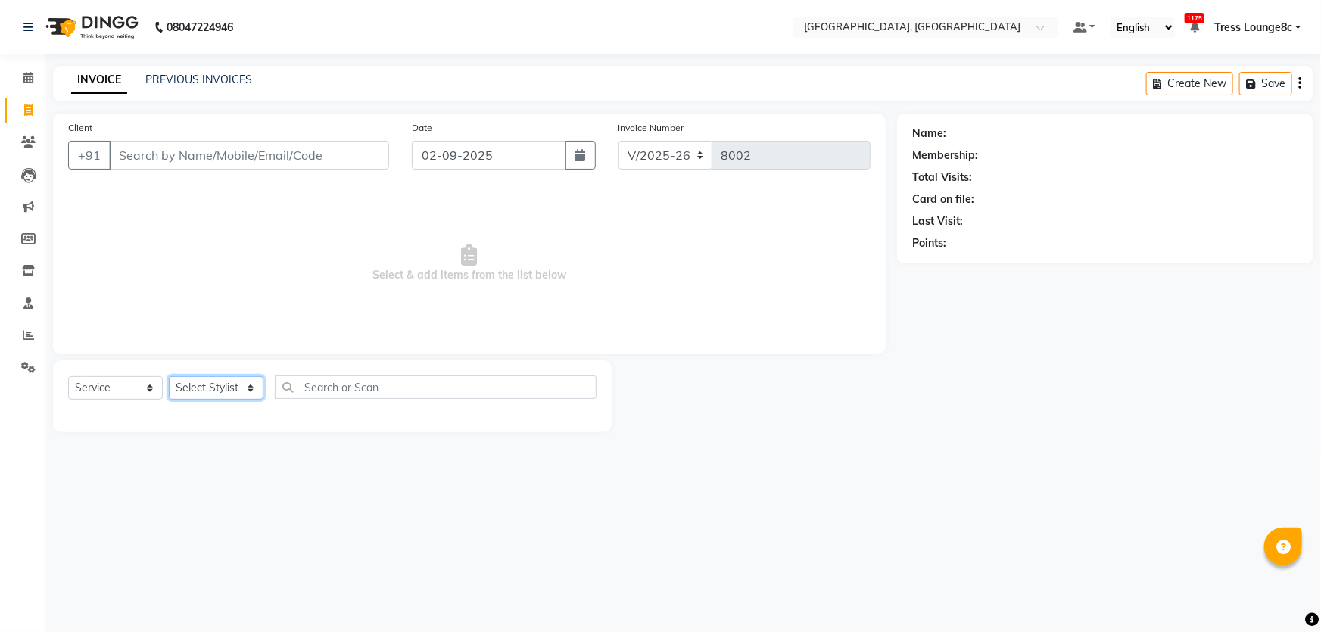
click at [235, 379] on select "Select Stylist" at bounding box center [216, 387] width 95 height 23
click at [169, 376] on select "Select Stylist [PERSON_NAME] [PERSON_NAME] Aditya [PERSON_NAME] [PERSON_NAME](S…" at bounding box center [230, 387] width 123 height 23
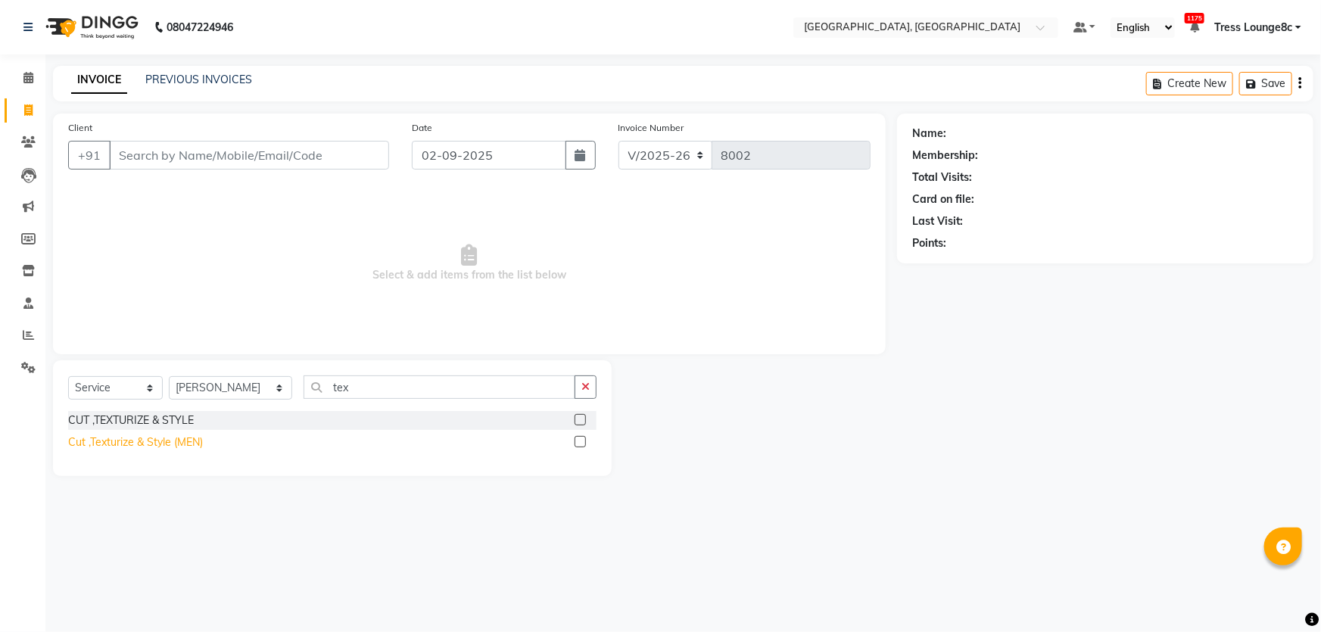
click at [195, 441] on div "Cut ,Texturize & Style (MEN)" at bounding box center [135, 442] width 135 height 16
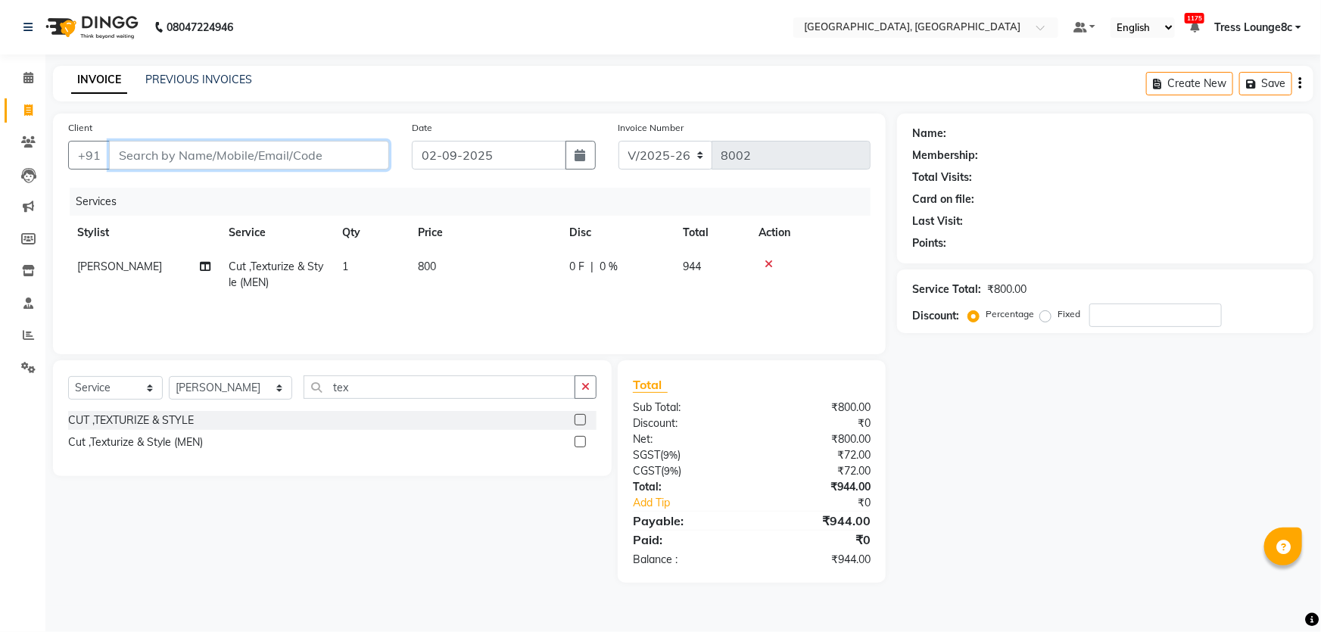
click at [304, 148] on input "Client" at bounding box center [249, 155] width 280 height 29
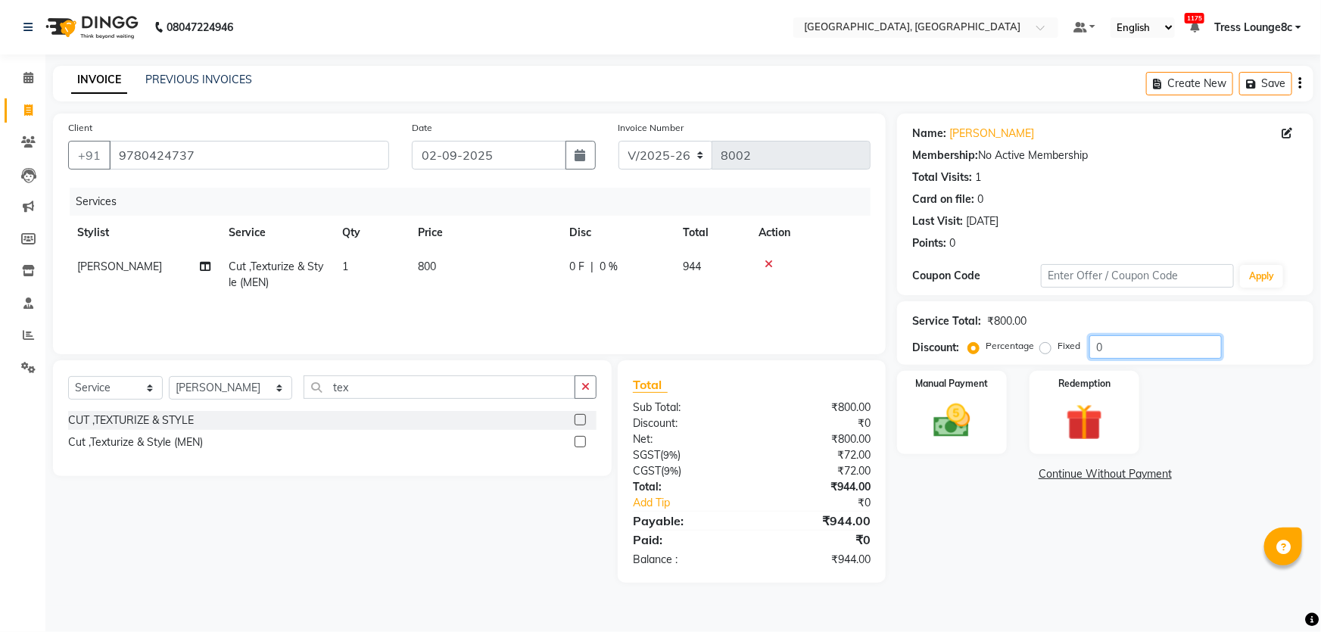
drag, startPoint x: 1166, startPoint y: 357, endPoint x: 881, endPoint y: 300, distance: 290.2
click at [890, 305] on div "Client [PHONE_NUMBER] Date [DATE] Invoice Number V/2025 V/[PHONE_NUMBER] Servic…" at bounding box center [683, 348] width 1283 height 469
click at [976, 432] on img at bounding box center [952, 421] width 62 height 44
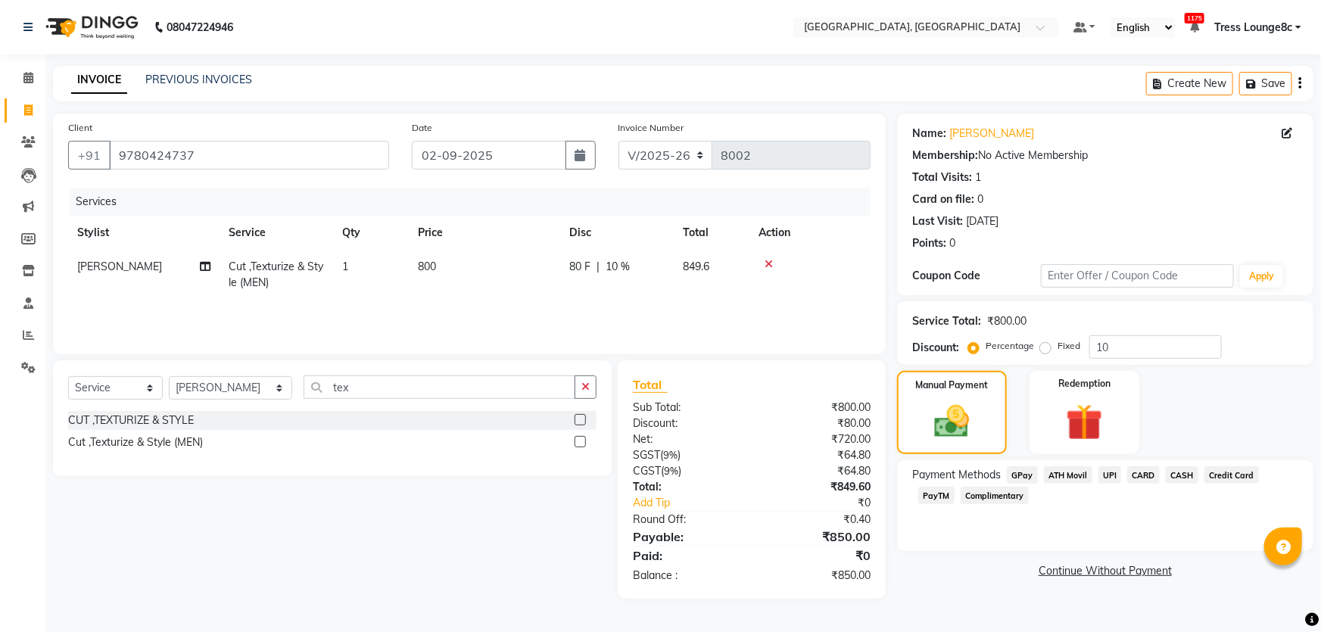
click at [1112, 472] on span "UPI" at bounding box center [1109, 474] width 23 height 17
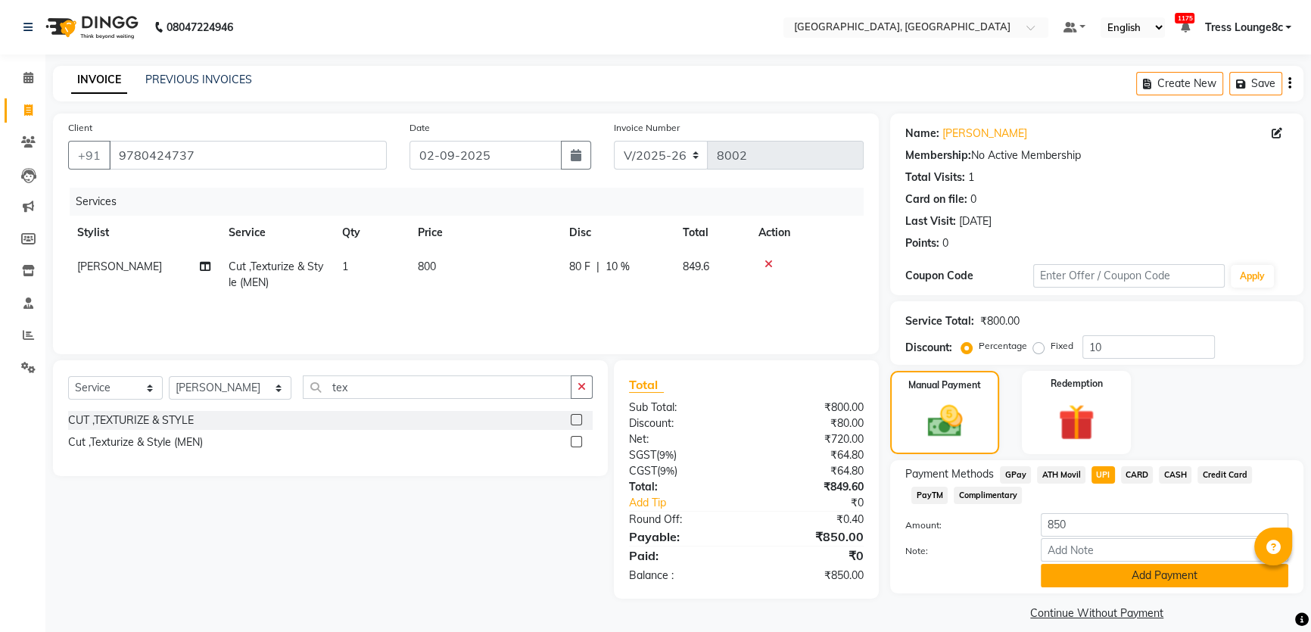
click at [1133, 568] on button "Add Payment" at bounding box center [1165, 575] width 248 height 23
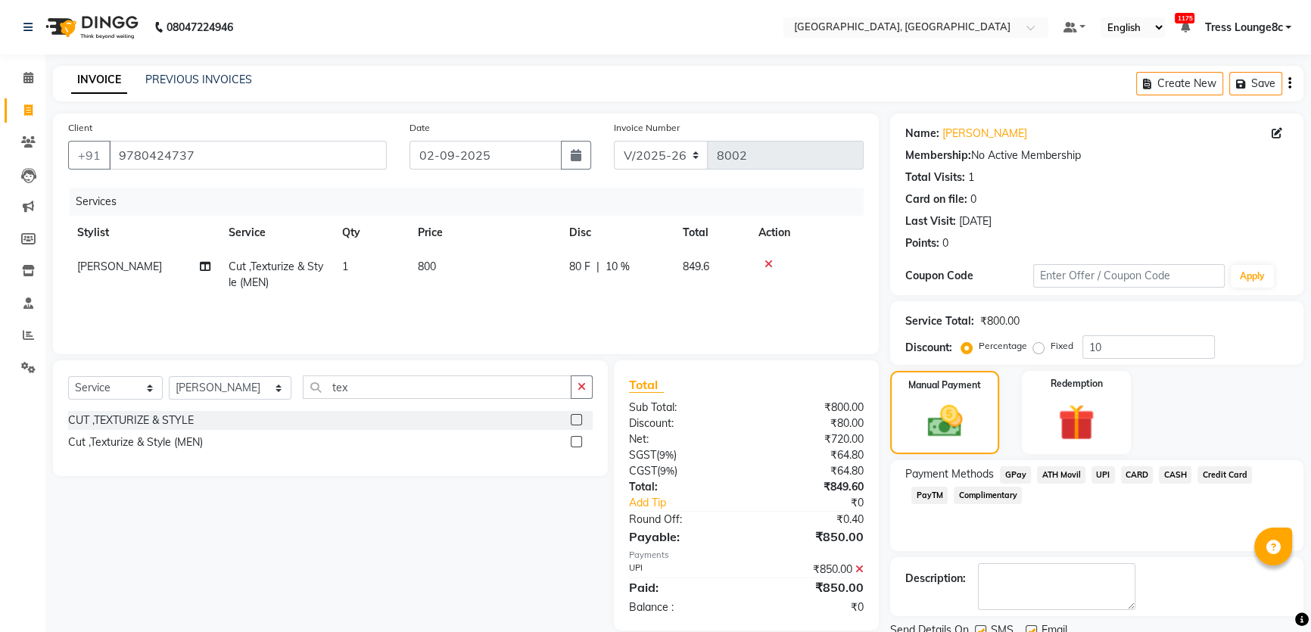
click at [980, 625] on label at bounding box center [980, 630] width 11 height 11
click at [980, 627] on input "checkbox" at bounding box center [980, 632] width 10 height 10
click at [1019, 617] on main "INVOICE PREVIOUS INVOICES Create New Save Client [PHONE_NUMBER] Date [DATE] Inv…" at bounding box center [678, 378] width 1266 height 624
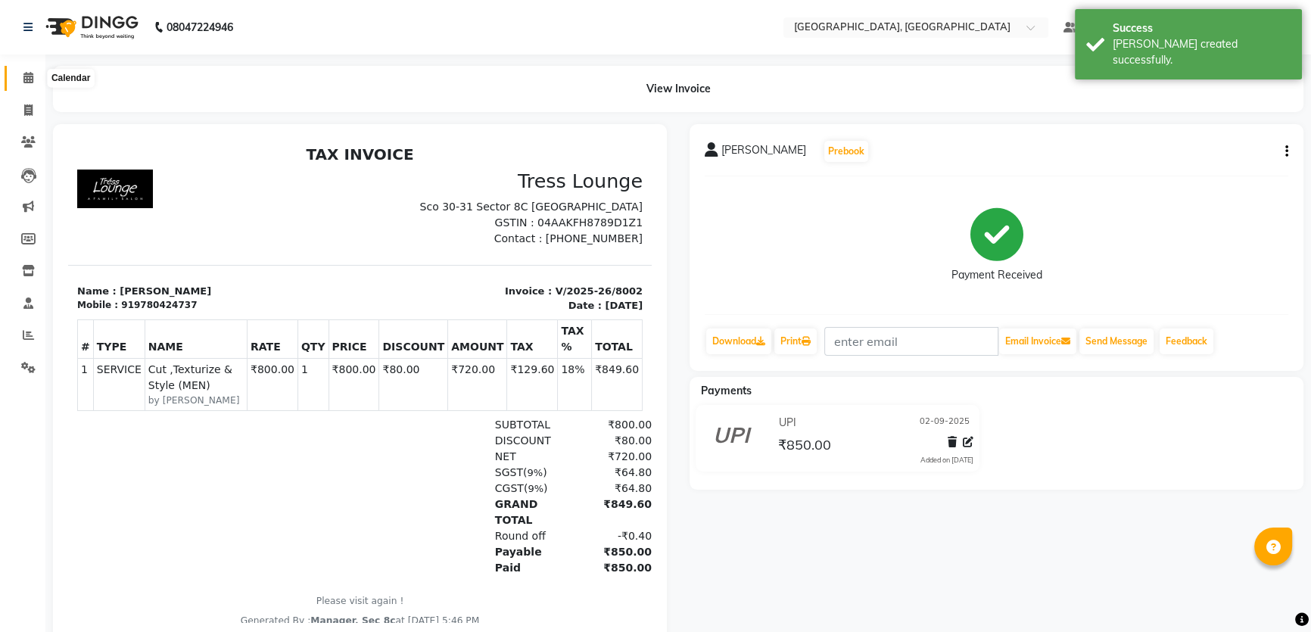
click at [16, 76] on span at bounding box center [28, 78] width 26 height 17
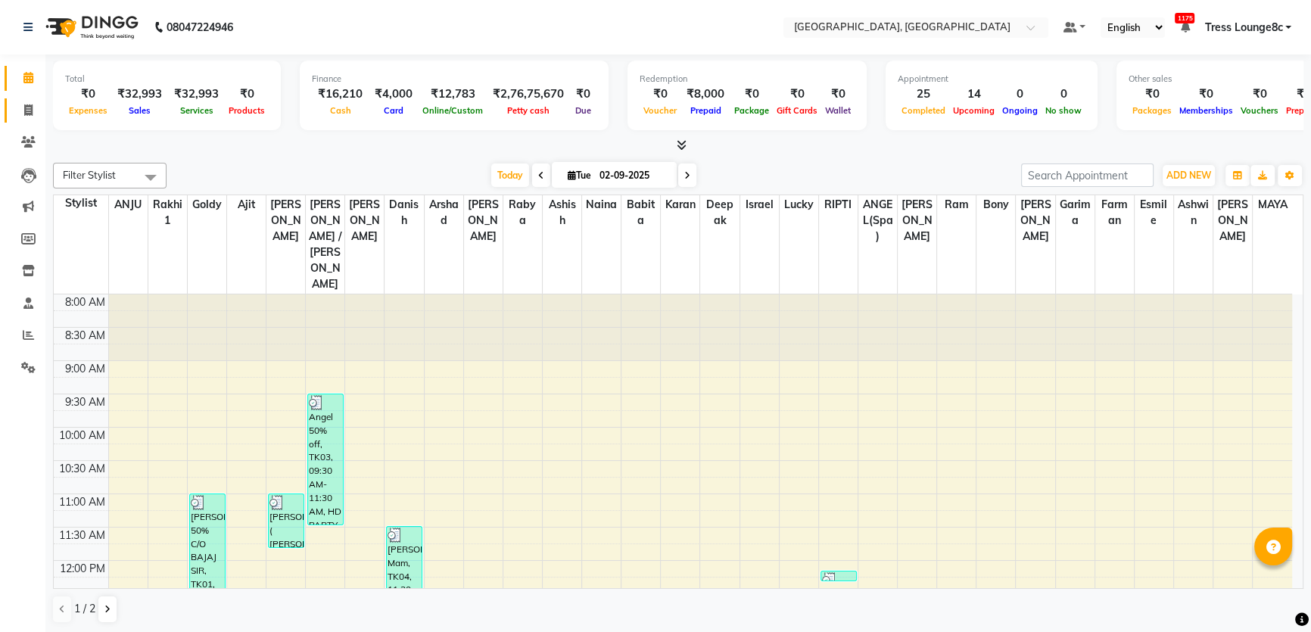
click at [39, 111] on span at bounding box center [28, 110] width 26 height 17
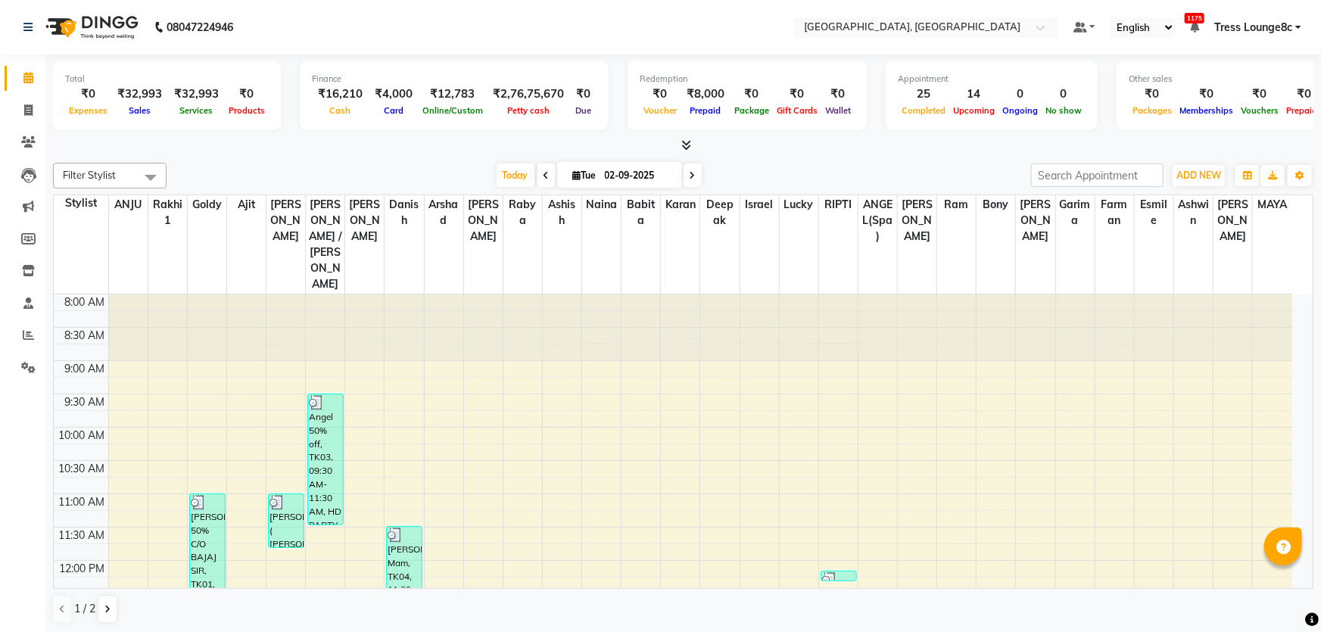
click at [30, 73] on icon at bounding box center [28, 77] width 10 height 11
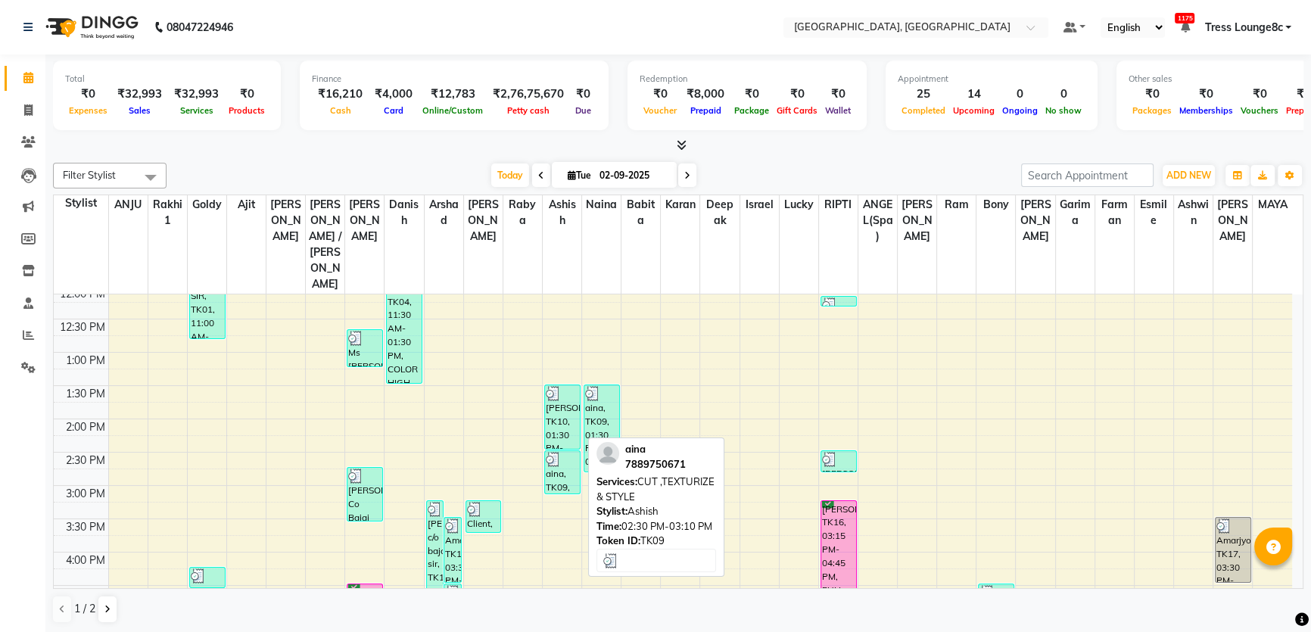
scroll to position [413, 0]
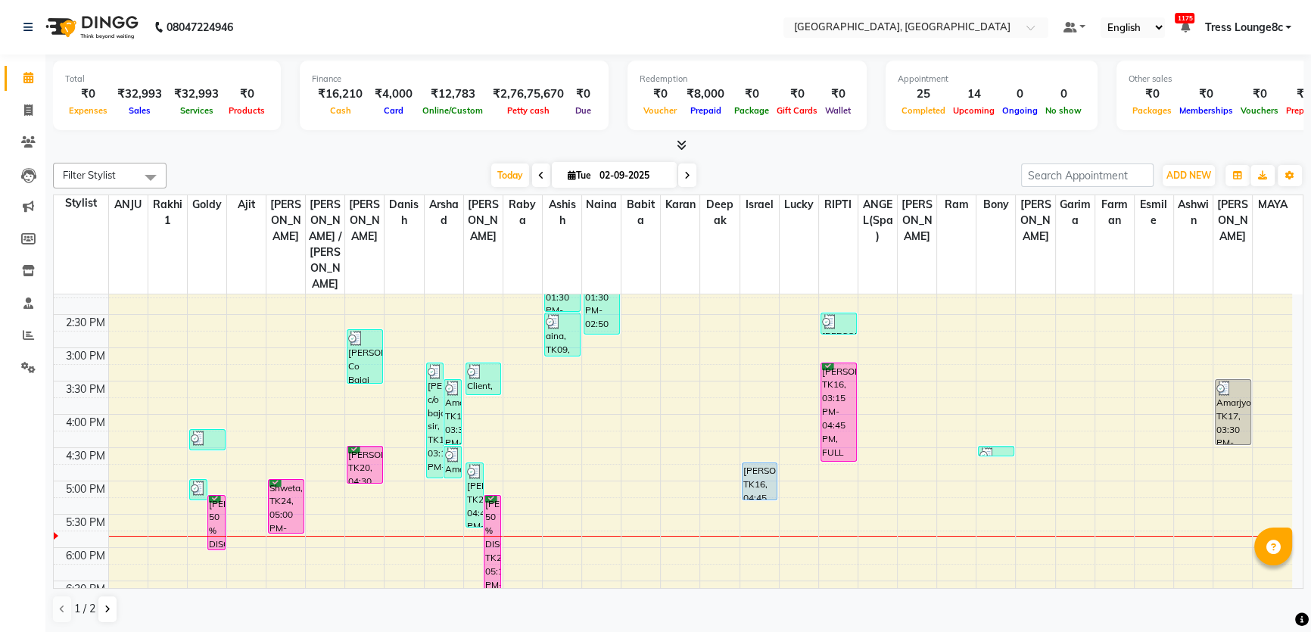
click at [565, 481] on div "8:00 AM 8:30 AM 9:00 AM 9:30 AM 10:00 AM 10:30 AM 11:00 AM 11:30 AM 12:00 PM 12…" at bounding box center [673, 348] width 1238 height 932
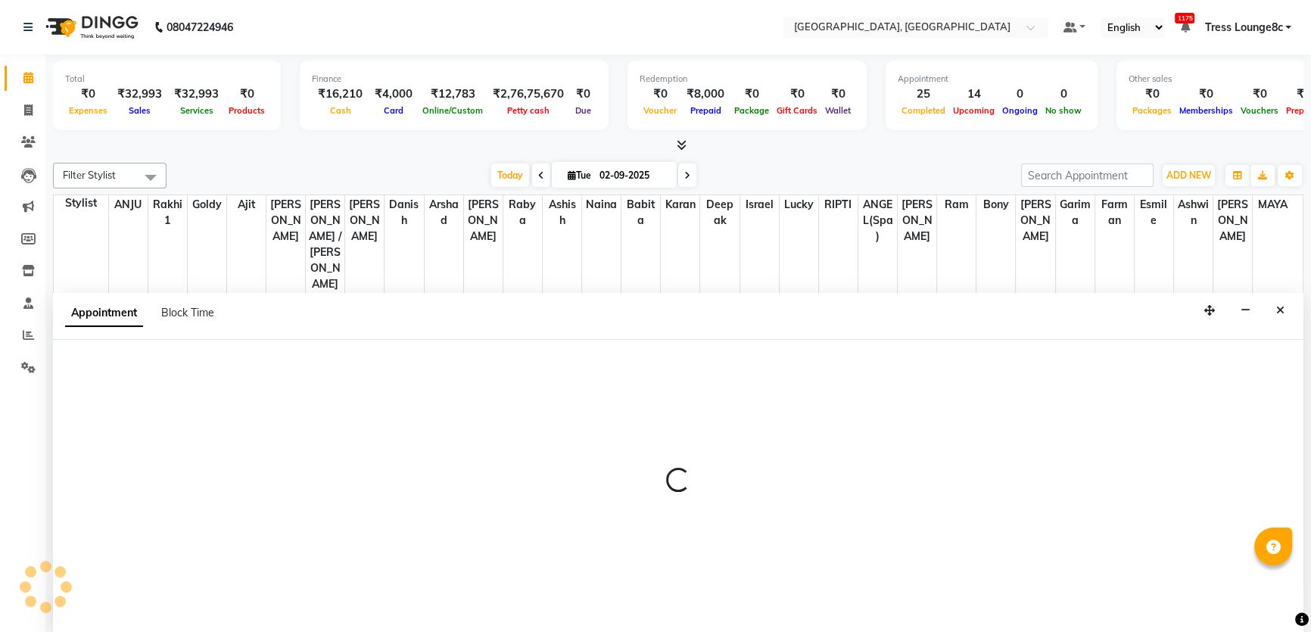
scroll to position [0, 0]
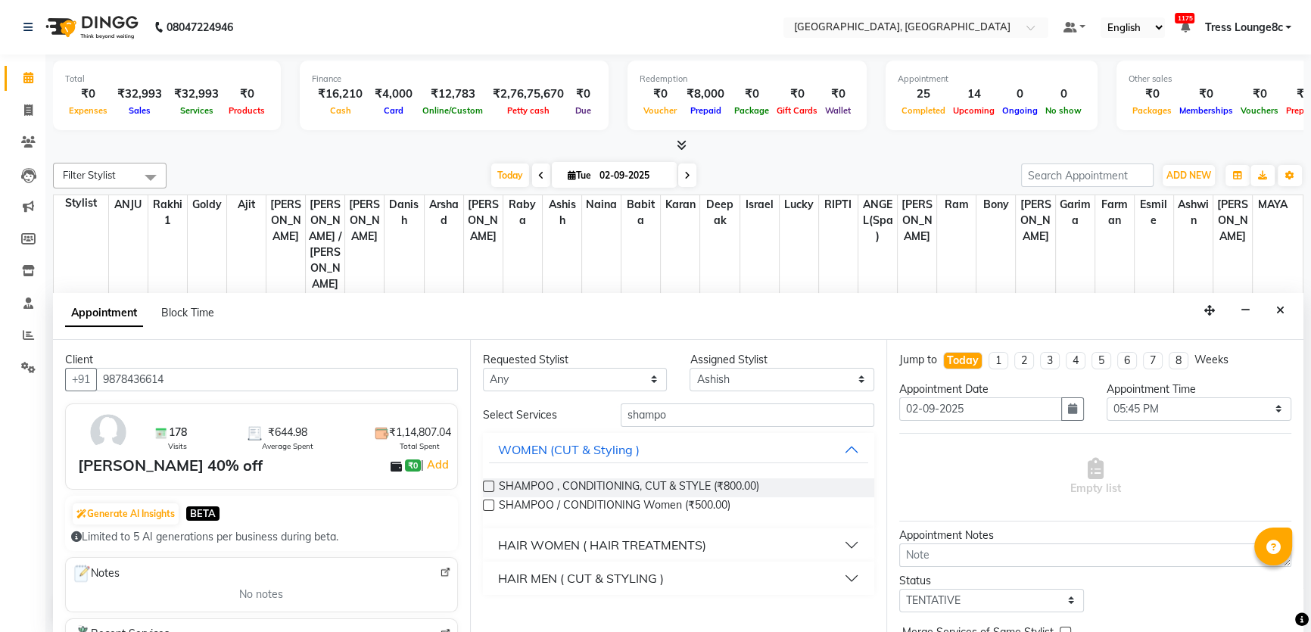
click at [607, 581] on div "HAIR MEN ( CUT & STYLING )" at bounding box center [581, 578] width 166 height 18
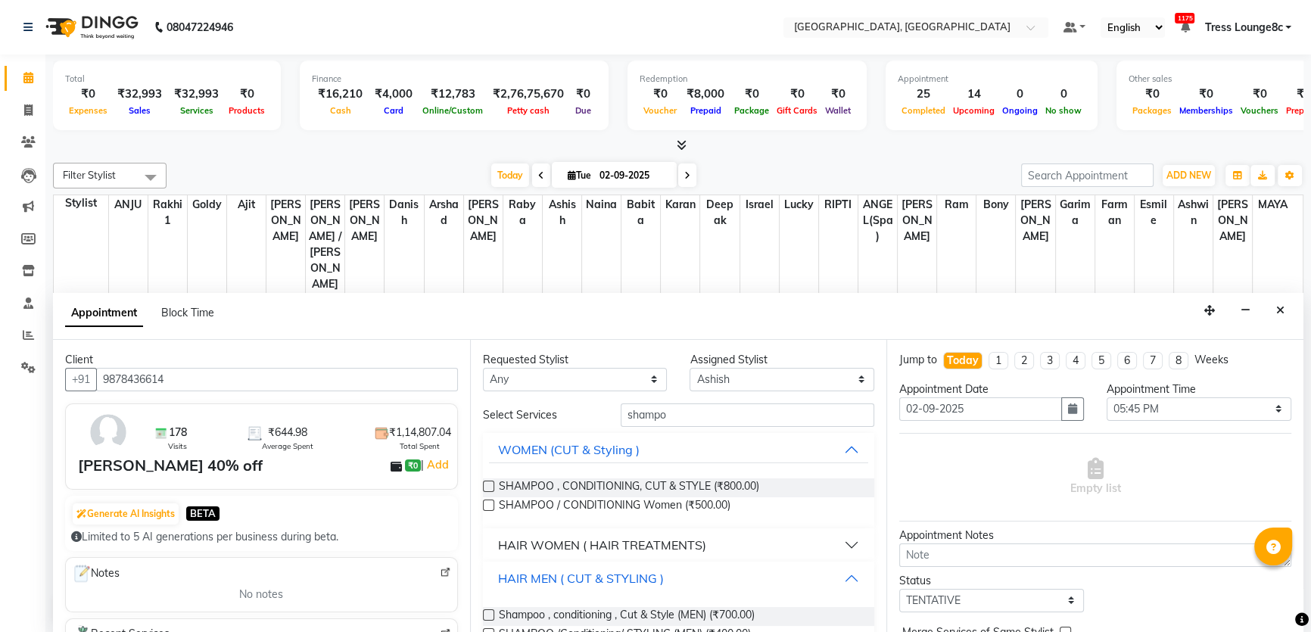
scroll to position [35, 0]
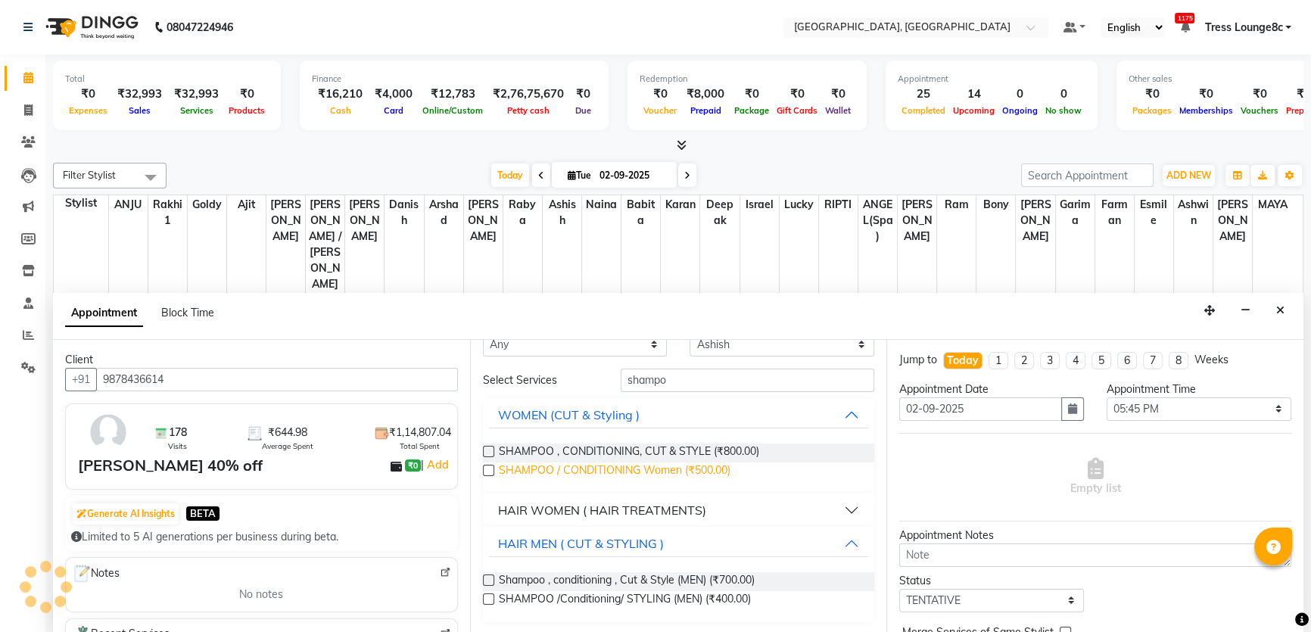
click at [678, 471] on span "SHAMPOO / CONDITIONING Women (₹500.00)" at bounding box center [615, 471] width 232 height 19
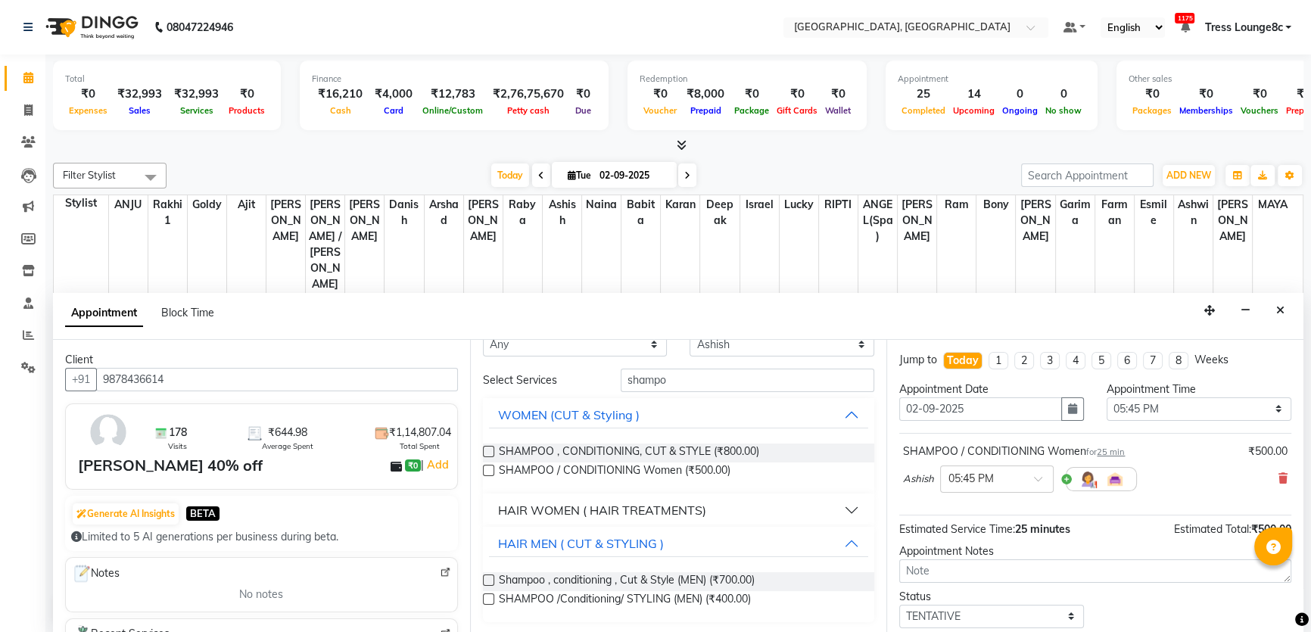
scroll to position [89, 0]
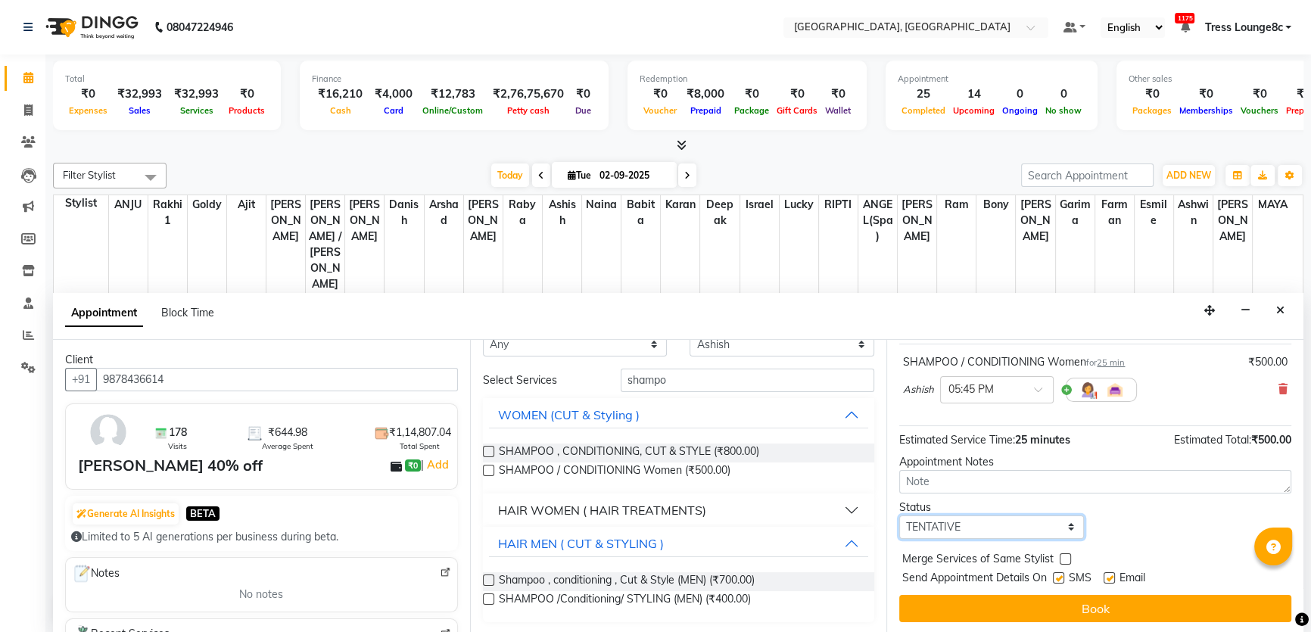
click at [1018, 525] on select "Select TENTATIVE CONFIRM CHECK-IN UPCOMING" at bounding box center [991, 526] width 185 height 23
click at [899, 515] on select "Select TENTATIVE CONFIRM CHECK-IN UPCOMING" at bounding box center [991, 526] width 185 height 23
click at [1067, 557] on label at bounding box center [1065, 558] width 11 height 11
click at [1067, 557] on input "checkbox" at bounding box center [1065, 561] width 10 height 10
click at [1064, 578] on label at bounding box center [1058, 577] width 11 height 11
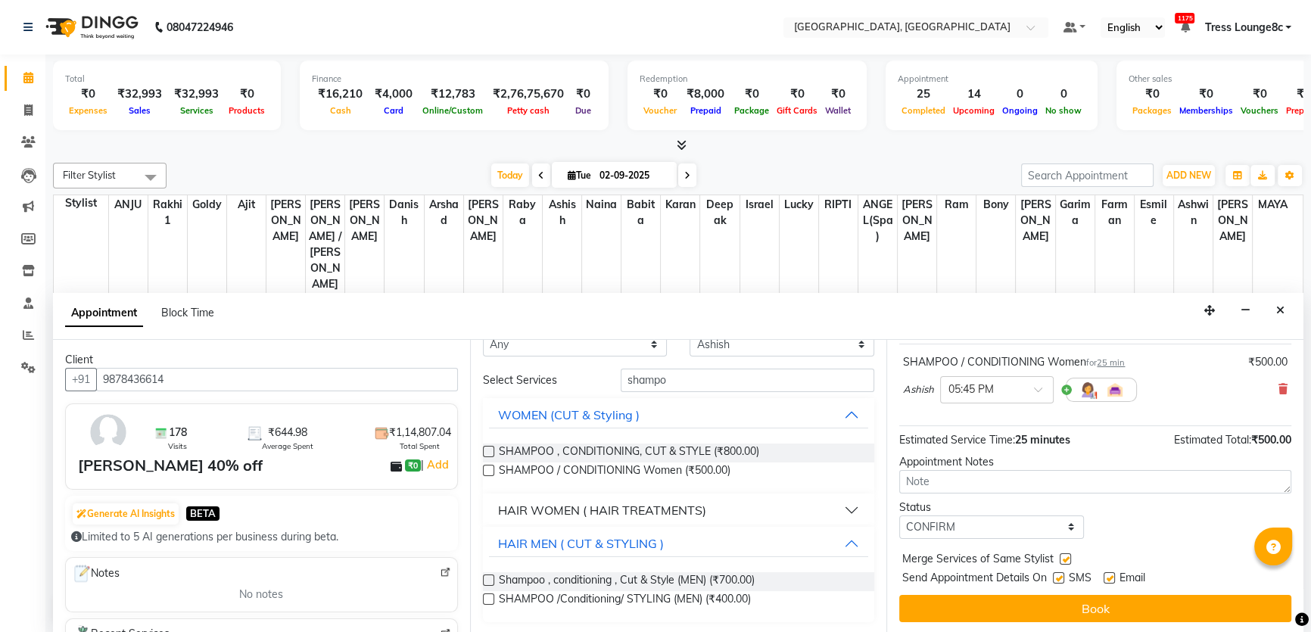
click at [1063, 578] on input "checkbox" at bounding box center [1058, 579] width 10 height 10
click at [1070, 602] on button "Book" at bounding box center [1095, 608] width 392 height 27
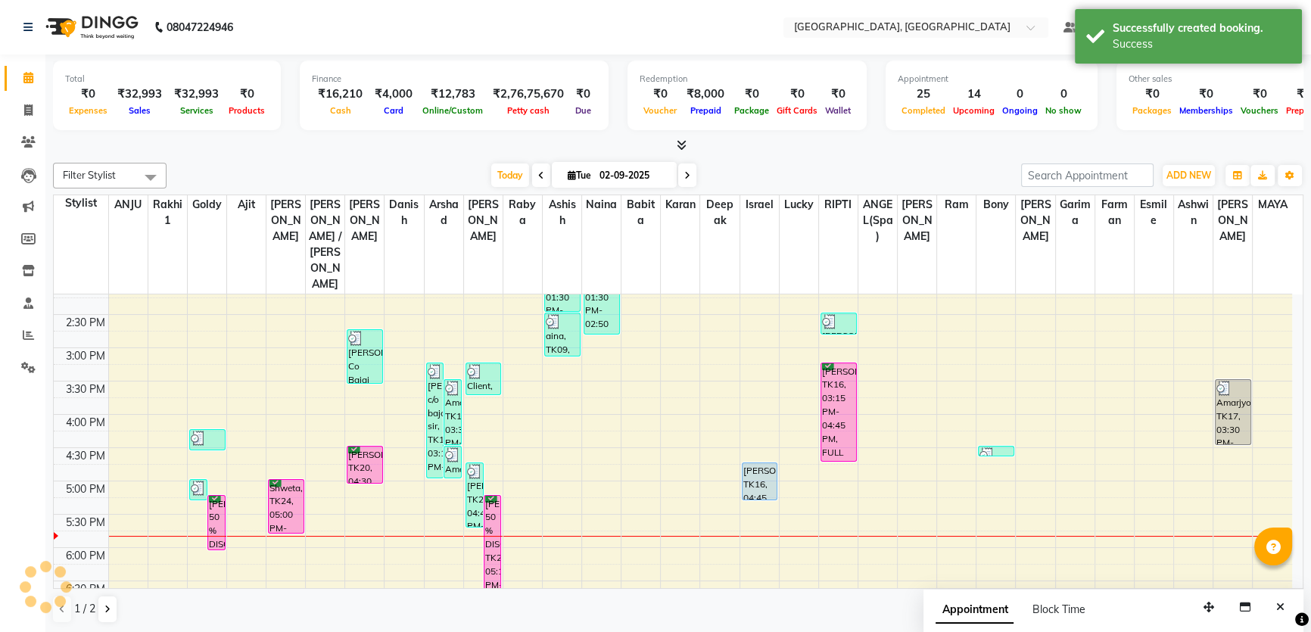
scroll to position [0, 0]
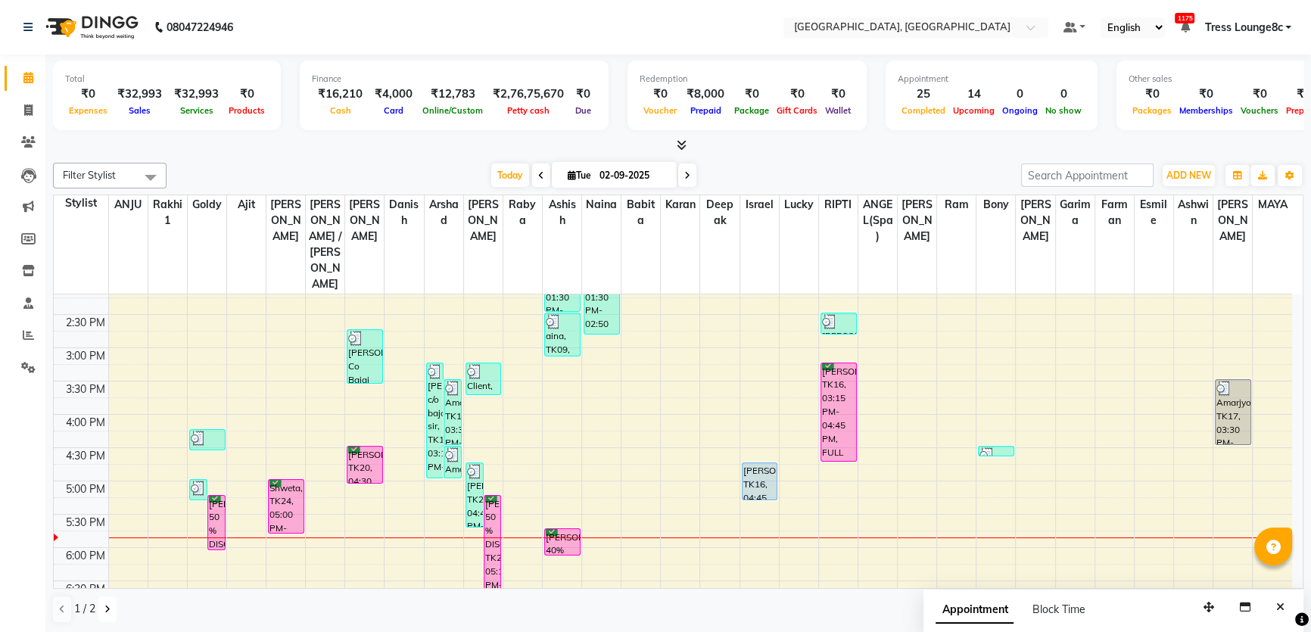
click at [101, 613] on button at bounding box center [107, 609] width 18 height 26
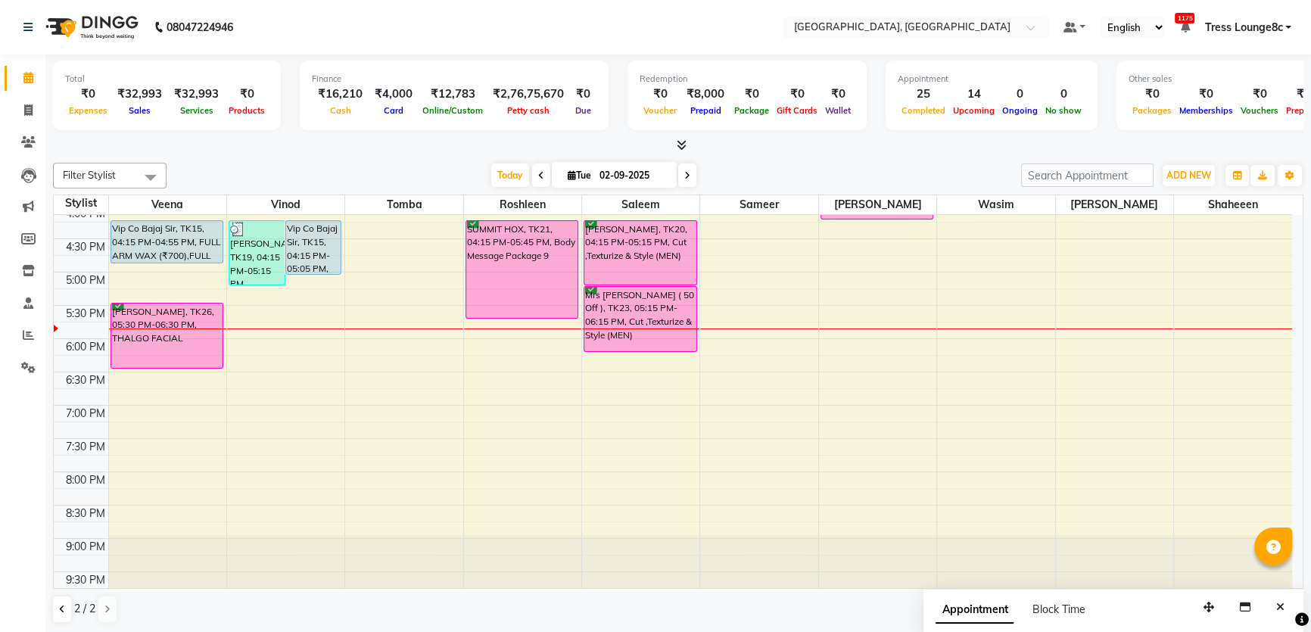
scroll to position [550, 0]
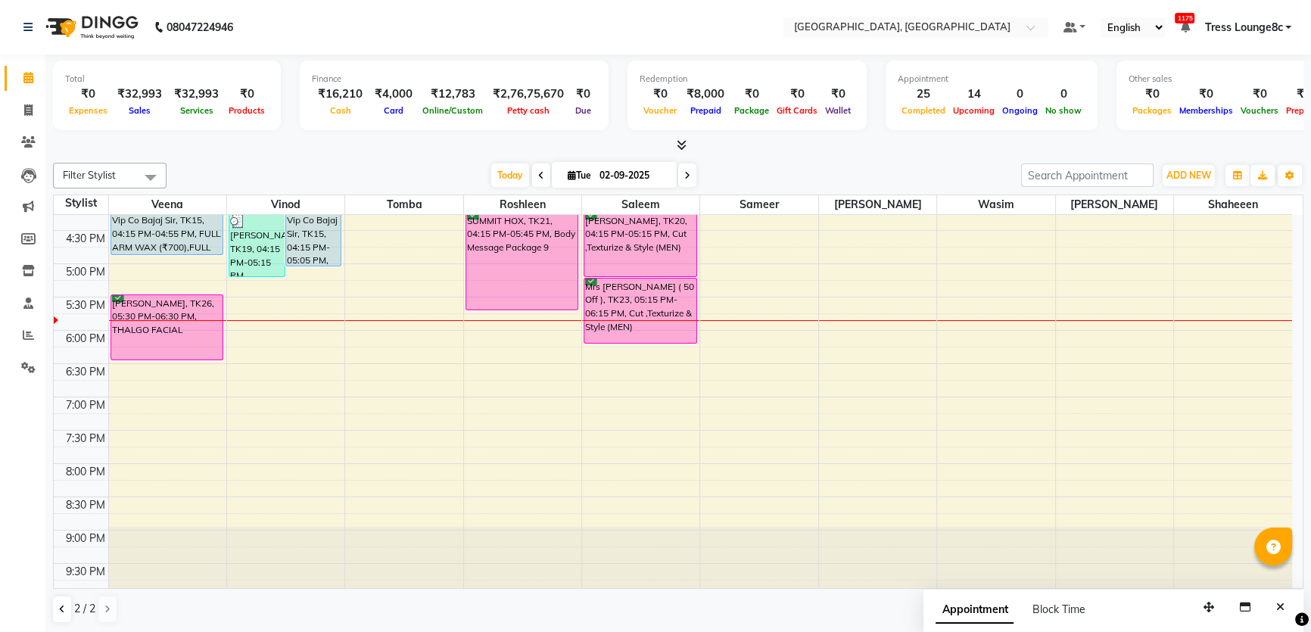
click at [522, 341] on div "8:00 AM 8:30 AM 9:00 AM 9:30 AM 10:00 AM 10:30 AM 11:00 AM 11:30 AM 12:00 PM 12…" at bounding box center [673, 131] width 1238 height 932
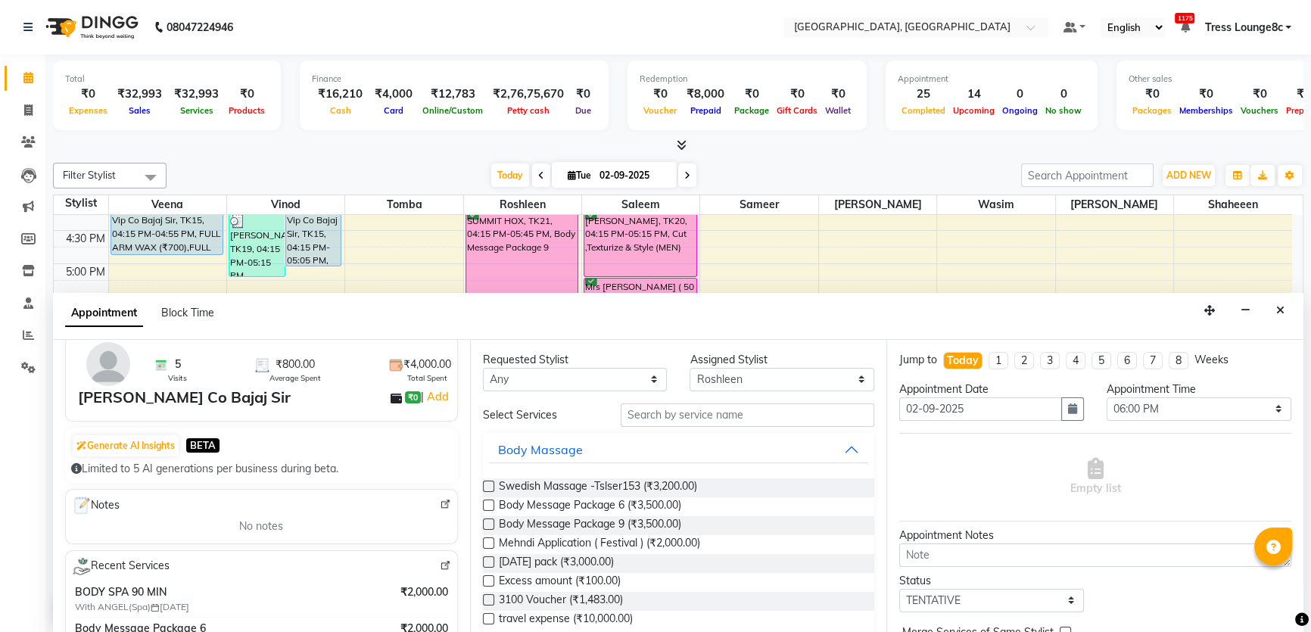
scroll to position [137, 0]
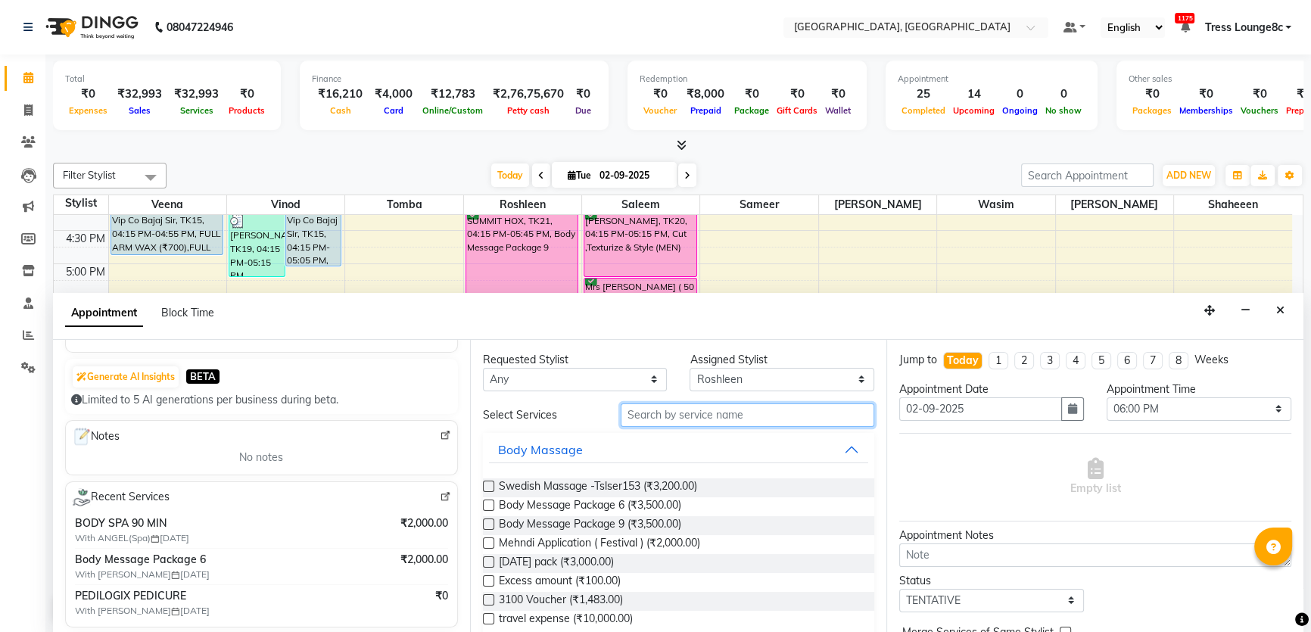
click at [724, 413] on input "text" at bounding box center [748, 414] width 254 height 23
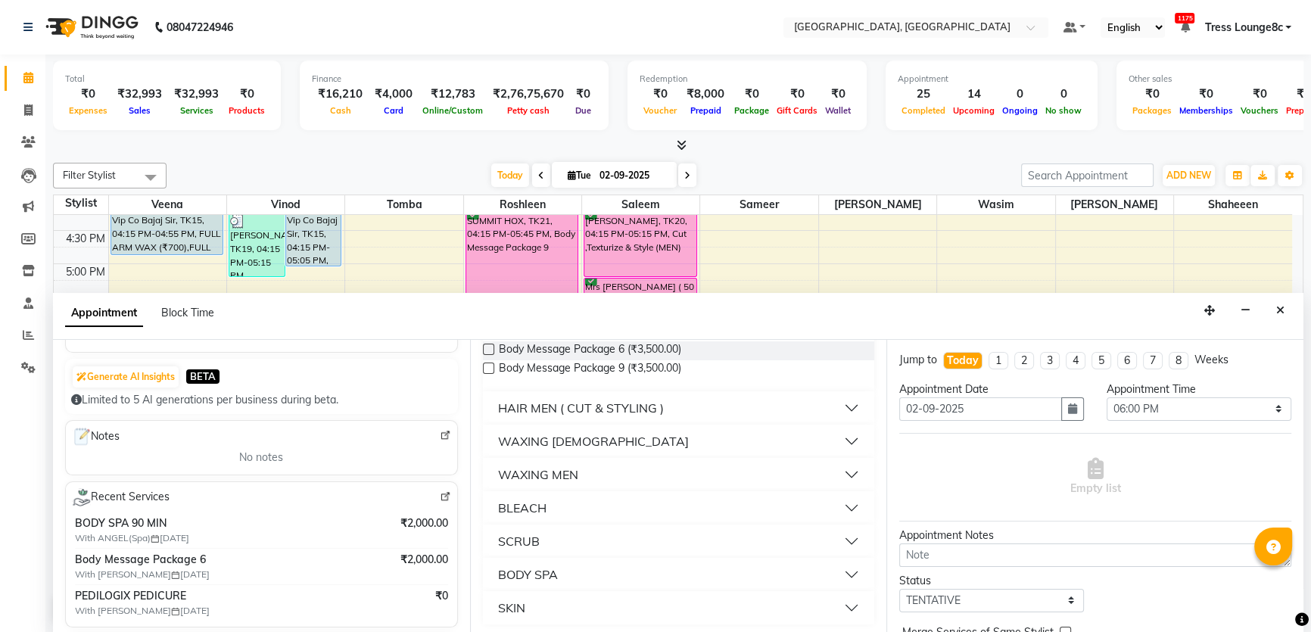
click at [596, 562] on button "BODY SPA" at bounding box center [679, 574] width 380 height 27
click at [603, 629] on span "BODY SPA 60 MIN (₹3,500.00)" at bounding box center [573, 631] width 148 height 19
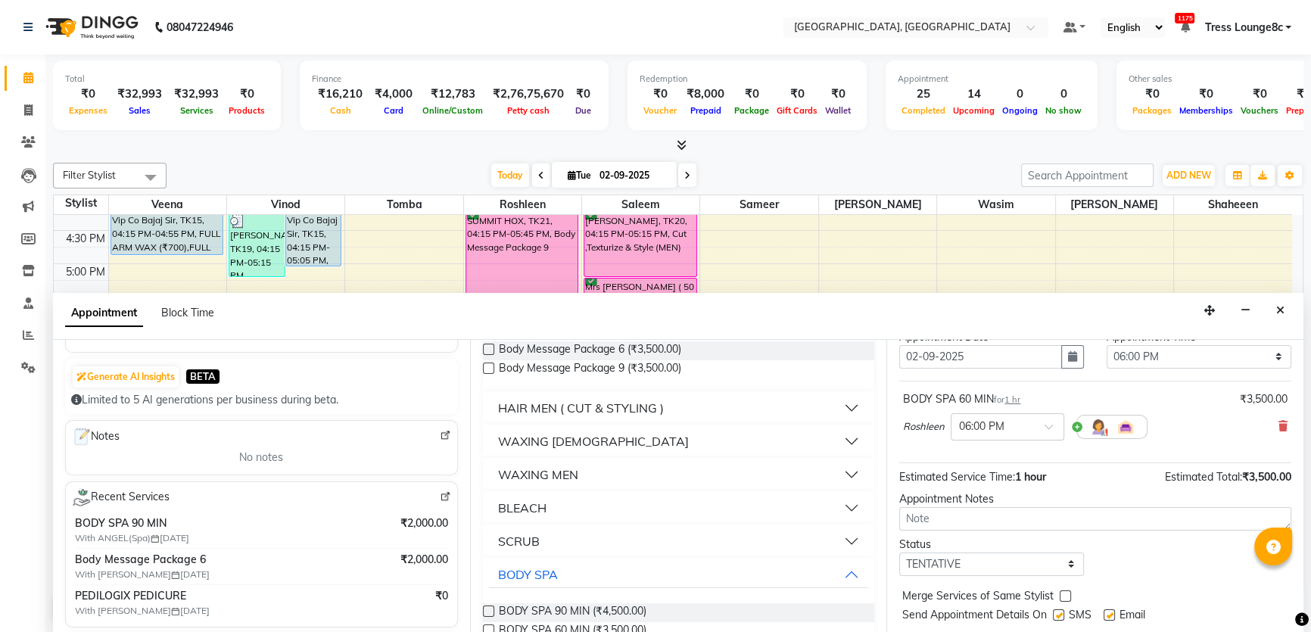
scroll to position [89, 0]
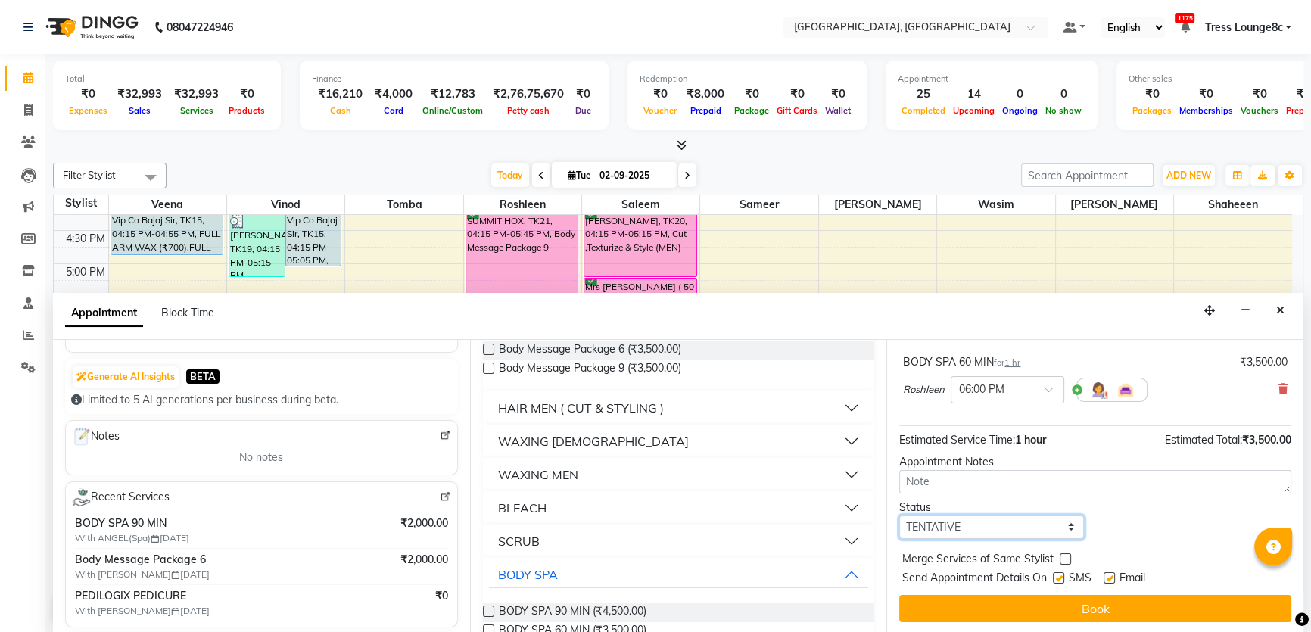
click at [970, 522] on select "Select TENTATIVE CONFIRM CHECK-IN UPCOMING" at bounding box center [991, 526] width 185 height 23
click at [899, 515] on select "Select TENTATIVE CONFIRM CHECK-IN UPCOMING" at bounding box center [991, 526] width 185 height 23
click at [1069, 556] on div "Merge Services of Same Stylist" at bounding box center [1095, 560] width 392 height 19
click at [1066, 562] on label at bounding box center [1065, 558] width 11 height 11
click at [1066, 562] on input "checkbox" at bounding box center [1065, 561] width 10 height 10
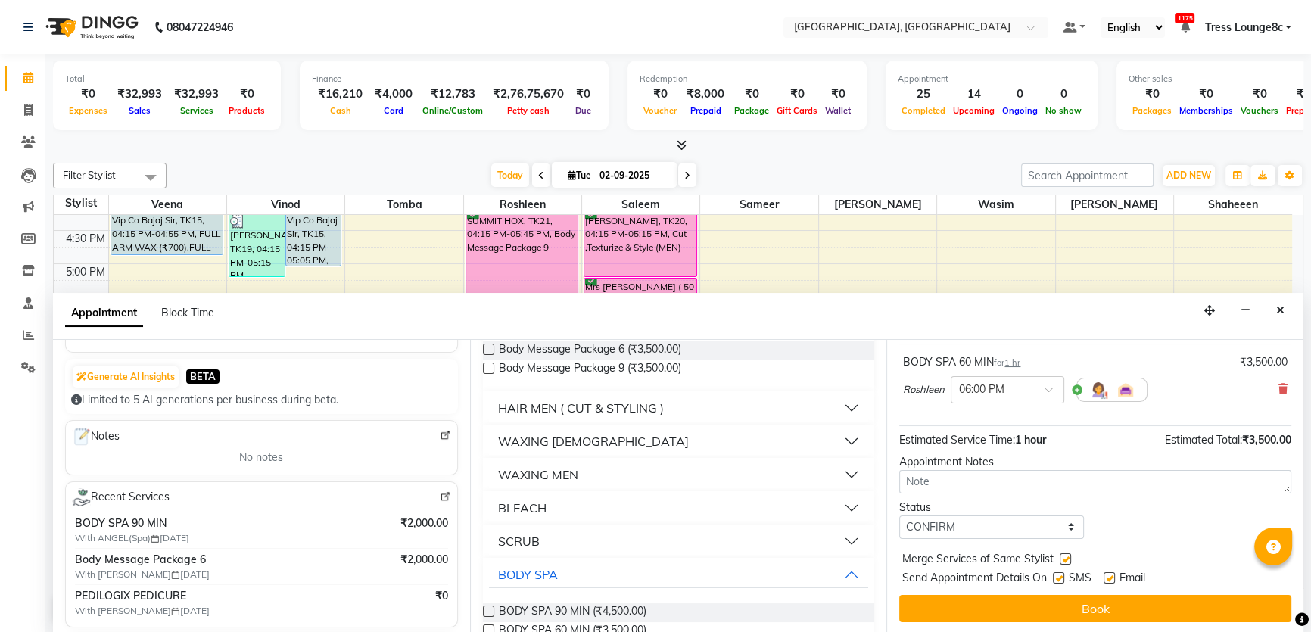
click at [1063, 570] on div "SMS" at bounding box center [1078, 579] width 51 height 19
click at [1054, 565] on div "Merge Services of Same Stylist" at bounding box center [1095, 560] width 392 height 19
click at [1059, 577] on label at bounding box center [1058, 577] width 11 height 11
click at [1059, 577] on input "checkbox" at bounding box center [1058, 579] width 10 height 10
click at [1069, 613] on button "Book" at bounding box center [1095, 608] width 392 height 27
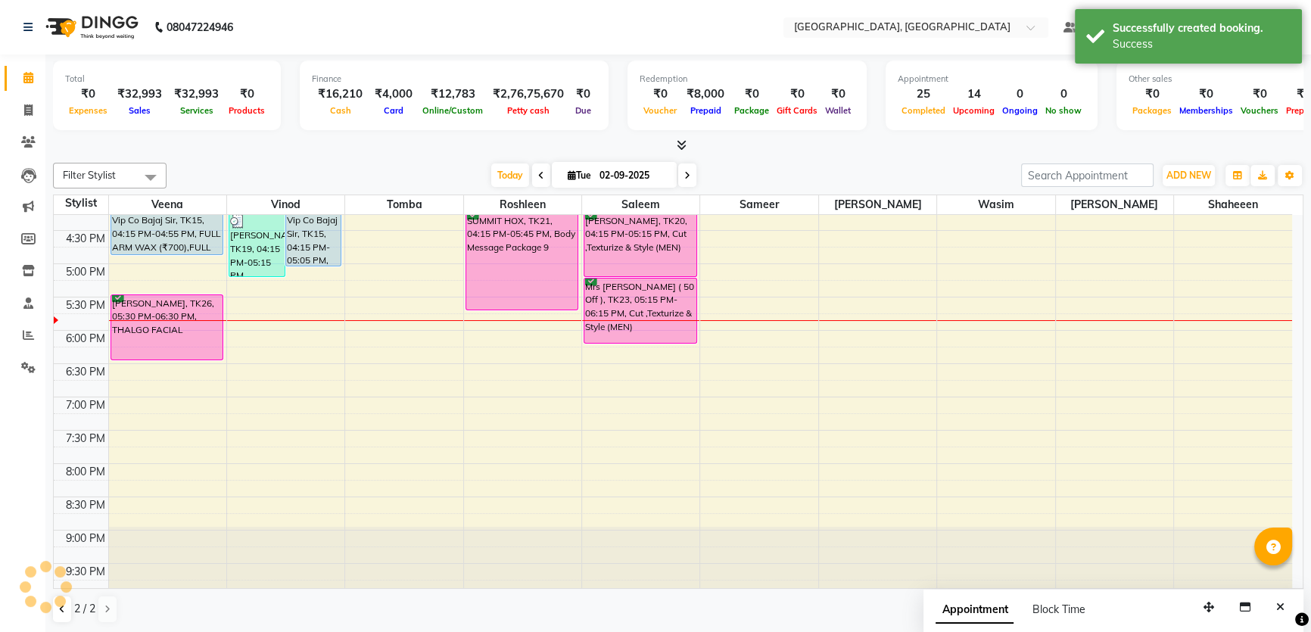
scroll to position [0, 0]
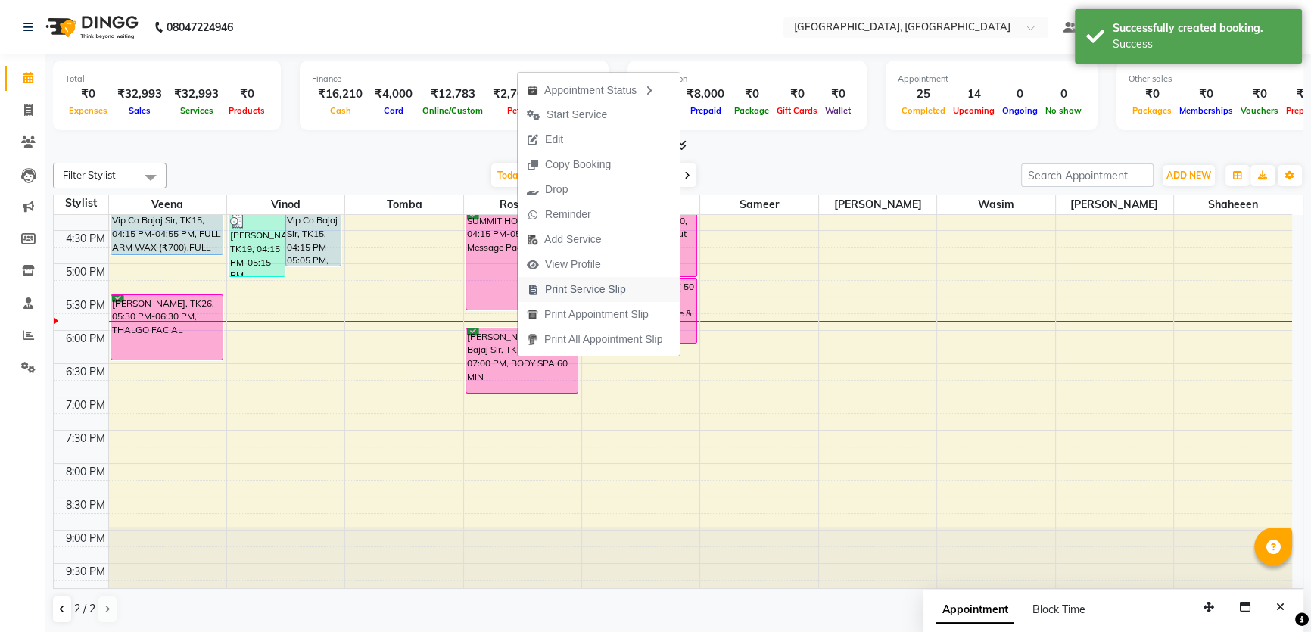
click at [575, 299] on span "Print Service Slip" at bounding box center [576, 289] width 117 height 25
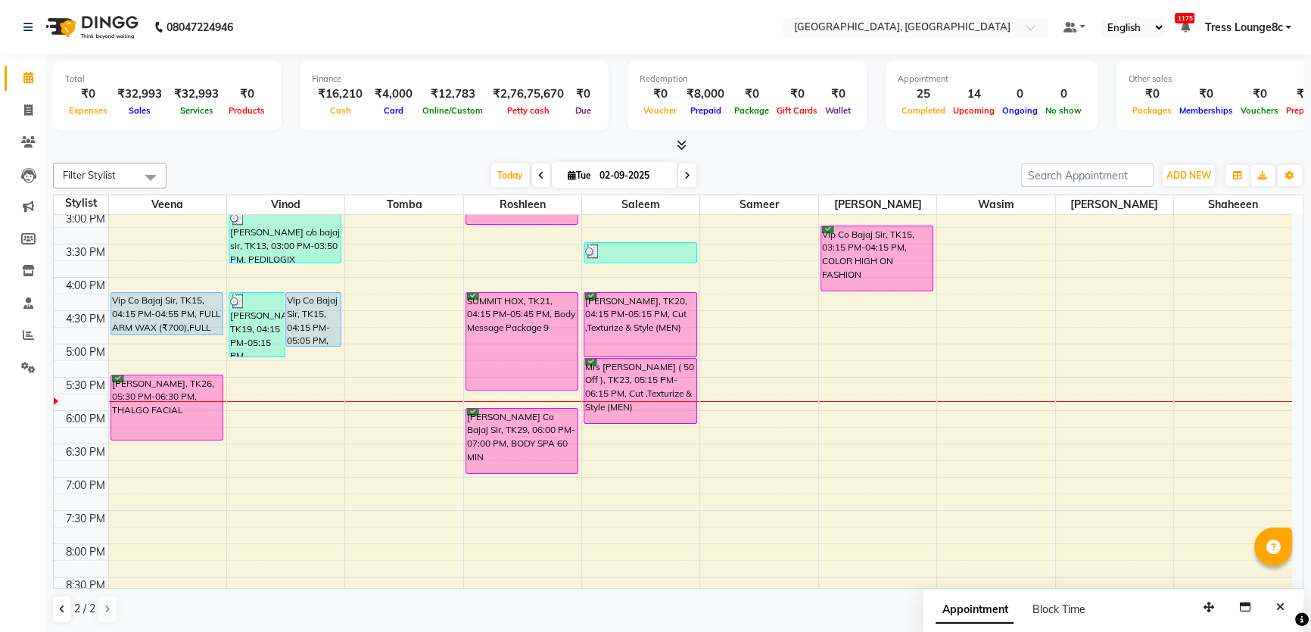
scroll to position [275, 0]
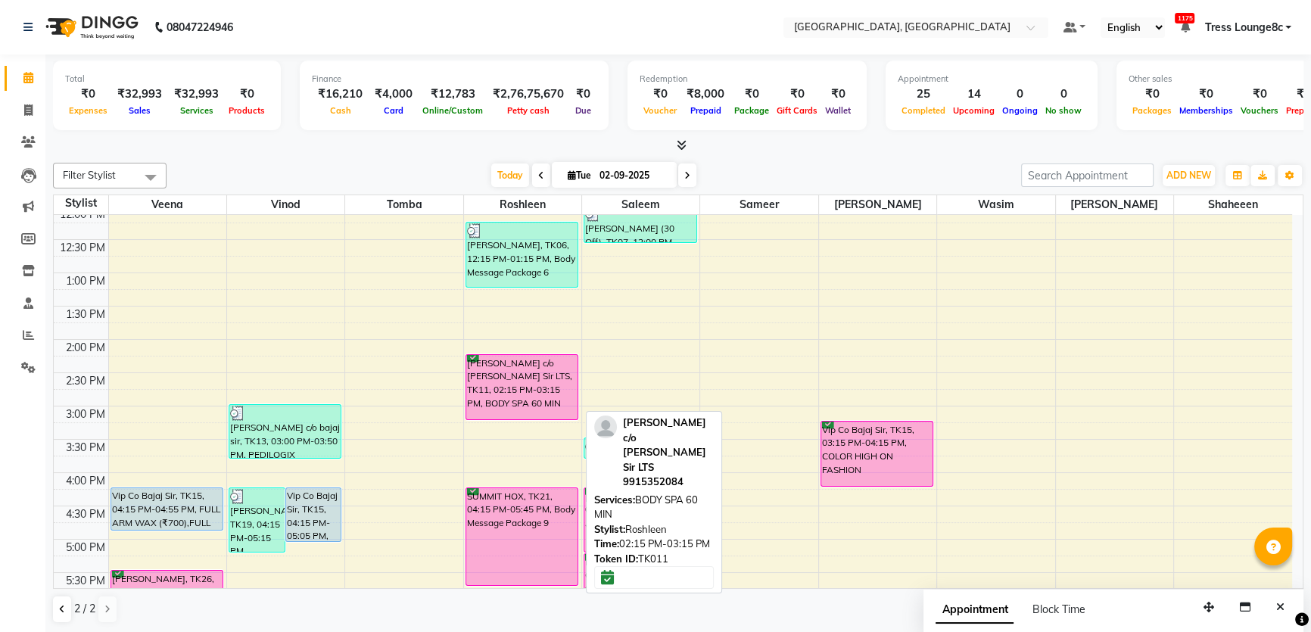
click at [493, 375] on div "[PERSON_NAME] c/o [PERSON_NAME] Sir LTS, TK11, 02:15 PM-03:15 PM, BODY SPA 60 M…" at bounding box center [522, 387] width 112 height 64
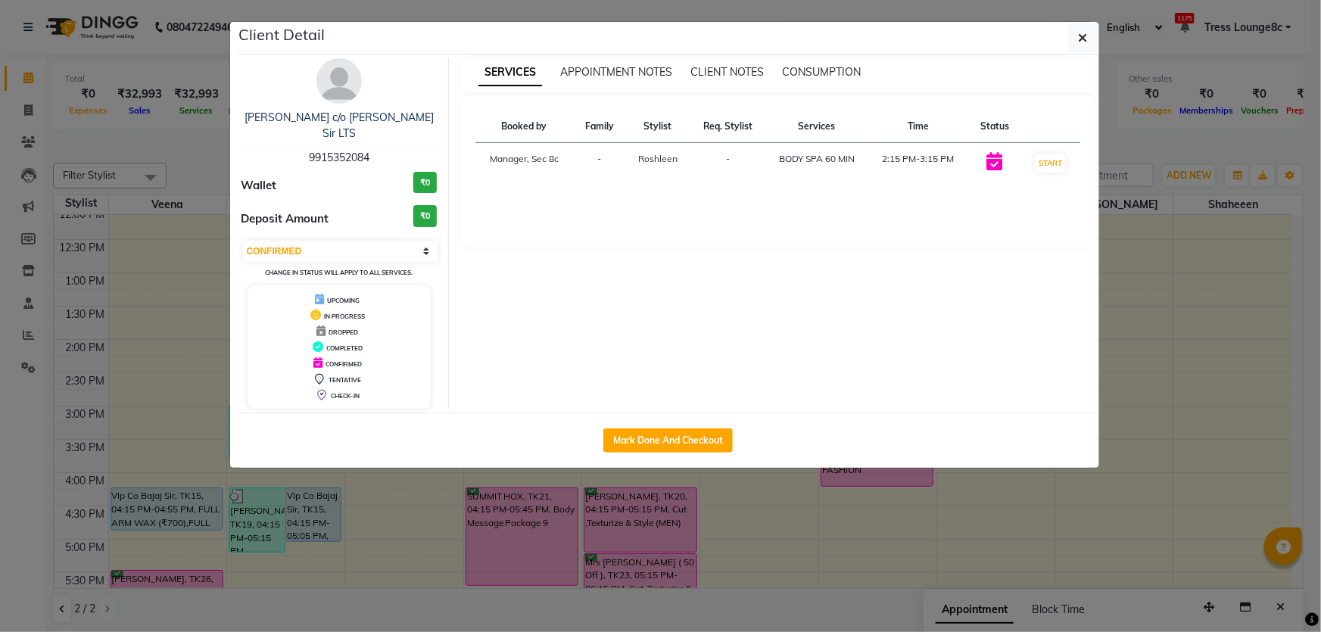
click at [692, 428] on button "Mark Done And Checkout" at bounding box center [667, 440] width 129 height 24
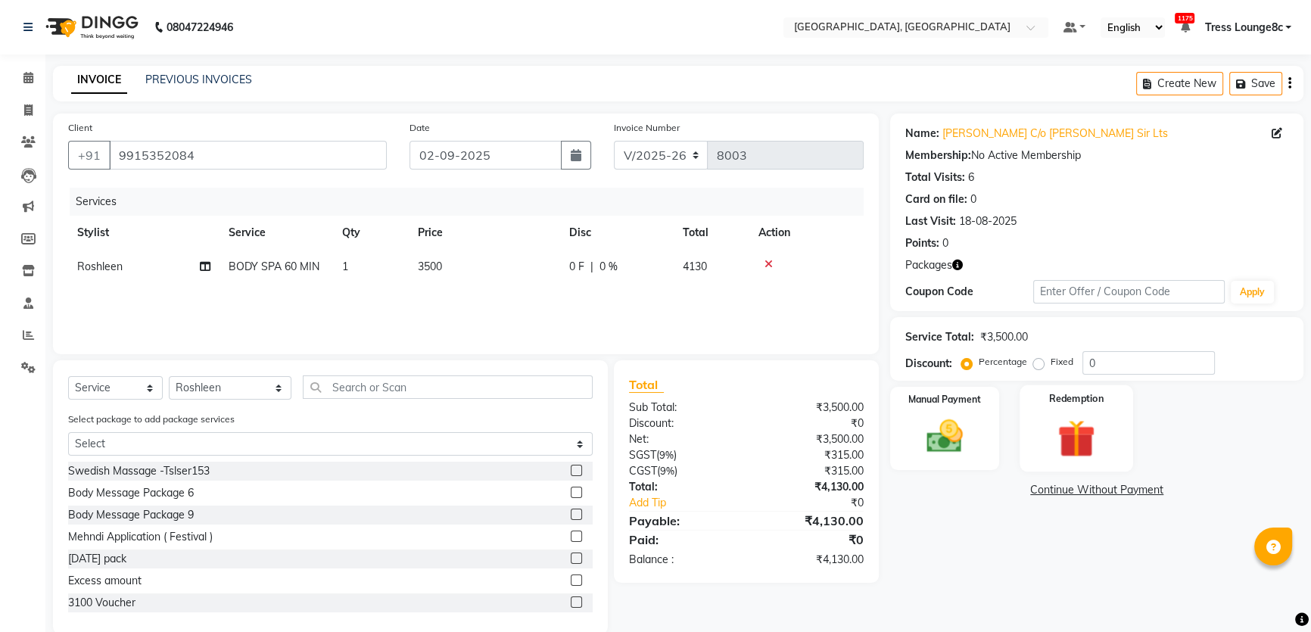
click at [1079, 431] on img at bounding box center [1076, 438] width 61 height 47
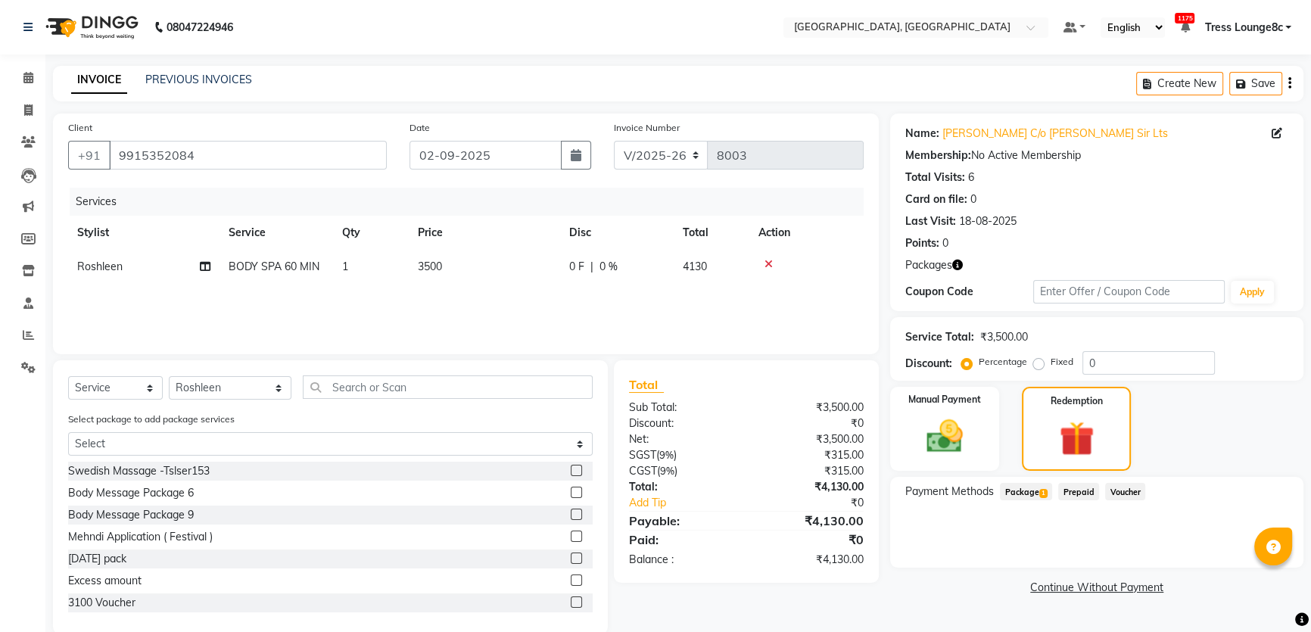
click at [1035, 500] on span "Package 1" at bounding box center [1026, 491] width 52 height 17
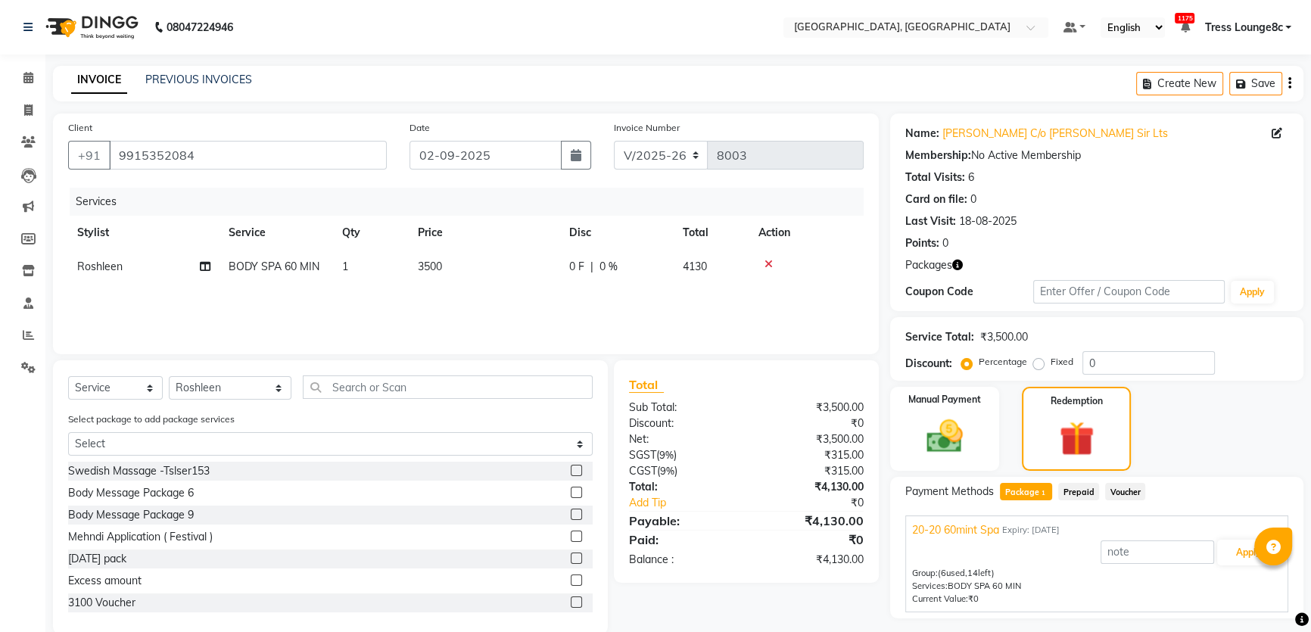
click at [1035, 495] on span "Package 1" at bounding box center [1026, 491] width 52 height 17
click at [1249, 551] on button "Apply" at bounding box center [1248, 553] width 63 height 26
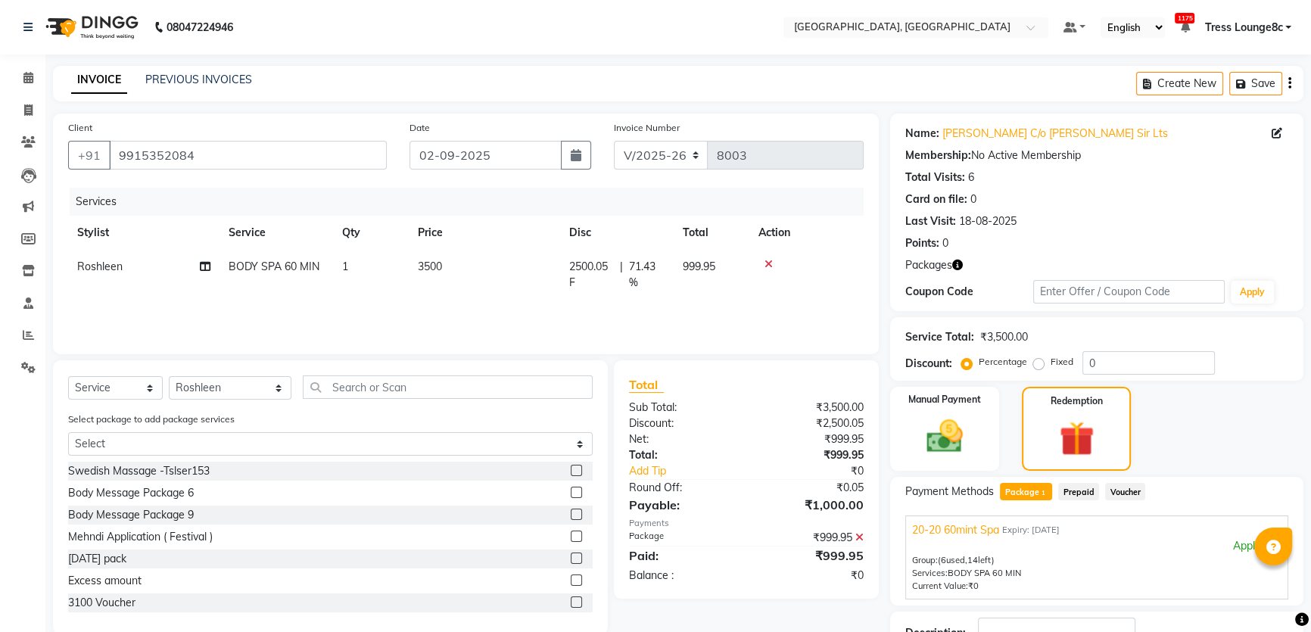
scroll to position [111, 0]
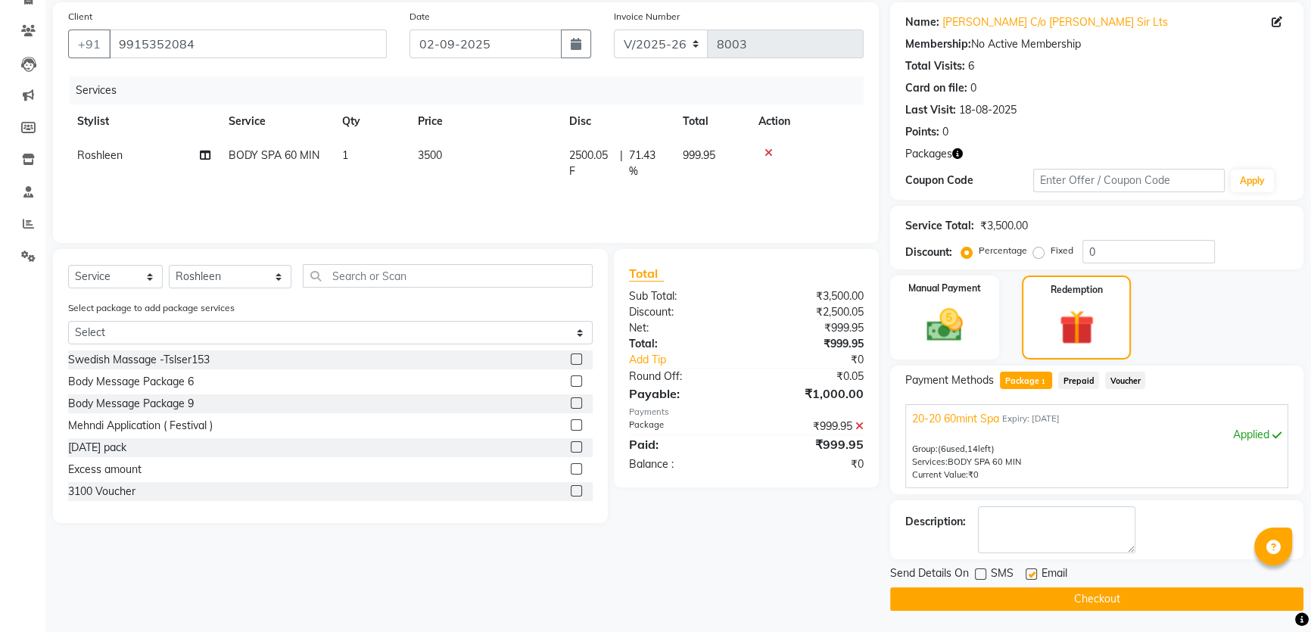
click at [999, 587] on button "Checkout" at bounding box center [1096, 598] width 413 height 23
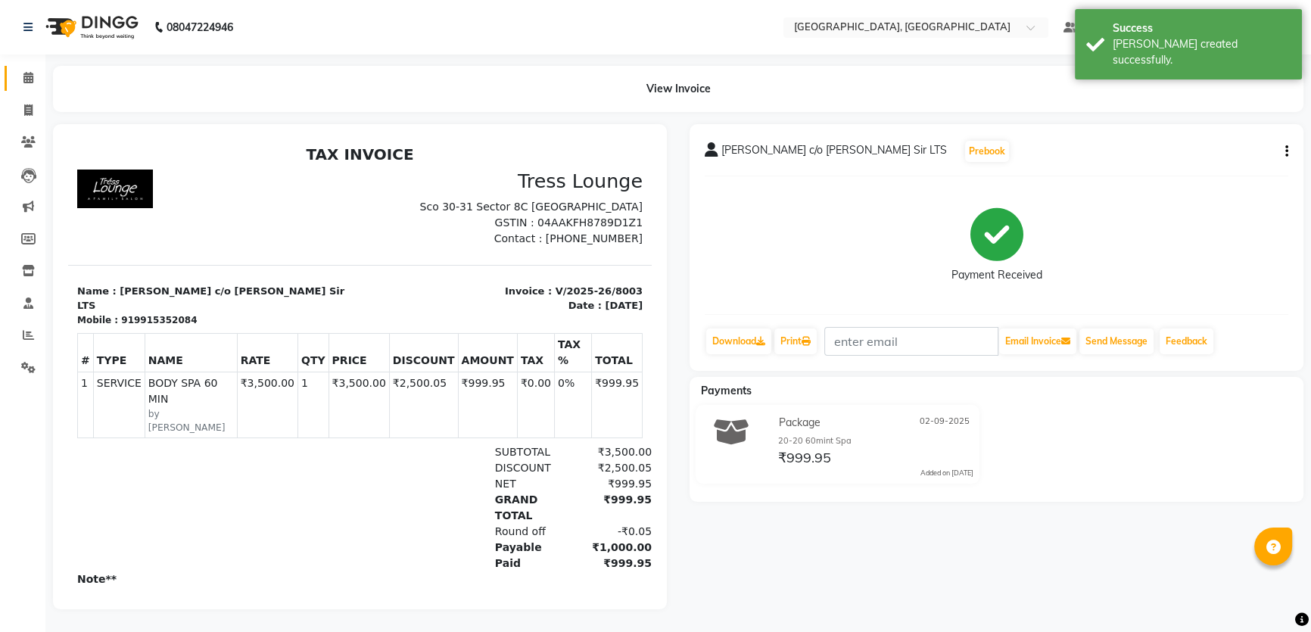
click at [27, 90] on link "Calendar" at bounding box center [23, 78] width 36 height 25
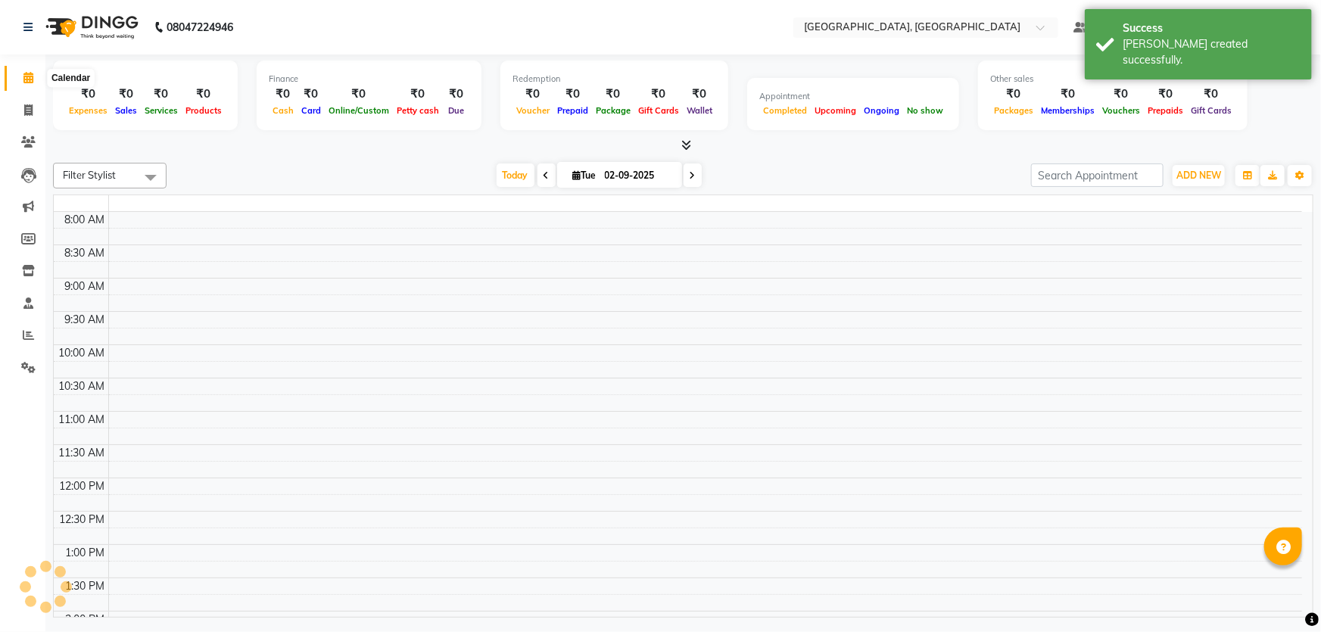
click at [27, 78] on icon at bounding box center [28, 77] width 10 height 11
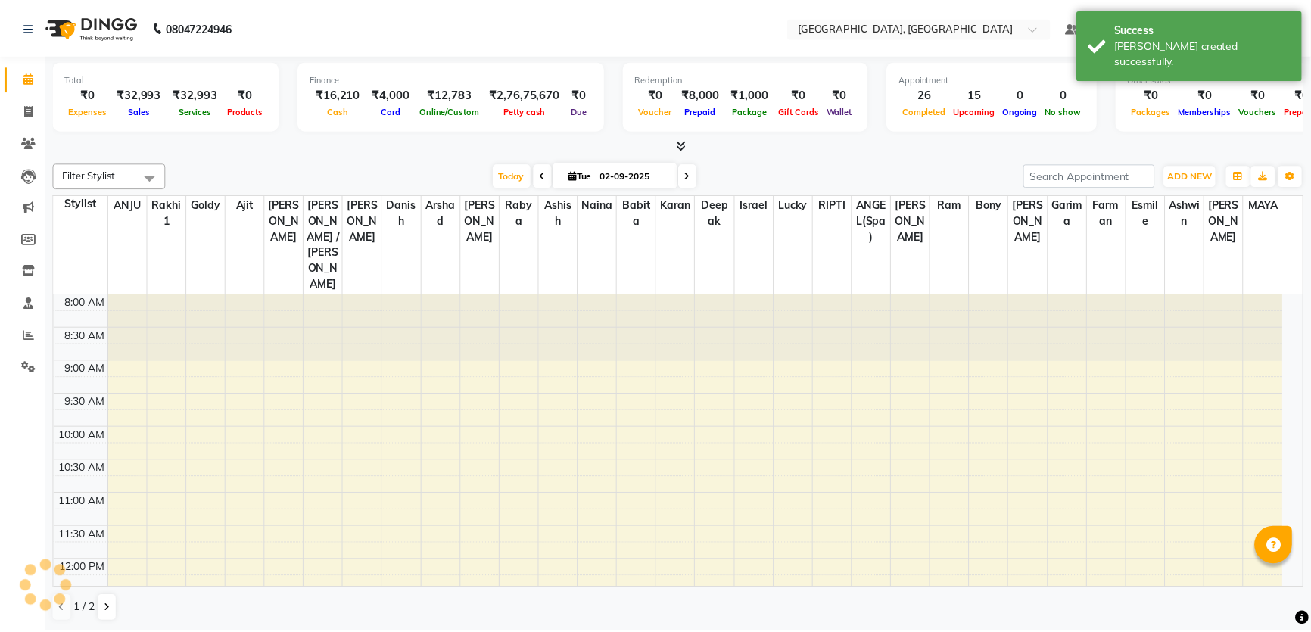
scroll to position [558, 0]
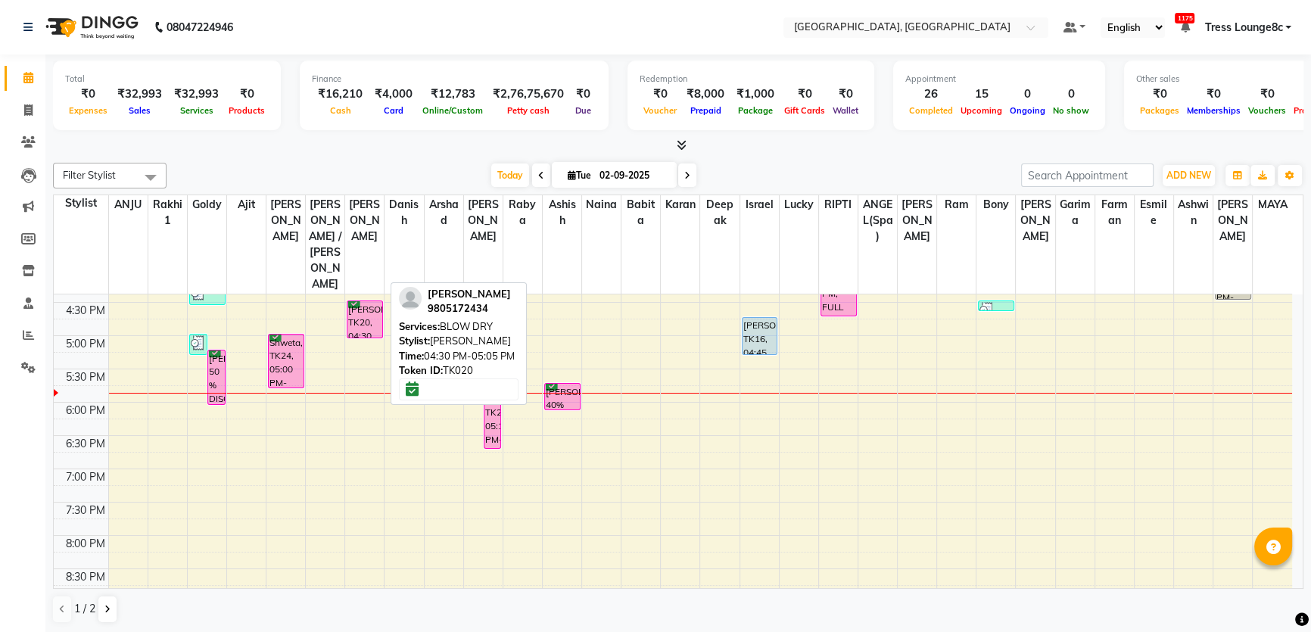
click at [360, 301] on div "[PERSON_NAME], TK20, 04:30 PM-05:05 PM, BLOW DRY" at bounding box center [364, 319] width 35 height 36
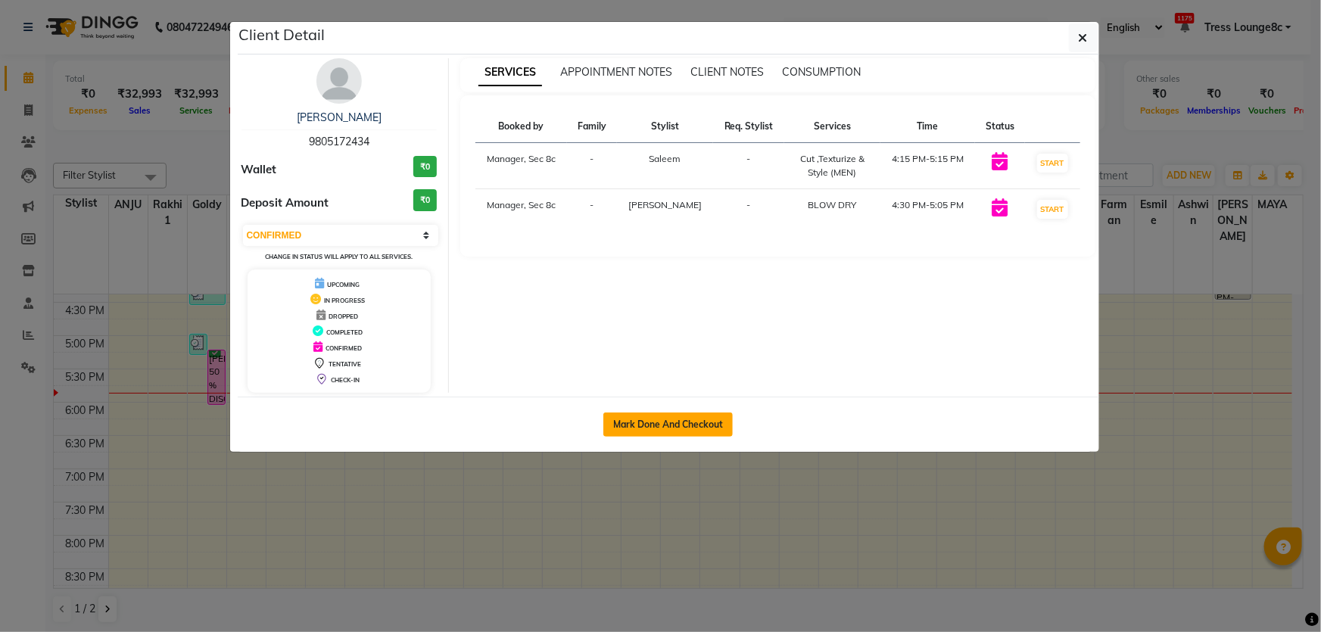
click at [706, 421] on button "Mark Done And Checkout" at bounding box center [667, 425] width 129 height 24
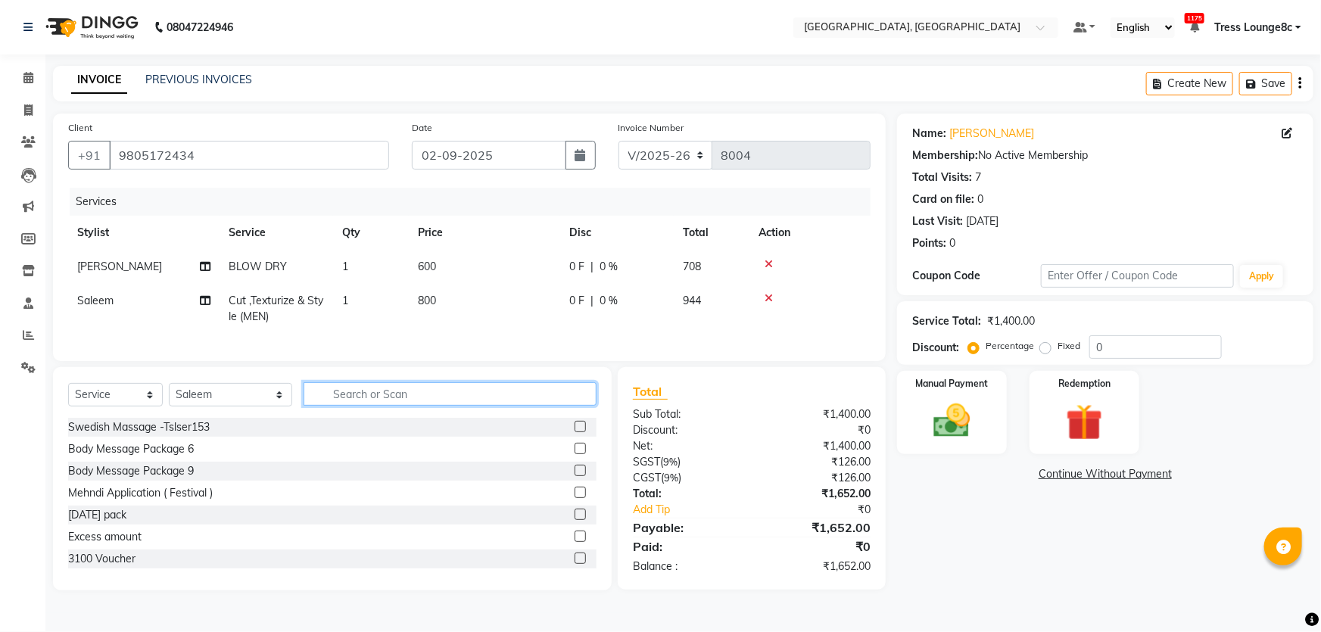
click at [362, 406] on input "text" at bounding box center [451, 393] width 294 height 23
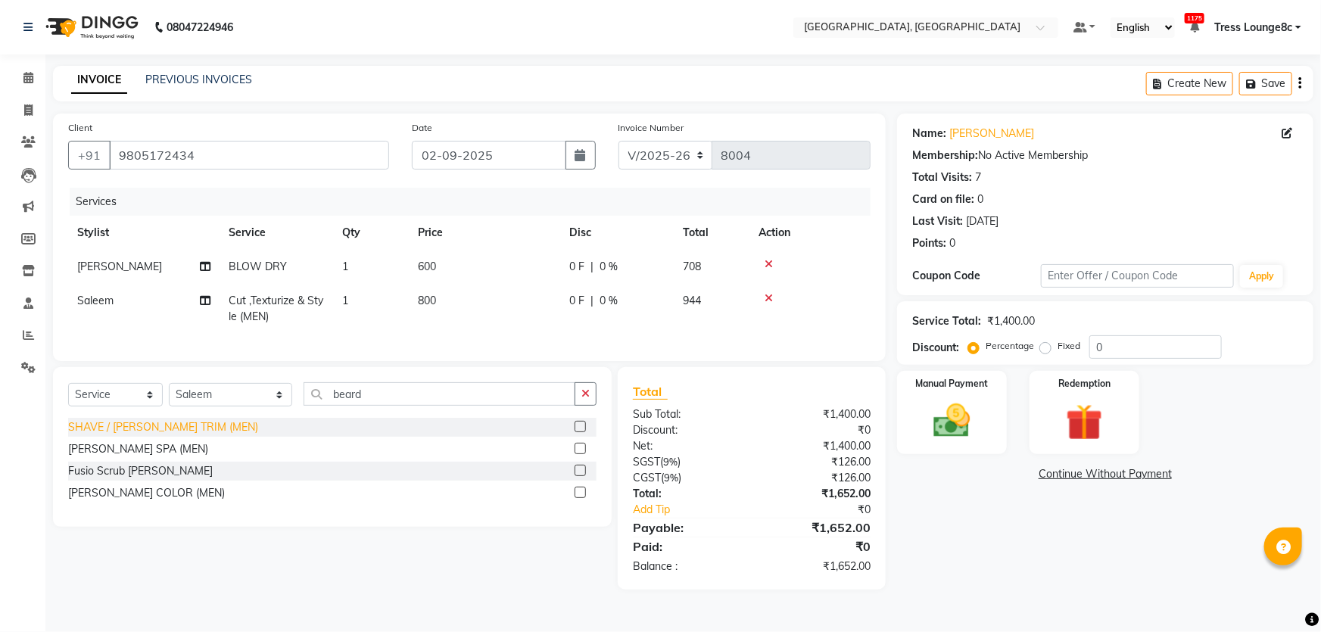
click at [207, 435] on div "SHAVE / [PERSON_NAME] TRIM (MEN)" at bounding box center [163, 427] width 190 height 16
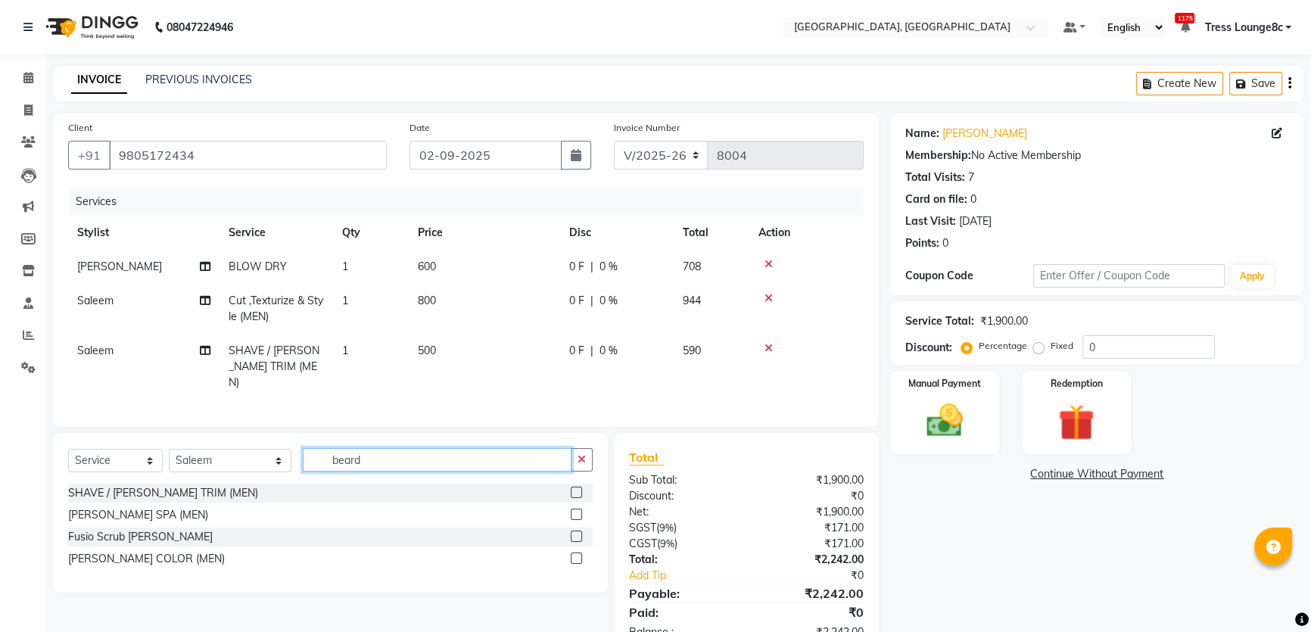
click at [370, 449] on input "beard" at bounding box center [437, 459] width 269 height 23
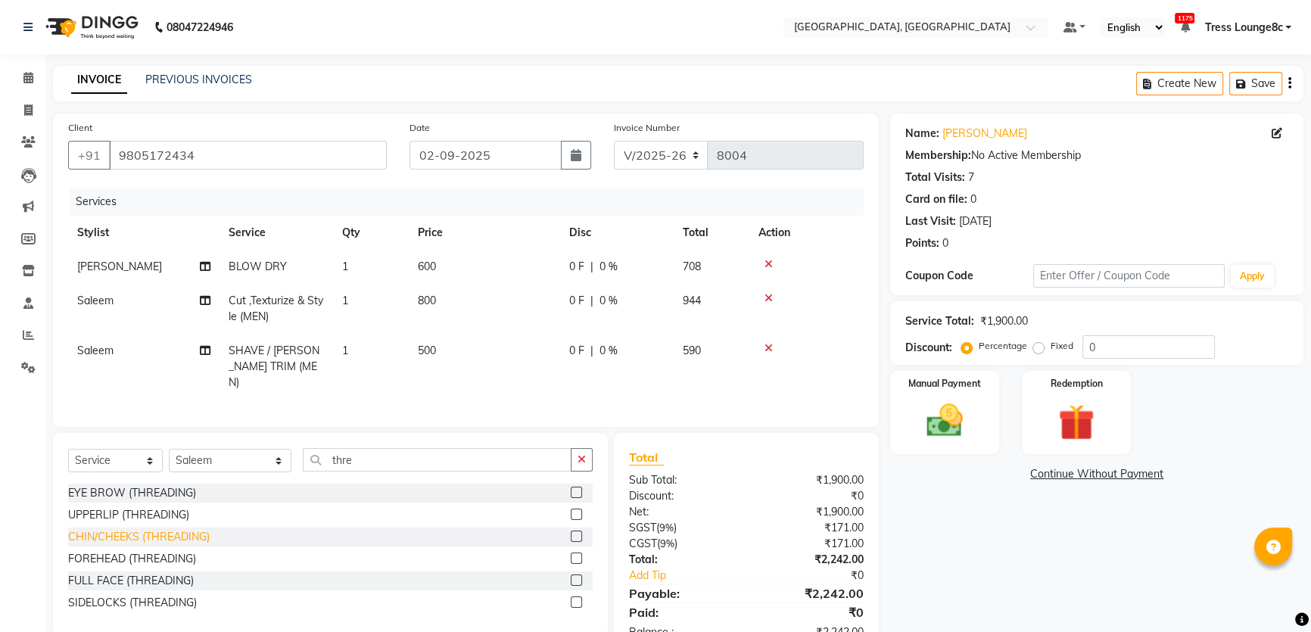
click at [114, 535] on div "CHIN/CHEEKS (THREADING)" at bounding box center [139, 537] width 142 height 16
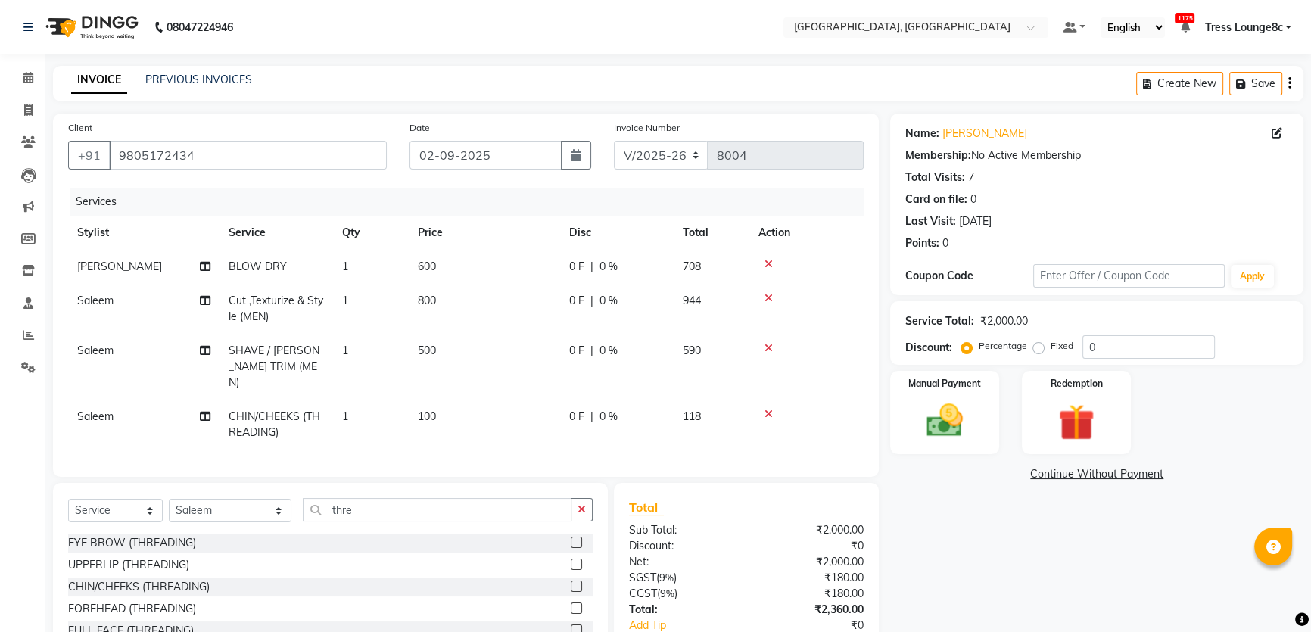
scroll to position [91, 0]
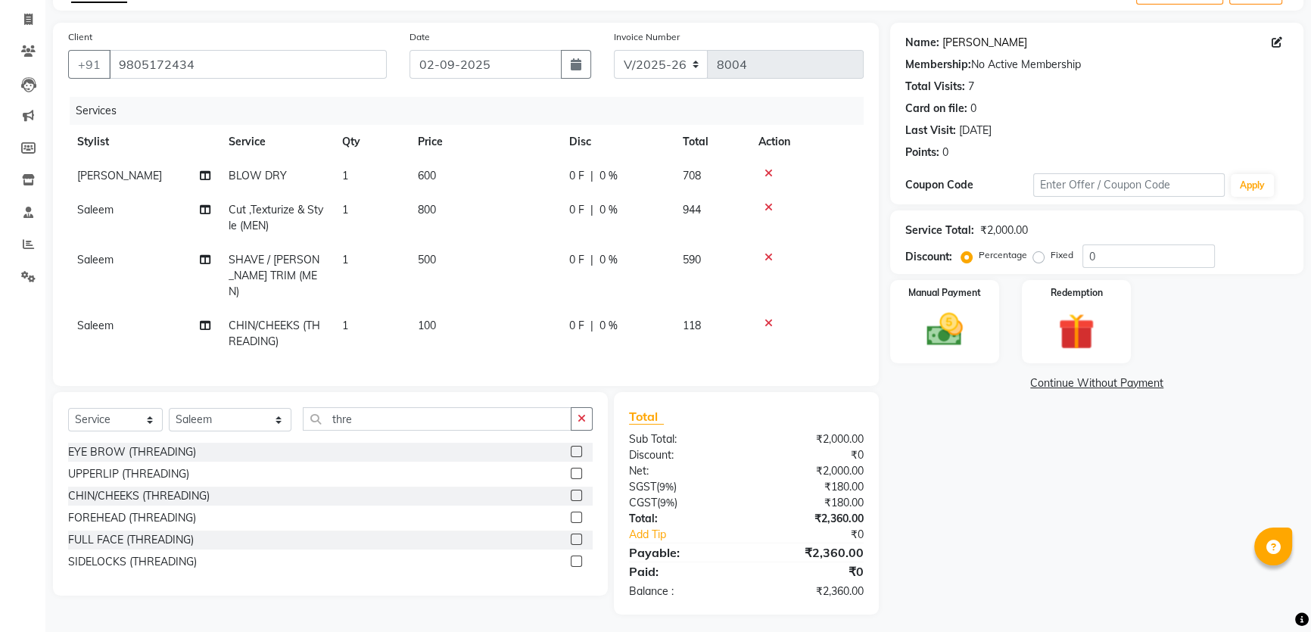
click at [971, 41] on link "[PERSON_NAME]" at bounding box center [984, 43] width 85 height 16
click at [111, 171] on td "[PERSON_NAME]" at bounding box center [143, 176] width 151 height 34
click at [111, 159] on th "Stylist" at bounding box center [143, 142] width 151 height 34
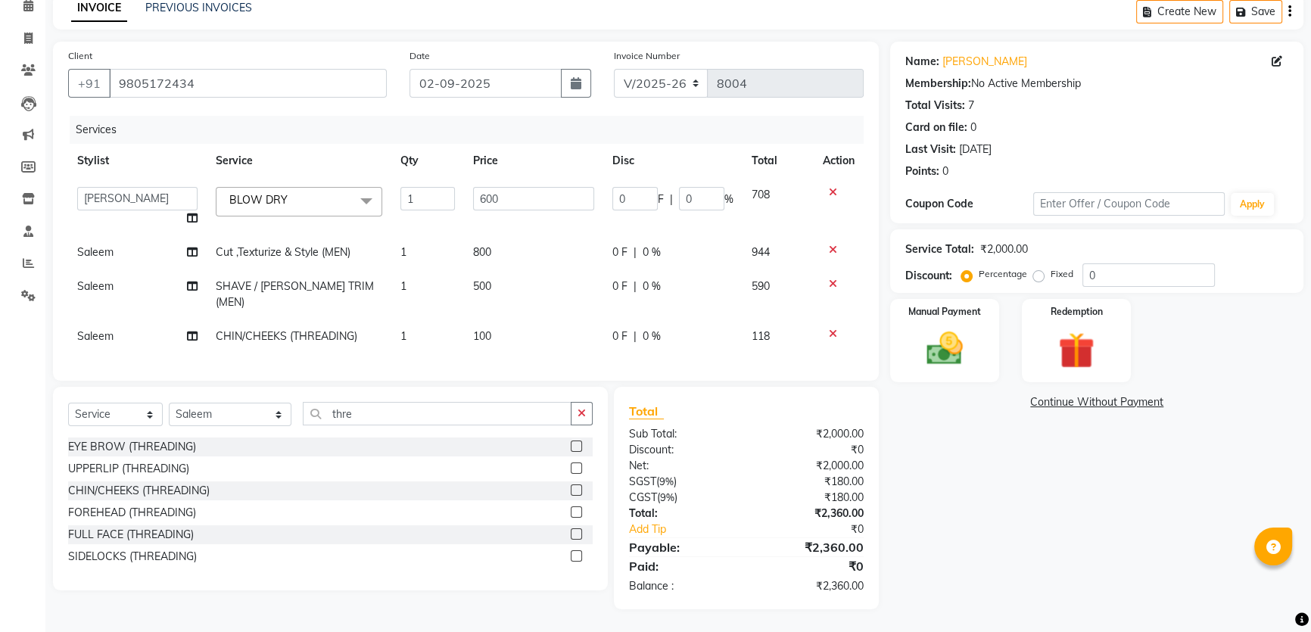
scroll to position [67, 0]
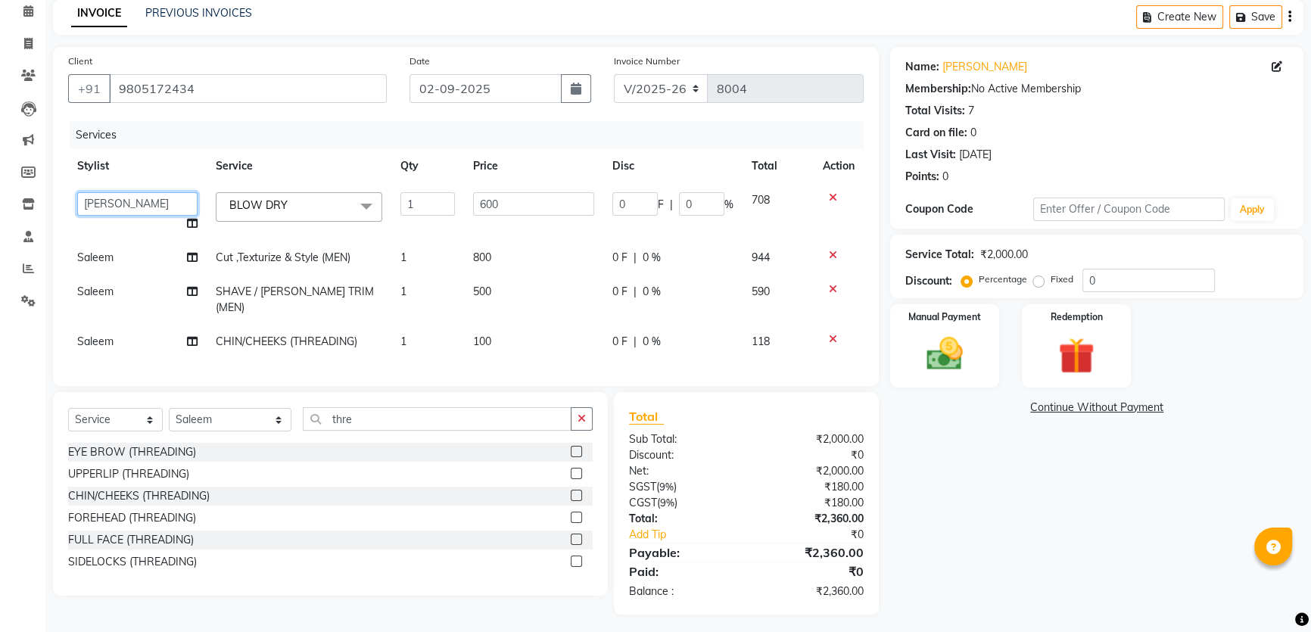
click at [115, 213] on select "[PERSON_NAME] [PERSON_NAME] Aditya [PERSON_NAME] [PERSON_NAME](Spa) [PERSON_NAM…" at bounding box center [137, 203] width 120 height 23
click at [567, 377] on div "Client [PHONE_NUMBER] Date [DATE] Invoice Number V/2025 V/[PHONE_NUMBER] Servic…" at bounding box center [466, 216] width 826 height 339
click at [970, 332] on img at bounding box center [944, 353] width 61 height 43
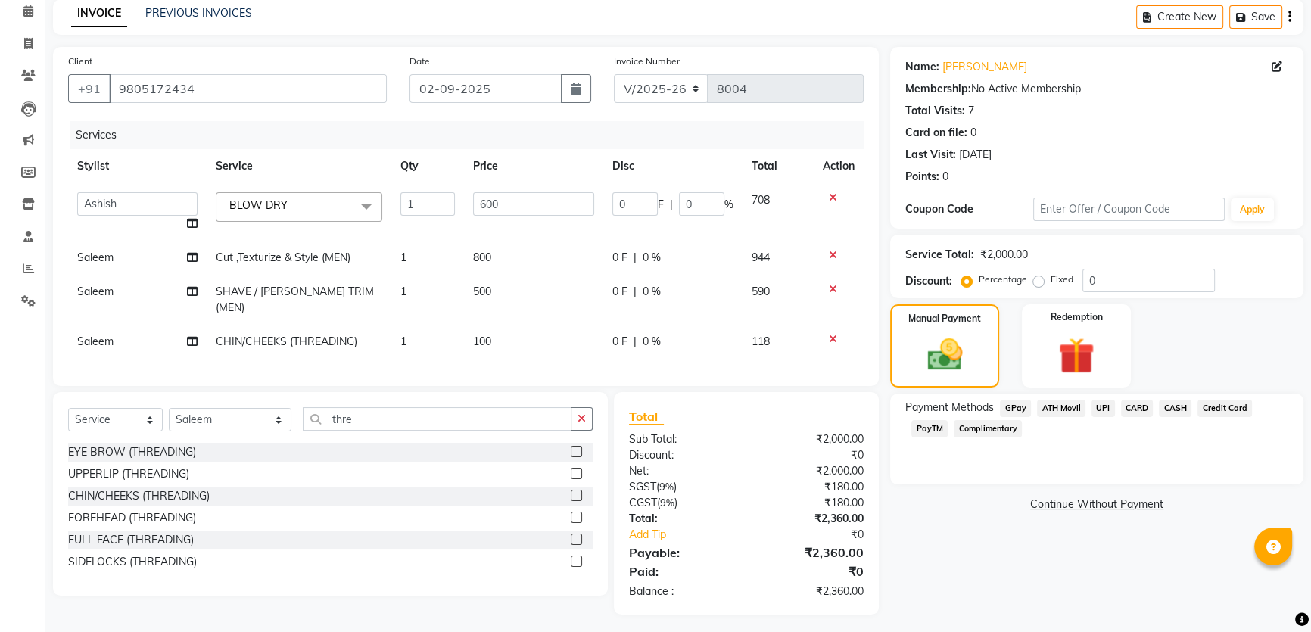
click at [1181, 409] on span "CASH" at bounding box center [1175, 408] width 33 height 17
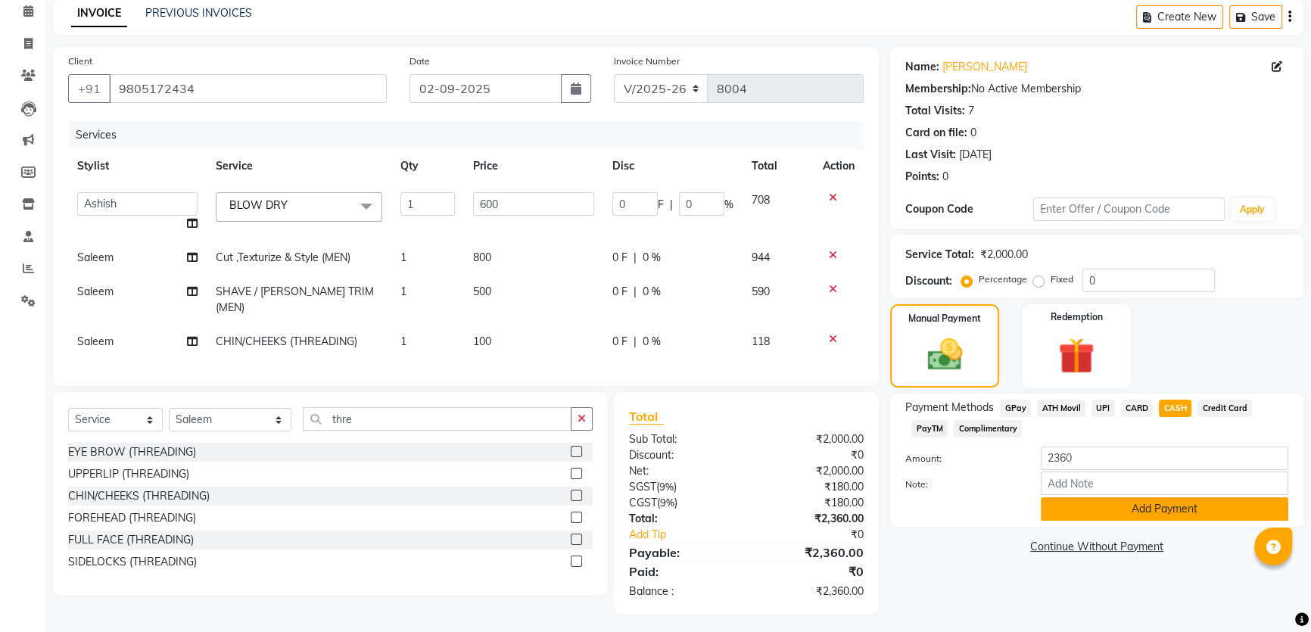
click at [1150, 500] on button "Add Payment" at bounding box center [1165, 508] width 248 height 23
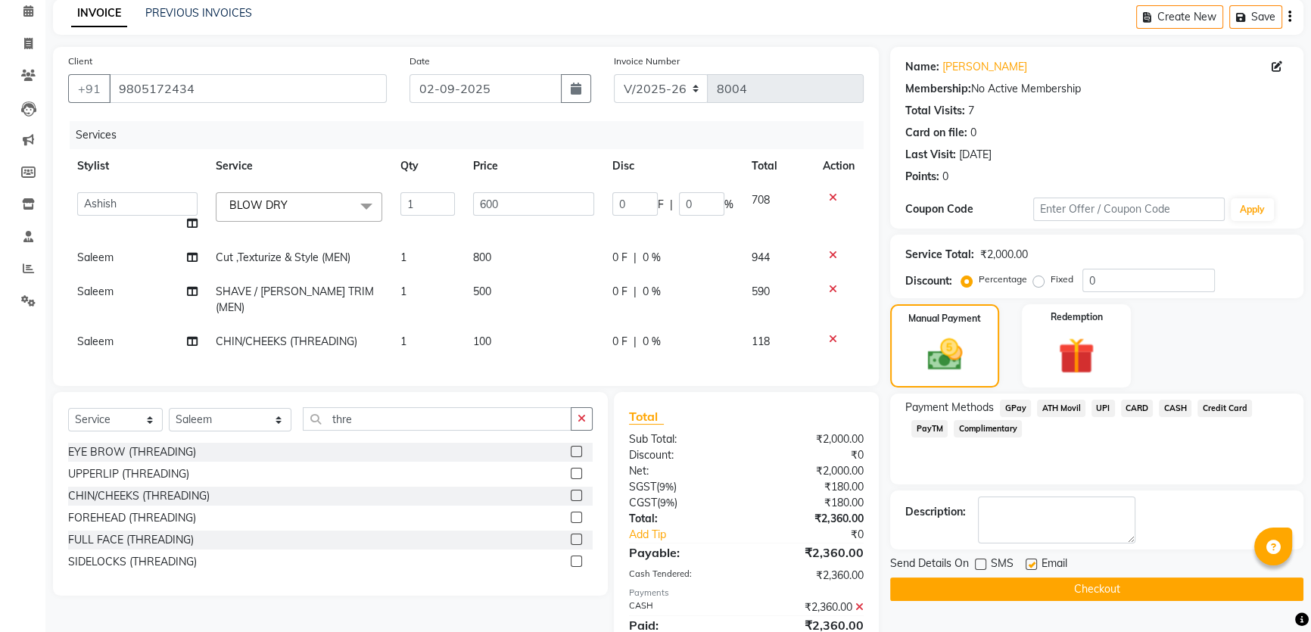
scroll to position [120, 0]
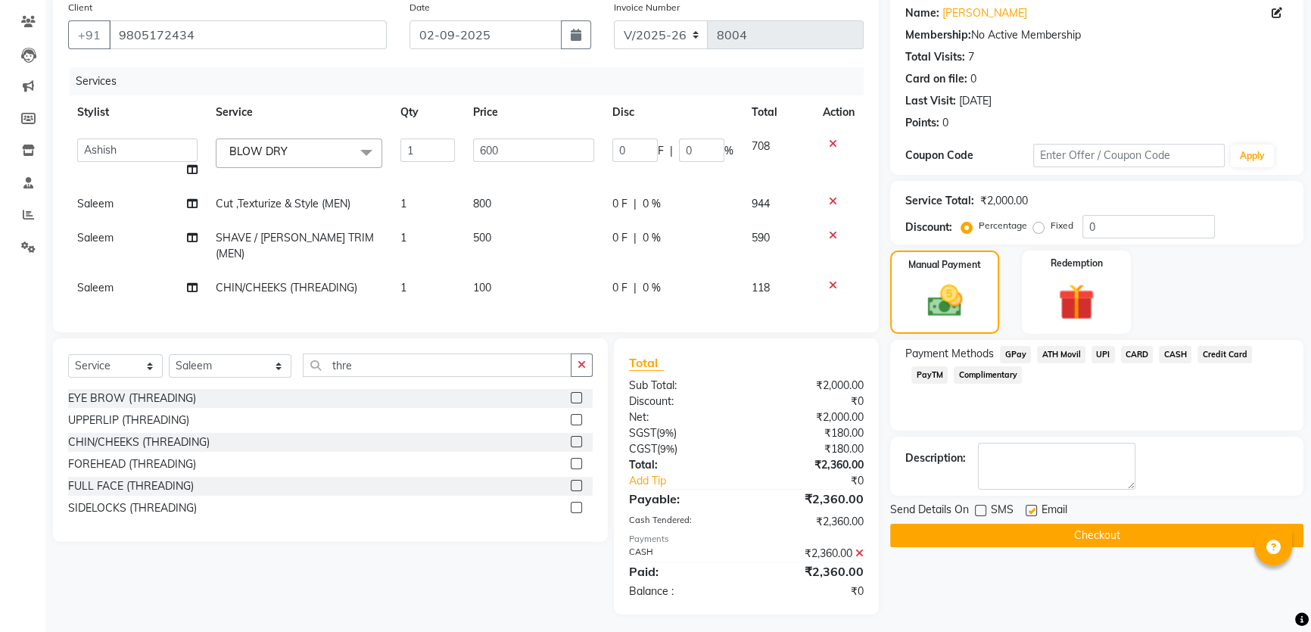
click at [993, 531] on button "Checkout" at bounding box center [1096, 535] width 413 height 23
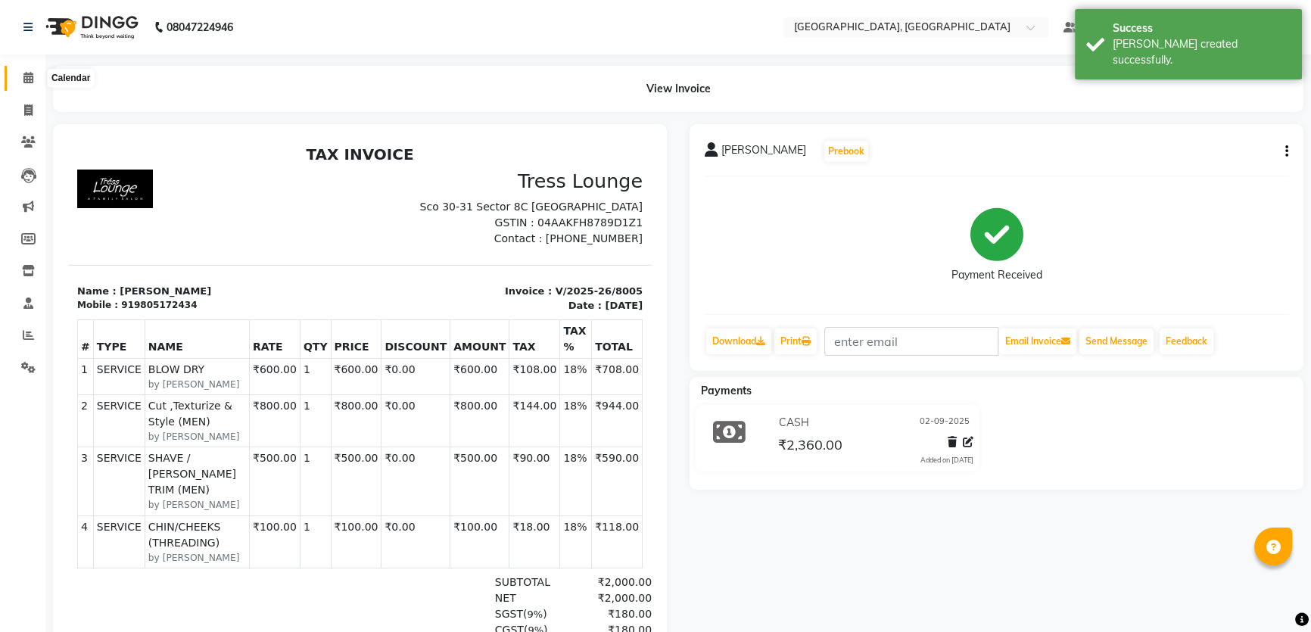
click at [31, 80] on icon at bounding box center [28, 77] width 10 height 11
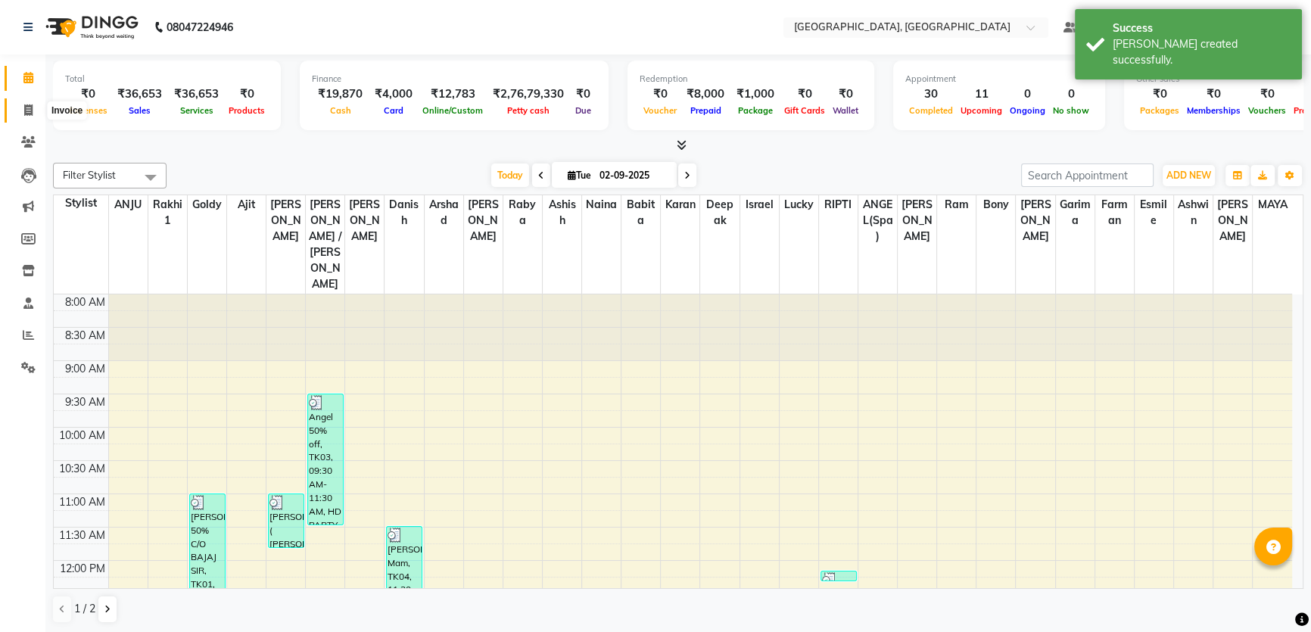
click at [30, 104] on icon at bounding box center [28, 109] width 8 height 11
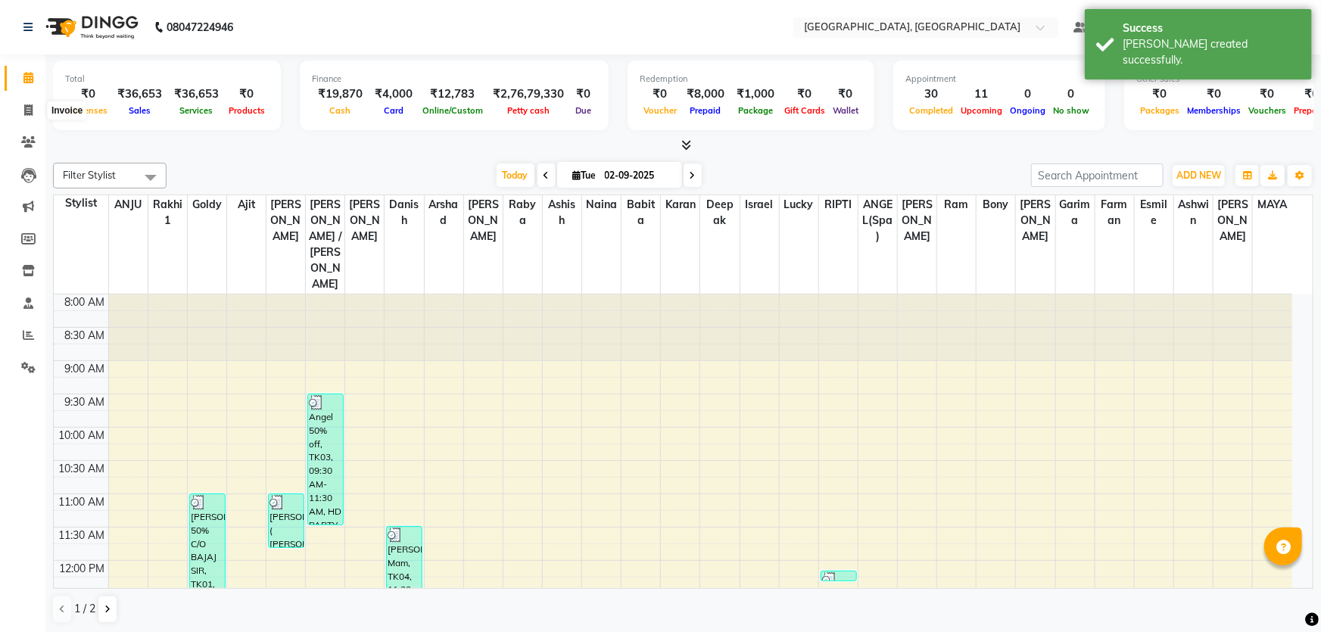
click at [26, 85] on span at bounding box center [28, 78] width 26 height 17
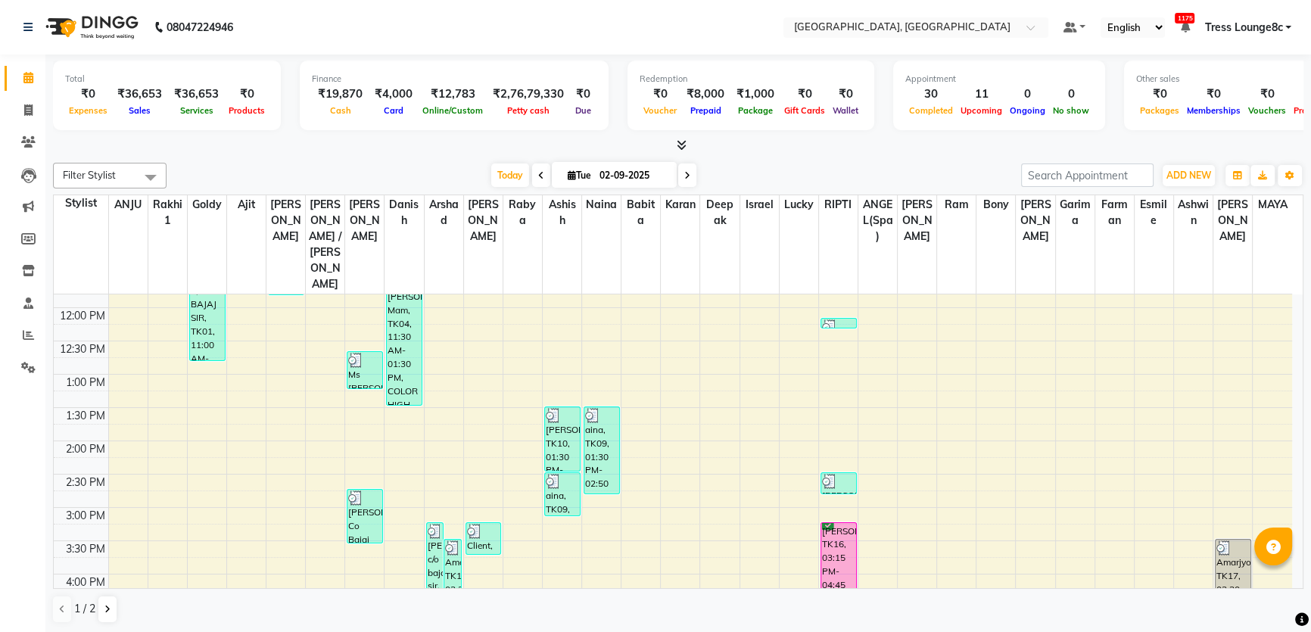
scroll to position [413, 0]
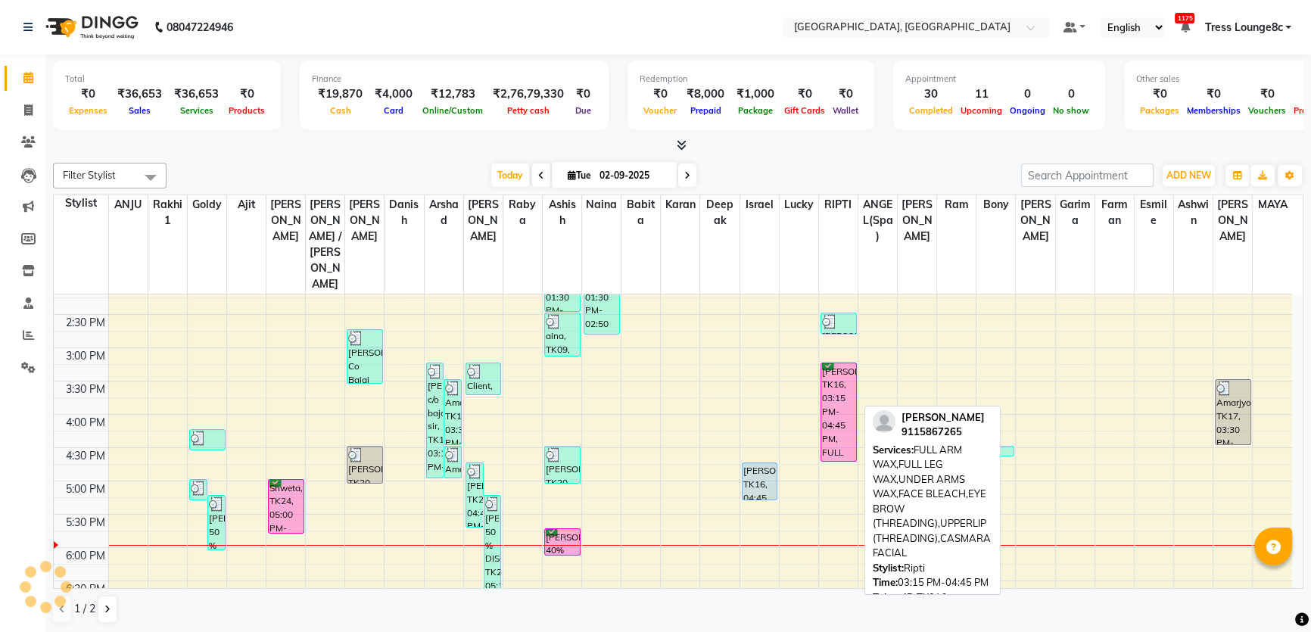
click at [843, 374] on div "[PERSON_NAME], TK16, 03:15 PM-04:45 PM, FULL ARM WAX,FULL LEG WAX,UNDER ARMS WA…" at bounding box center [838, 412] width 35 height 98
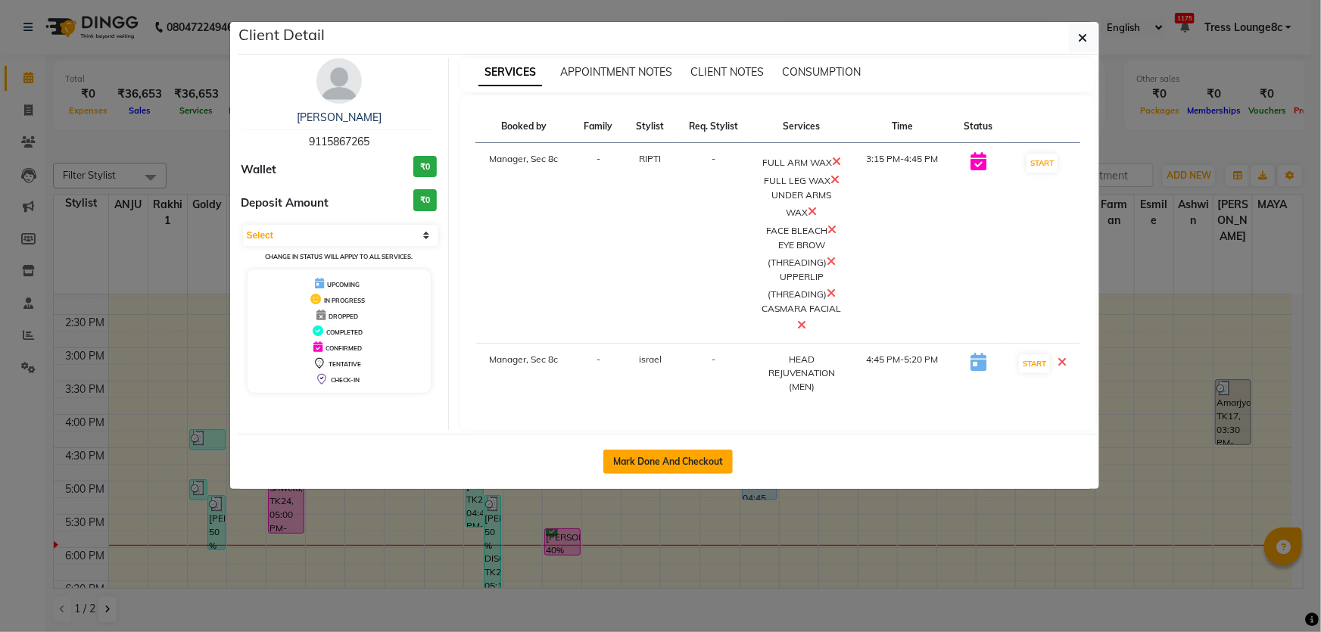
click at [690, 450] on button "Mark Done And Checkout" at bounding box center [667, 462] width 129 height 24
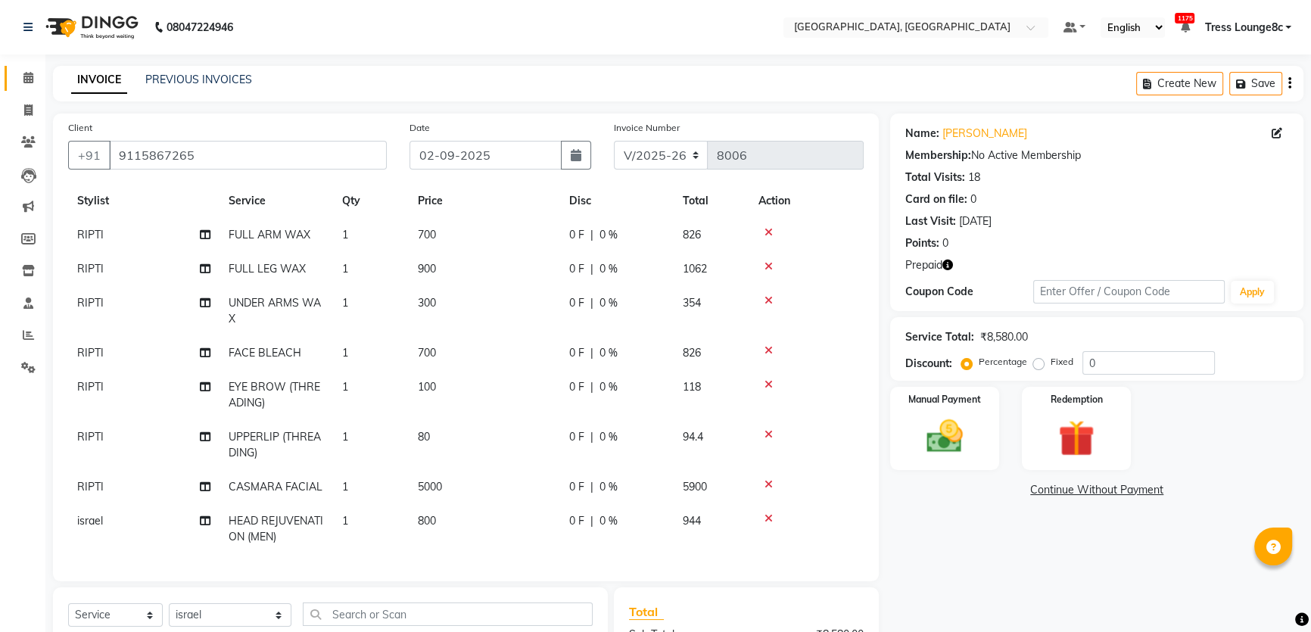
scroll to position [68, 0]
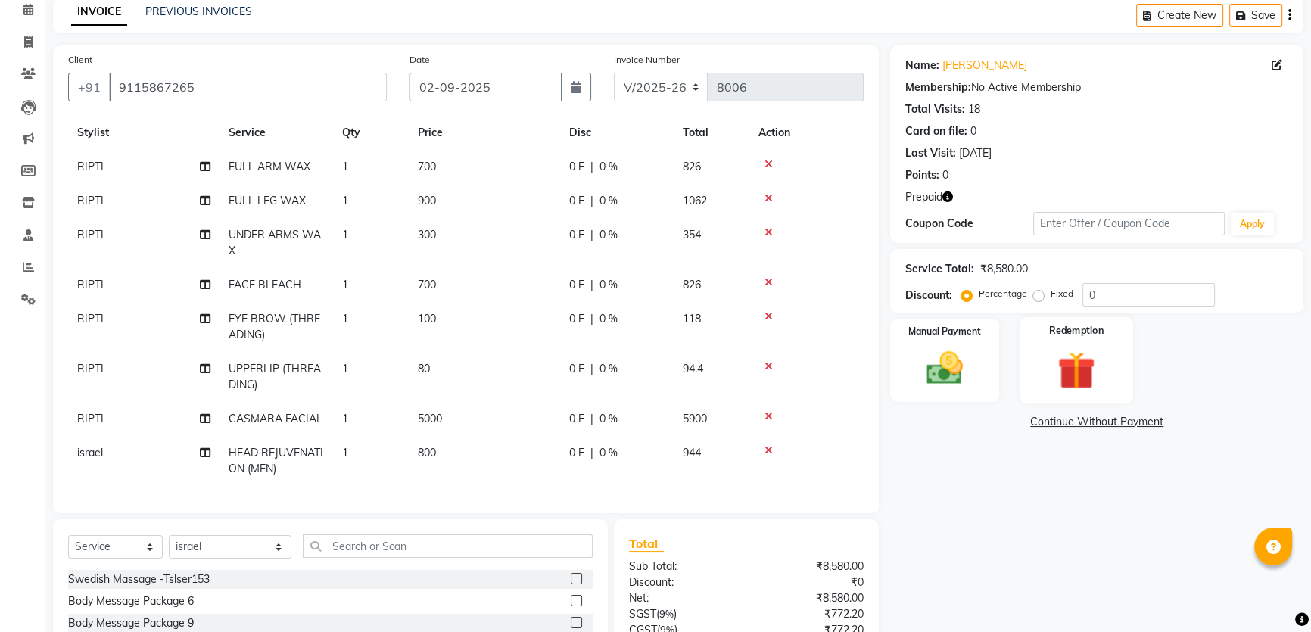
click at [1077, 365] on img at bounding box center [1076, 370] width 61 height 47
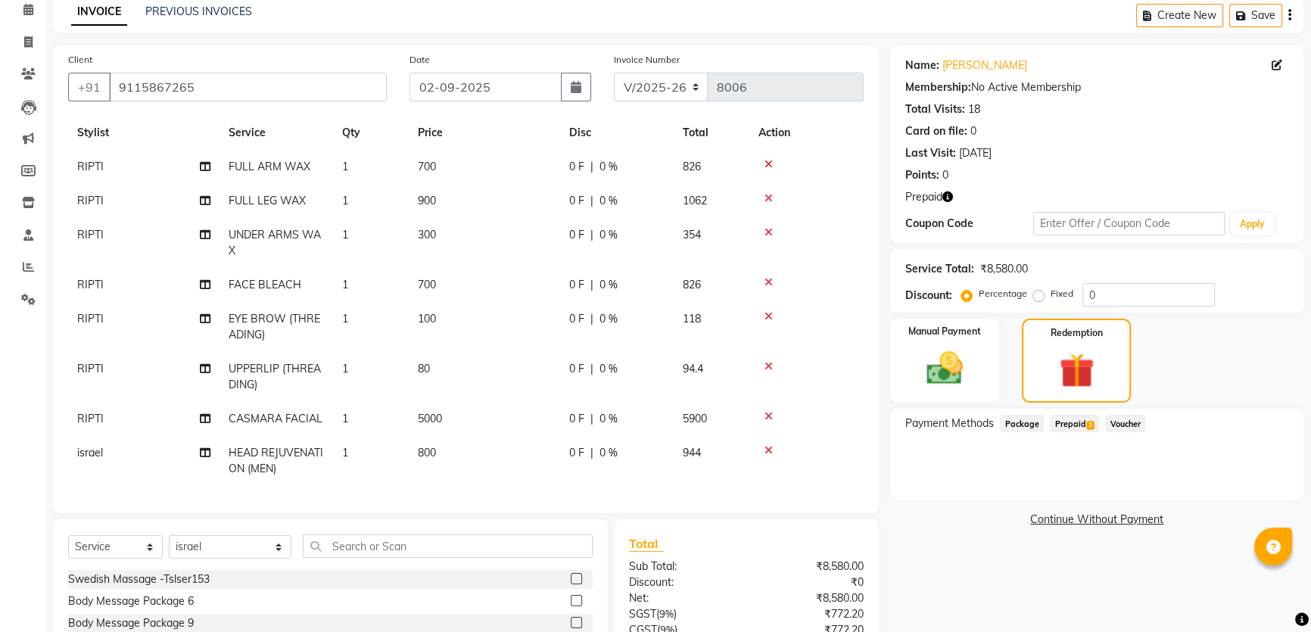
click at [1085, 429] on span "Prepaid 1" at bounding box center [1074, 423] width 49 height 17
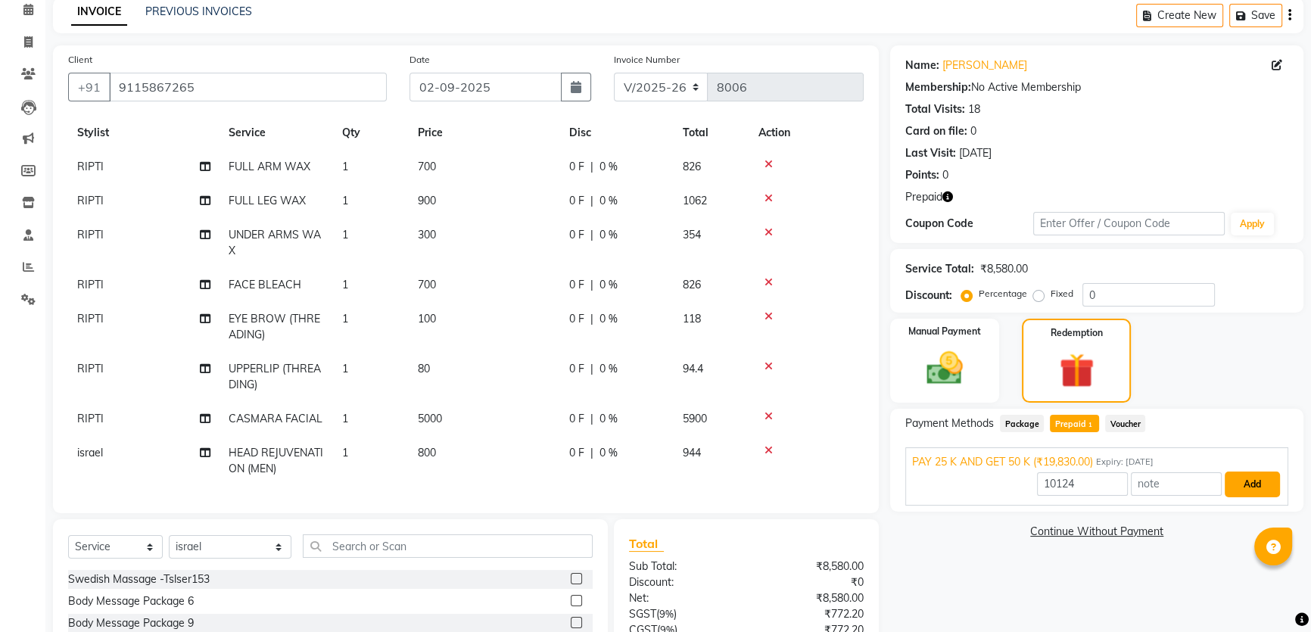
click at [1241, 482] on button "Add" at bounding box center [1252, 485] width 55 height 26
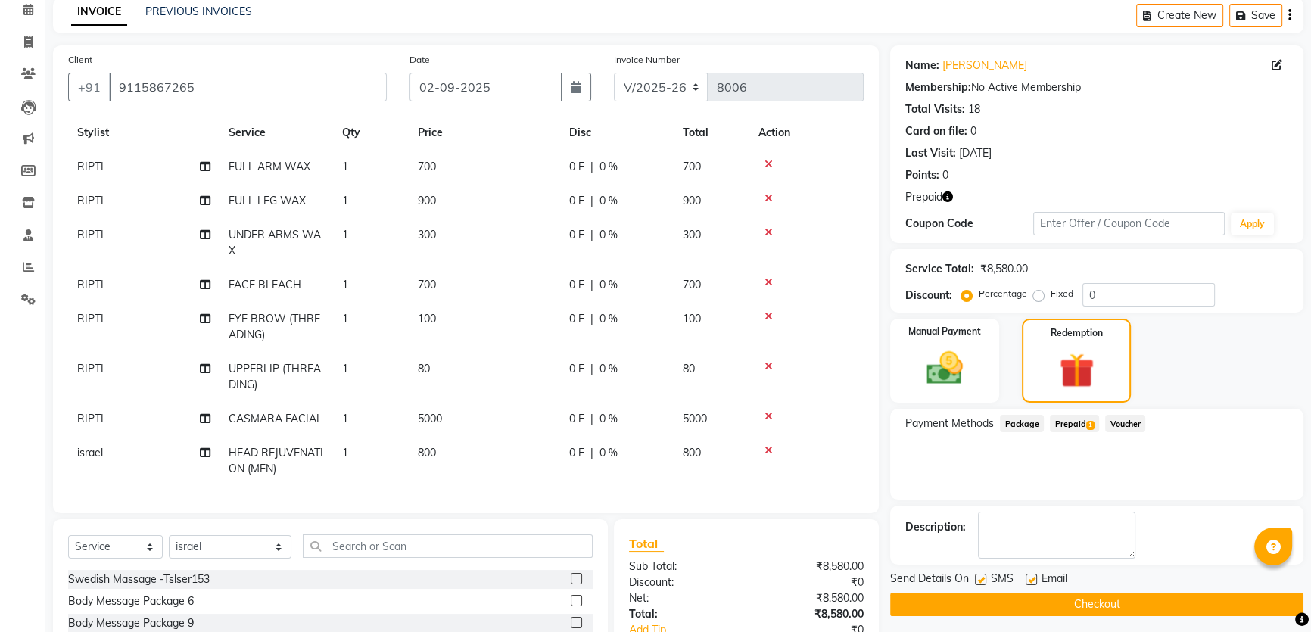
scroll to position [201, 0]
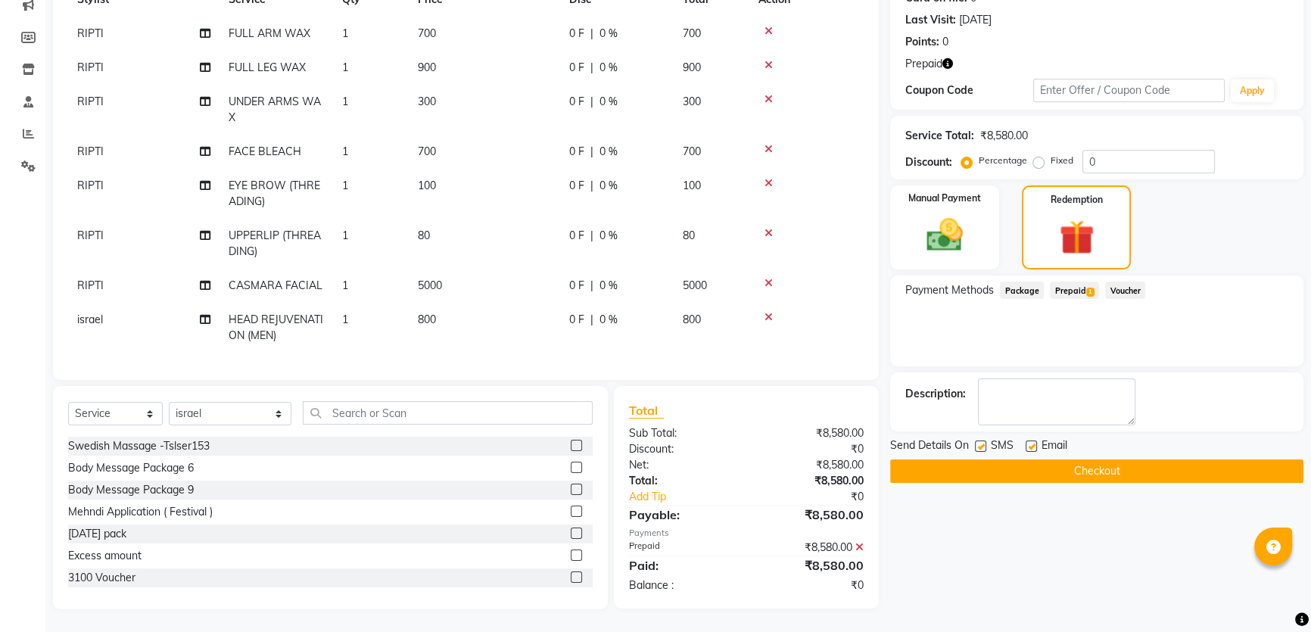
click at [1026, 463] on button "Checkout" at bounding box center [1096, 470] width 413 height 23
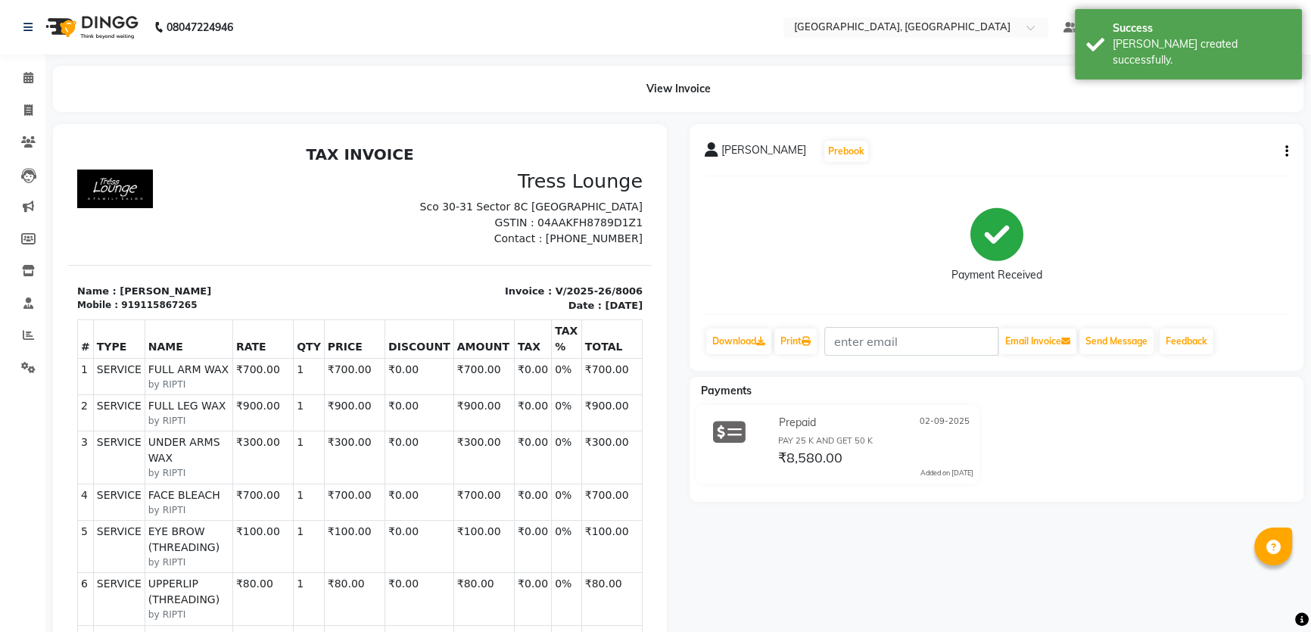
scroll to position [206, 0]
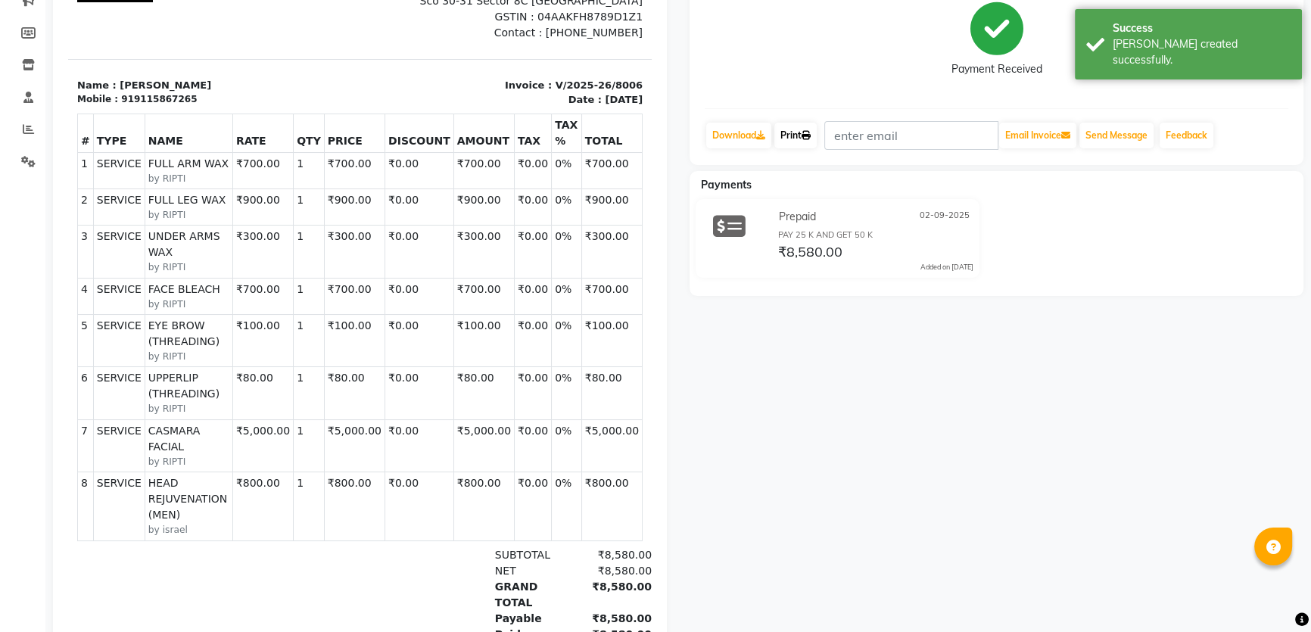
click at [788, 140] on link "Print" at bounding box center [795, 136] width 42 height 26
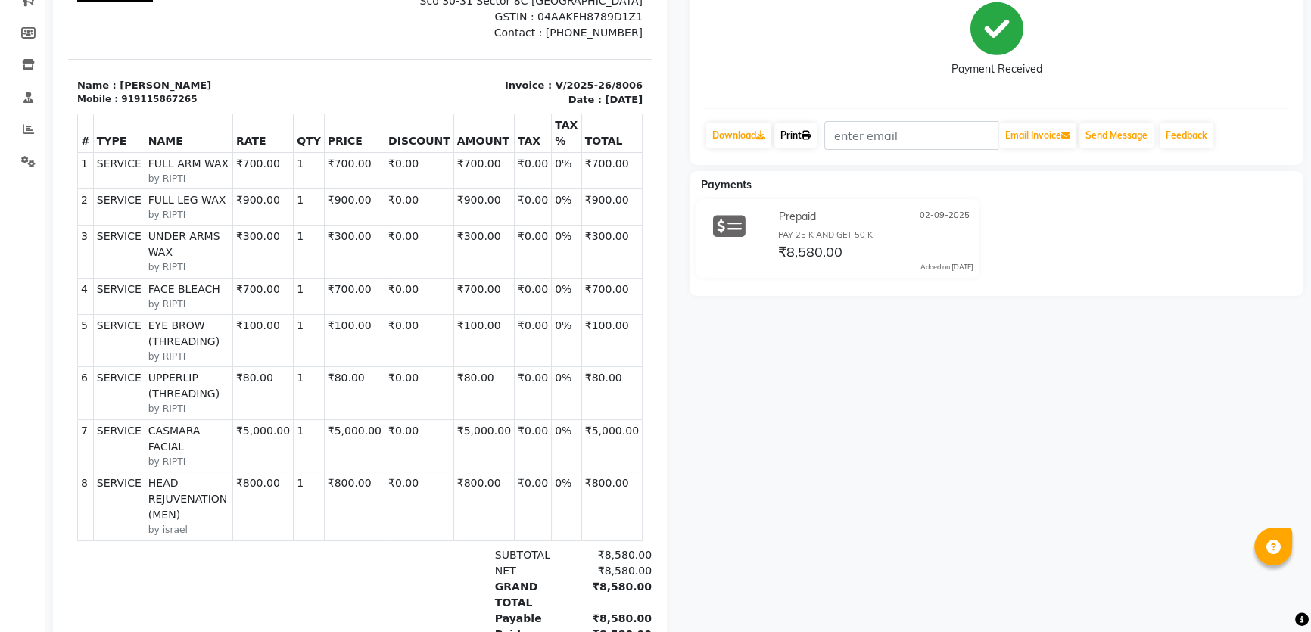
scroll to position [204, 0]
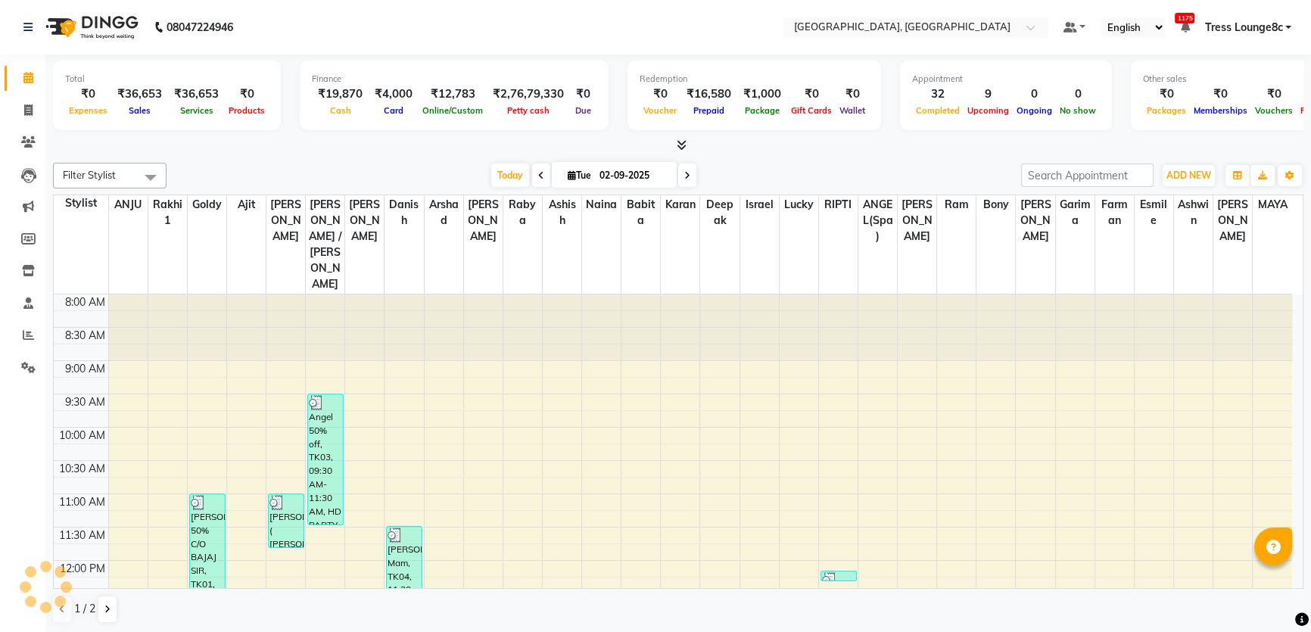
scroll to position [558, 0]
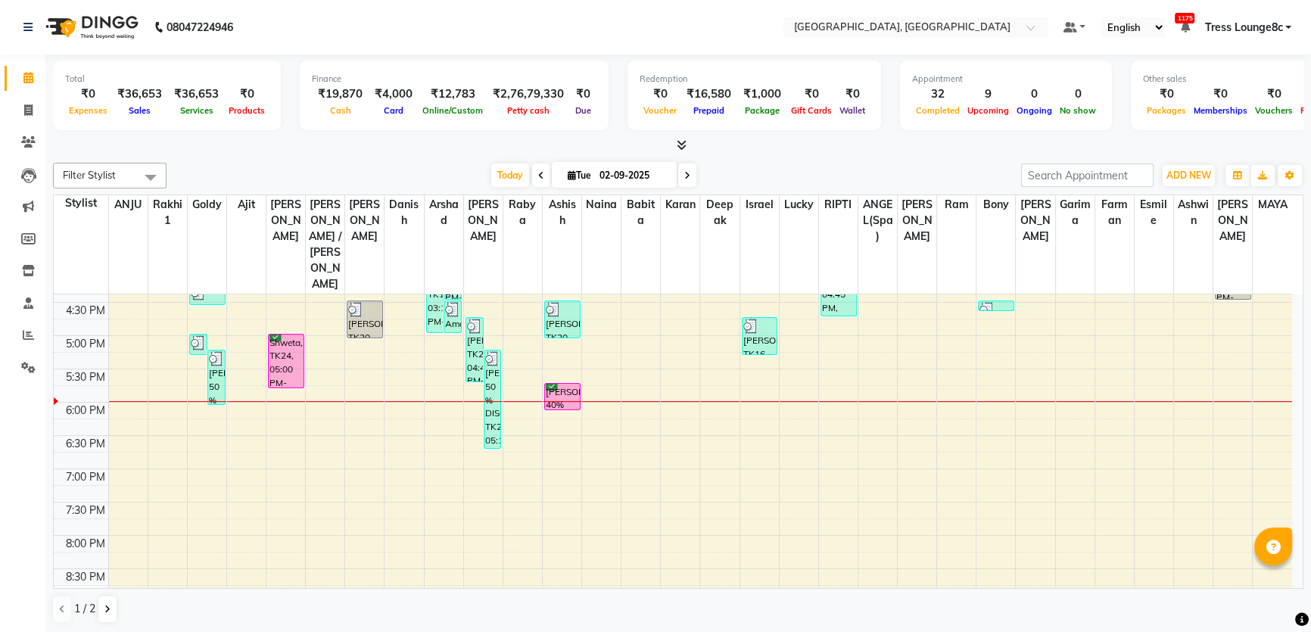
click at [739, 360] on div "8:00 AM 8:30 AM 9:00 AM 9:30 AM 10:00 AM 10:30 AM 11:00 AM 11:30 AM 12:00 PM 12…" at bounding box center [673, 203] width 1238 height 932
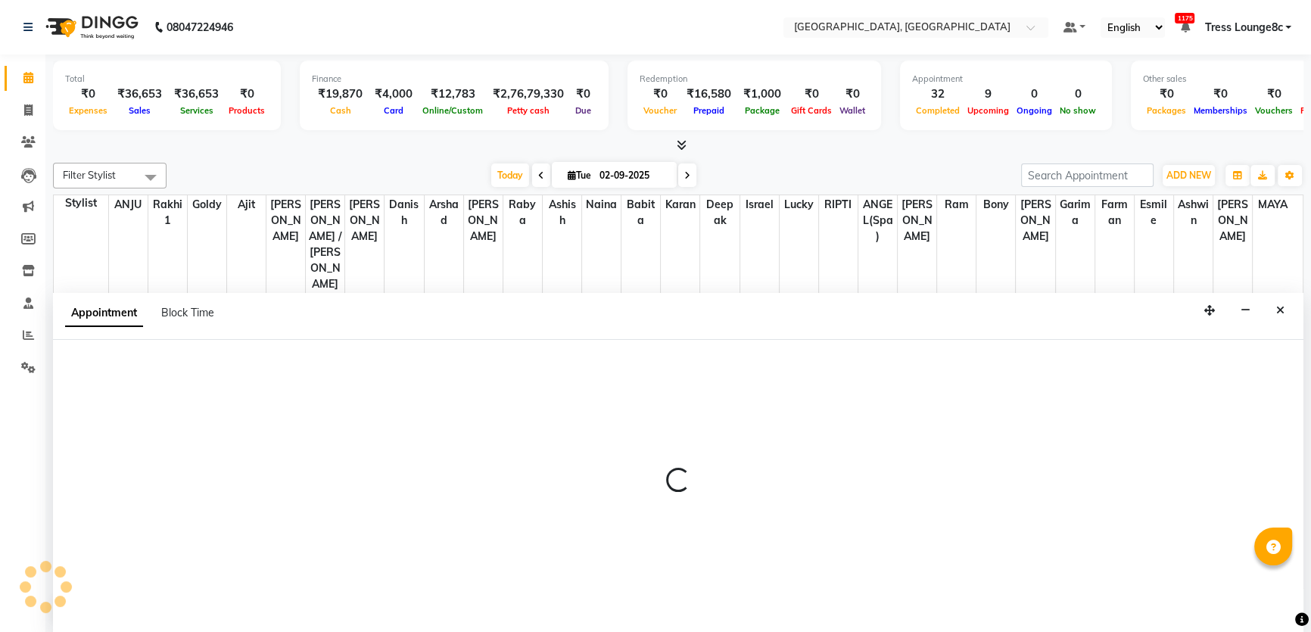
scroll to position [0, 0]
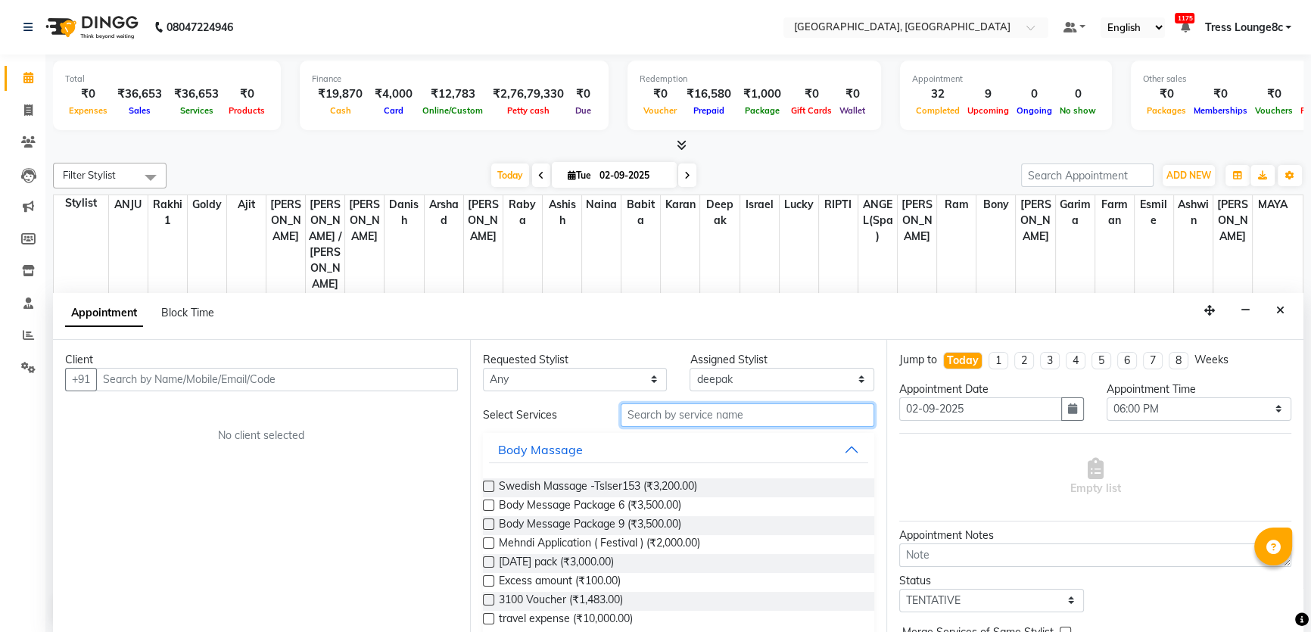
click at [692, 420] on input "text" at bounding box center [748, 414] width 254 height 23
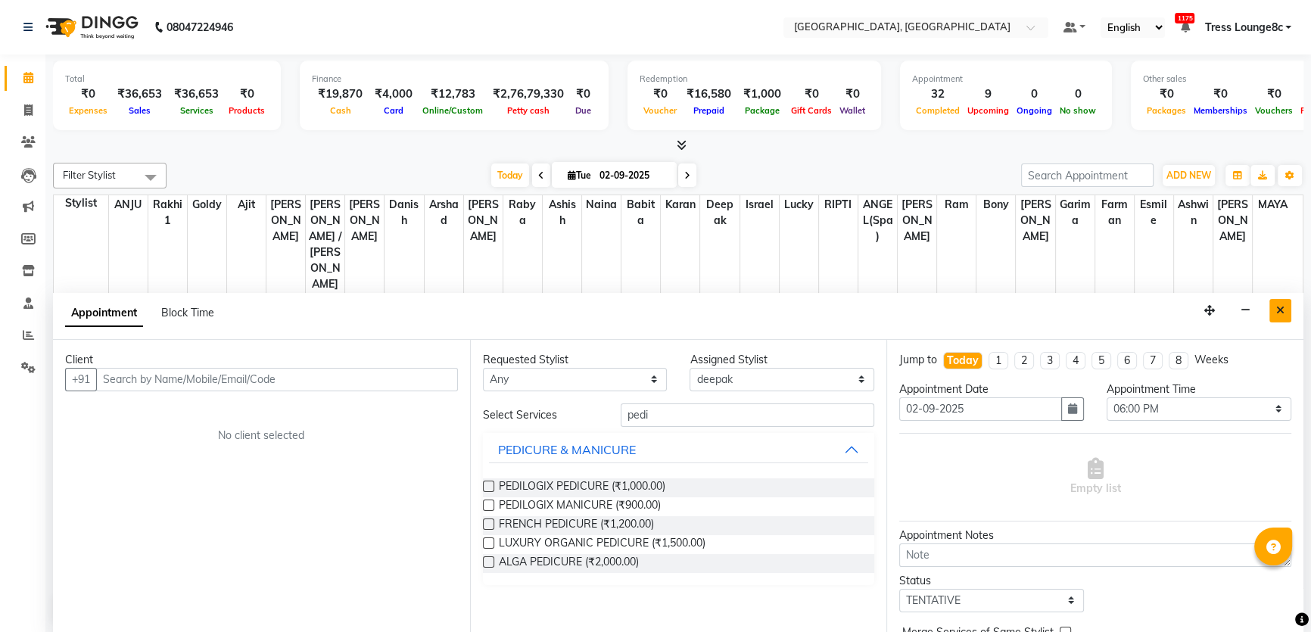
click at [1289, 314] on button "Close" at bounding box center [1280, 310] width 22 height 23
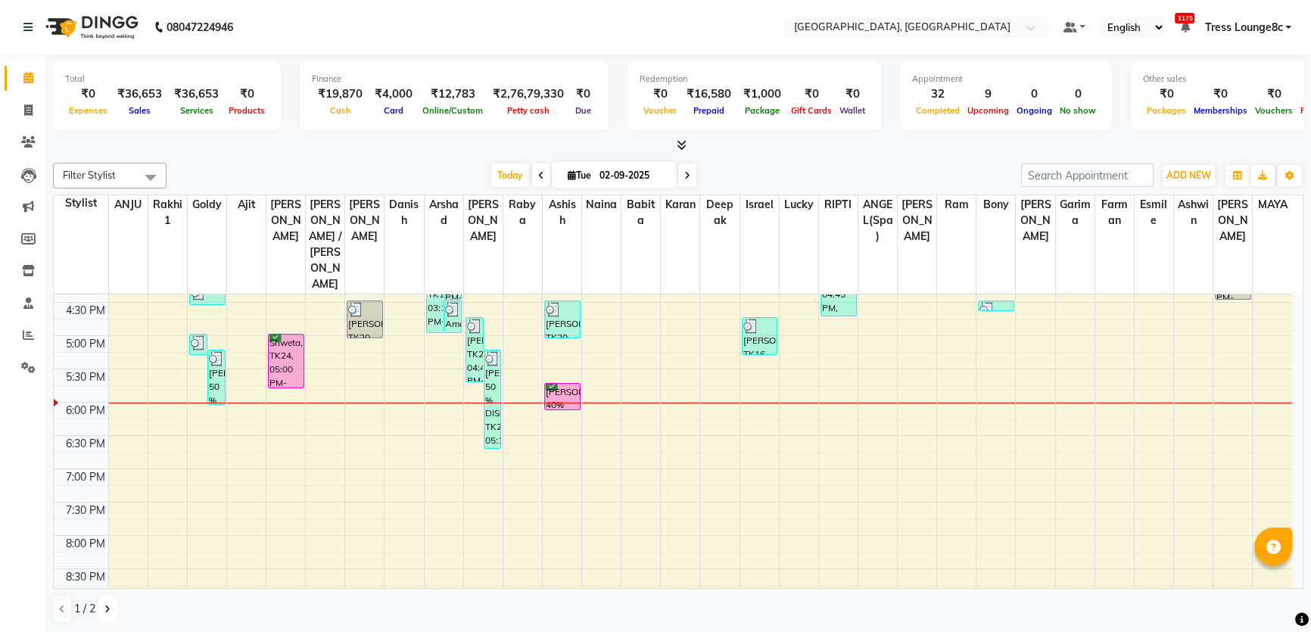
click at [100, 618] on button at bounding box center [107, 609] width 18 height 26
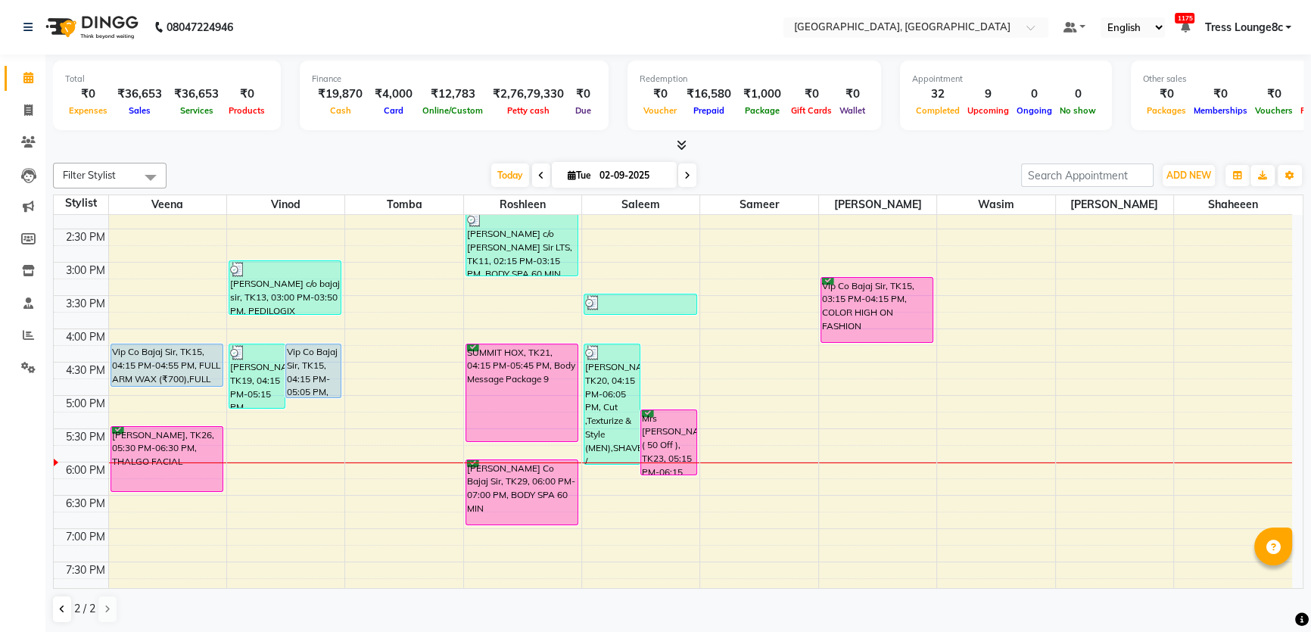
scroll to position [417, 0]
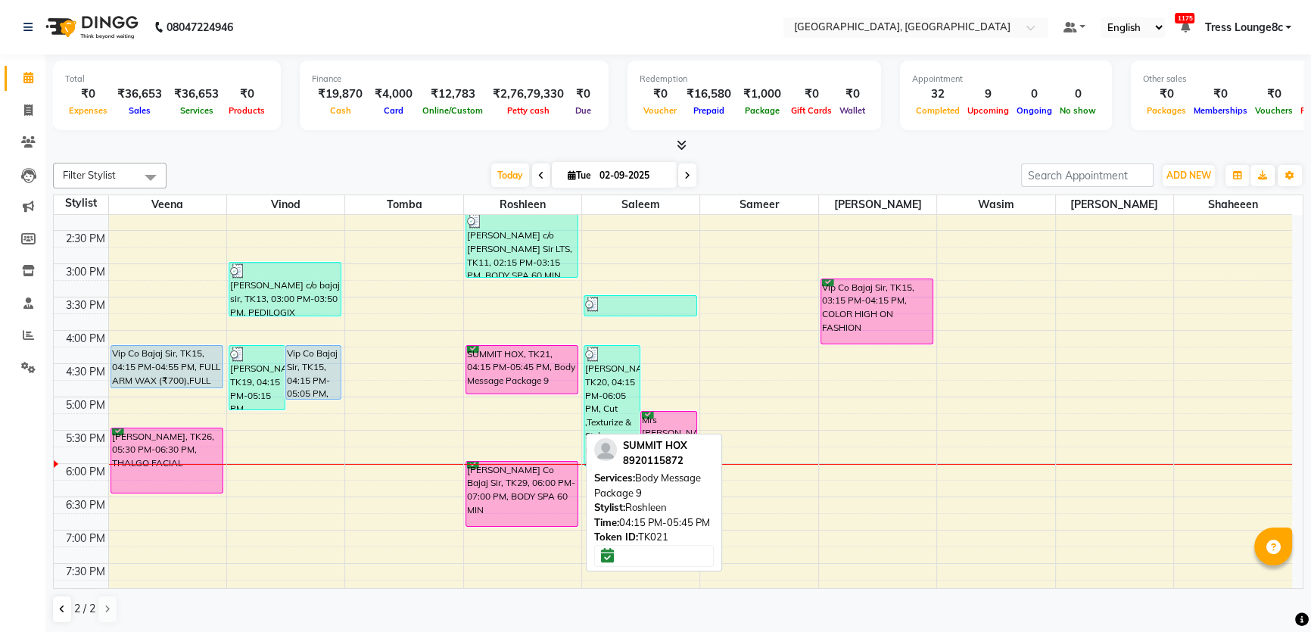
drag, startPoint x: 537, startPoint y: 439, endPoint x: 540, endPoint y: 391, distance: 48.5
click at [540, 391] on div "[PERSON_NAME], TK06, 12:15 PM-01:15 PM, Body Message Package 6 [PERSON_NAME] c/…" at bounding box center [522, 264] width 117 height 932
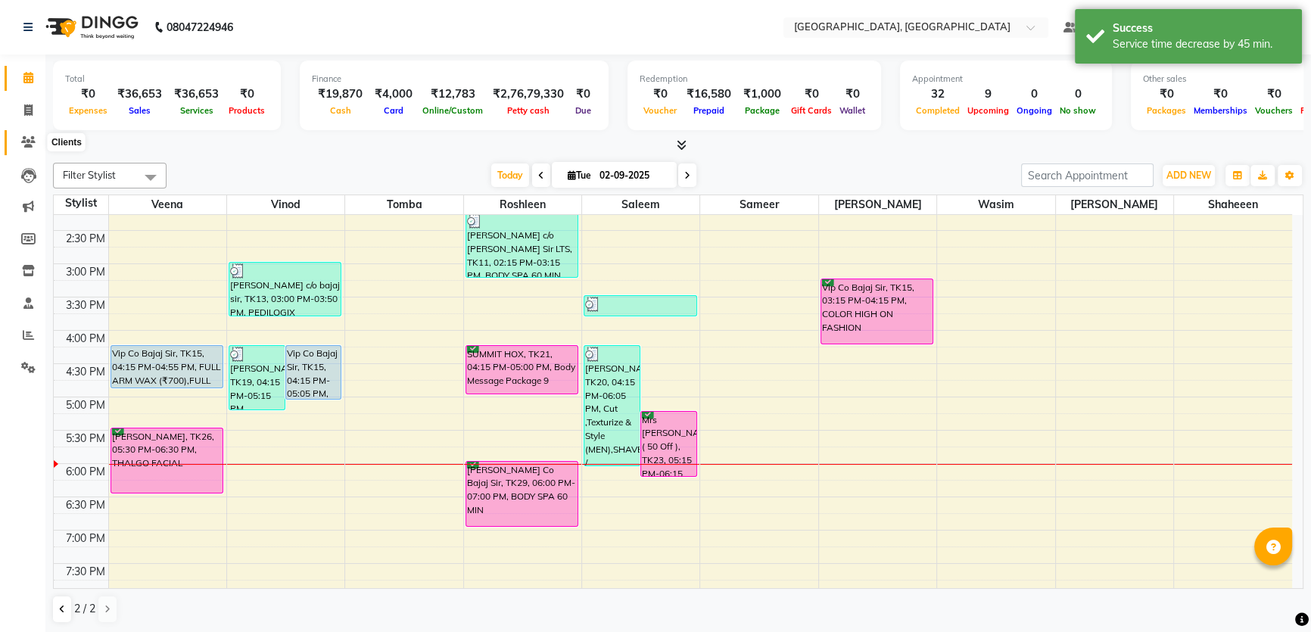
click at [30, 139] on icon at bounding box center [28, 141] width 14 height 11
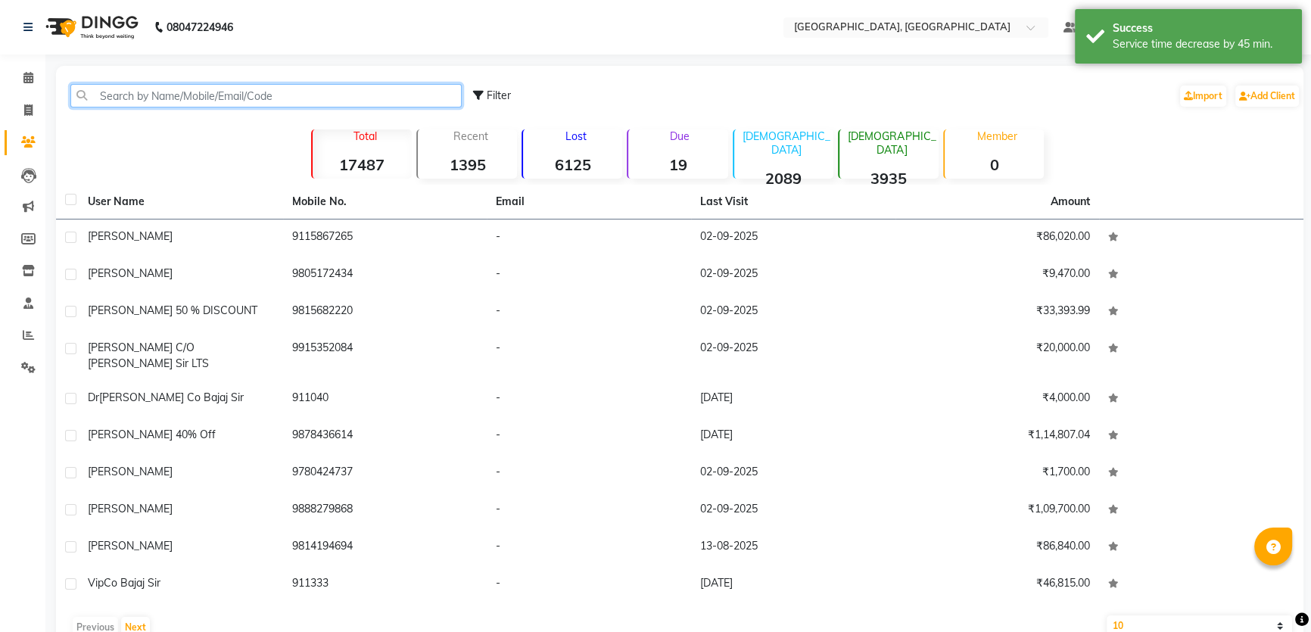
click at [232, 106] on input "text" at bounding box center [265, 95] width 391 height 23
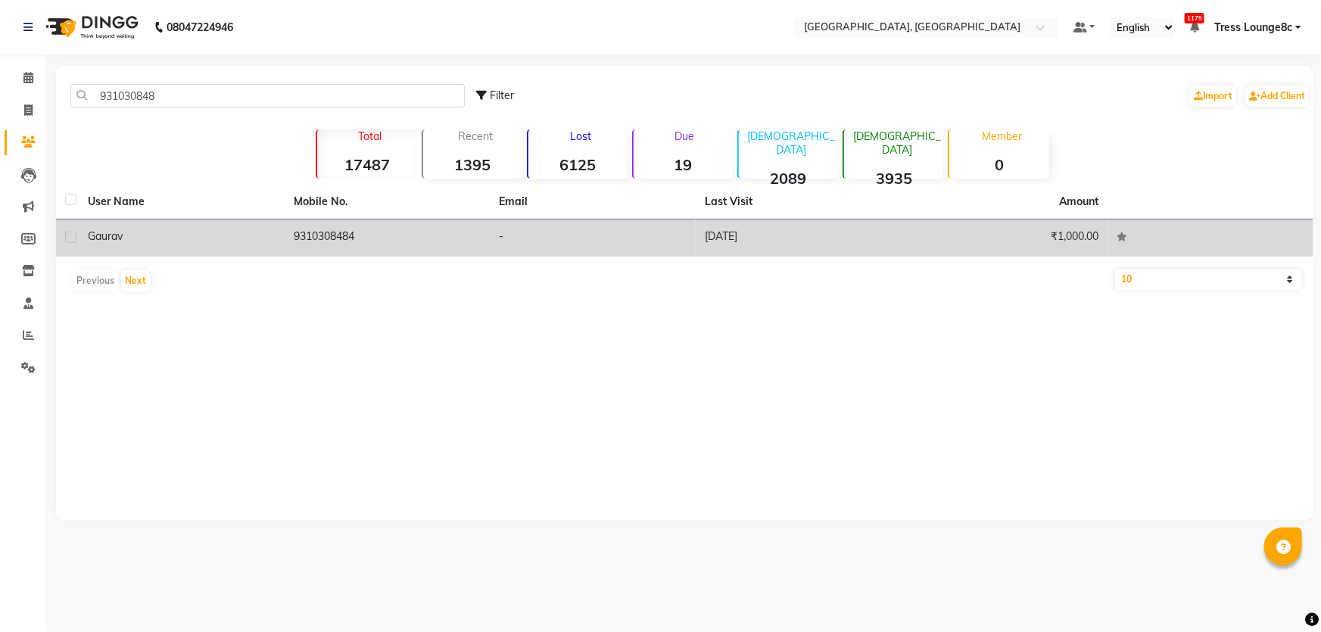
click at [269, 253] on td "Gaurav" at bounding box center [182, 237] width 206 height 37
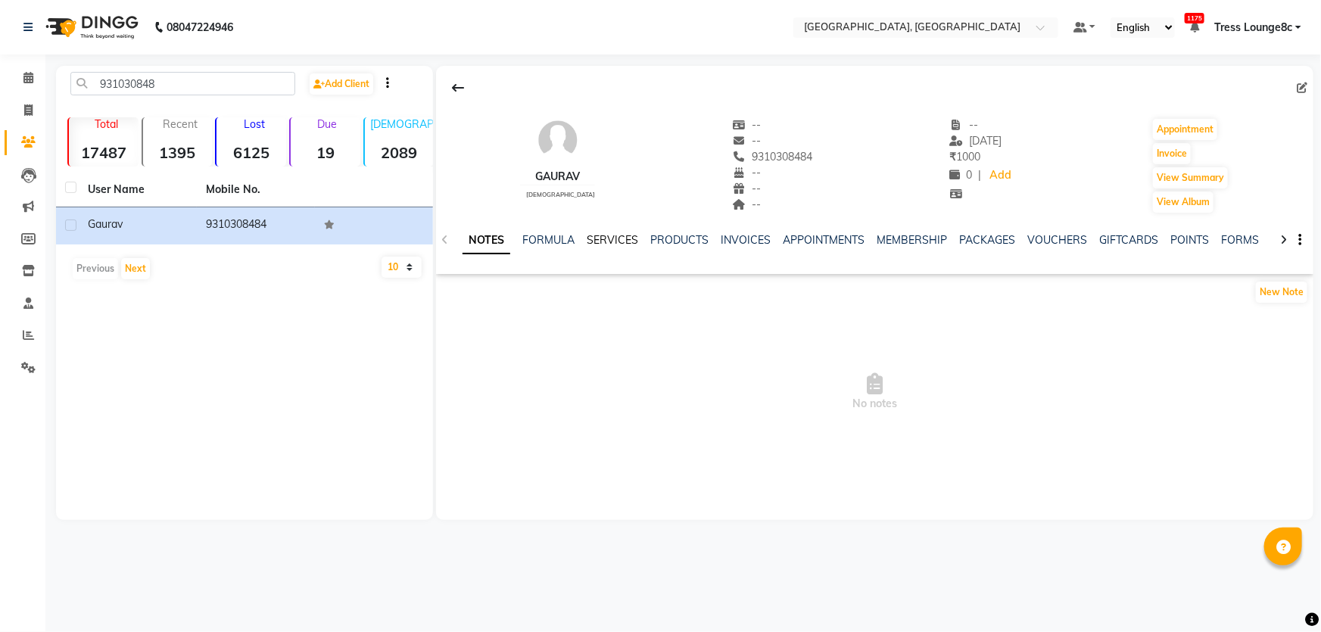
click at [616, 244] on link "SERVICES" at bounding box center [612, 240] width 51 height 14
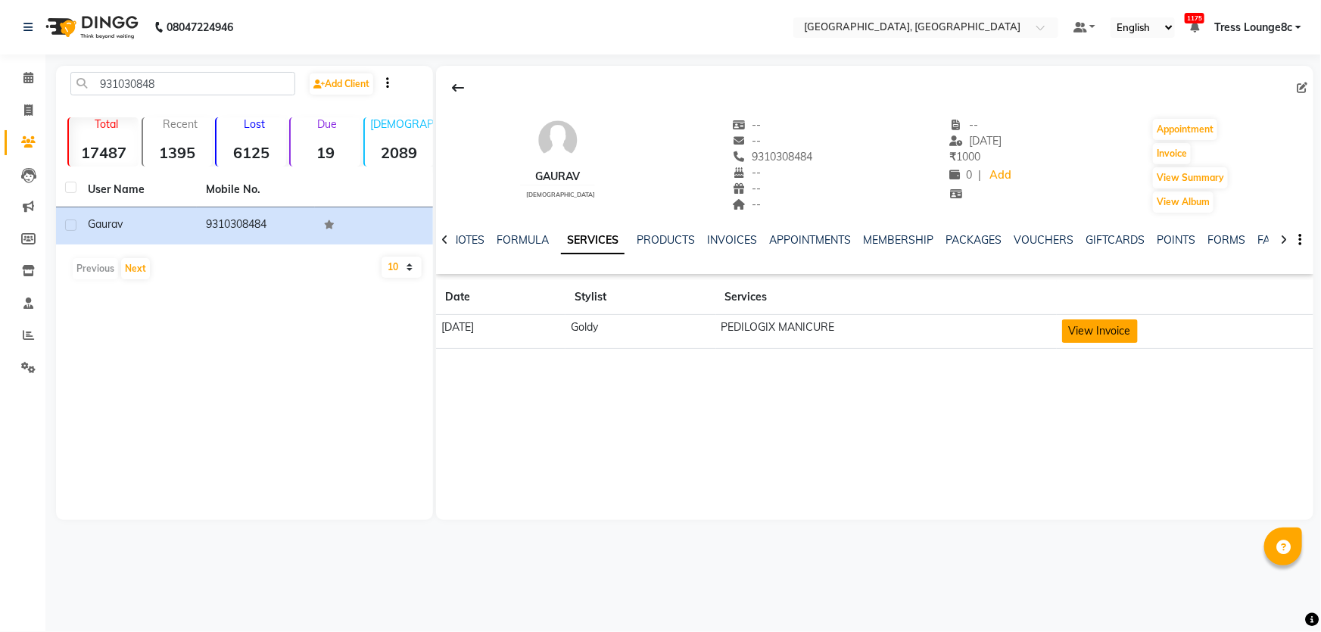
click at [1104, 328] on button "View Invoice" at bounding box center [1100, 330] width 76 height 23
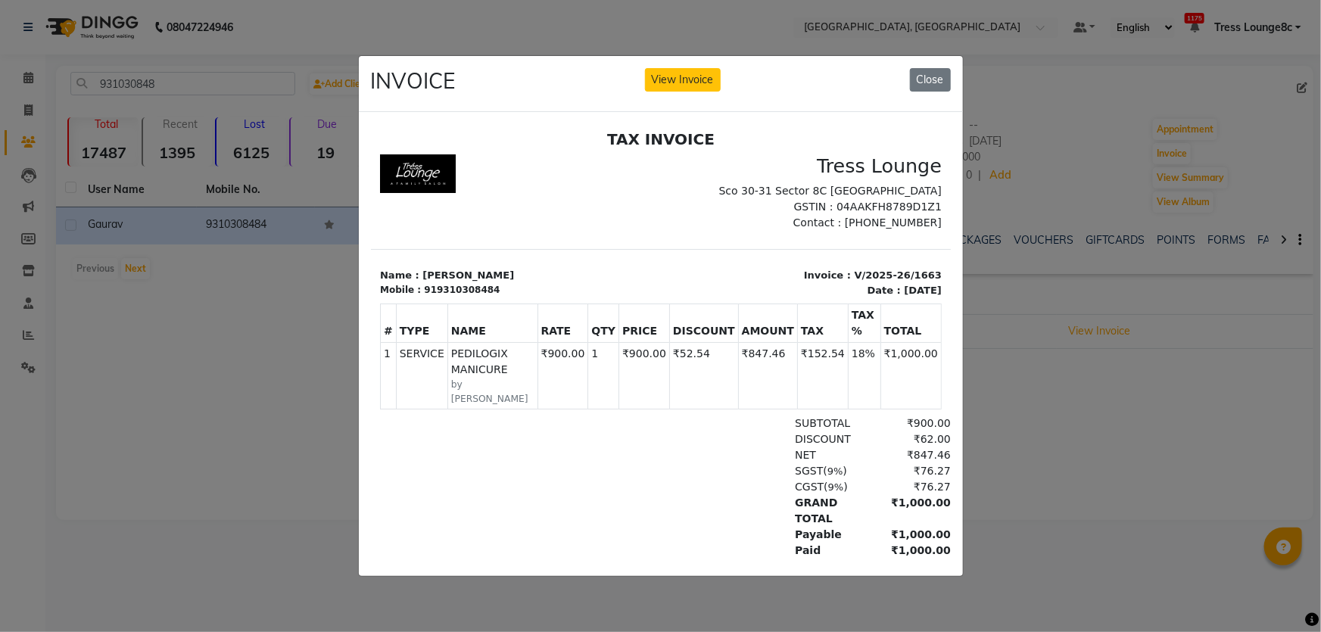
click at [1069, 350] on ngb-modal-window "INVOICE View Invoice Close" at bounding box center [660, 316] width 1321 height 632
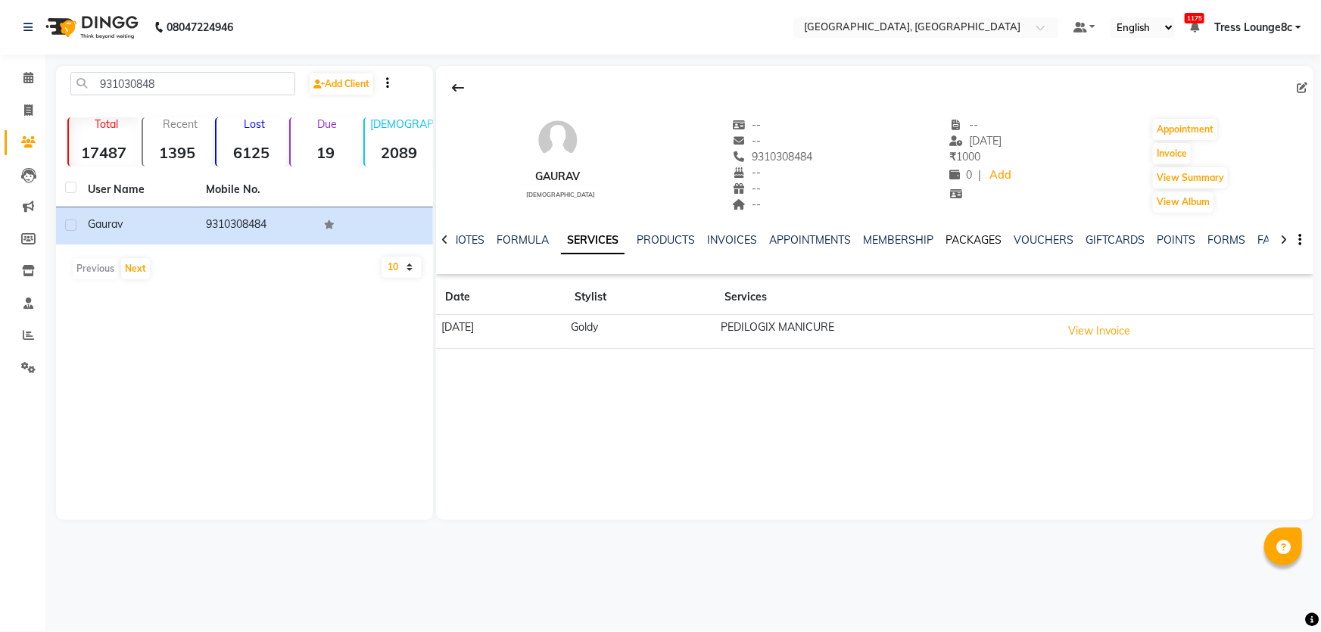
click at [954, 240] on link "PACKAGES" at bounding box center [973, 240] width 56 height 14
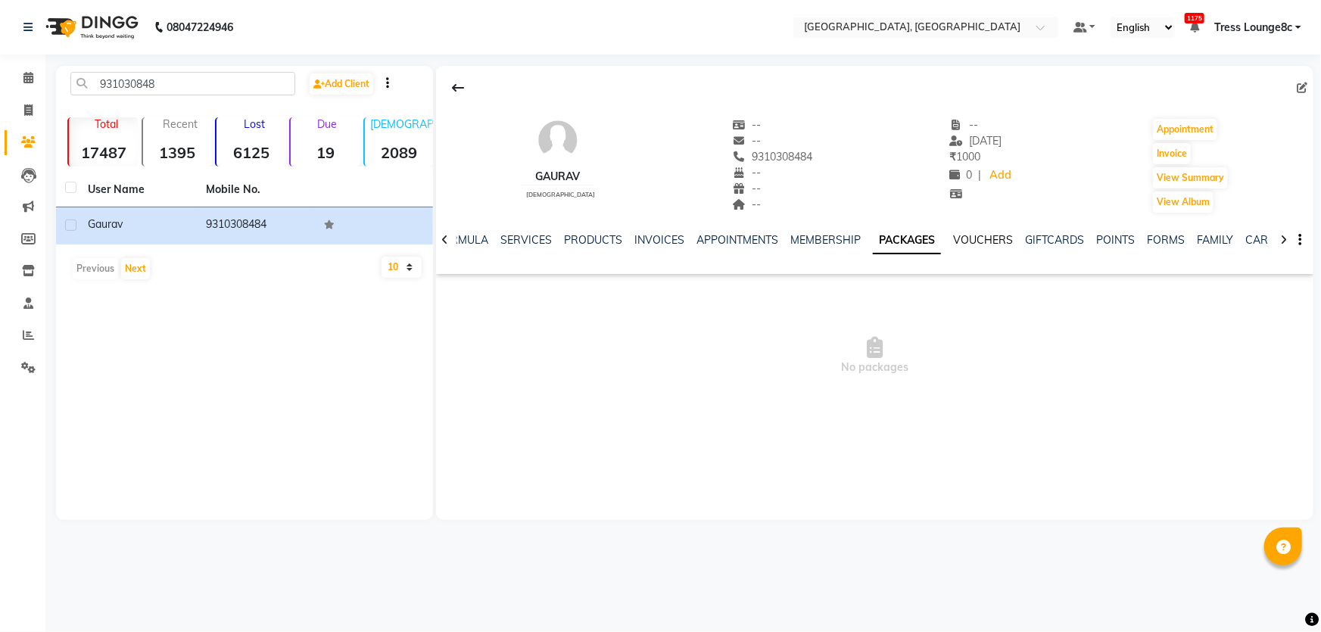
click at [970, 241] on link "VOUCHERS" at bounding box center [983, 240] width 60 height 14
click at [780, 226] on div "NOTES FORMULA SERVICES PRODUCTS INVOICES APPOINTMENTS MEMBERSHIP PACKAGES VOUCH…" at bounding box center [874, 240] width 877 height 52
click at [771, 235] on ul "NOTES FORMULA SERVICES PRODUCTS INVOICES APPOINTMENTS MEMBERSHIP PACKAGES VOUCH…" at bounding box center [858, 240] width 960 height 16
click at [701, 240] on link "APPOINTMENTS" at bounding box center [725, 240] width 82 height 14
click at [689, 242] on link "INVOICES" at bounding box center [683, 240] width 50 height 14
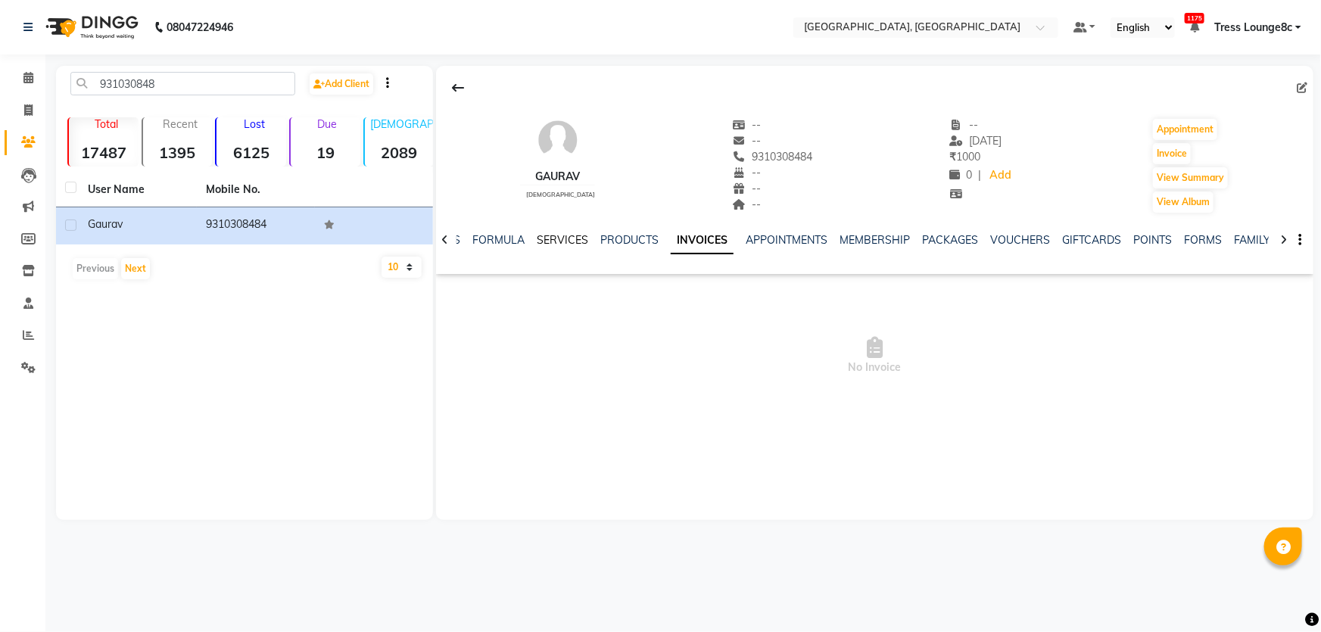
click at [582, 242] on link "SERVICES" at bounding box center [562, 240] width 51 height 14
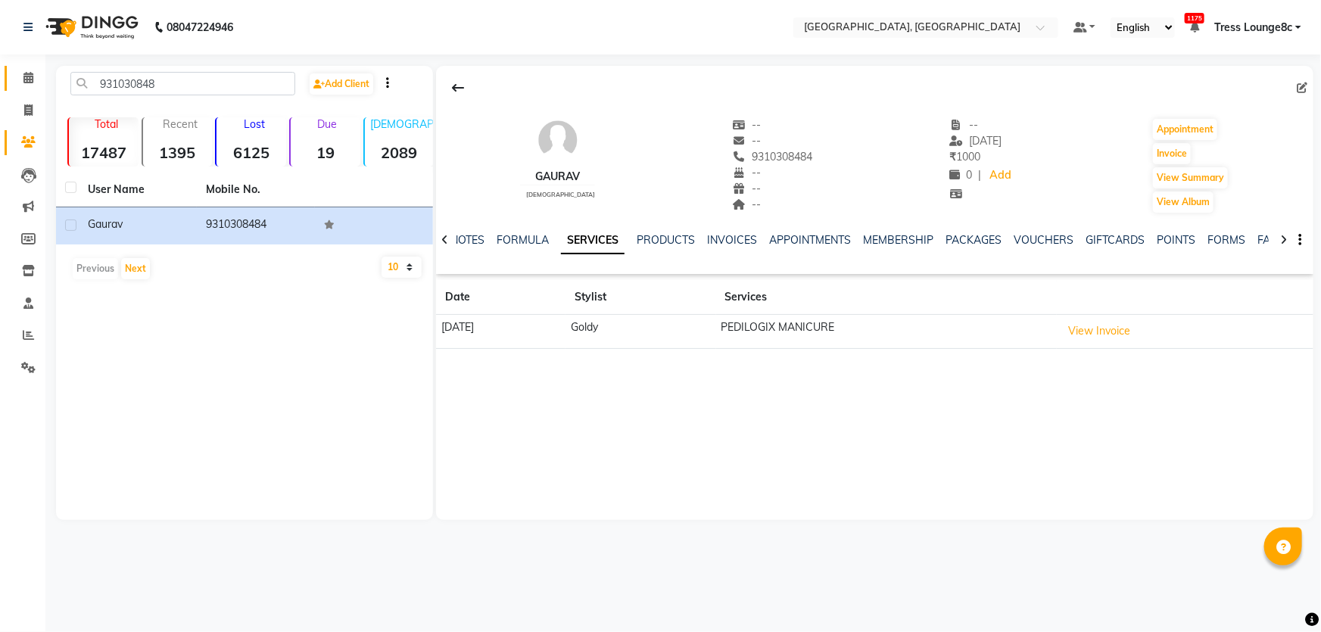
click at [13, 75] on link "Calendar" at bounding box center [23, 78] width 36 height 25
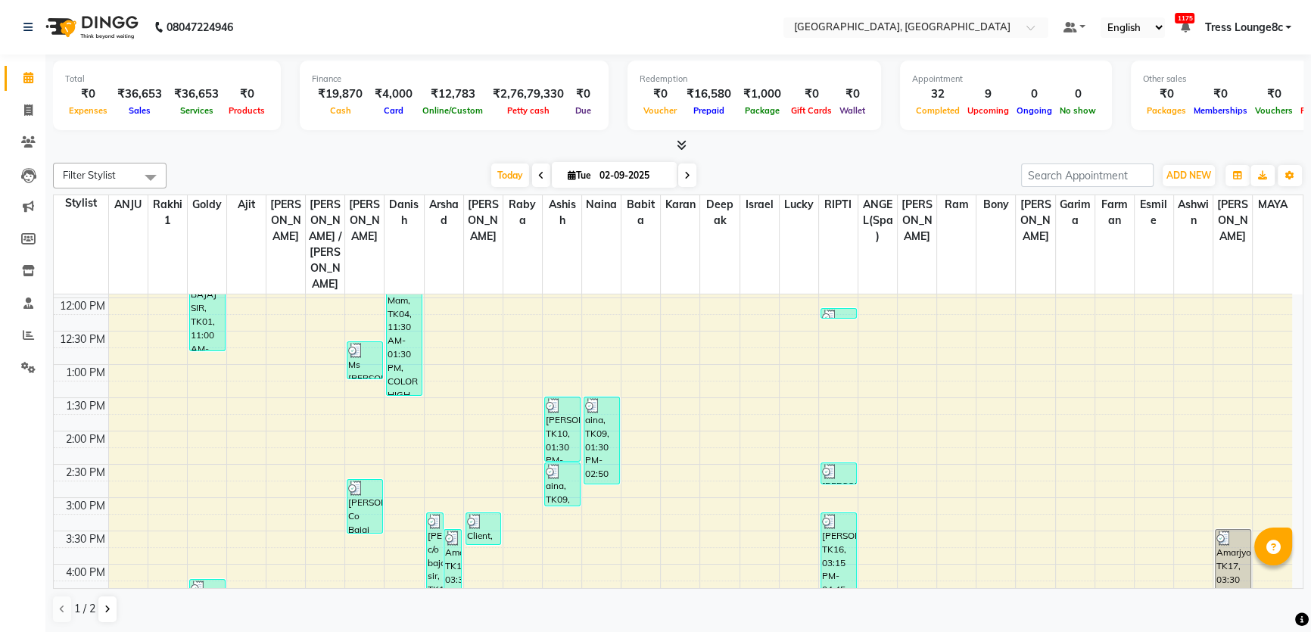
scroll to position [413, 0]
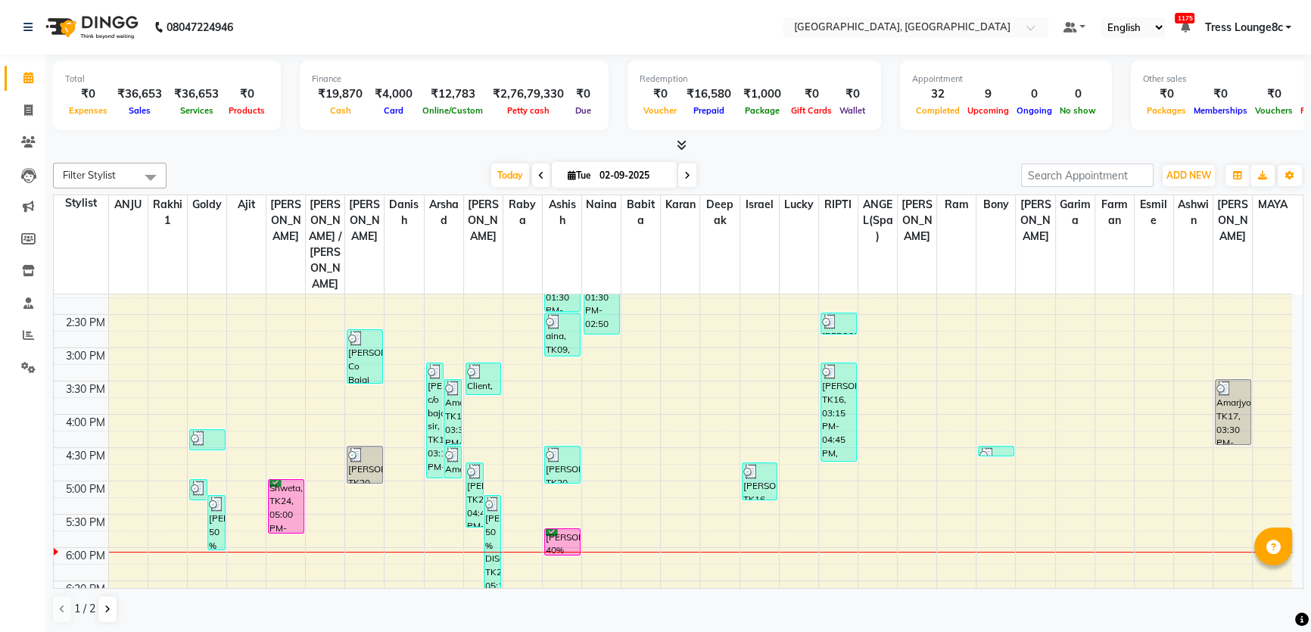
click at [291, 509] on div "8:00 AM 8:30 AM 9:00 AM 9:30 AM 10:00 AM 10:30 AM 11:00 AM 11:30 AM 12:00 PM 12…" at bounding box center [673, 348] width 1238 height 932
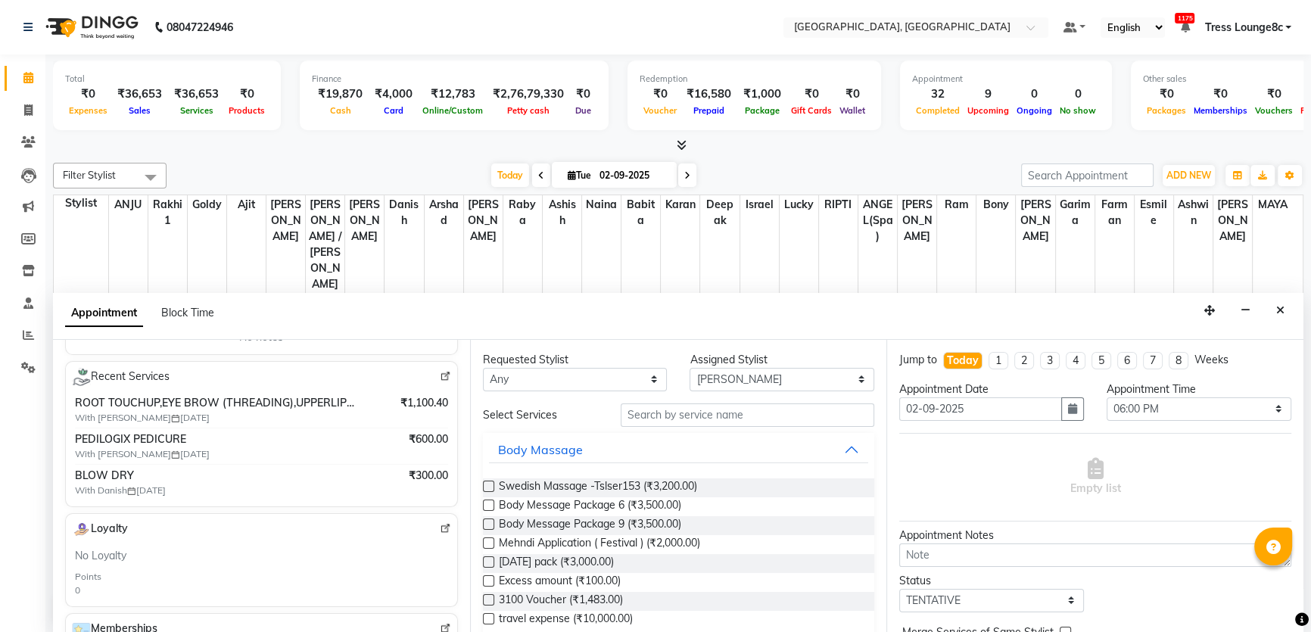
scroll to position [275, 0]
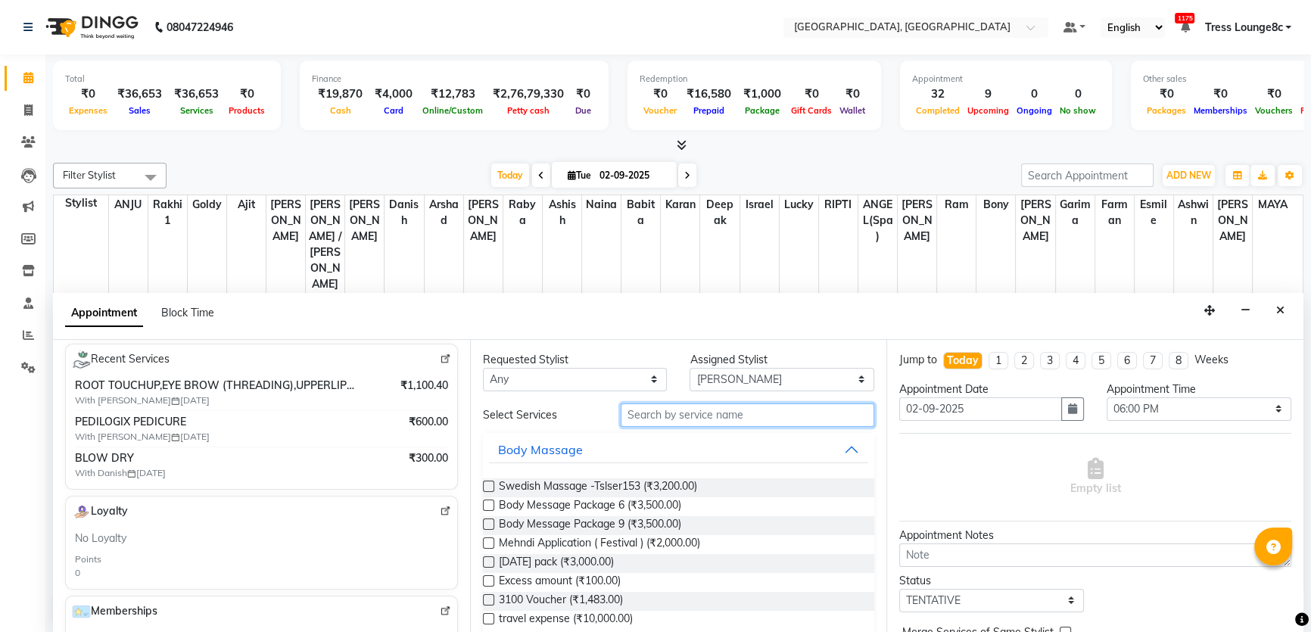
click at [690, 417] on input "text" at bounding box center [748, 414] width 254 height 23
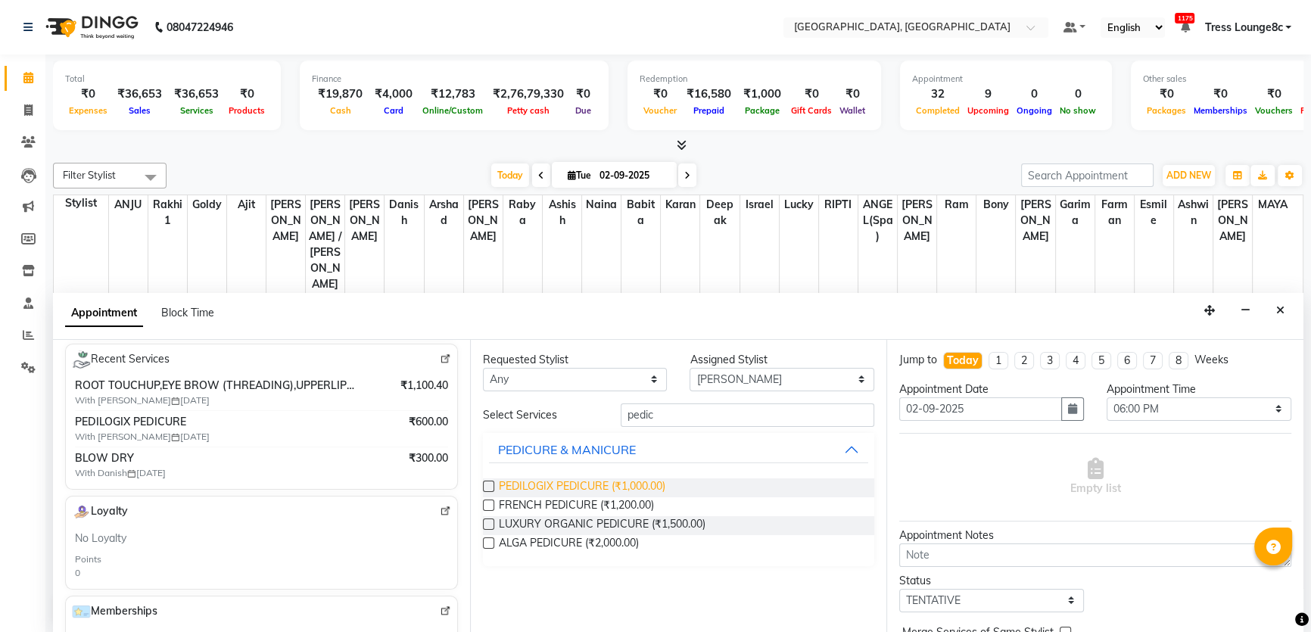
click at [621, 480] on span "PEDILOGIX PEDICURE (₹1,000.00)" at bounding box center [582, 487] width 167 height 19
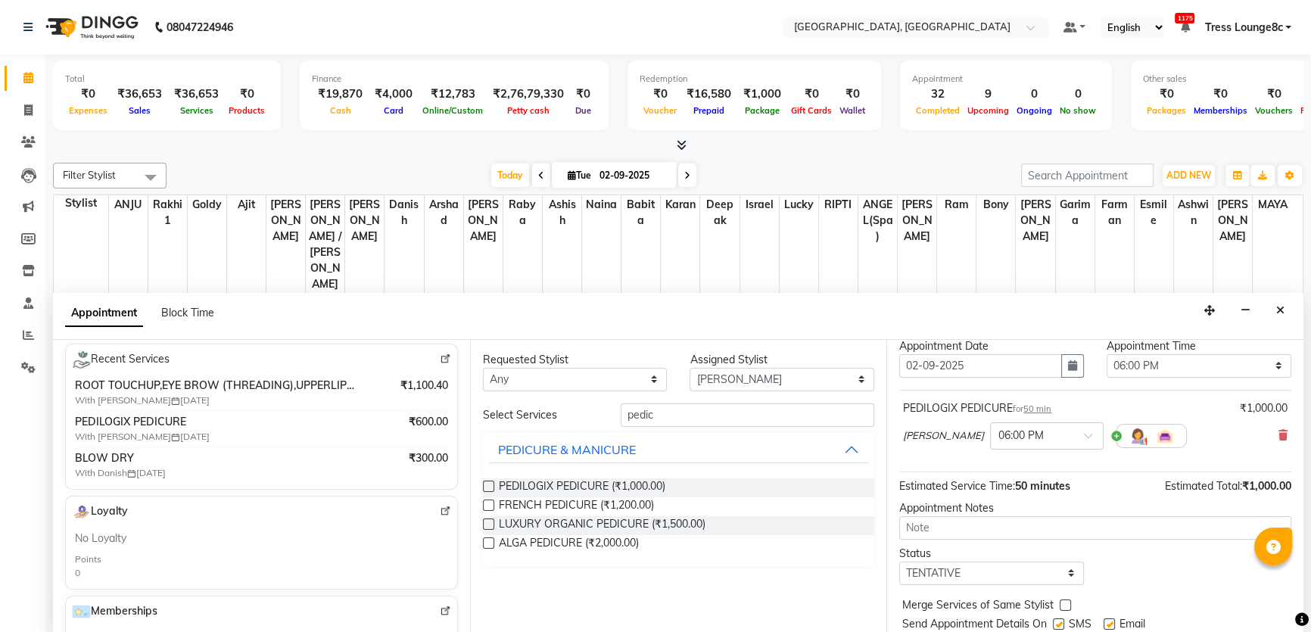
scroll to position [89, 0]
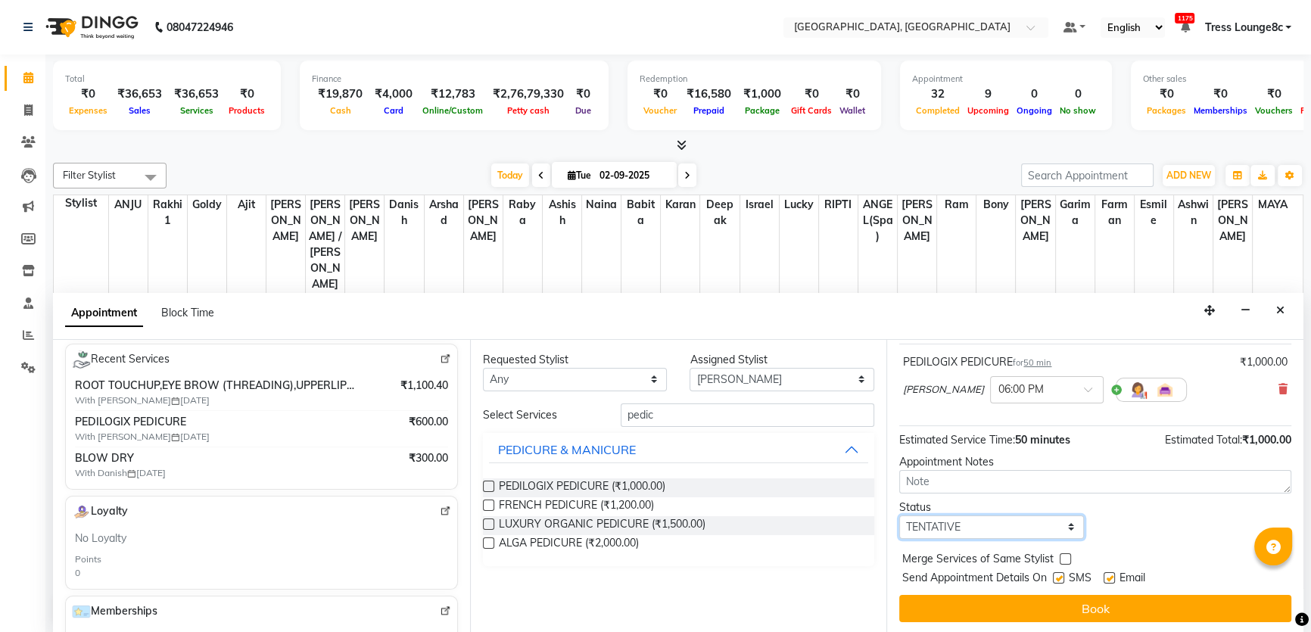
click at [985, 526] on select "Select TENTATIVE CONFIRM CHECK-IN UPCOMING" at bounding box center [991, 526] width 185 height 23
click at [899, 515] on select "Select TENTATIVE CONFIRM CHECK-IN UPCOMING" at bounding box center [991, 526] width 185 height 23
click at [1064, 564] on div at bounding box center [1065, 562] width 10 height 16
click at [1057, 578] on label at bounding box center [1058, 577] width 11 height 11
click at [1057, 578] on input "checkbox" at bounding box center [1058, 579] width 10 height 10
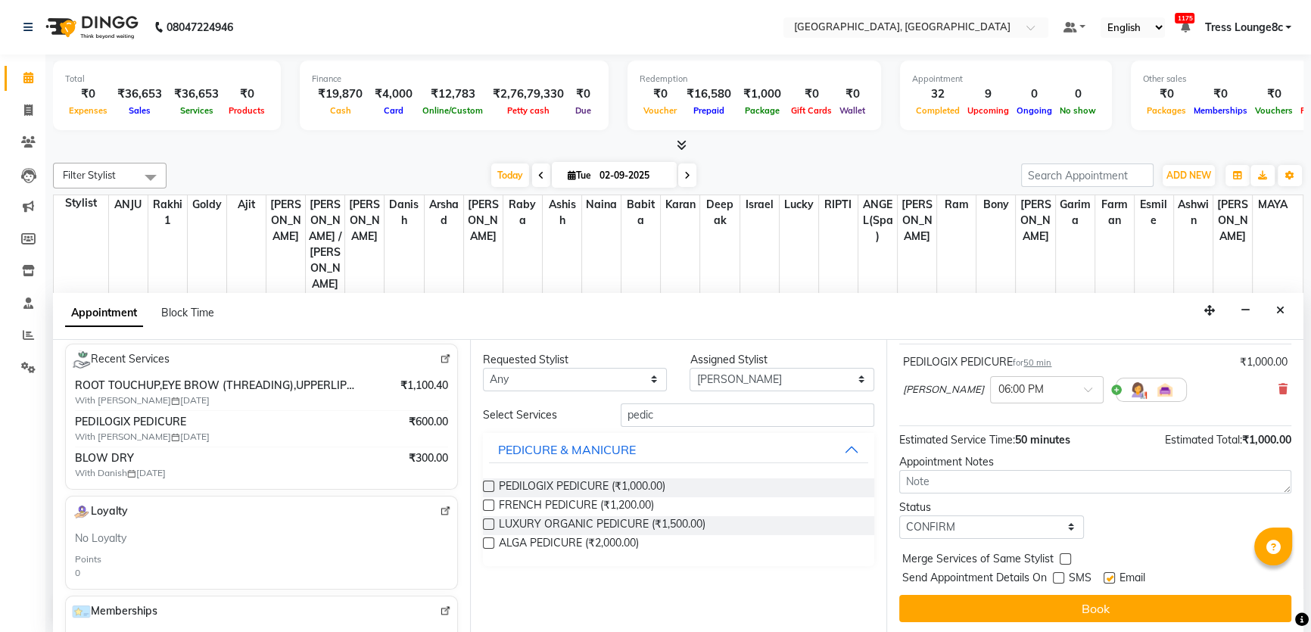
click at [1066, 562] on div at bounding box center [1065, 562] width 10 height 16
click at [1066, 559] on label at bounding box center [1065, 558] width 11 height 11
click at [1066, 559] on input "checkbox" at bounding box center [1065, 561] width 10 height 10
click at [1066, 590] on div "Jump to [DATE] 1 2 3 4 5 6 7 8 Weeks Appointment Date [DATE] Appointment Time S…" at bounding box center [1094, 487] width 417 height 294
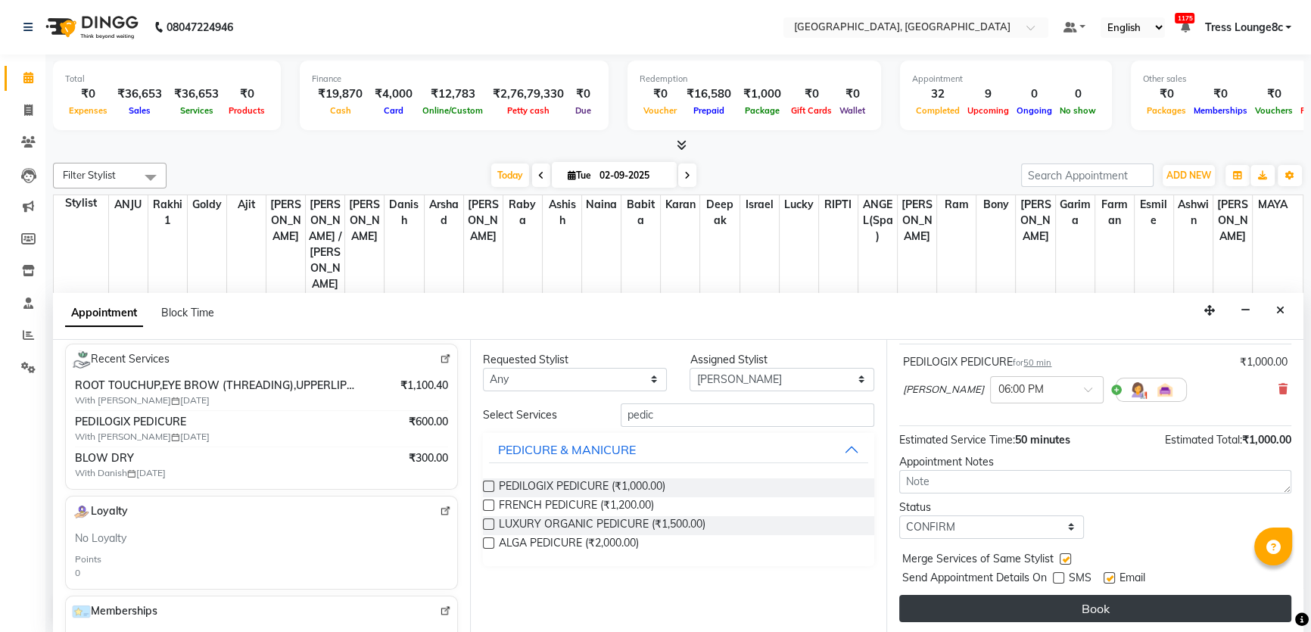
click at [1065, 598] on button "Book" at bounding box center [1095, 608] width 392 height 27
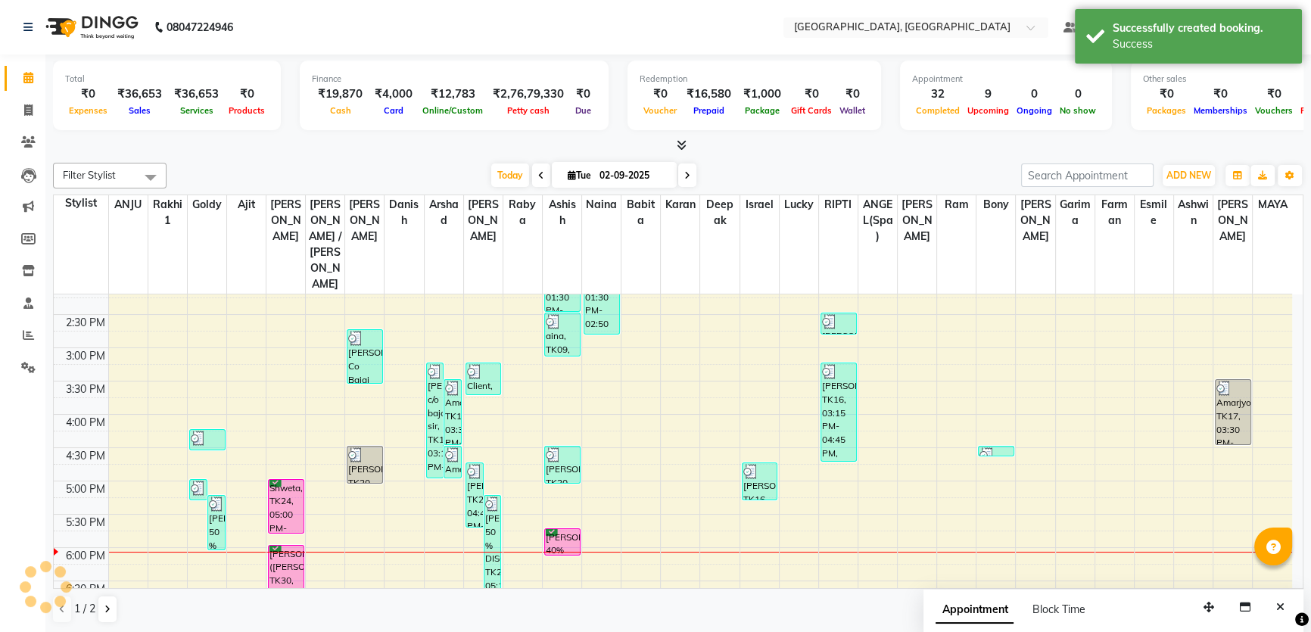
scroll to position [0, 0]
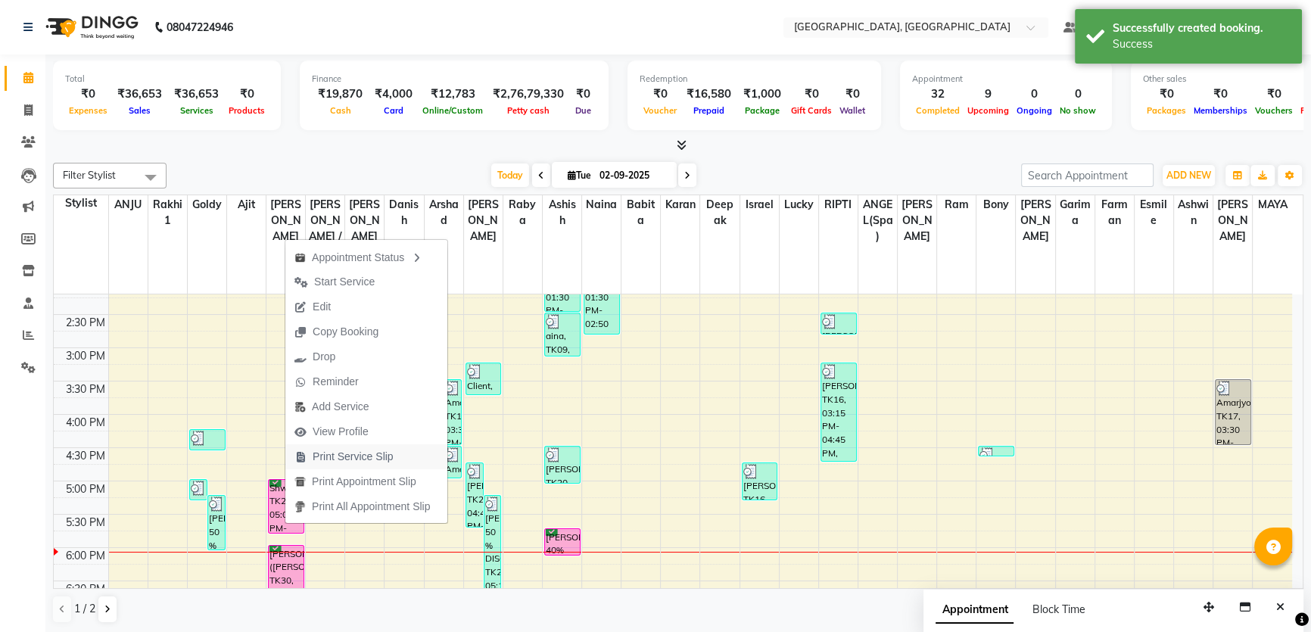
click at [338, 459] on span "Print Service Slip" at bounding box center [353, 457] width 81 height 16
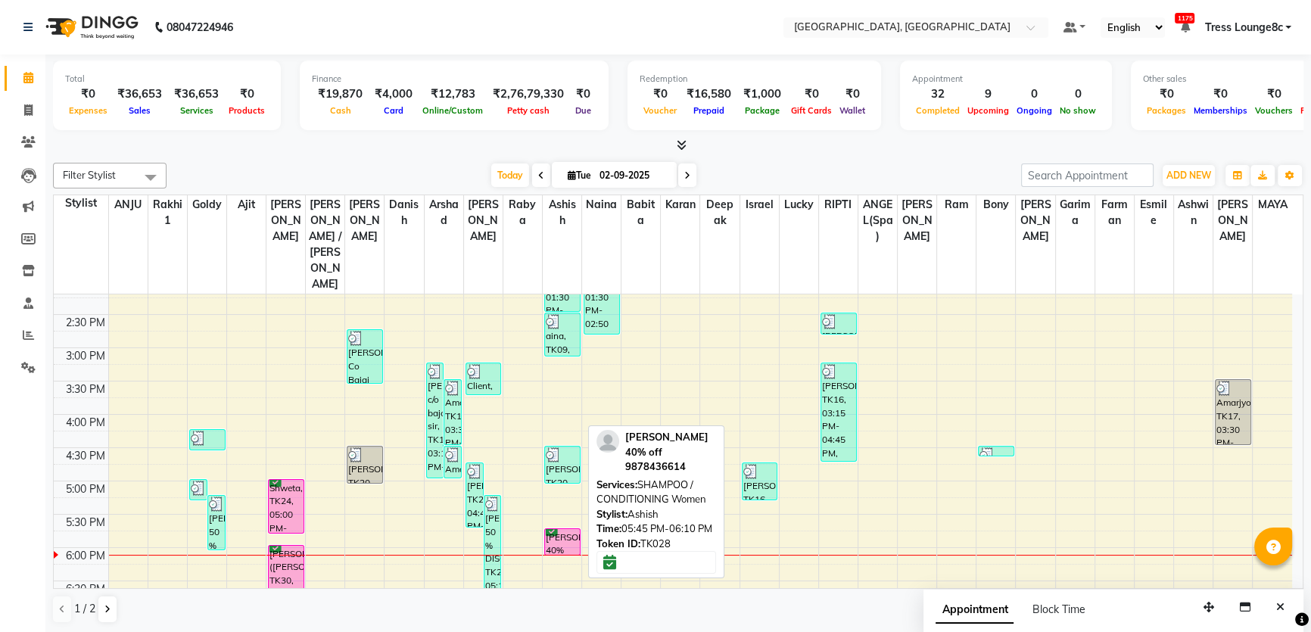
click at [556, 529] on div "[PERSON_NAME] 40% off, TK28, 05:45 PM-06:10 PM, SHAMPOO / CONDITIONING Women" at bounding box center [562, 542] width 35 height 26
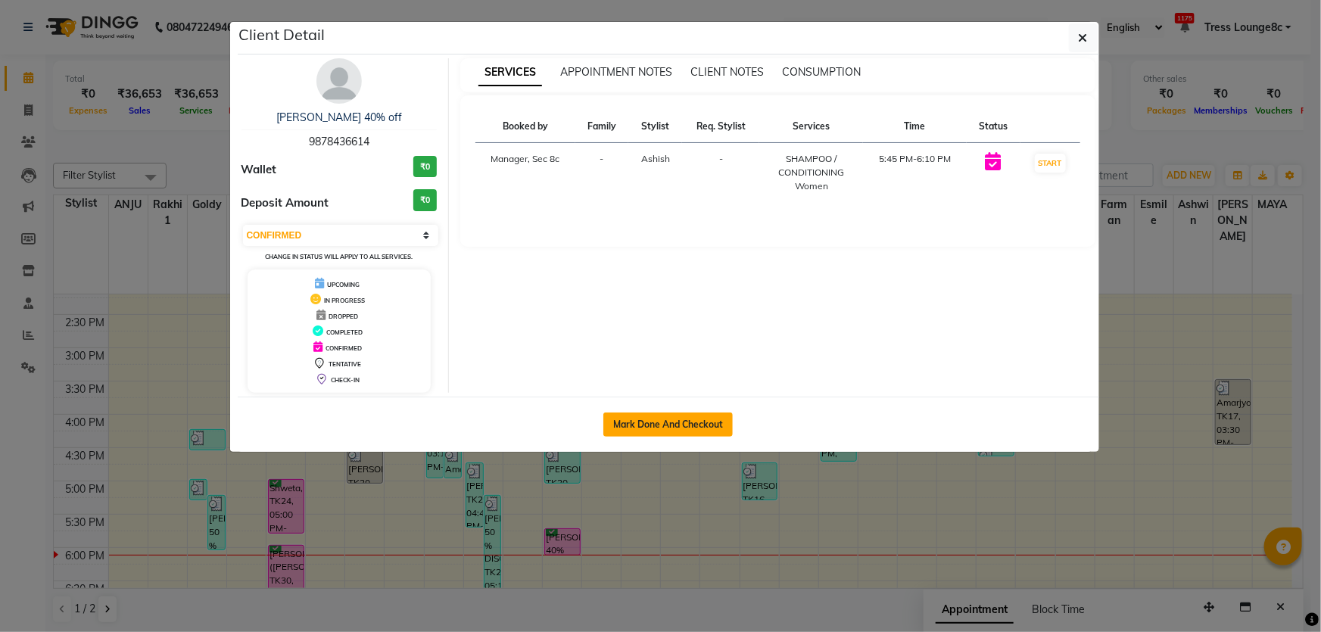
click at [677, 416] on button "Mark Done And Checkout" at bounding box center [667, 425] width 129 height 24
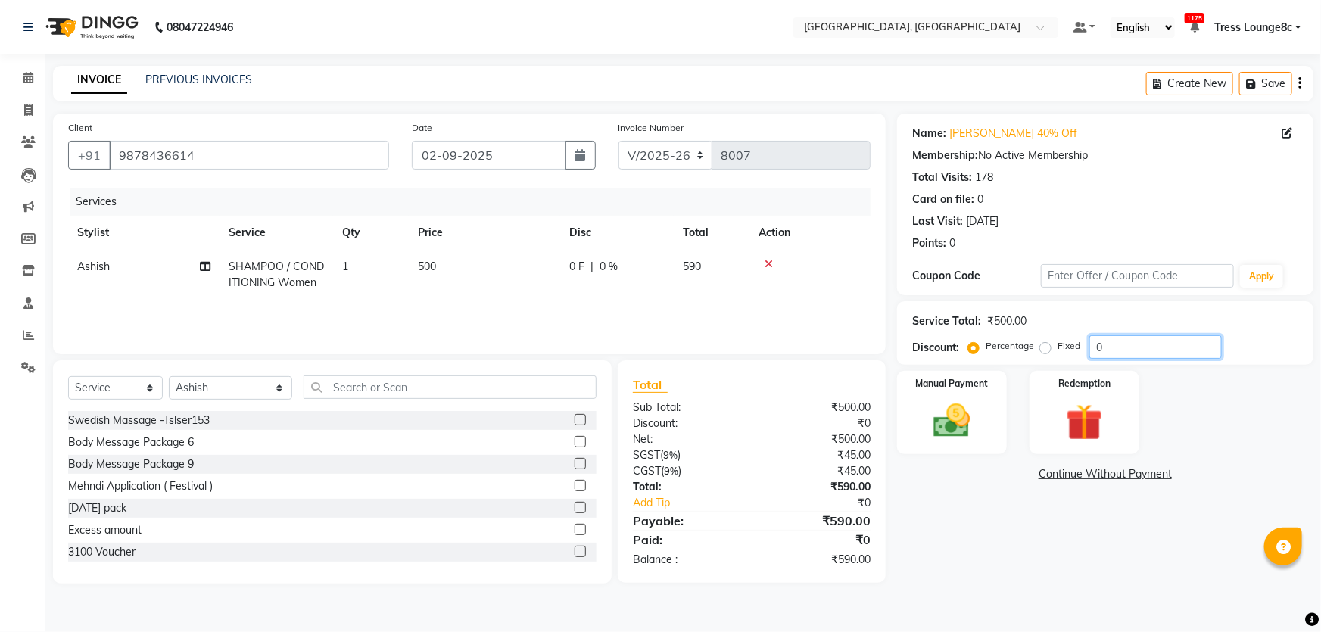
drag, startPoint x: 1129, startPoint y: 347, endPoint x: 658, endPoint y: 322, distance: 471.4
click at [764, 325] on div "Client [PHONE_NUMBER] Date [DATE] Invoice Number V/2025 V/[PHONE_NUMBER] Servic…" at bounding box center [683, 349] width 1283 height 470
click at [958, 420] on img at bounding box center [952, 421] width 62 height 44
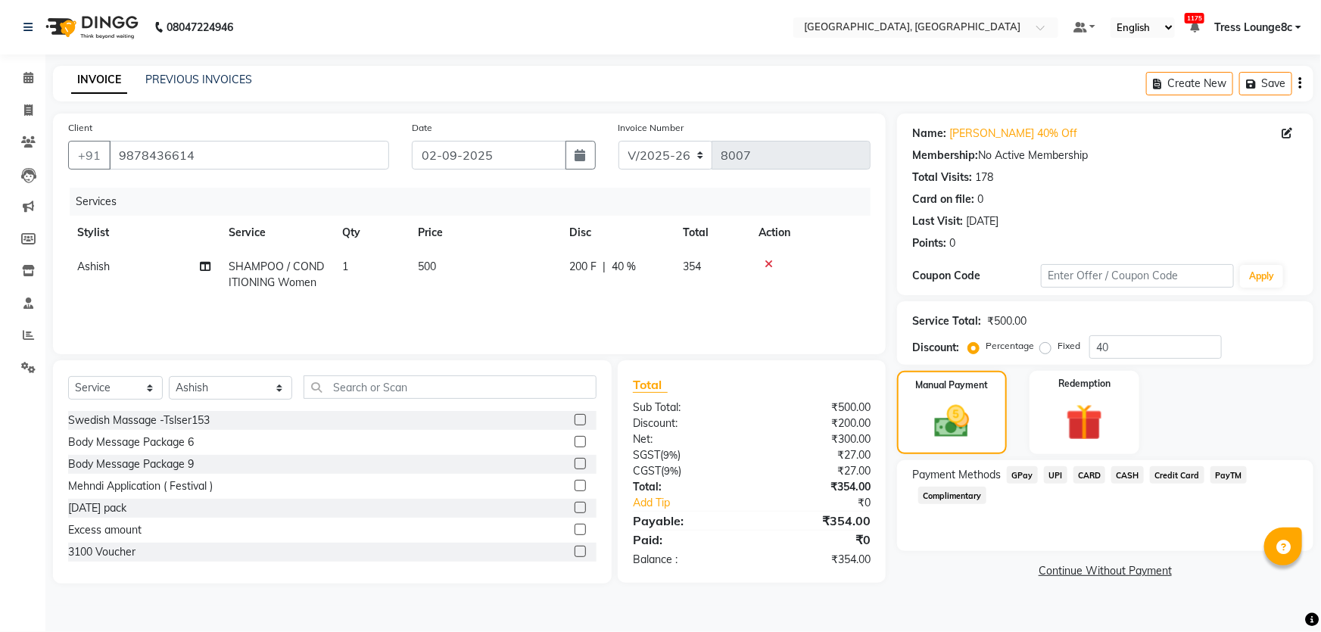
click at [1082, 475] on span "CARD" at bounding box center [1089, 474] width 33 height 17
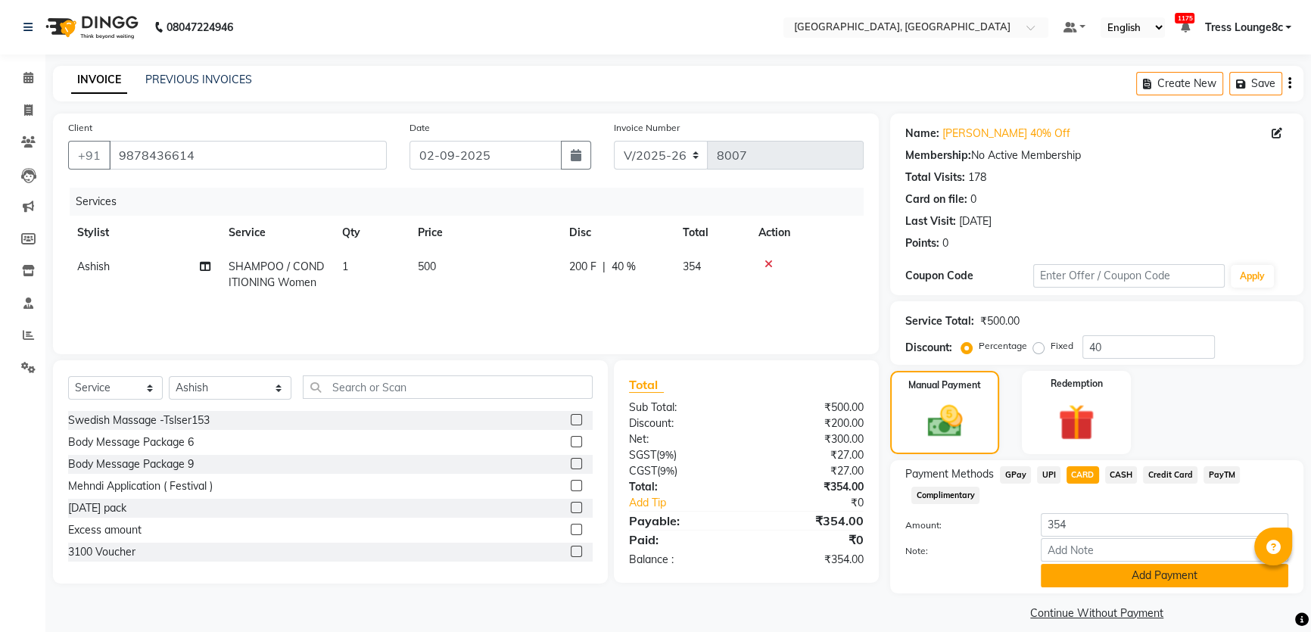
click at [1062, 581] on button "Add Payment" at bounding box center [1165, 575] width 248 height 23
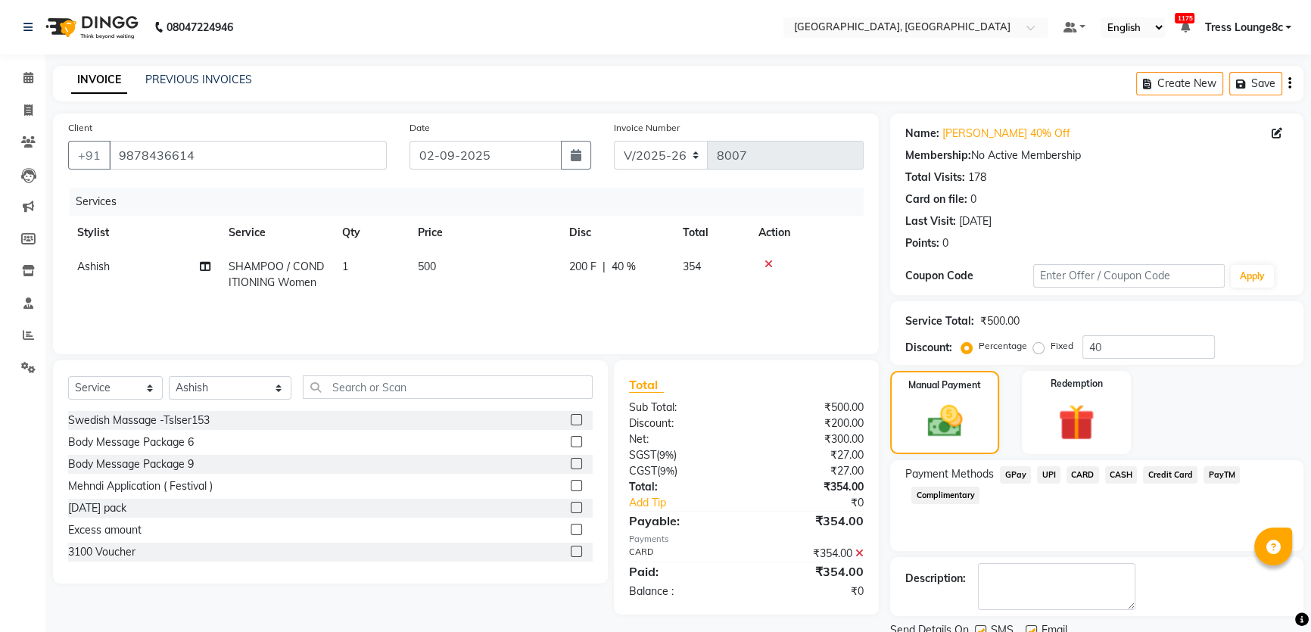
click at [982, 625] on label at bounding box center [980, 630] width 11 height 11
click at [982, 627] on input "checkbox" at bounding box center [980, 632] width 10 height 10
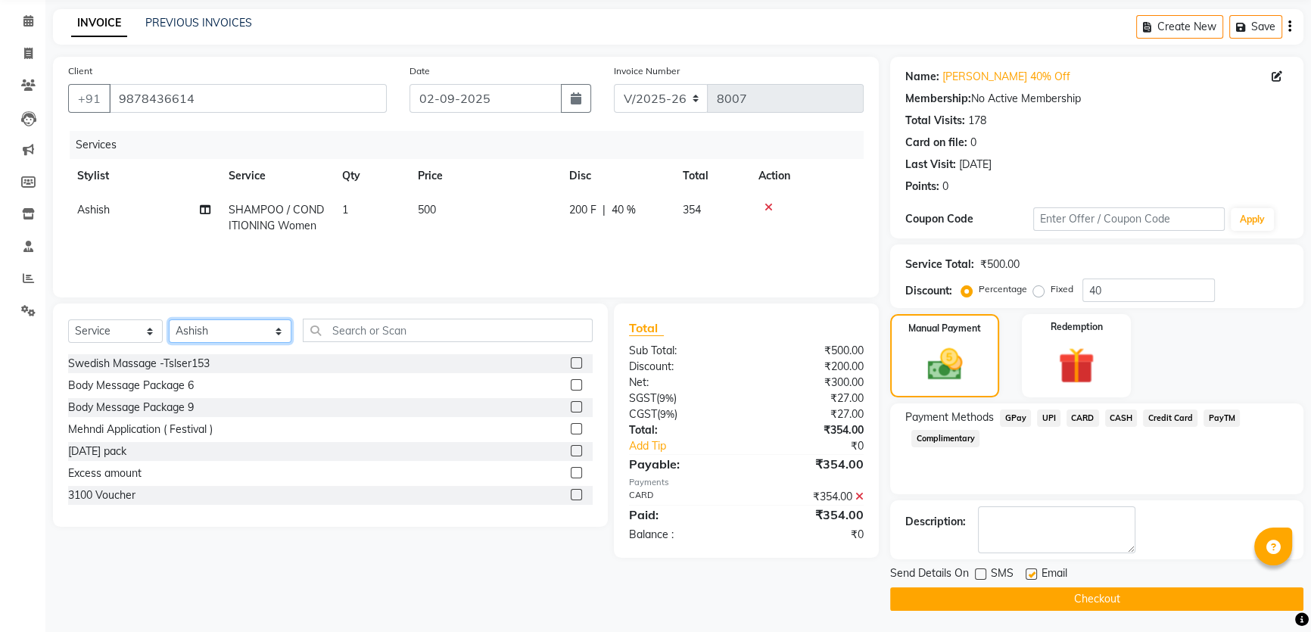
click at [254, 329] on select "Select Stylist [PERSON_NAME] [PERSON_NAME] Aditya [PERSON_NAME] [PERSON_NAME](S…" at bounding box center [230, 330] width 123 height 23
click at [169, 319] on select "Select Stylist [PERSON_NAME] [PERSON_NAME] Aditya [PERSON_NAME] [PERSON_NAME](S…" at bounding box center [230, 330] width 123 height 23
click at [200, 343] on div "Select Service Product Membership Package Voucher Prepaid Gift Card Select Styl…" at bounding box center [330, 337] width 525 height 36
click at [204, 337] on select "Select Stylist [PERSON_NAME] [PERSON_NAME] Aditya [PERSON_NAME] [PERSON_NAME](S…" at bounding box center [230, 330] width 123 height 23
click at [169, 319] on select "Select Stylist [PERSON_NAME] [PERSON_NAME] Aditya [PERSON_NAME] [PERSON_NAME](S…" at bounding box center [230, 330] width 123 height 23
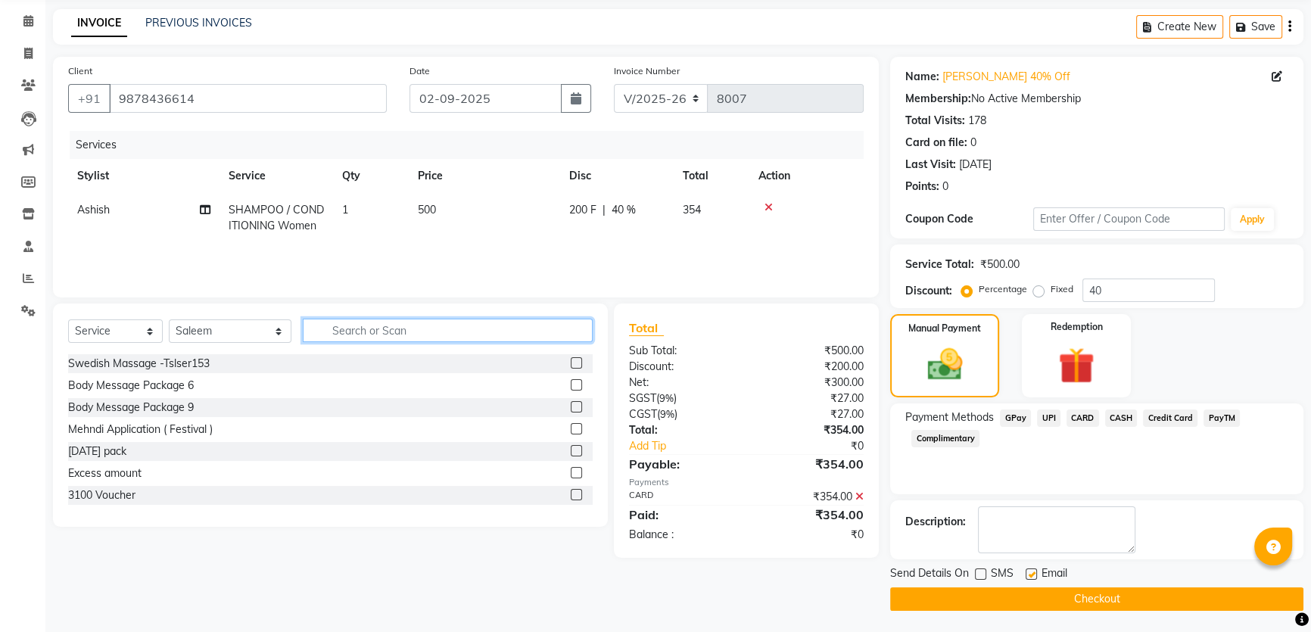
click at [353, 337] on input "text" at bounding box center [448, 330] width 290 height 23
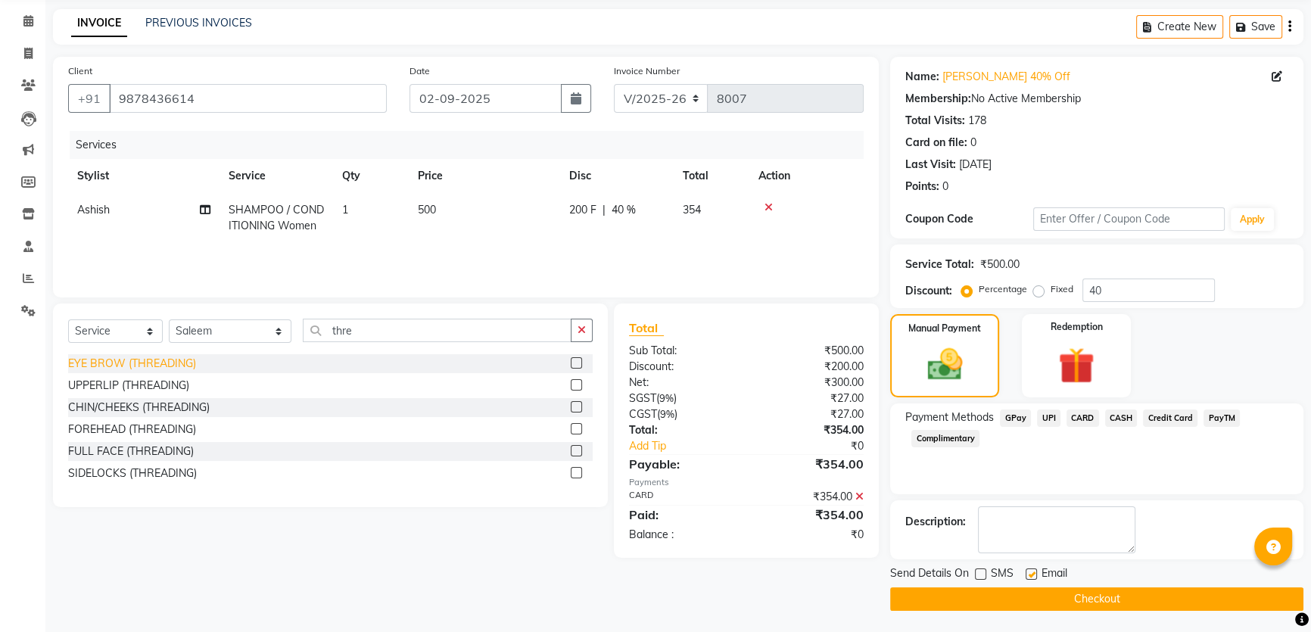
click at [158, 362] on div "EYE BROW (THREADING)" at bounding box center [132, 364] width 128 height 16
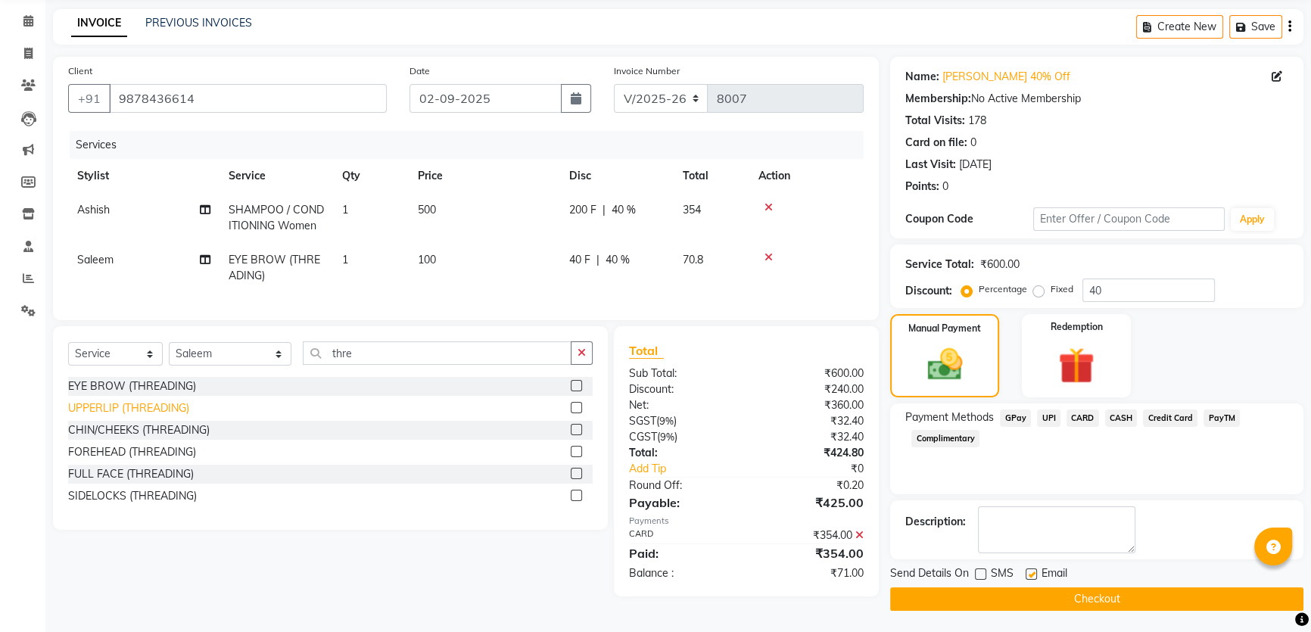
click at [139, 410] on div "UPPERLIP (THREADING)" at bounding box center [128, 408] width 121 height 16
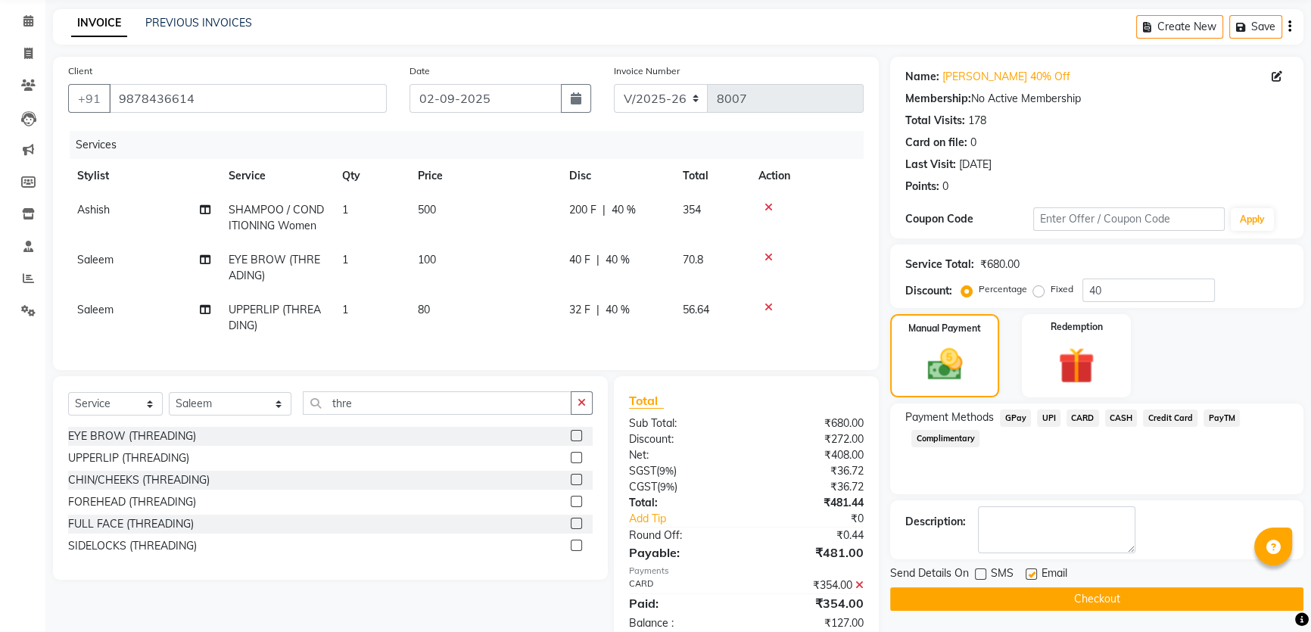
scroll to position [104, 0]
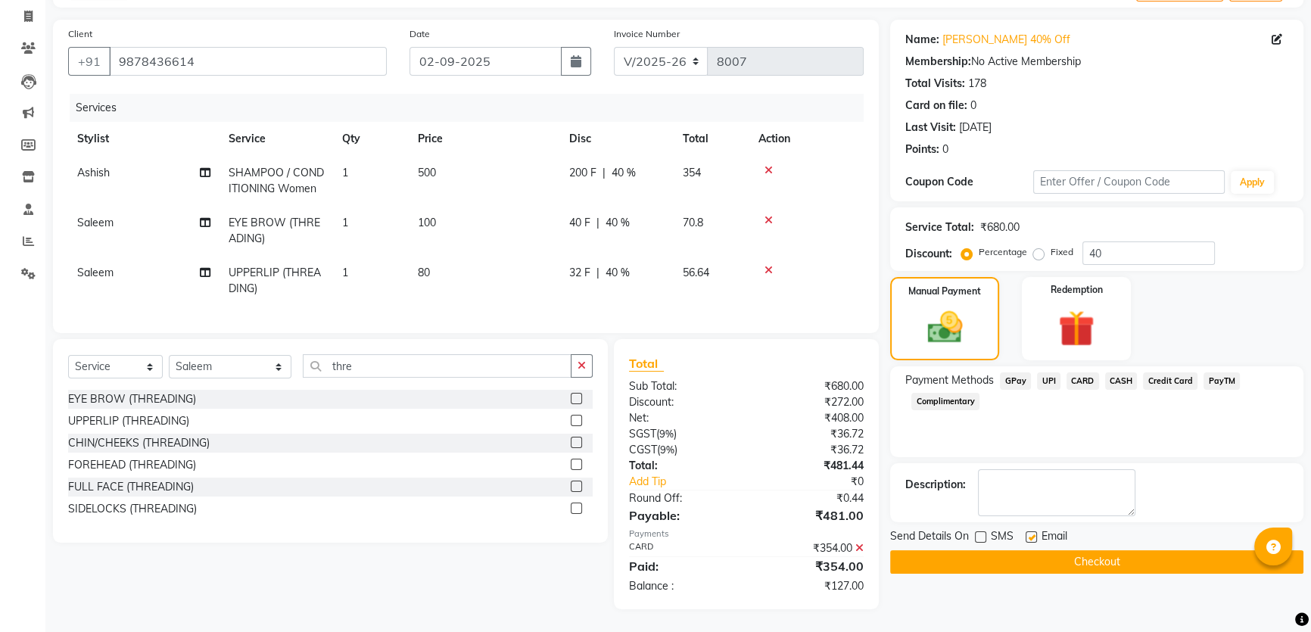
click at [855, 547] on icon at bounding box center [859, 548] width 8 height 11
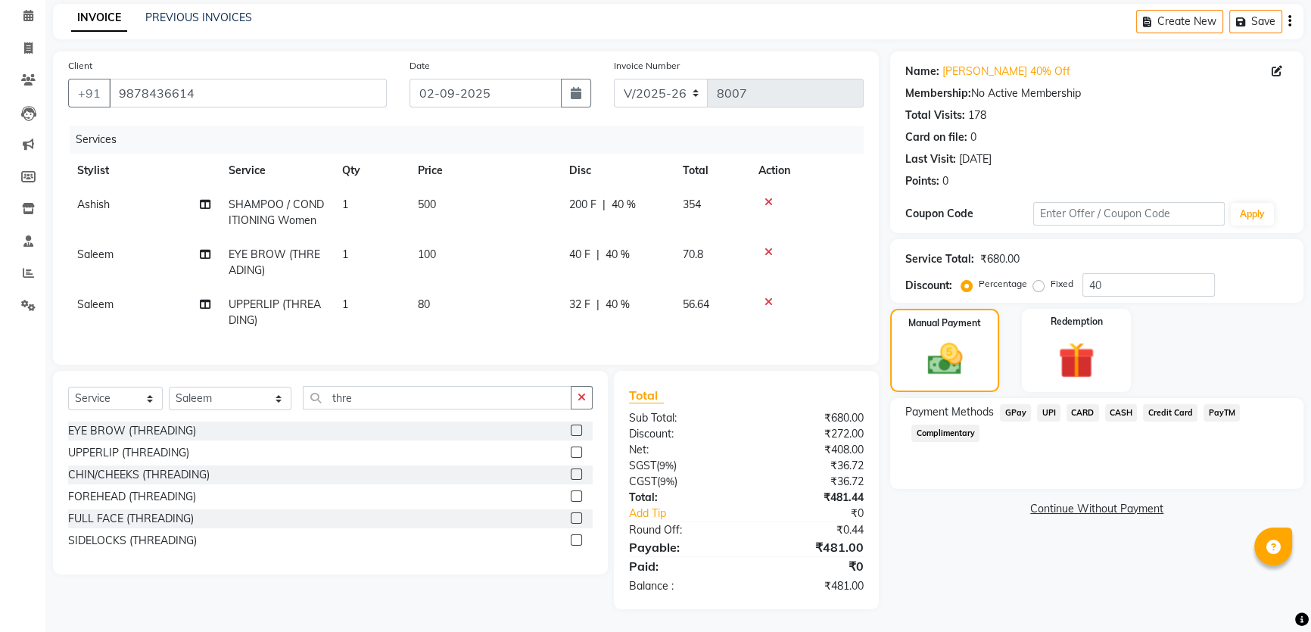
scroll to position [73, 0]
click at [1082, 404] on span "CARD" at bounding box center [1082, 412] width 33 height 17
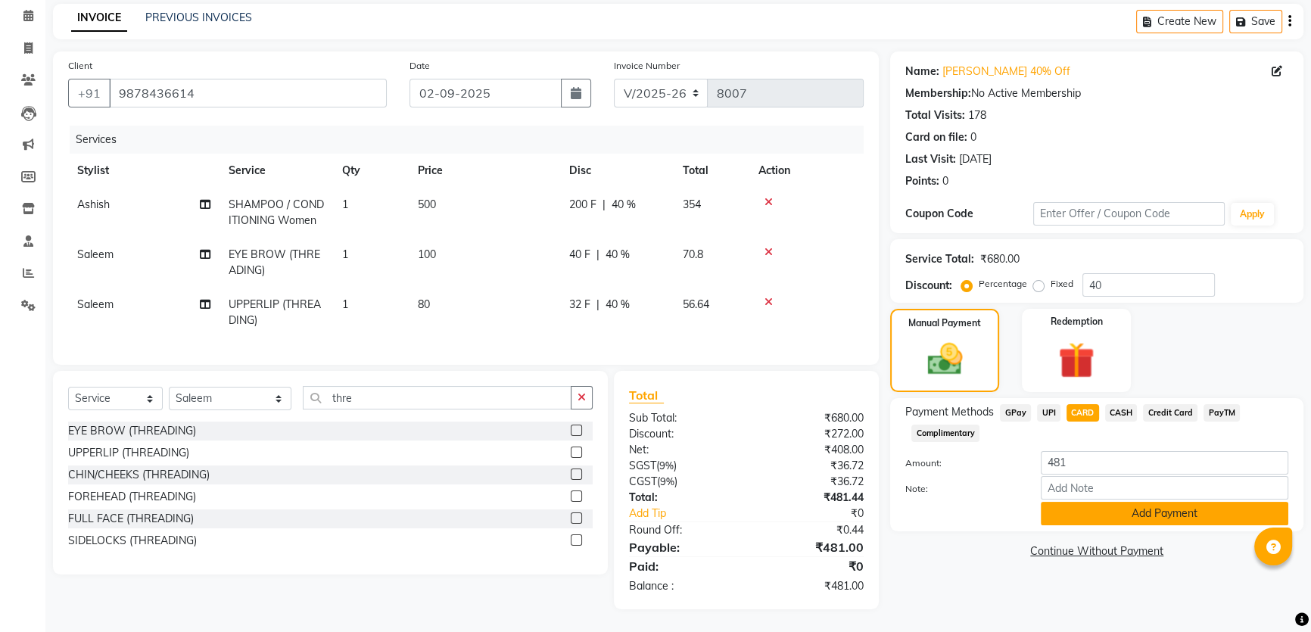
click at [1181, 508] on button "Add Payment" at bounding box center [1165, 513] width 248 height 23
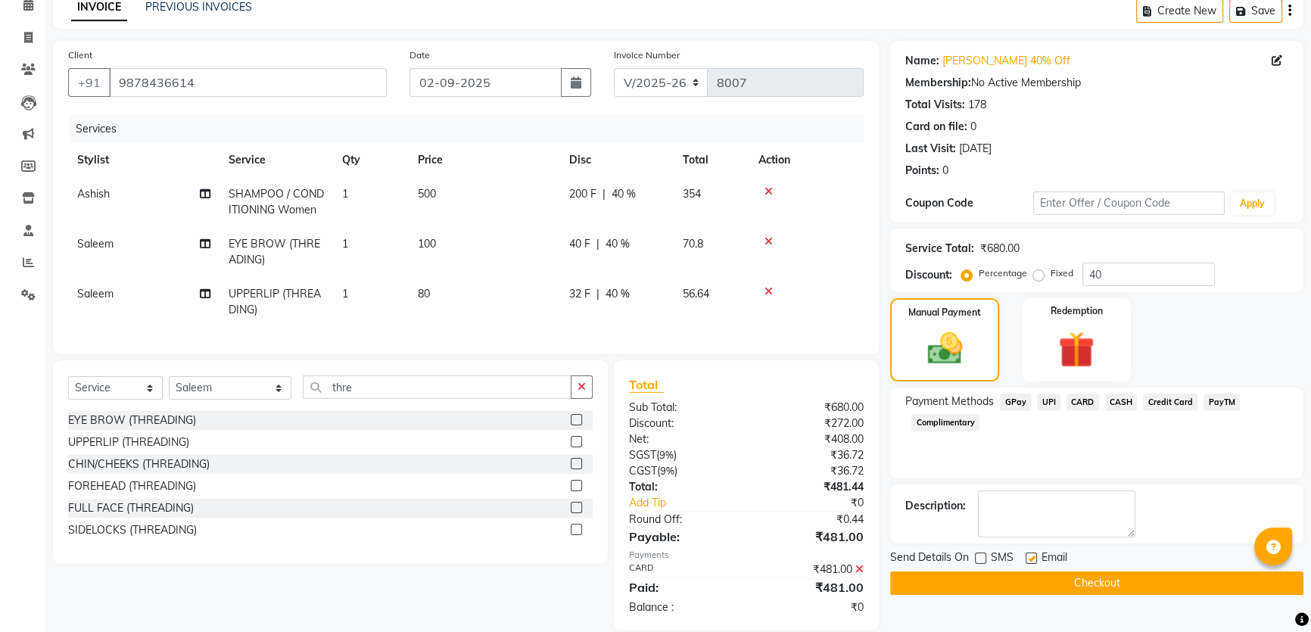
scroll to position [104, 0]
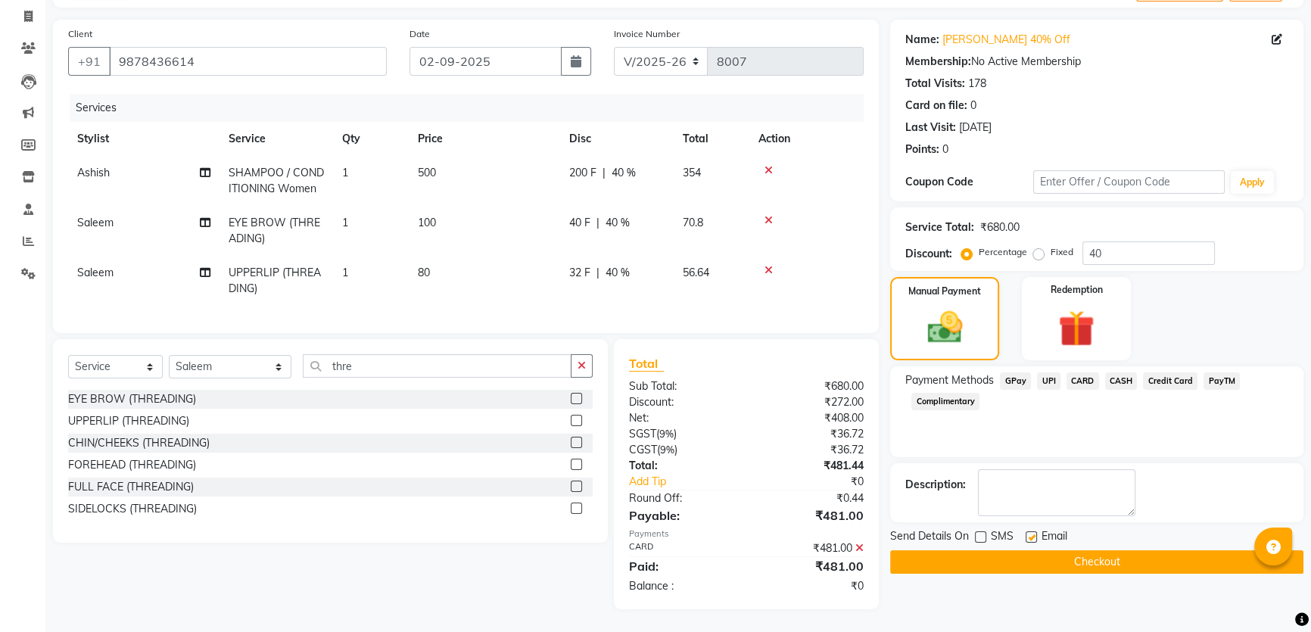
click at [1013, 556] on button "Checkout" at bounding box center [1096, 561] width 413 height 23
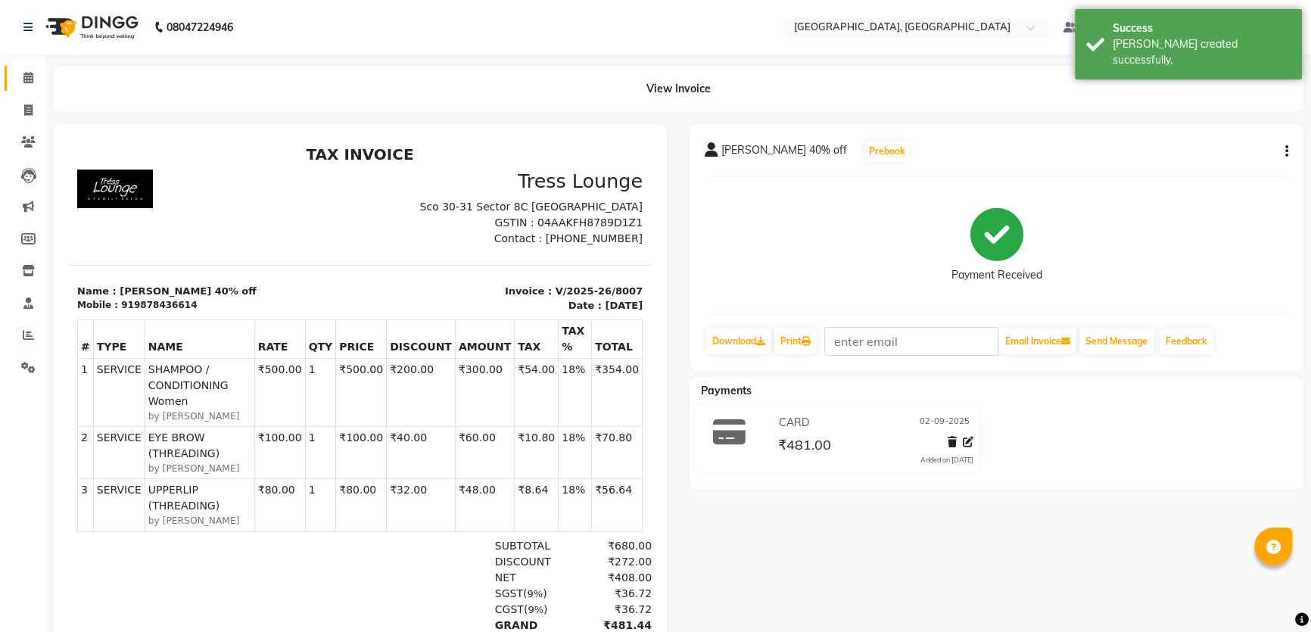
click at [29, 67] on link "Calendar" at bounding box center [23, 78] width 36 height 25
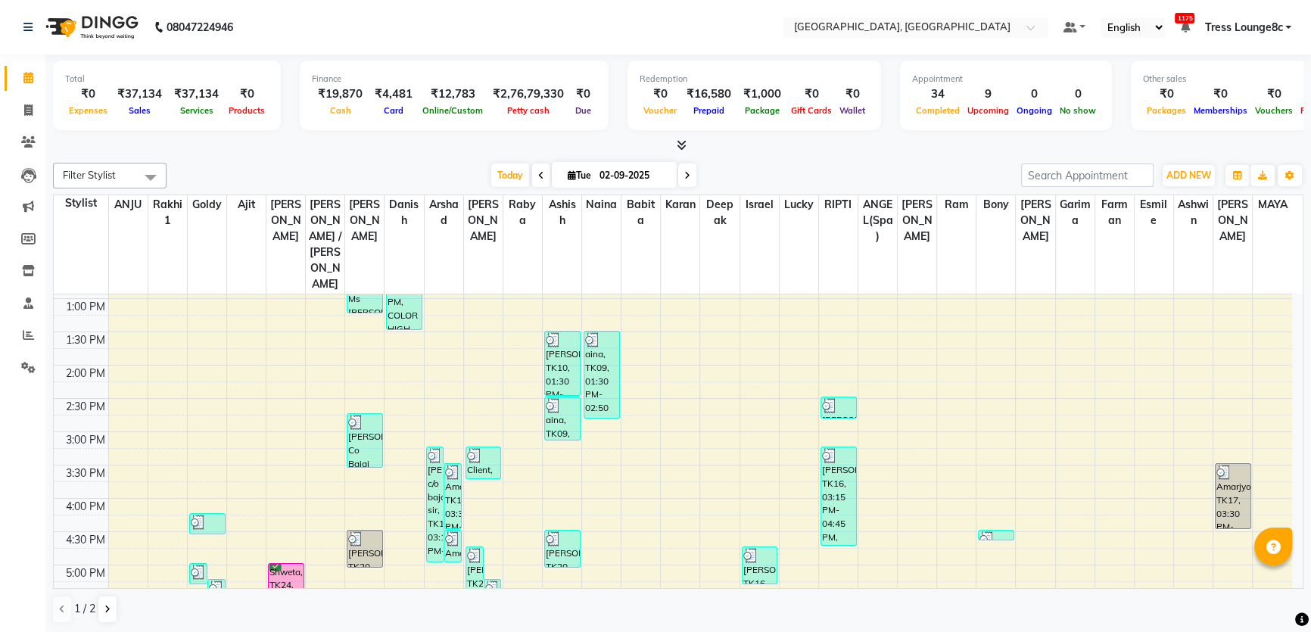
scroll to position [413, 0]
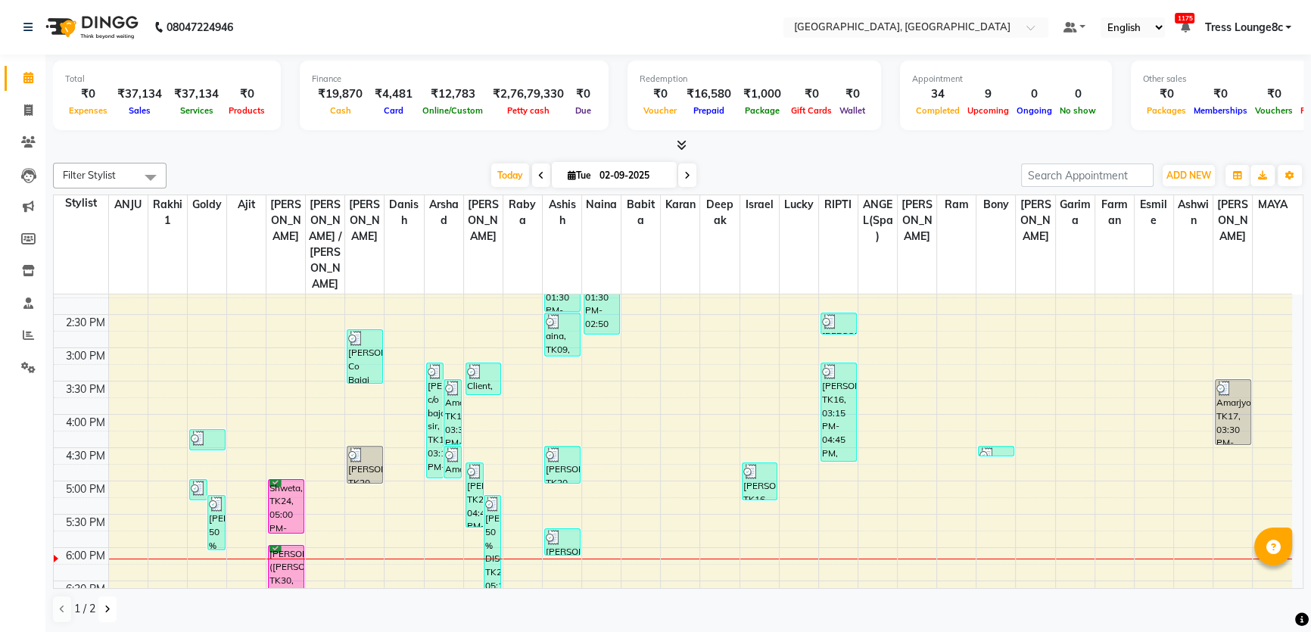
click at [111, 606] on button at bounding box center [107, 609] width 18 height 26
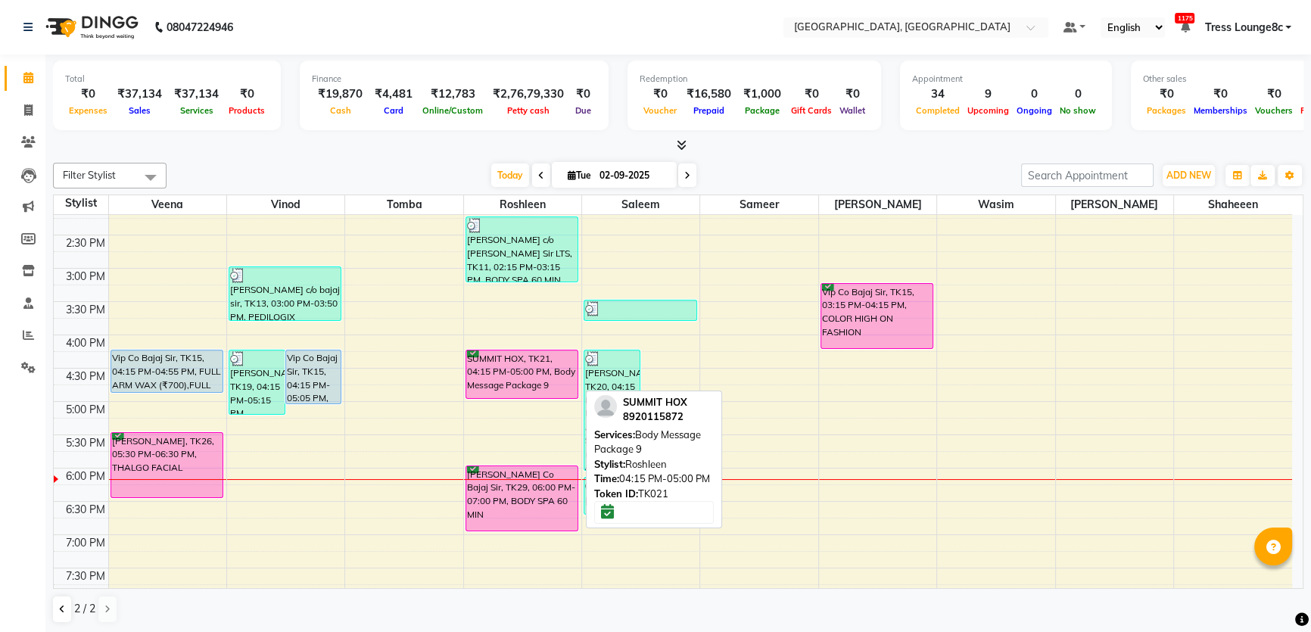
click at [508, 356] on div "SUMMIT HOX, TK21, 04:15 PM-05:00 PM, Body Message Package 9" at bounding box center [522, 374] width 112 height 48
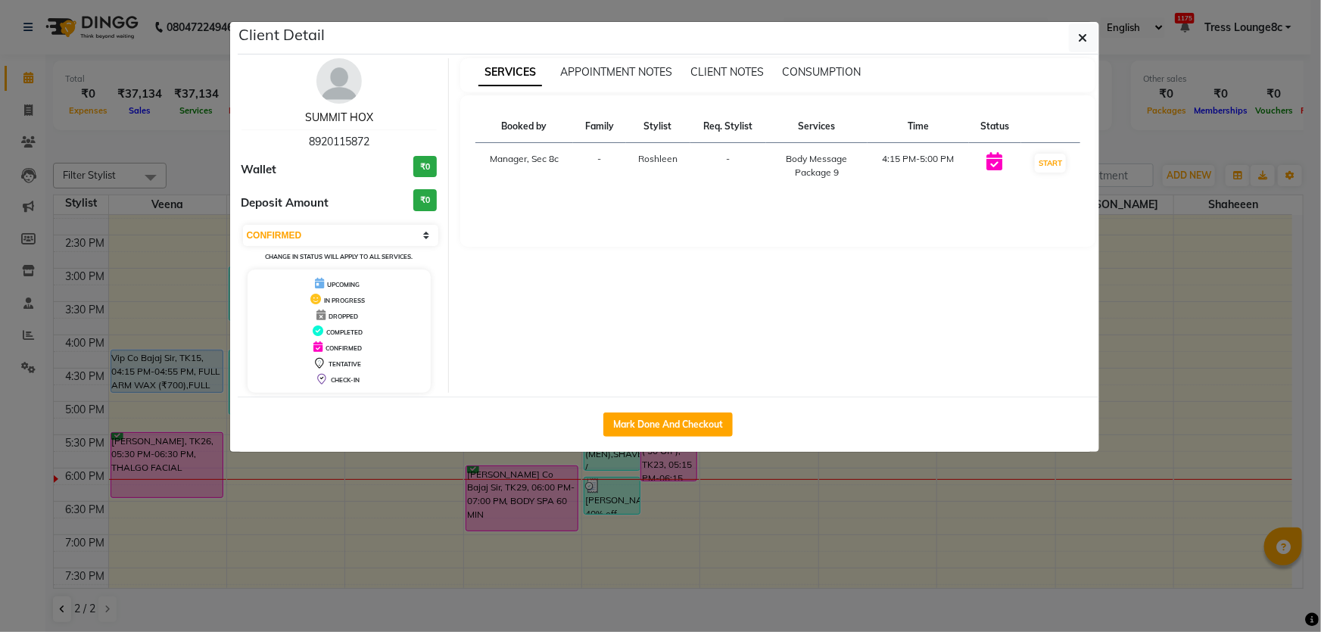
click at [363, 111] on link "SUMMIT HOX" at bounding box center [339, 118] width 68 height 14
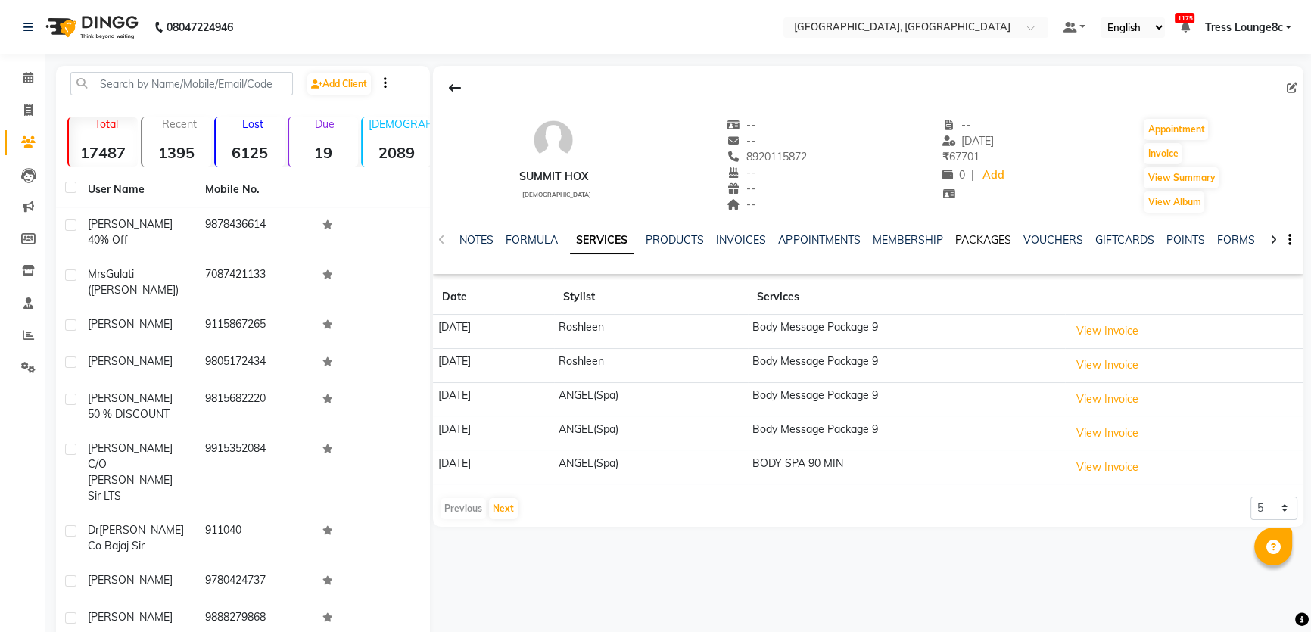
click at [970, 233] on link "PACKAGES" at bounding box center [982, 240] width 56 height 14
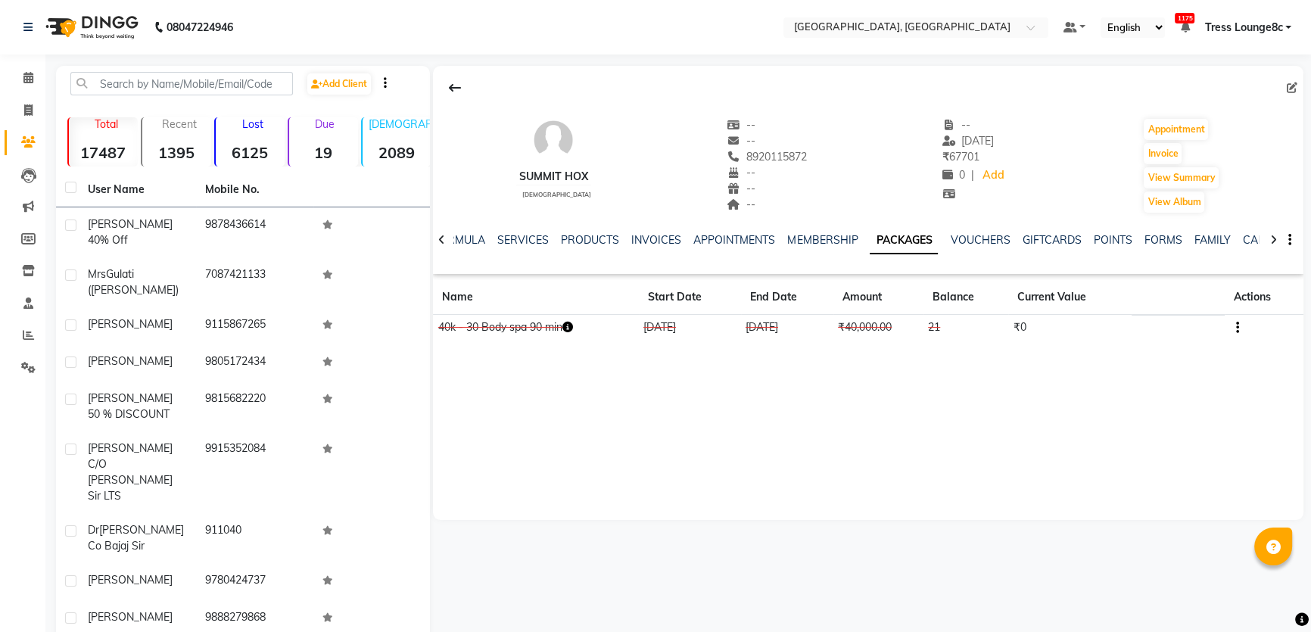
drag, startPoint x: 959, startPoint y: 325, endPoint x: 934, endPoint y: 326, distance: 25.0
click at [934, 326] on td "21" at bounding box center [965, 328] width 85 height 26
drag, startPoint x: 471, startPoint y: 325, endPoint x: 484, endPoint y: 325, distance: 13.6
click at [484, 325] on td "40k - 30 Body spa 90 min" at bounding box center [535, 328] width 205 height 26
click at [493, 367] on div "SUMMIT HOX [DEMOGRAPHIC_DATA] -- -- 8920115872 -- -- -- -- [DATE] ₹ 67701 0 | A…" at bounding box center [868, 293] width 870 height 454
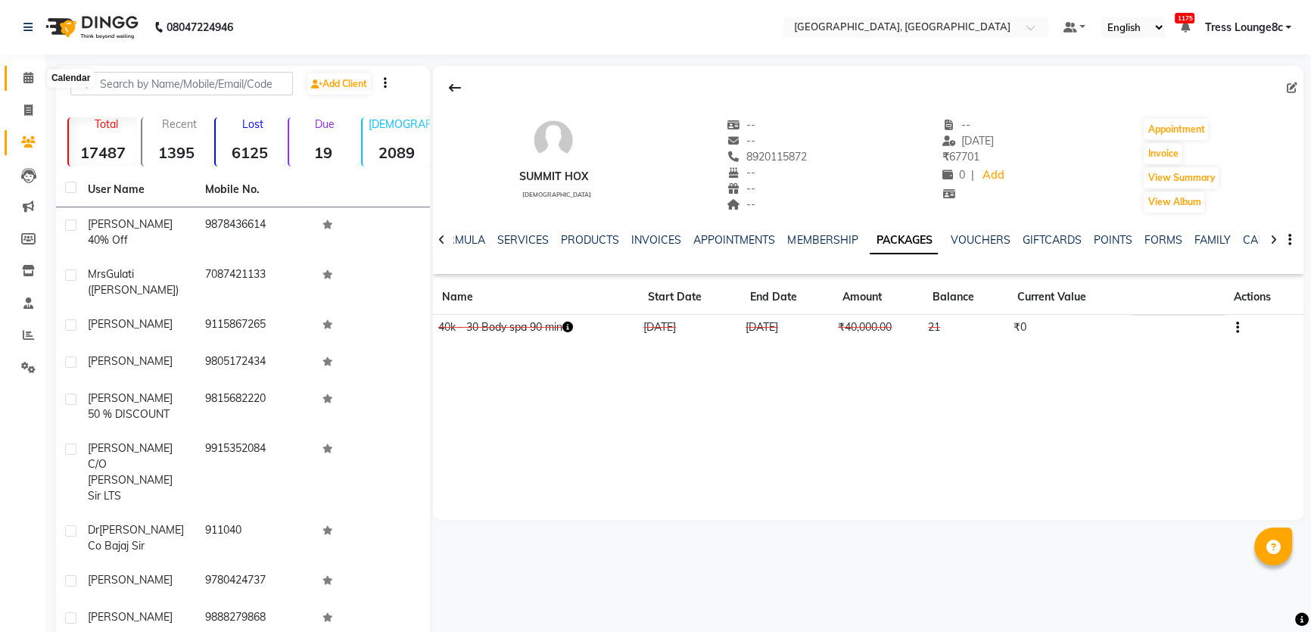
click at [32, 78] on icon at bounding box center [28, 77] width 10 height 11
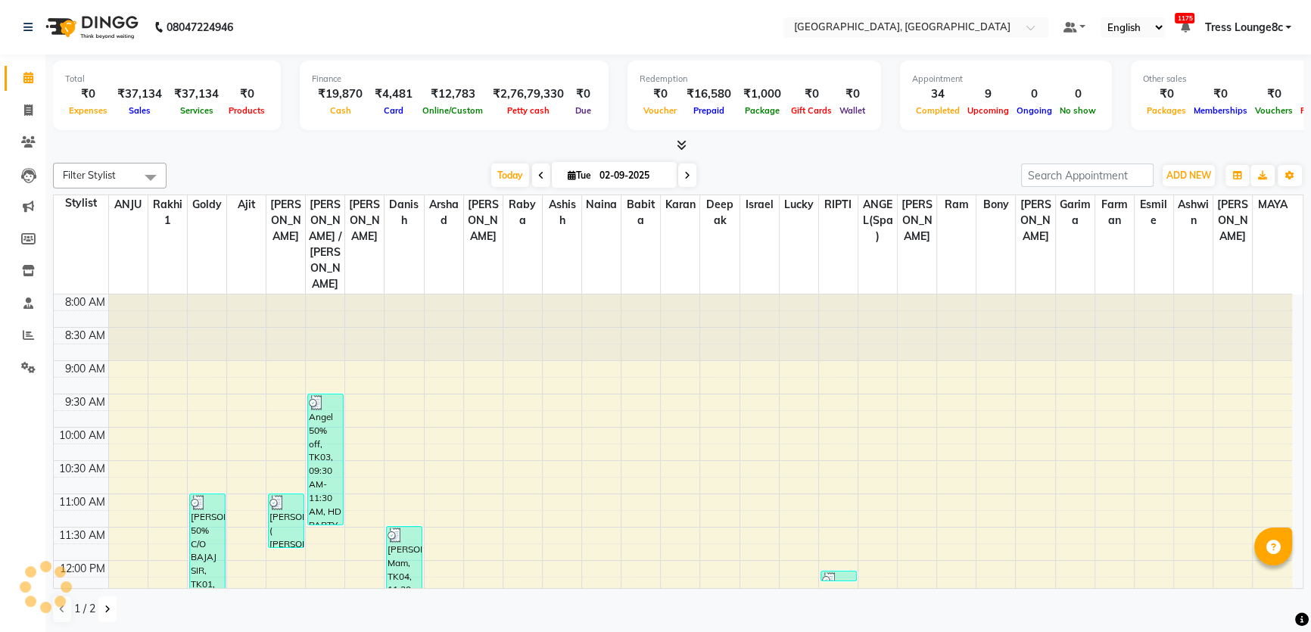
click at [107, 613] on button at bounding box center [107, 609] width 18 height 26
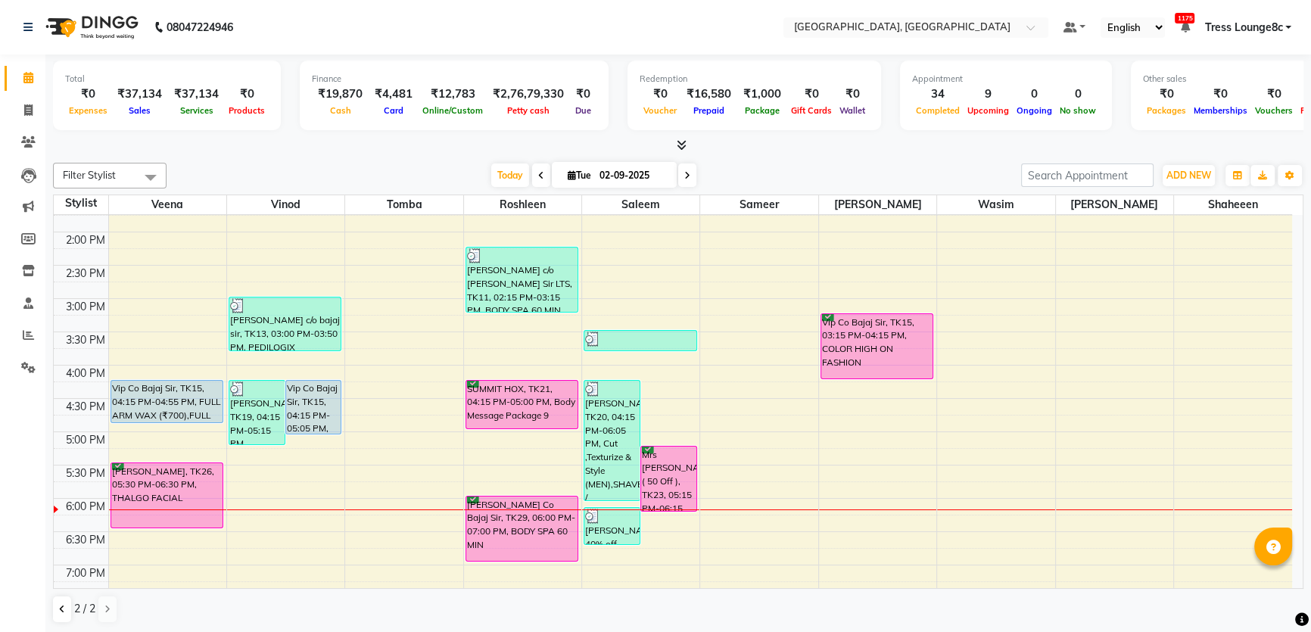
scroll to position [413, 0]
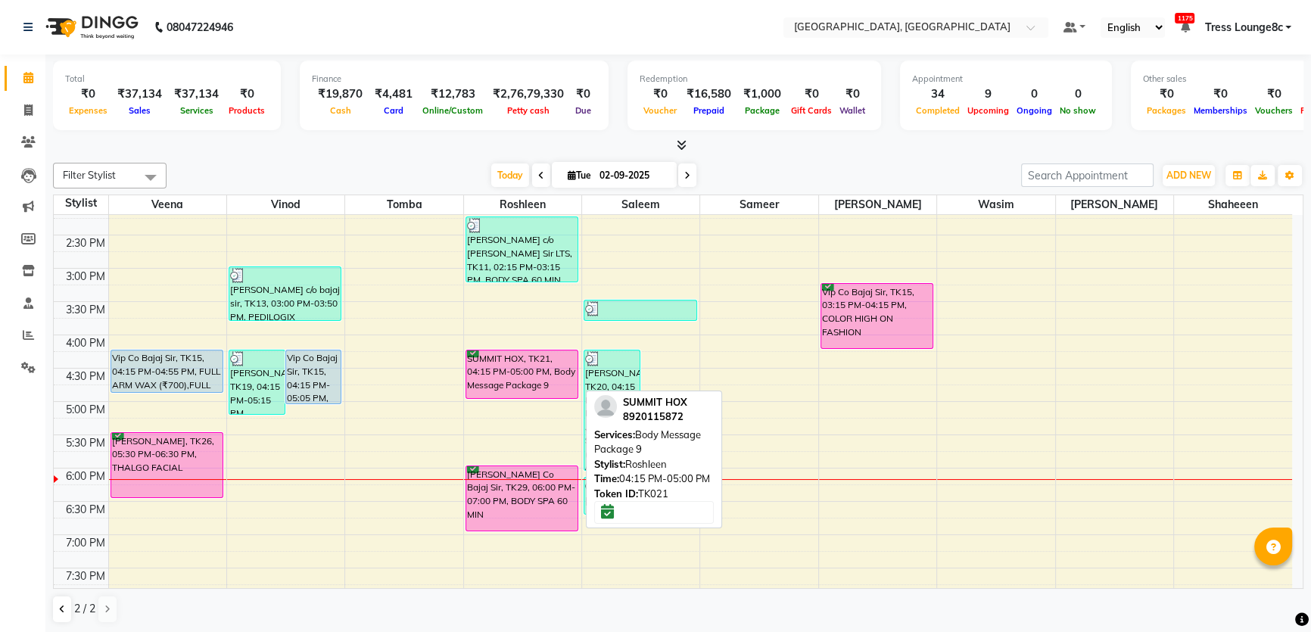
click at [509, 359] on div "SUMMIT HOX, TK21, 04:15 PM-05:00 PM, Body Message Package 9" at bounding box center [522, 374] width 112 height 48
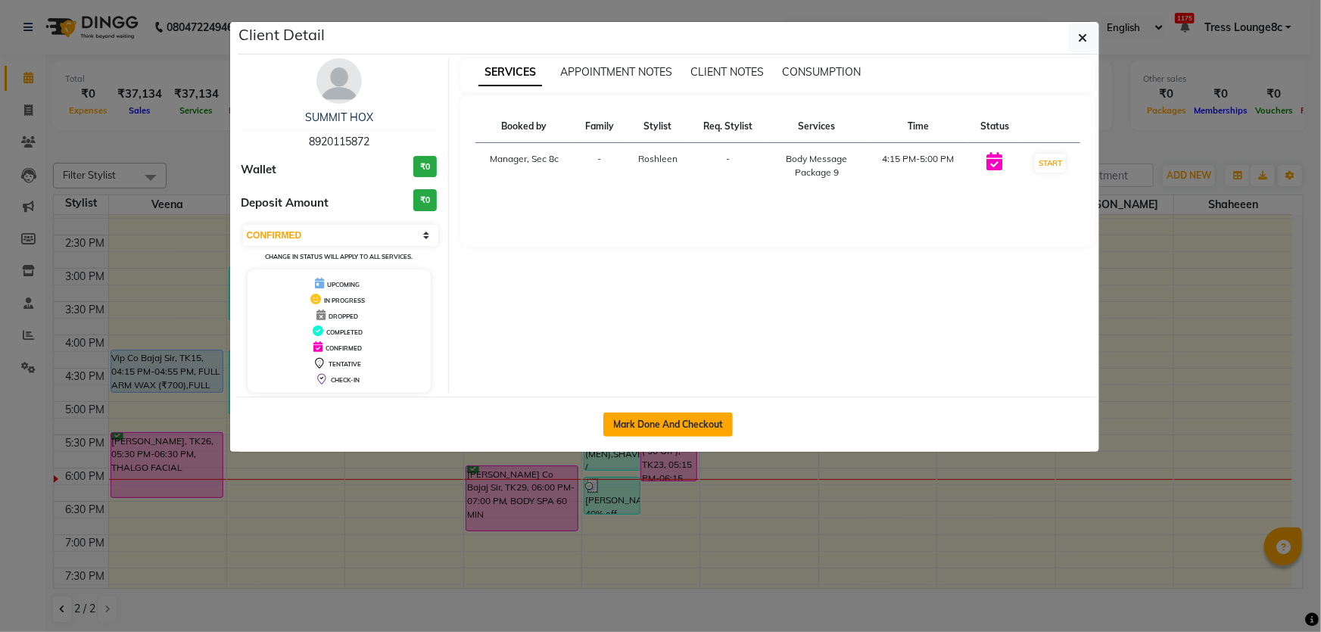
click at [658, 428] on button "Mark Done And Checkout" at bounding box center [667, 425] width 129 height 24
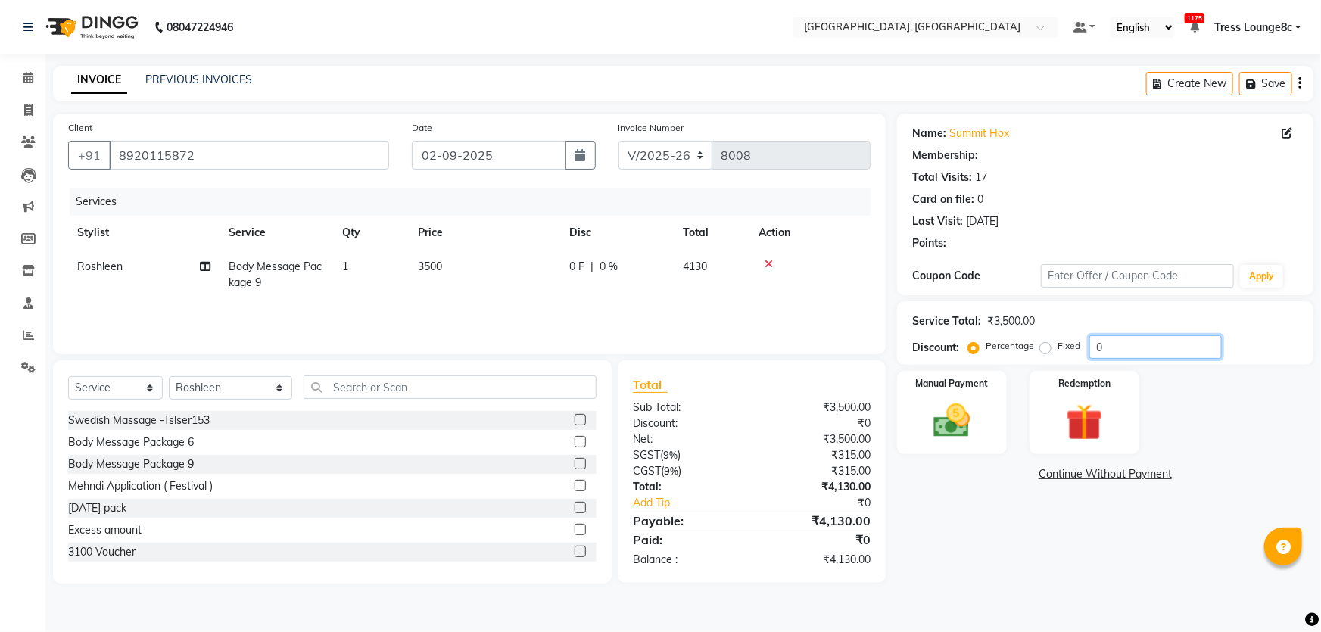
drag, startPoint x: 1122, startPoint y: 316, endPoint x: 722, endPoint y: 295, distance: 400.2
click at [808, 295] on div "Client [PHONE_NUMBER] Date [DATE] Invoice Number V/2025 V/[PHONE_NUMBER] Servic…" at bounding box center [683, 349] width 1283 height 470
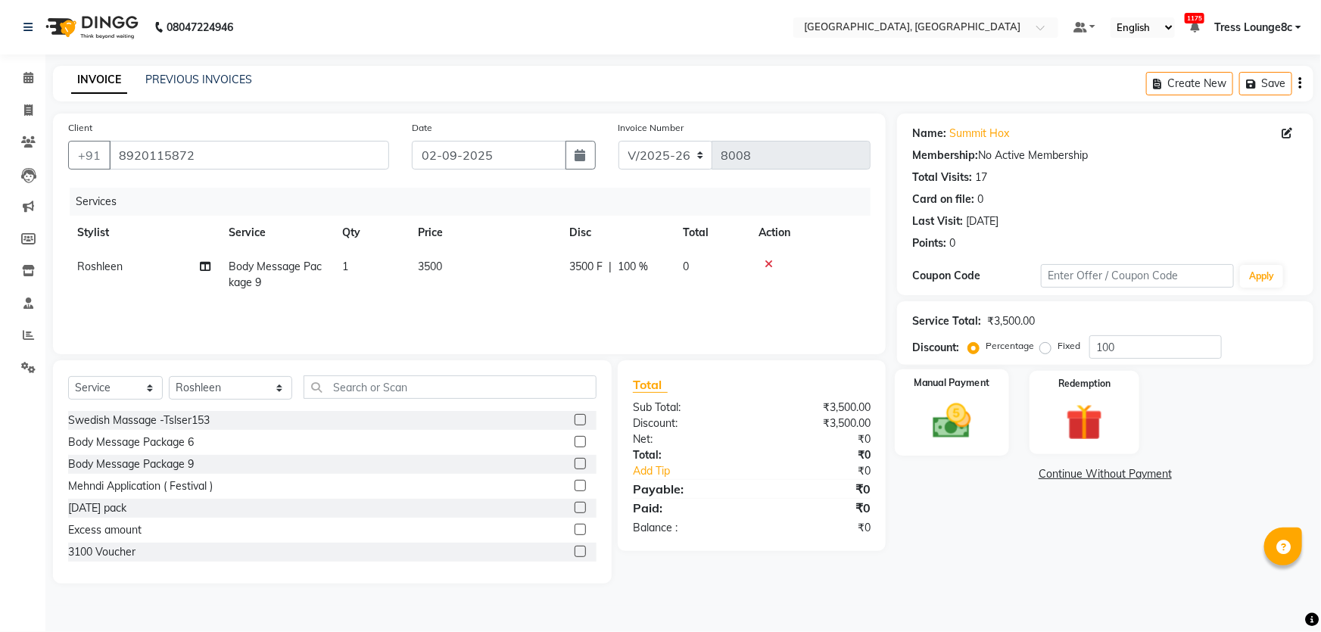
click at [988, 412] on div "Manual Payment" at bounding box center [952, 412] width 114 height 87
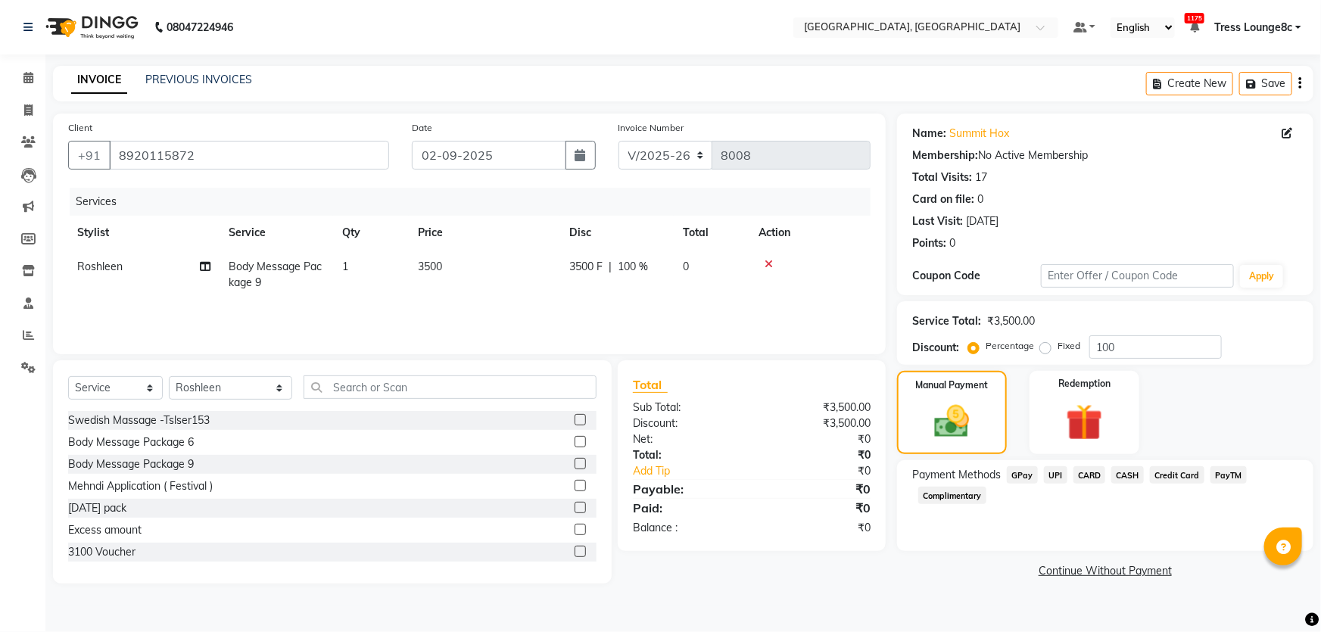
click at [969, 500] on span "Complimentary" at bounding box center [952, 495] width 68 height 17
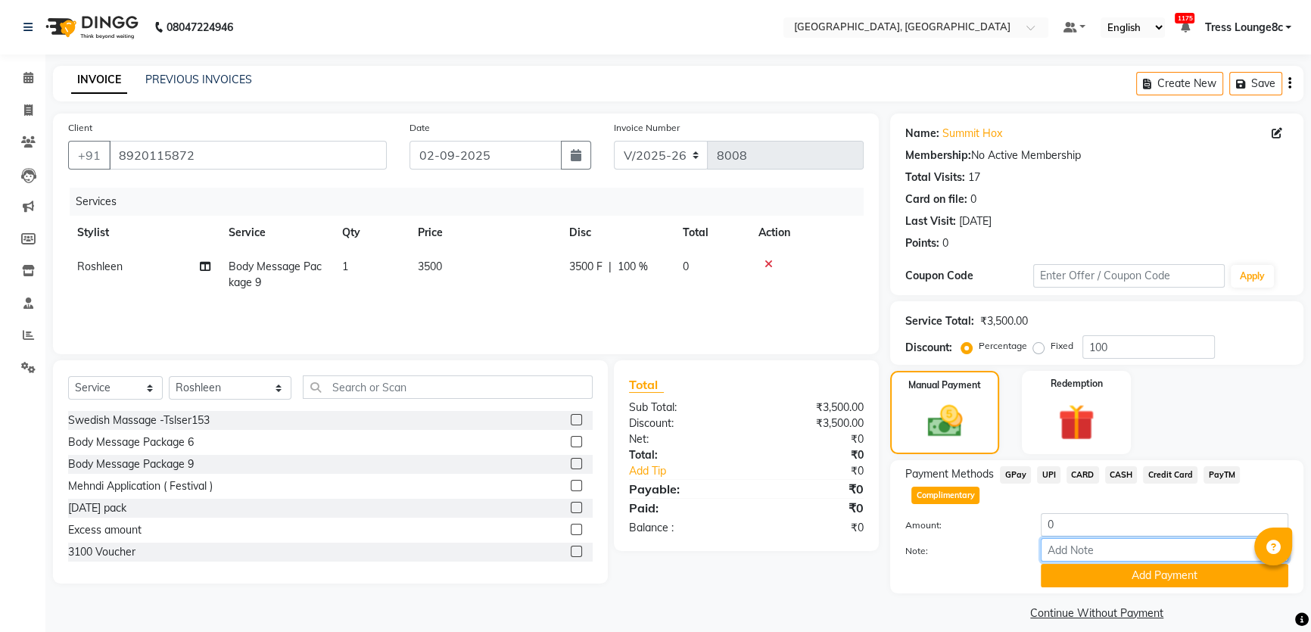
drag, startPoint x: 995, startPoint y: 510, endPoint x: 1081, endPoint y: 543, distance: 91.8
click at [1081, 543] on input "Note:" at bounding box center [1165, 549] width 248 height 23
click at [1149, 573] on button "Add Payment" at bounding box center [1165, 575] width 248 height 23
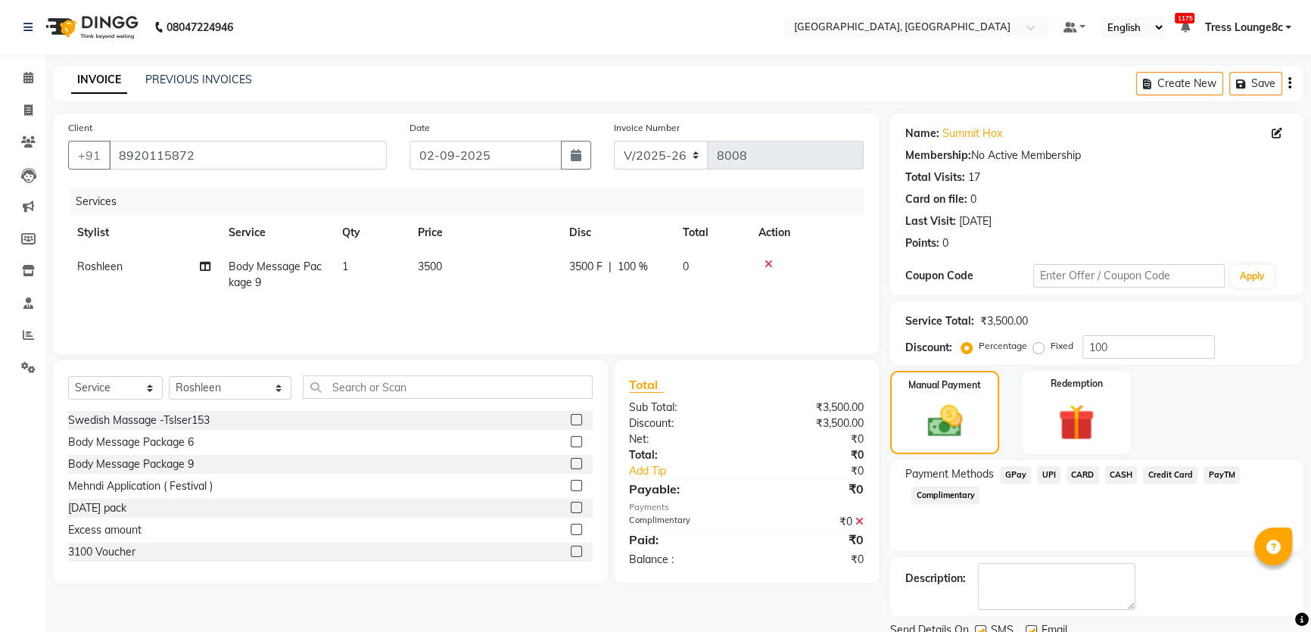
click at [973, 622] on div "Send Details On SMS Email" at bounding box center [1096, 631] width 413 height 19
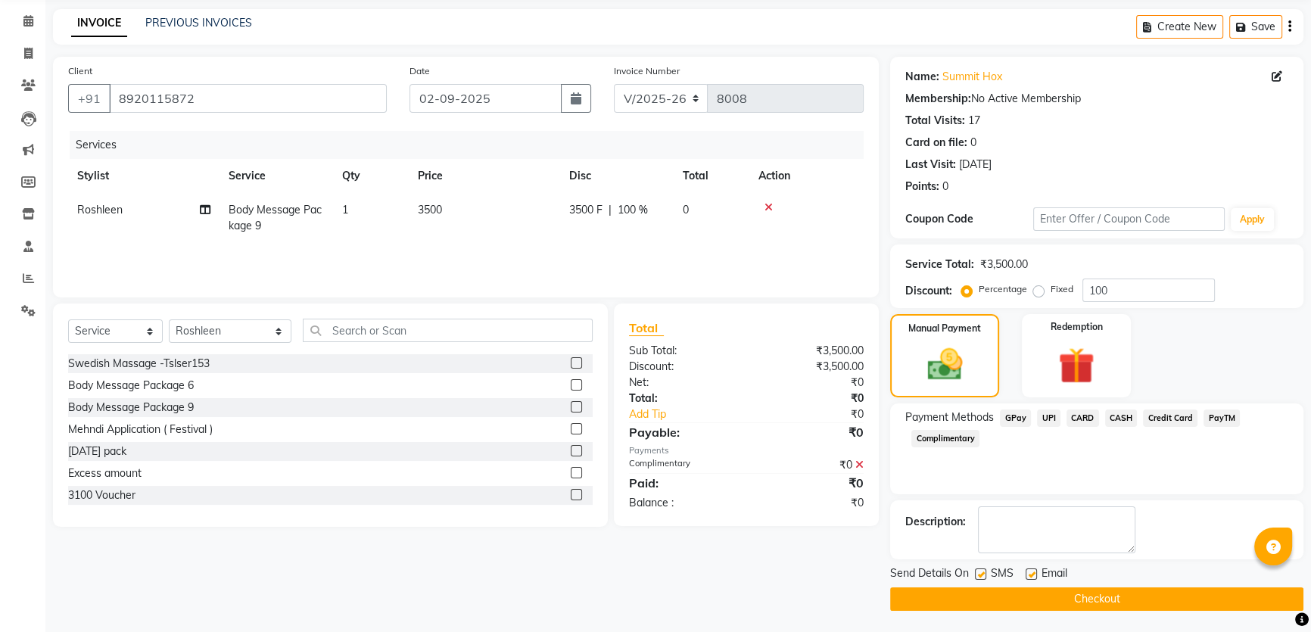
click at [976, 572] on label at bounding box center [980, 573] width 11 height 11
click at [976, 572] on input "checkbox" at bounding box center [980, 575] width 10 height 10
click at [976, 594] on button "Checkout" at bounding box center [1096, 598] width 413 height 23
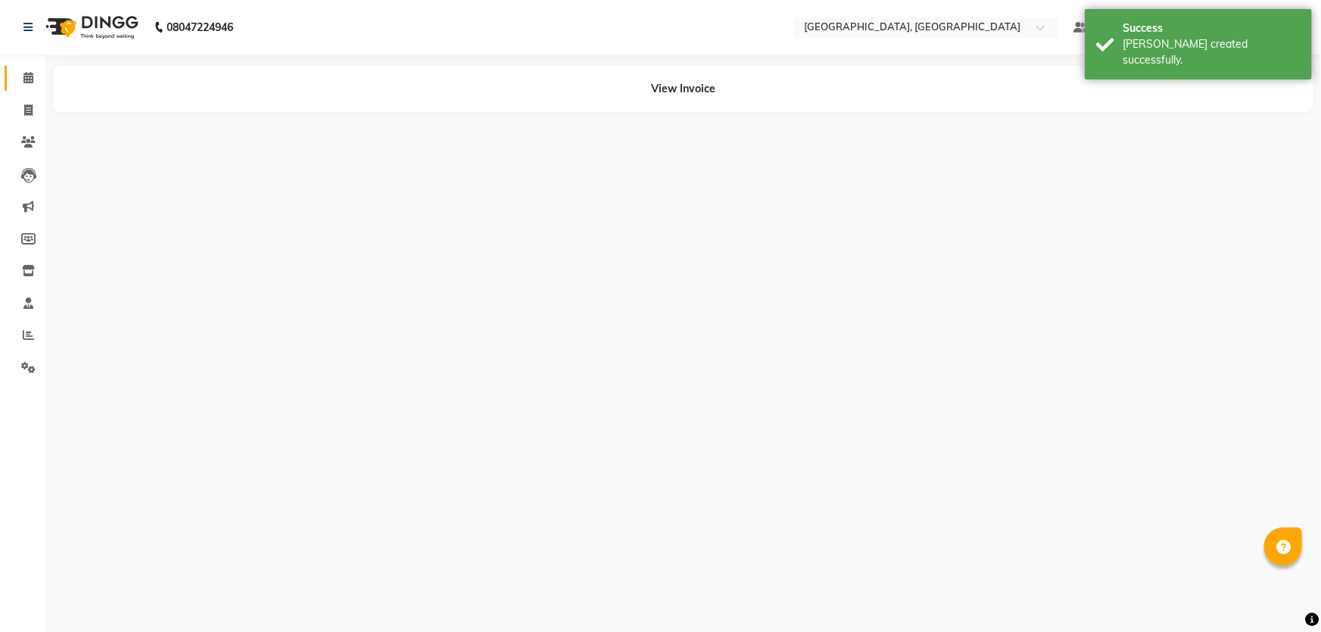
click at [20, 79] on span at bounding box center [28, 78] width 26 height 17
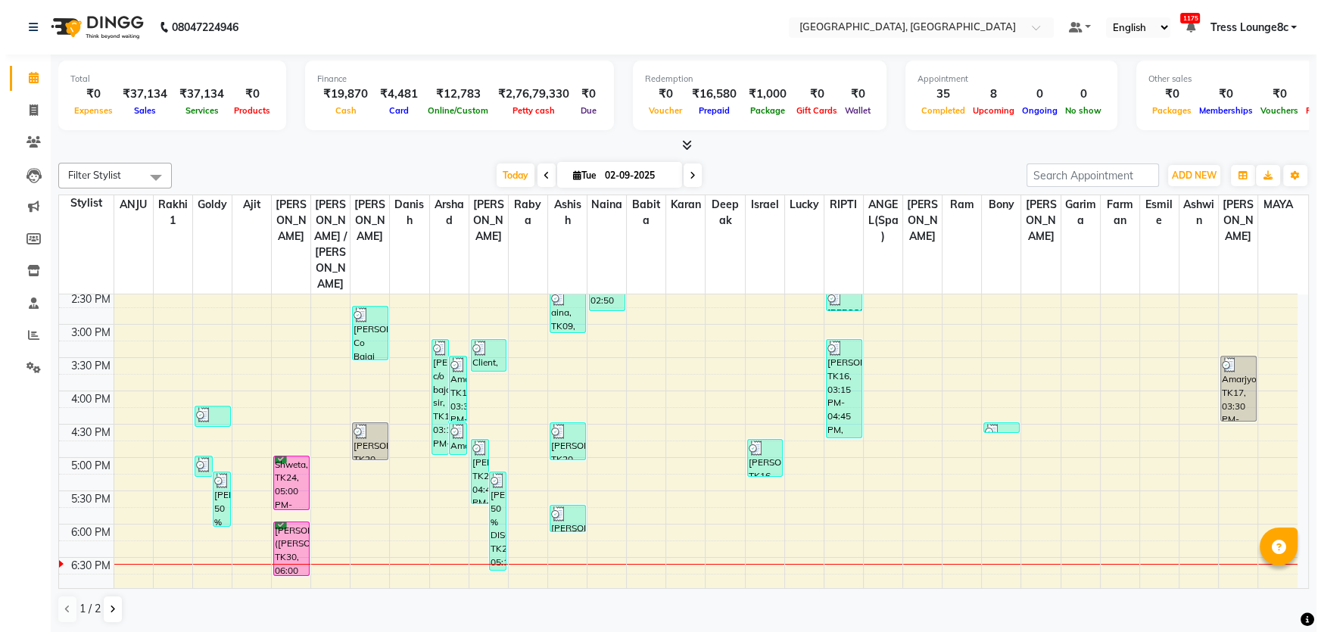
scroll to position [481, 0]
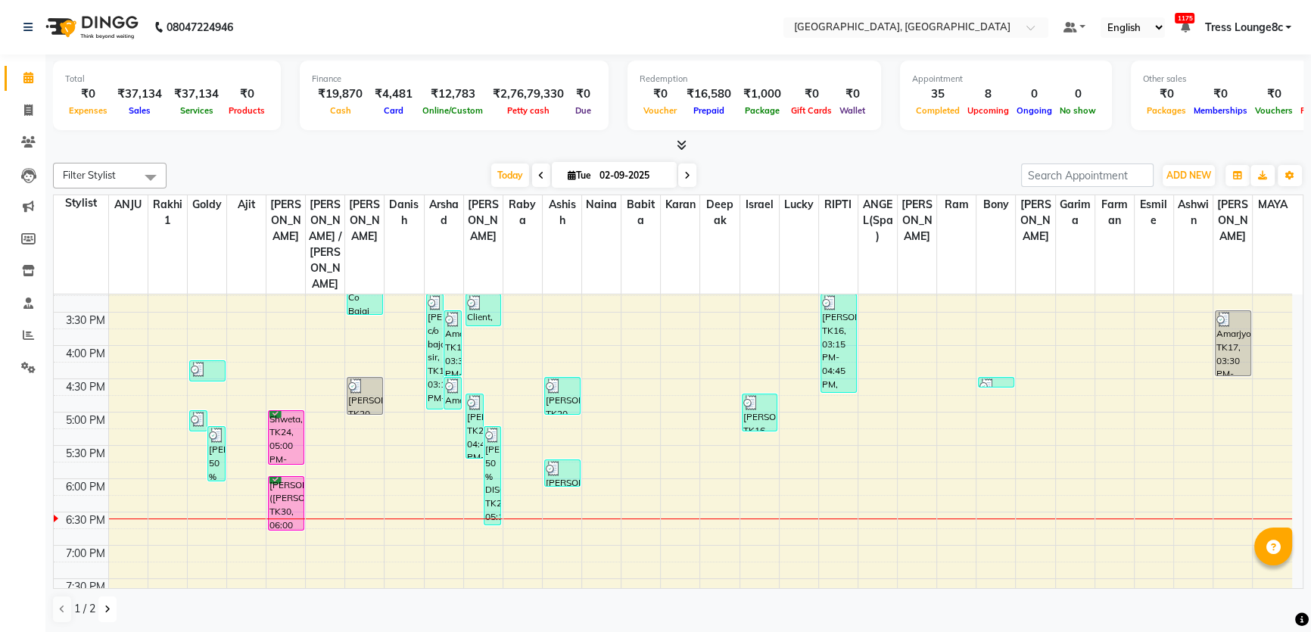
click at [104, 609] on icon at bounding box center [107, 609] width 6 height 9
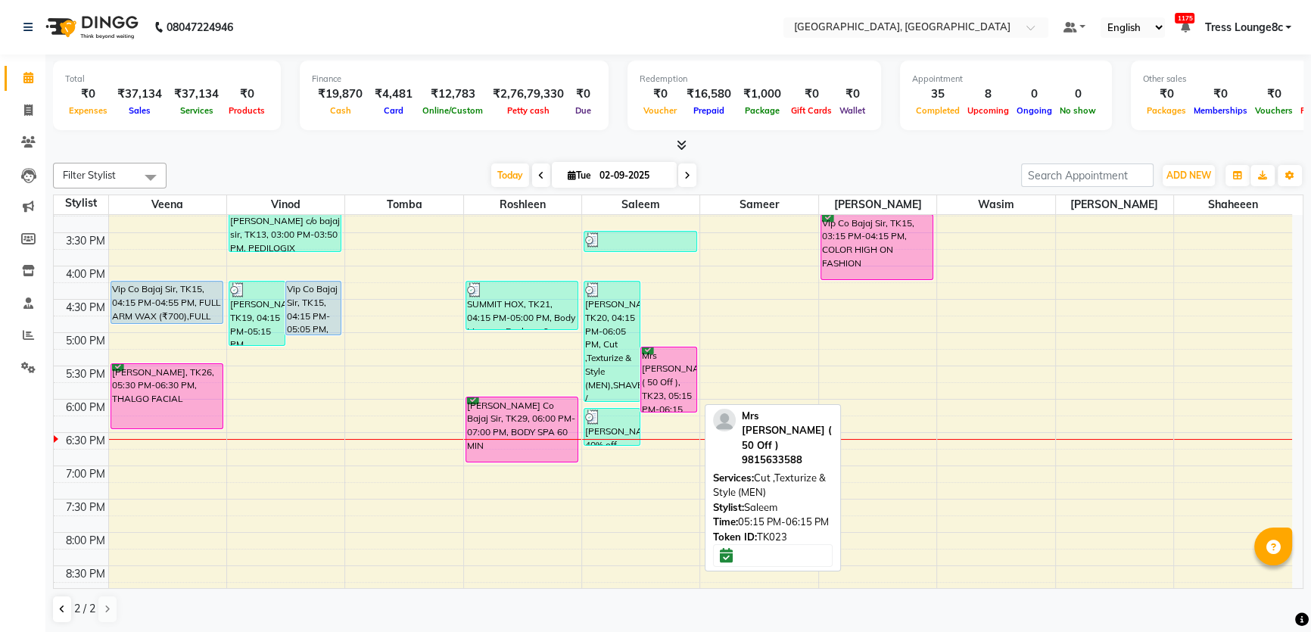
click at [663, 369] on div "Mrs [PERSON_NAME] ( 50 Off ), TK23, 05:15 PM-06:15 PM, Cut ,Texturize & Style (…" at bounding box center [668, 379] width 55 height 64
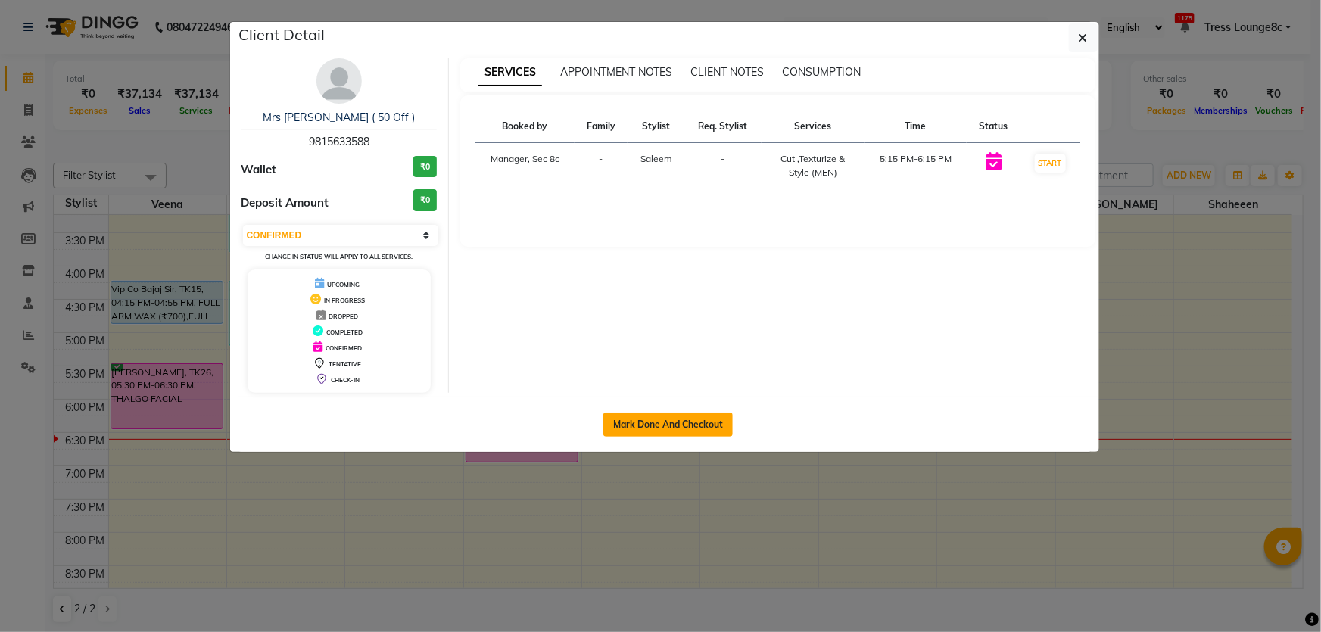
click at [702, 423] on button "Mark Done And Checkout" at bounding box center [667, 425] width 129 height 24
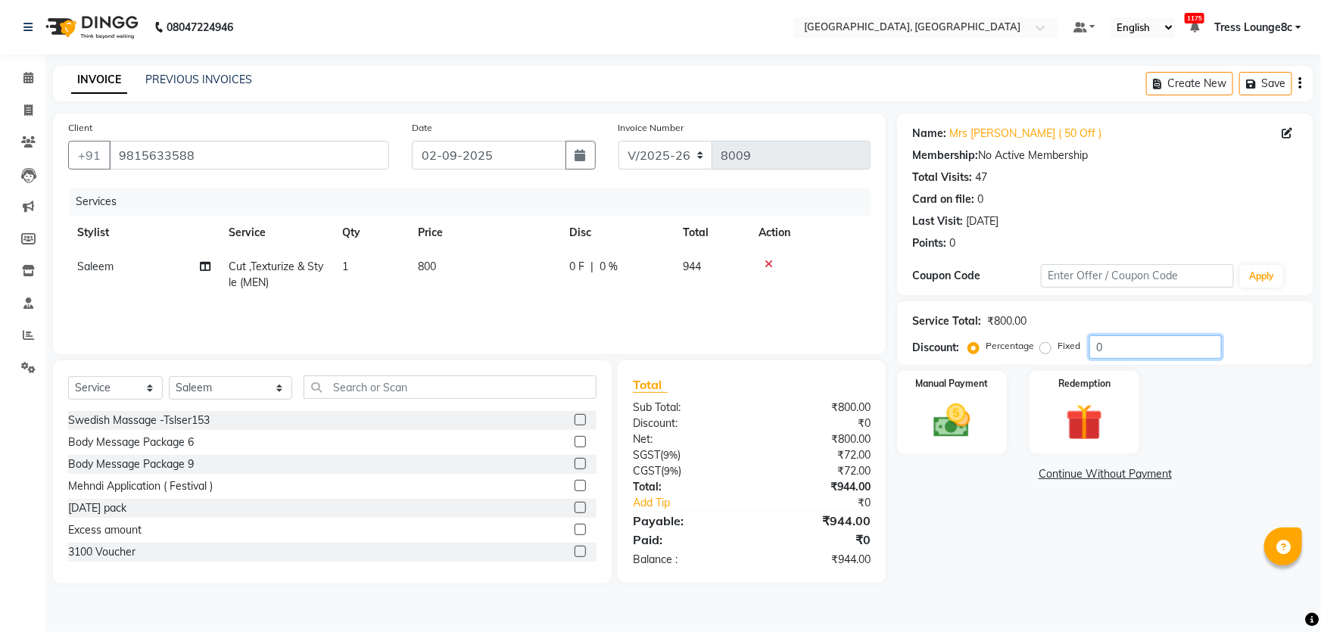
click at [1139, 347] on input "0" at bounding box center [1155, 346] width 132 height 23
click at [959, 425] on img at bounding box center [952, 421] width 62 height 44
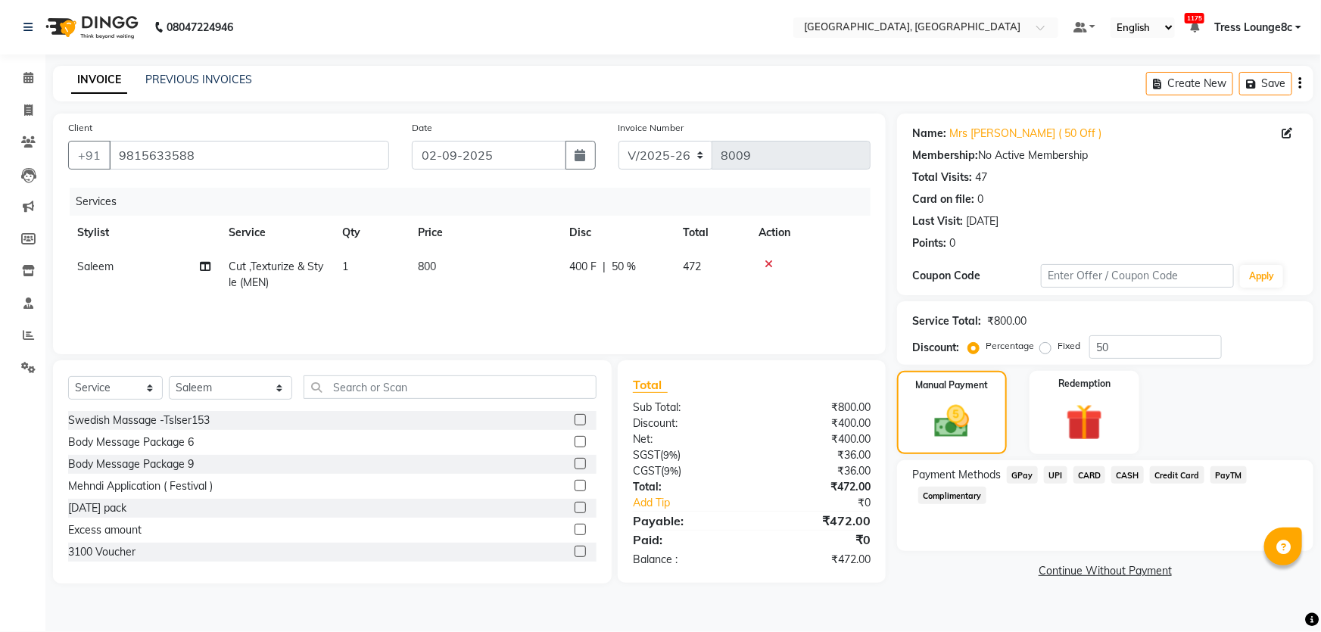
click at [1054, 475] on span "UPI" at bounding box center [1055, 474] width 23 height 17
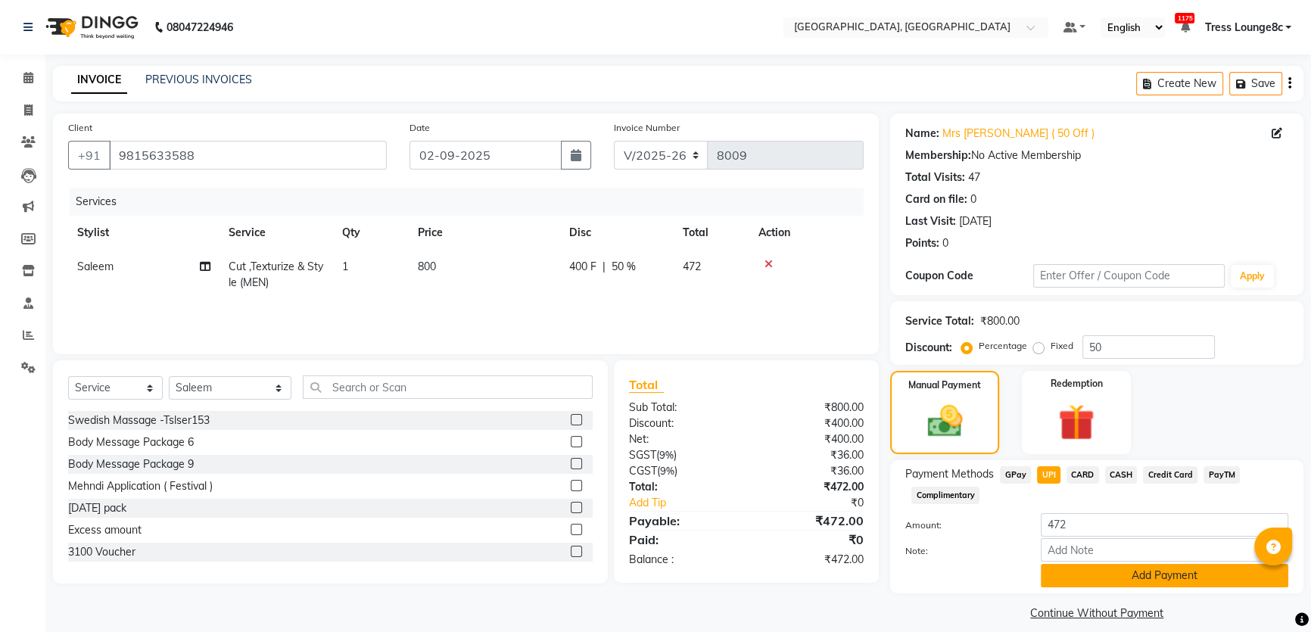
click at [1097, 568] on button "Add Payment" at bounding box center [1165, 575] width 248 height 23
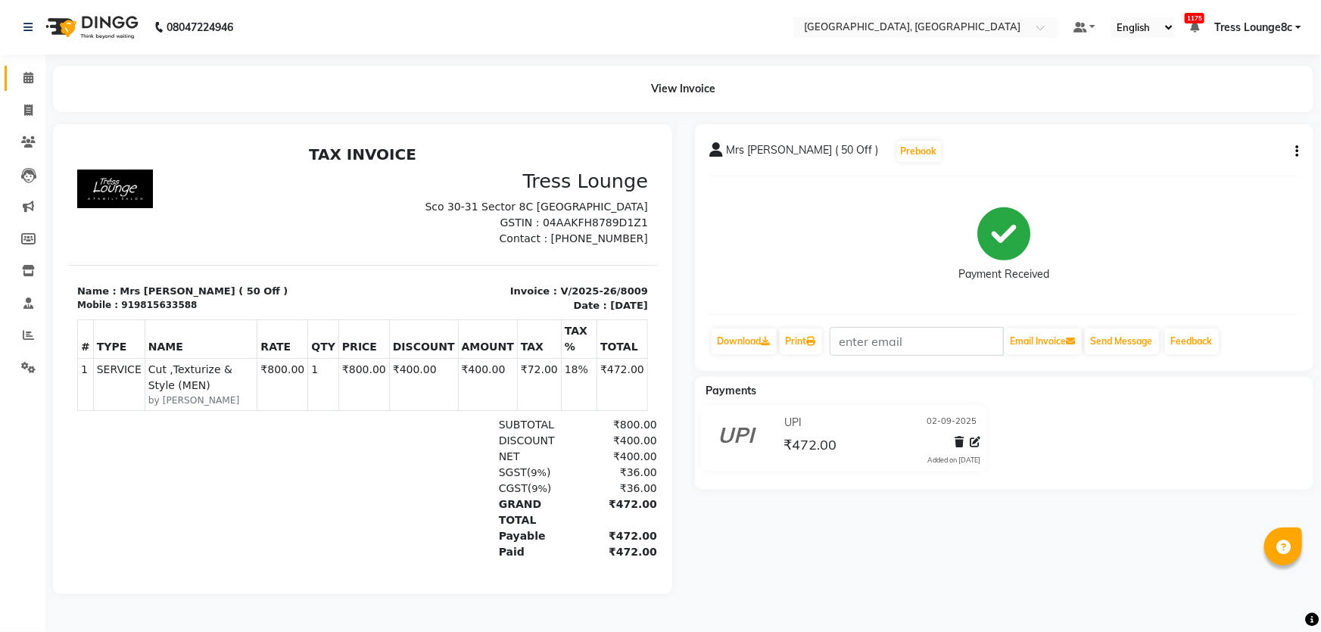
click at [20, 83] on span at bounding box center [28, 78] width 26 height 17
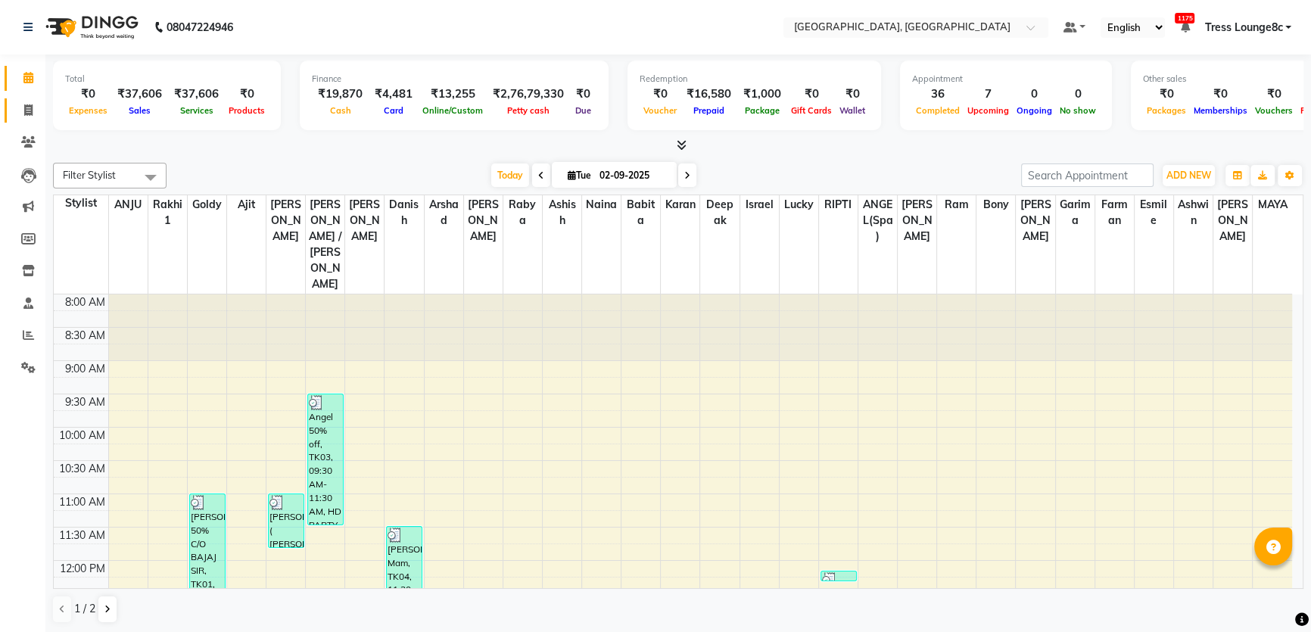
click at [9, 114] on link "Invoice" at bounding box center [23, 110] width 36 height 25
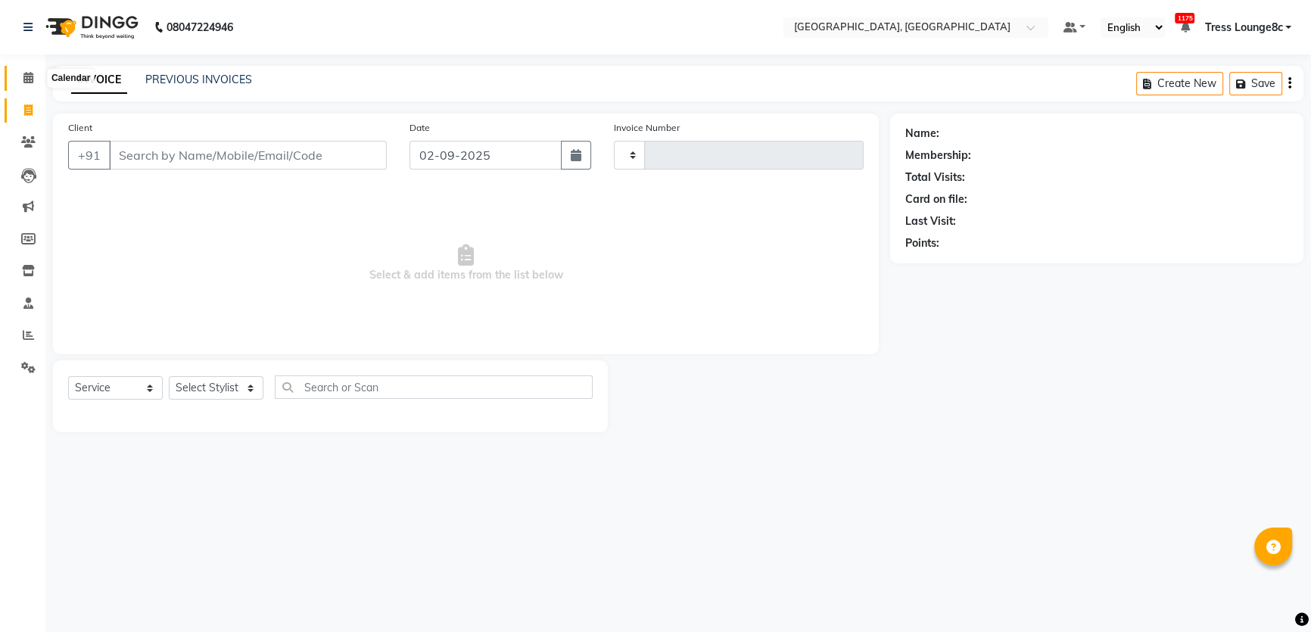
click at [23, 75] on icon at bounding box center [28, 77] width 10 height 11
